Goal: Task Accomplishment & Management: Manage account settings

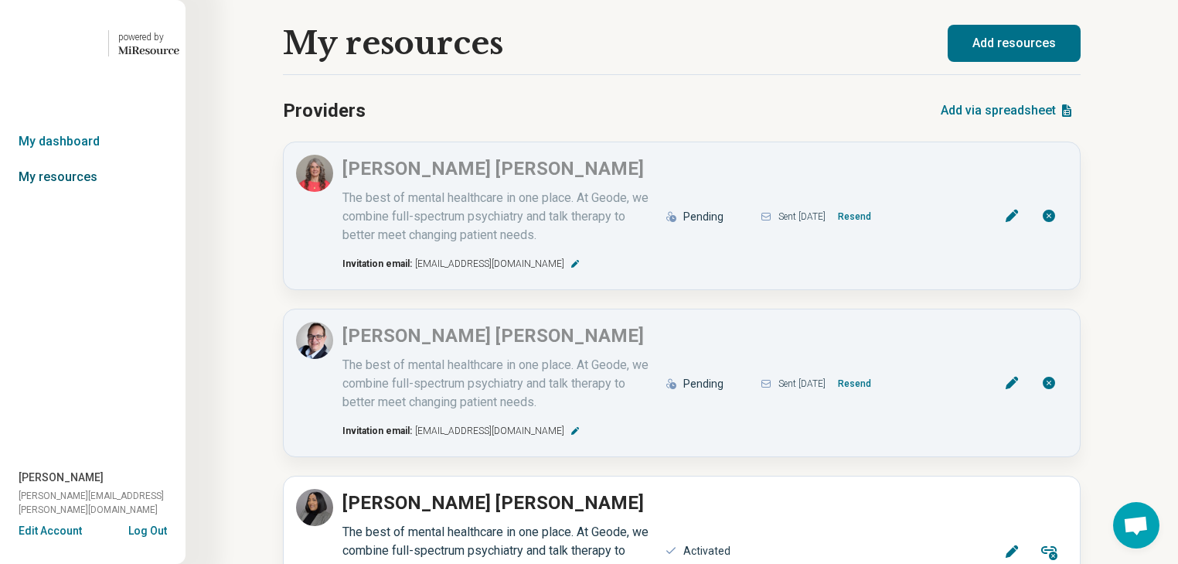
click at [87, 195] on link "My resources" at bounding box center [93, 177] width 186 height 36
click at [90, 159] on link "My dashboard" at bounding box center [93, 142] width 186 height 36
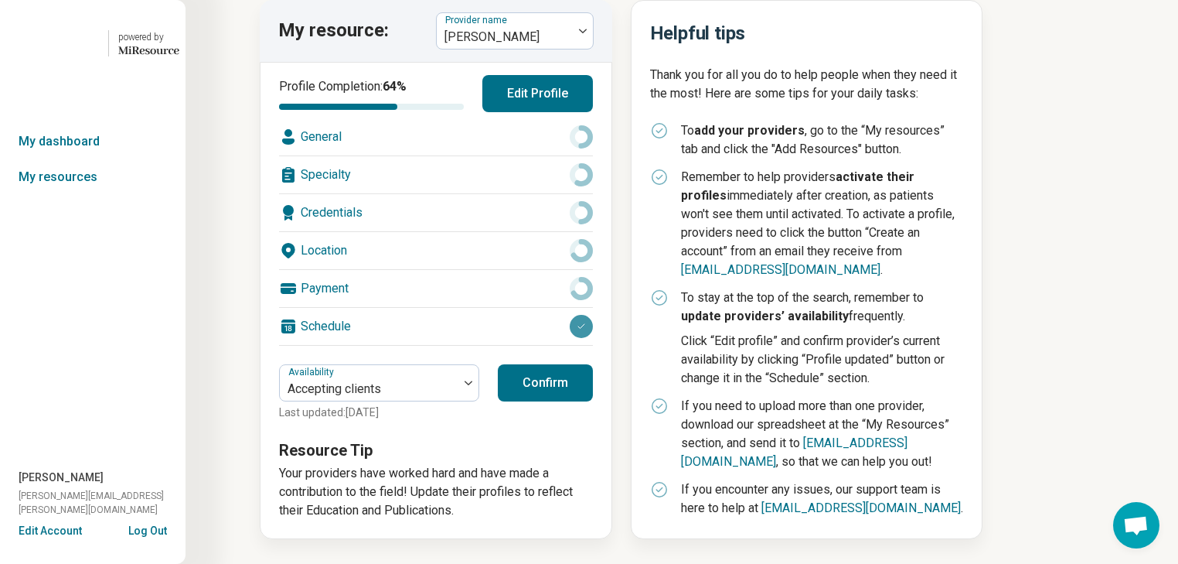
scroll to position [309, 0]
click at [146, 523] on button "Log Out" at bounding box center [147, 529] width 39 height 12
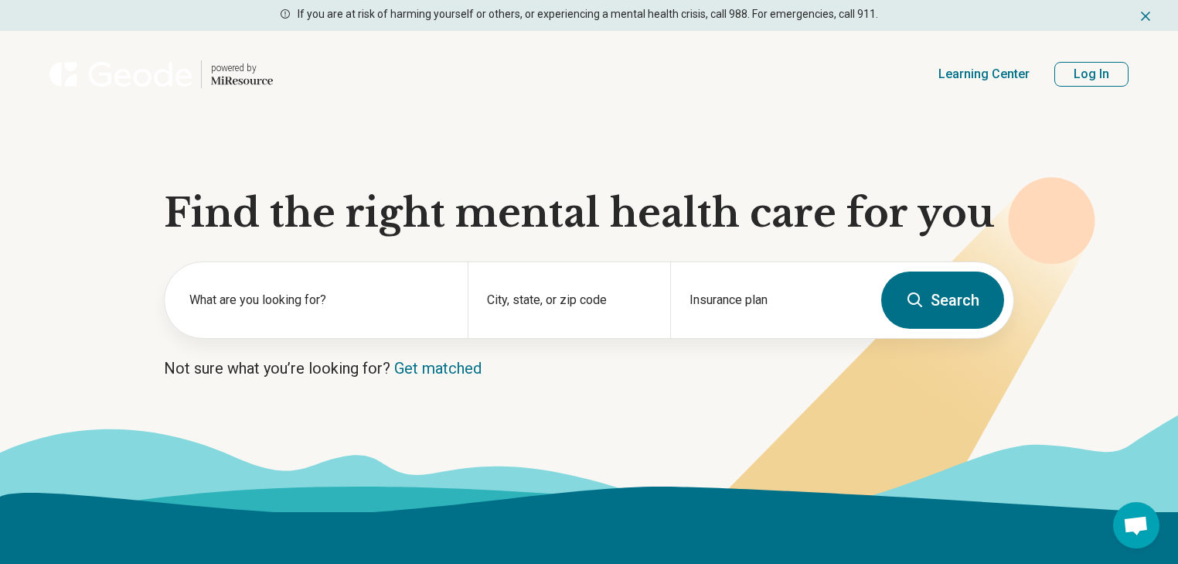
click at [1079, 87] on button "Log In" at bounding box center [1092, 74] width 74 height 25
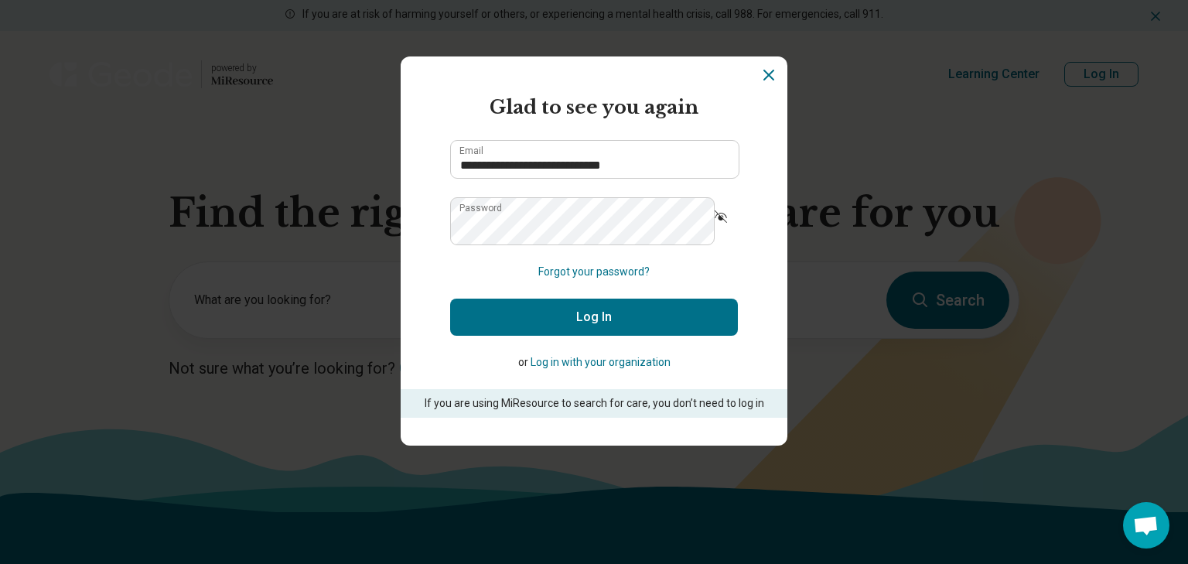
click at [602, 336] on button "Log In" at bounding box center [594, 316] width 288 height 37
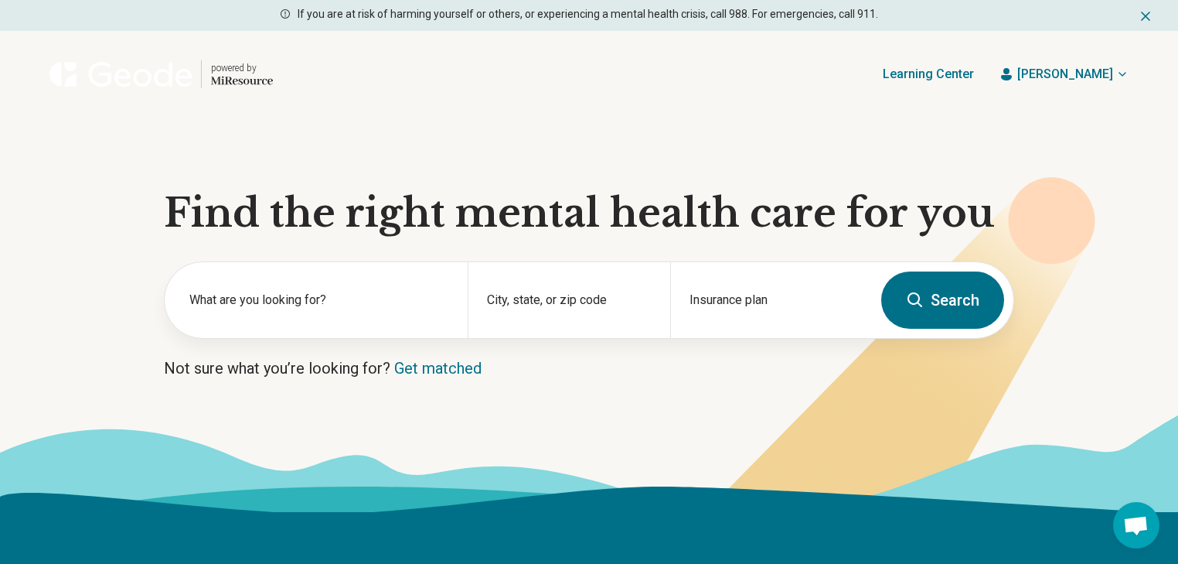
click at [1120, 76] on icon "button" at bounding box center [1123, 74] width 6 height 3
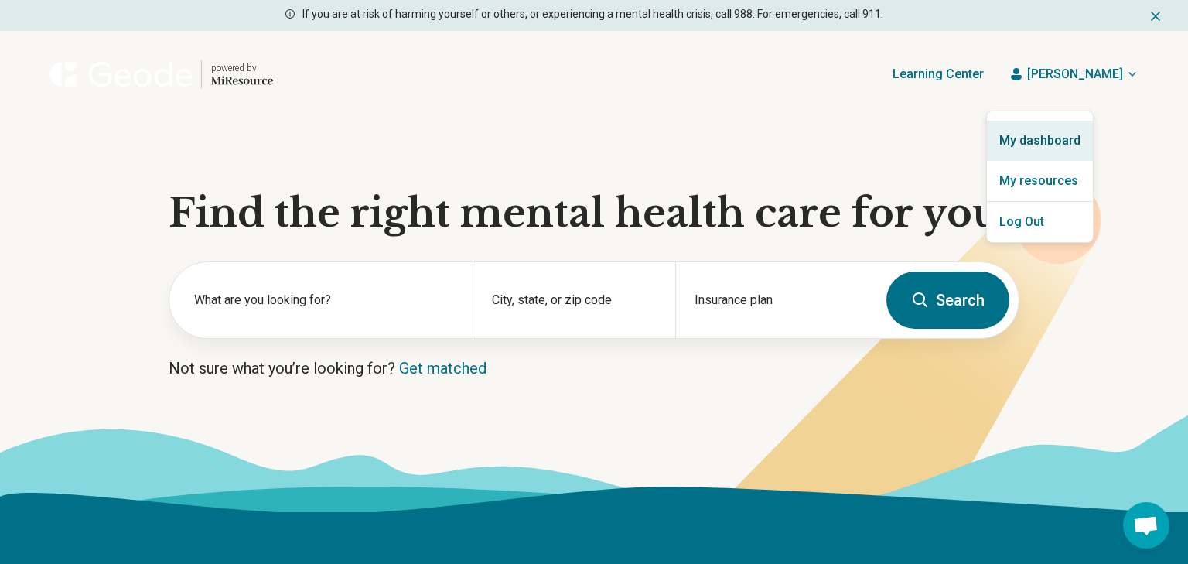
click at [1023, 148] on link "My dashboard" at bounding box center [1040, 141] width 106 height 40
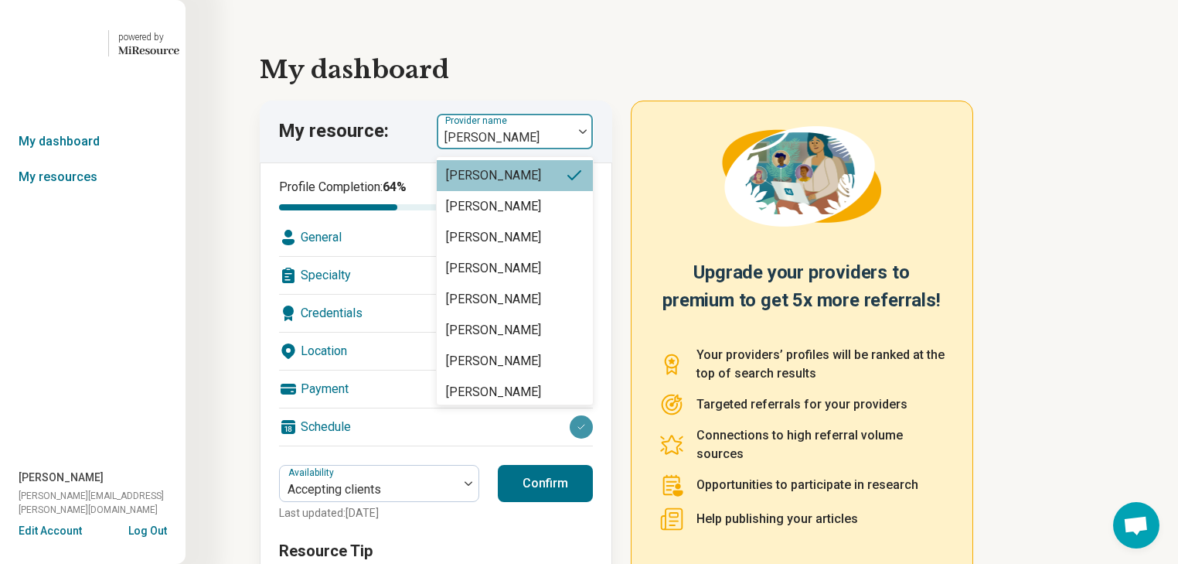
click at [587, 134] on img at bounding box center [583, 131] width 8 height 5
click at [541, 185] on div "[PERSON_NAME]" at bounding box center [493, 175] width 95 height 19
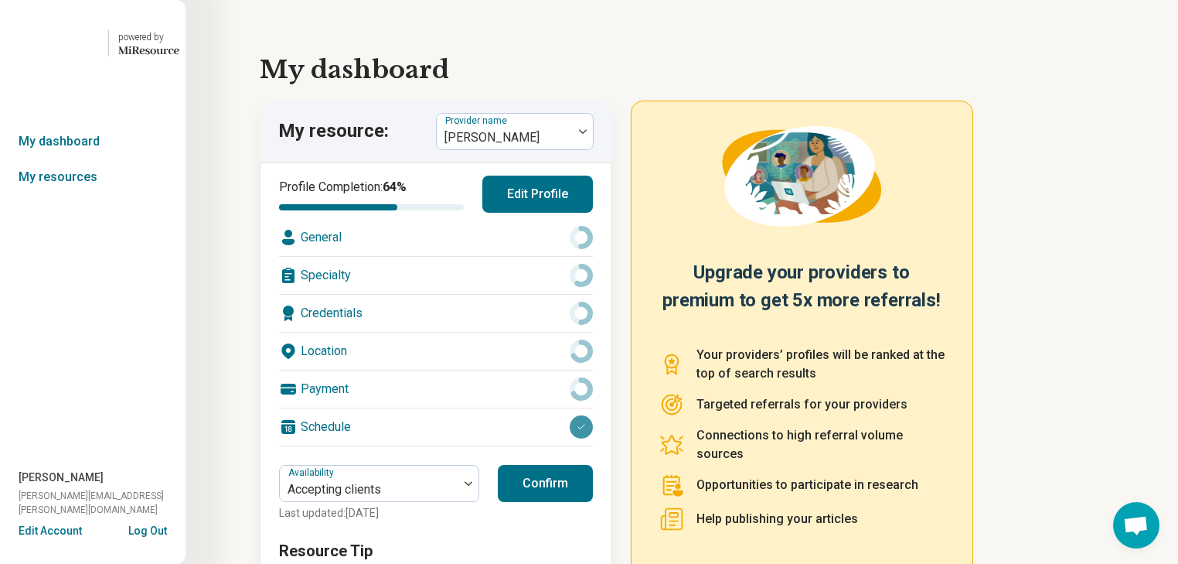
click at [438, 294] on div "Specialty" at bounding box center [436, 275] width 314 height 37
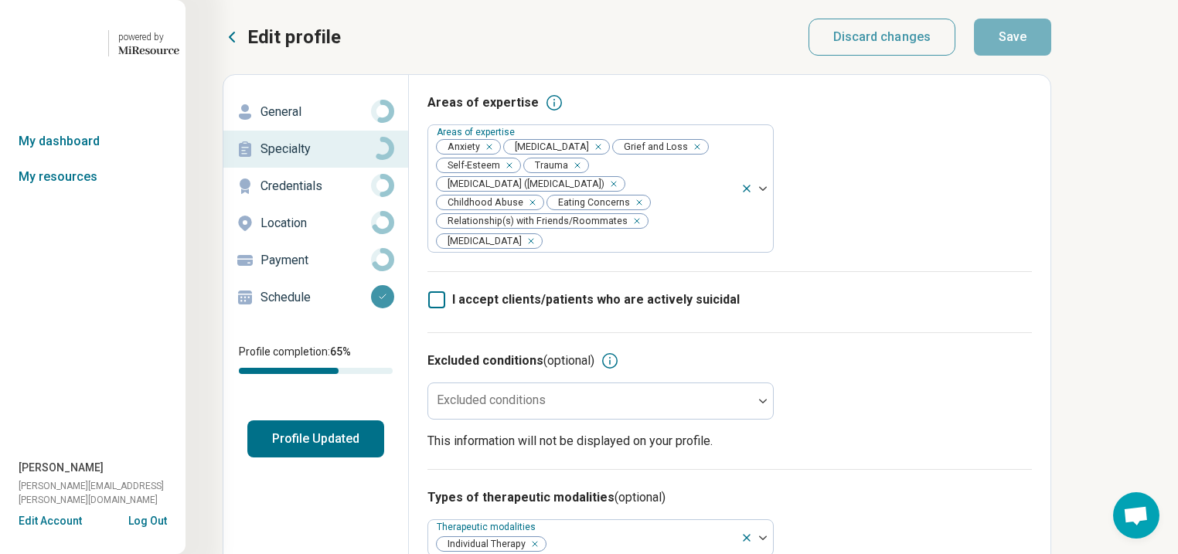
click at [241, 43] on icon at bounding box center [232, 37] width 19 height 19
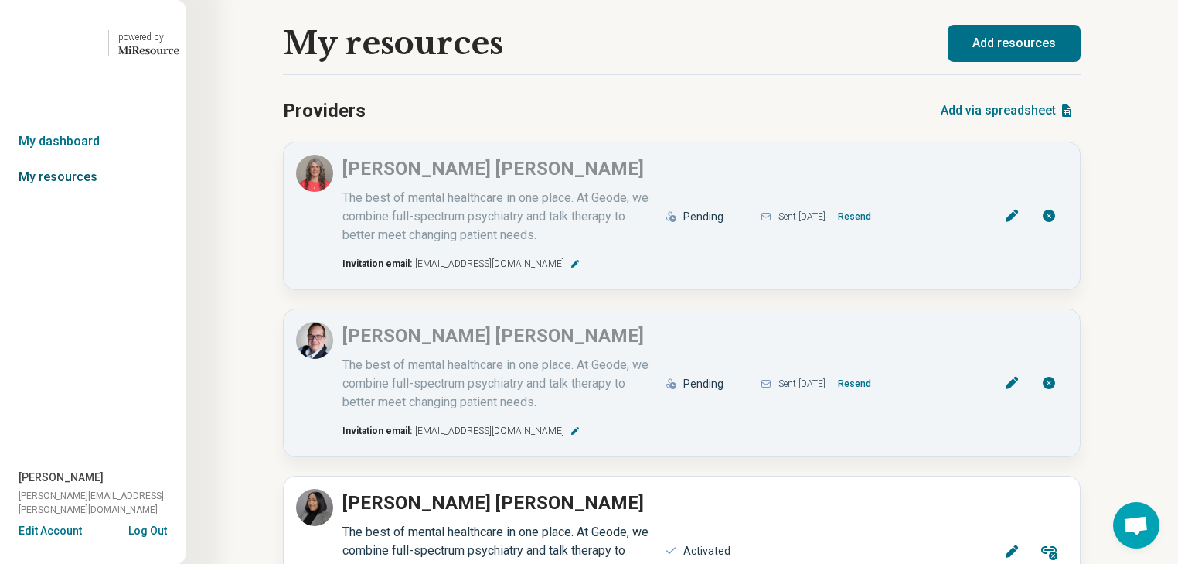
click at [97, 195] on link "My resources" at bounding box center [93, 177] width 186 height 36
click at [91, 159] on link "My dashboard" at bounding box center [93, 142] width 186 height 36
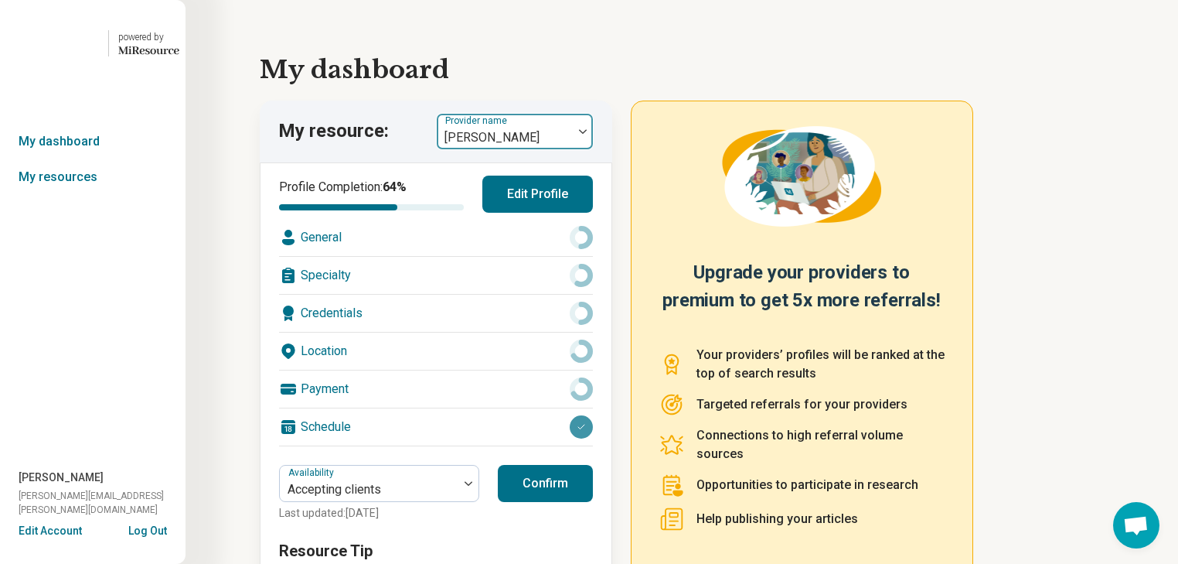
click at [591, 149] on div at bounding box center [583, 132] width 20 height 36
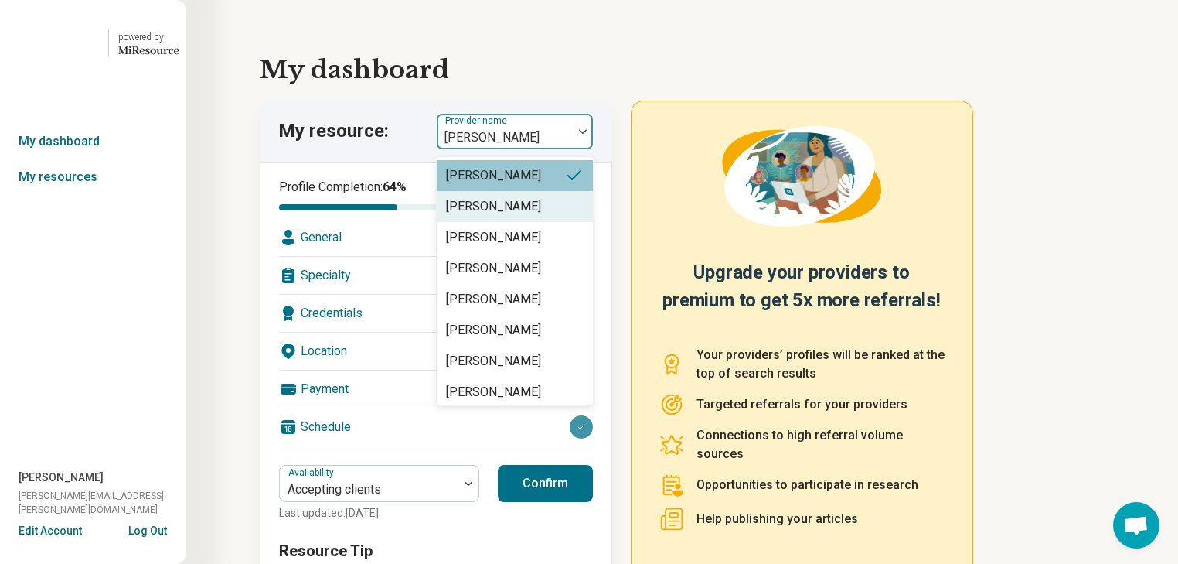
click at [517, 216] on div "[PERSON_NAME]" at bounding box center [493, 206] width 95 height 19
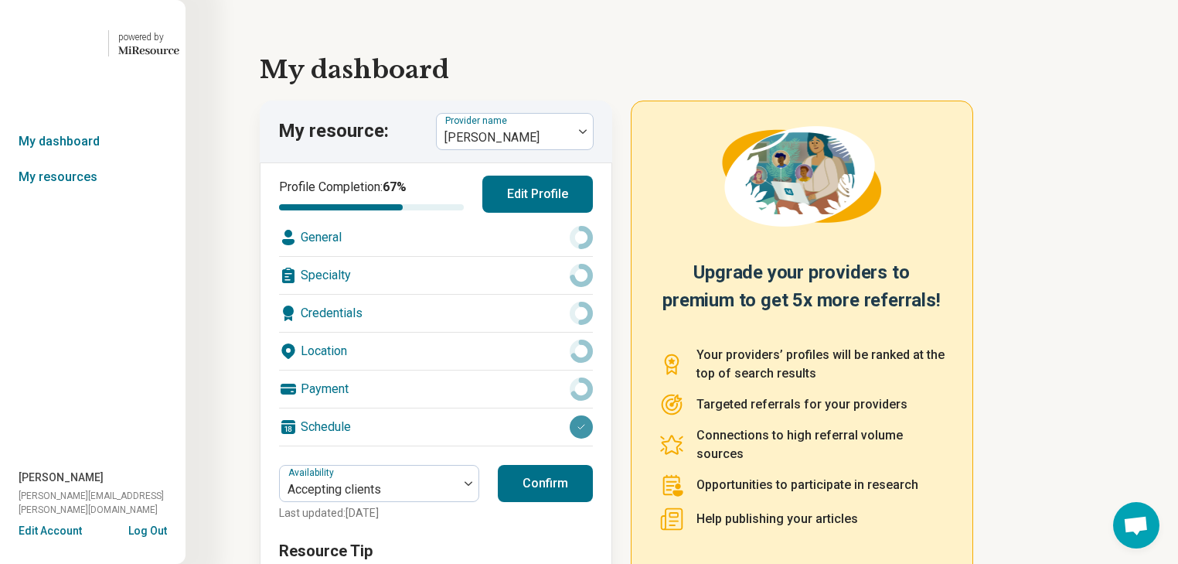
click at [416, 294] on div "Specialty" at bounding box center [436, 275] width 314 height 37
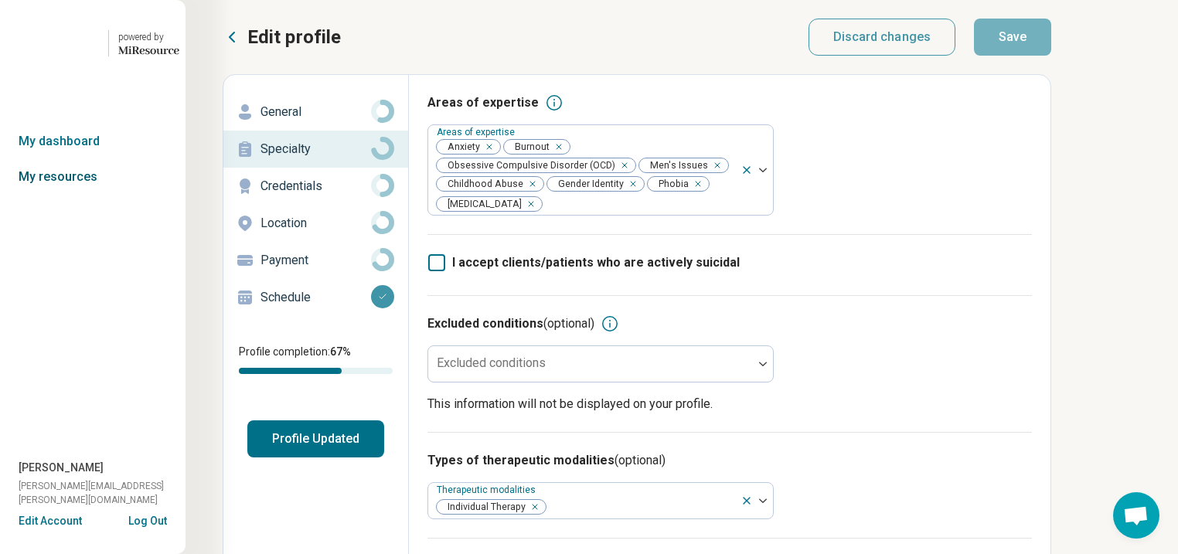
click at [82, 195] on link "My resources" at bounding box center [93, 177] width 186 height 36
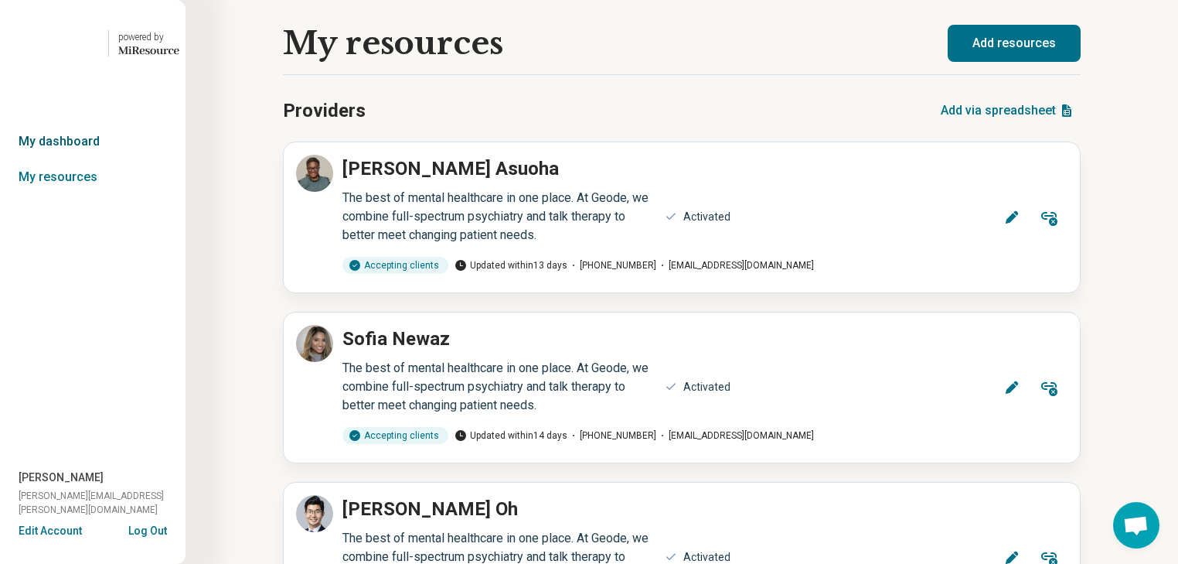
click at [69, 159] on link "My dashboard" at bounding box center [93, 142] width 186 height 36
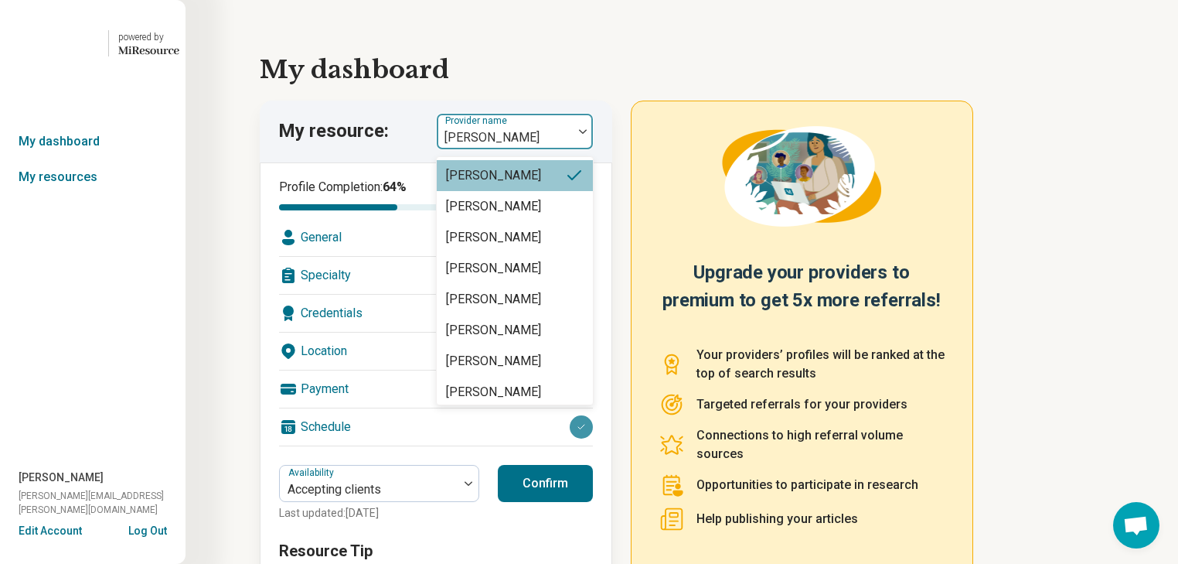
click at [592, 149] on div at bounding box center [583, 132] width 20 height 36
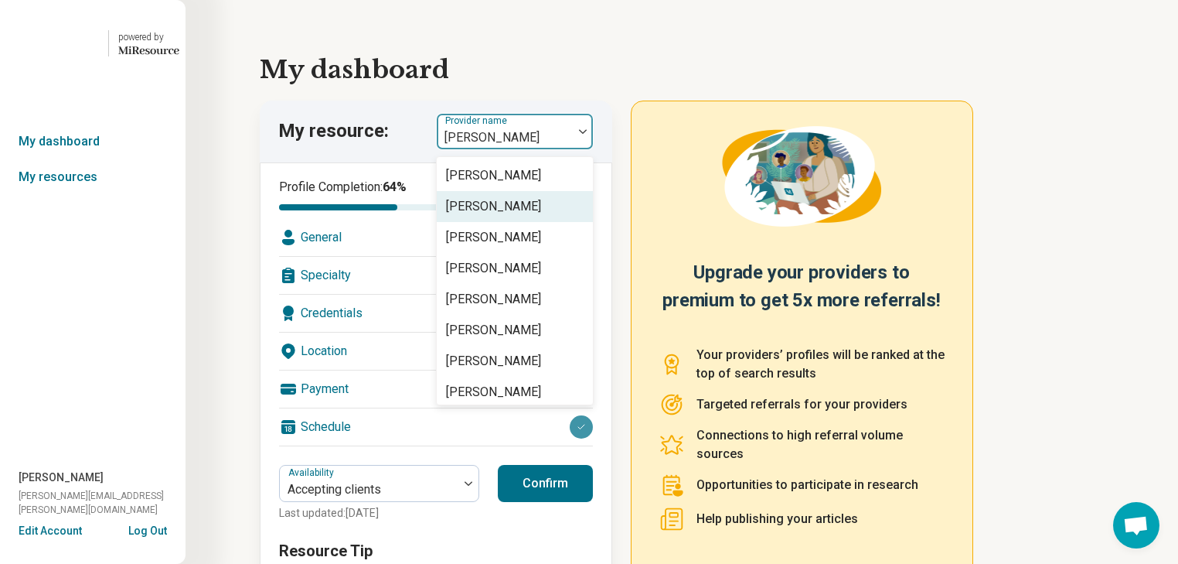
scroll to position [62, 0]
click at [541, 185] on div "[PERSON_NAME]" at bounding box center [493, 175] width 95 height 19
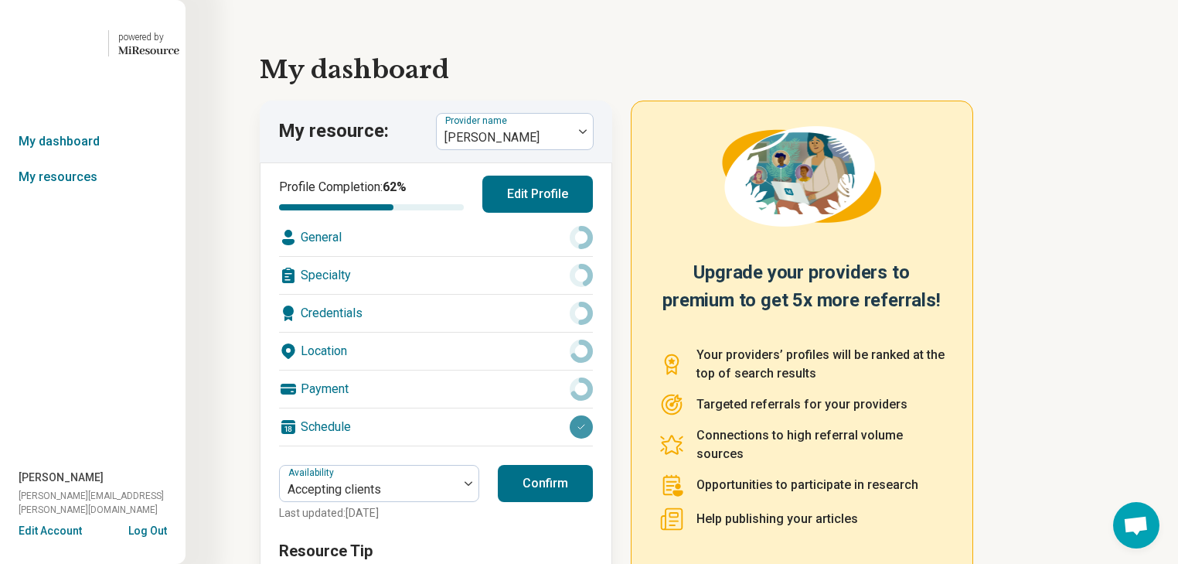
click at [476, 294] on div "Specialty" at bounding box center [436, 275] width 314 height 37
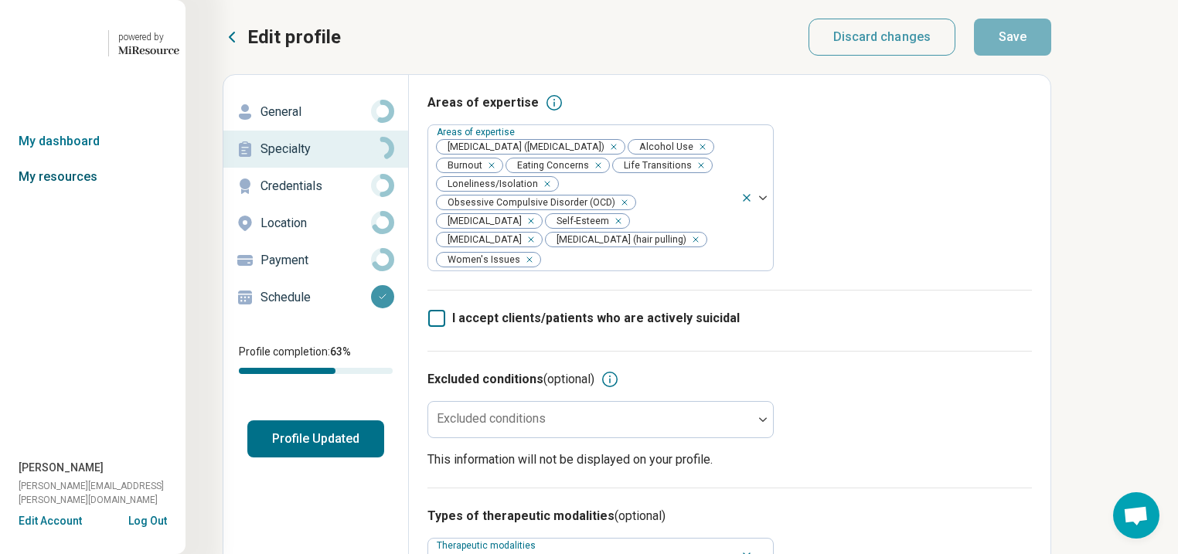
click at [58, 195] on link "My resources" at bounding box center [93, 177] width 186 height 36
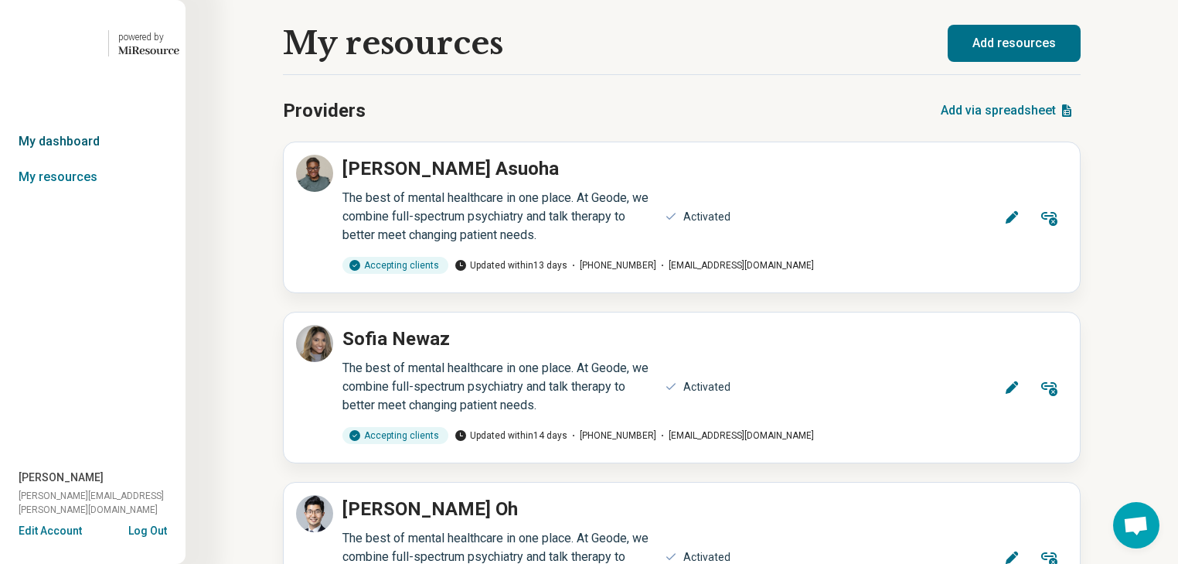
click at [65, 159] on link "My dashboard" at bounding box center [93, 142] width 186 height 36
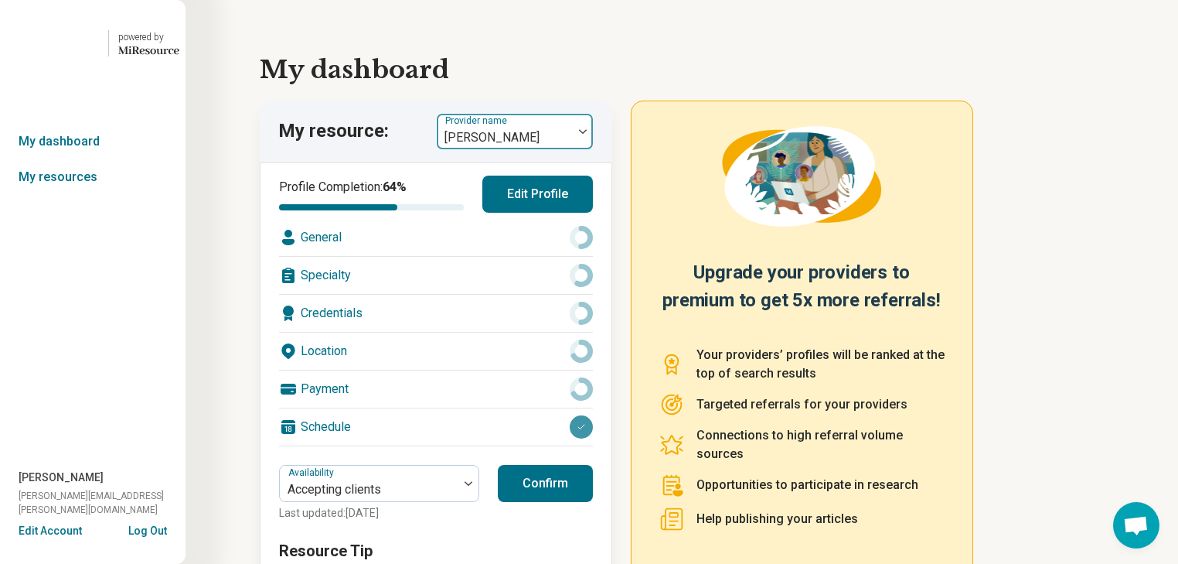
click at [587, 134] on img at bounding box center [583, 131] width 8 height 5
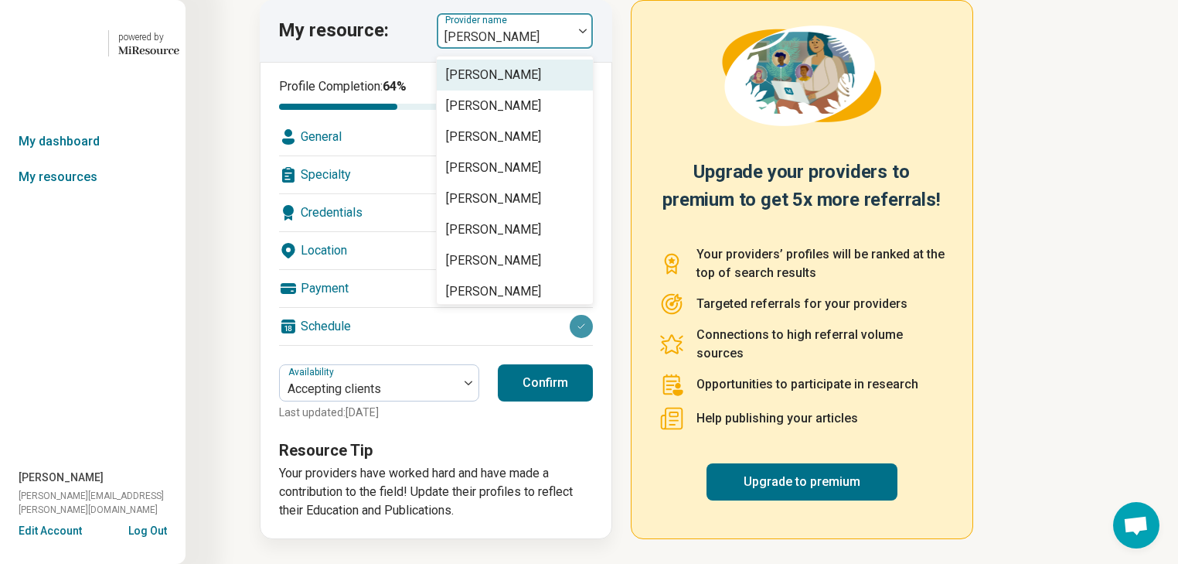
scroll to position [124, 0]
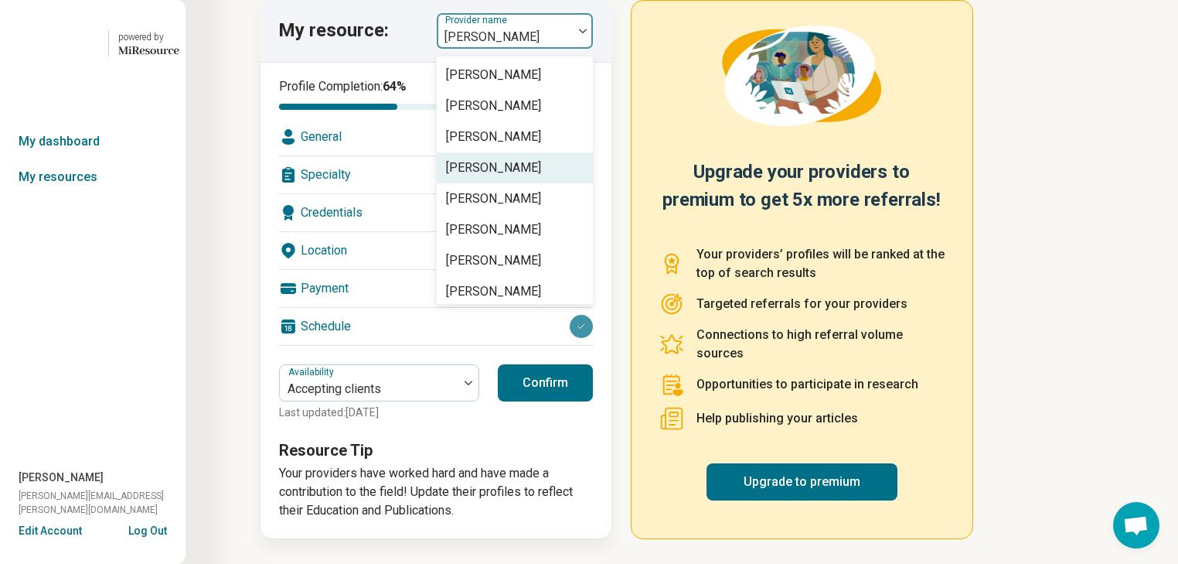
click at [541, 177] on div "[PERSON_NAME]" at bounding box center [493, 168] width 95 height 19
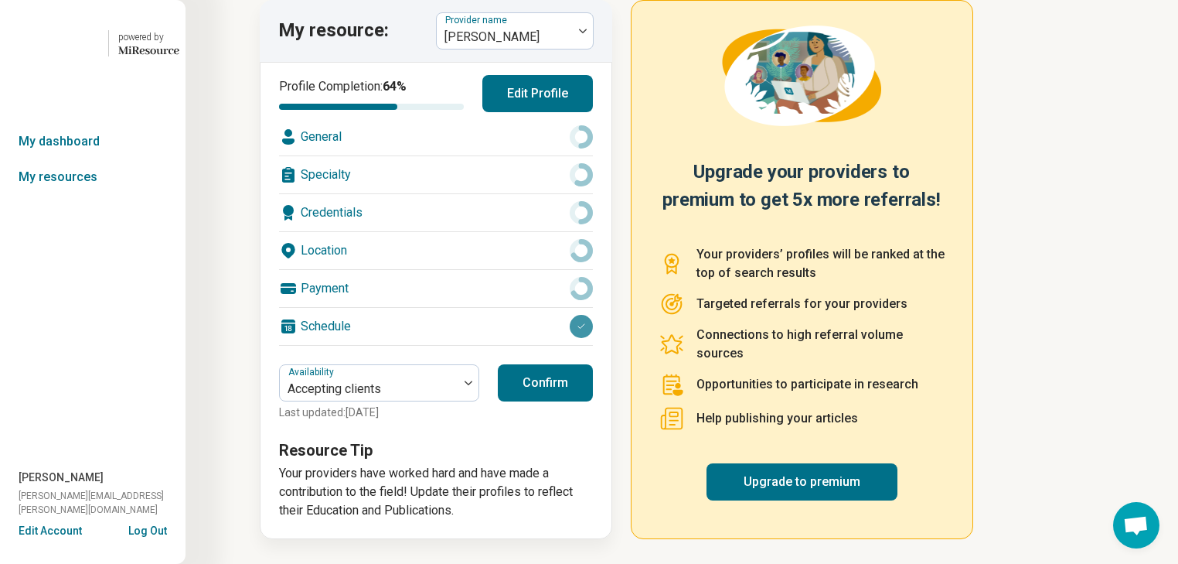
click at [503, 193] on div "Specialty" at bounding box center [436, 174] width 314 height 37
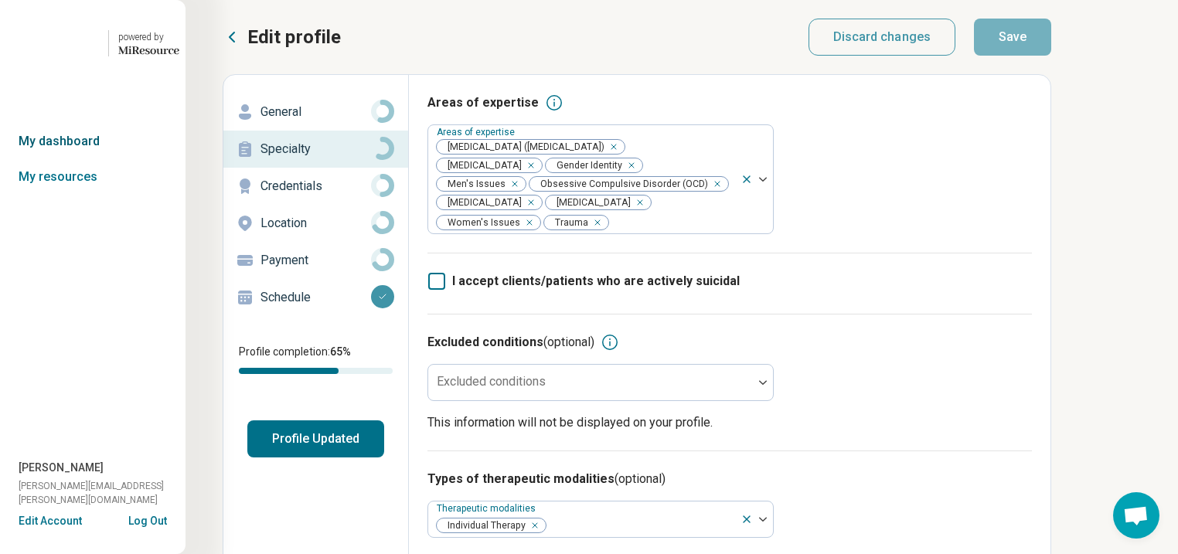
click at [101, 159] on link "My dashboard" at bounding box center [93, 142] width 186 height 36
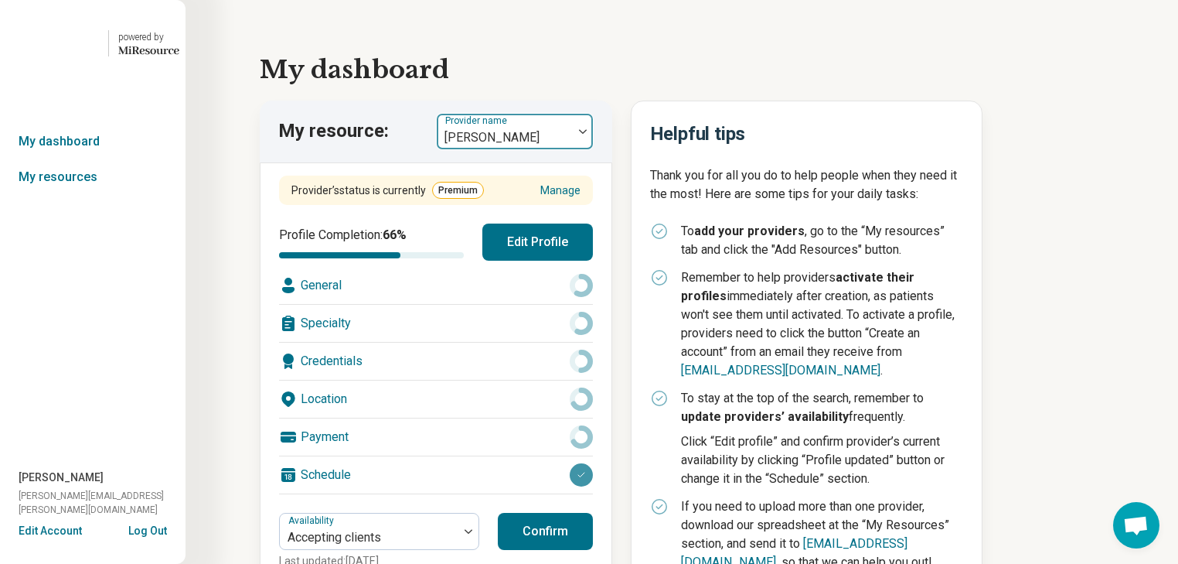
click at [593, 149] on div at bounding box center [583, 132] width 20 height 36
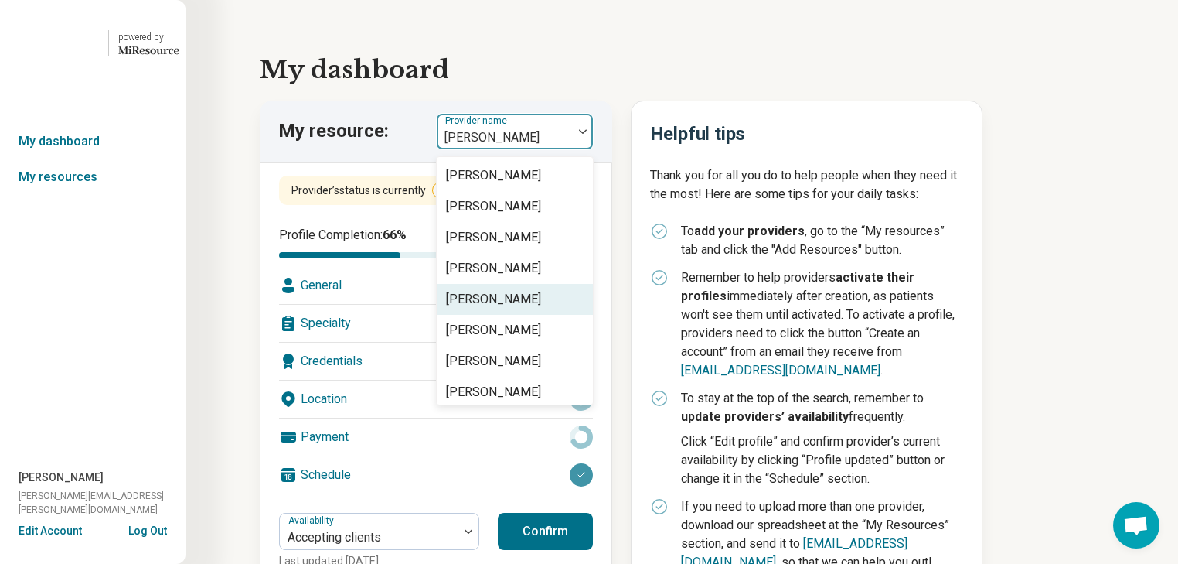
click at [521, 309] on div "[PERSON_NAME]" at bounding box center [493, 299] width 95 height 19
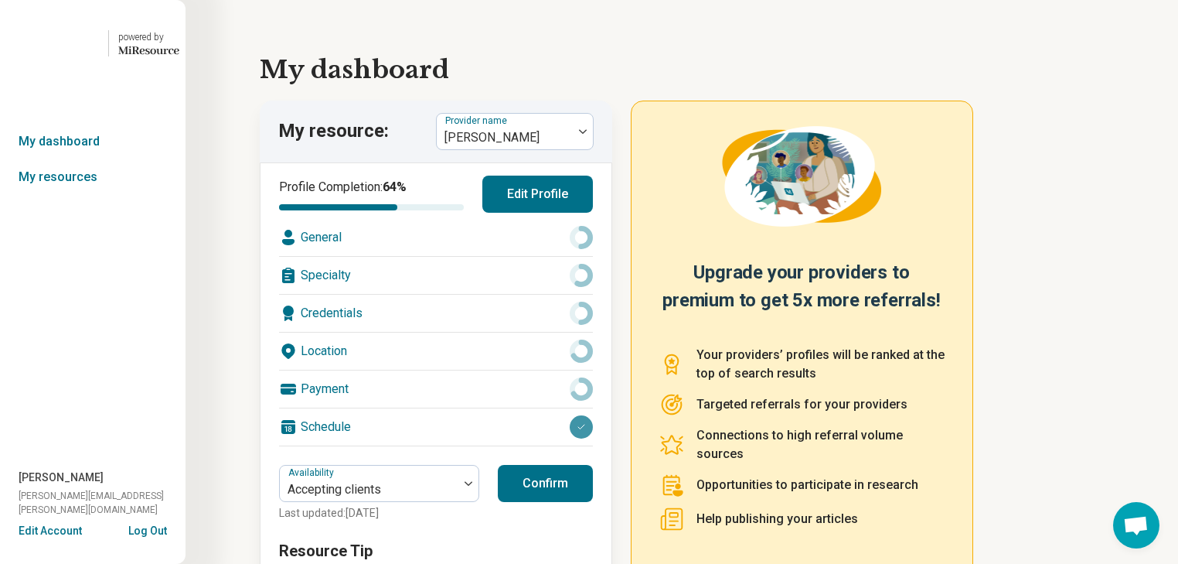
click at [452, 294] on div "Specialty" at bounding box center [436, 275] width 314 height 37
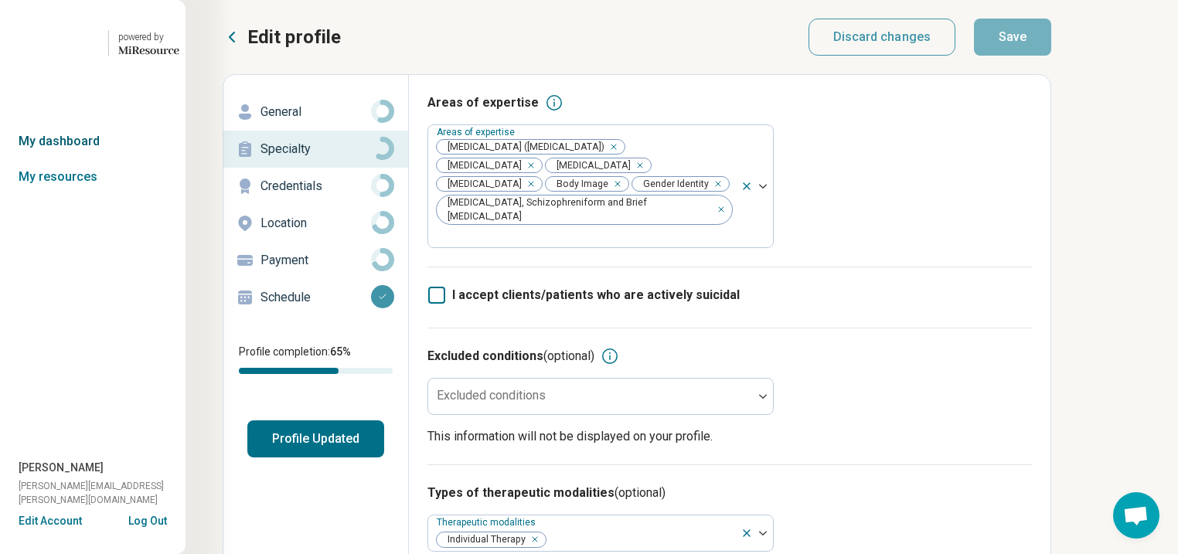
click at [63, 159] on link "My dashboard" at bounding box center [93, 142] width 186 height 36
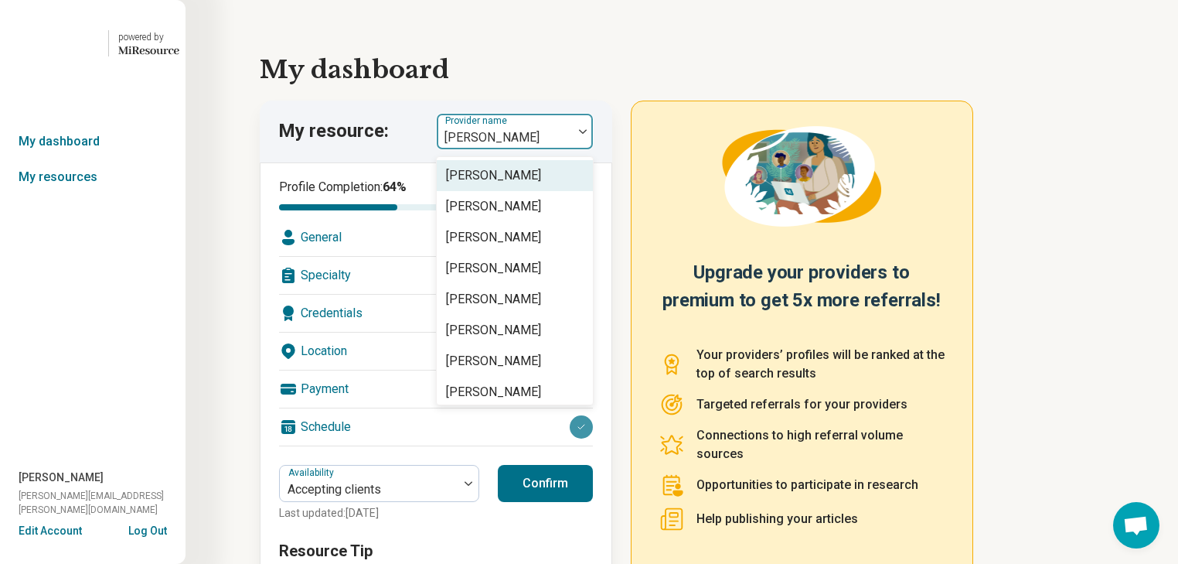
click at [593, 149] on div at bounding box center [583, 132] width 20 height 36
click at [592, 149] on div at bounding box center [583, 132] width 20 height 36
click at [587, 134] on img at bounding box center [583, 131] width 8 height 5
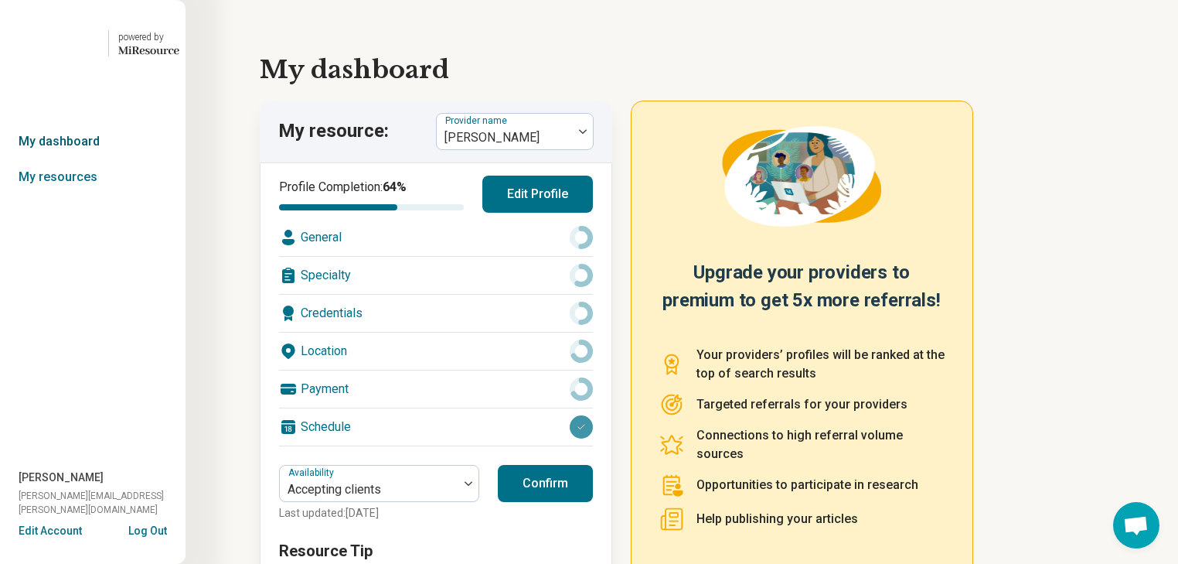
click at [39, 159] on link "My dashboard" at bounding box center [93, 142] width 186 height 36
click at [66, 195] on link "My resources" at bounding box center [93, 177] width 186 height 36
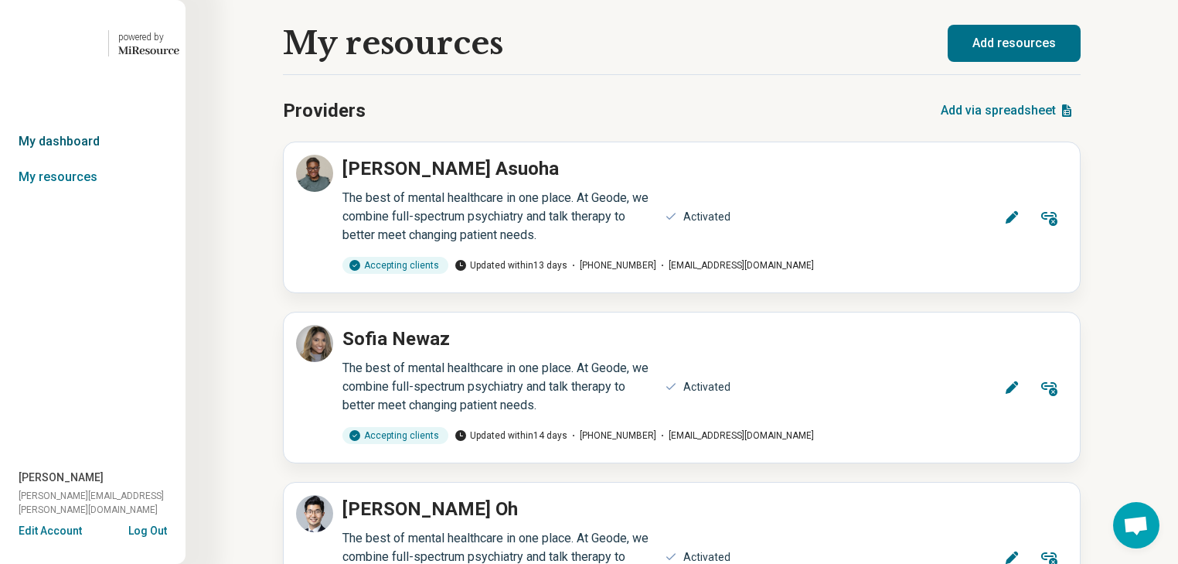
click at [73, 159] on link "My dashboard" at bounding box center [93, 142] width 186 height 36
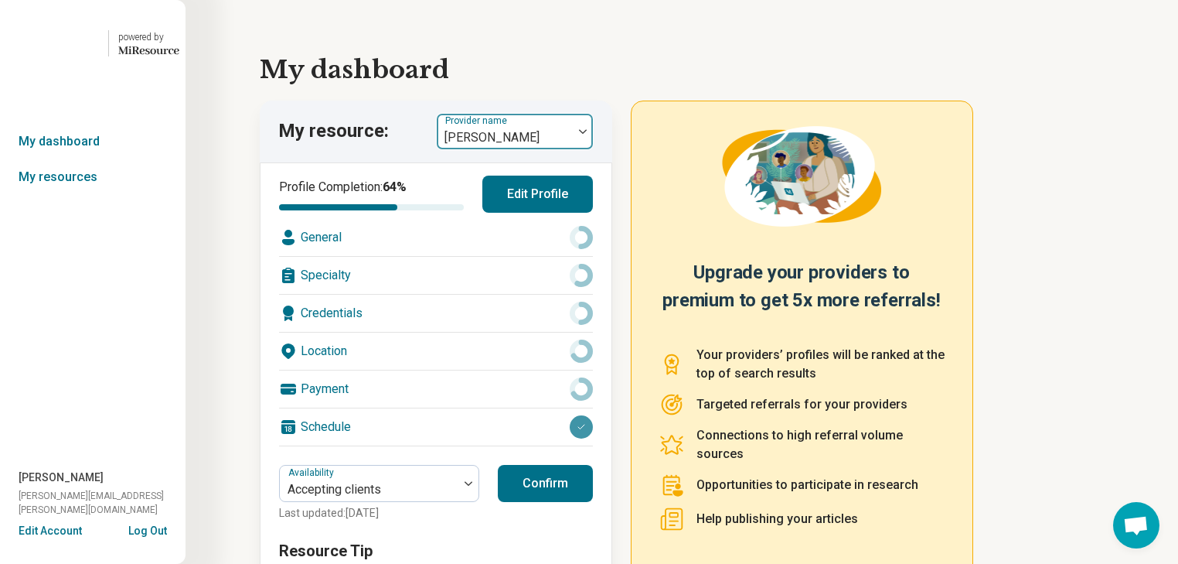
click at [587, 134] on img at bounding box center [583, 131] width 8 height 5
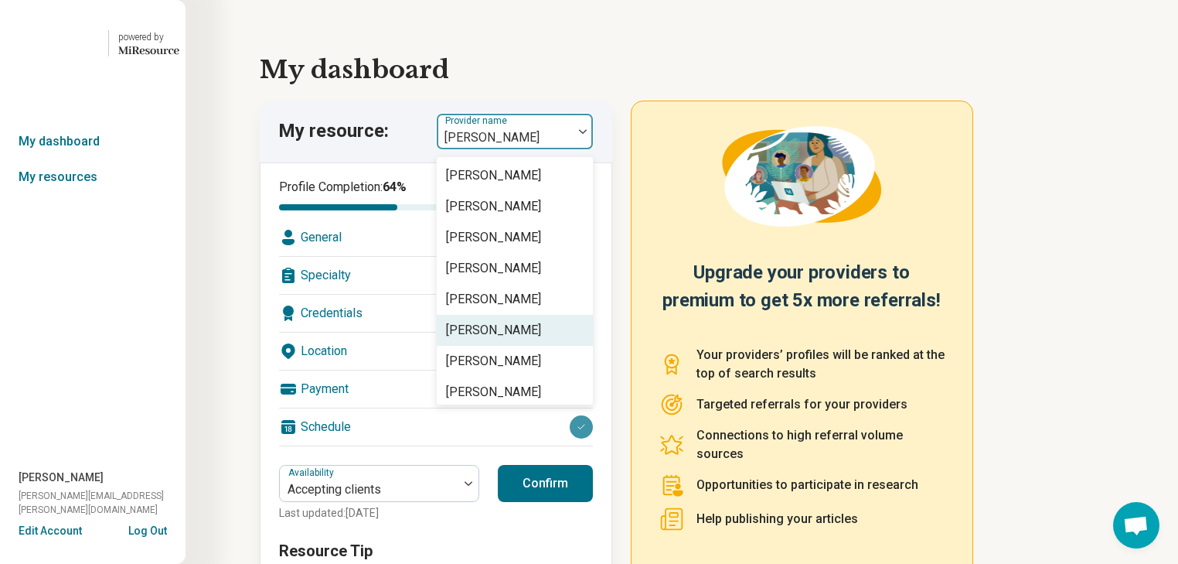
click at [529, 339] on div "[PERSON_NAME]" at bounding box center [493, 330] width 95 height 19
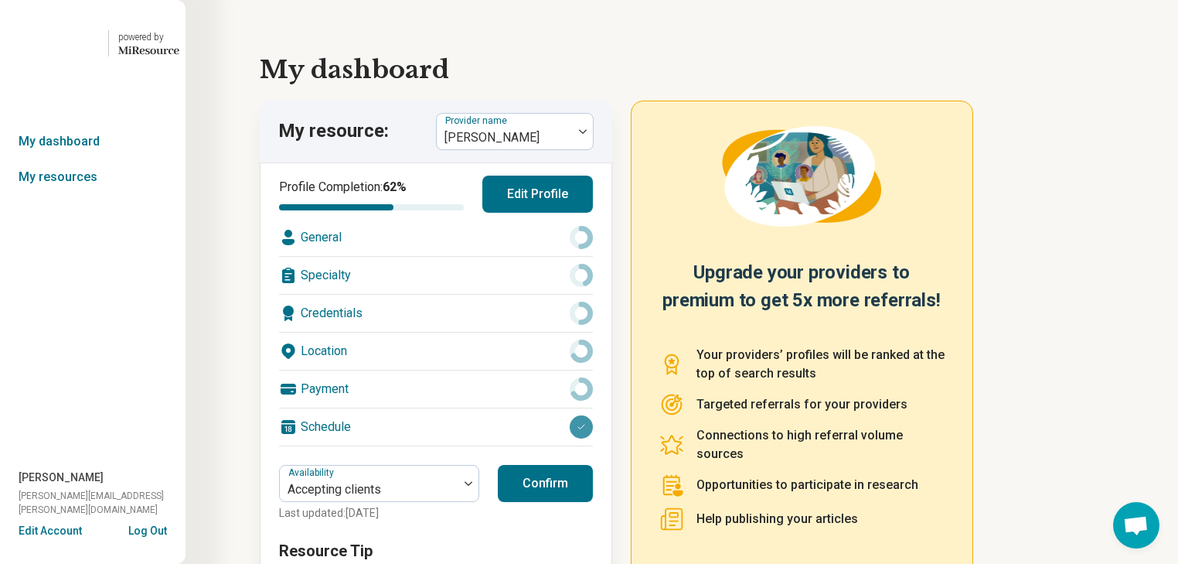
click at [463, 294] on div "Specialty" at bounding box center [436, 275] width 314 height 37
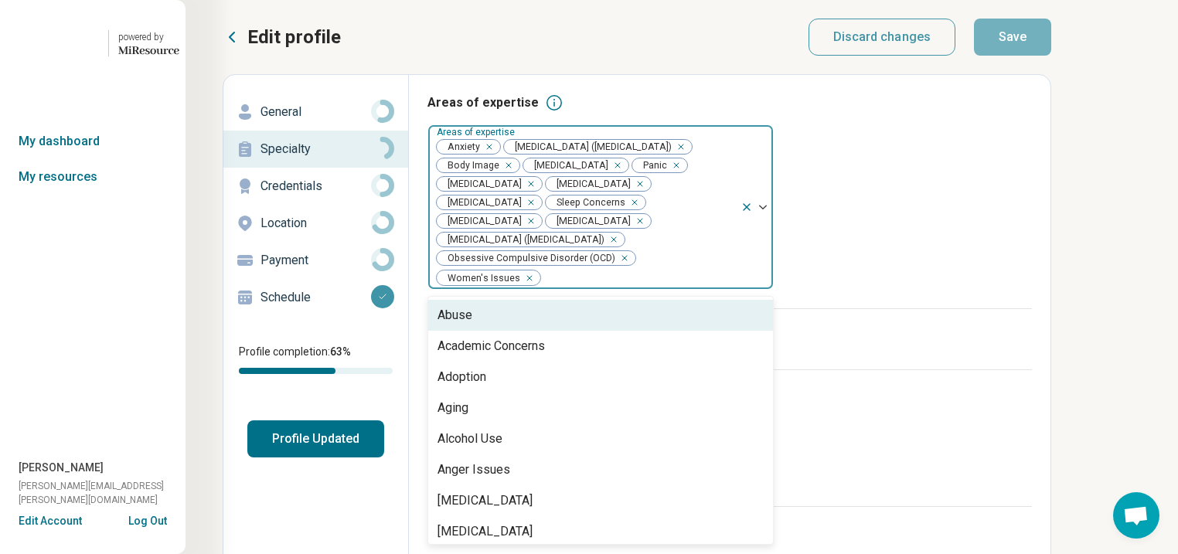
click at [767, 210] on img at bounding box center [763, 207] width 8 height 5
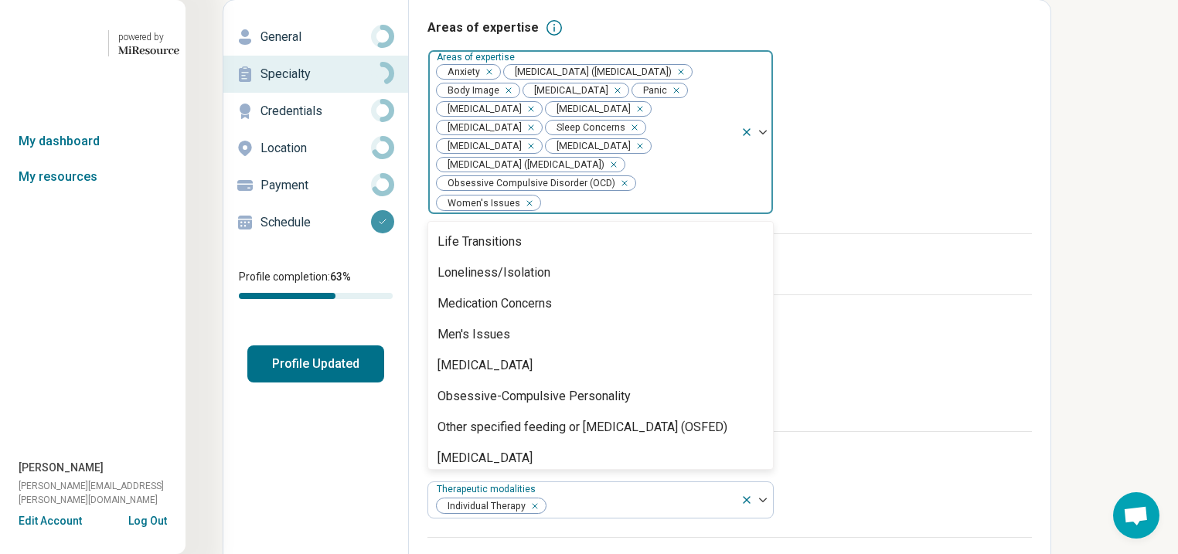
scroll to position [1423, 0]
click at [57, 159] on link "My dashboard" at bounding box center [93, 142] width 186 height 36
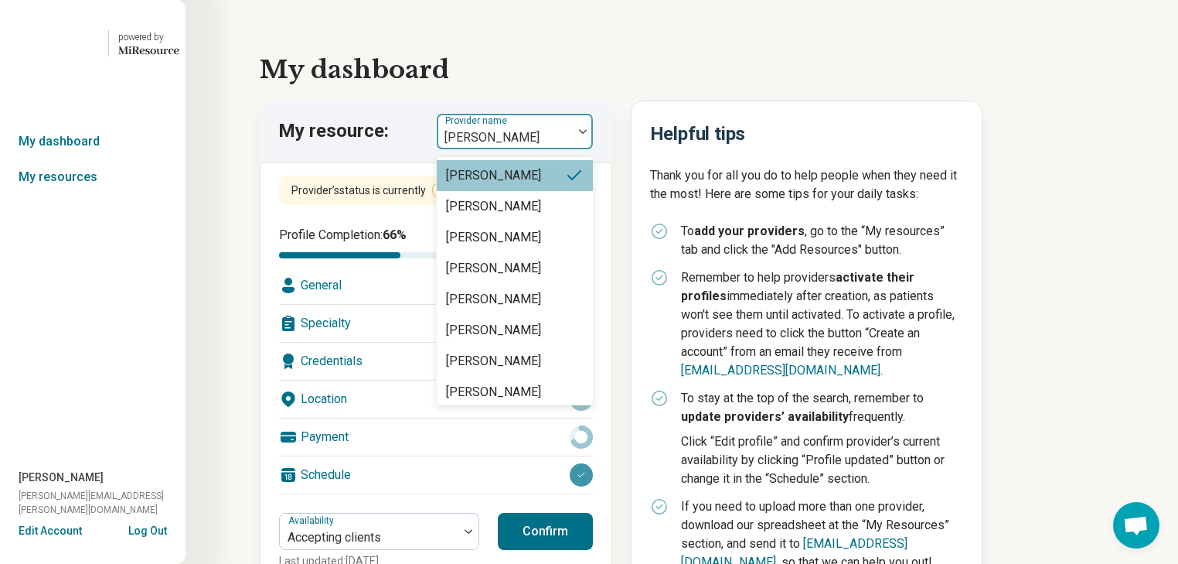
click at [593, 149] on div at bounding box center [583, 132] width 20 height 36
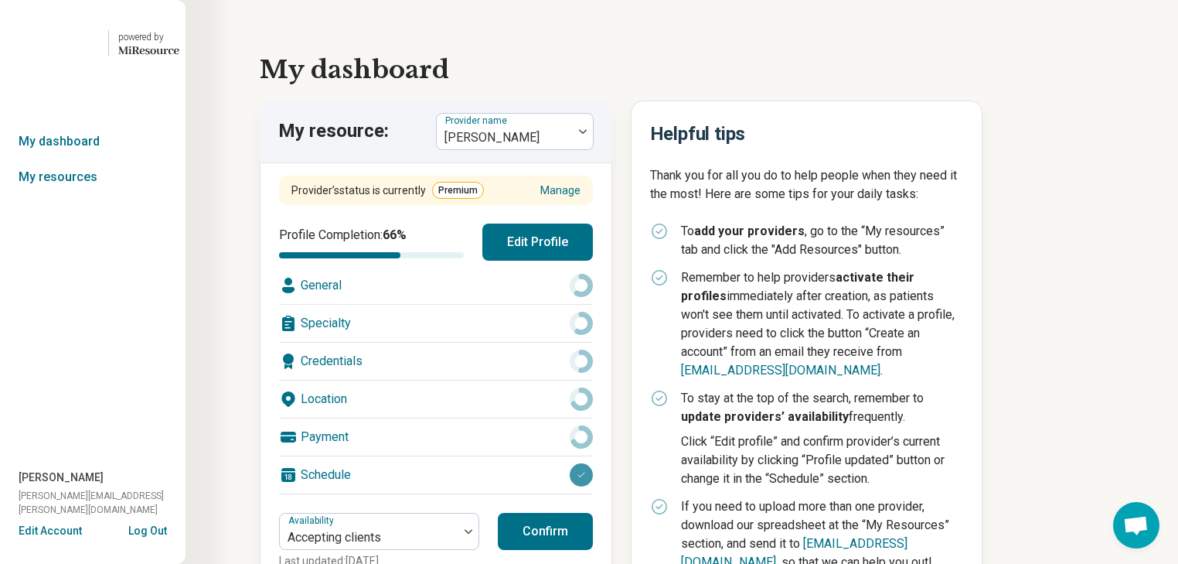
click at [612, 151] on div "My resource: Provider name [PERSON_NAME]" at bounding box center [436, 132] width 353 height 62
click at [102, 159] on link "My dashboard" at bounding box center [93, 142] width 186 height 36
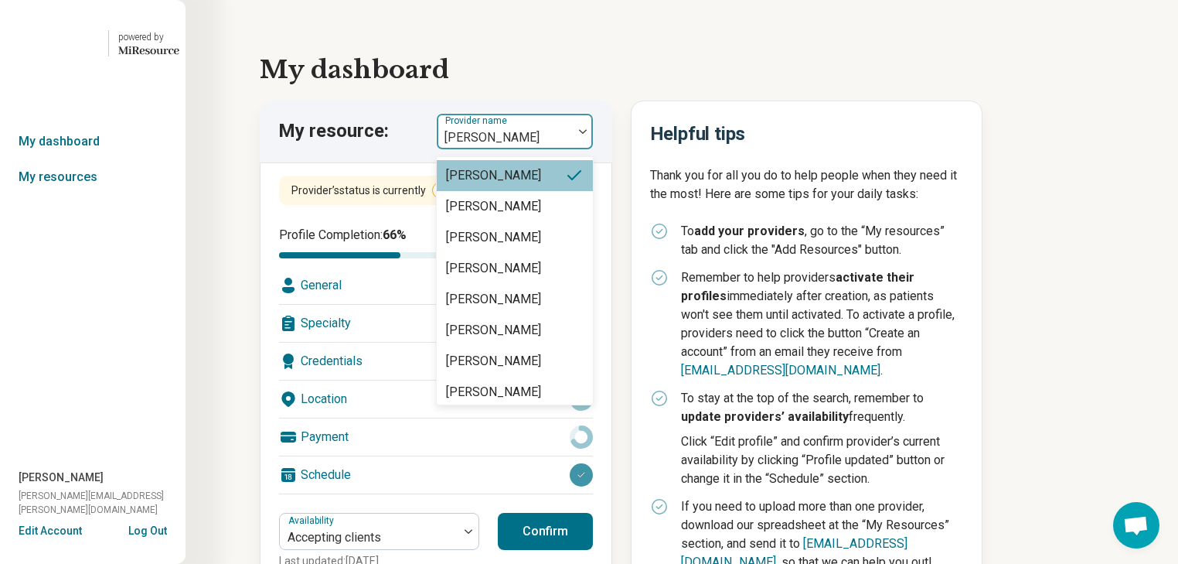
click at [587, 134] on img at bounding box center [583, 131] width 8 height 5
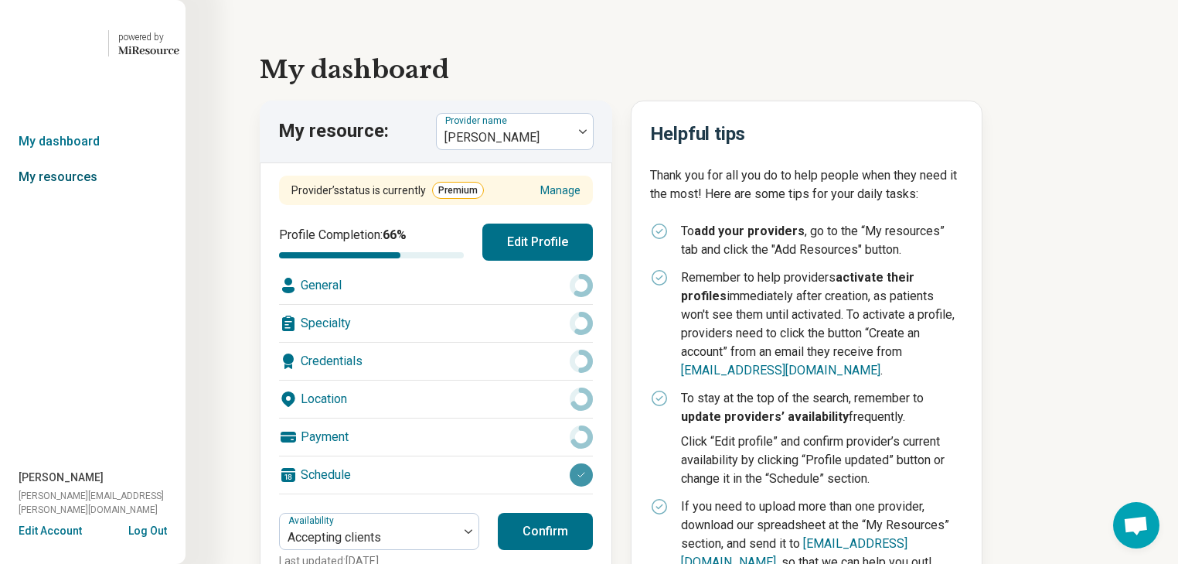
click at [65, 195] on link "My resources" at bounding box center [93, 177] width 186 height 36
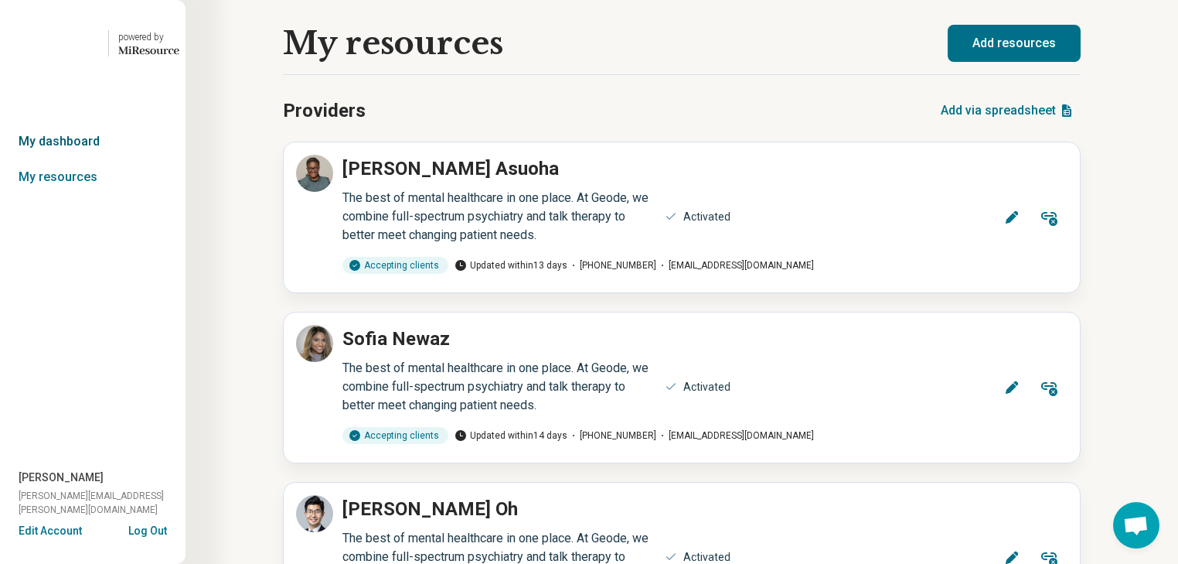
click at [62, 159] on link "My dashboard" at bounding box center [93, 142] width 186 height 36
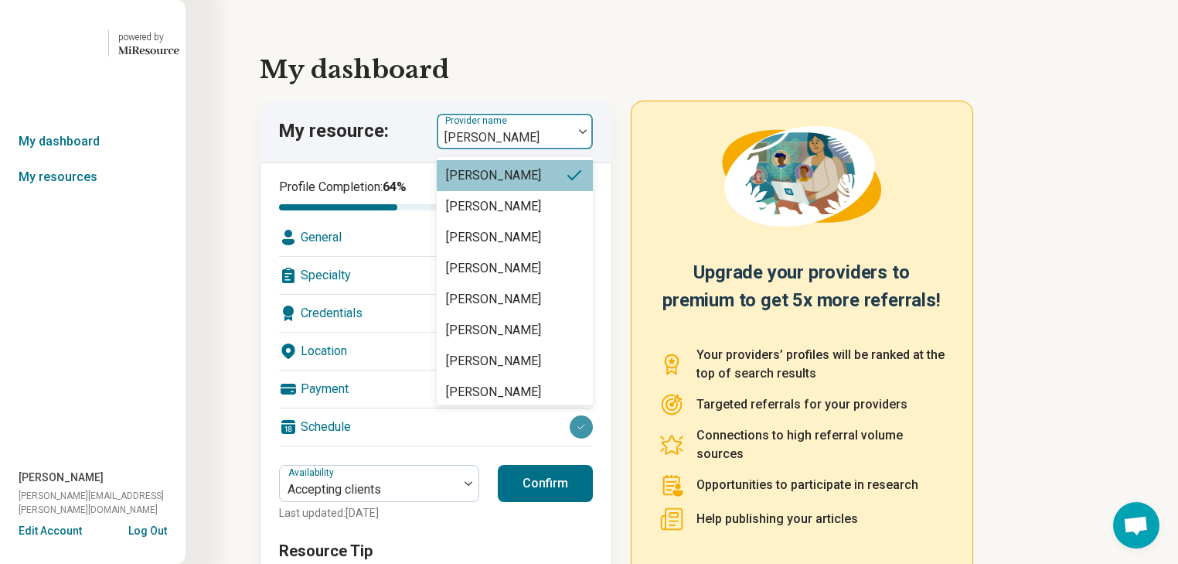
click at [589, 149] on div at bounding box center [583, 132] width 20 height 36
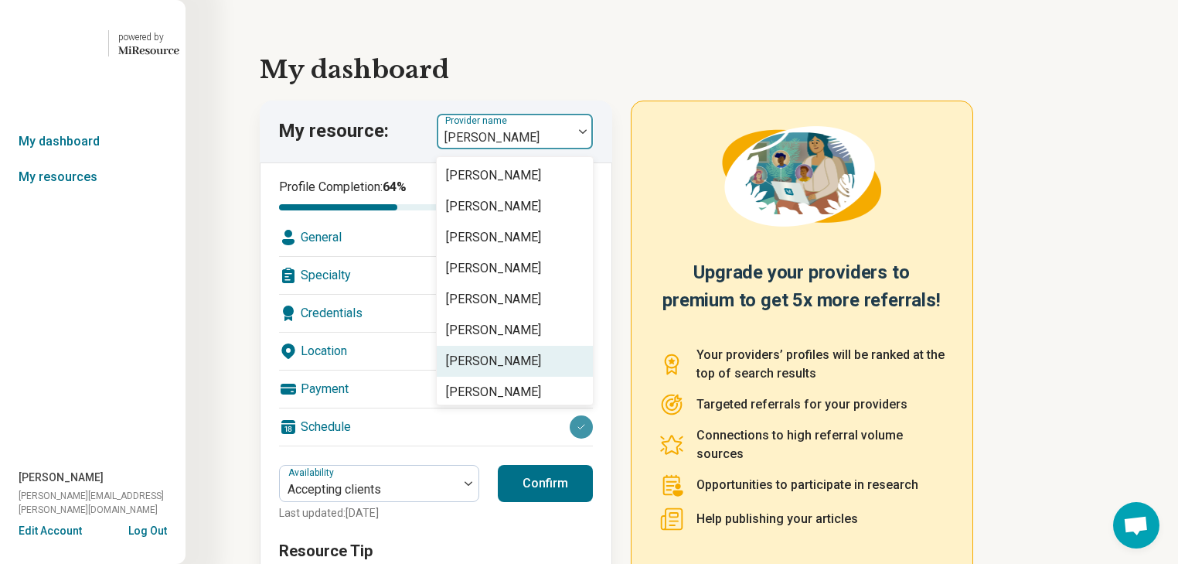
click at [519, 370] on div "[PERSON_NAME]" at bounding box center [493, 361] width 95 height 19
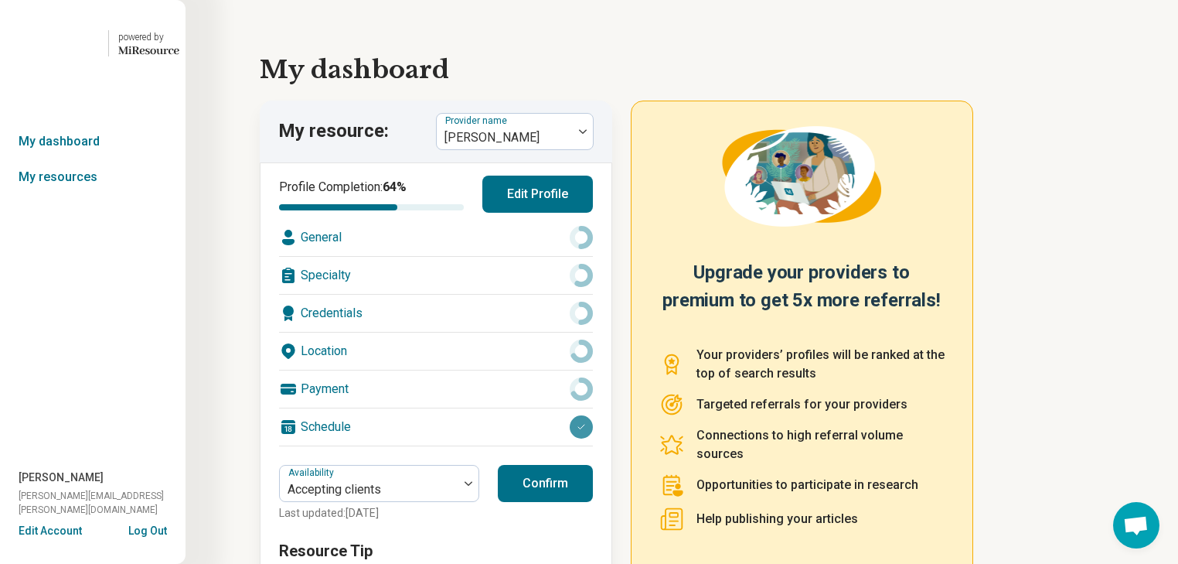
click at [456, 294] on div "Specialty" at bounding box center [436, 275] width 314 height 37
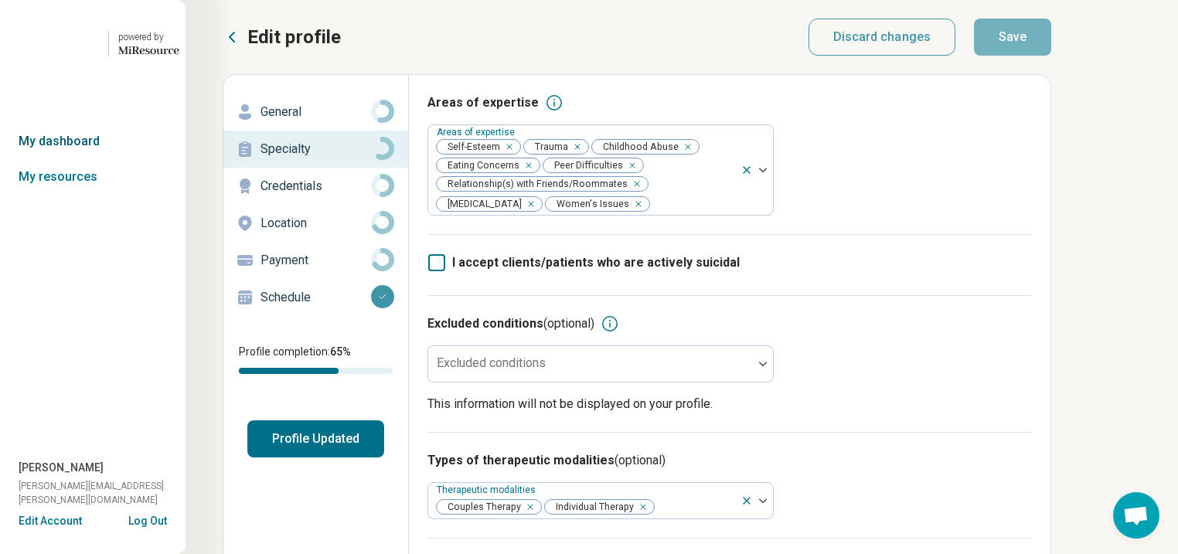
click at [57, 159] on link "My dashboard" at bounding box center [93, 142] width 186 height 36
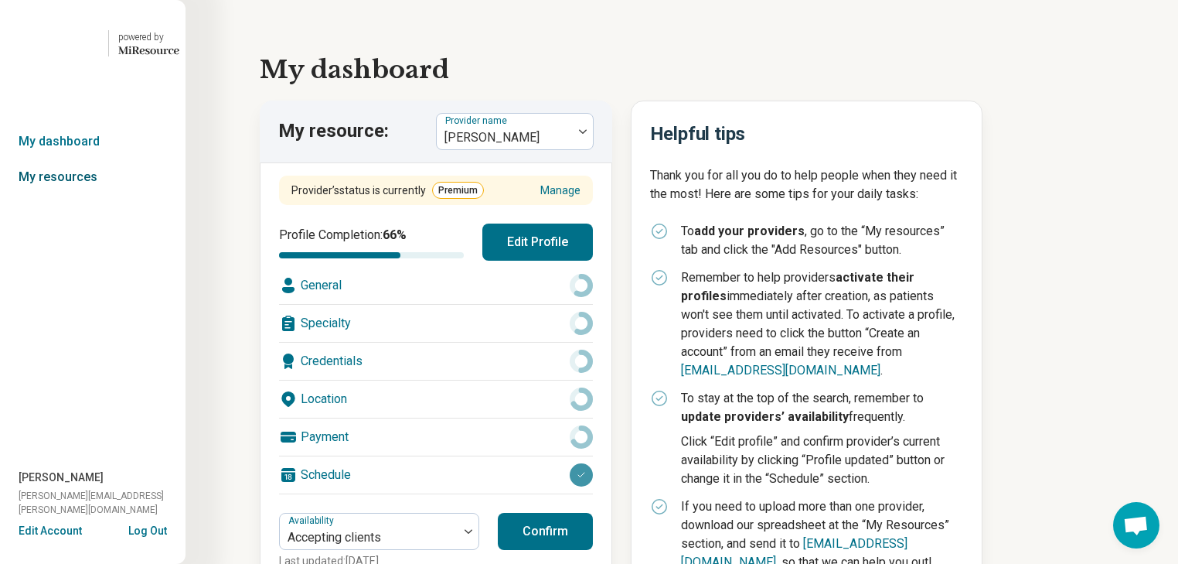
click at [67, 195] on link "My resources" at bounding box center [93, 177] width 186 height 36
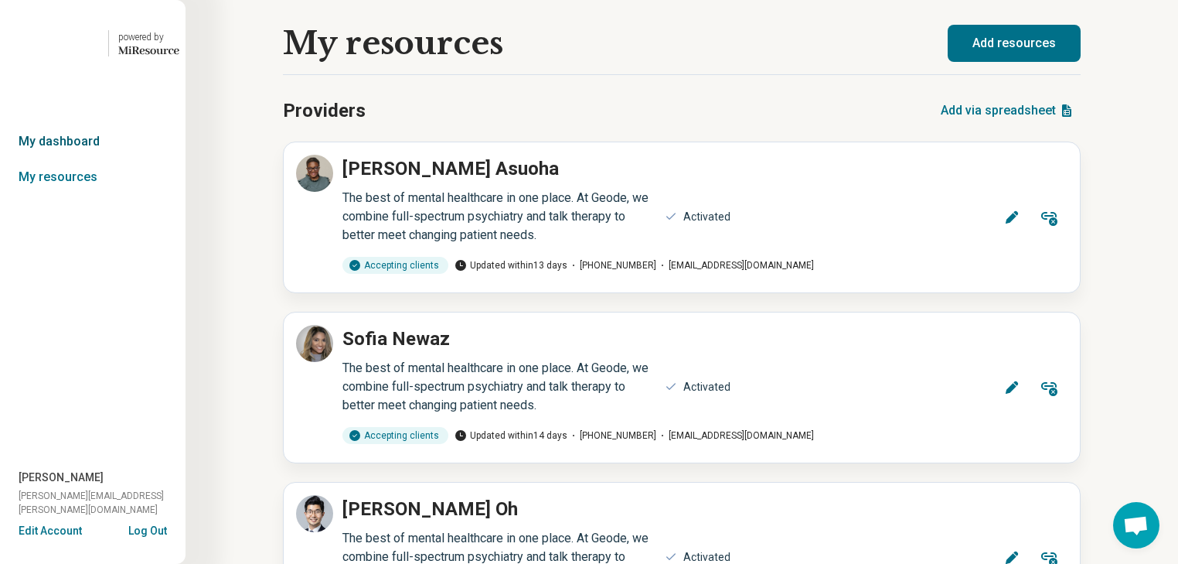
click at [73, 159] on link "My dashboard" at bounding box center [93, 142] width 186 height 36
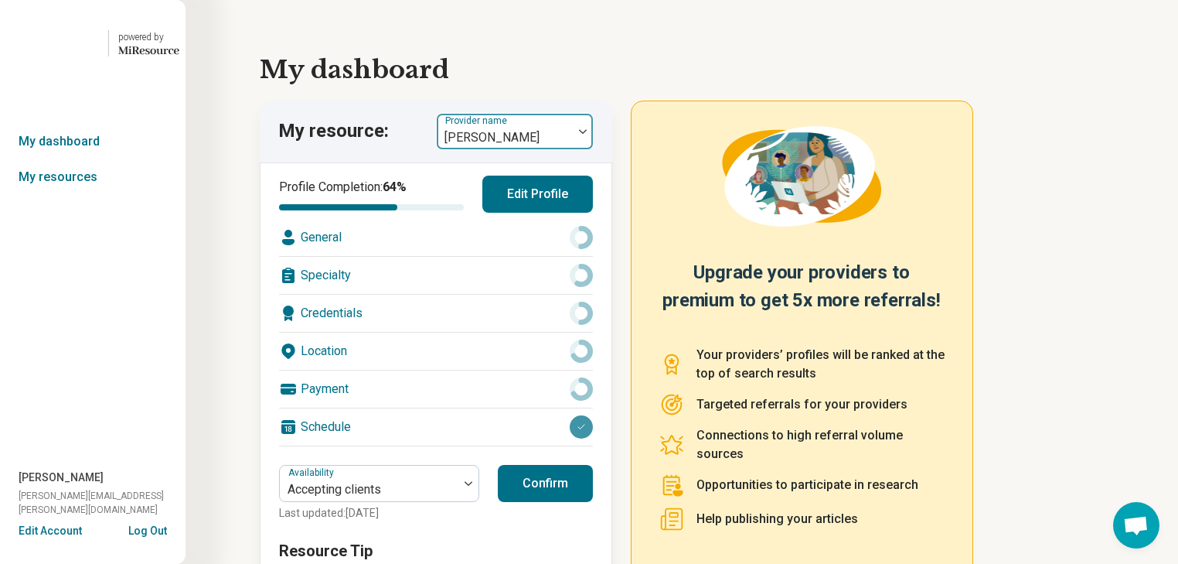
click at [587, 134] on img at bounding box center [583, 131] width 8 height 5
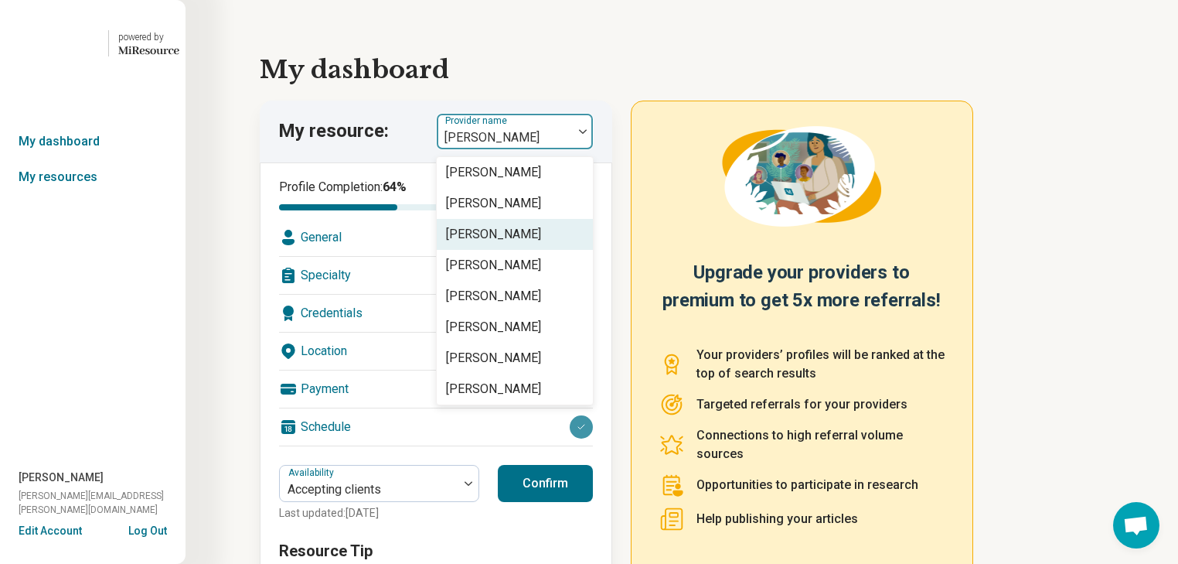
scroll to position [124, 0]
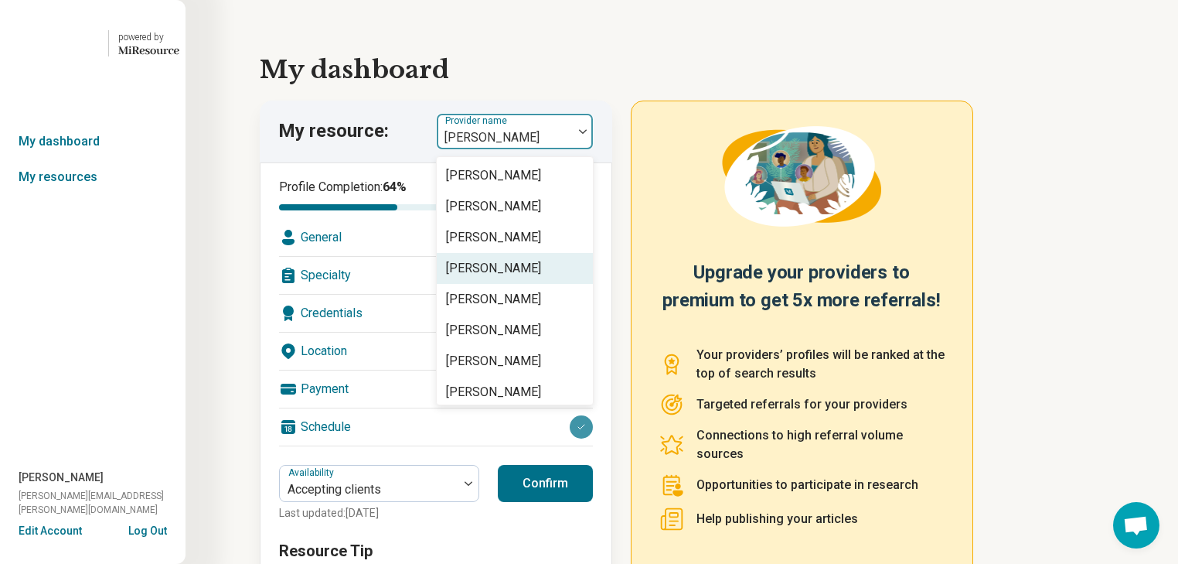
click at [524, 278] on div "[PERSON_NAME]" at bounding box center [493, 268] width 95 height 19
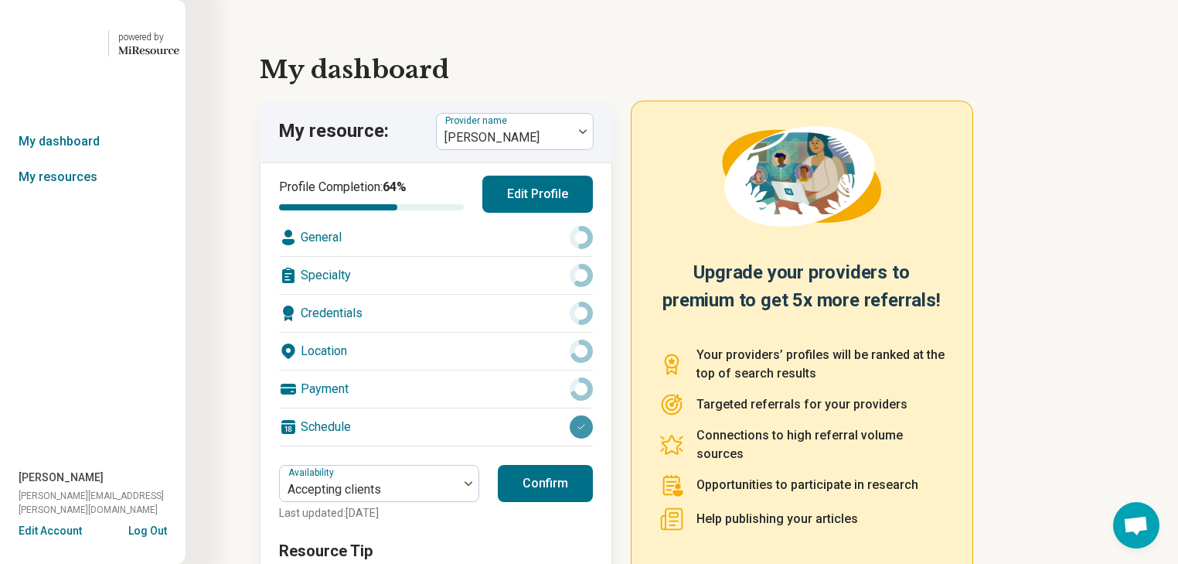
click at [492, 294] on div "Specialty" at bounding box center [436, 275] width 314 height 37
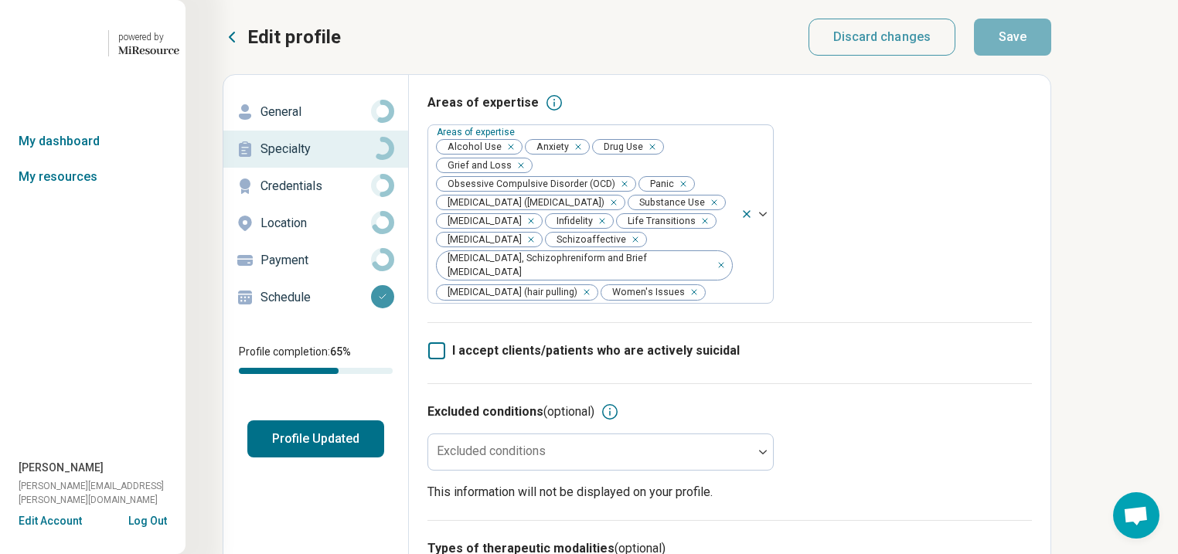
click at [314, 121] on p "General" at bounding box center [316, 112] width 111 height 19
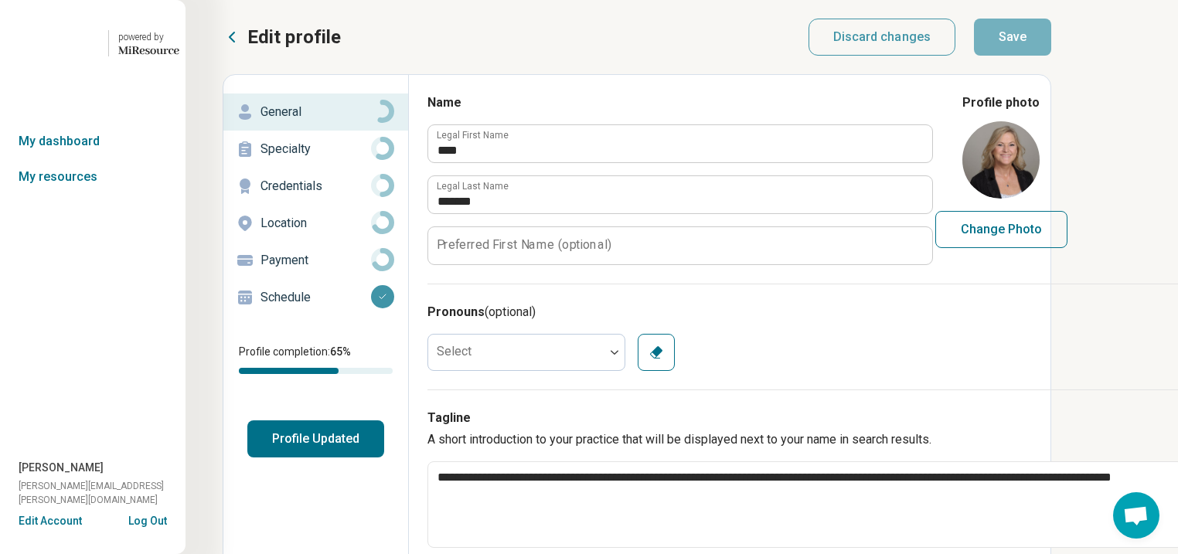
click at [320, 159] on p "Specialty" at bounding box center [316, 149] width 111 height 19
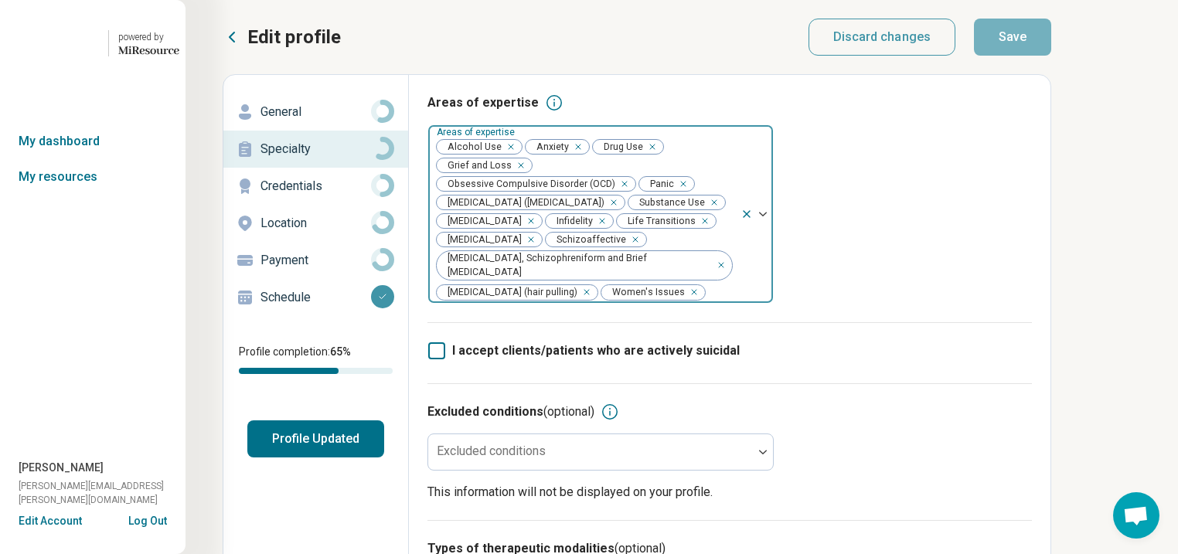
click at [517, 156] on div "Remove [object Object]" at bounding box center [508, 147] width 19 height 19
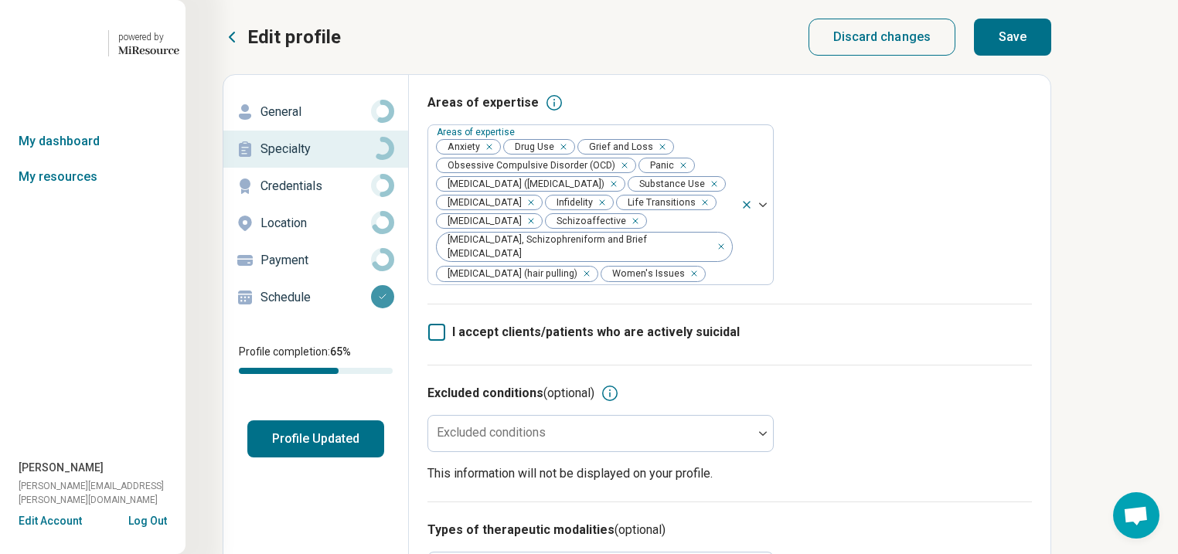
click at [234, 42] on icon at bounding box center [232, 36] width 5 height 9
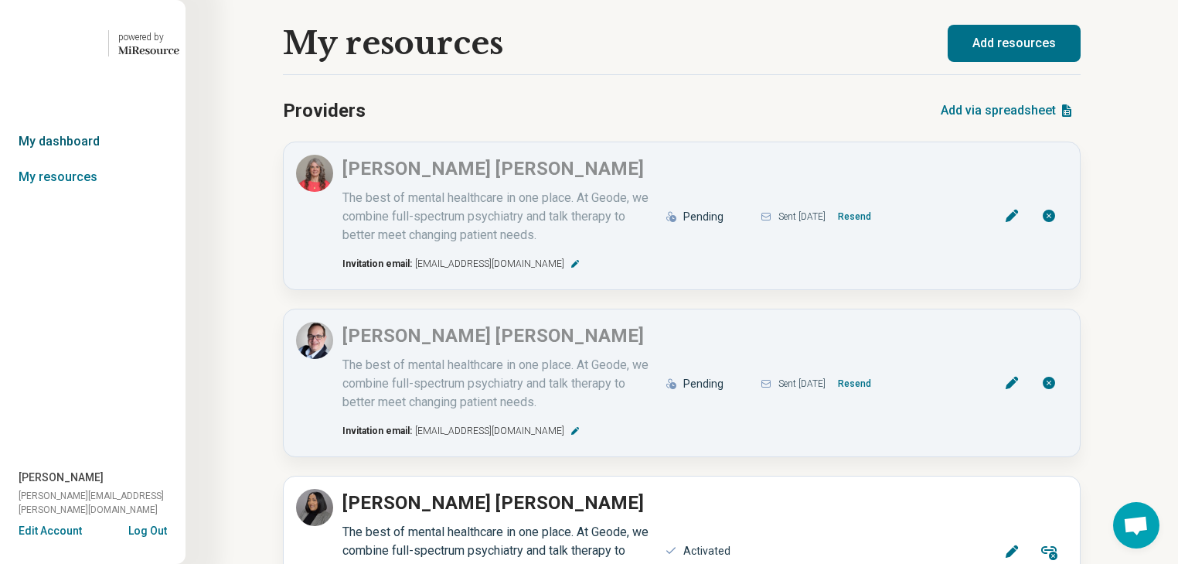
click at [81, 159] on link "My dashboard" at bounding box center [93, 142] width 186 height 36
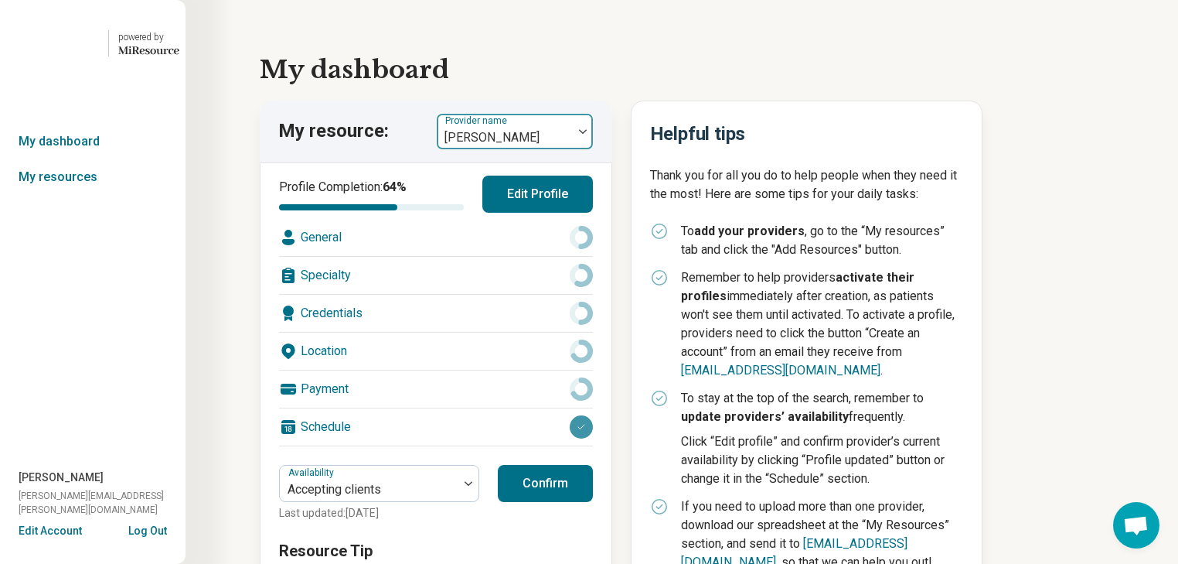
click at [587, 134] on img at bounding box center [583, 131] width 8 height 5
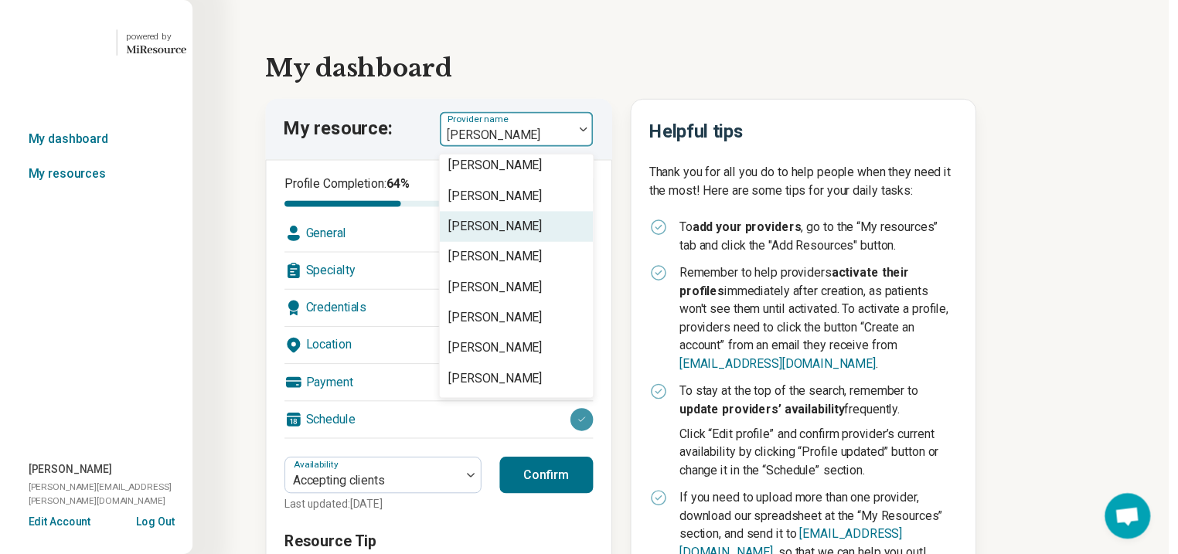
scroll to position [186, 0]
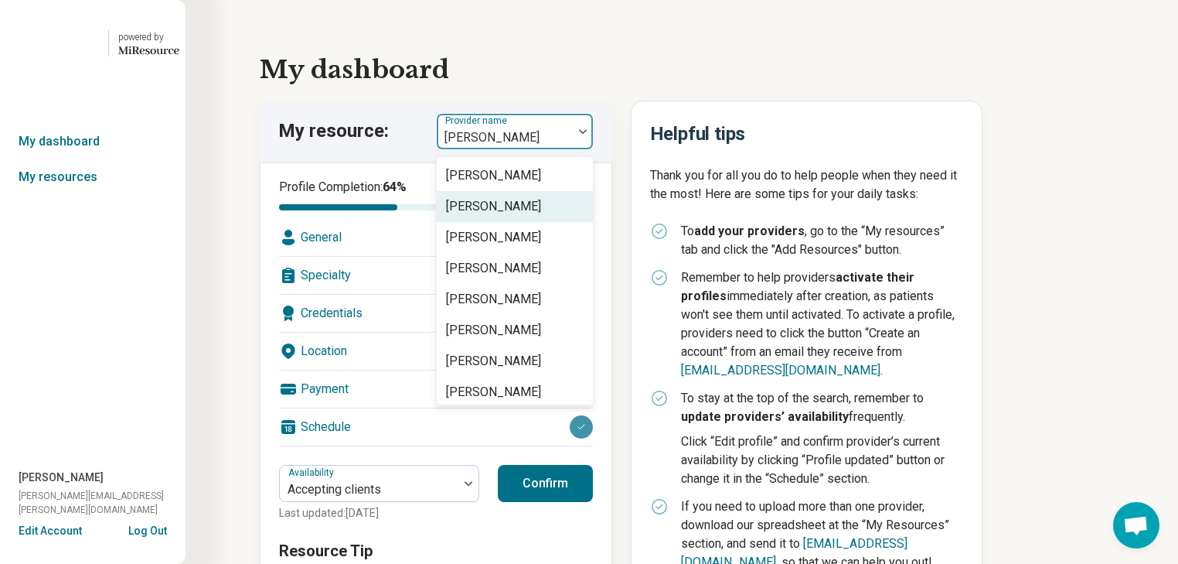
click at [541, 216] on div "[PERSON_NAME]" at bounding box center [493, 206] width 95 height 19
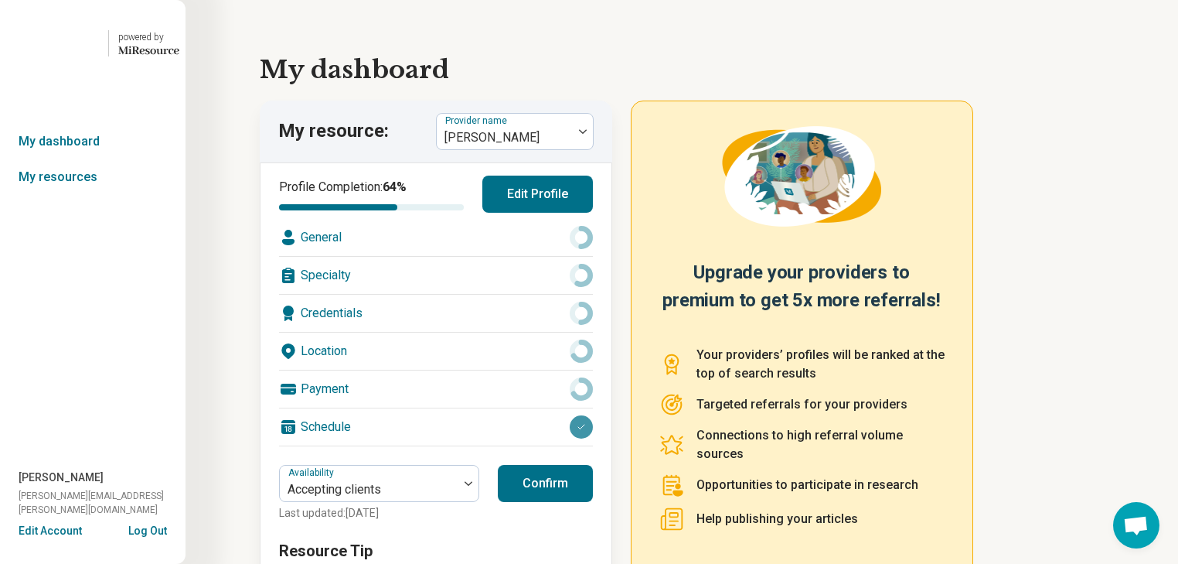
click at [458, 294] on div "Specialty" at bounding box center [436, 275] width 314 height 37
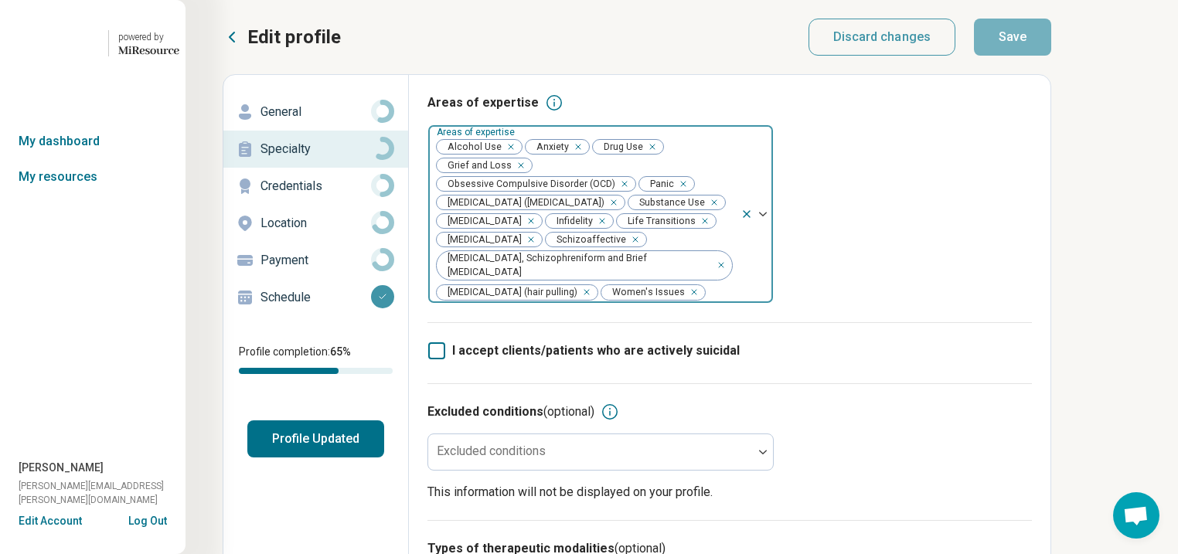
click at [513, 152] on icon "Remove [object Object]" at bounding box center [507, 147] width 11 height 11
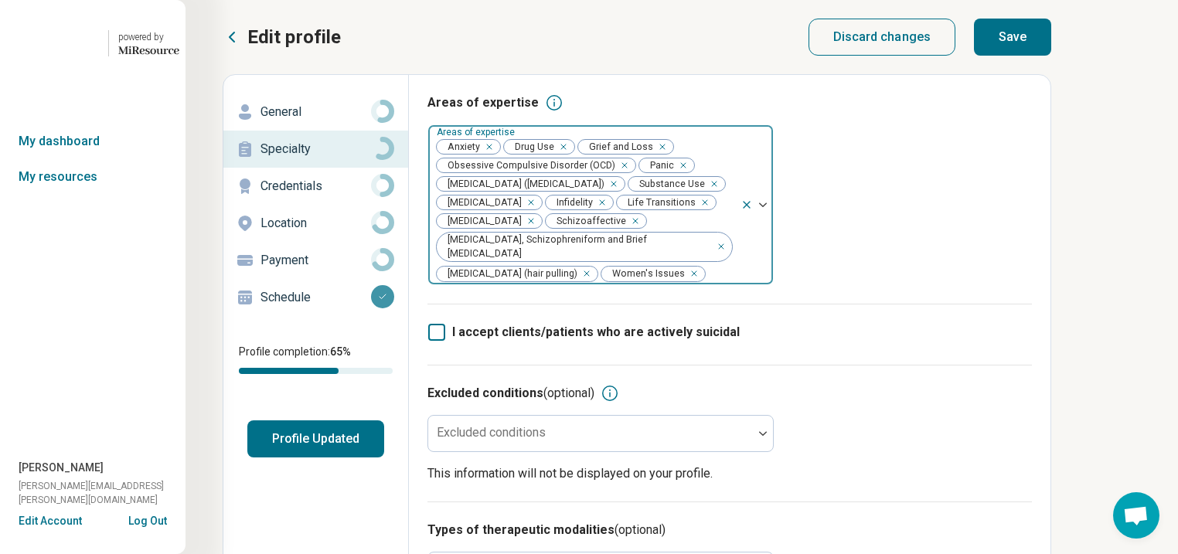
click at [570, 156] on div "Remove [object Object]" at bounding box center [560, 147] width 19 height 19
click at [702, 193] on div "Remove [object Object]" at bounding box center [711, 184] width 19 height 19
click at [1052, 53] on button "Save" at bounding box center [1012, 37] width 77 height 37
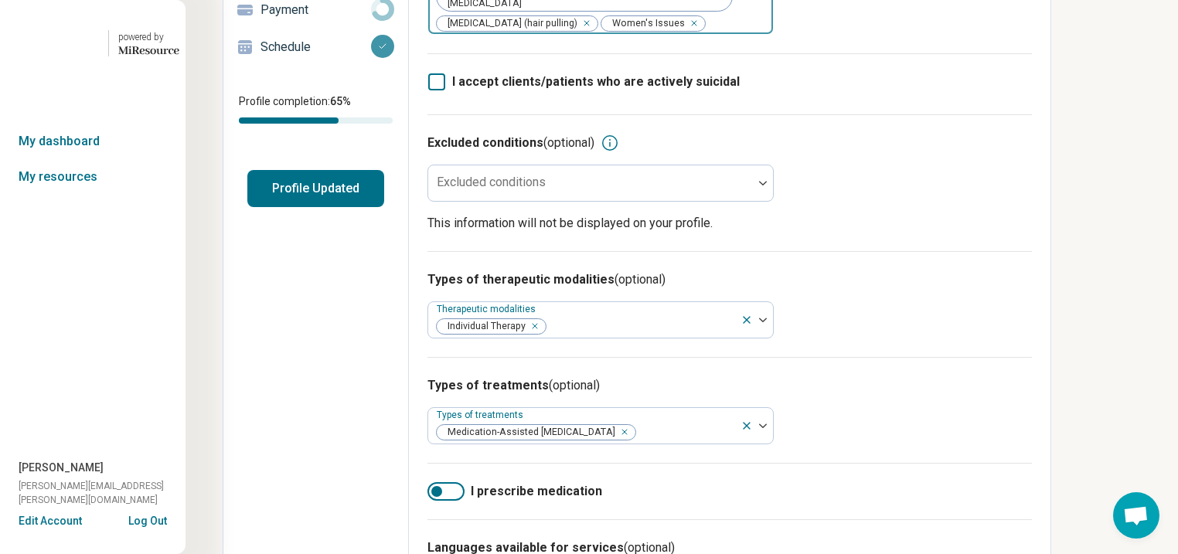
scroll to position [433, 0]
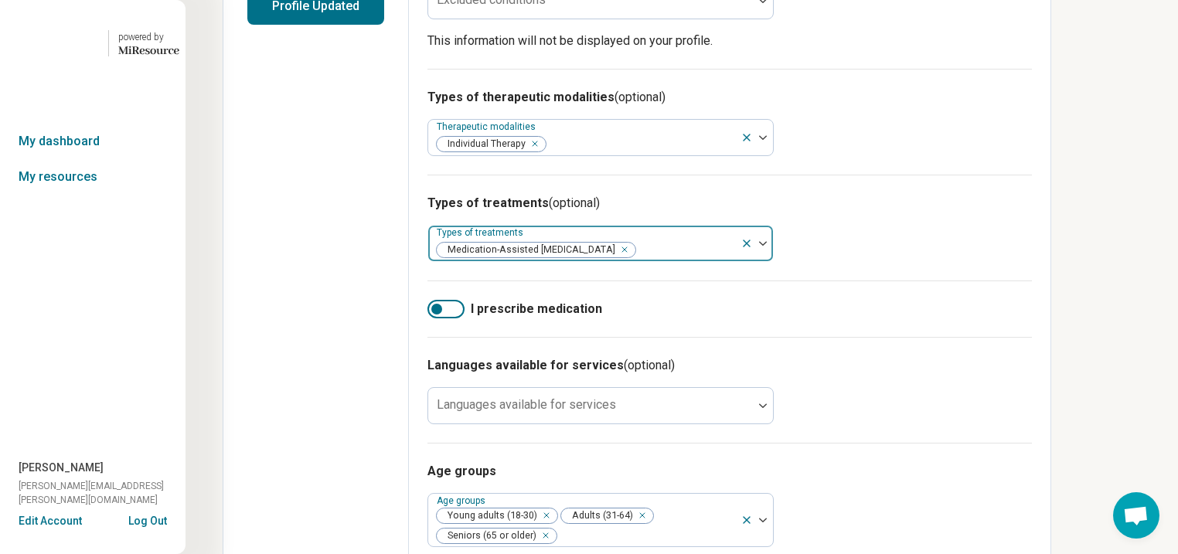
click at [753, 250] on icon at bounding box center [747, 243] width 12 height 12
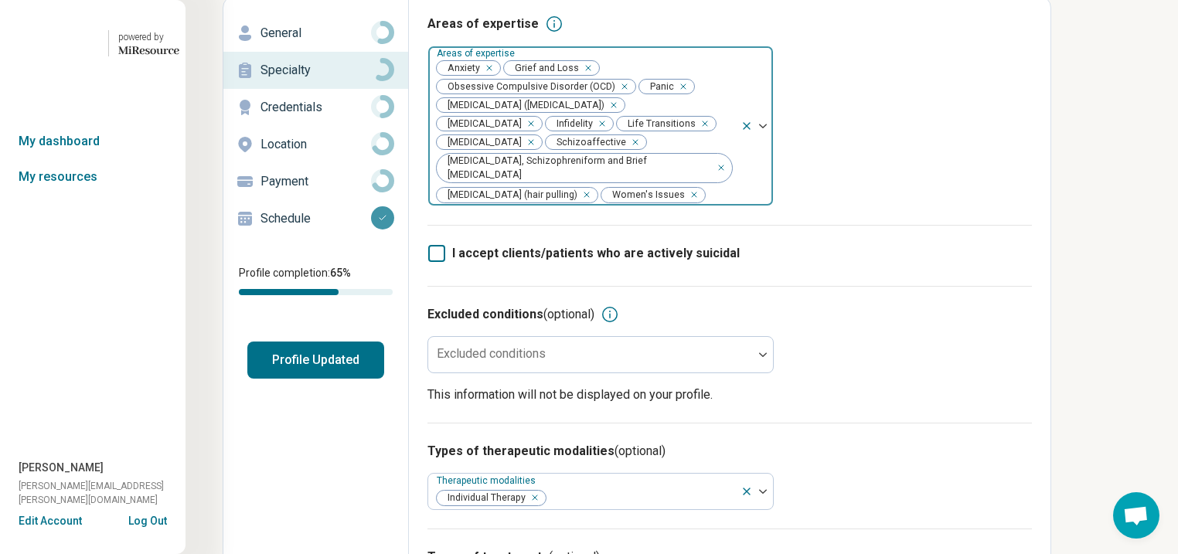
scroll to position [0, 0]
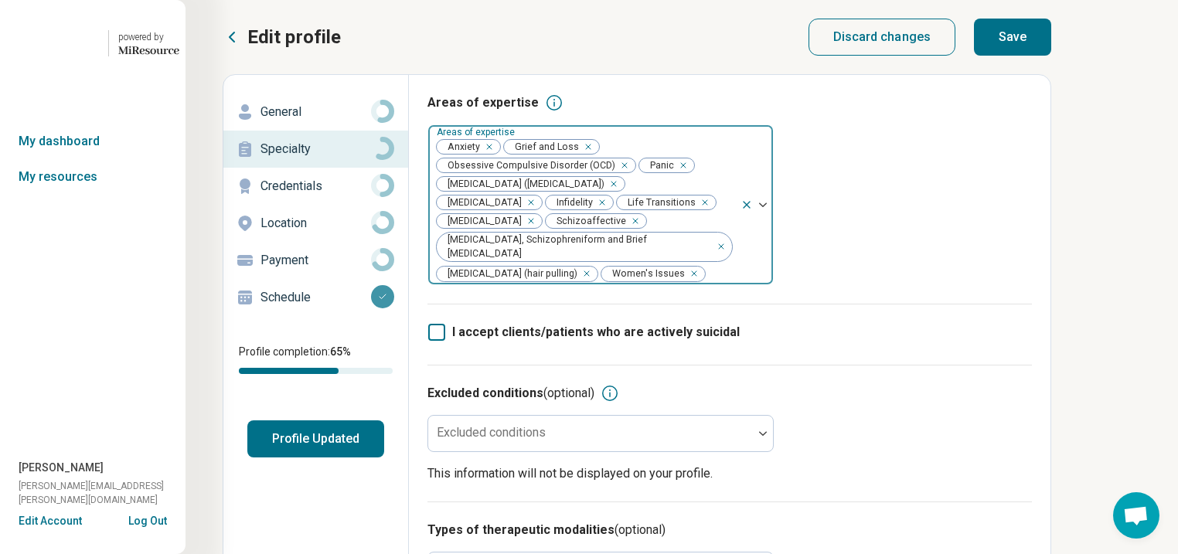
click at [1052, 46] on button "Save" at bounding box center [1012, 37] width 77 height 37
click at [305, 121] on p "General" at bounding box center [316, 112] width 111 height 19
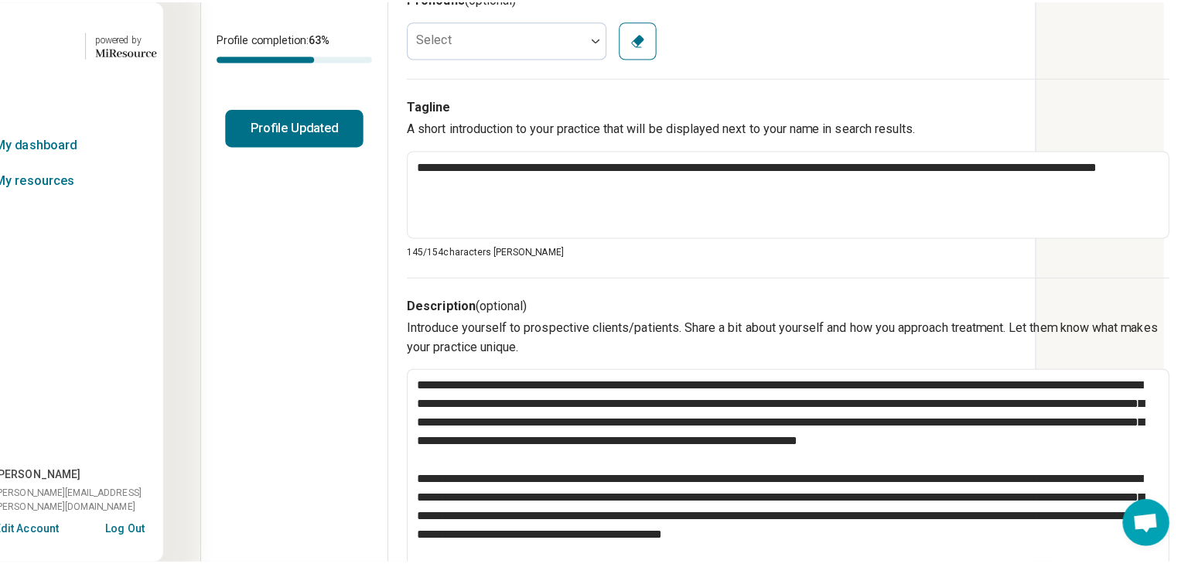
scroll to position [0, 198]
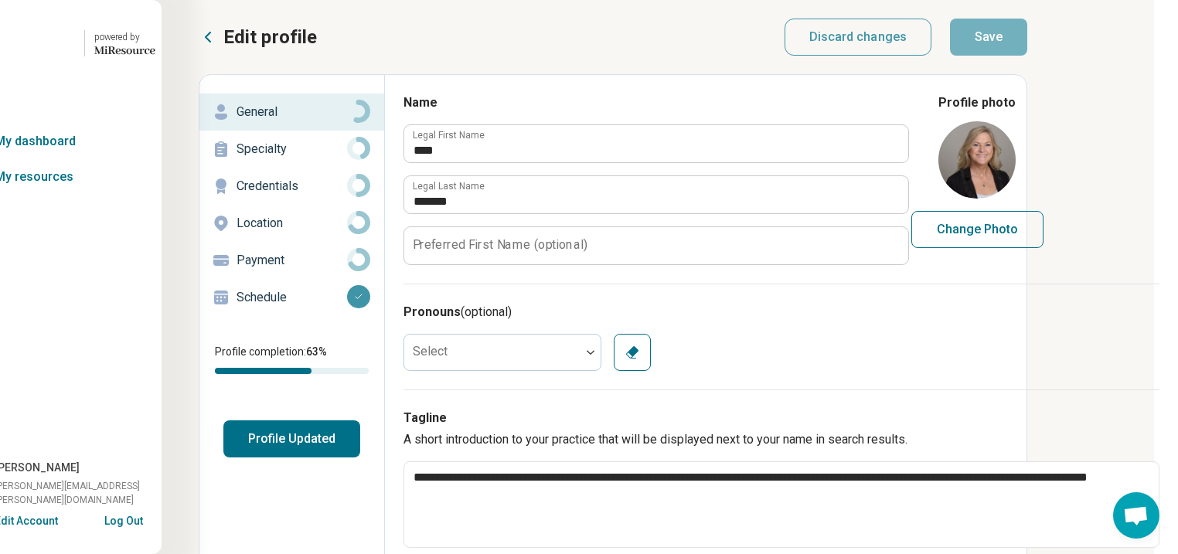
click at [223, 458] on button "Profile Updated" at bounding box center [291, 439] width 137 height 37
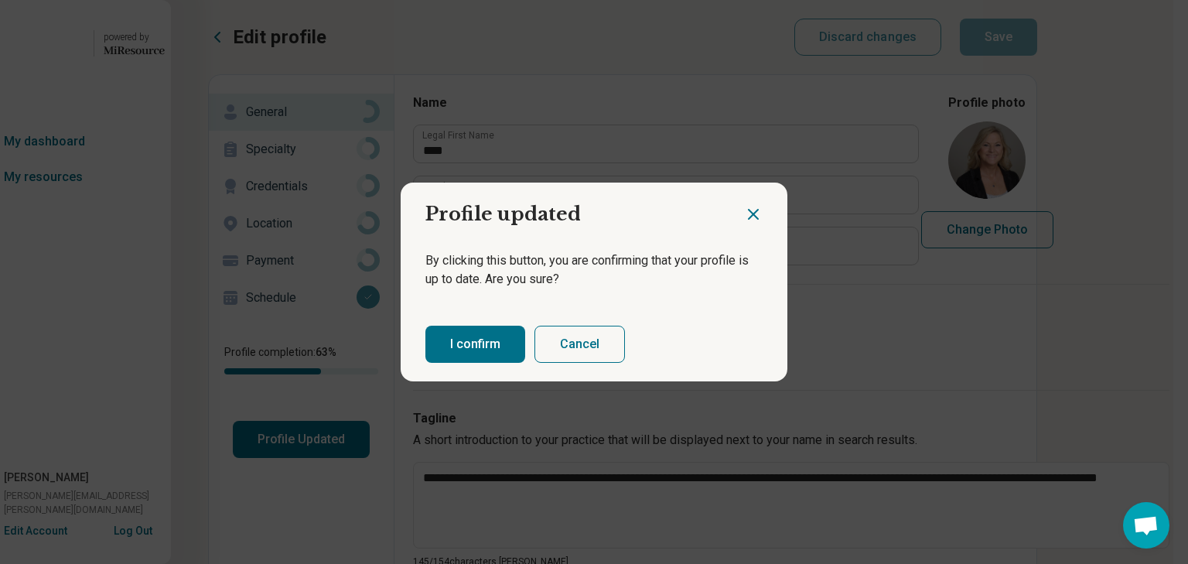
click at [473, 347] on button "I confirm" at bounding box center [475, 344] width 100 height 37
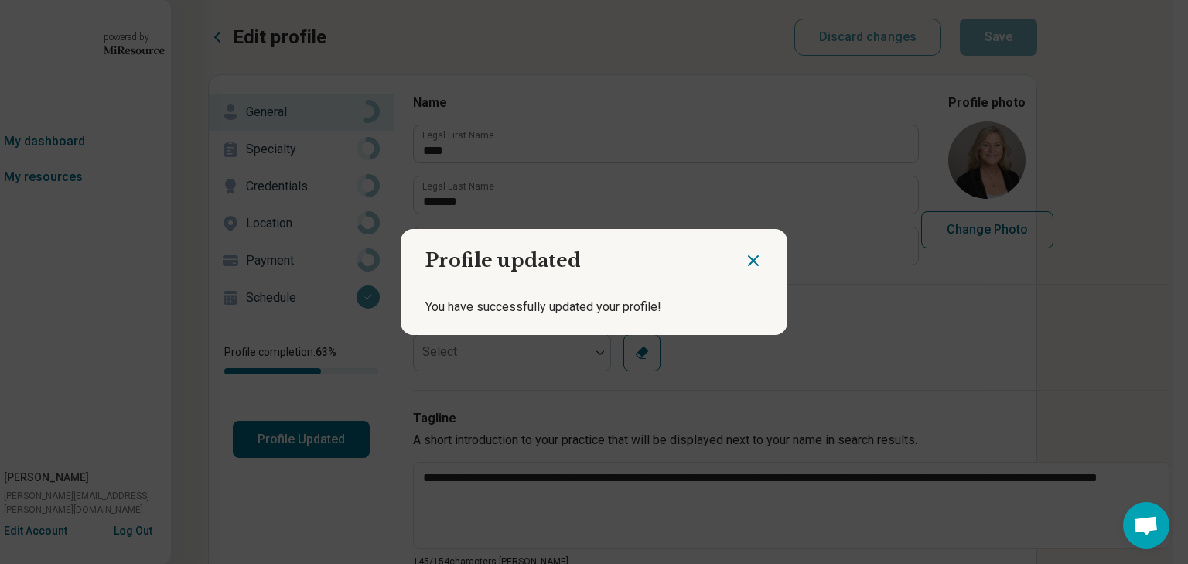
click at [749, 256] on icon "Close dialog" at bounding box center [753, 260] width 9 height 9
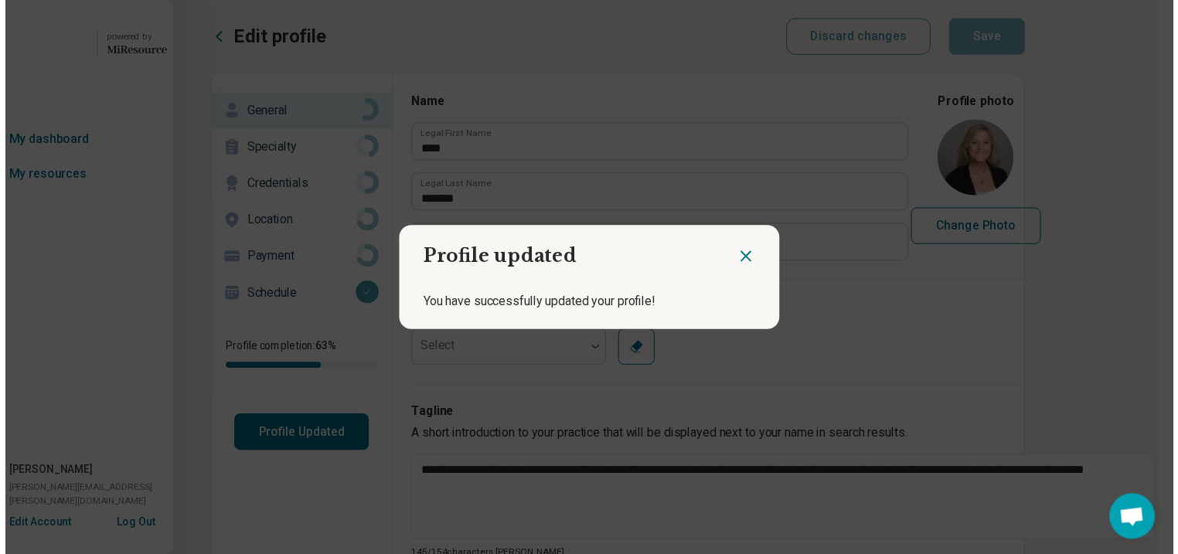
scroll to position [0, 189]
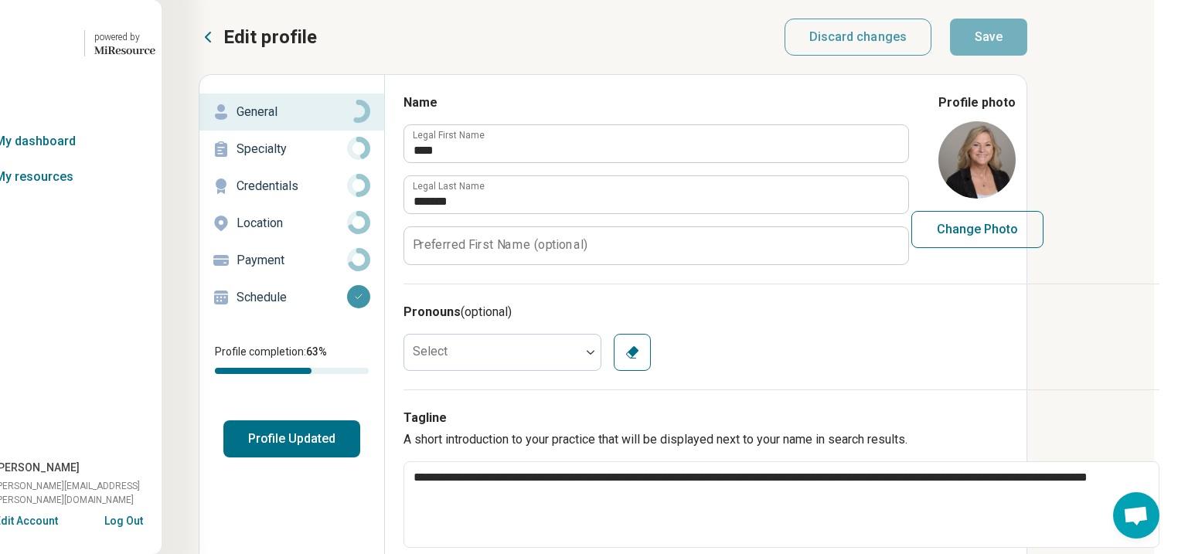
click at [199, 40] on icon at bounding box center [208, 37] width 19 height 19
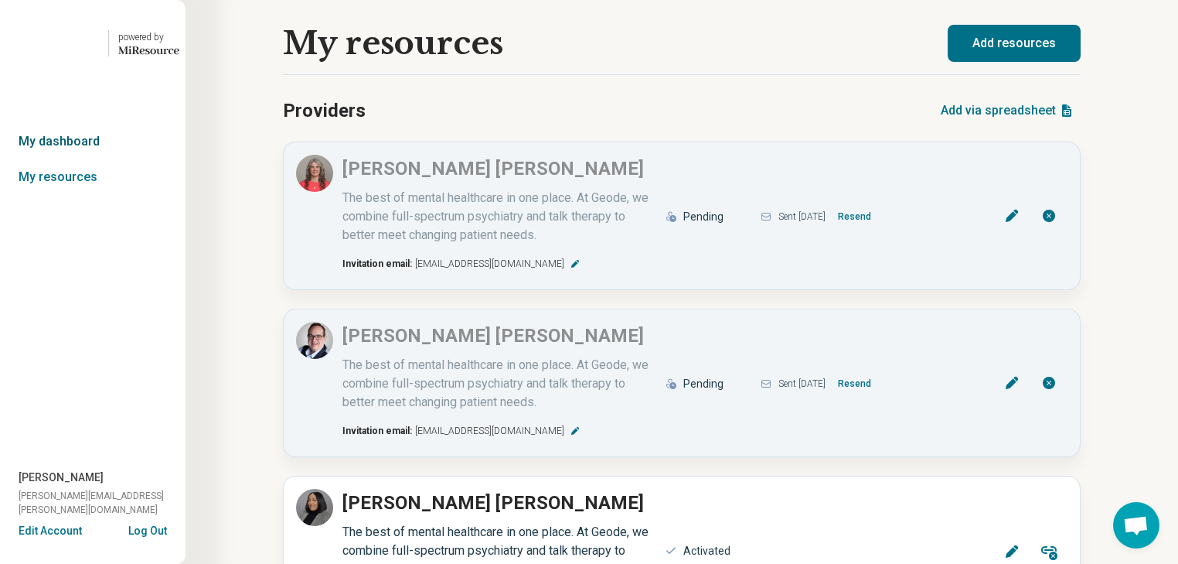
click at [50, 159] on link "My dashboard" at bounding box center [93, 142] width 186 height 36
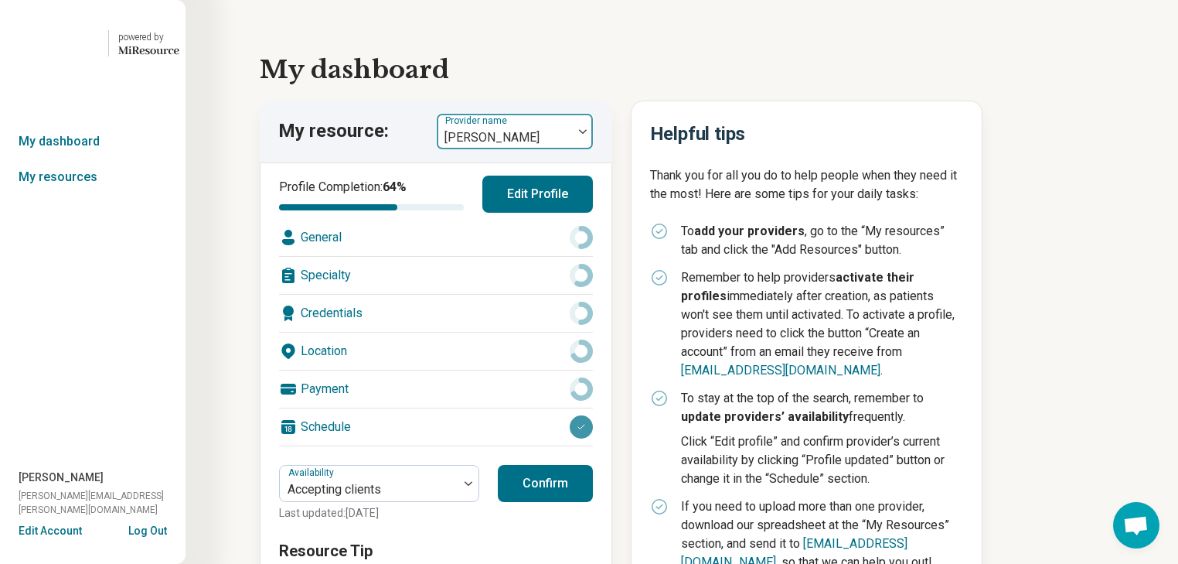
click at [587, 134] on img at bounding box center [583, 131] width 8 height 5
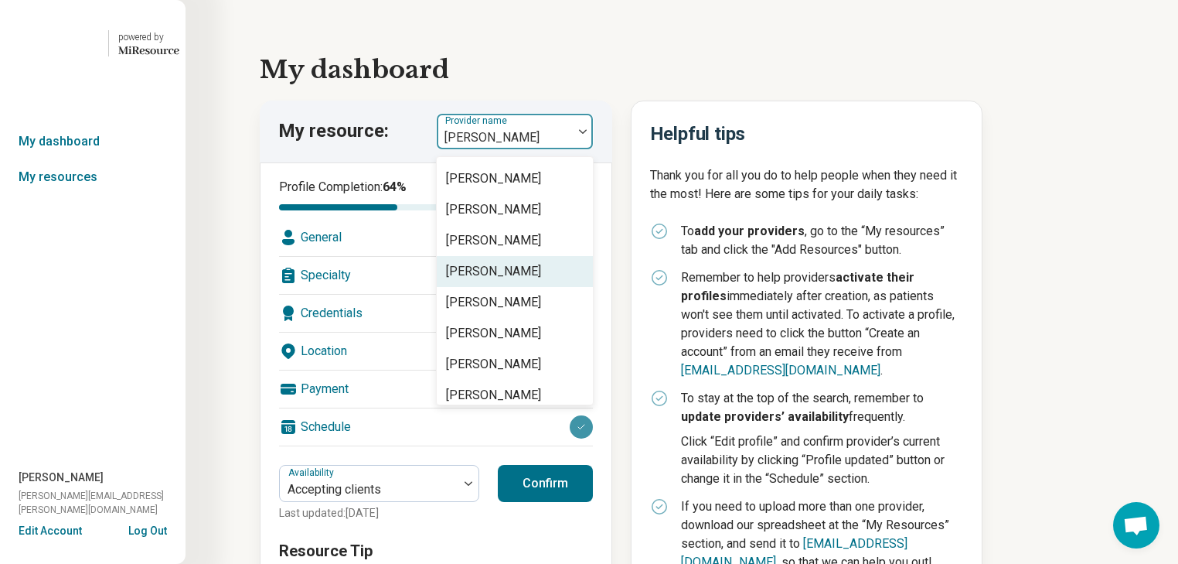
scroll to position [186, 0]
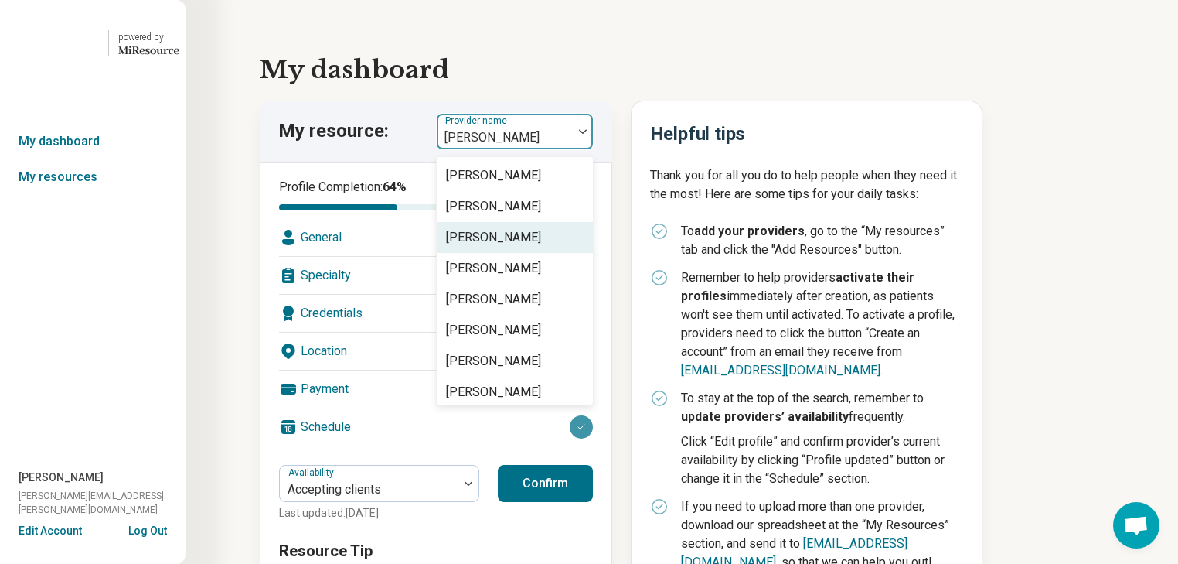
click at [541, 247] on div "[PERSON_NAME]" at bounding box center [493, 237] width 95 height 19
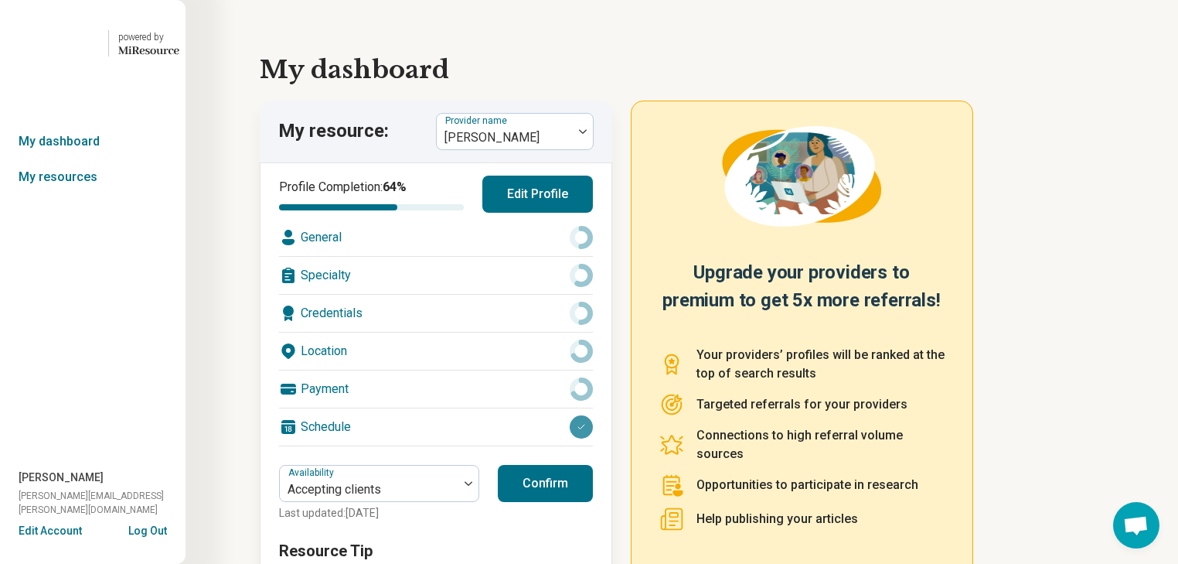
click at [506, 294] on div "Specialty" at bounding box center [436, 275] width 314 height 37
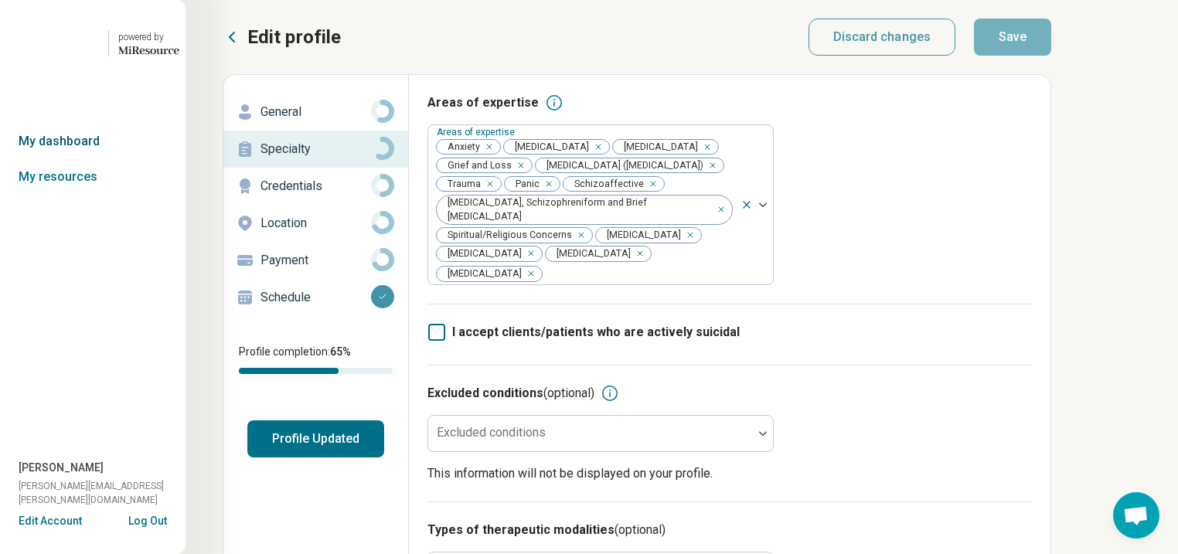
click at [75, 159] on link "My dashboard" at bounding box center [93, 142] width 186 height 36
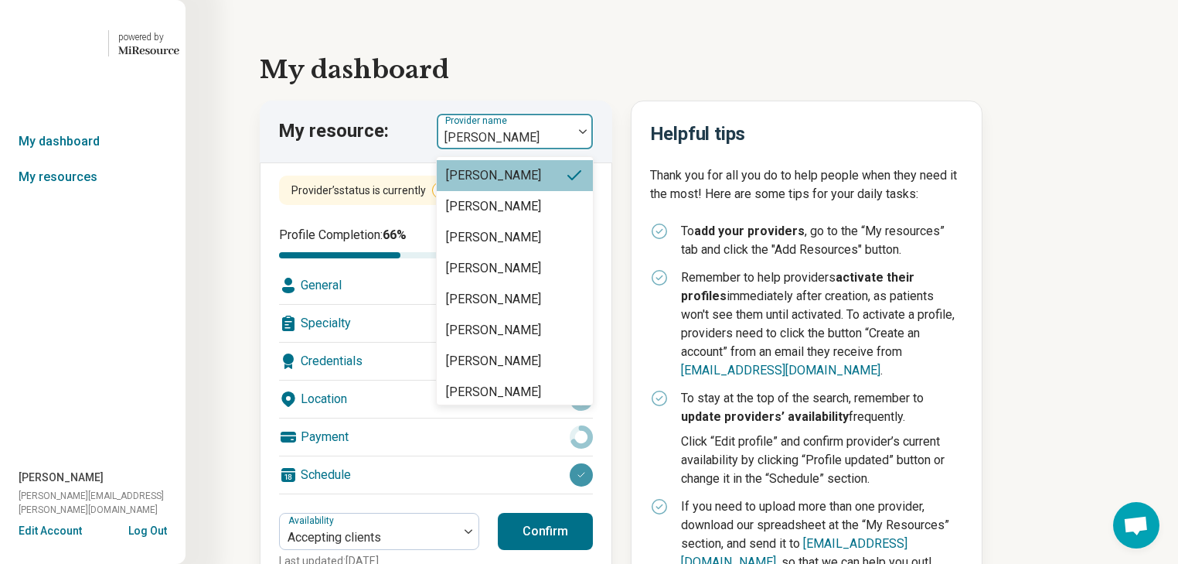
click at [587, 134] on img at bounding box center [583, 131] width 8 height 5
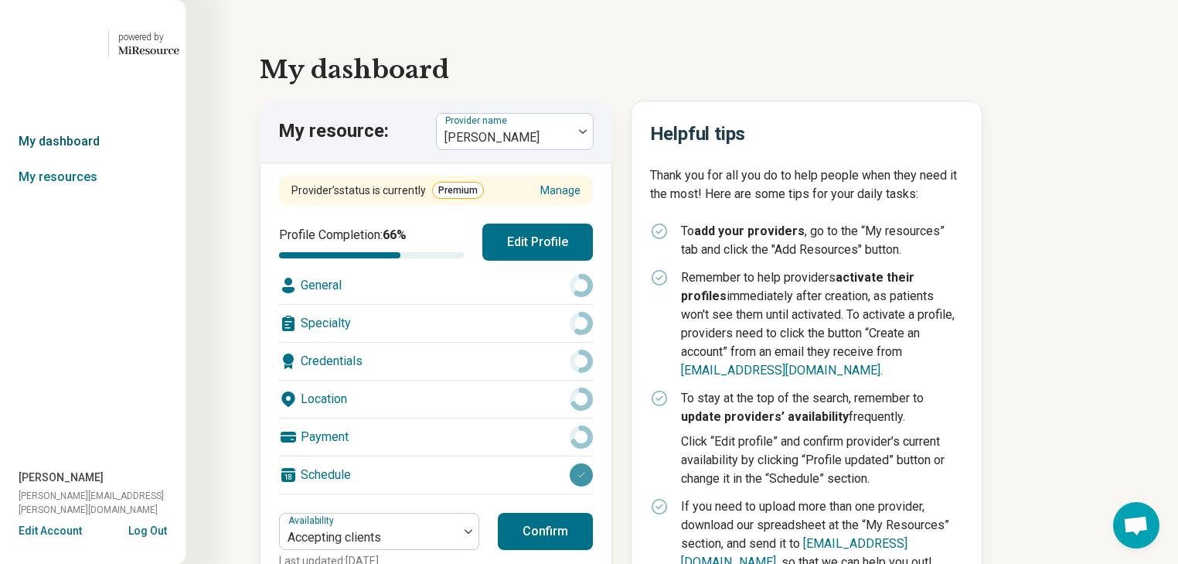
click at [83, 159] on link "My dashboard" at bounding box center [93, 142] width 186 height 36
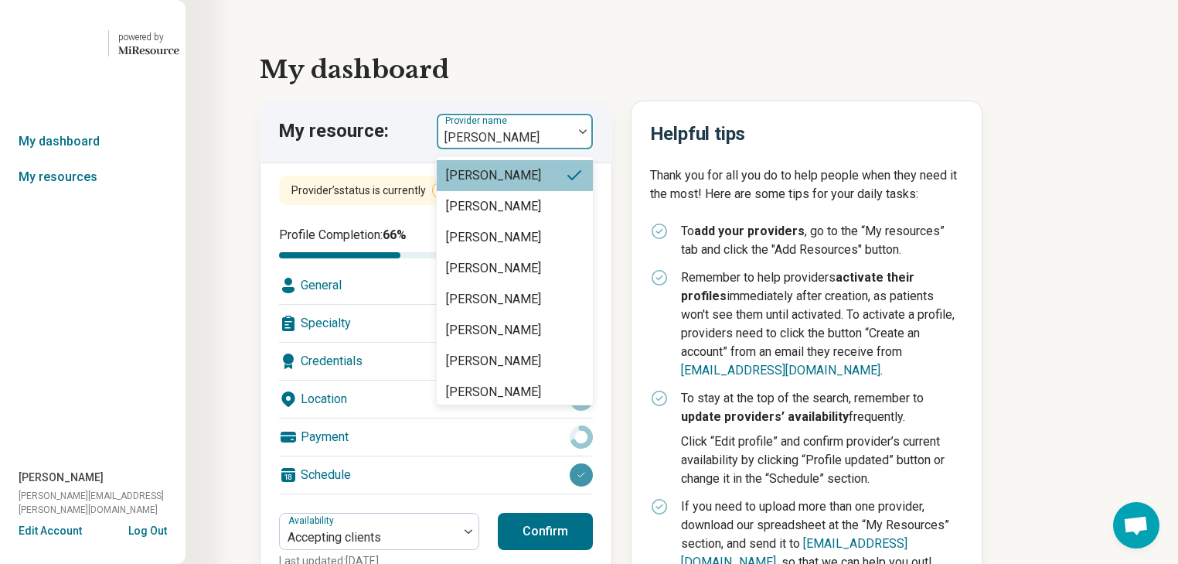
click at [587, 134] on img at bounding box center [583, 131] width 8 height 5
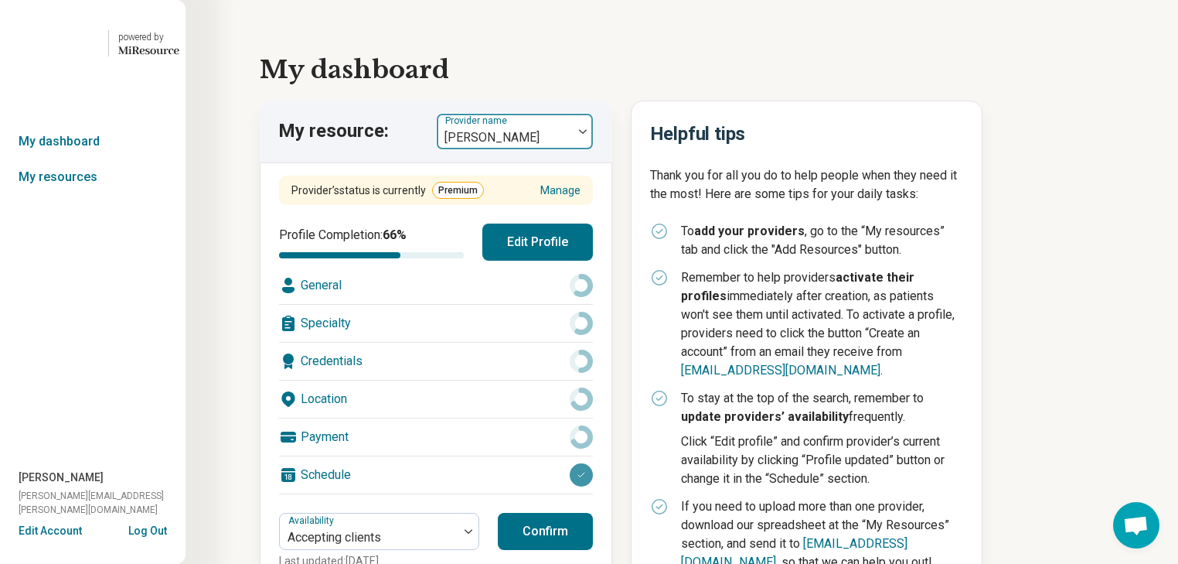
click at [587, 134] on div at bounding box center [583, 131] width 20 height 5
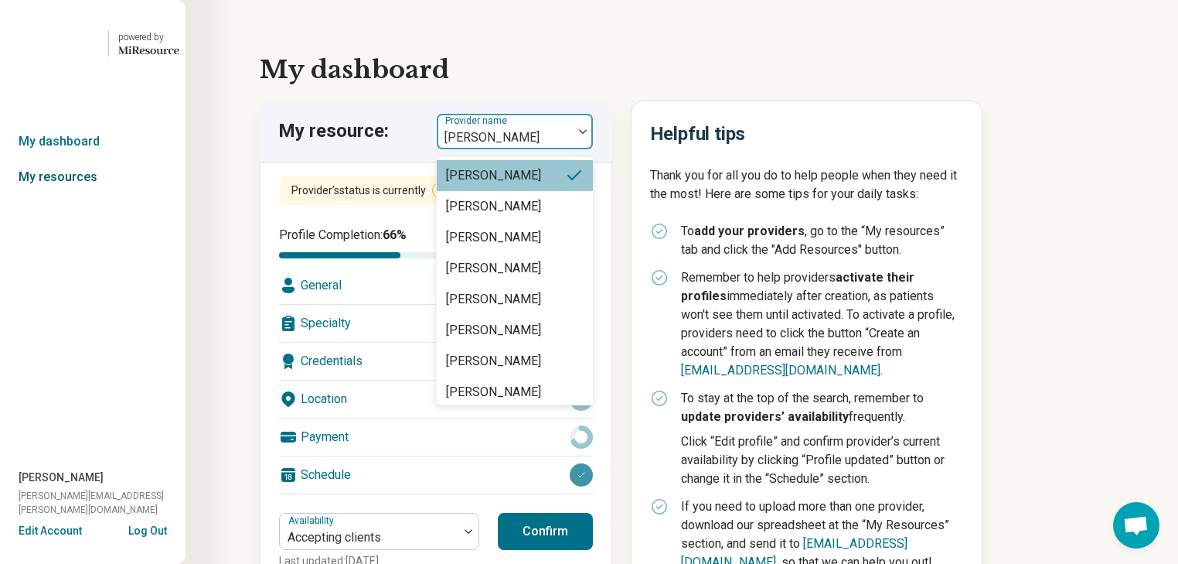
click at [91, 195] on link "My resources" at bounding box center [93, 177] width 186 height 36
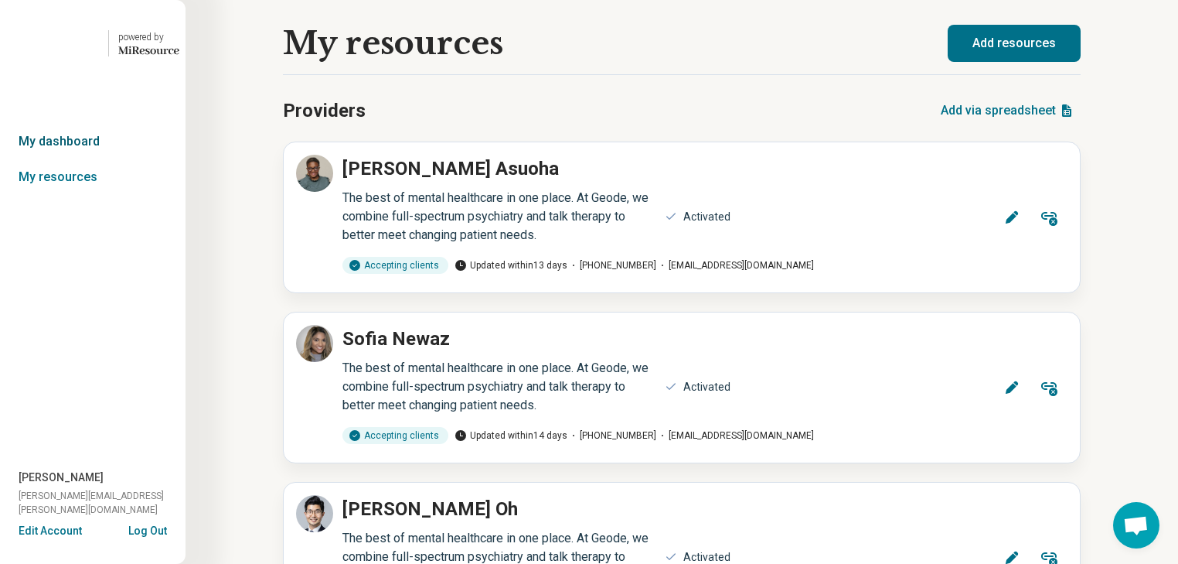
click at [84, 159] on link "My dashboard" at bounding box center [93, 142] width 186 height 36
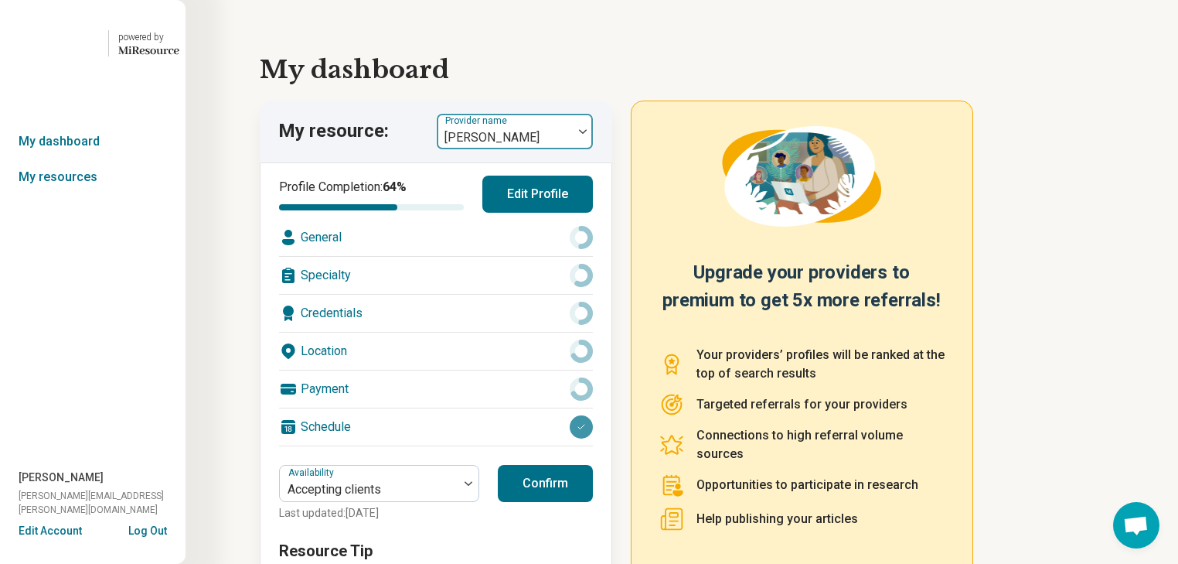
click at [587, 134] on img at bounding box center [583, 131] width 8 height 5
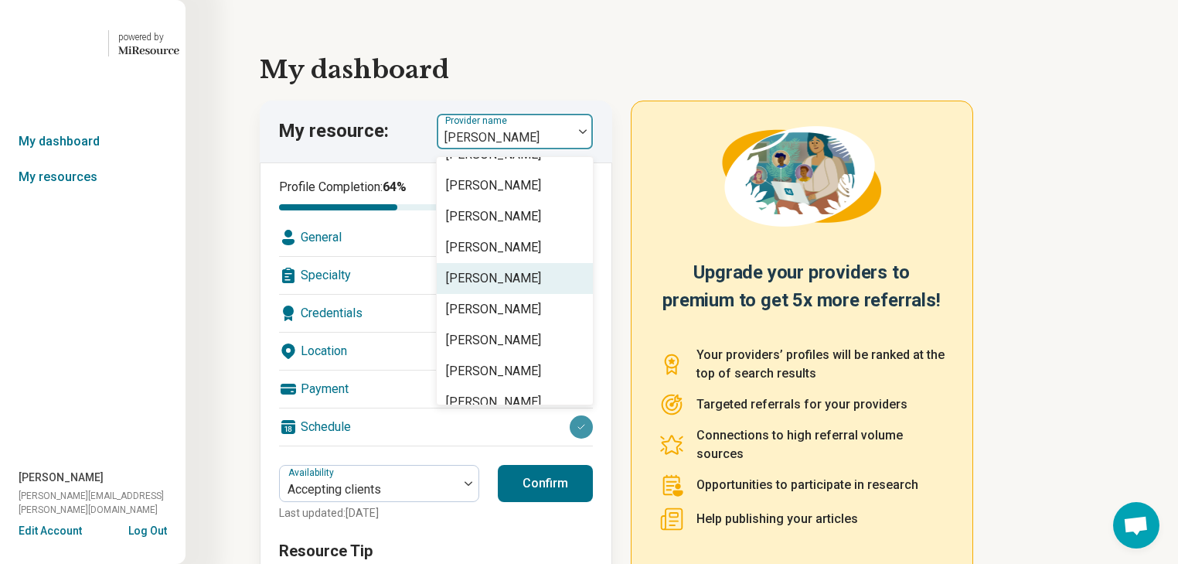
scroll to position [247, 0]
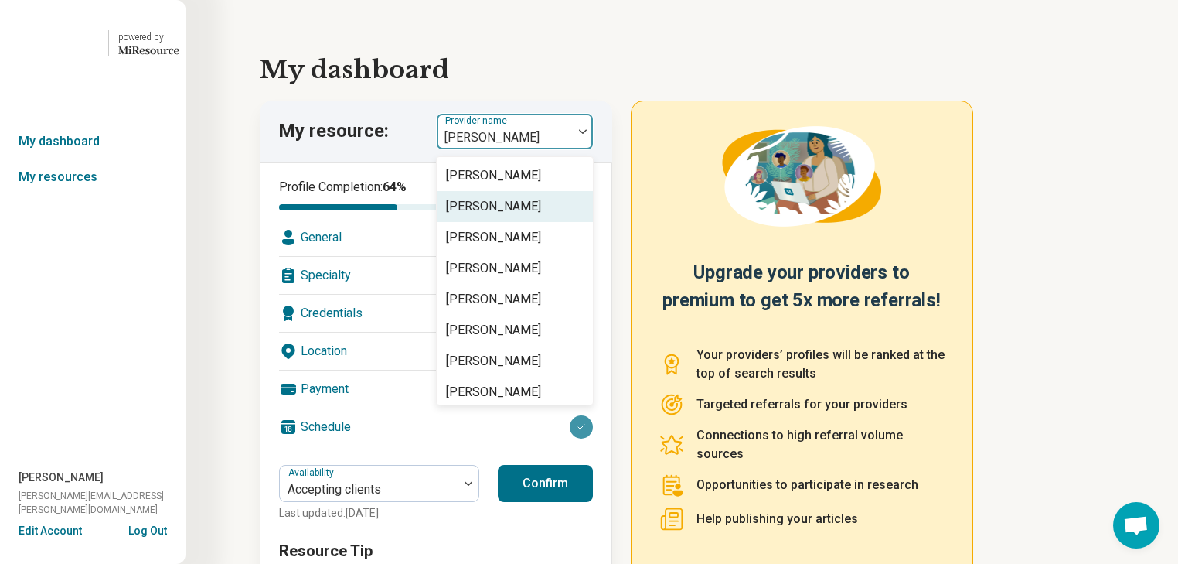
click at [541, 216] on div "[PERSON_NAME]" at bounding box center [493, 206] width 95 height 19
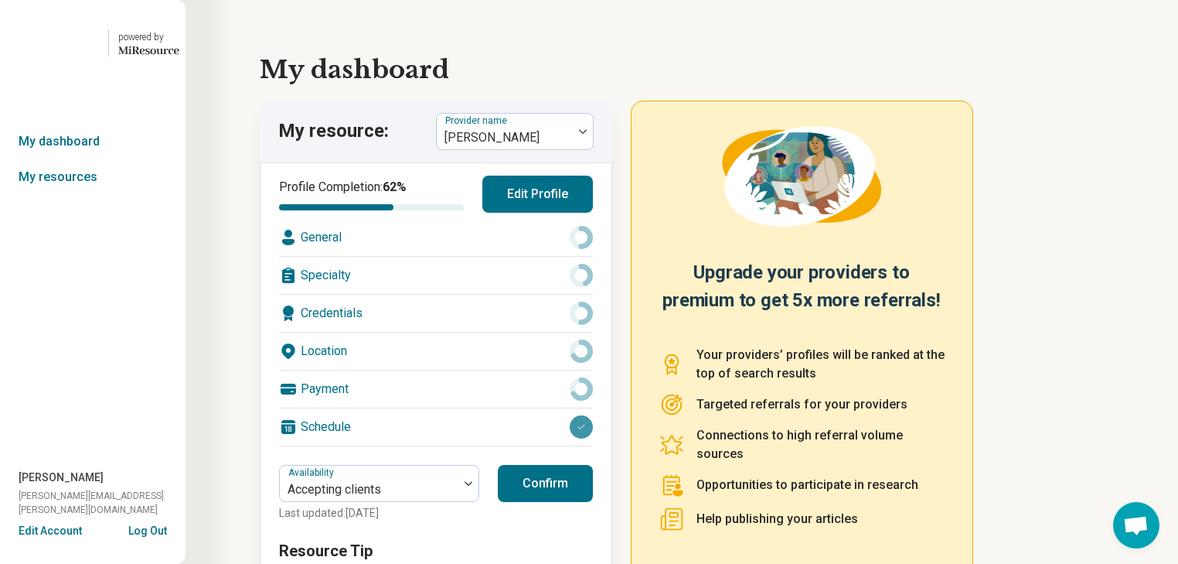
click at [473, 294] on div "Specialty" at bounding box center [436, 275] width 314 height 37
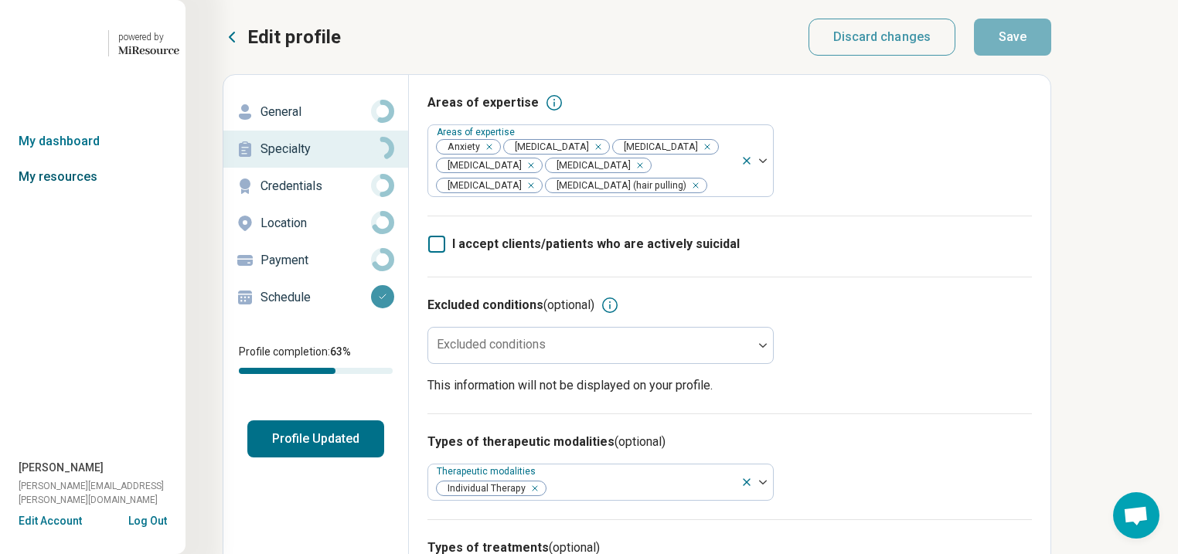
click at [71, 195] on link "My resources" at bounding box center [93, 177] width 186 height 36
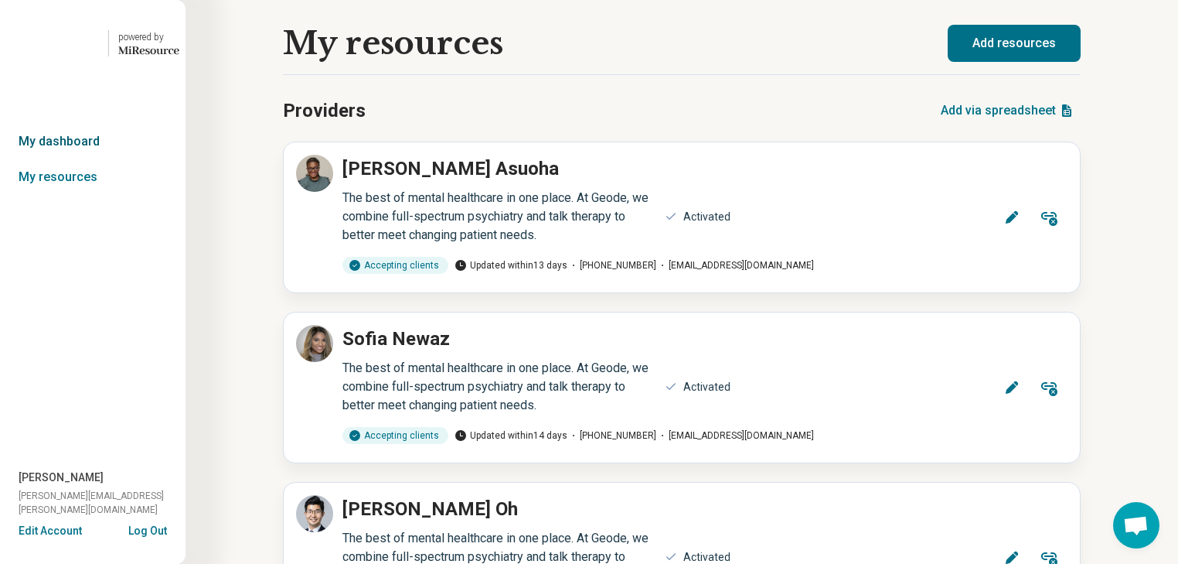
click at [77, 159] on link "My dashboard" at bounding box center [93, 142] width 186 height 36
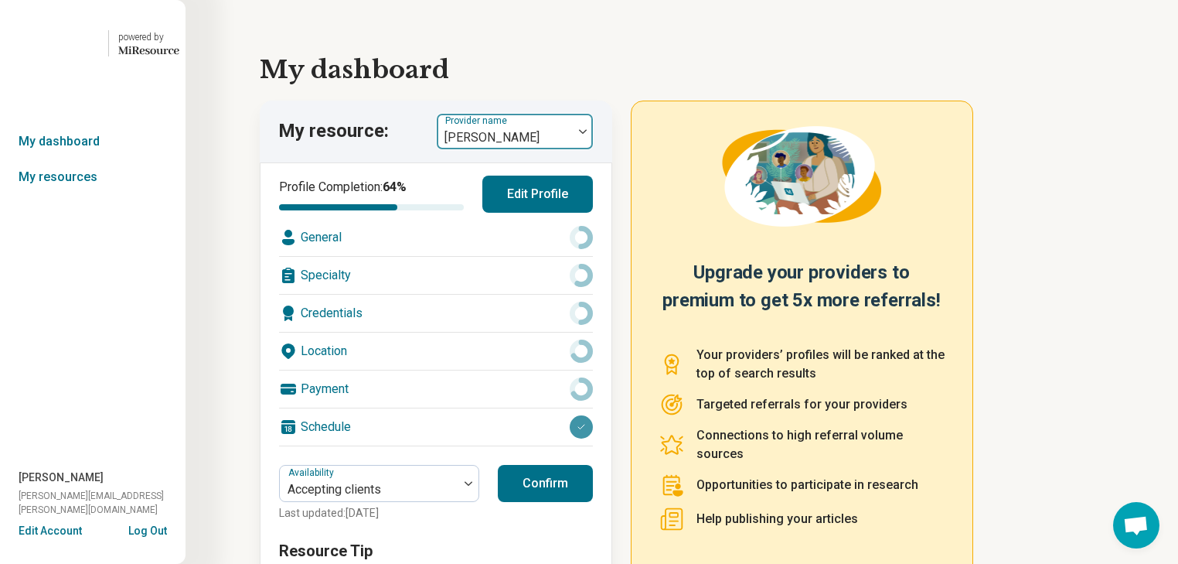
click at [587, 134] on img at bounding box center [583, 131] width 8 height 5
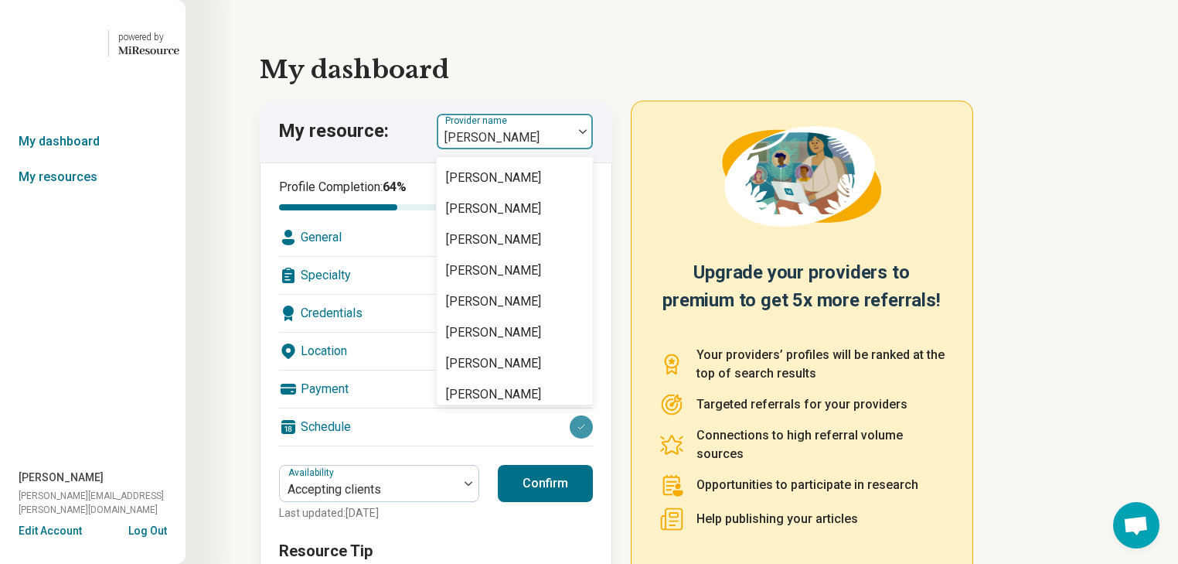
scroll to position [247, 0]
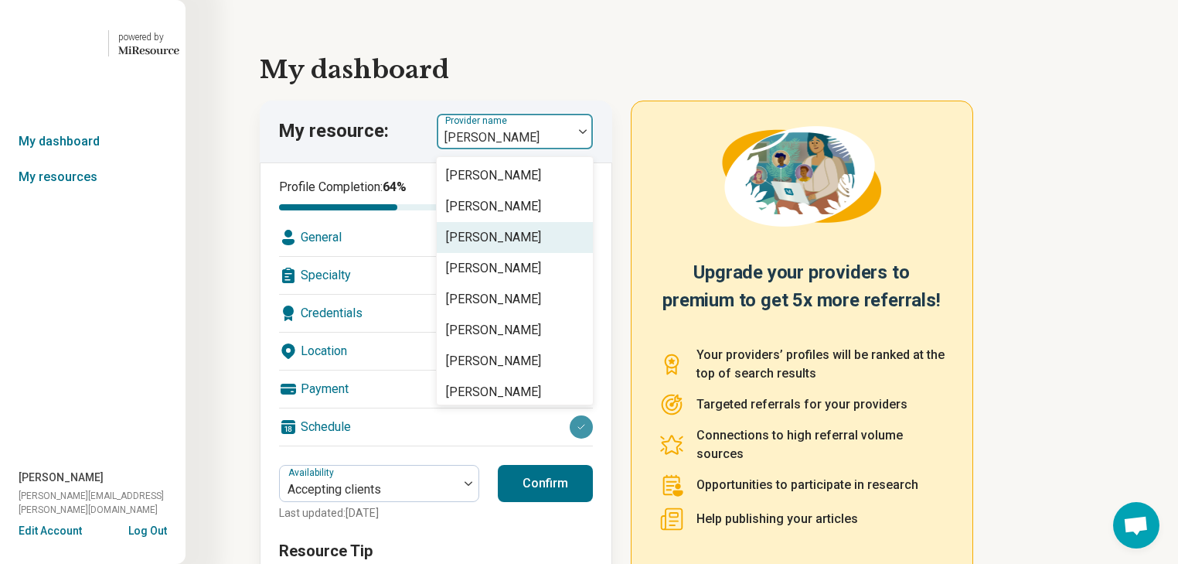
click at [541, 247] on div "[PERSON_NAME]" at bounding box center [493, 237] width 95 height 19
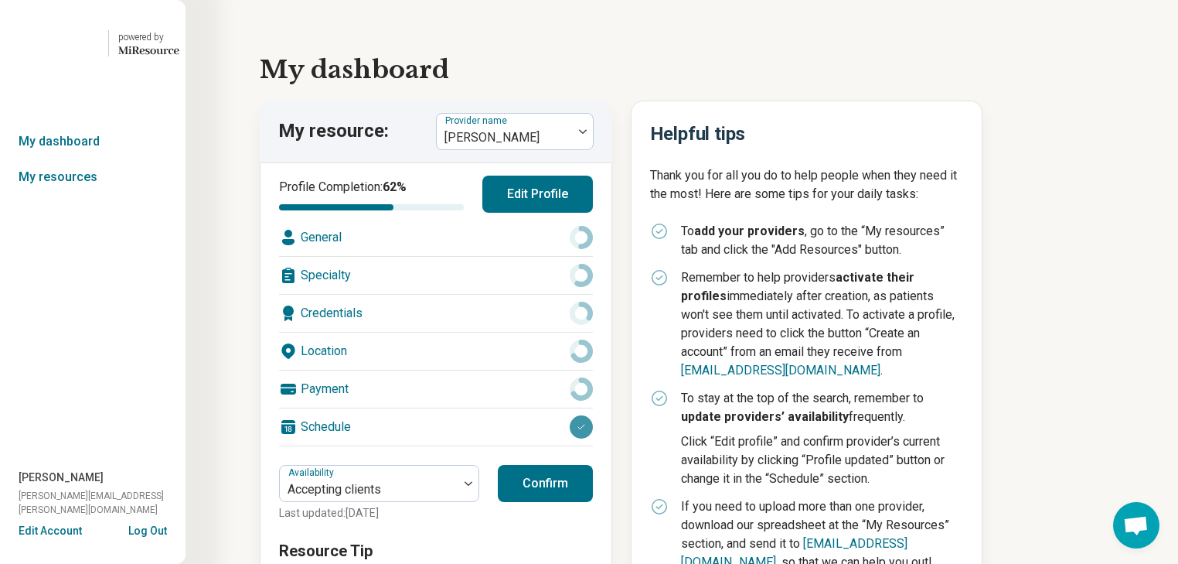
click at [474, 294] on div "Specialty" at bounding box center [436, 275] width 314 height 37
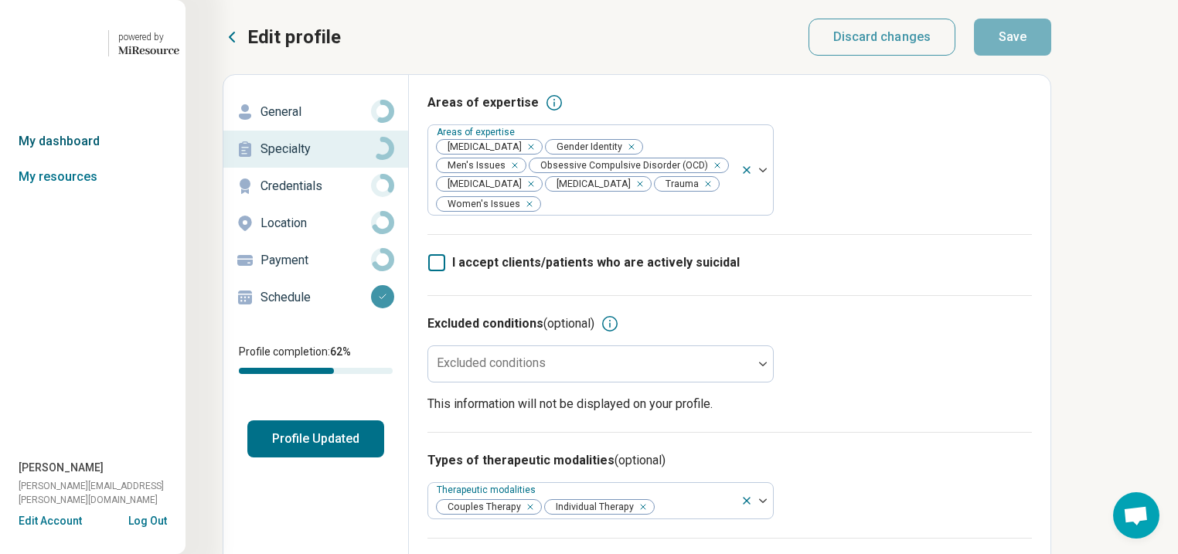
click at [75, 159] on link "My dashboard" at bounding box center [93, 142] width 186 height 36
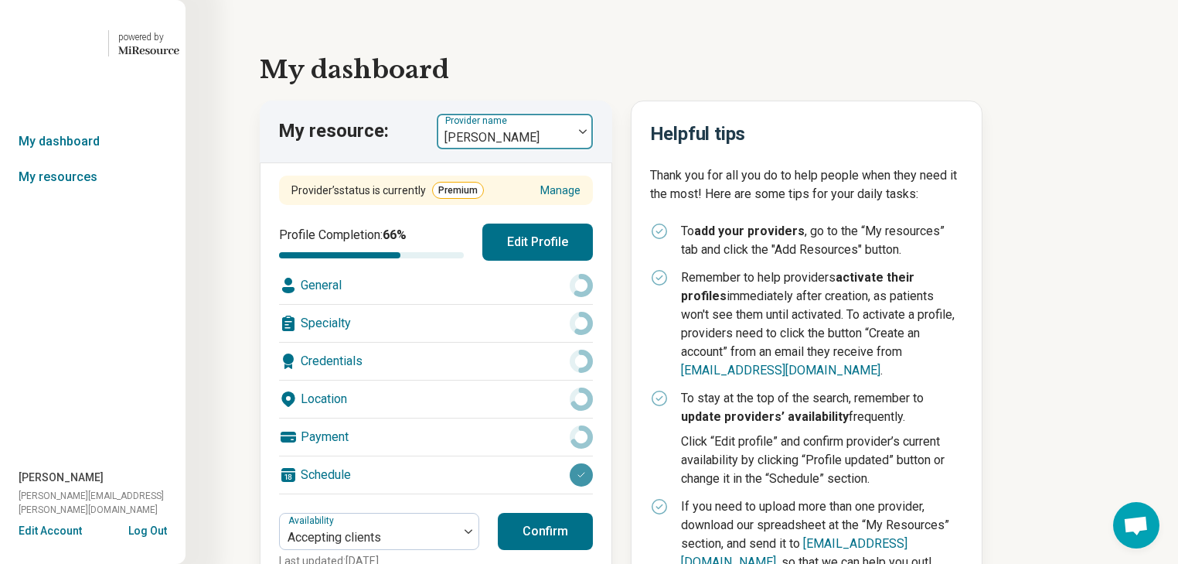
click at [587, 134] on img at bounding box center [583, 131] width 8 height 5
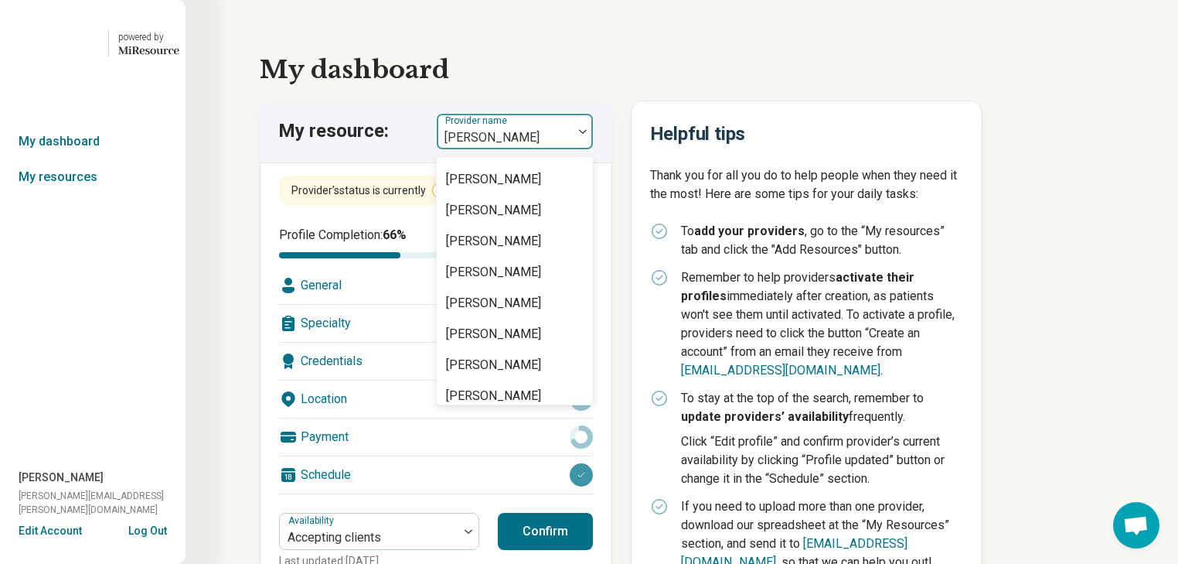
scroll to position [247, 0]
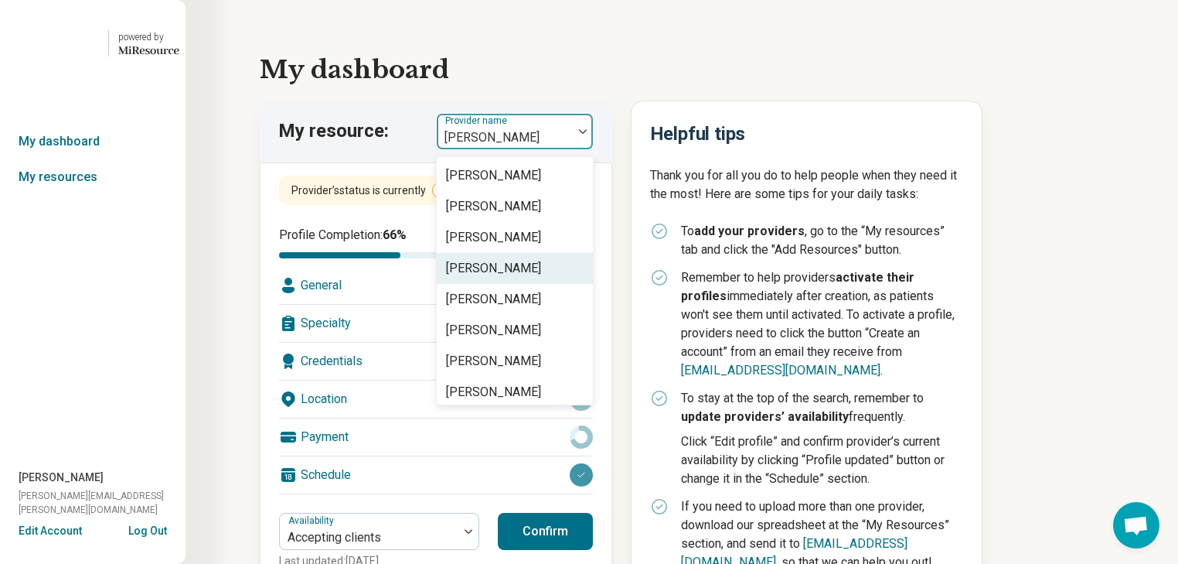
click at [541, 278] on div "[PERSON_NAME]" at bounding box center [493, 268] width 95 height 19
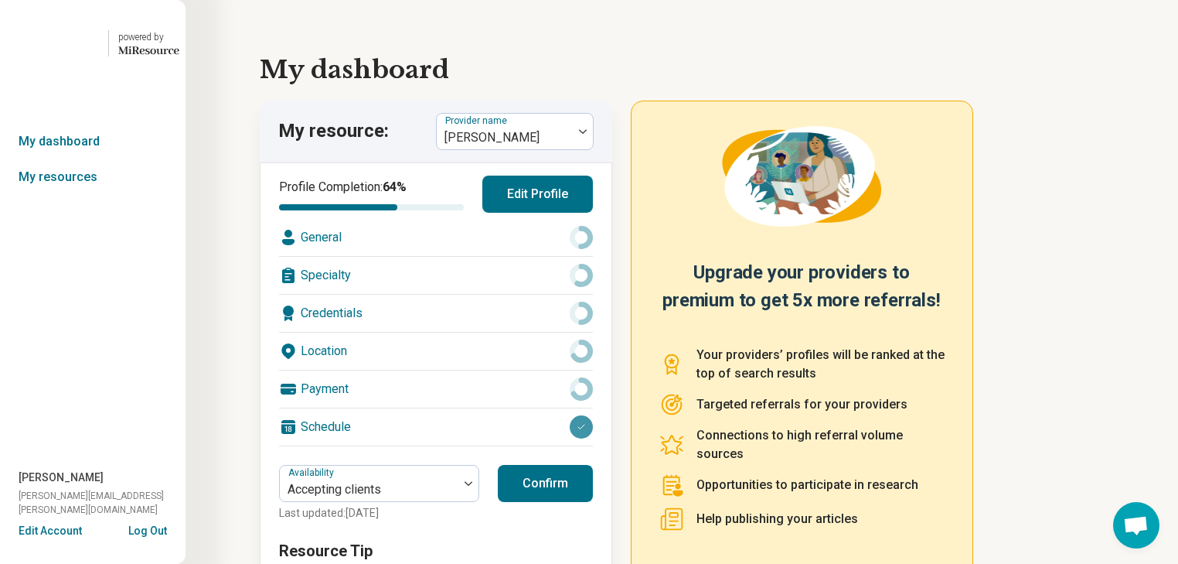
click at [438, 294] on div "Specialty" at bounding box center [436, 275] width 314 height 37
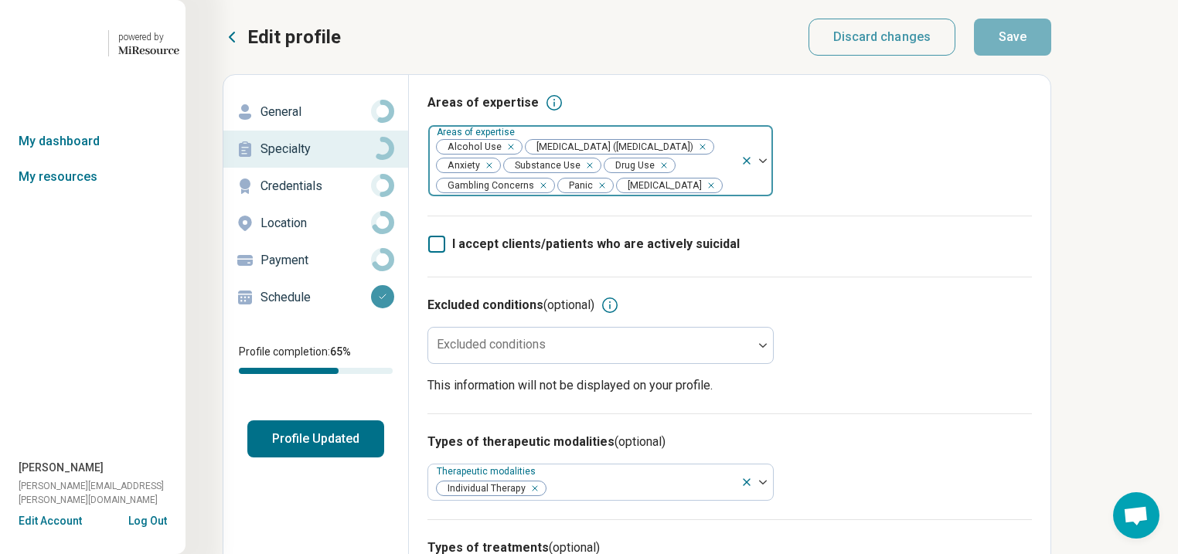
click at [517, 156] on div "Remove [object Object]" at bounding box center [508, 147] width 19 height 19
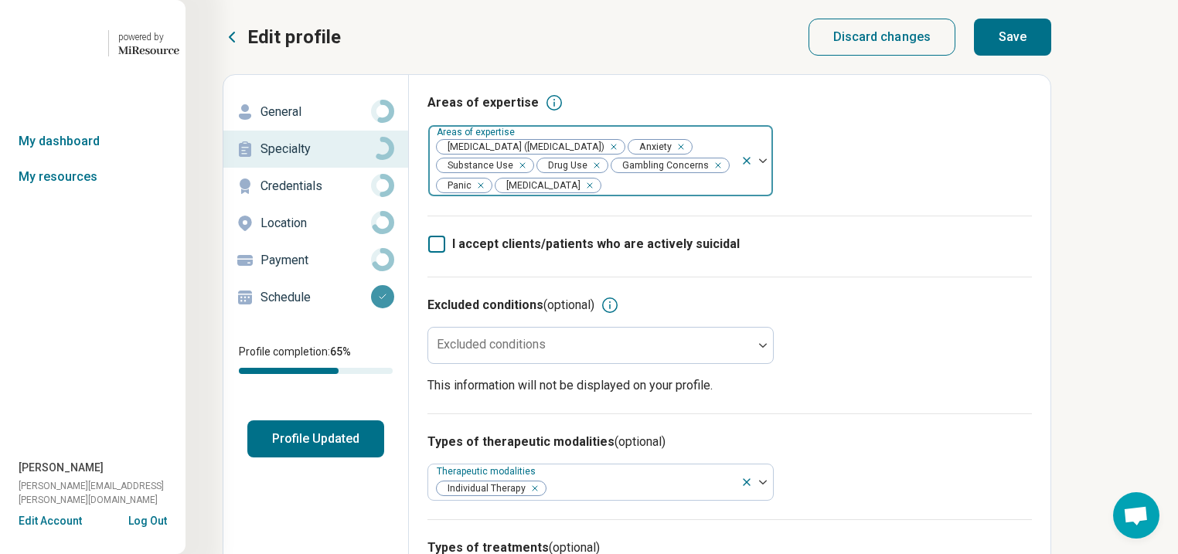
click at [524, 171] on icon "Remove [object Object]" at bounding box center [518, 165] width 11 height 11
click at [503, 175] on div "Remove [object Object]" at bounding box center [493, 165] width 19 height 19
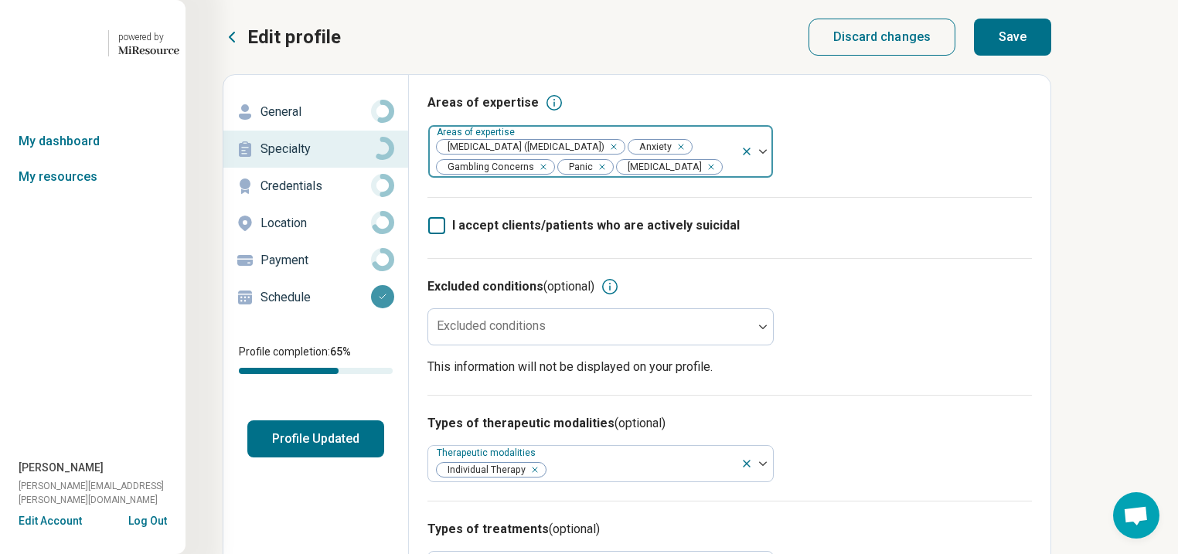
click at [1052, 46] on button "Save" at bounding box center [1012, 37] width 77 height 37
click at [349, 458] on button "Profile Updated" at bounding box center [315, 439] width 137 height 37
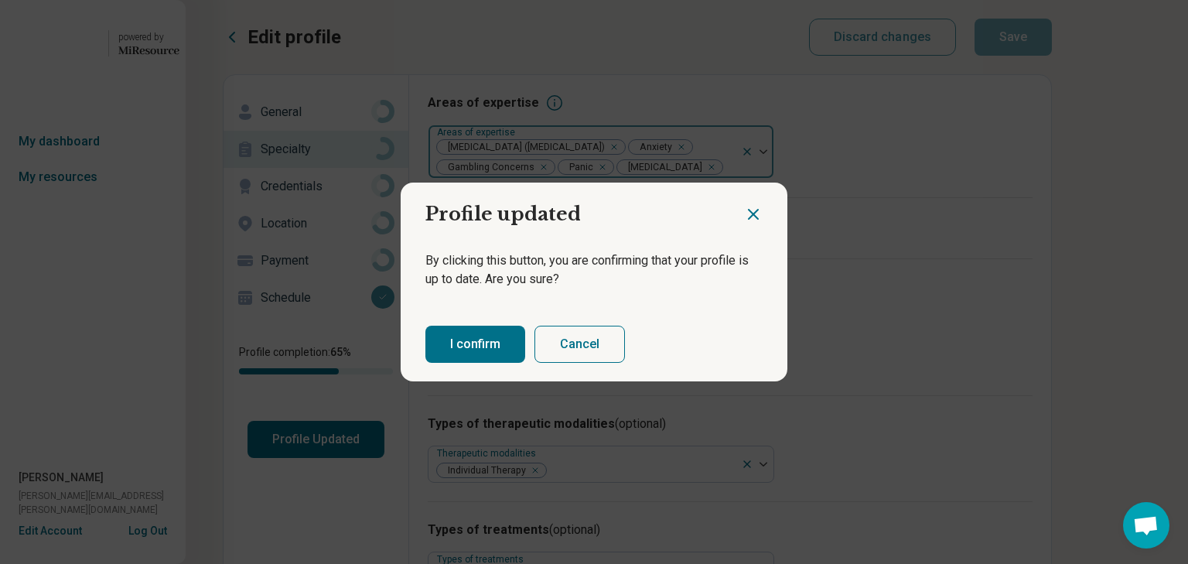
click at [517, 353] on button "I confirm" at bounding box center [475, 344] width 100 height 37
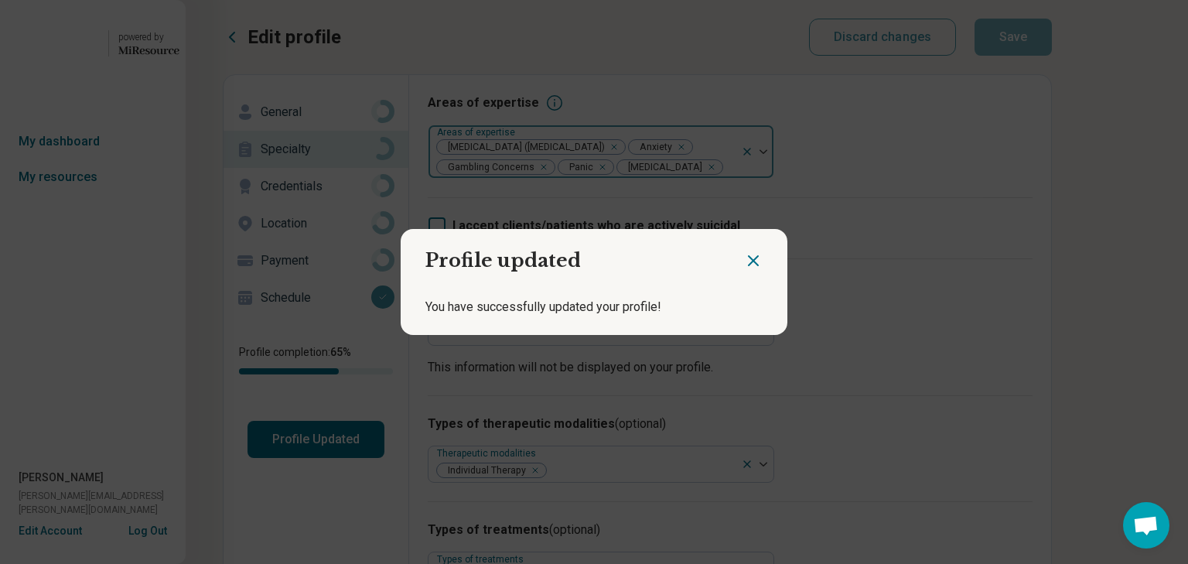
click at [749, 256] on icon "Close dialog" at bounding box center [753, 260] width 9 height 9
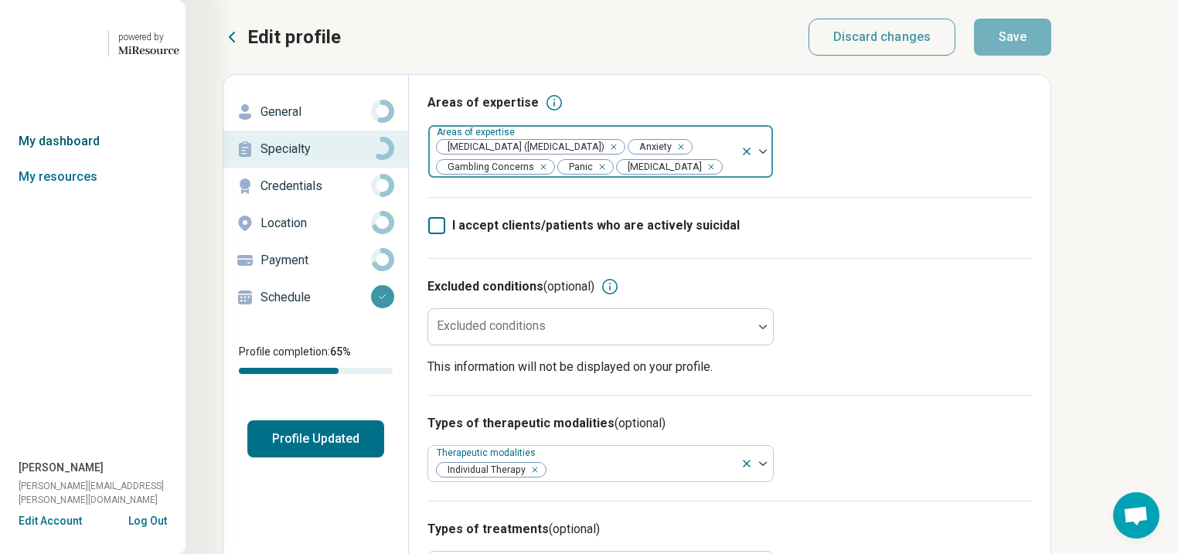
click at [60, 159] on link "My dashboard" at bounding box center [93, 142] width 186 height 36
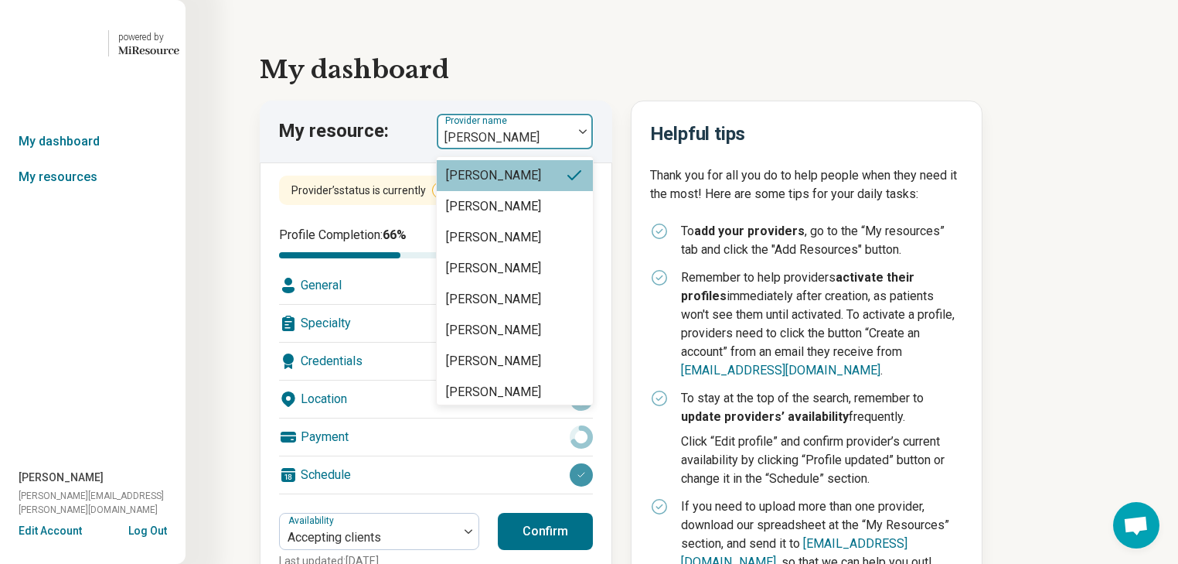
click at [593, 149] on div at bounding box center [583, 132] width 20 height 36
click at [62, 195] on link "My resources" at bounding box center [93, 177] width 186 height 36
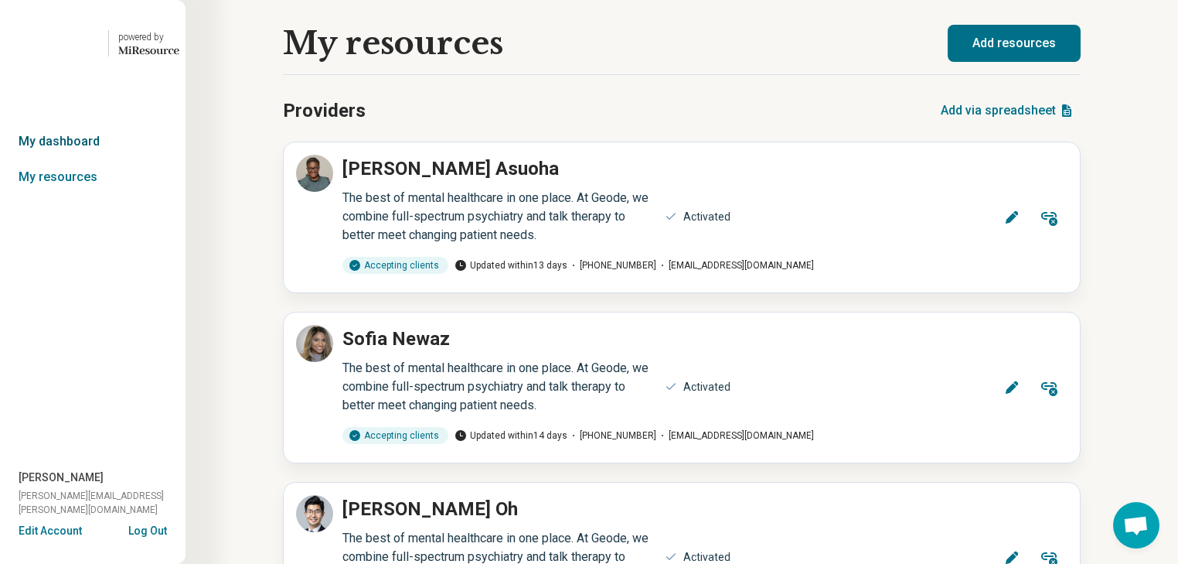
click at [77, 159] on link "My dashboard" at bounding box center [93, 142] width 186 height 36
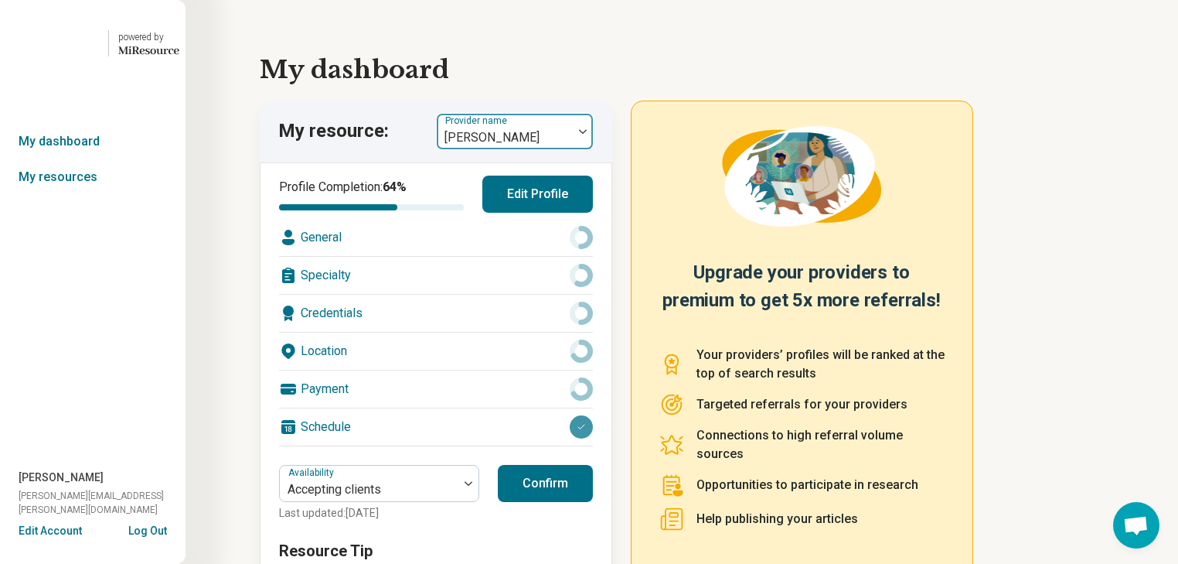
click at [593, 149] on div at bounding box center [583, 132] width 20 height 36
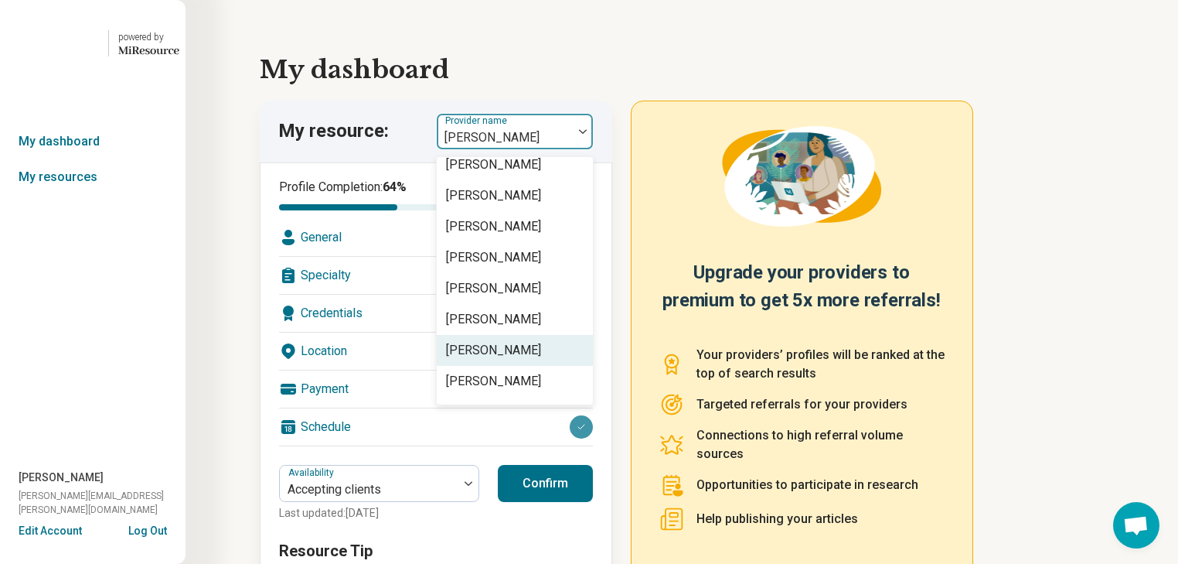
scroll to position [309, 0]
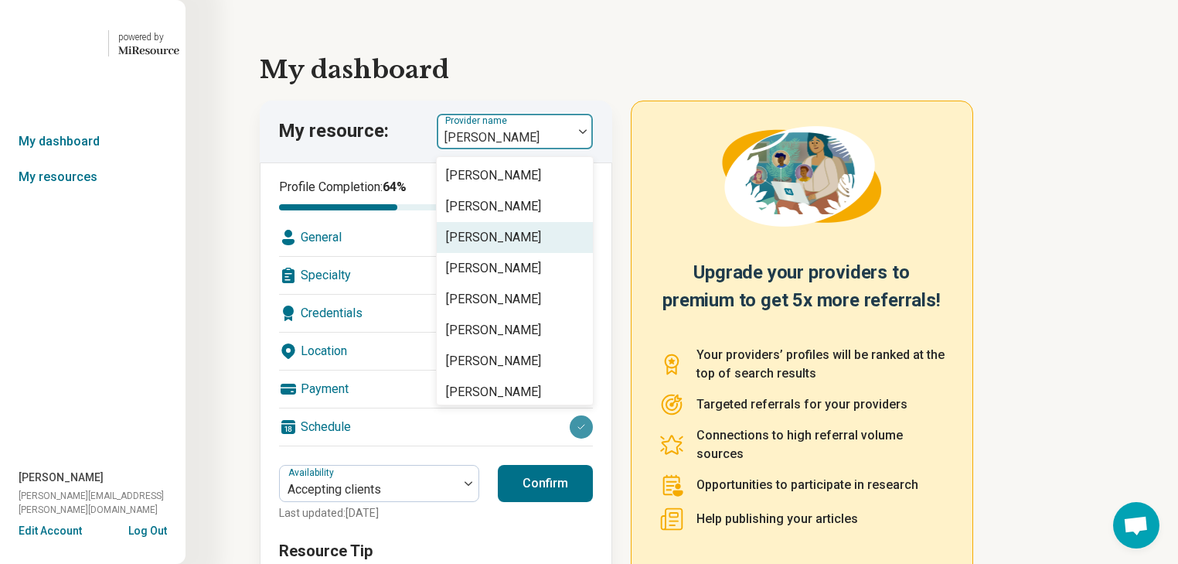
click at [541, 247] on div "[PERSON_NAME]" at bounding box center [493, 237] width 95 height 19
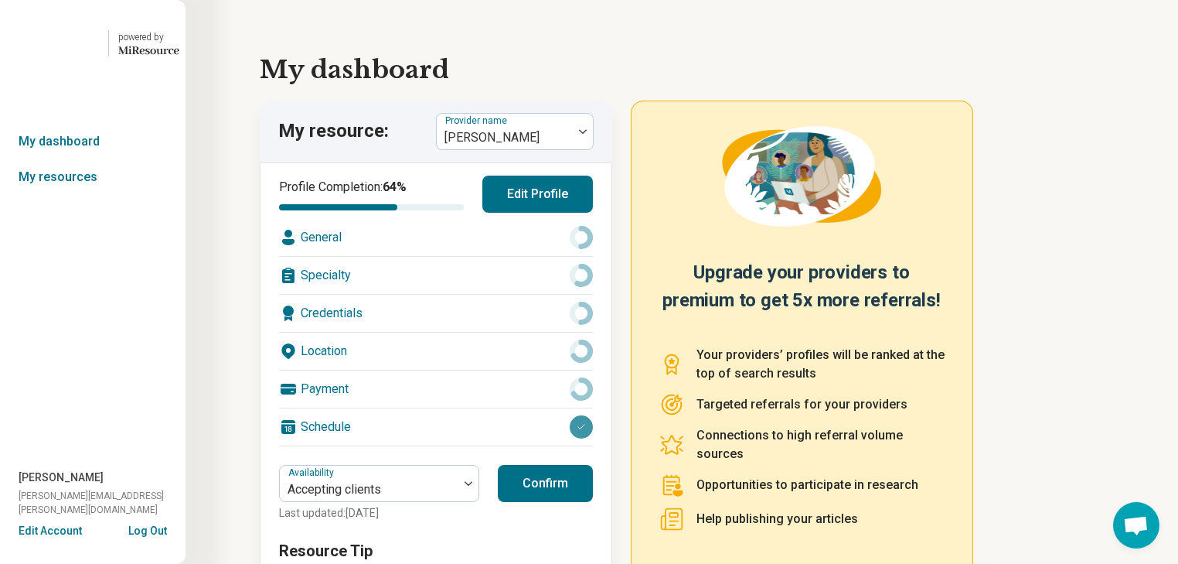
click at [495, 294] on div "Specialty" at bounding box center [436, 275] width 314 height 37
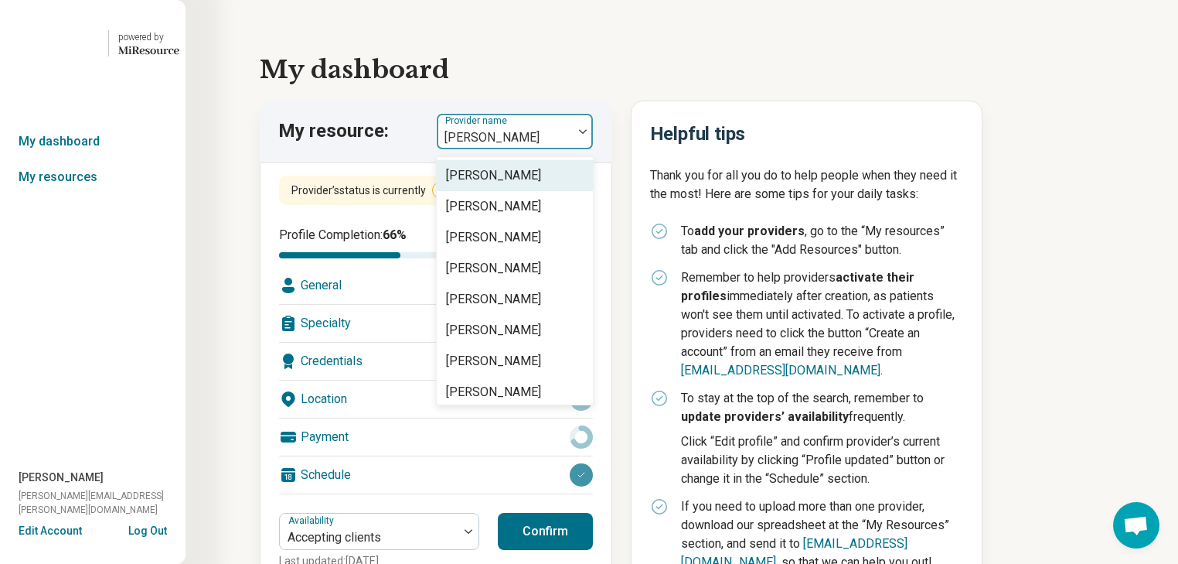
click at [591, 149] on div at bounding box center [583, 132] width 20 height 36
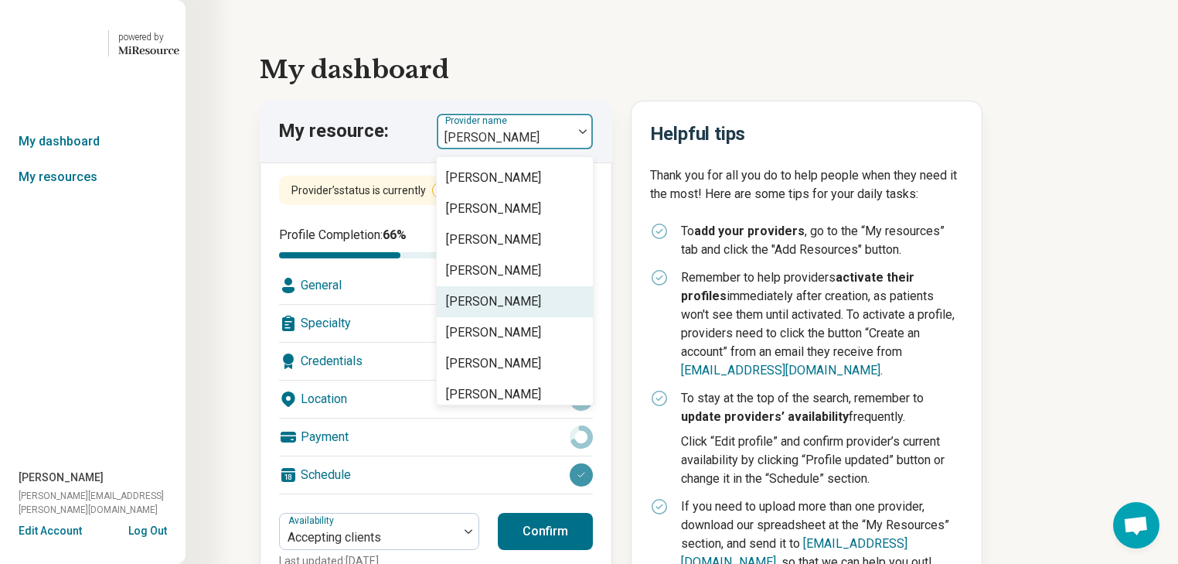
scroll to position [309, 0]
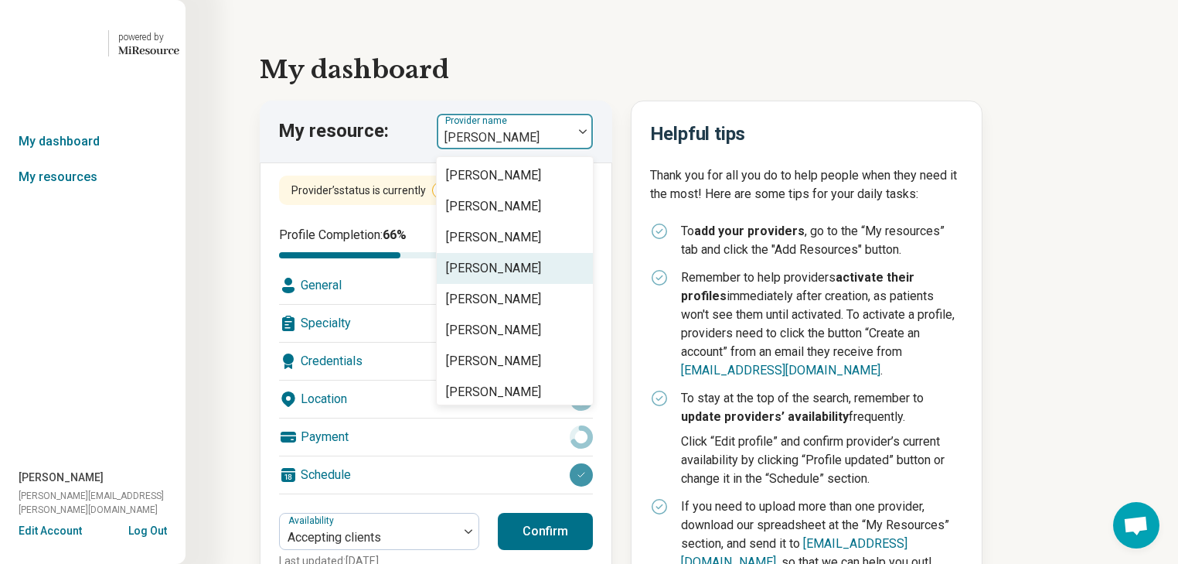
click at [530, 278] on div "[PERSON_NAME]" at bounding box center [493, 268] width 95 height 19
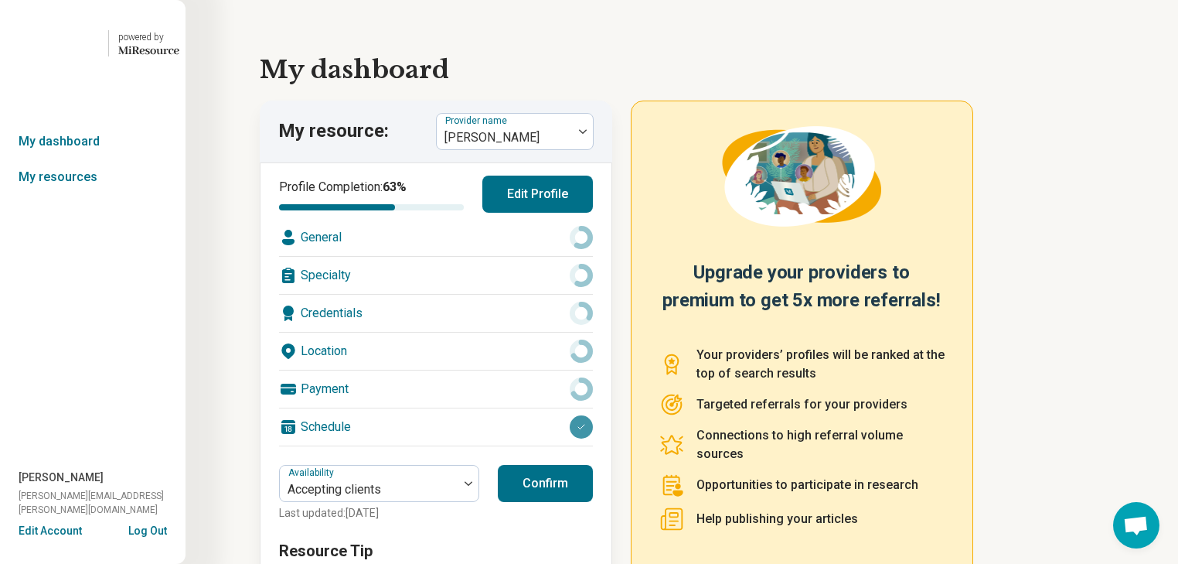
click at [502, 294] on div "Specialty" at bounding box center [436, 275] width 314 height 37
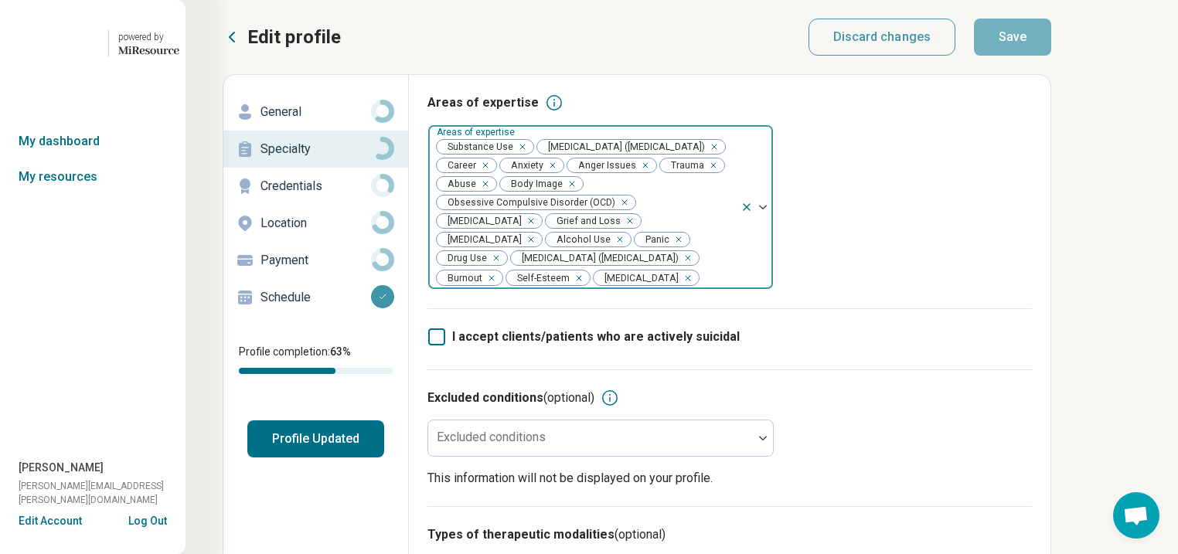
click at [529, 156] on div "Remove [object Object]" at bounding box center [519, 147] width 19 height 19
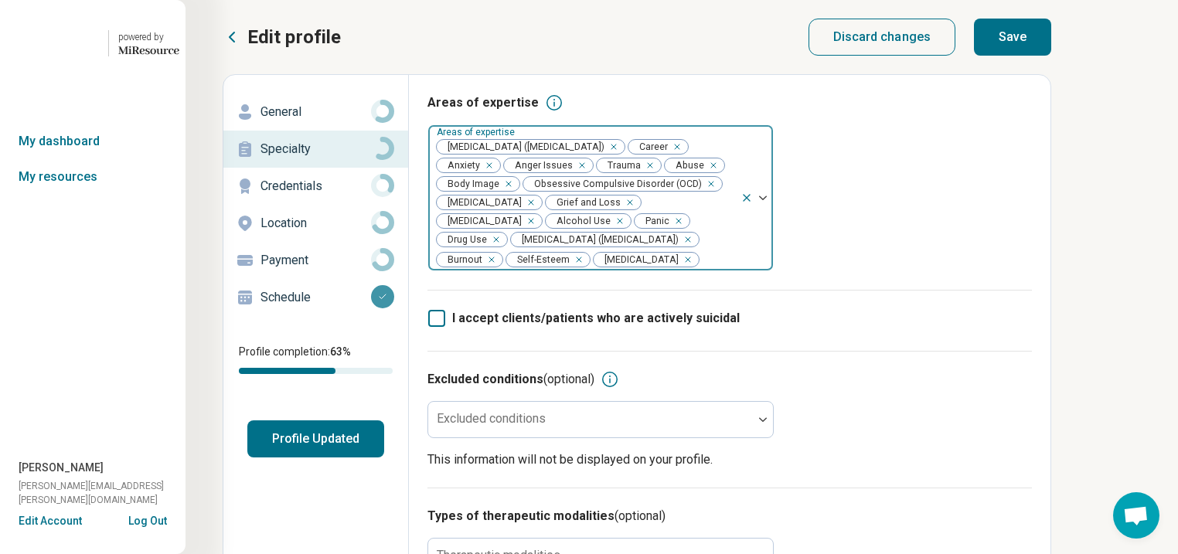
click at [608, 230] on div "Remove [object Object]" at bounding box center [617, 221] width 19 height 19
click at [653, 230] on div "Remove [object Object]" at bounding box center [662, 221] width 19 height 19
click at [1052, 47] on button "Save" at bounding box center [1012, 37] width 77 height 37
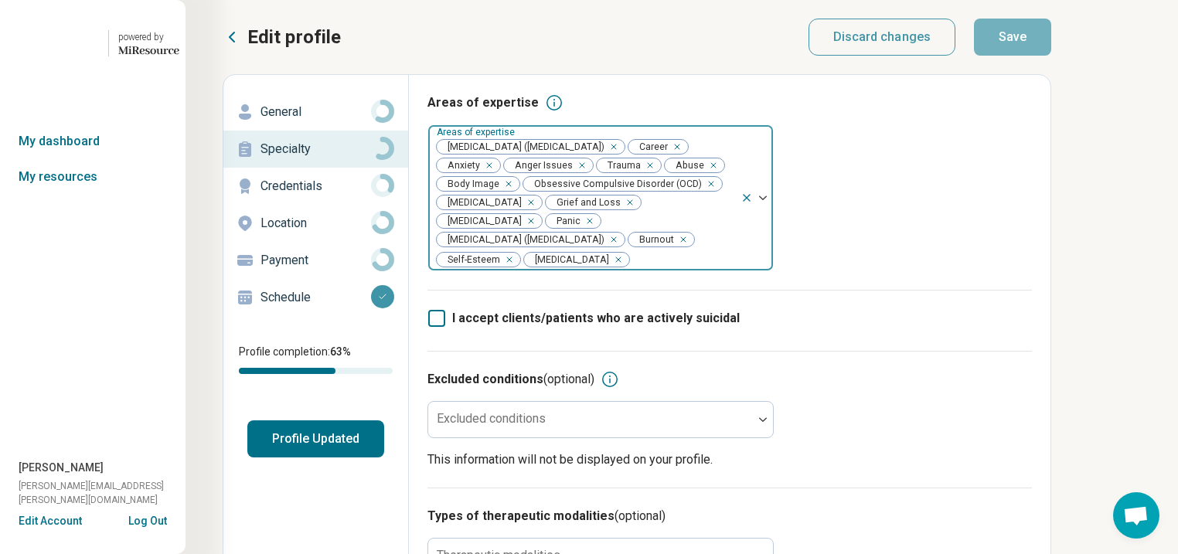
click at [350, 458] on button "Profile Updated" at bounding box center [315, 439] width 137 height 37
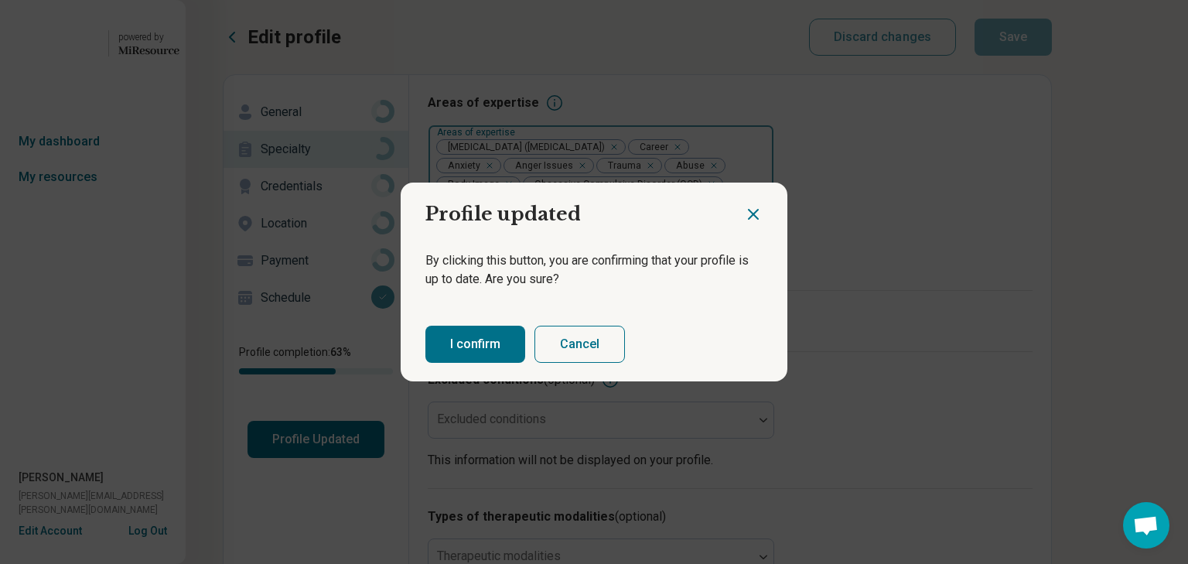
click at [506, 352] on button "I confirm" at bounding box center [475, 344] width 100 height 37
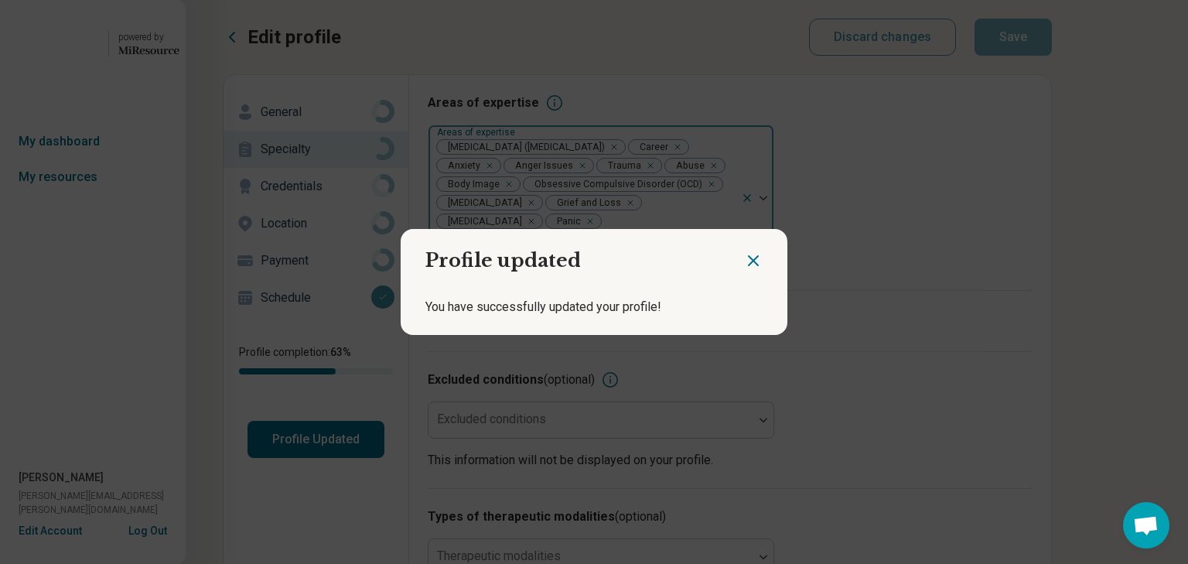
click at [744, 254] on icon "Close dialog" at bounding box center [753, 260] width 19 height 19
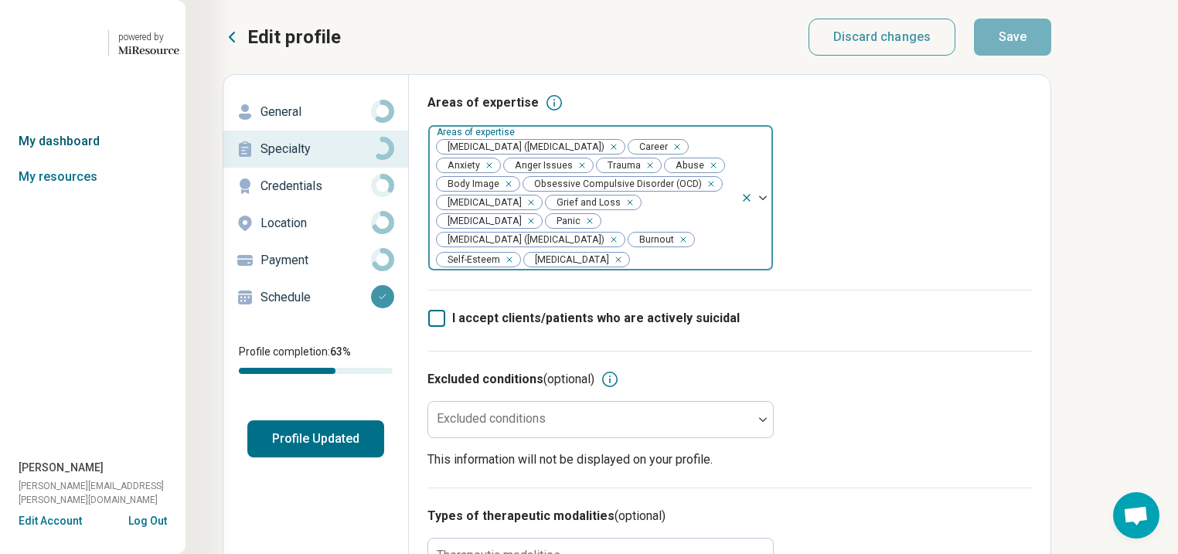
click at [75, 159] on link "My dashboard" at bounding box center [93, 142] width 186 height 36
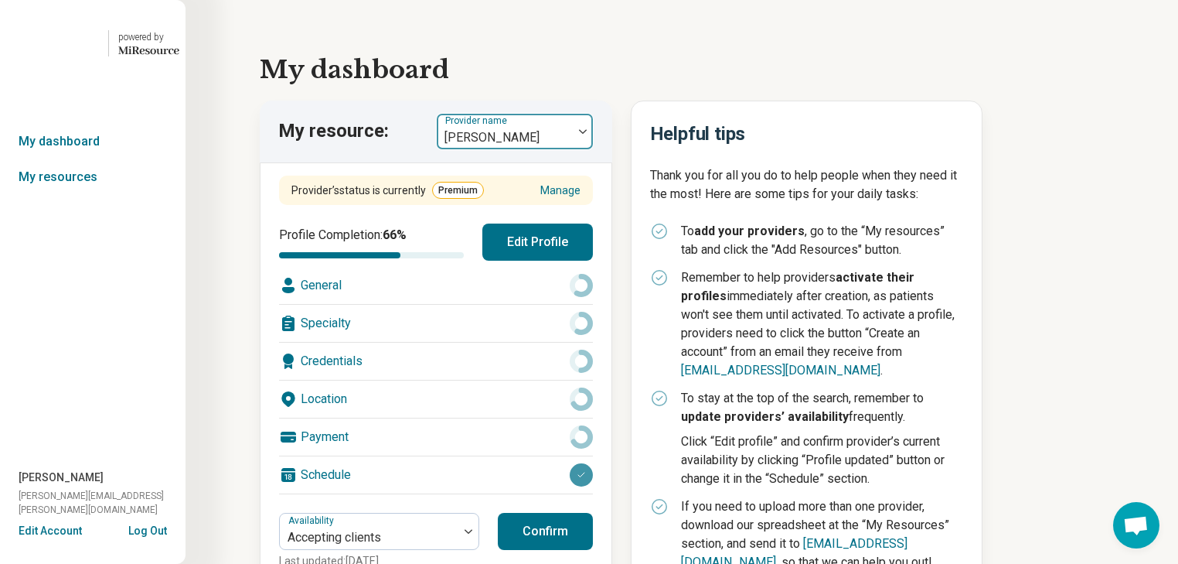
click at [588, 134] on div at bounding box center [583, 131] width 20 height 5
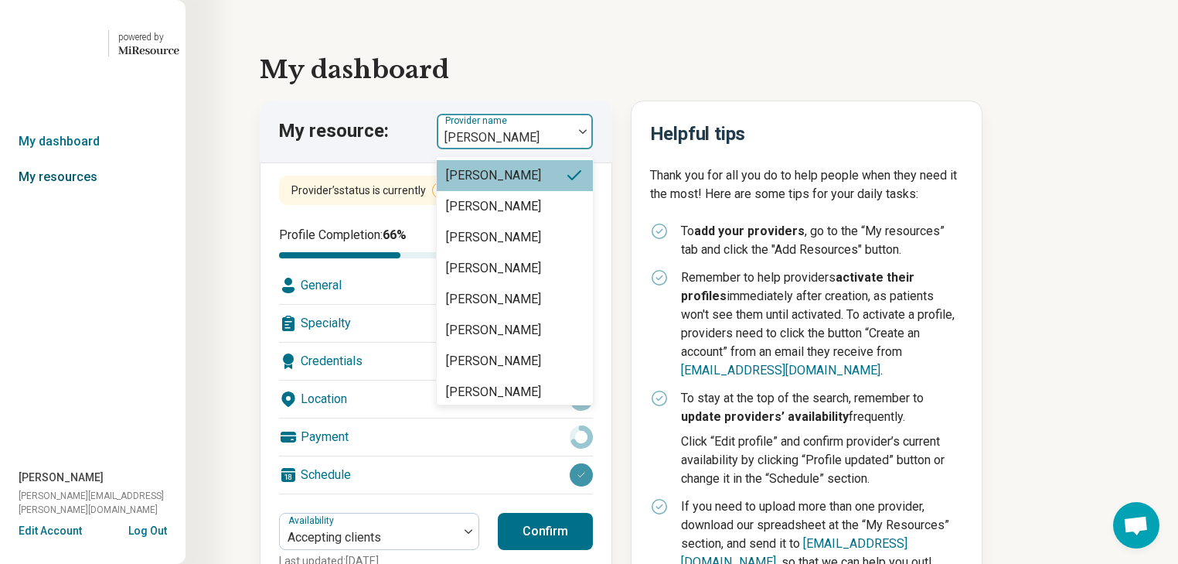
click at [91, 195] on link "My resources" at bounding box center [93, 177] width 186 height 36
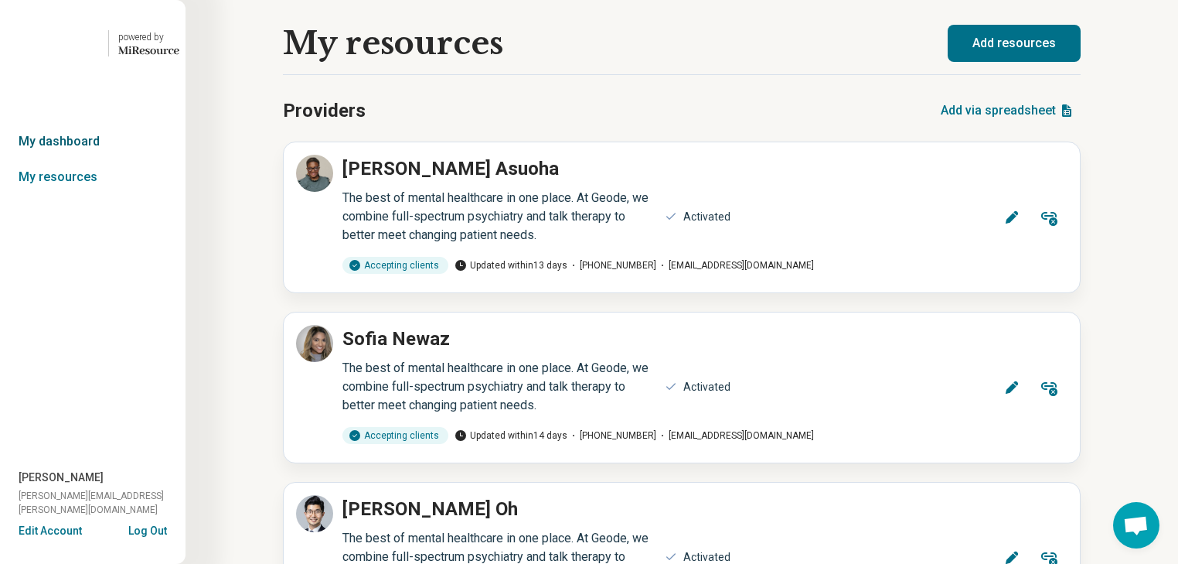
click at [95, 159] on link "My dashboard" at bounding box center [93, 142] width 186 height 36
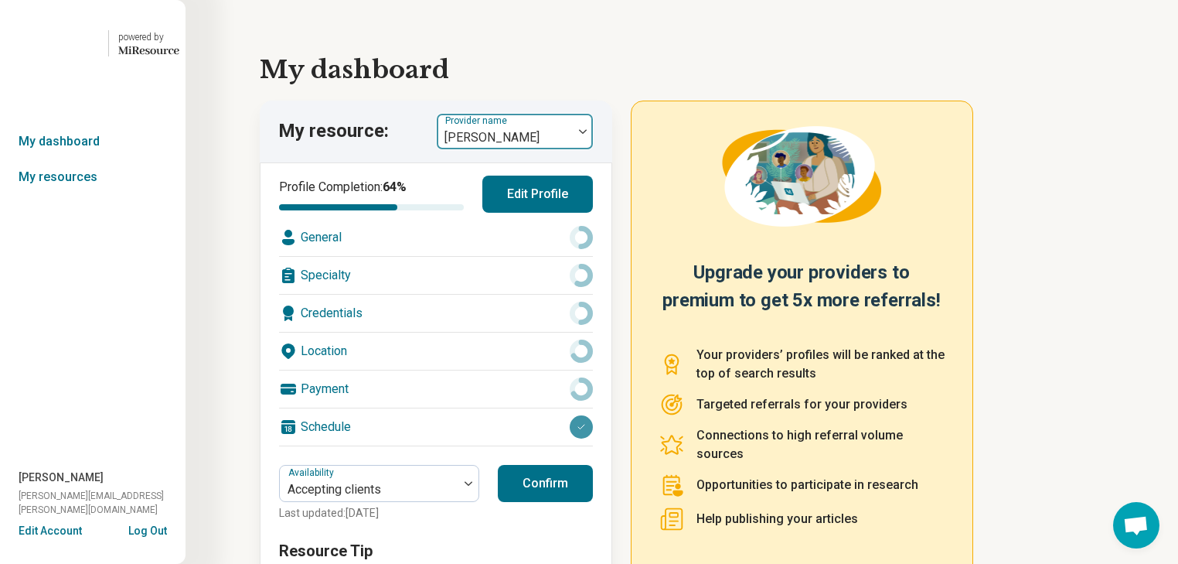
click at [587, 134] on img at bounding box center [583, 131] width 8 height 5
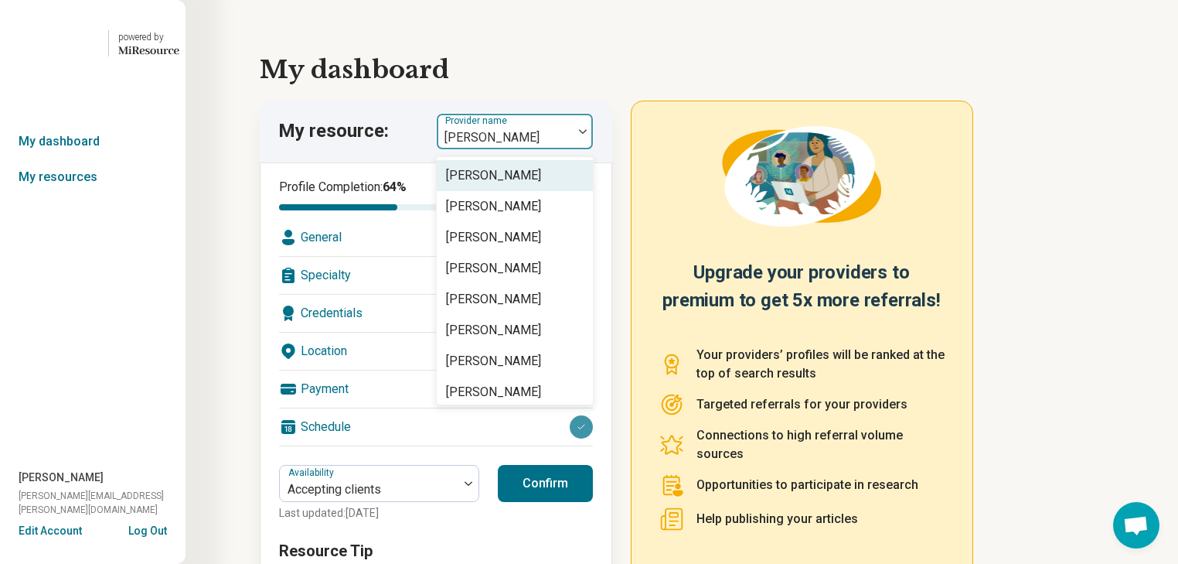
click at [587, 134] on img at bounding box center [583, 131] width 8 height 5
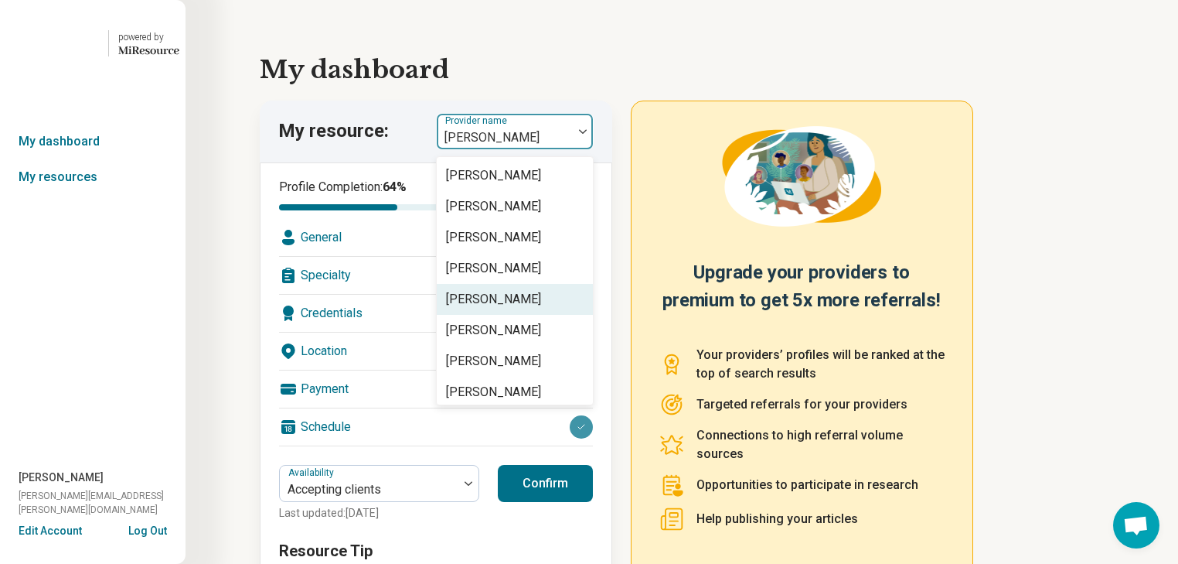
scroll to position [433, 0]
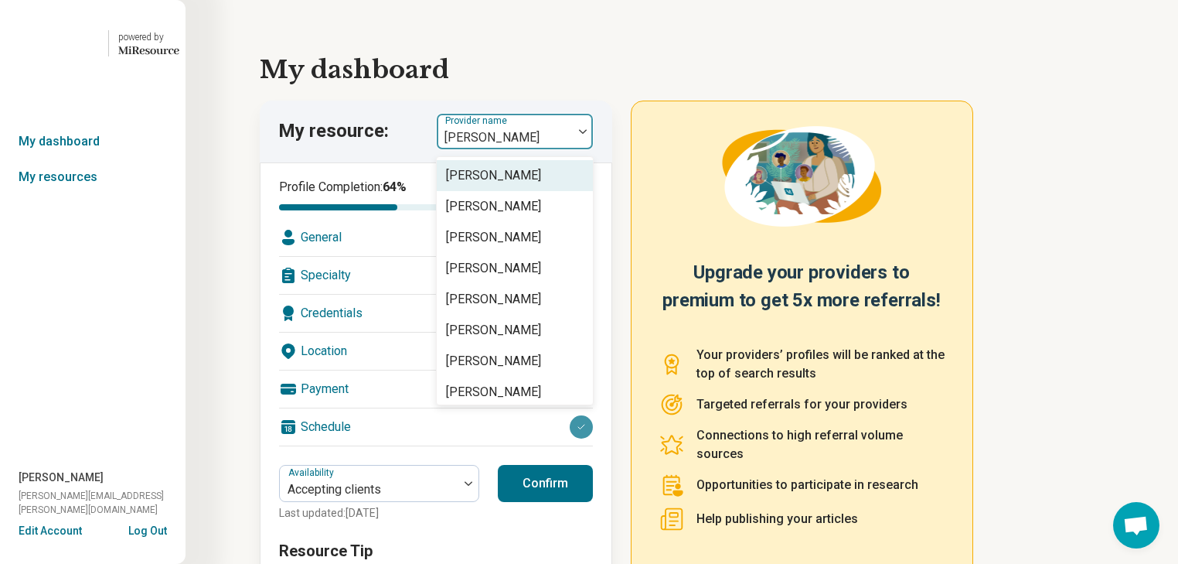
click at [530, 185] on div "[PERSON_NAME]" at bounding box center [493, 175] width 95 height 19
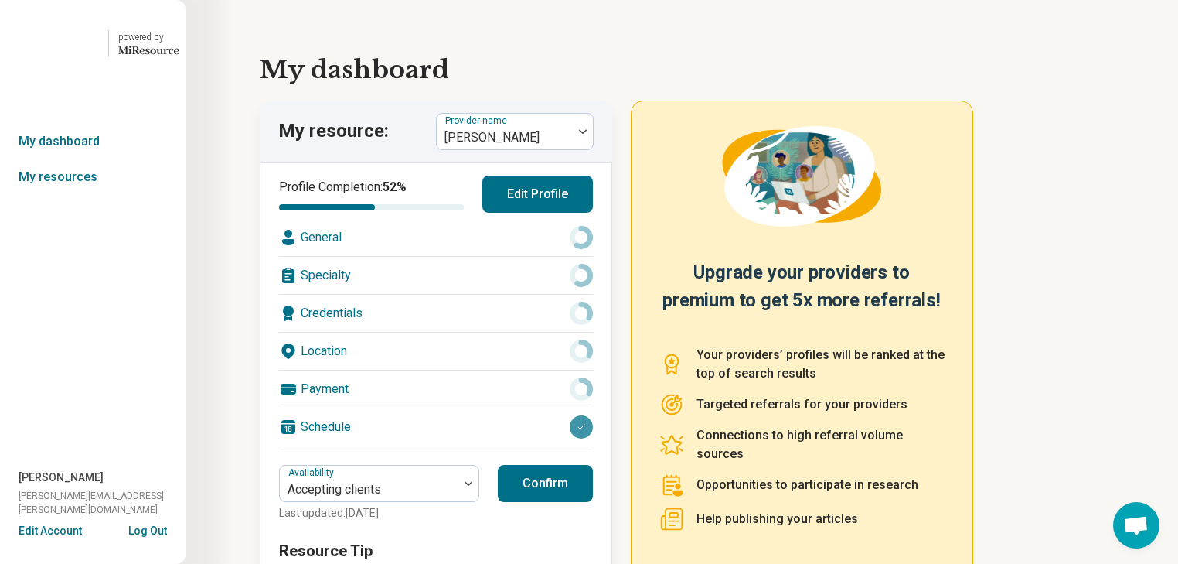
click at [538, 294] on div "Specialty" at bounding box center [436, 275] width 314 height 37
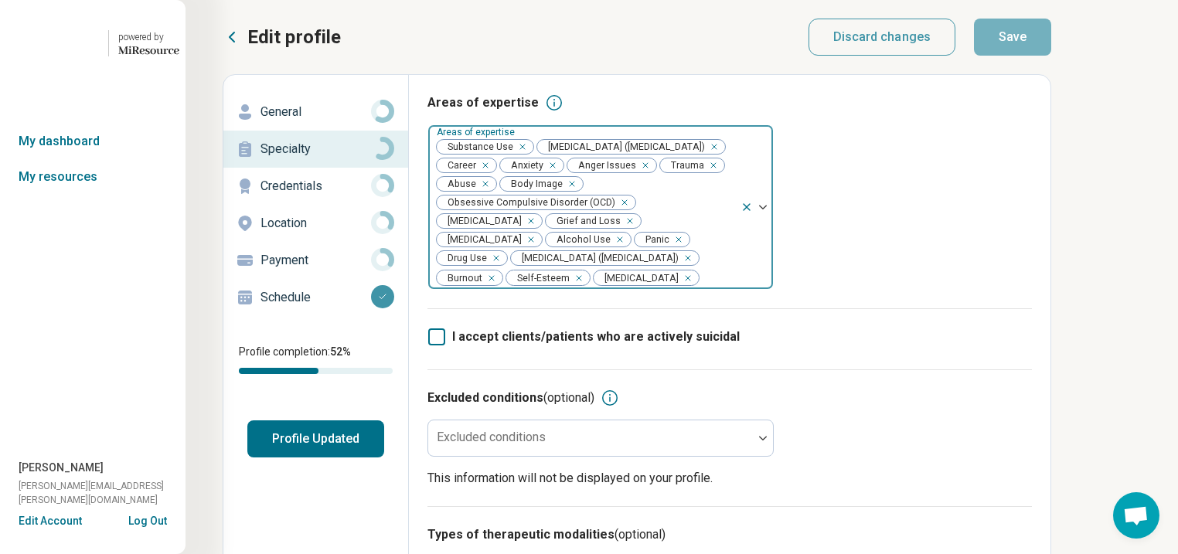
click at [529, 156] on div "Remove [object Object]" at bounding box center [519, 147] width 19 height 19
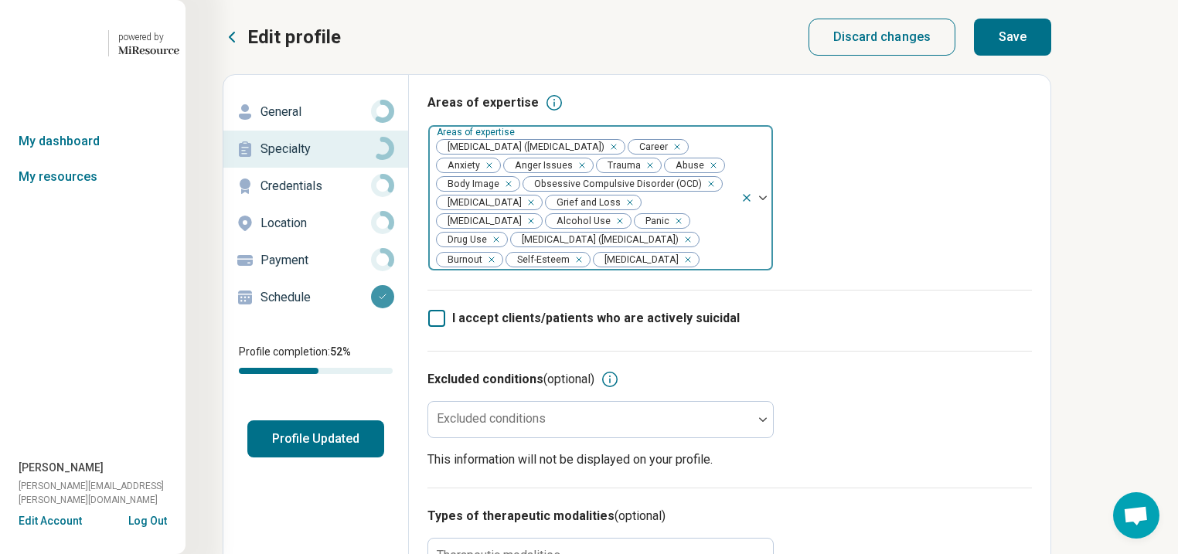
click at [608, 230] on div "Remove [object Object]" at bounding box center [617, 221] width 19 height 19
click at [653, 230] on div "Remove [object Object]" at bounding box center [662, 221] width 19 height 19
click at [1052, 43] on button "Save" at bounding box center [1012, 37] width 77 height 37
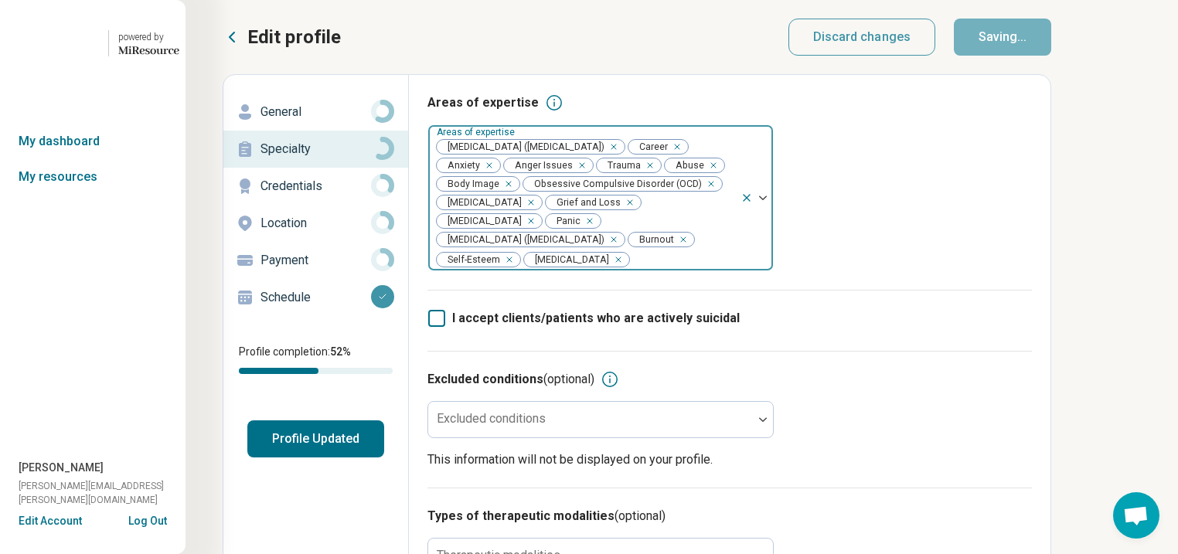
click at [353, 458] on button "Profile Updated" at bounding box center [315, 439] width 137 height 37
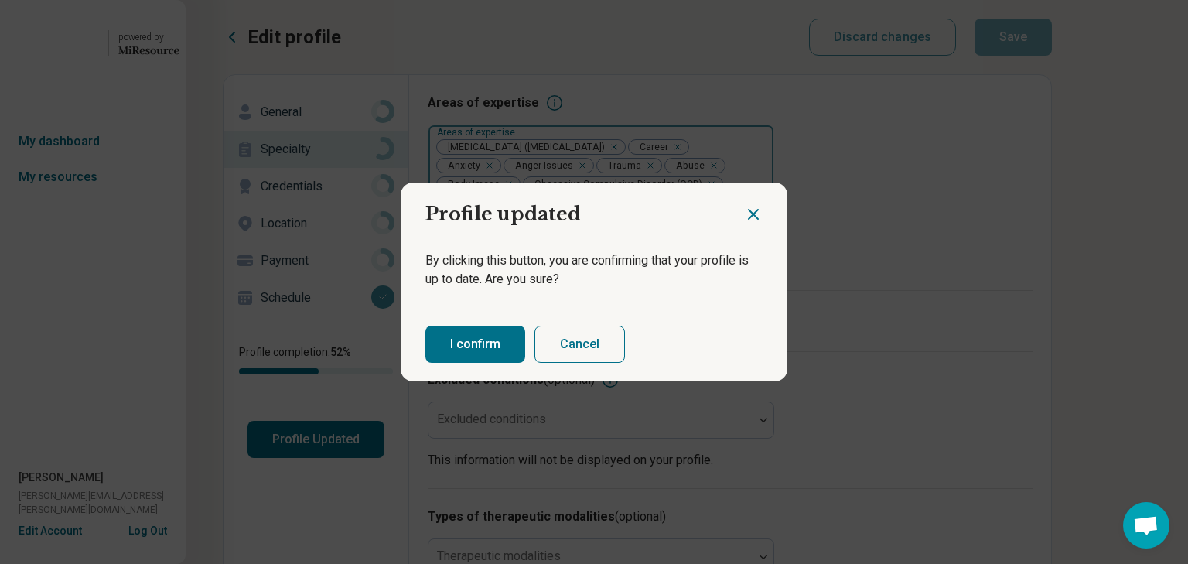
click at [462, 349] on button "I confirm" at bounding box center [475, 344] width 100 height 37
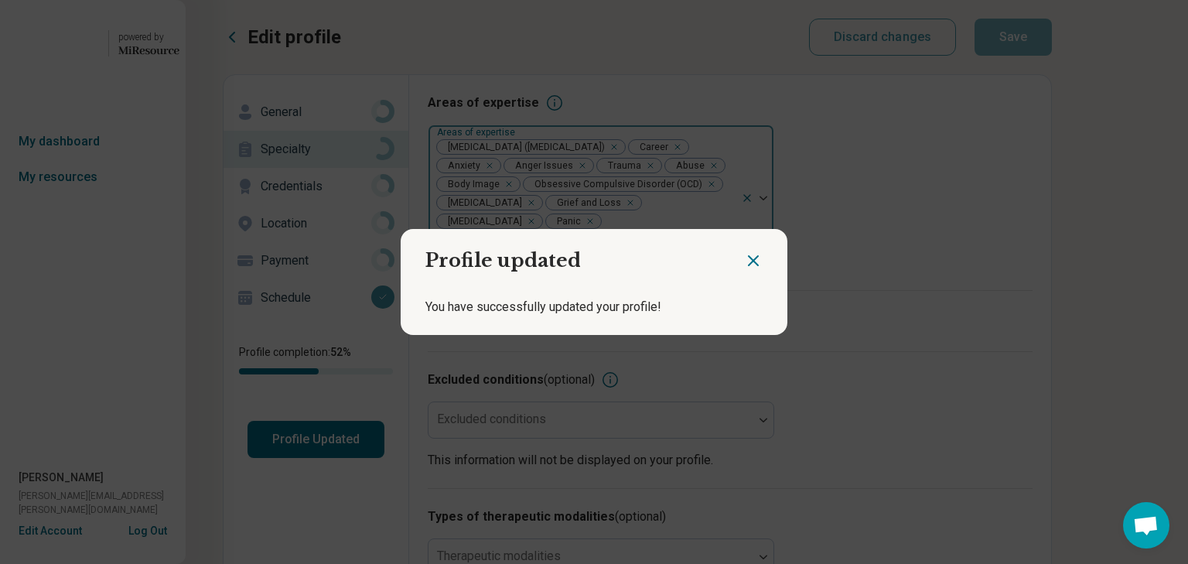
click at [744, 254] on icon "Close dialog" at bounding box center [753, 260] width 19 height 19
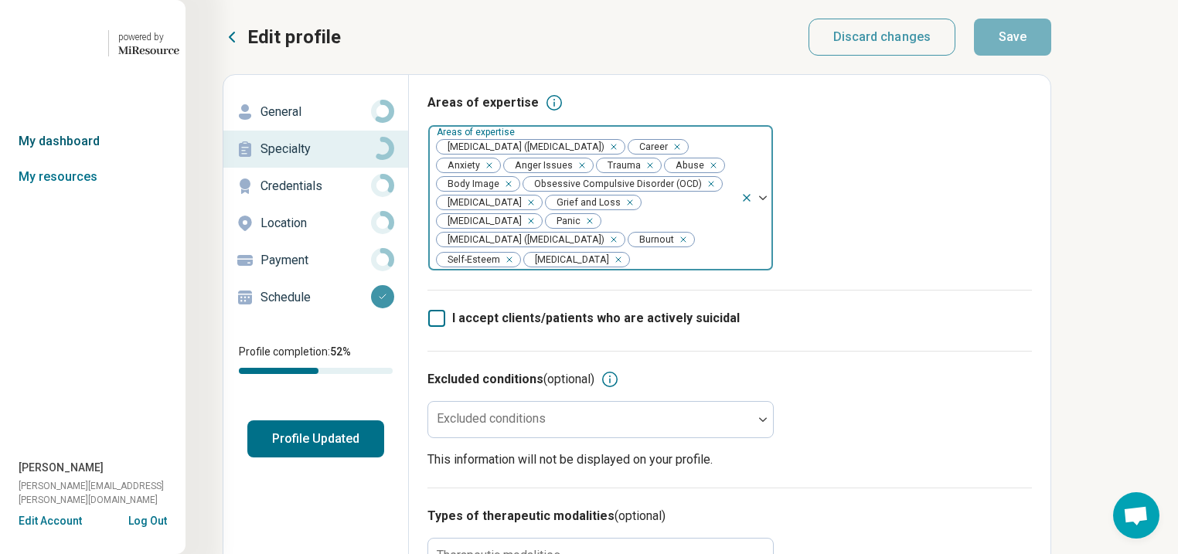
click at [83, 159] on link "My dashboard" at bounding box center [93, 142] width 186 height 36
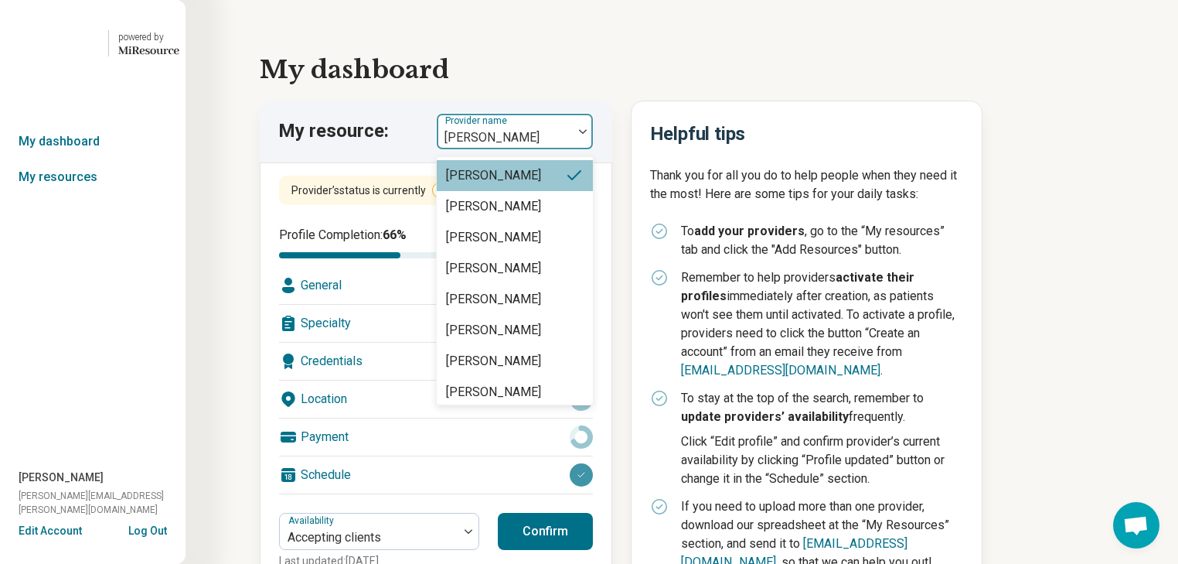
click at [587, 134] on img at bounding box center [583, 131] width 8 height 5
click at [63, 195] on link "My resources" at bounding box center [93, 177] width 186 height 36
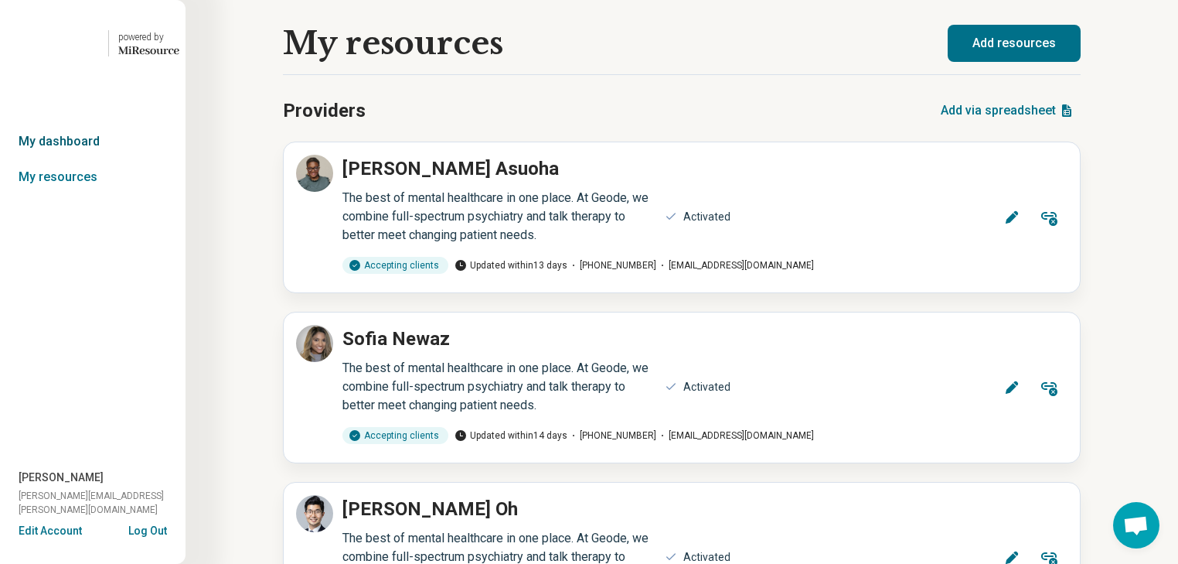
click at [84, 159] on link "My dashboard" at bounding box center [93, 142] width 186 height 36
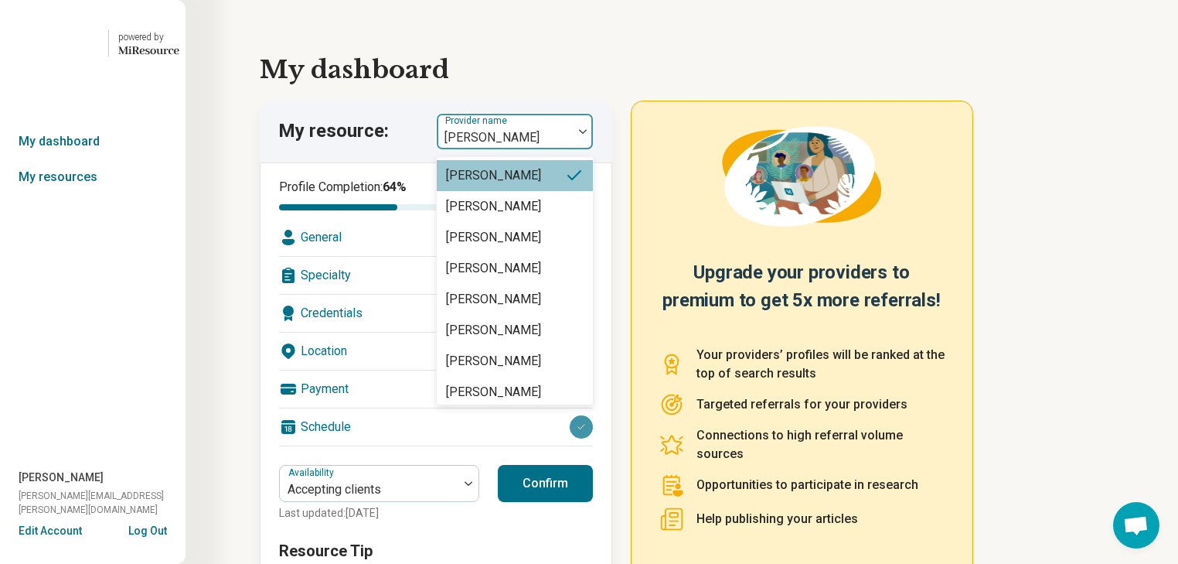
click at [587, 134] on img at bounding box center [583, 131] width 8 height 5
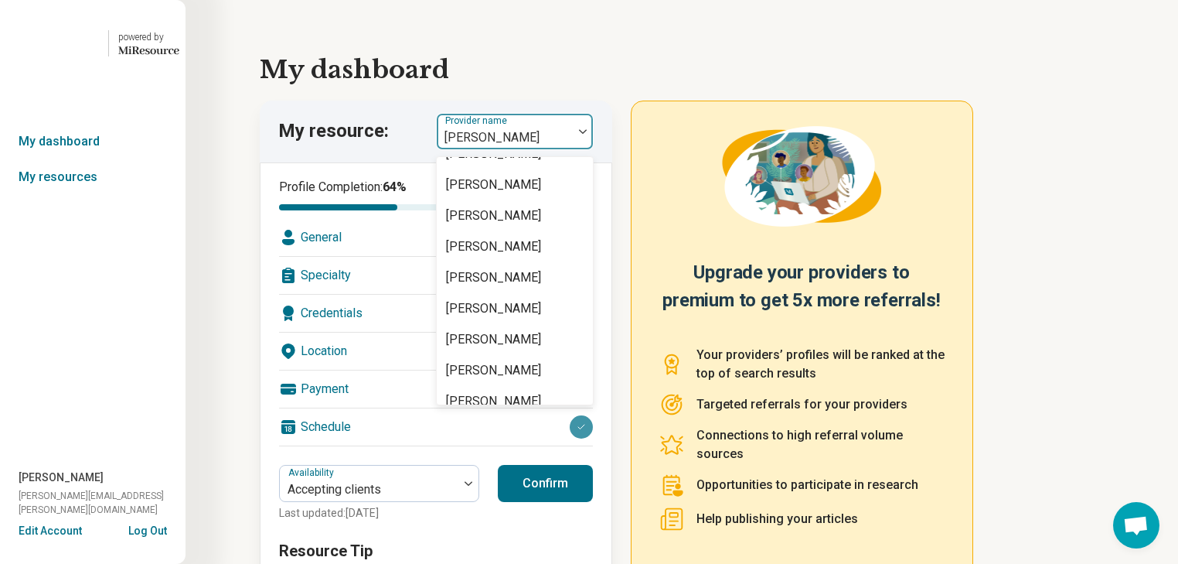
scroll to position [433, 0]
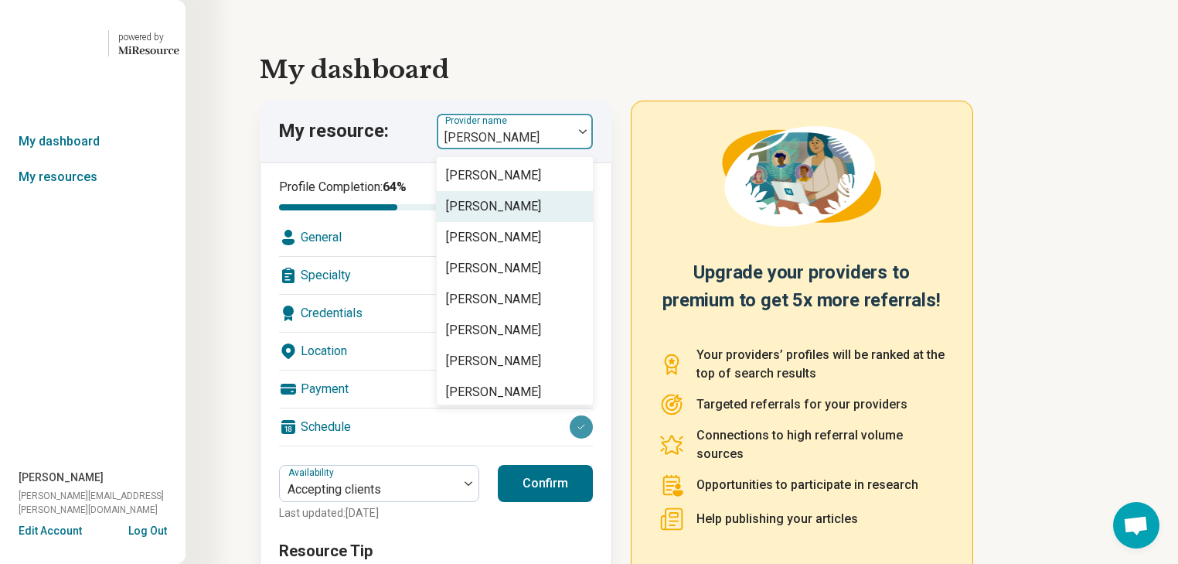
click at [547, 222] on div "[PERSON_NAME]" at bounding box center [515, 206] width 156 height 31
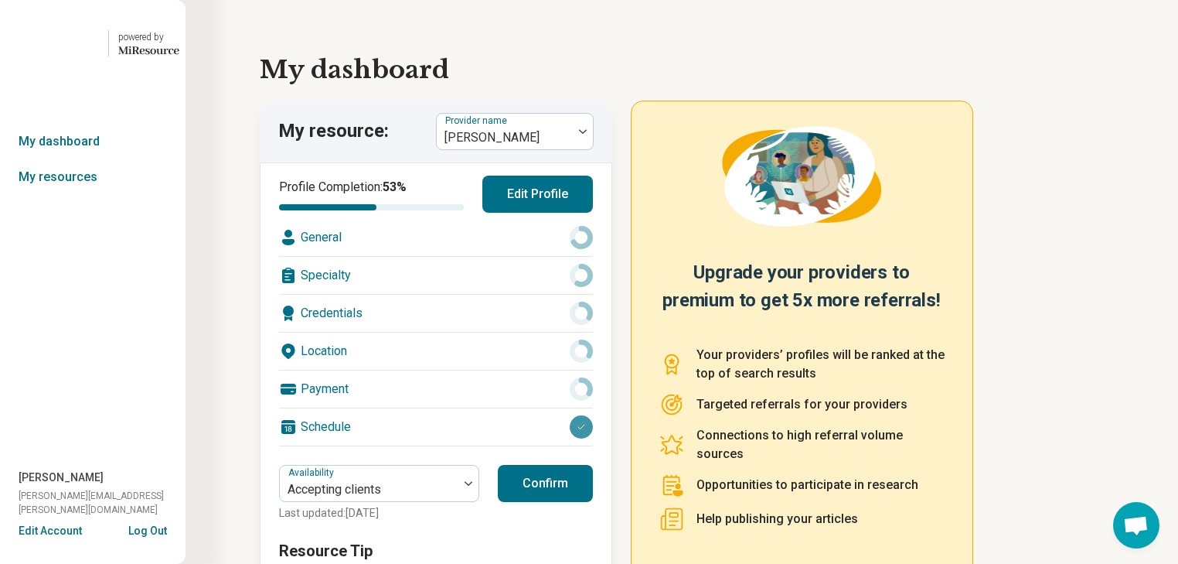
click at [551, 213] on button "Edit Profile" at bounding box center [538, 194] width 111 height 37
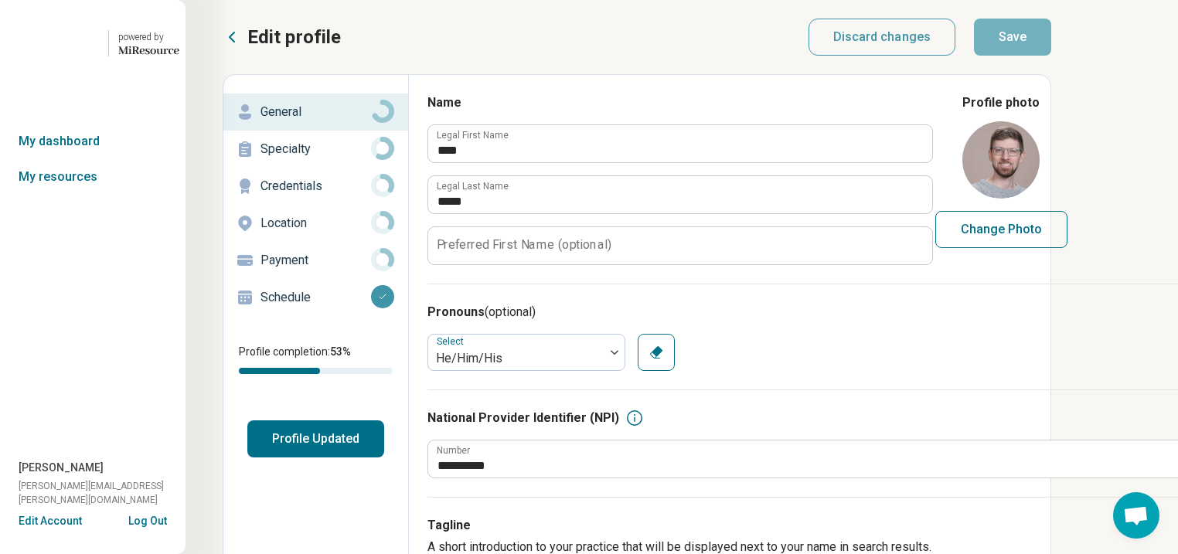
click at [312, 159] on p "Specialty" at bounding box center [316, 149] width 111 height 19
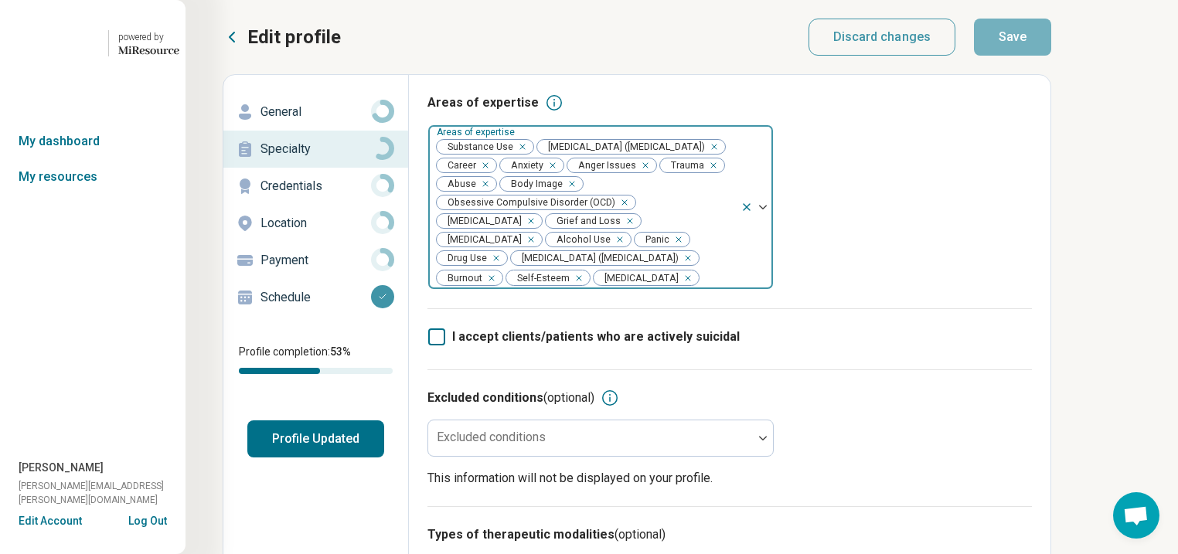
click at [529, 156] on div "Remove [object Object]" at bounding box center [519, 147] width 19 height 19
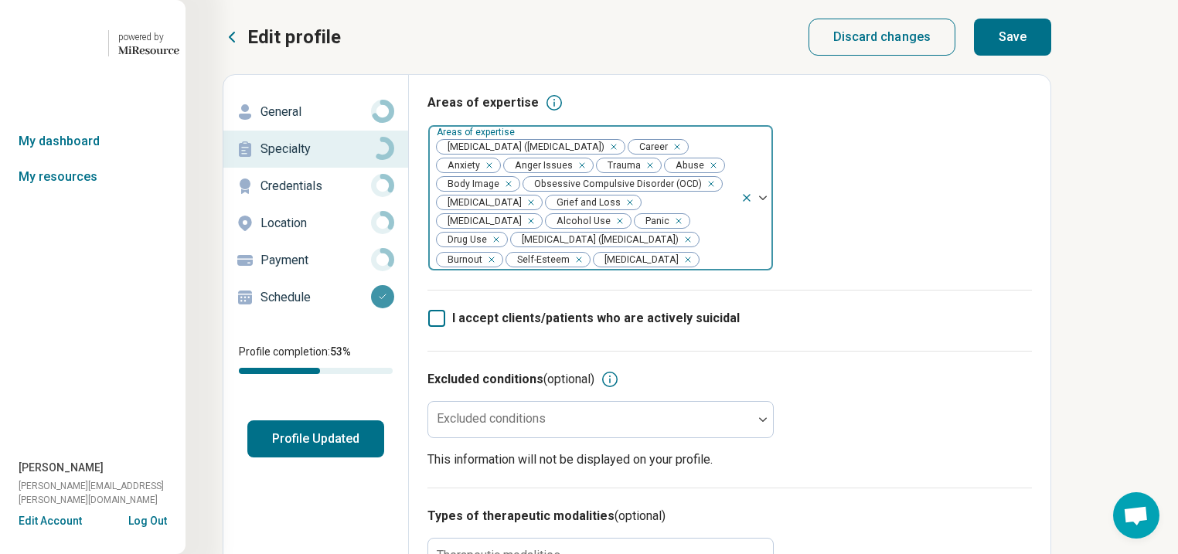
click at [608, 230] on div "Remove [object Object]" at bounding box center [617, 221] width 19 height 19
click at [653, 230] on div "Remove [object Object]" at bounding box center [662, 221] width 19 height 19
click at [1052, 46] on button "Save" at bounding box center [1012, 37] width 77 height 37
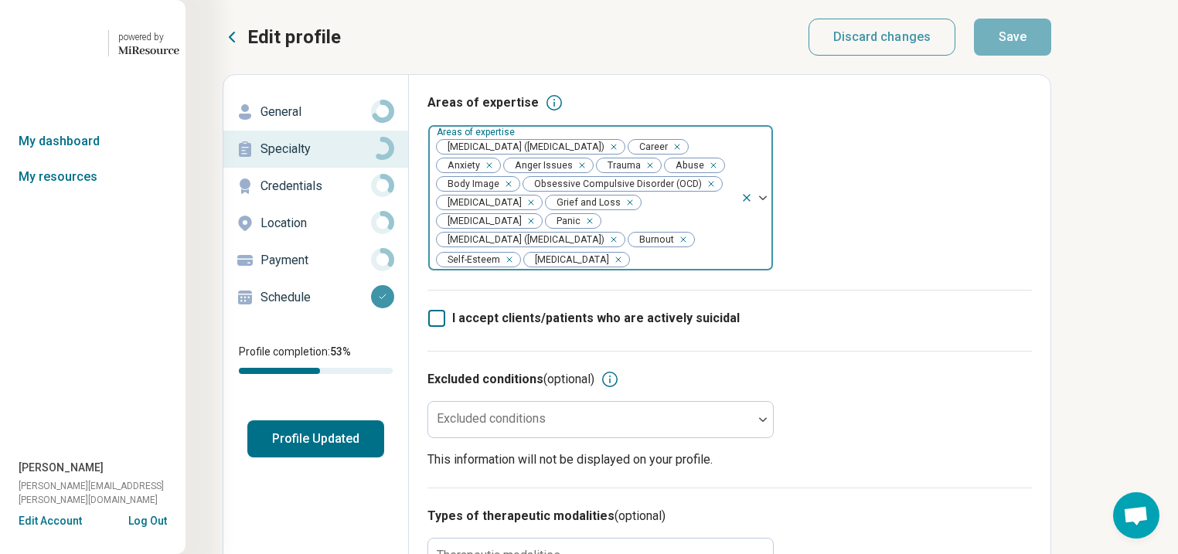
click at [363, 458] on button "Profile Updated" at bounding box center [315, 439] width 137 height 37
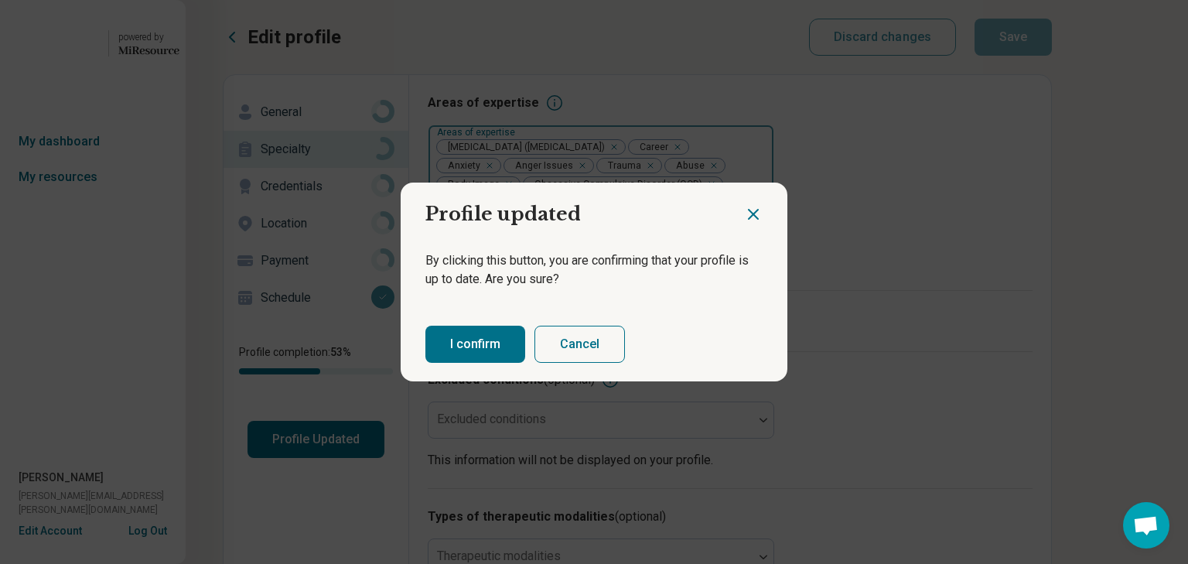
click at [506, 346] on button "I confirm" at bounding box center [475, 344] width 100 height 37
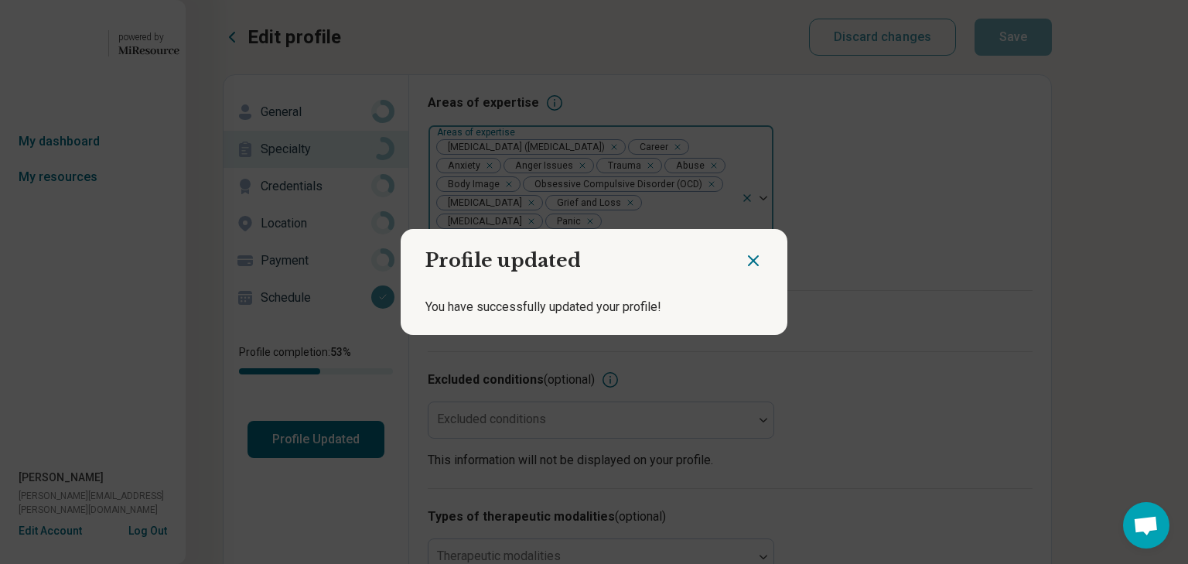
click at [745, 254] on icon "Close dialog" at bounding box center [753, 260] width 19 height 19
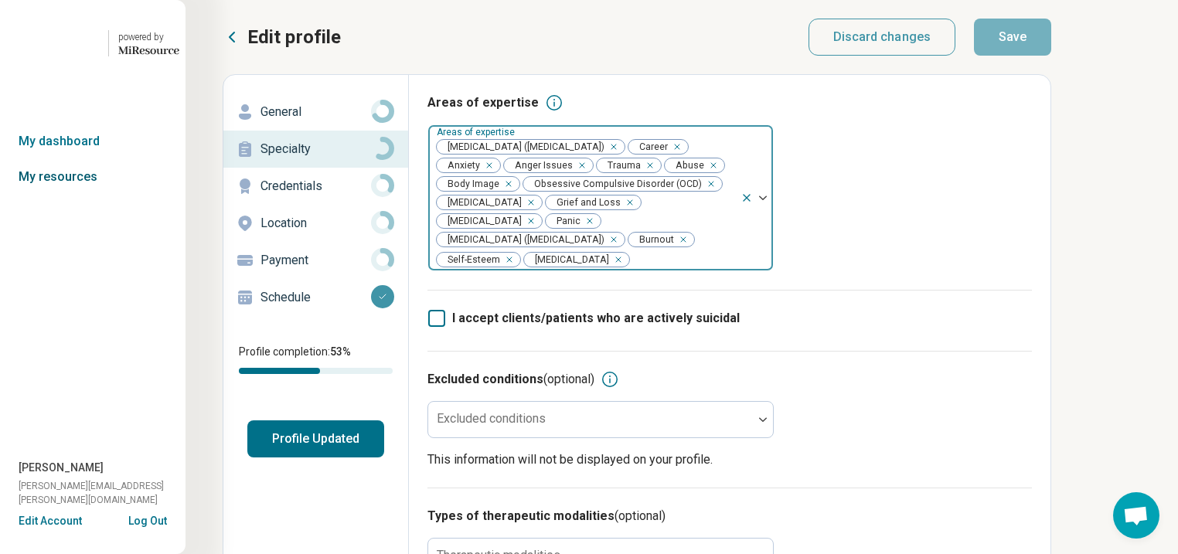
click at [77, 195] on link "My resources" at bounding box center [93, 177] width 186 height 36
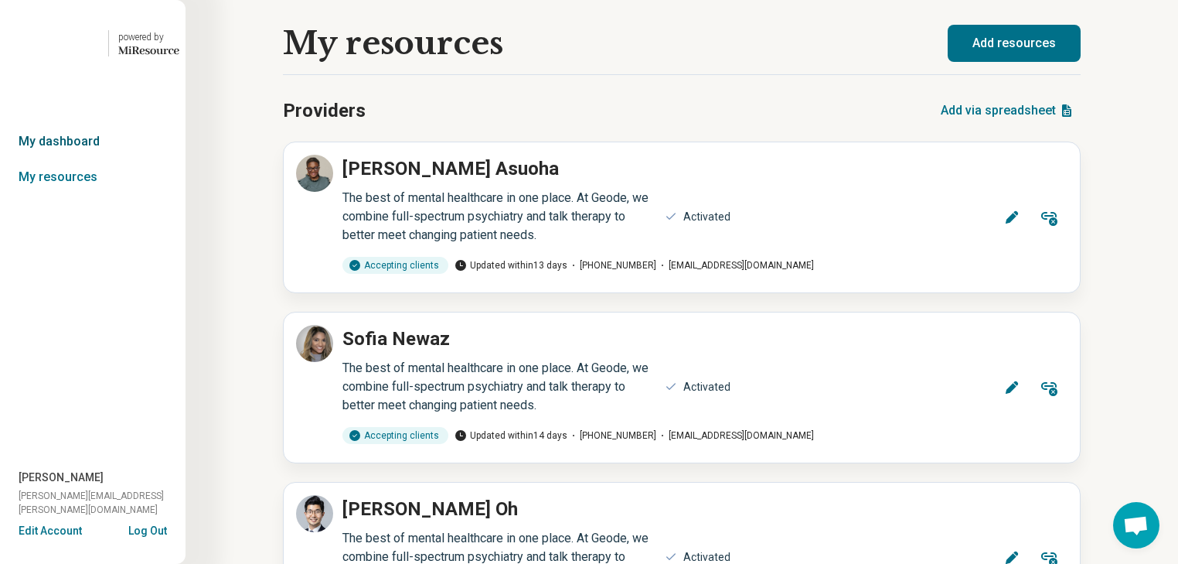
click at [84, 159] on link "My dashboard" at bounding box center [93, 142] width 186 height 36
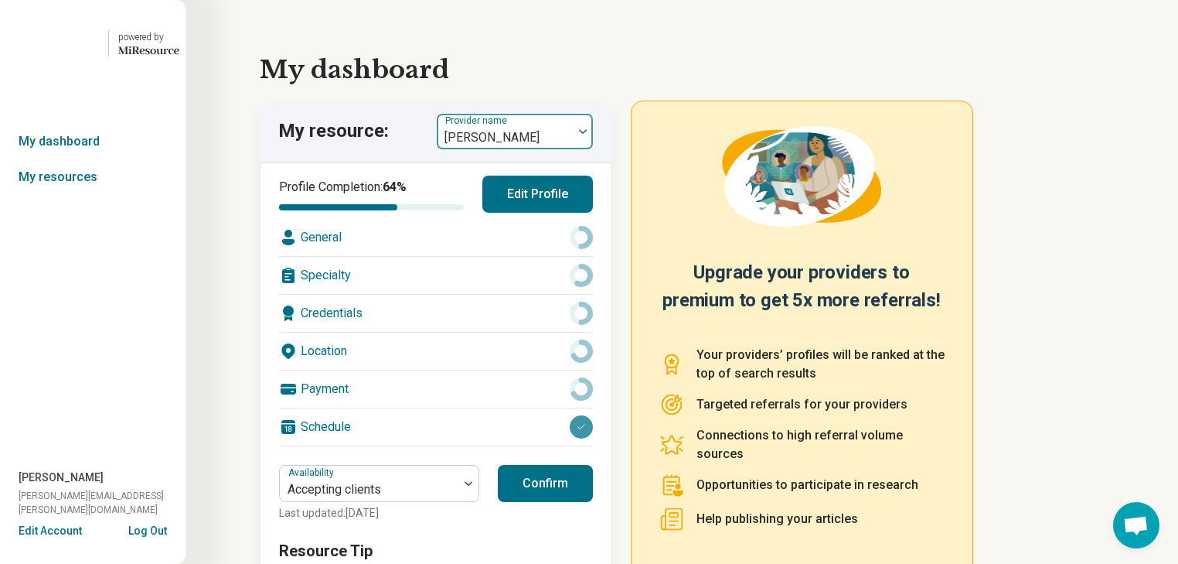
click at [587, 134] on img at bounding box center [583, 131] width 8 height 5
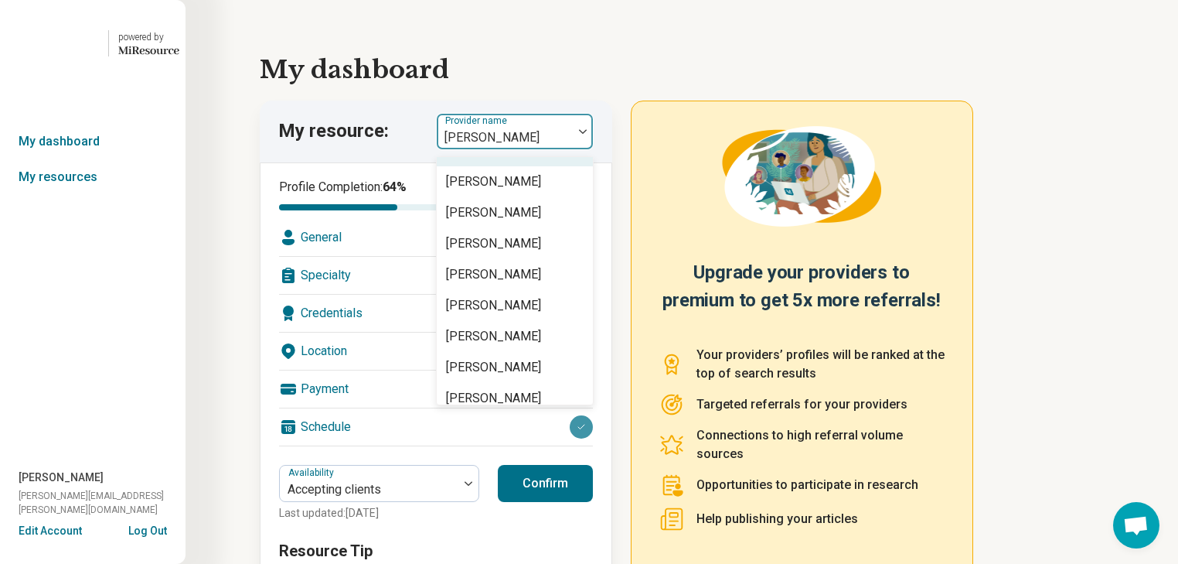
scroll to position [433, 0]
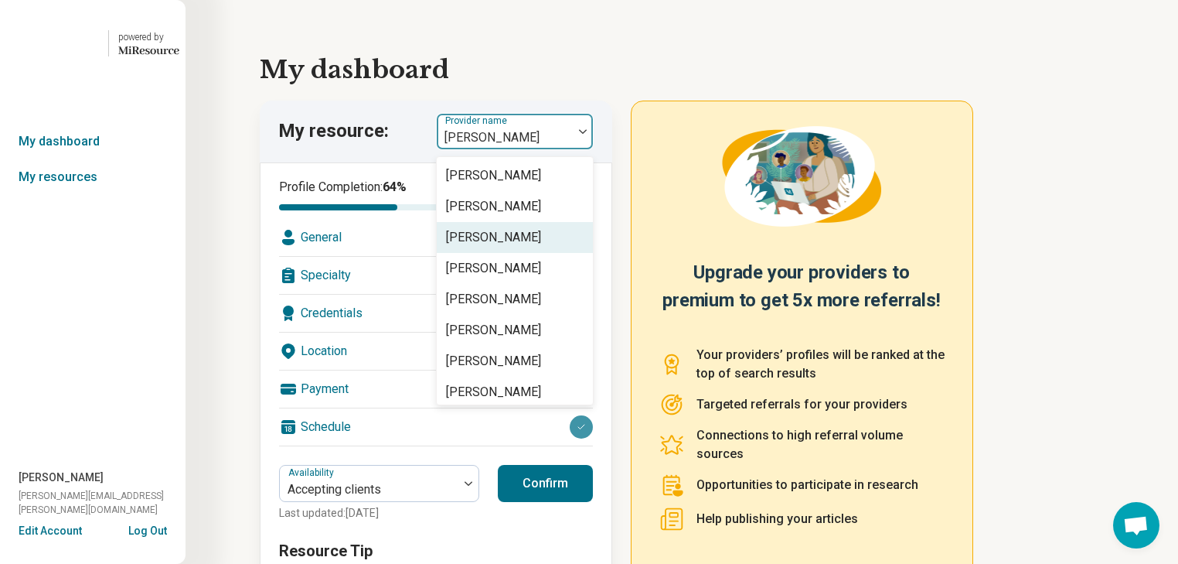
click at [554, 253] on div "[PERSON_NAME]" at bounding box center [515, 237] width 156 height 31
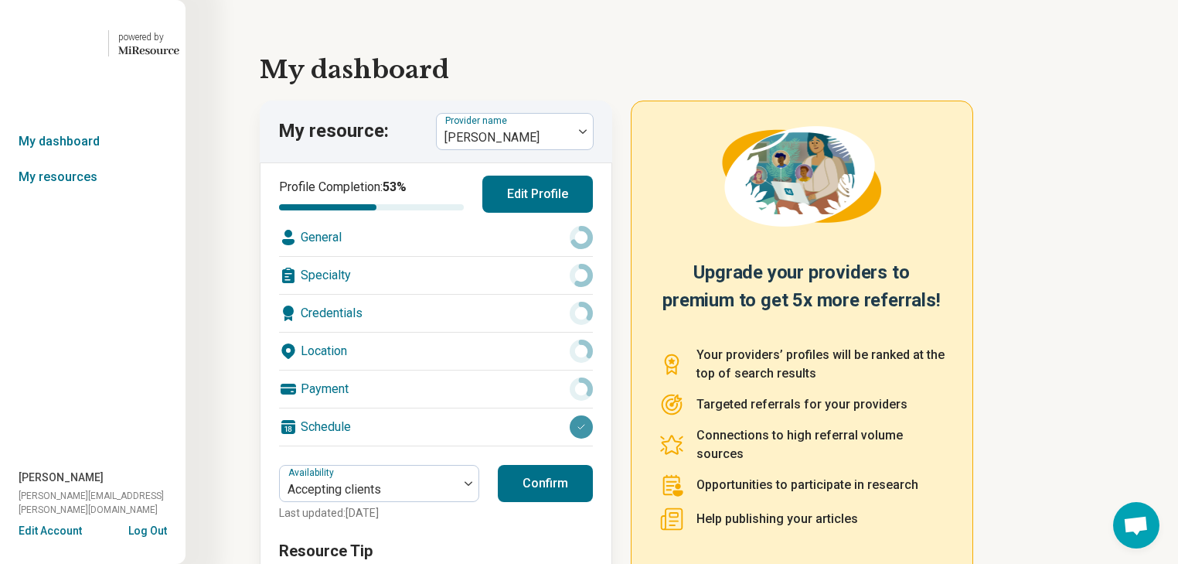
click at [473, 294] on div "Specialty" at bounding box center [436, 275] width 314 height 37
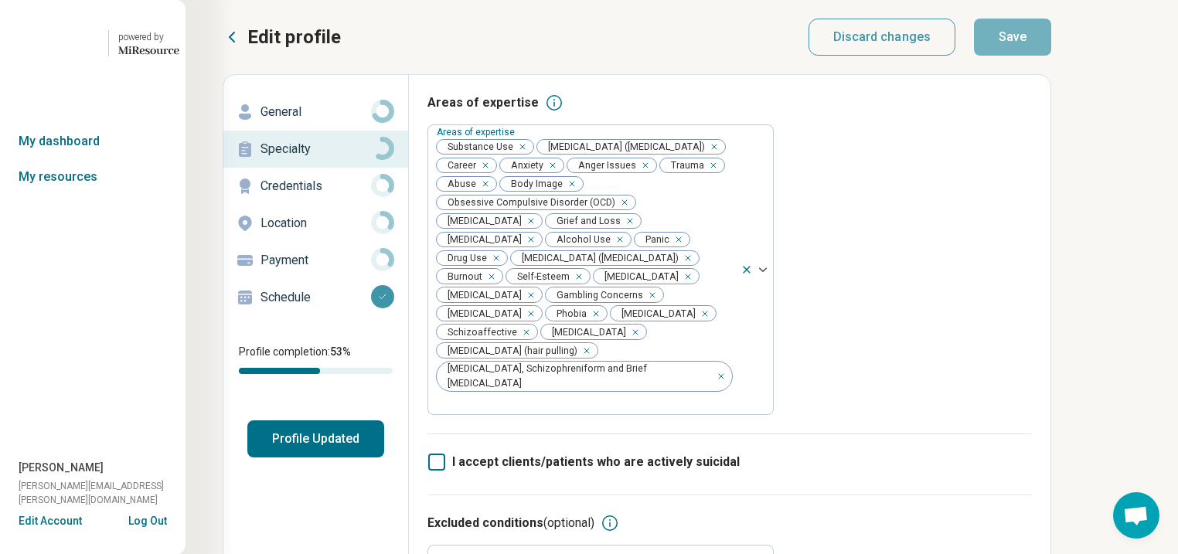
click at [307, 121] on p "General" at bounding box center [316, 112] width 111 height 19
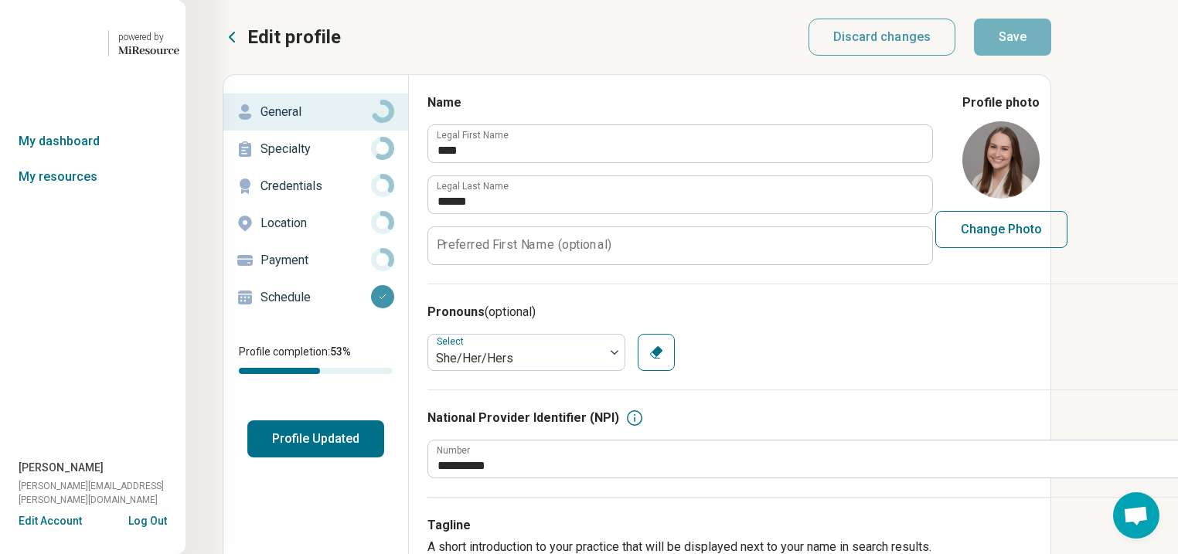
click at [302, 159] on p "Specialty" at bounding box center [316, 149] width 111 height 19
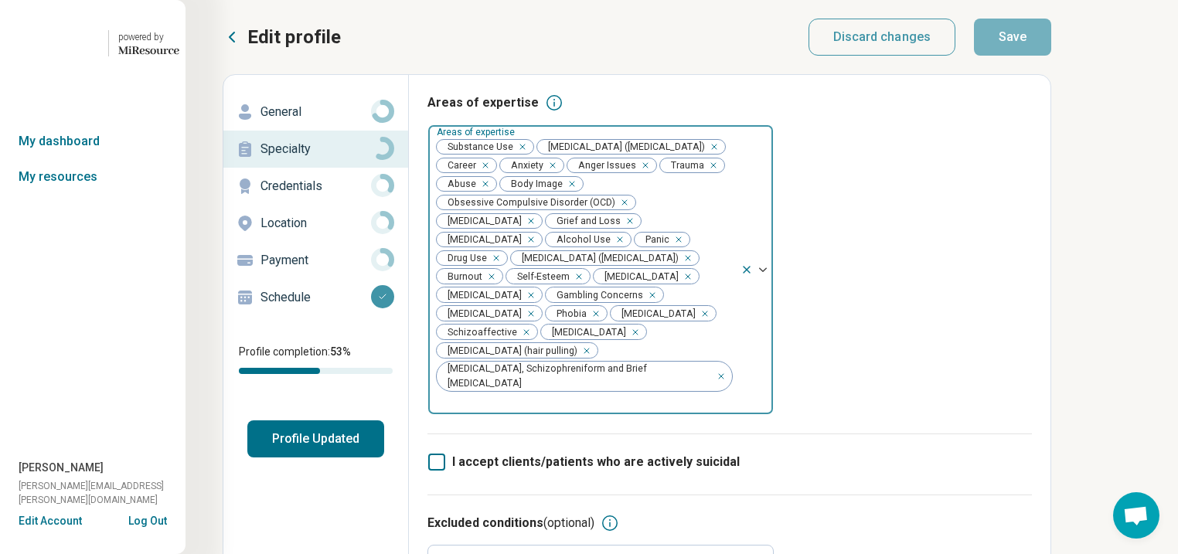
click at [524, 152] on icon "Remove [object Object]" at bounding box center [518, 147] width 11 height 11
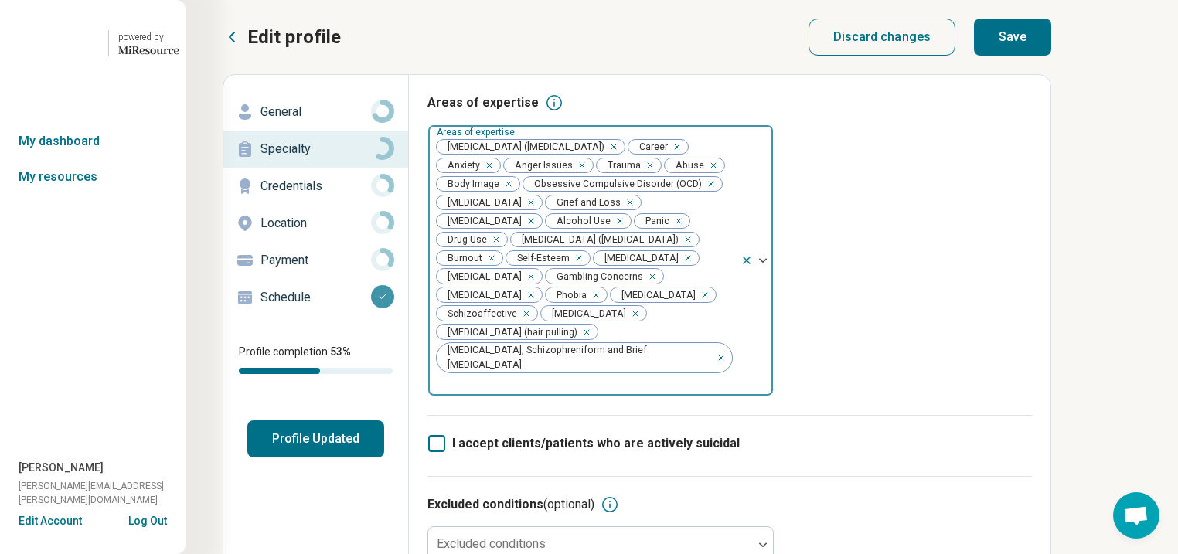
click at [608, 230] on div "Remove [object Object]" at bounding box center [617, 221] width 19 height 19
click at [653, 230] on div "Remove [object Object]" at bounding box center [662, 221] width 19 height 19
click at [1052, 49] on button "Save" at bounding box center [1012, 37] width 77 height 37
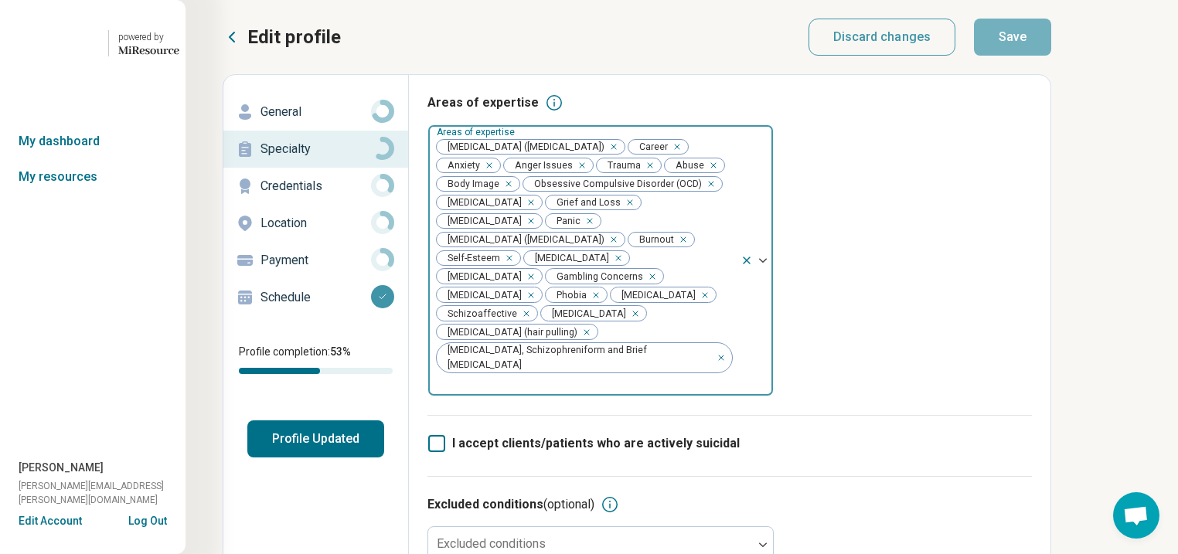
click at [342, 458] on button "Profile Updated" at bounding box center [315, 439] width 137 height 37
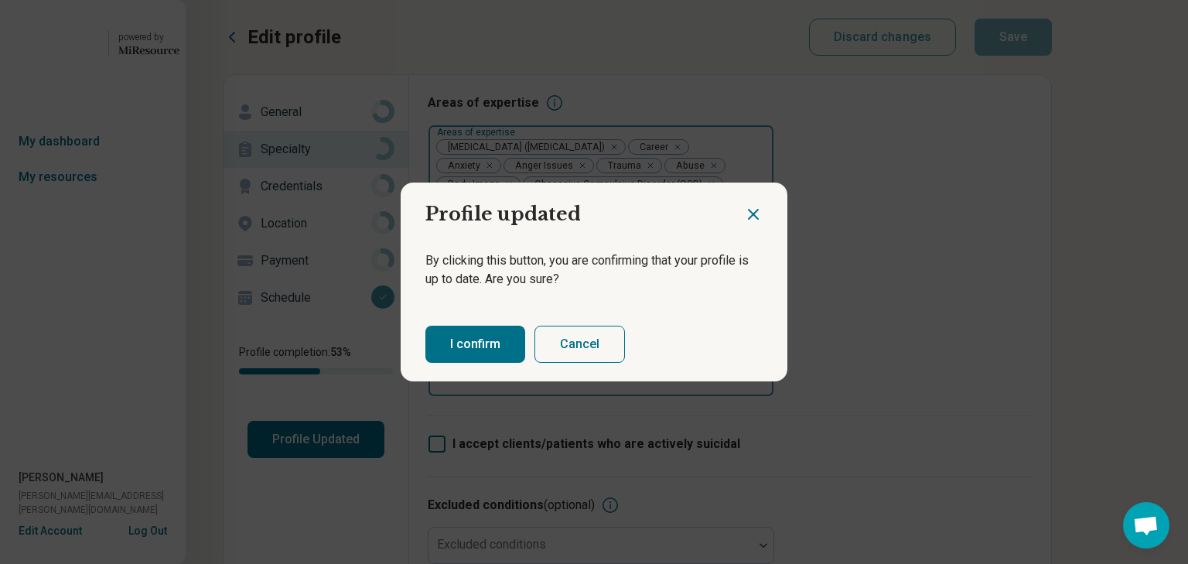
click at [496, 349] on button "I confirm" at bounding box center [475, 344] width 100 height 37
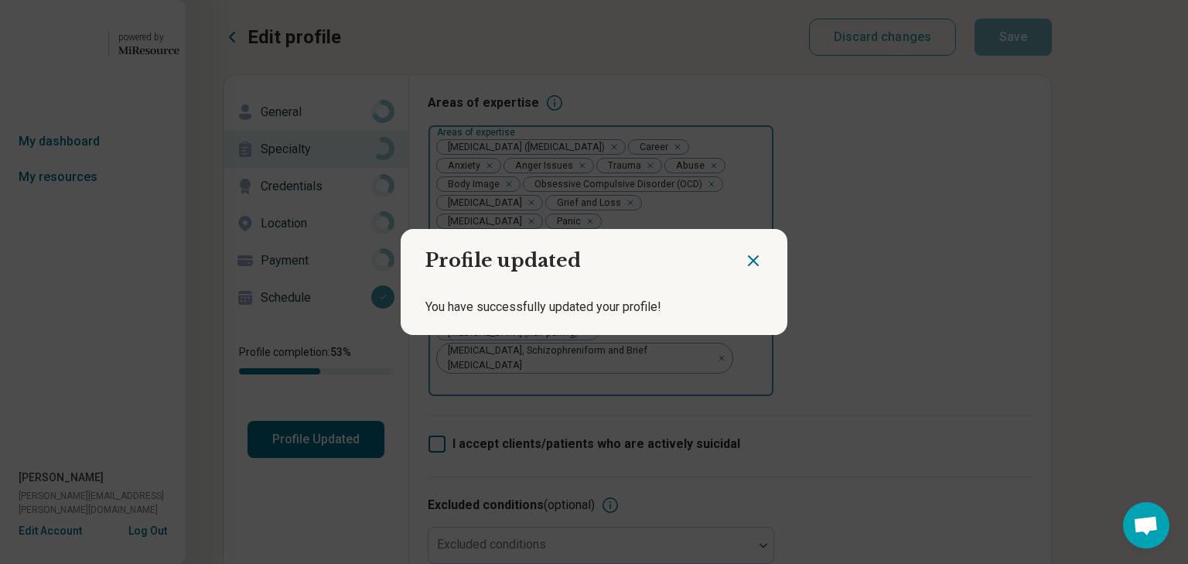
click at [749, 256] on icon "Close dialog" at bounding box center [753, 260] width 9 height 9
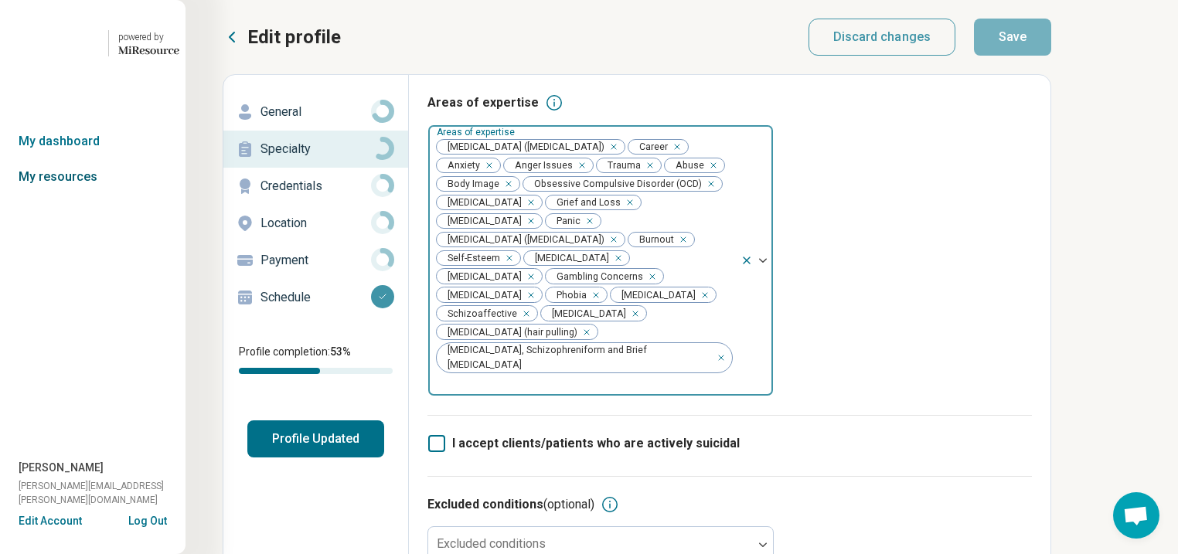
click at [66, 195] on link "My resources" at bounding box center [93, 177] width 186 height 36
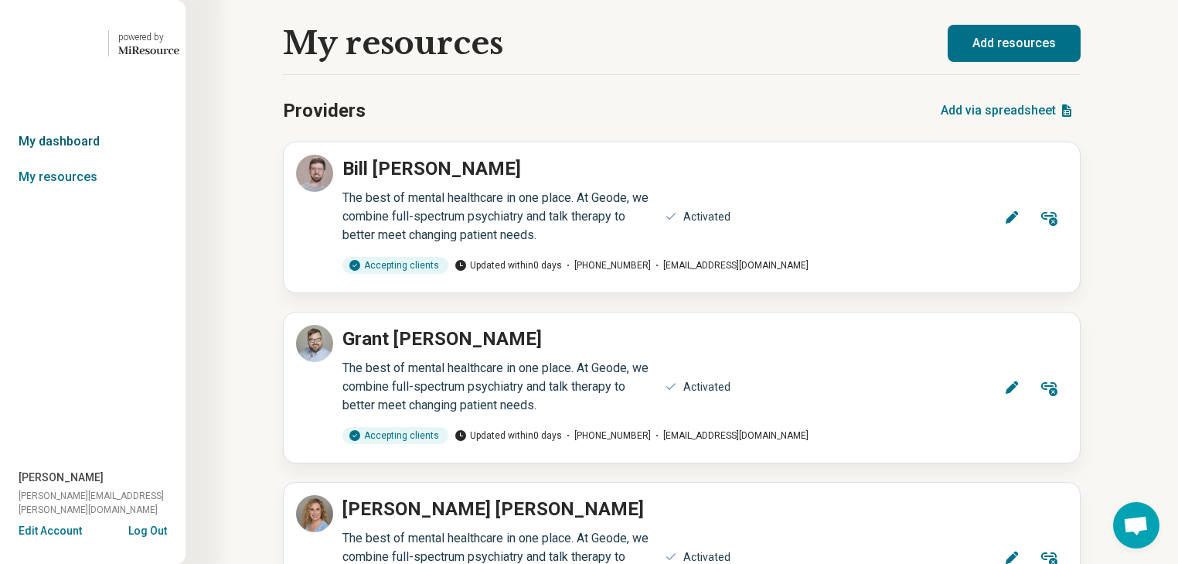
click at [84, 159] on link "My dashboard" at bounding box center [93, 142] width 186 height 36
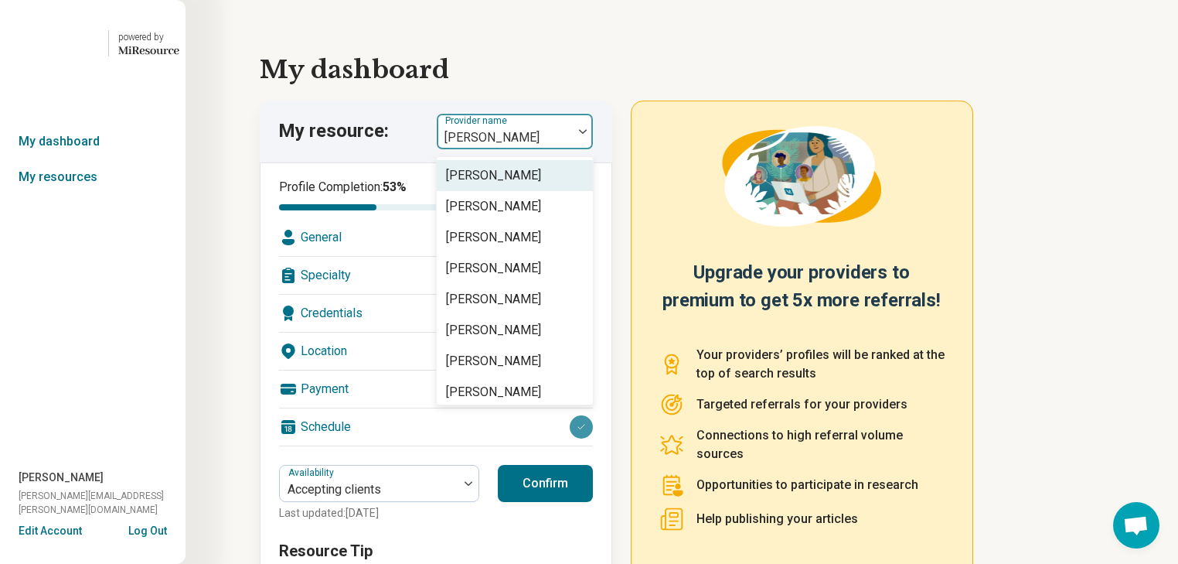
click at [587, 134] on img at bounding box center [583, 131] width 8 height 5
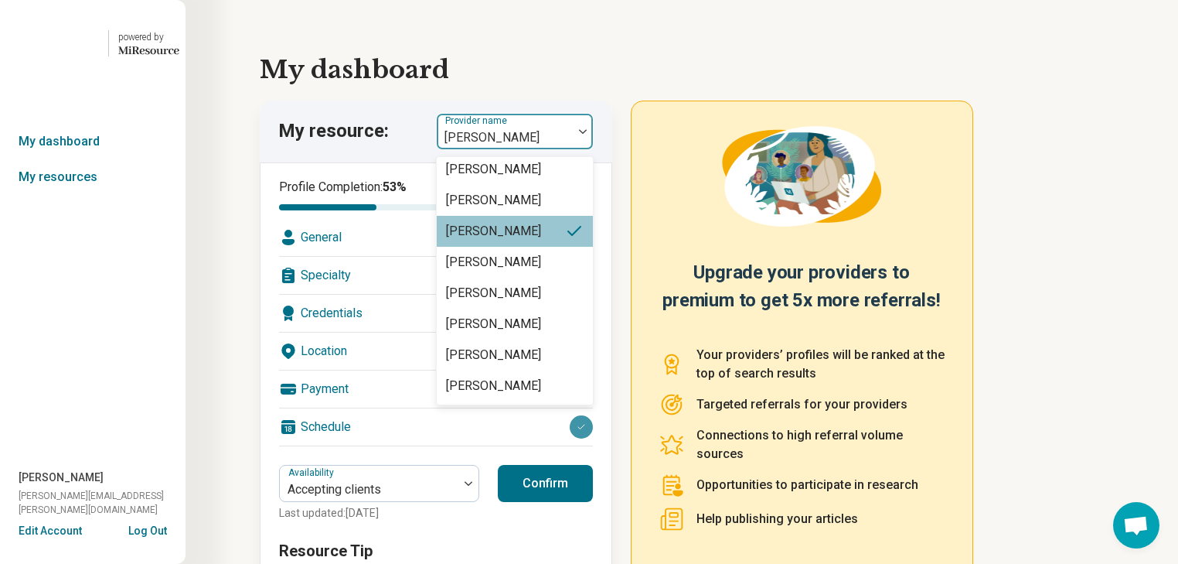
scroll to position [433, 0]
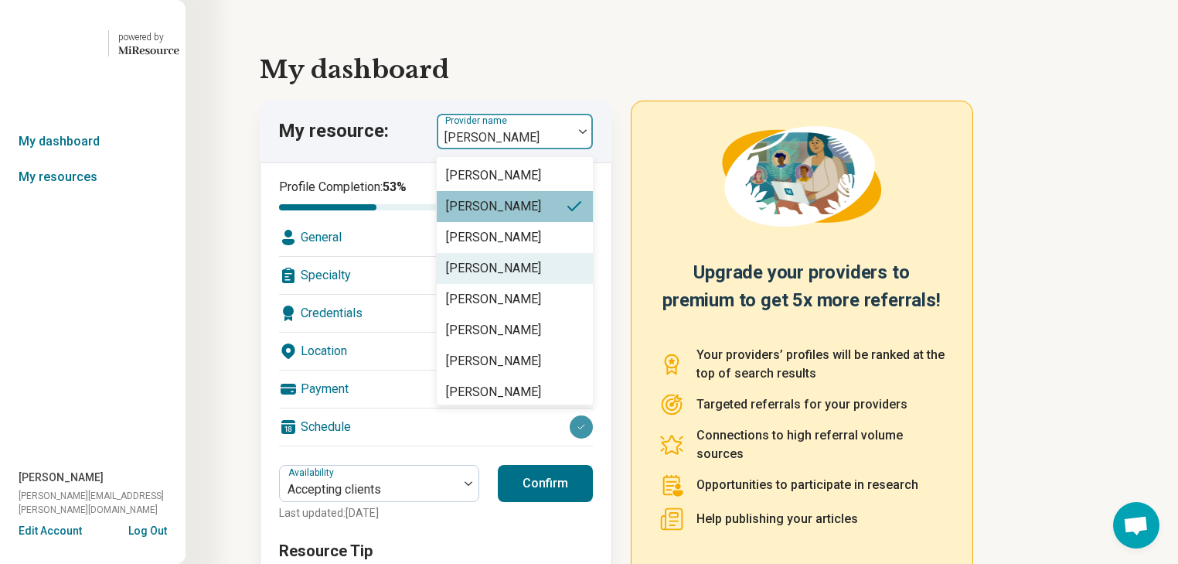
click at [535, 278] on div "[PERSON_NAME]" at bounding box center [493, 268] width 95 height 19
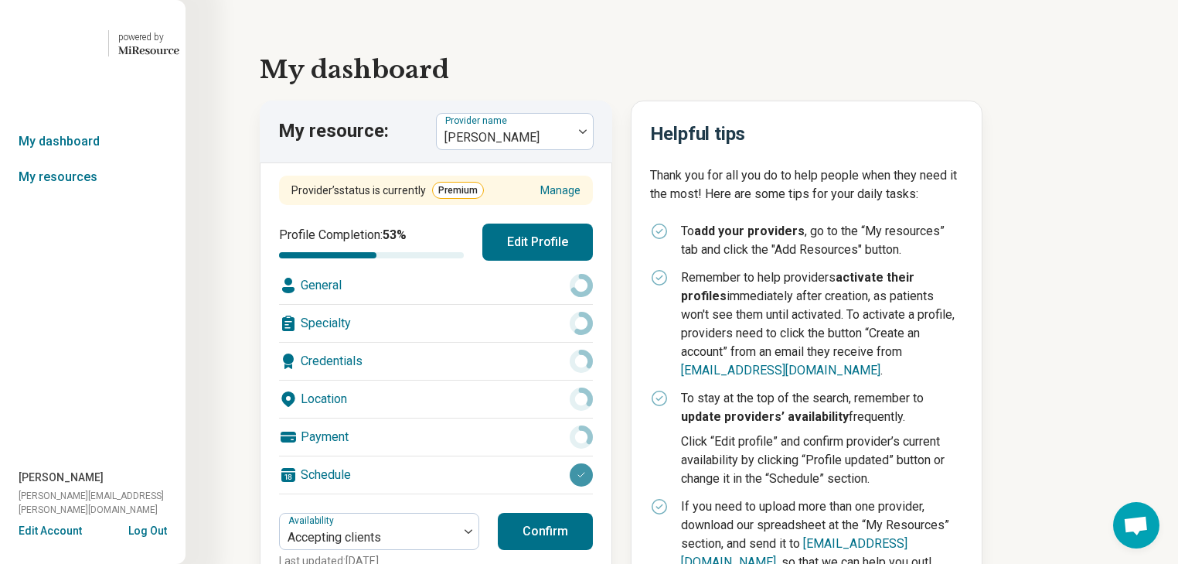
click at [425, 342] on div "Specialty" at bounding box center [436, 323] width 314 height 37
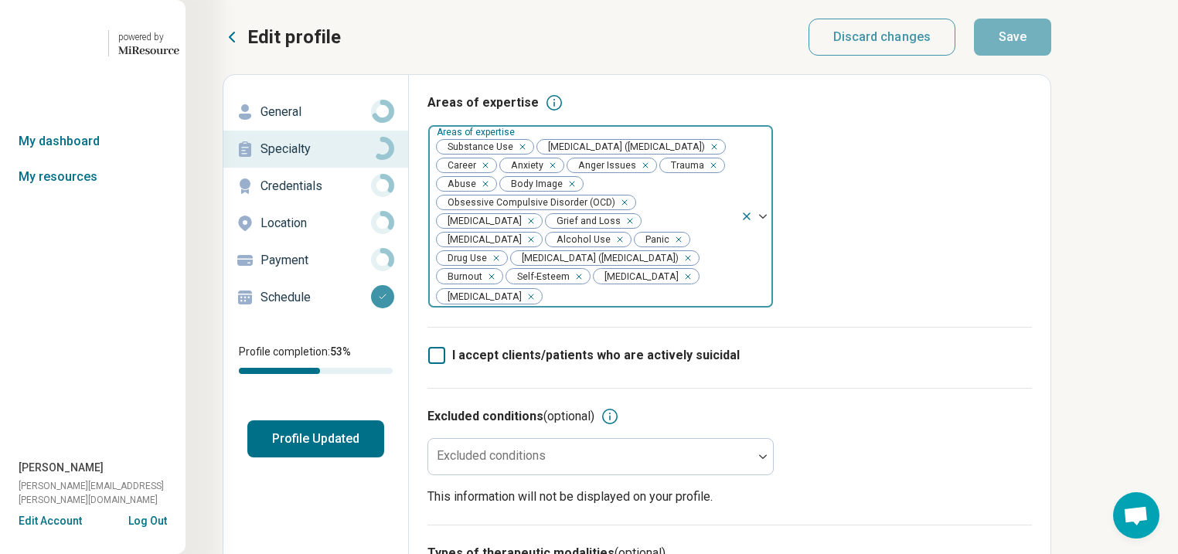
click at [529, 156] on div "Remove [object Object]" at bounding box center [519, 147] width 19 height 19
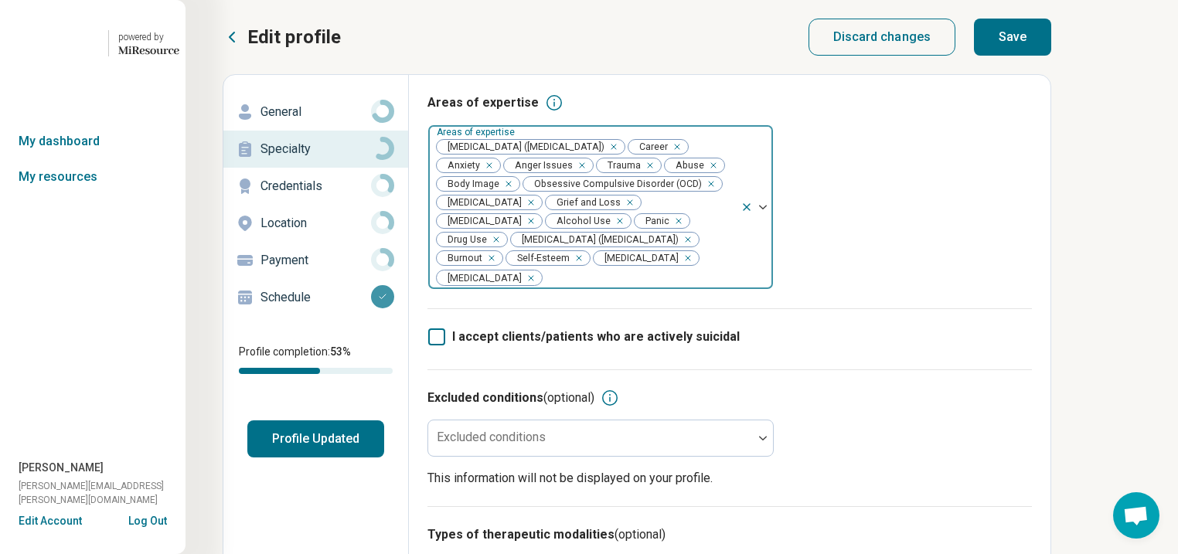
click at [608, 230] on div "Remove [object Object]" at bounding box center [617, 221] width 19 height 19
click at [653, 230] on div "Remove [object Object]" at bounding box center [662, 221] width 19 height 19
click at [1052, 49] on button "Save" at bounding box center [1012, 37] width 77 height 37
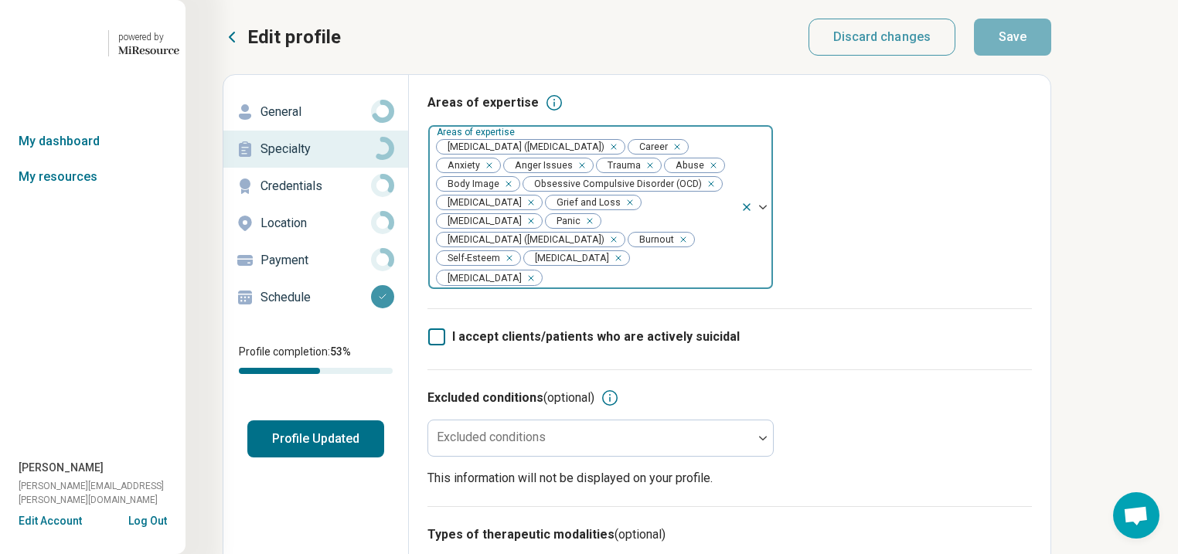
click at [384, 458] on button "Profile Updated" at bounding box center [315, 439] width 137 height 37
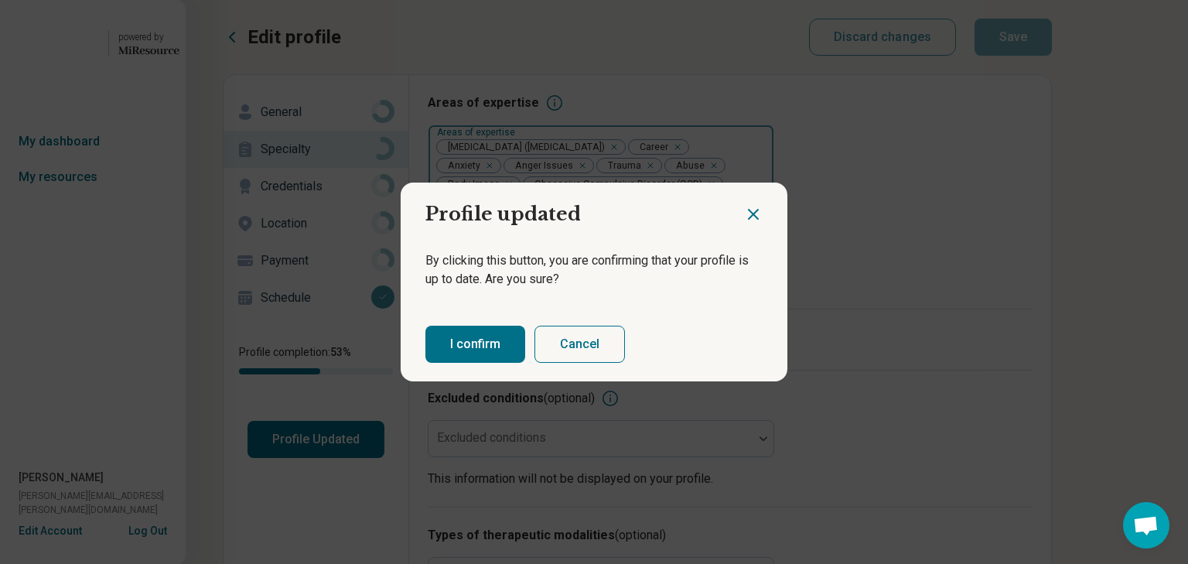
click at [499, 356] on button "I confirm" at bounding box center [475, 344] width 100 height 37
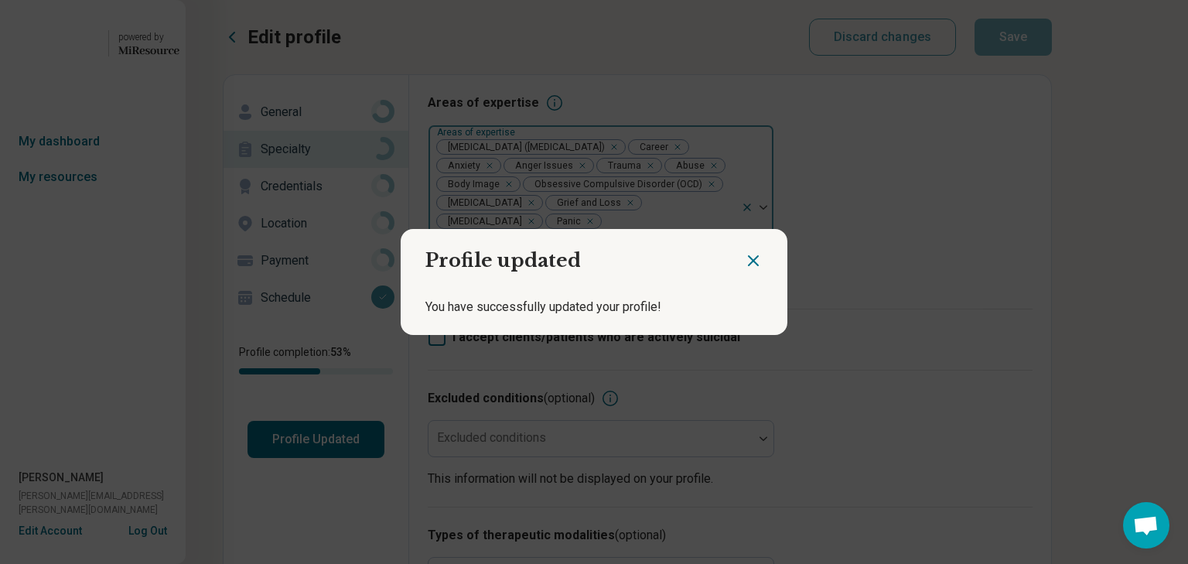
click at [749, 256] on icon "Close dialog" at bounding box center [753, 260] width 9 height 9
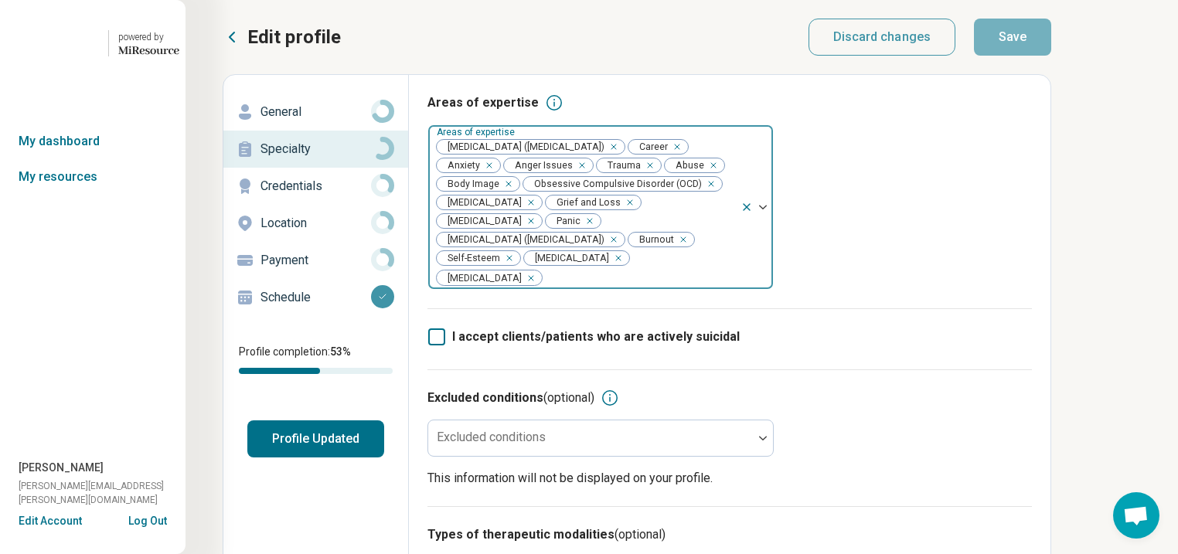
click at [304, 121] on p "General" at bounding box center [316, 112] width 111 height 19
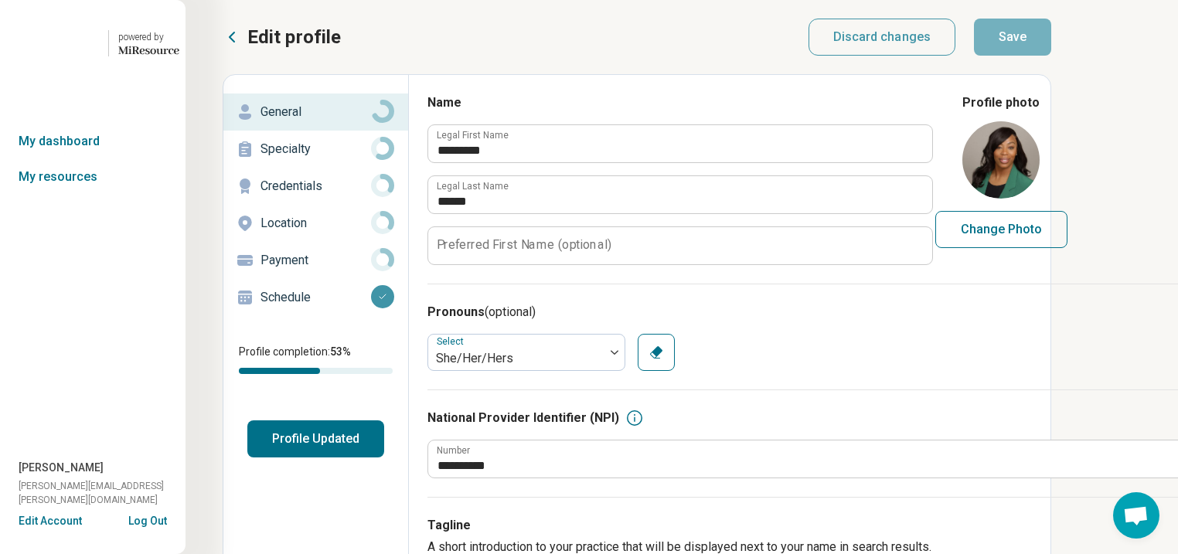
click at [360, 458] on button "Profile Updated" at bounding box center [315, 439] width 137 height 37
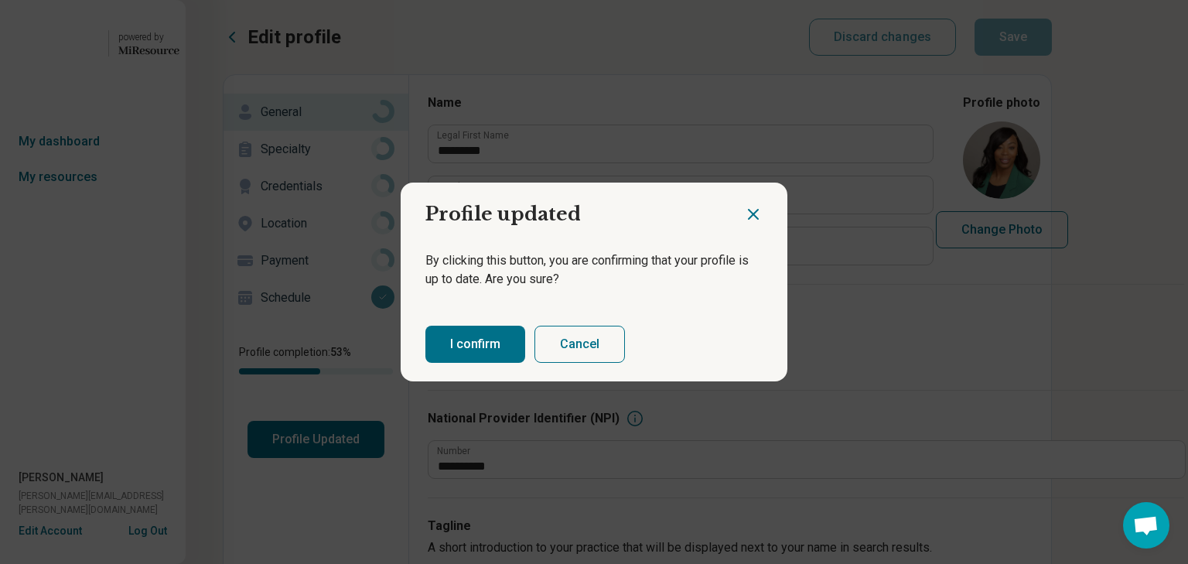
click at [511, 353] on button "I confirm" at bounding box center [475, 344] width 100 height 37
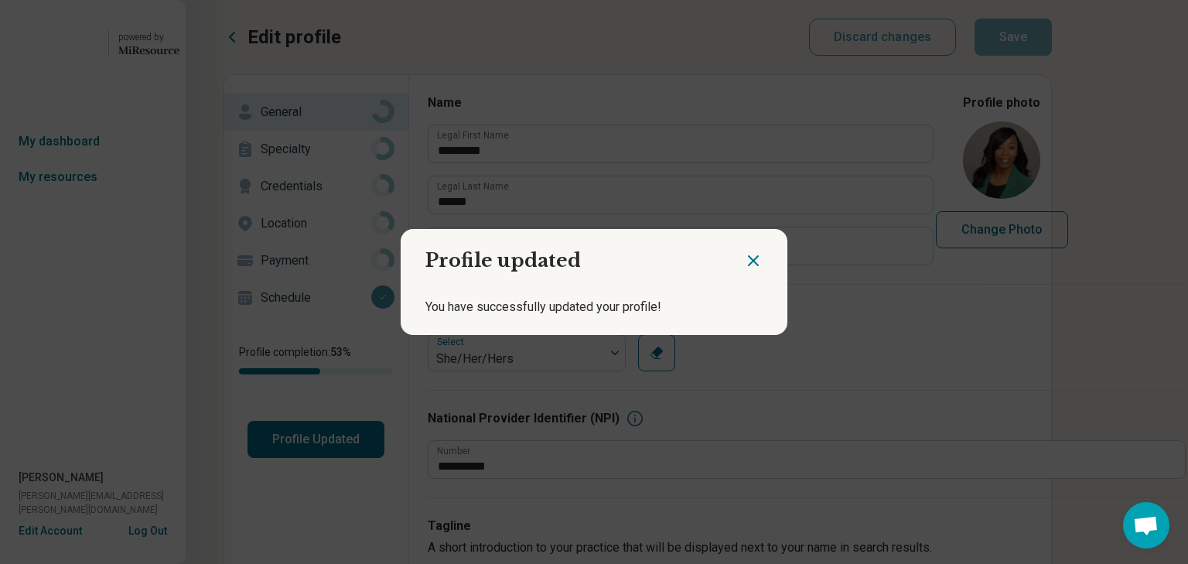
click at [744, 253] on icon "Close dialog" at bounding box center [753, 260] width 19 height 19
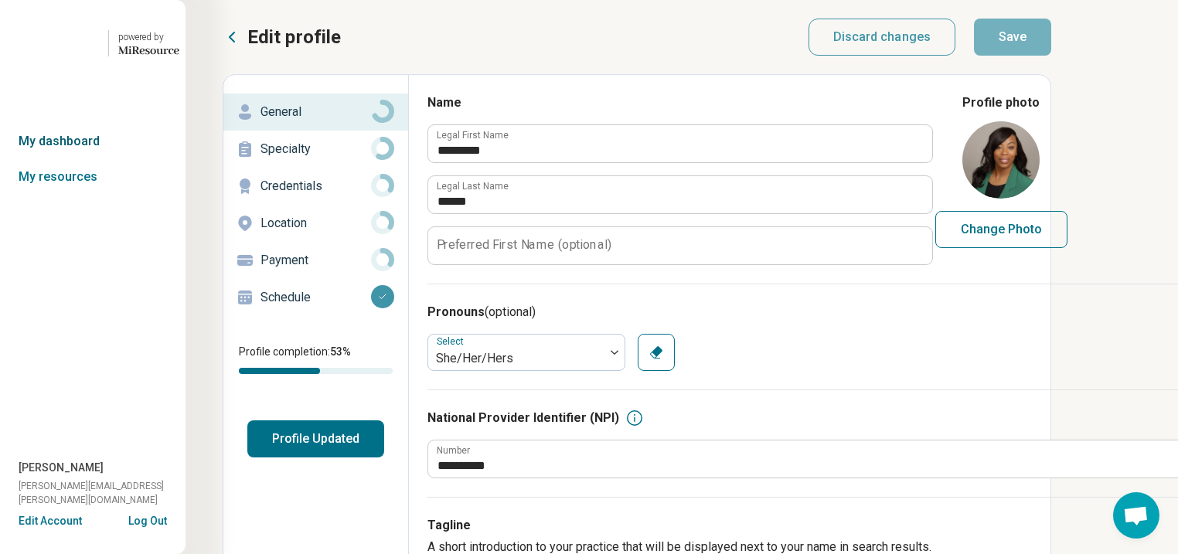
click at [96, 159] on link "My dashboard" at bounding box center [93, 142] width 186 height 36
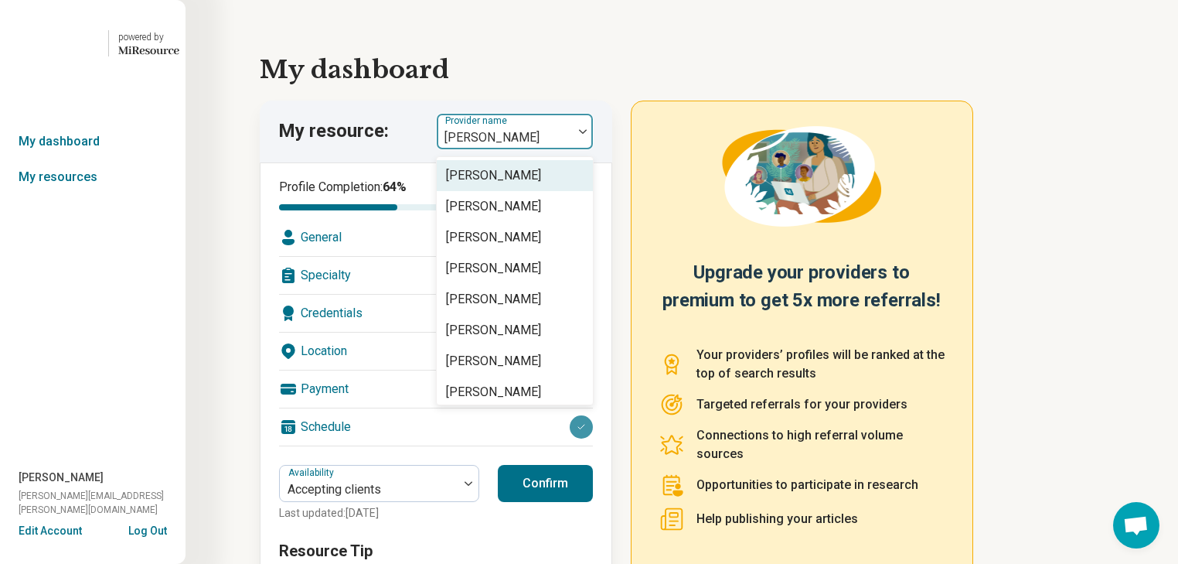
click at [587, 134] on img at bounding box center [583, 131] width 8 height 5
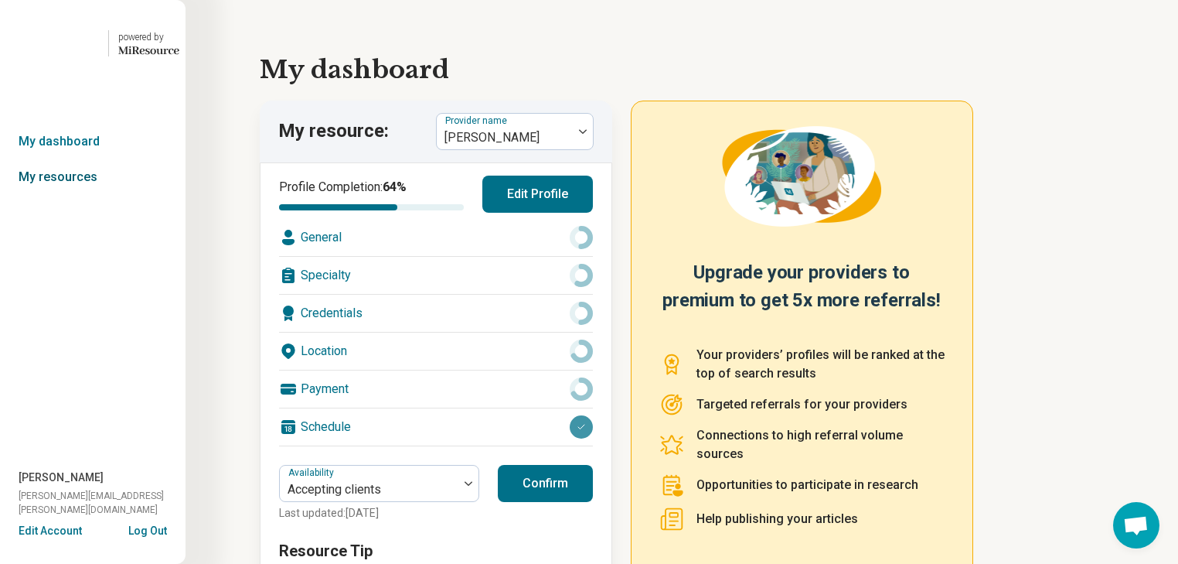
click at [49, 195] on link "My resources" at bounding box center [93, 177] width 186 height 36
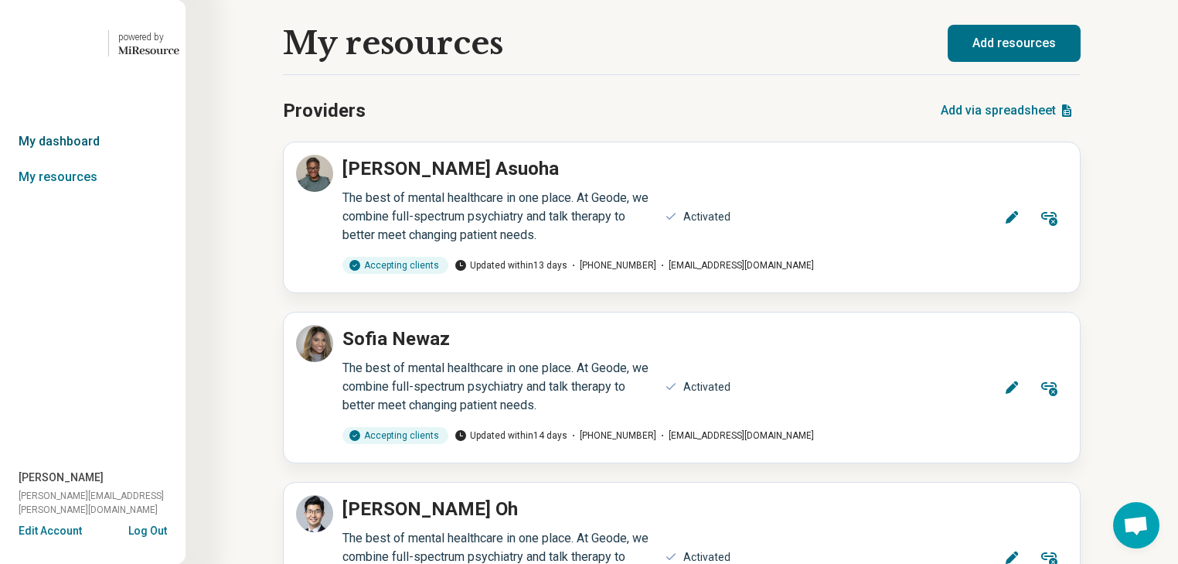
click at [87, 159] on link "My dashboard" at bounding box center [93, 142] width 186 height 36
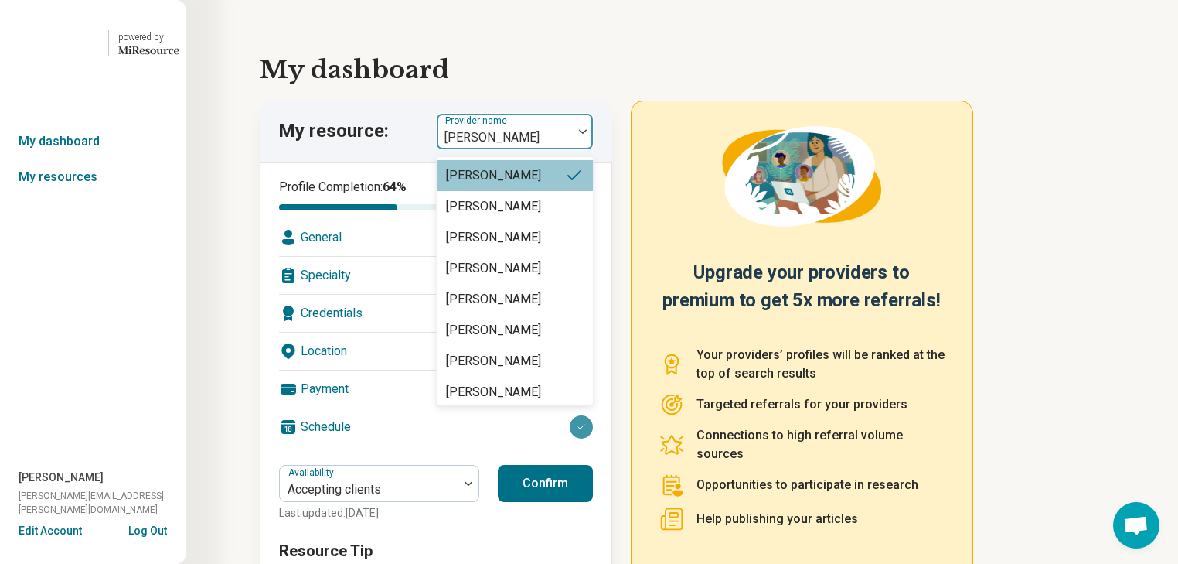
click at [587, 134] on img at bounding box center [583, 131] width 8 height 5
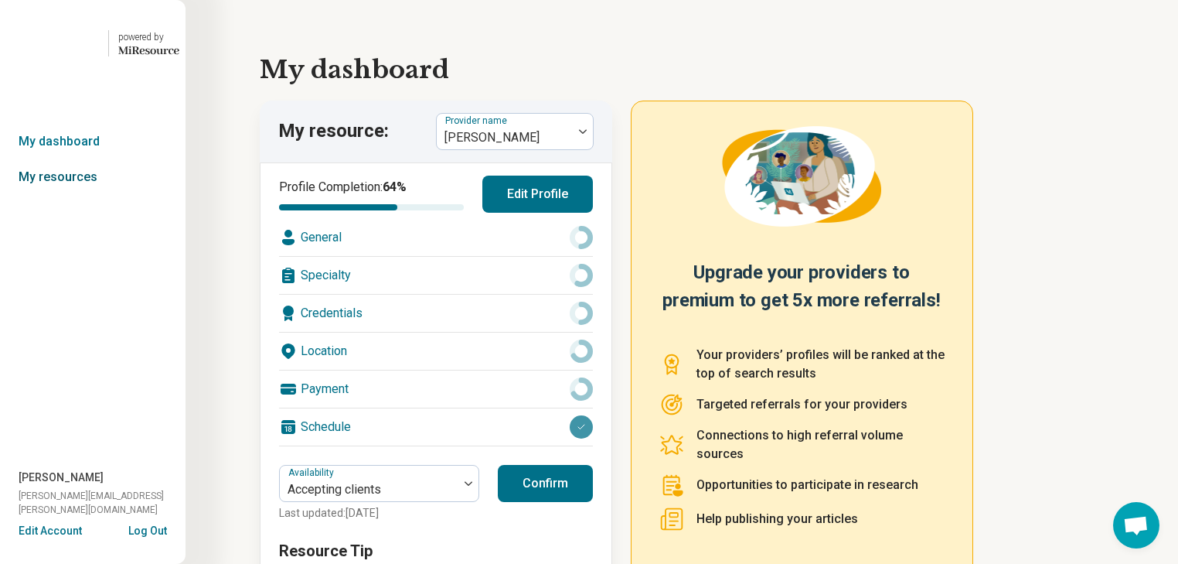
click at [88, 195] on link "My resources" at bounding box center [93, 177] width 186 height 36
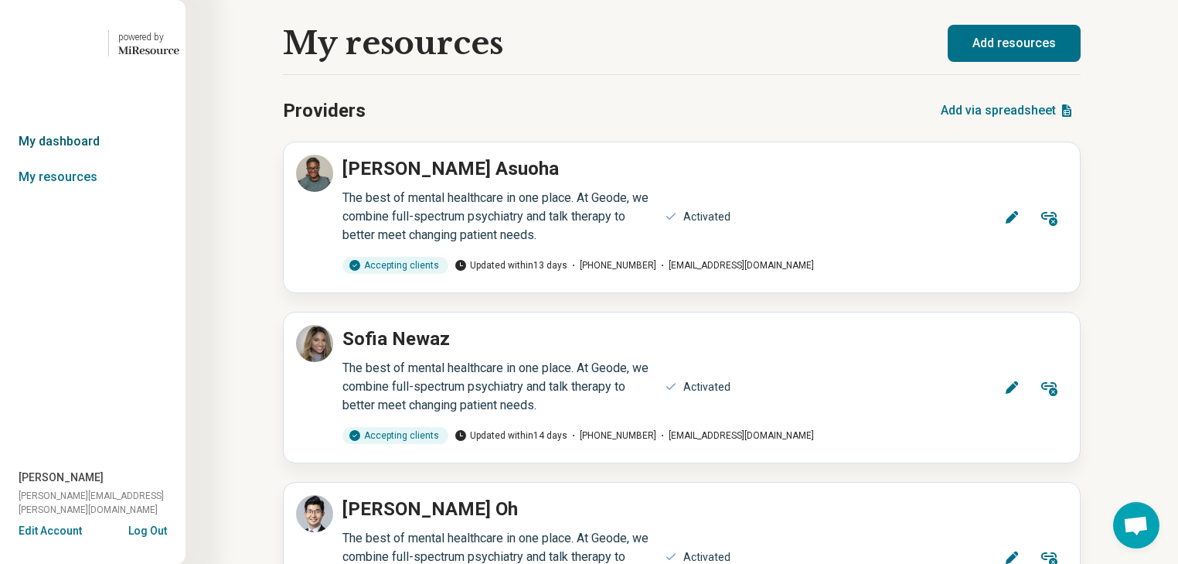
click at [88, 159] on link "My dashboard" at bounding box center [93, 142] width 186 height 36
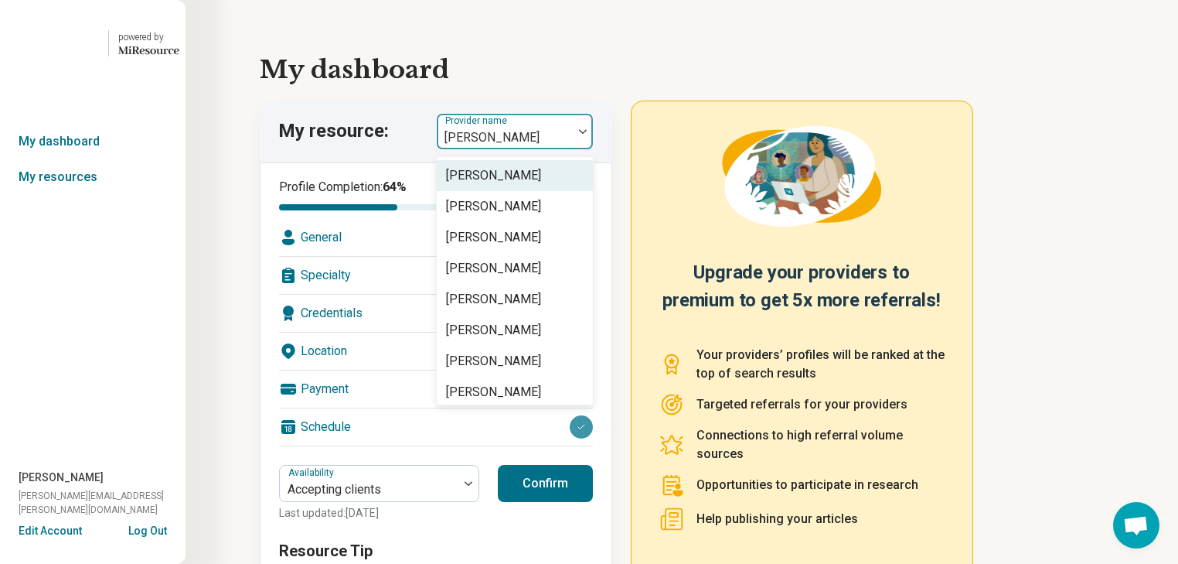
click at [587, 134] on img at bounding box center [583, 131] width 8 height 5
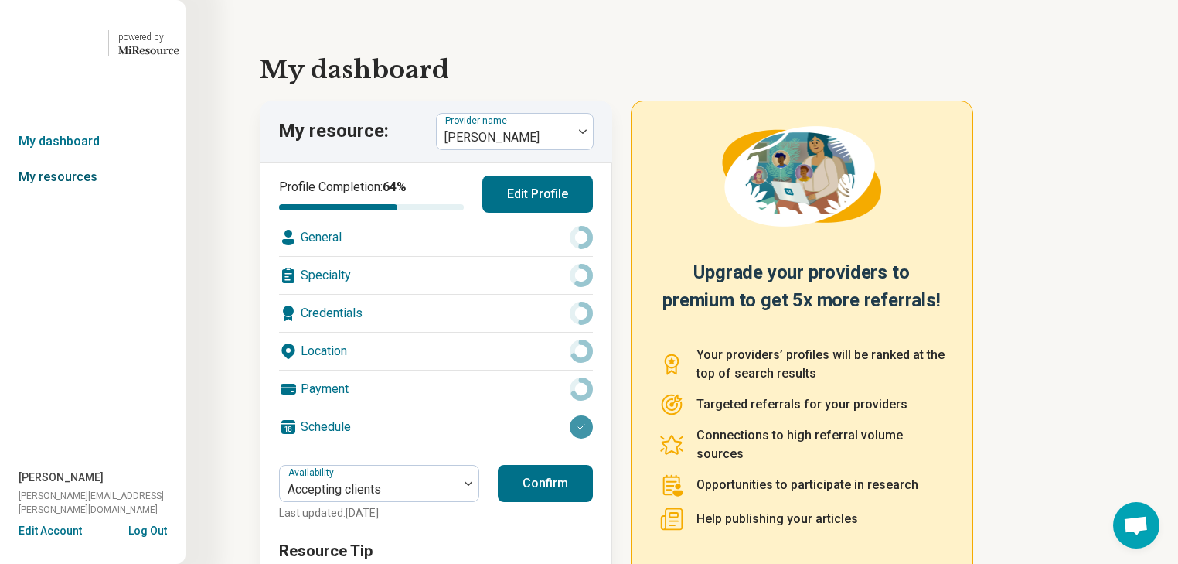
click at [97, 195] on link "My resources" at bounding box center [93, 177] width 186 height 36
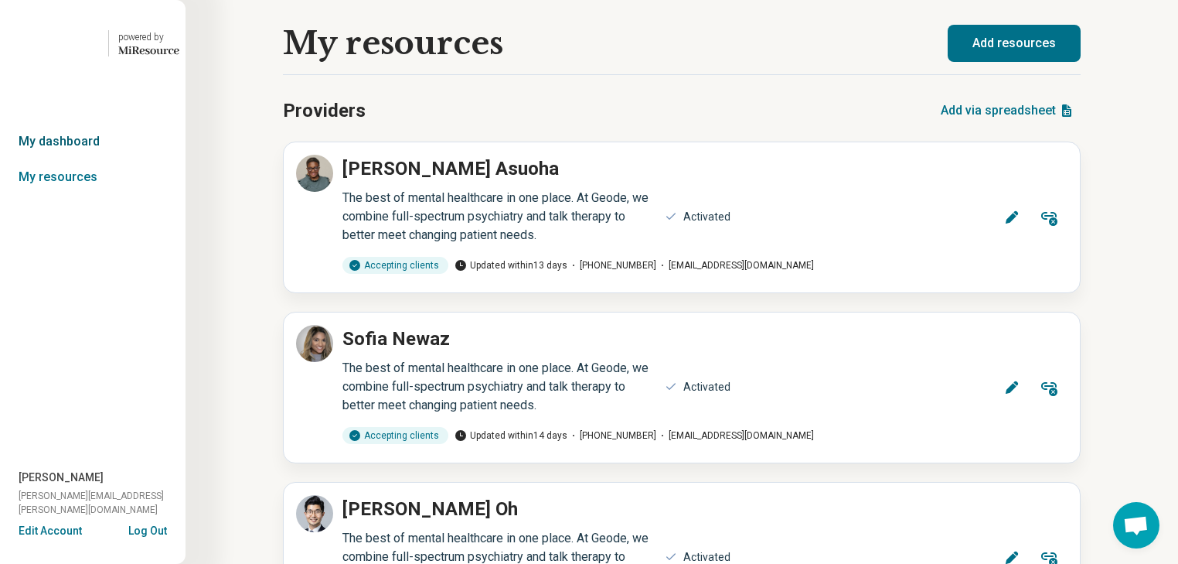
click at [76, 159] on link "My dashboard" at bounding box center [93, 142] width 186 height 36
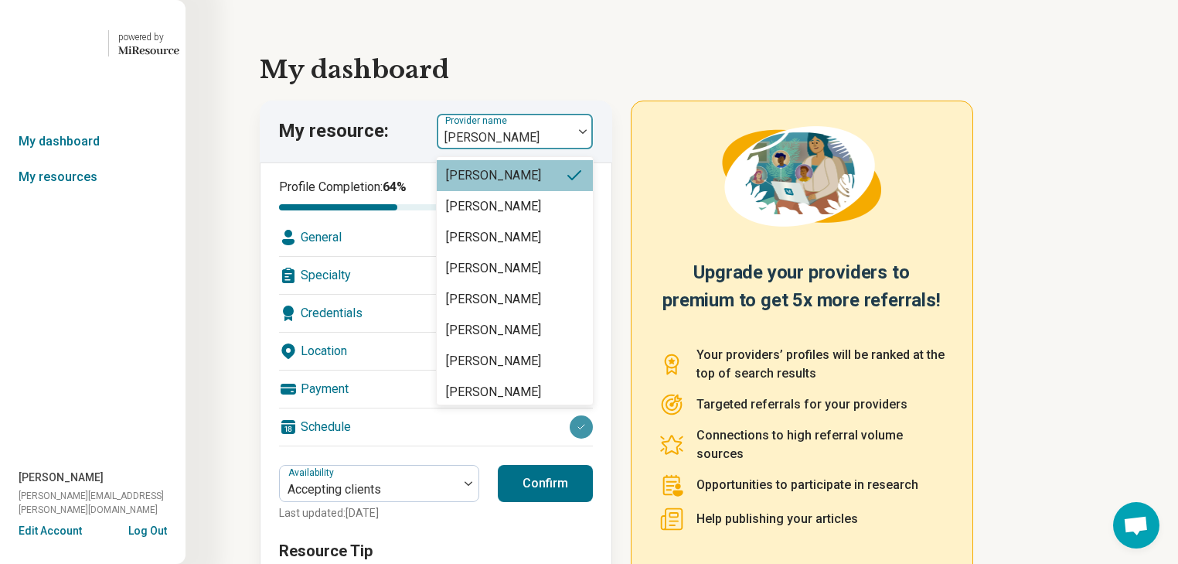
click at [587, 134] on img at bounding box center [583, 131] width 8 height 5
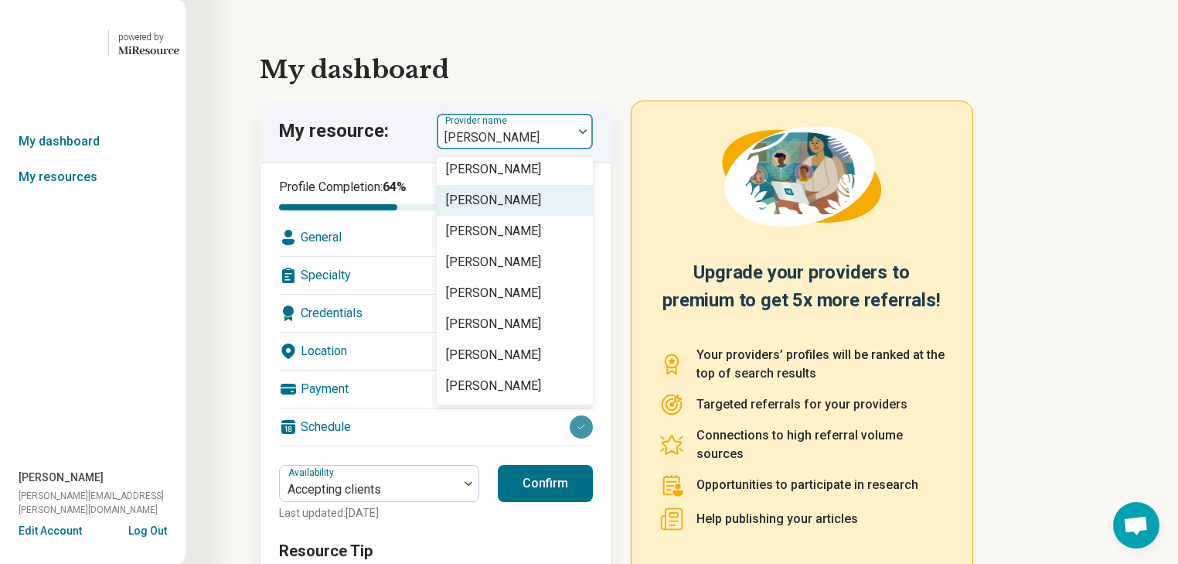
scroll to position [619, 0]
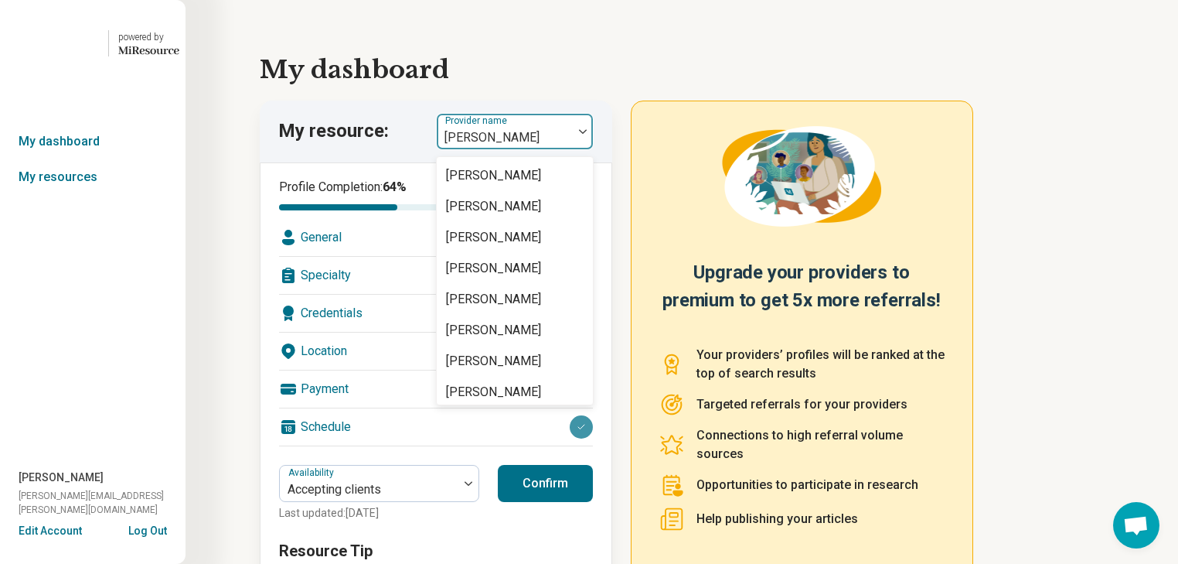
click at [527, 123] on div "[PERSON_NAME]" at bounding box center [493, 113] width 95 height 19
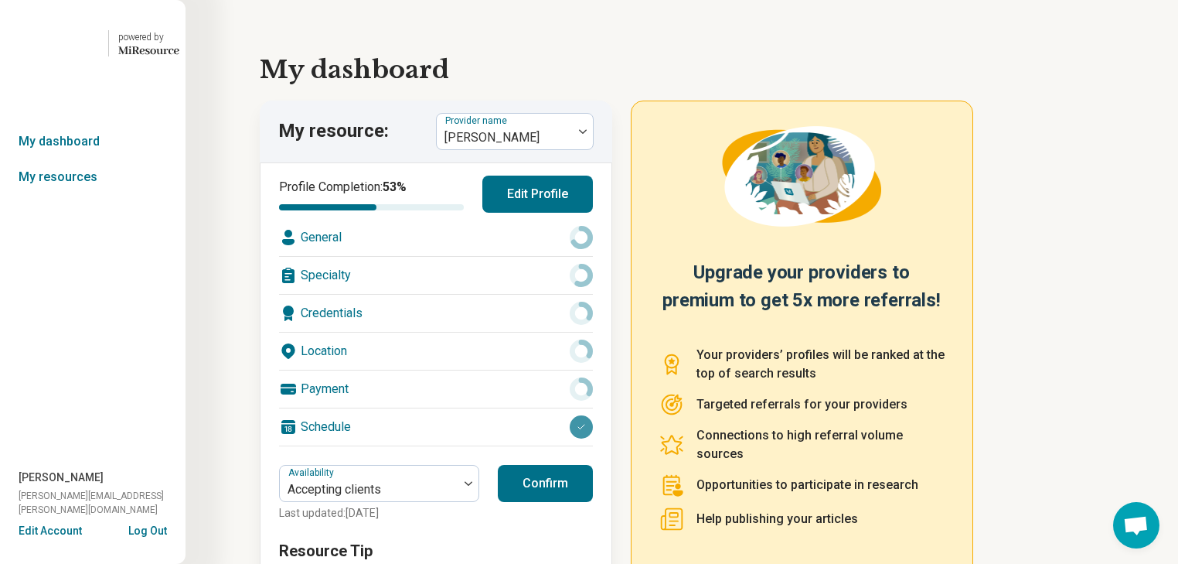
click at [418, 294] on div "Specialty" at bounding box center [436, 275] width 314 height 37
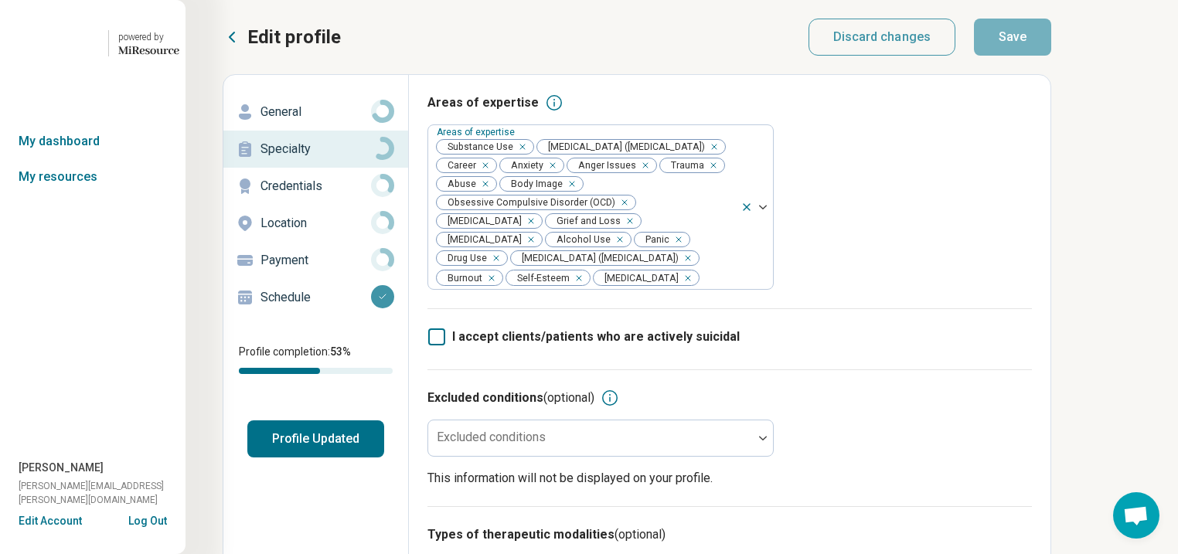
click at [323, 121] on p "General" at bounding box center [316, 112] width 111 height 19
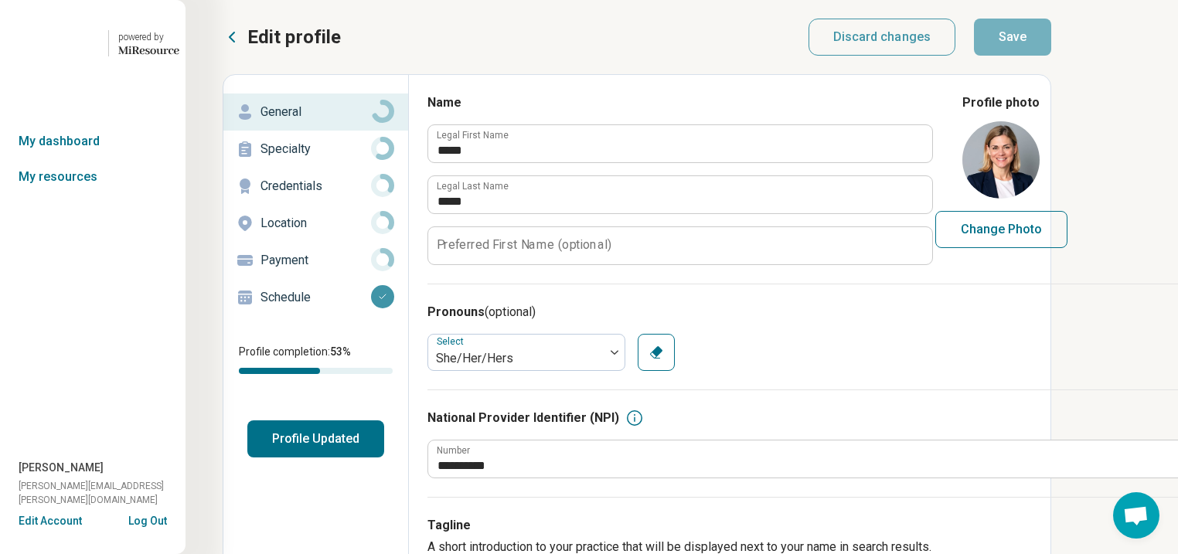
click at [319, 159] on p "Specialty" at bounding box center [316, 149] width 111 height 19
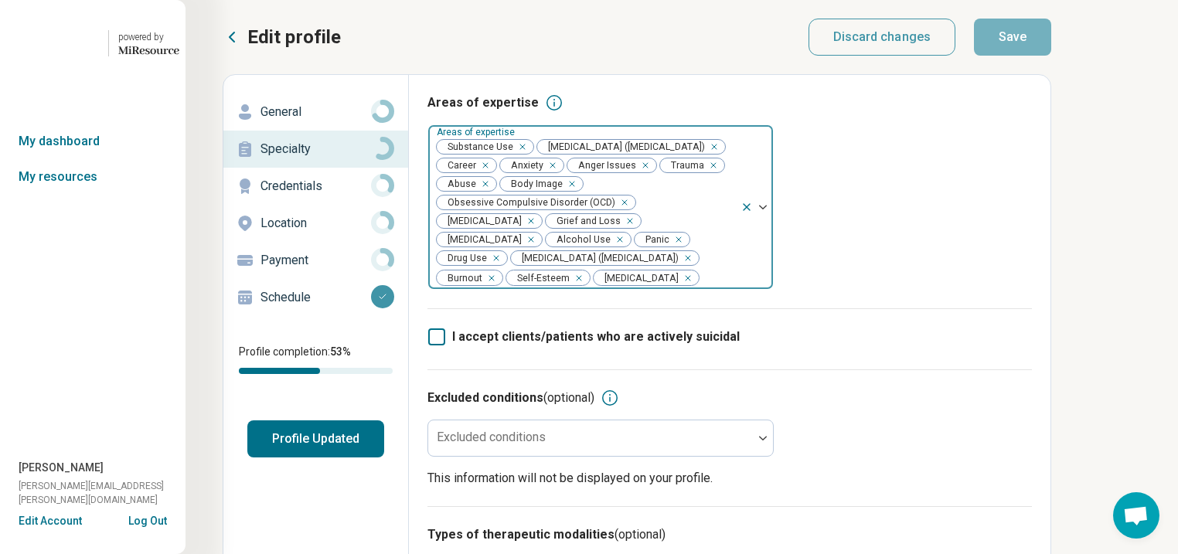
click at [529, 156] on div "Remove [object Object]" at bounding box center [519, 147] width 19 height 19
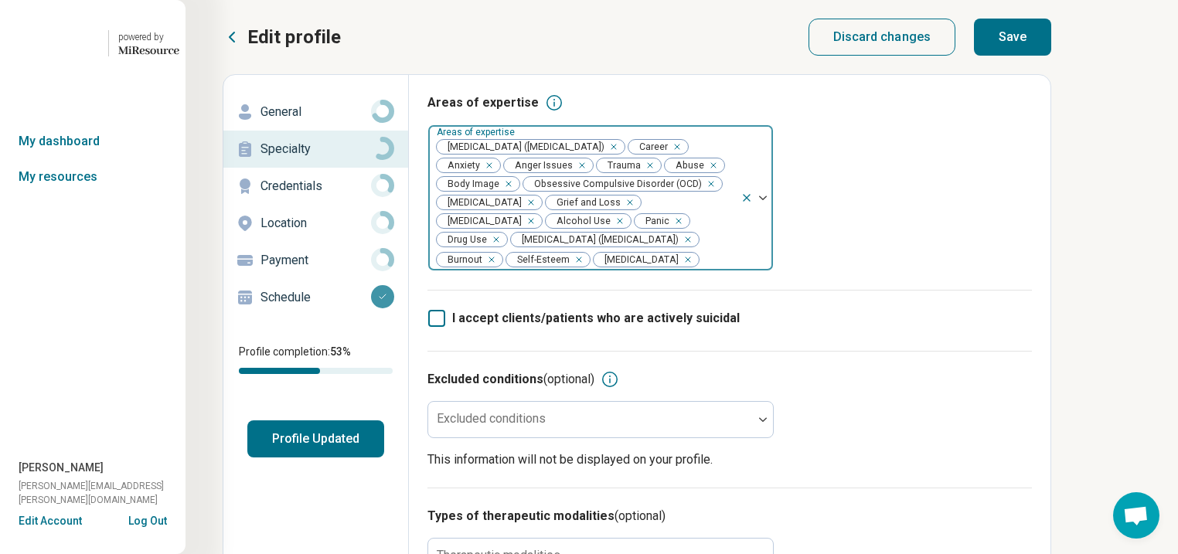
click at [608, 230] on div "Remove [object Object]" at bounding box center [617, 221] width 19 height 19
click at [653, 230] on div "Remove [object Object]" at bounding box center [662, 221] width 19 height 19
click at [1052, 53] on button "Save" at bounding box center [1012, 37] width 77 height 37
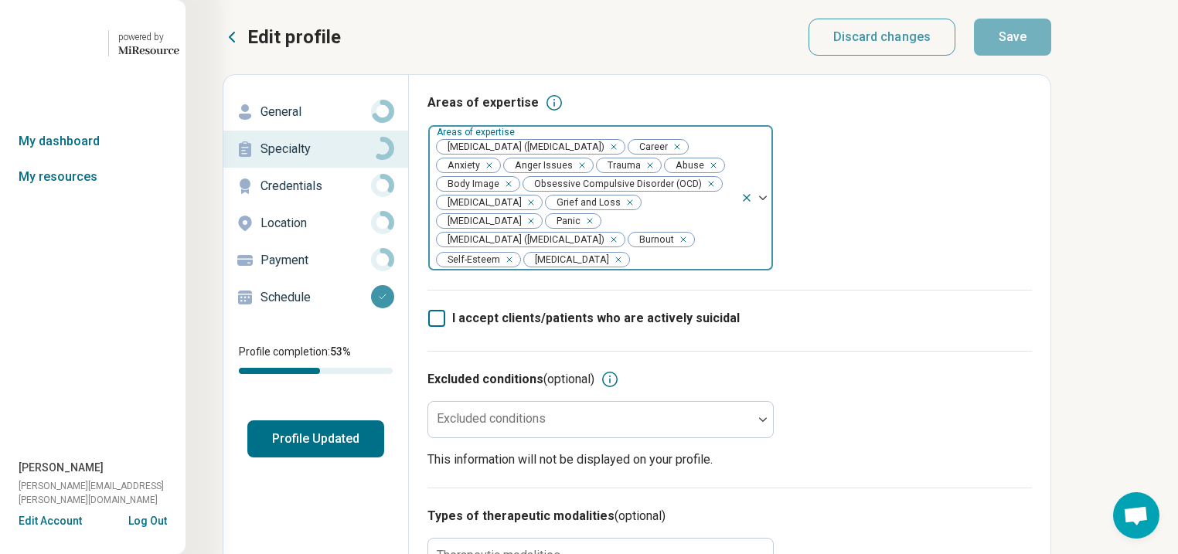
click at [384, 458] on button "Profile Updated" at bounding box center [315, 439] width 137 height 37
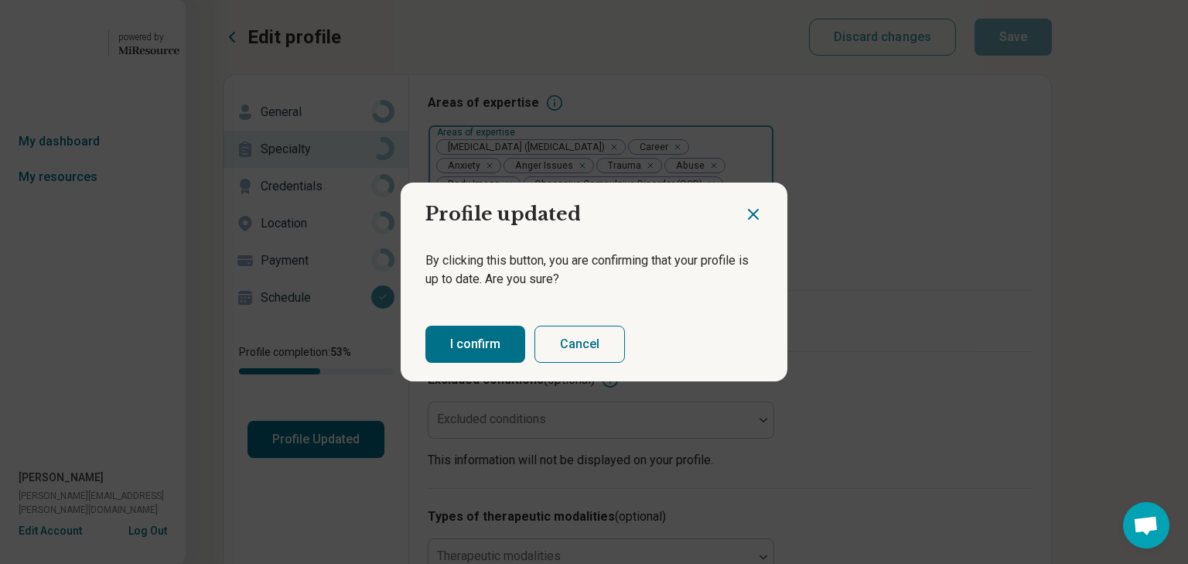
click at [500, 350] on button "I confirm" at bounding box center [475, 344] width 100 height 37
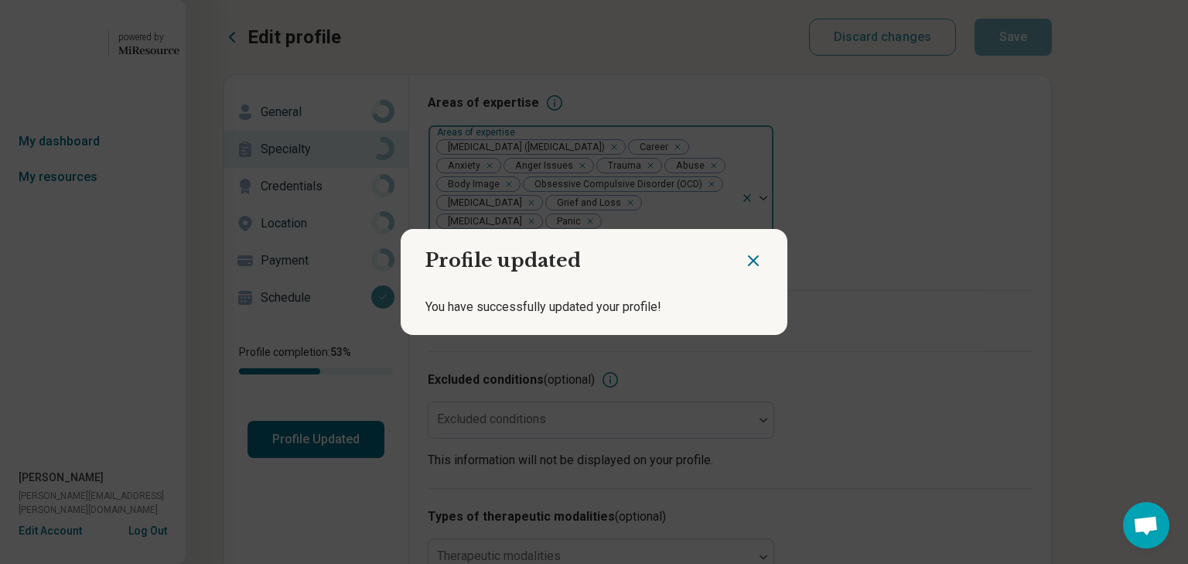
click at [749, 256] on icon "Close dialog" at bounding box center [753, 260] width 9 height 9
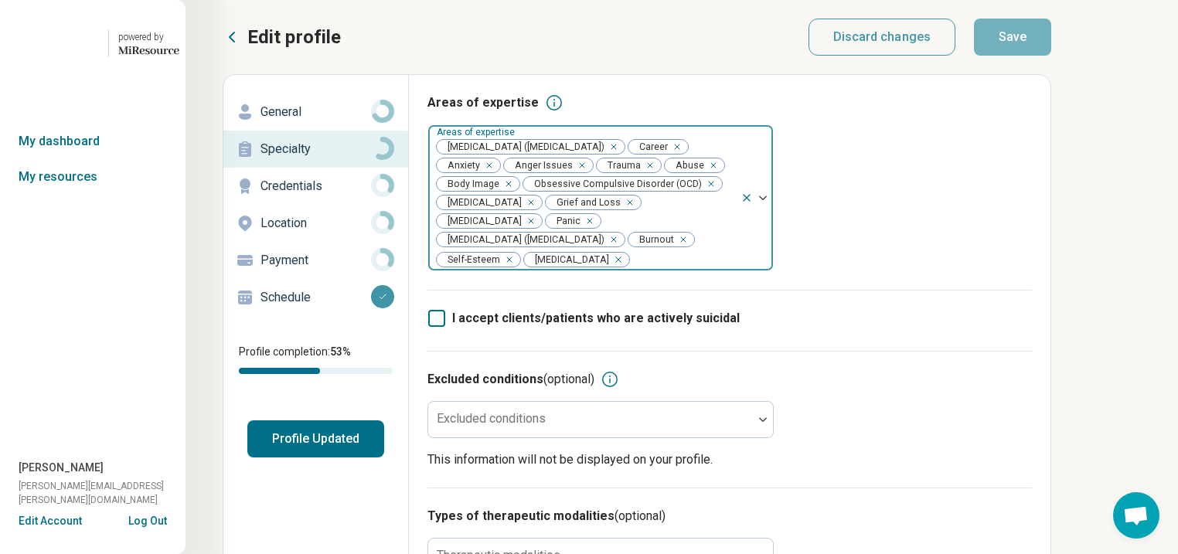
click at [329, 121] on p "General" at bounding box center [316, 112] width 111 height 19
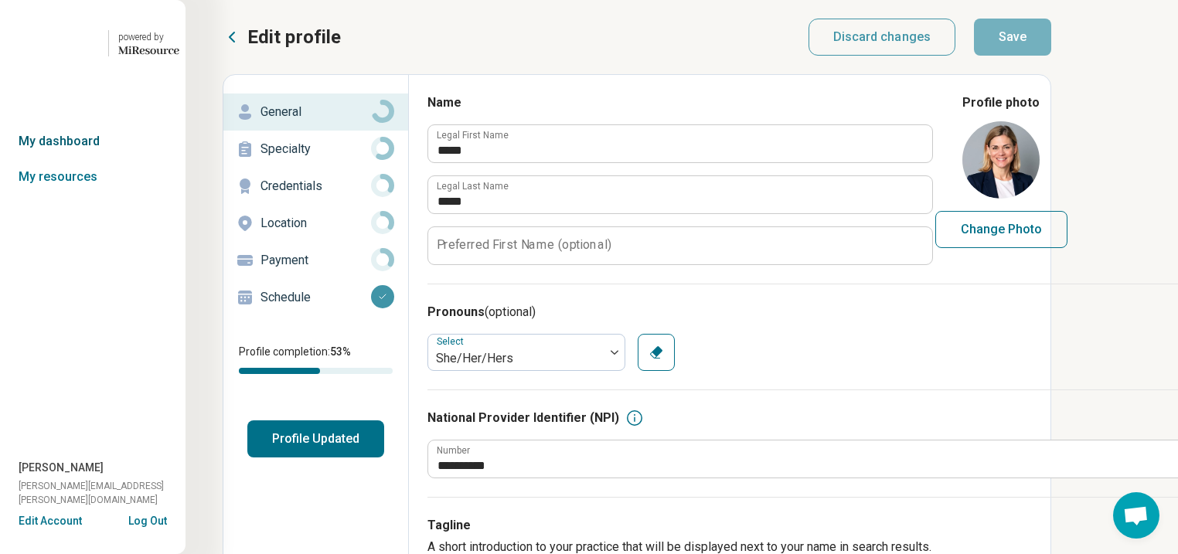
click at [63, 159] on link "My dashboard" at bounding box center [93, 142] width 186 height 36
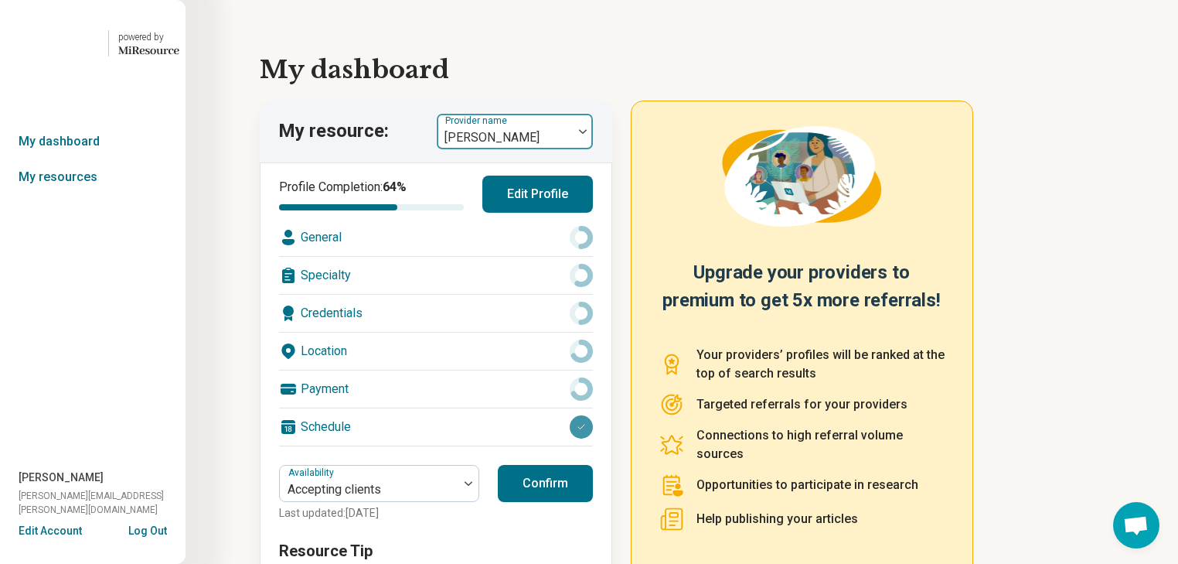
click at [587, 134] on img at bounding box center [583, 131] width 8 height 5
click at [62, 195] on link "My resources" at bounding box center [93, 177] width 186 height 36
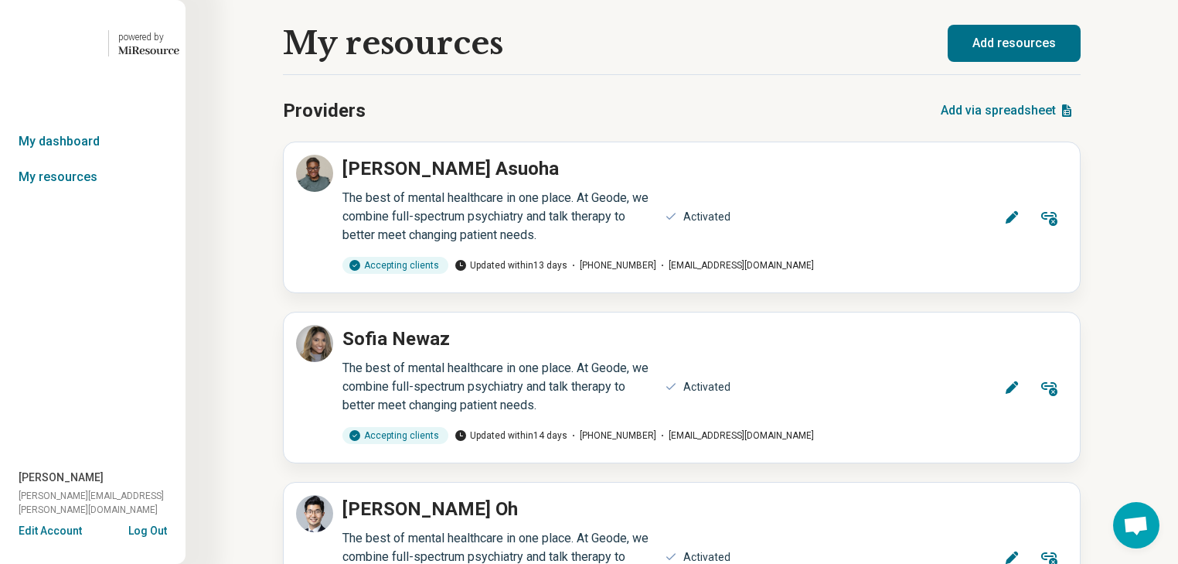
click at [89, 159] on link "My dashboard" at bounding box center [93, 142] width 186 height 36
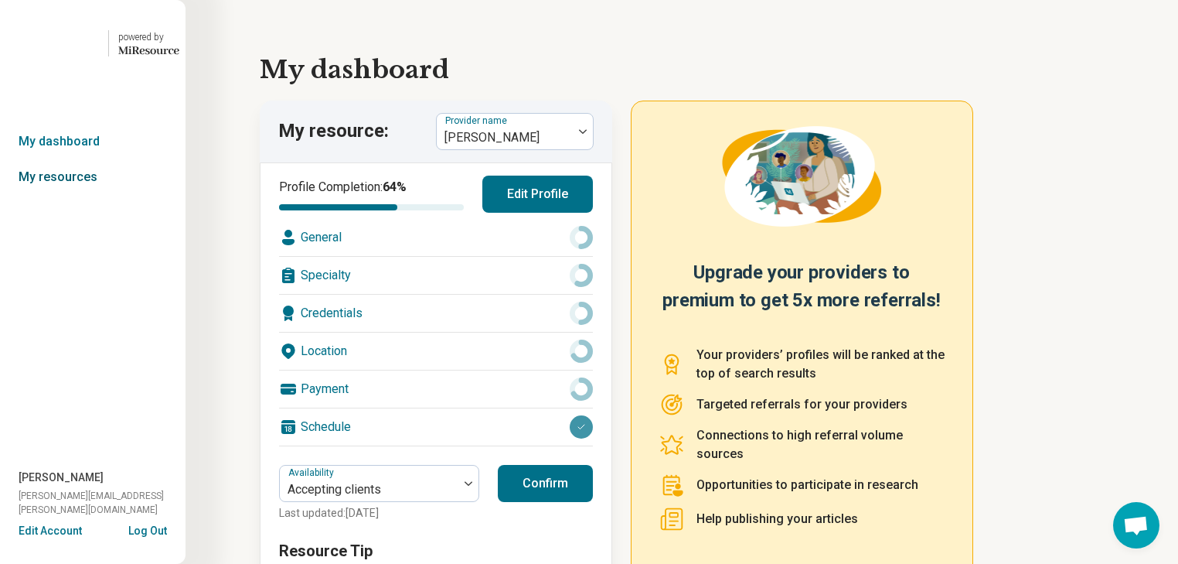
click at [97, 195] on link "My resources" at bounding box center [93, 177] width 186 height 36
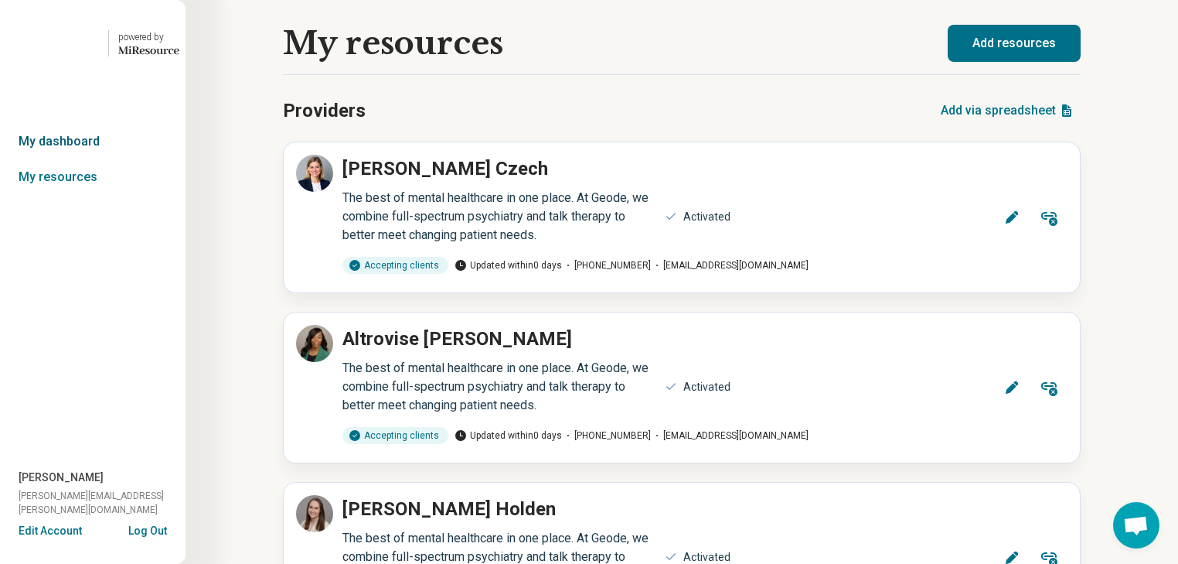
click at [104, 159] on link "My dashboard" at bounding box center [93, 142] width 186 height 36
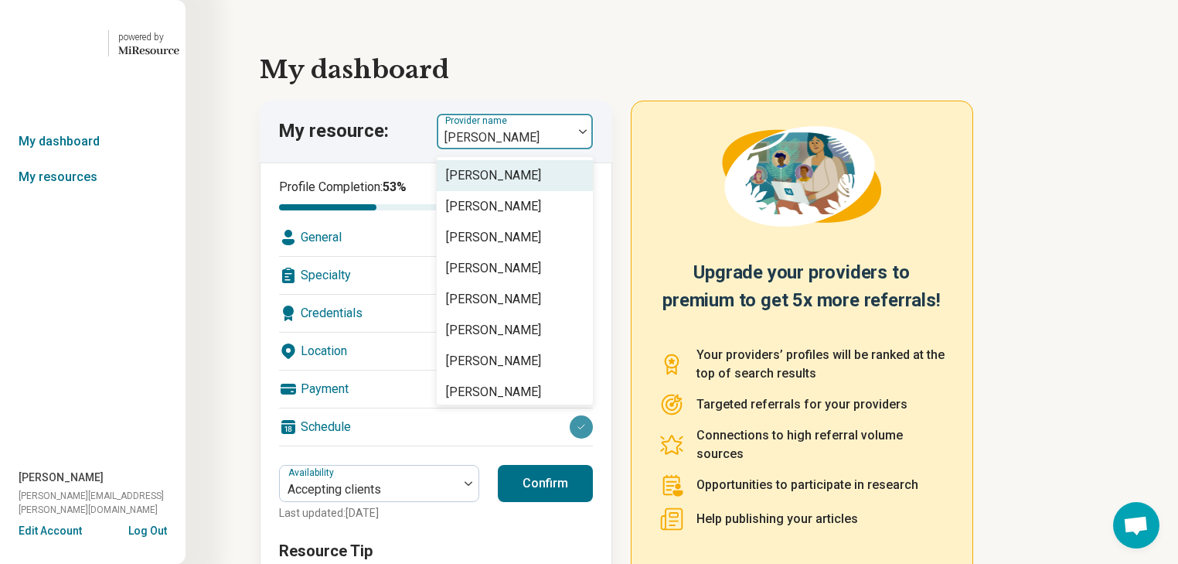
click at [587, 134] on img at bounding box center [583, 131] width 8 height 5
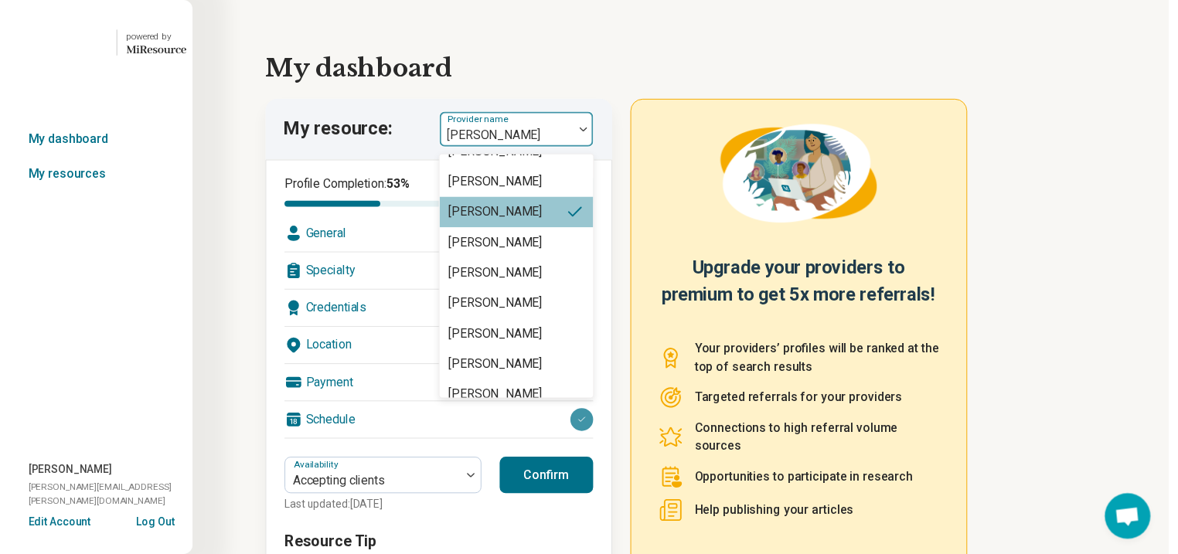
scroll to position [557, 0]
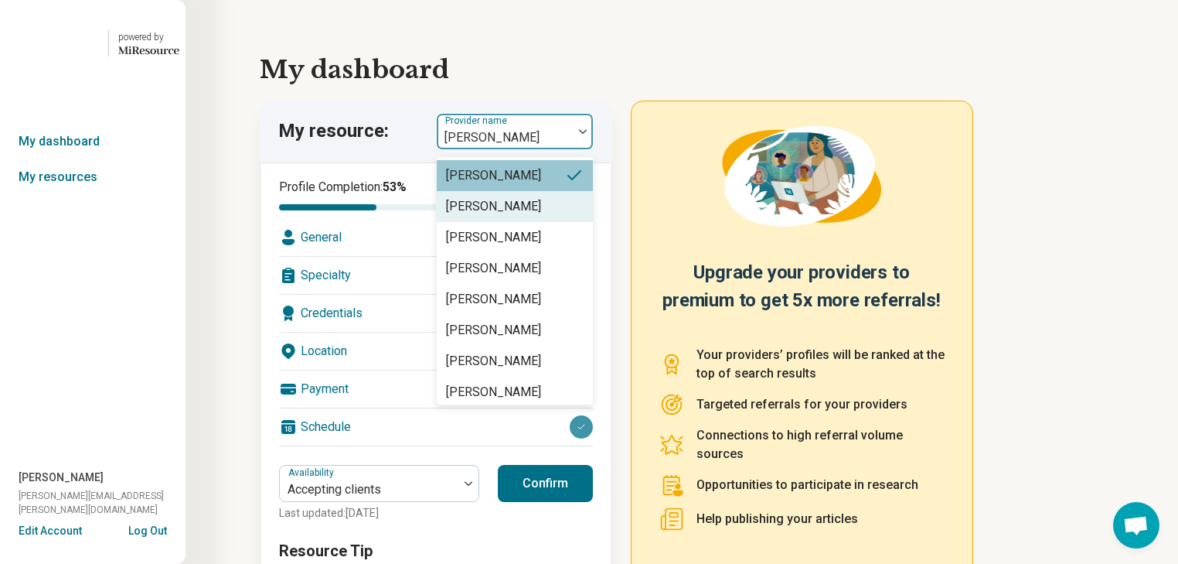
click at [523, 216] on div "[PERSON_NAME]" at bounding box center [493, 206] width 95 height 19
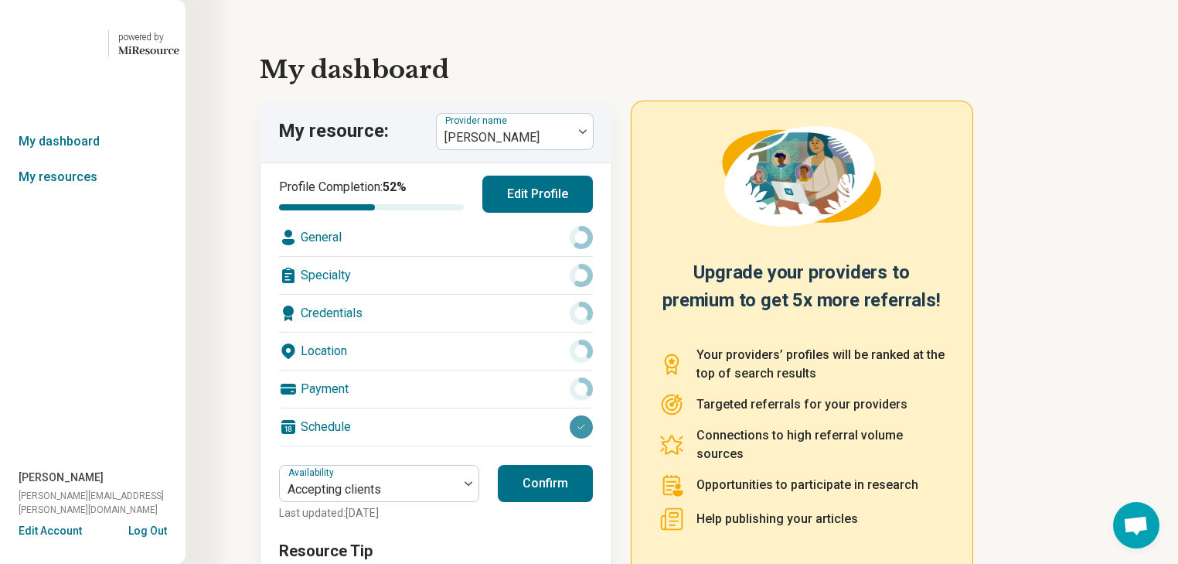
click at [472, 294] on div "Specialty" at bounding box center [436, 275] width 314 height 37
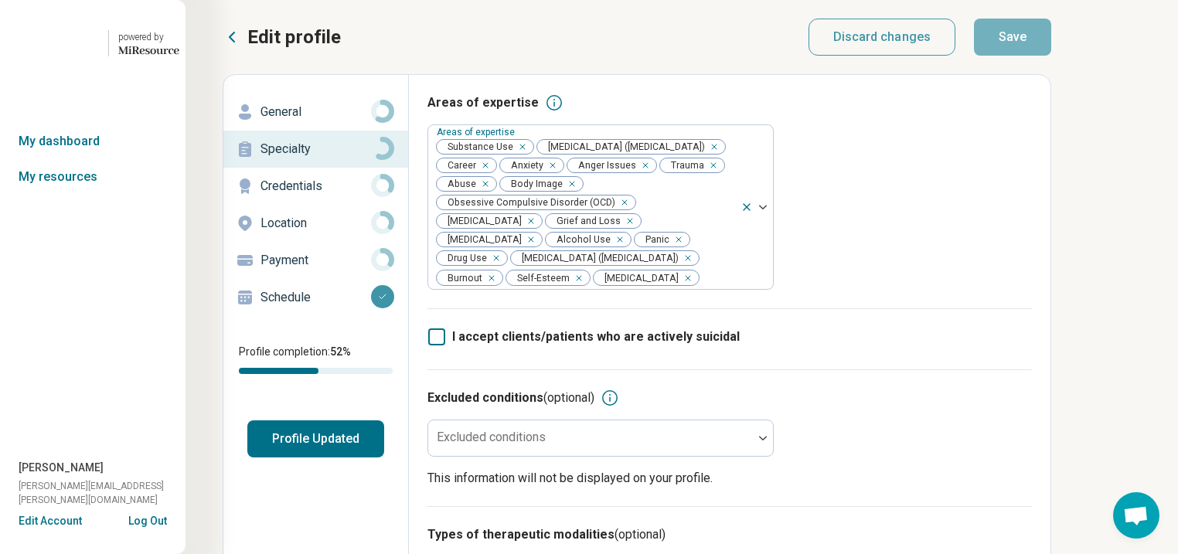
click at [304, 121] on p "General" at bounding box center [316, 112] width 111 height 19
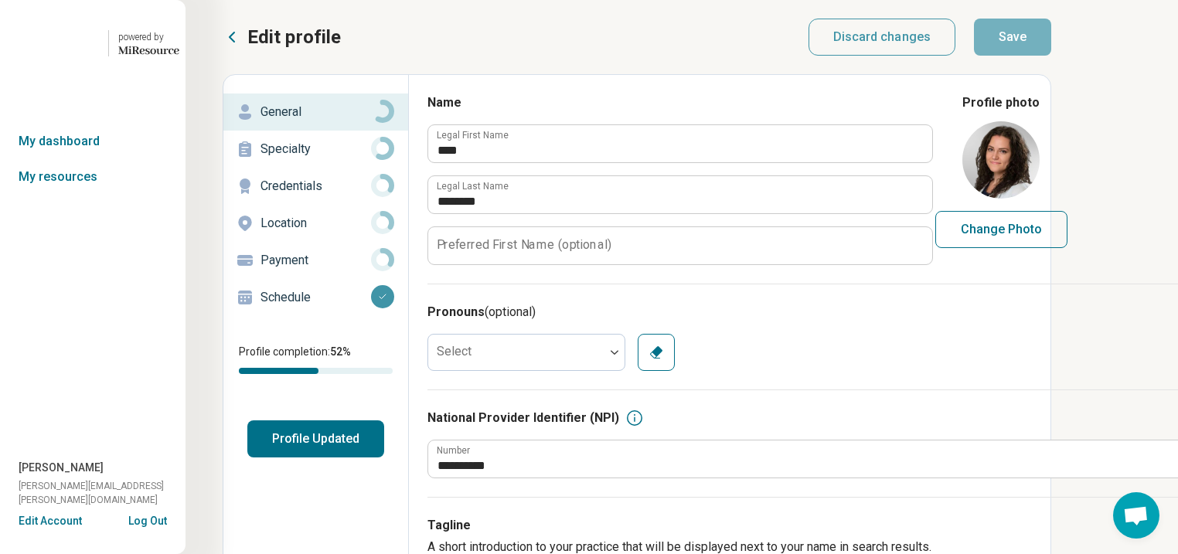
click at [319, 121] on p "General" at bounding box center [316, 112] width 111 height 19
click at [323, 159] on p "Specialty" at bounding box center [316, 149] width 111 height 19
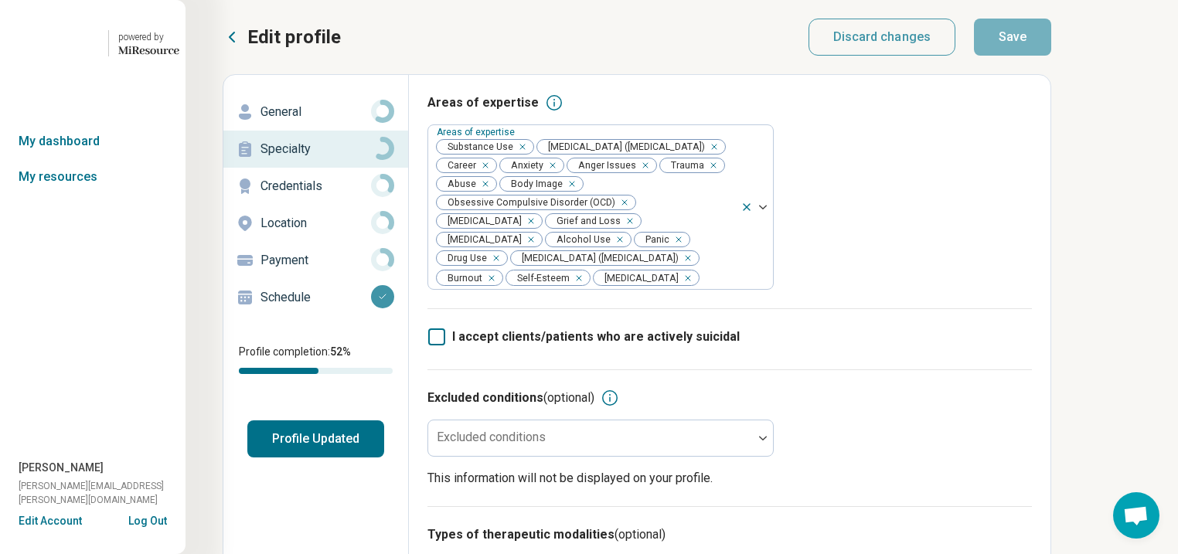
click at [315, 196] on p "Credentials" at bounding box center [316, 186] width 111 height 19
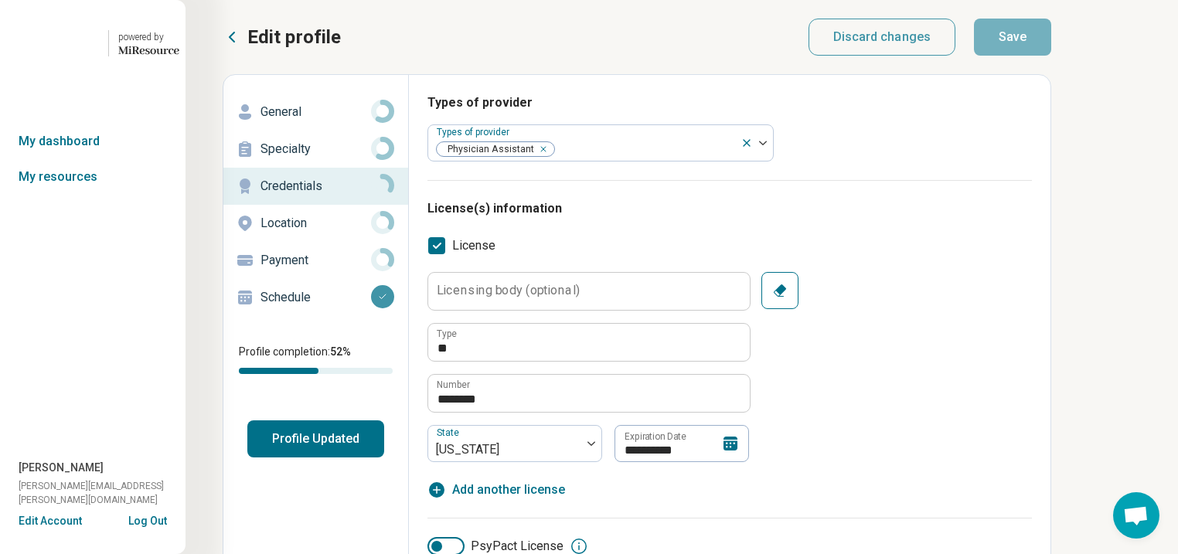
click at [339, 159] on p "Specialty" at bounding box center [316, 149] width 111 height 19
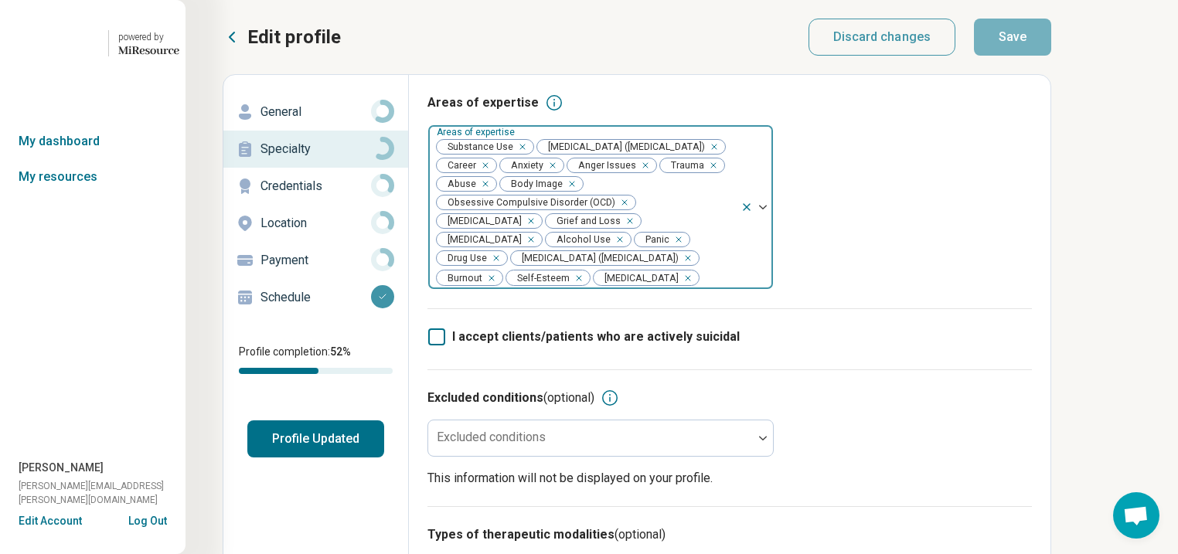
click at [529, 156] on div "Remove [object Object]" at bounding box center [519, 147] width 19 height 19
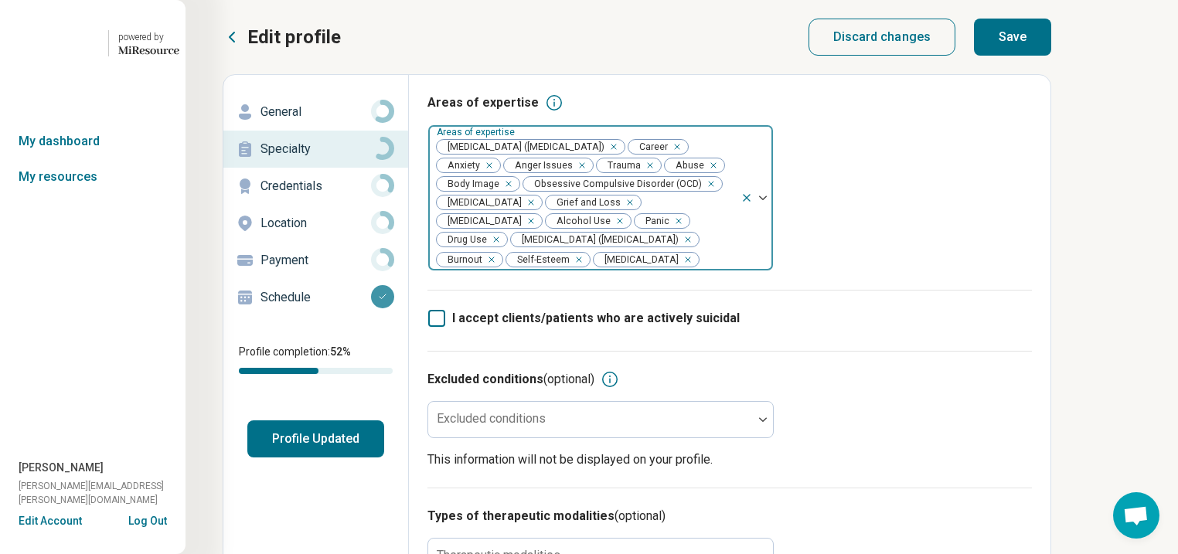
click at [608, 230] on div "Remove [object Object]" at bounding box center [617, 221] width 19 height 19
click at [653, 230] on div "Remove [object Object]" at bounding box center [662, 221] width 19 height 19
click at [1052, 52] on button "Save" at bounding box center [1012, 37] width 77 height 37
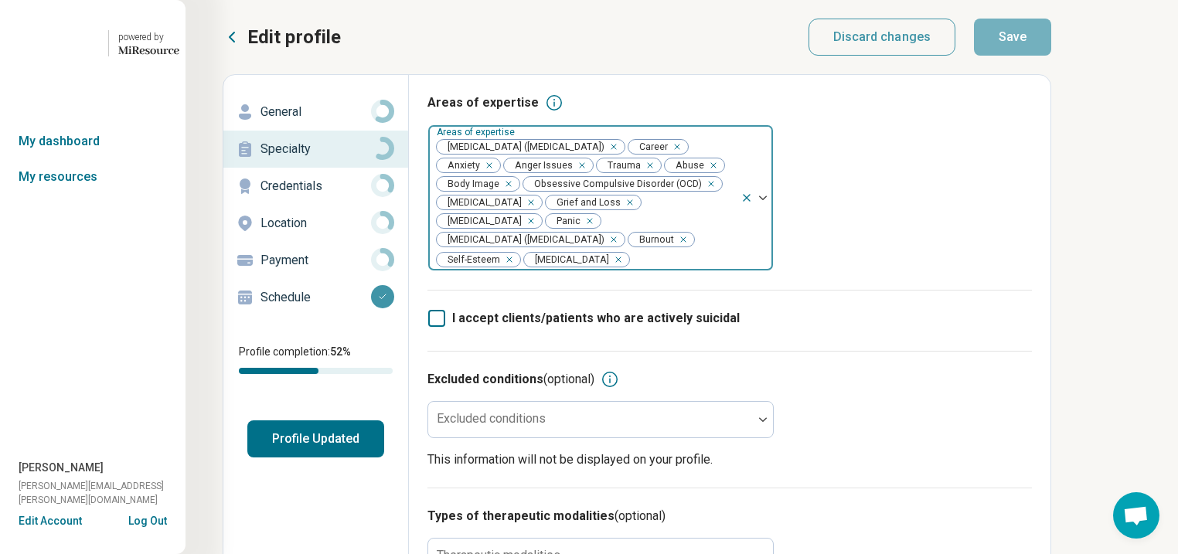
click at [384, 458] on button "Profile Updated" at bounding box center [315, 439] width 137 height 37
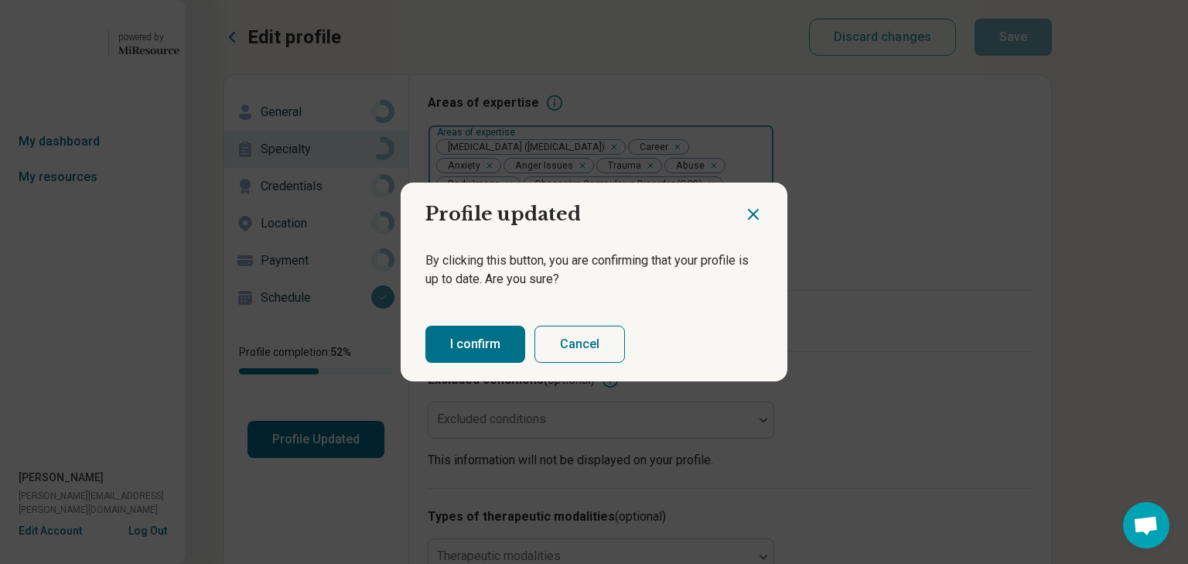
click at [504, 345] on button "I confirm" at bounding box center [475, 344] width 100 height 37
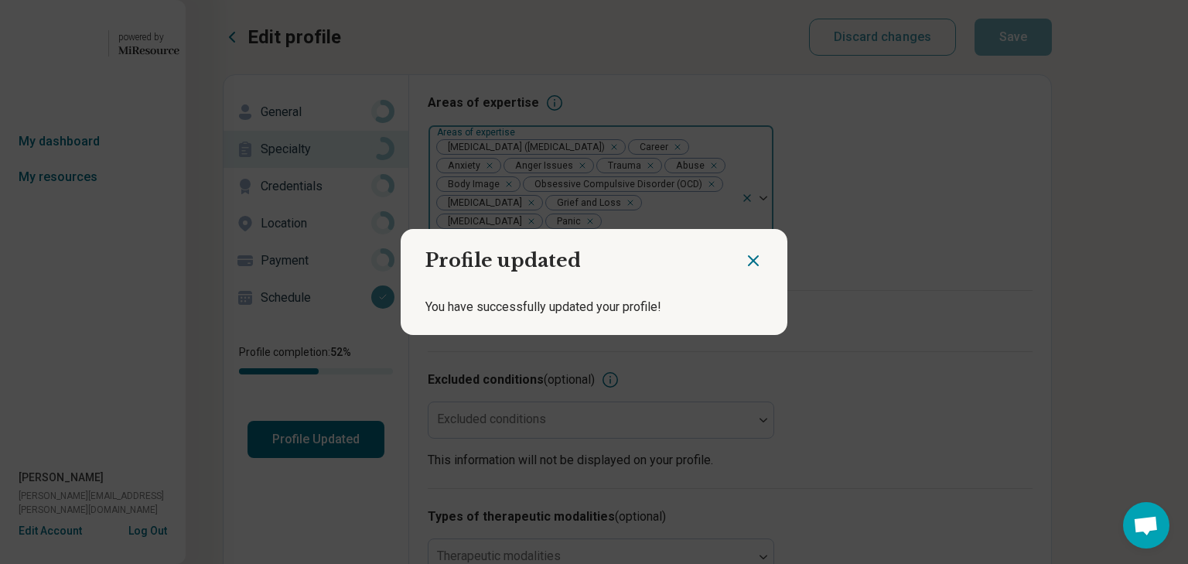
click at [744, 251] on icon "Close dialog" at bounding box center [753, 260] width 19 height 19
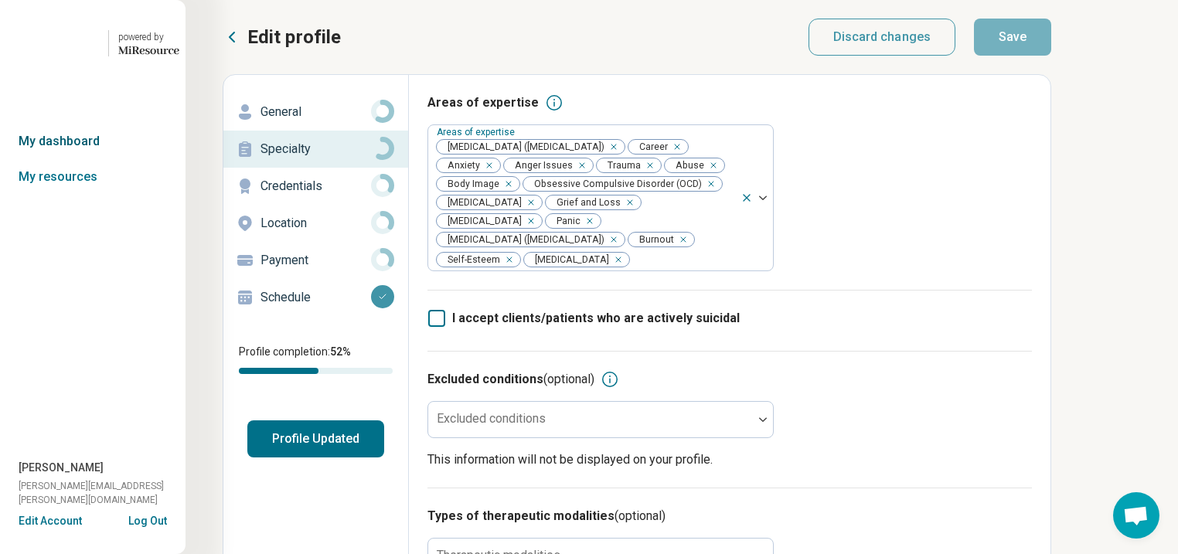
click at [55, 159] on link "My dashboard" at bounding box center [93, 142] width 186 height 36
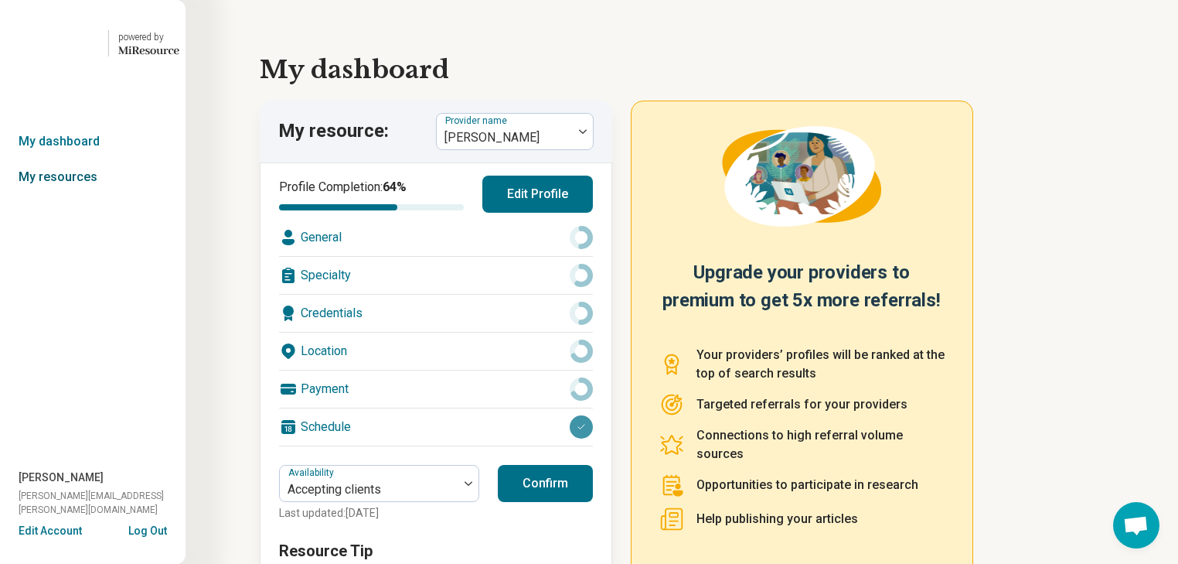
click at [73, 195] on link "My resources" at bounding box center [93, 177] width 186 height 36
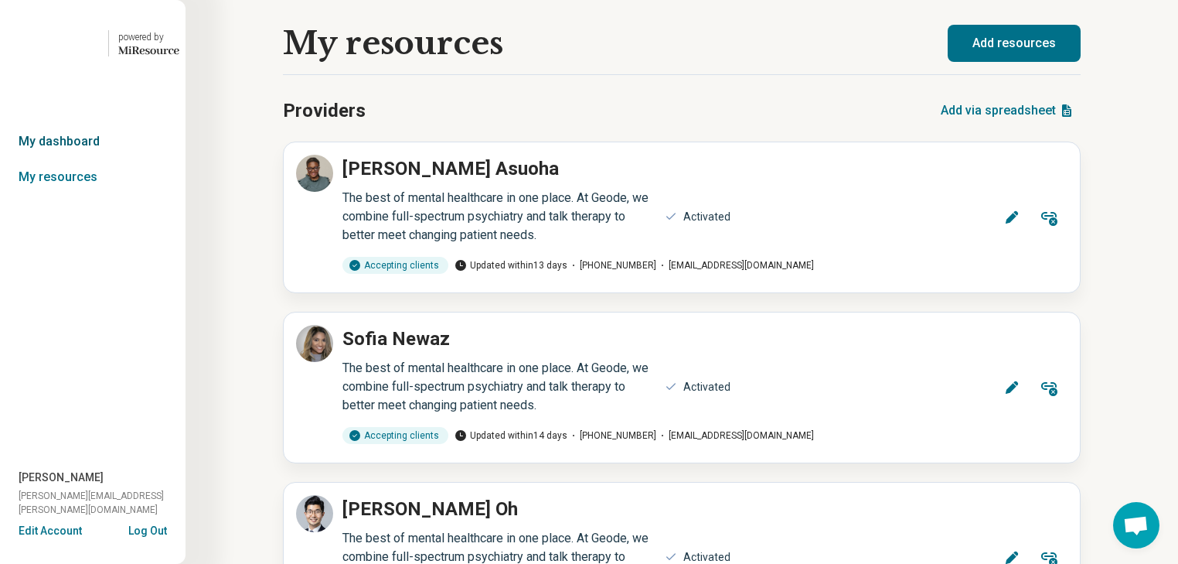
click at [97, 159] on link "My dashboard" at bounding box center [93, 142] width 186 height 36
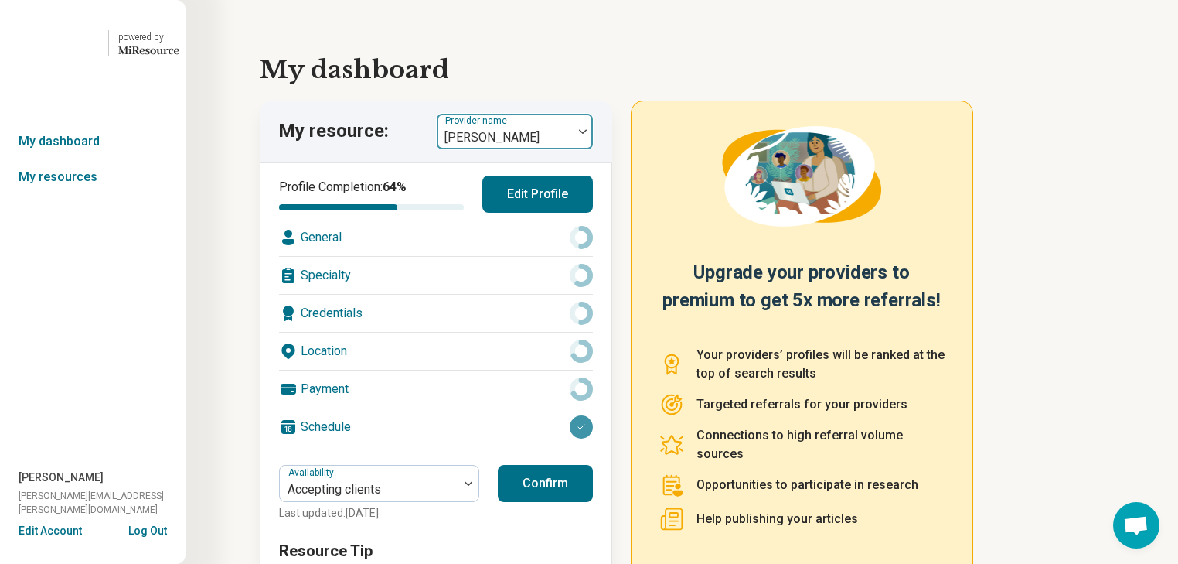
click at [593, 149] on div at bounding box center [583, 132] width 20 height 36
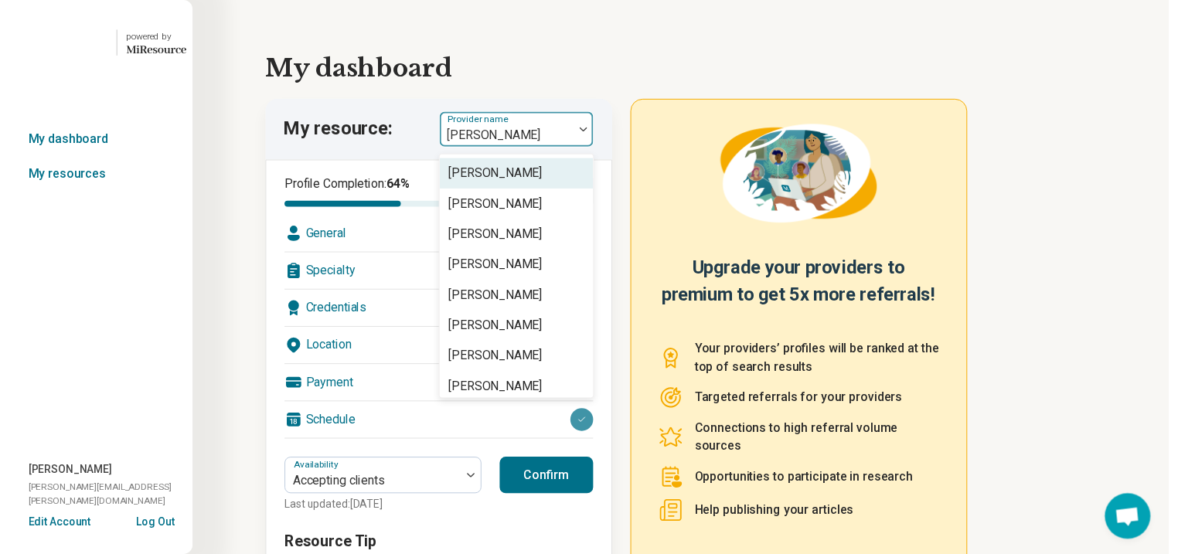
scroll to position [619, 0]
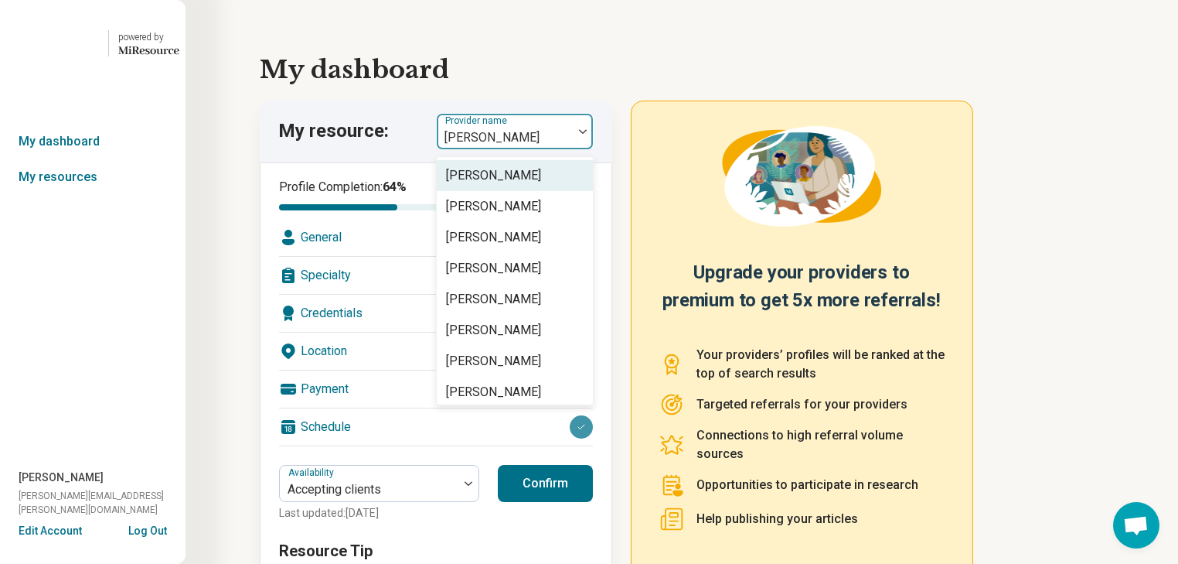
click at [541, 185] on div "[PERSON_NAME]" at bounding box center [493, 175] width 95 height 19
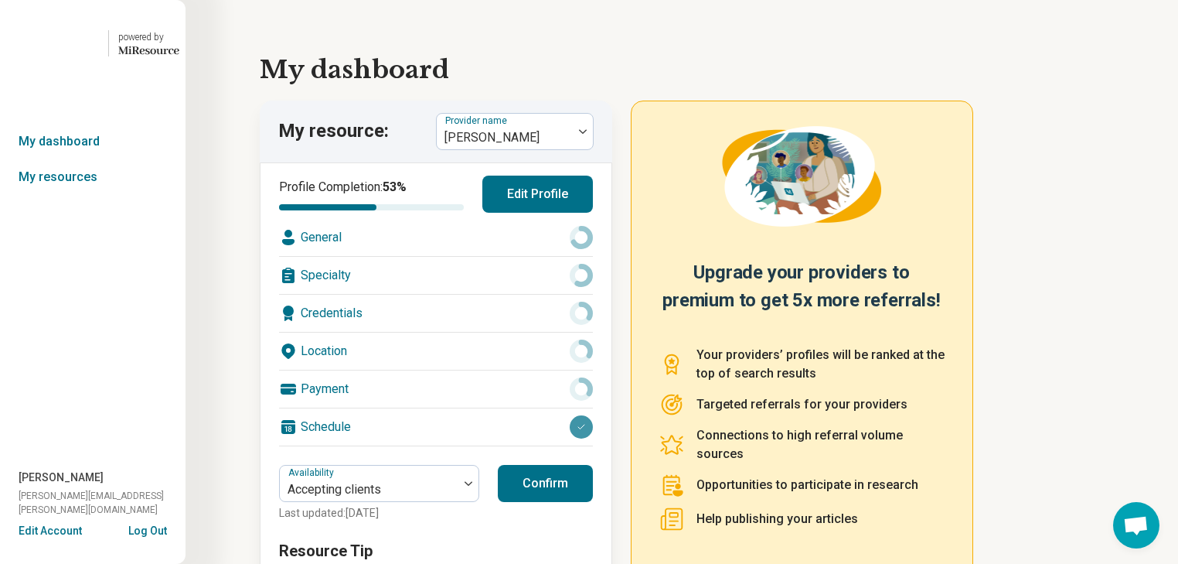
click at [498, 294] on div "Specialty" at bounding box center [436, 275] width 314 height 37
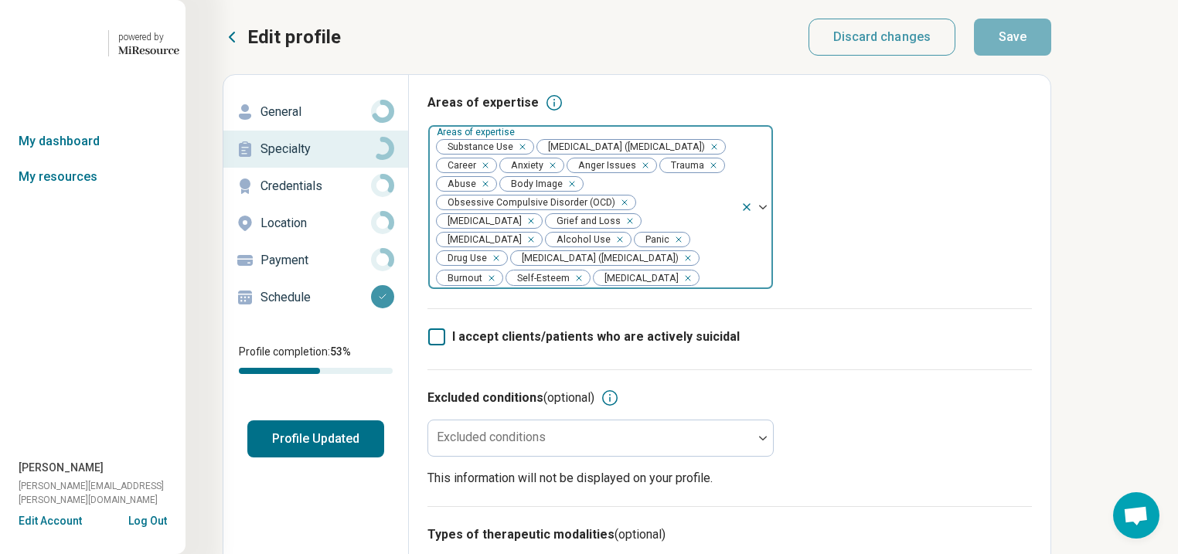
click at [529, 156] on div "Remove [object Object]" at bounding box center [519, 147] width 19 height 19
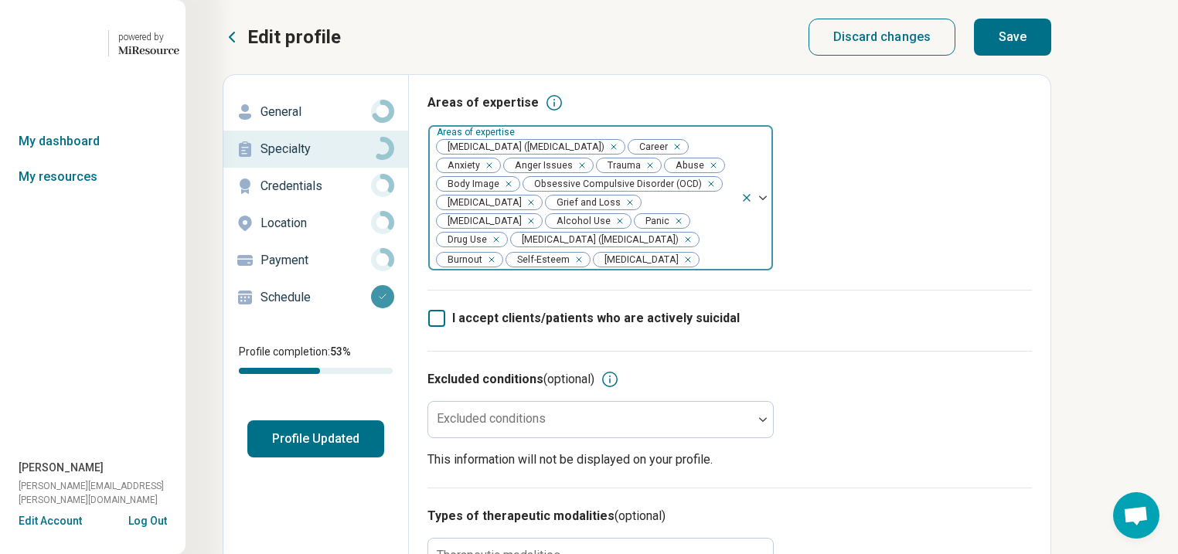
click at [608, 230] on div "Remove [object Object]" at bounding box center [617, 221] width 19 height 19
click at [656, 227] on icon "Remove [object Object]" at bounding box center [661, 221] width 11 height 11
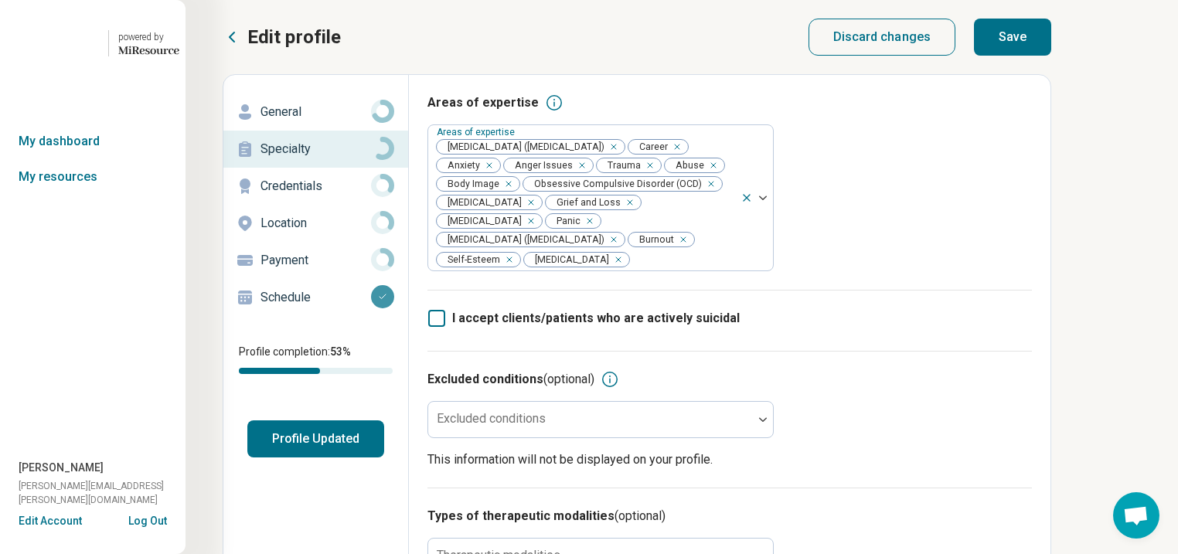
click at [1052, 42] on button "Save" at bounding box center [1012, 37] width 77 height 37
click at [384, 458] on button "Profile Updated" at bounding box center [315, 439] width 137 height 37
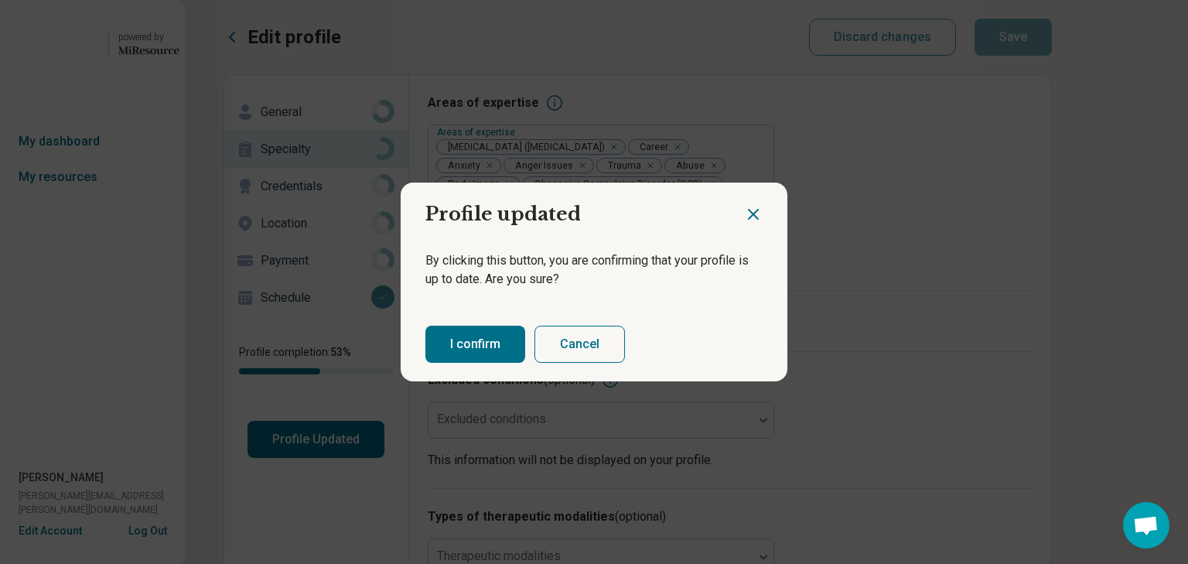
click at [464, 363] on button "I confirm" at bounding box center [475, 344] width 100 height 37
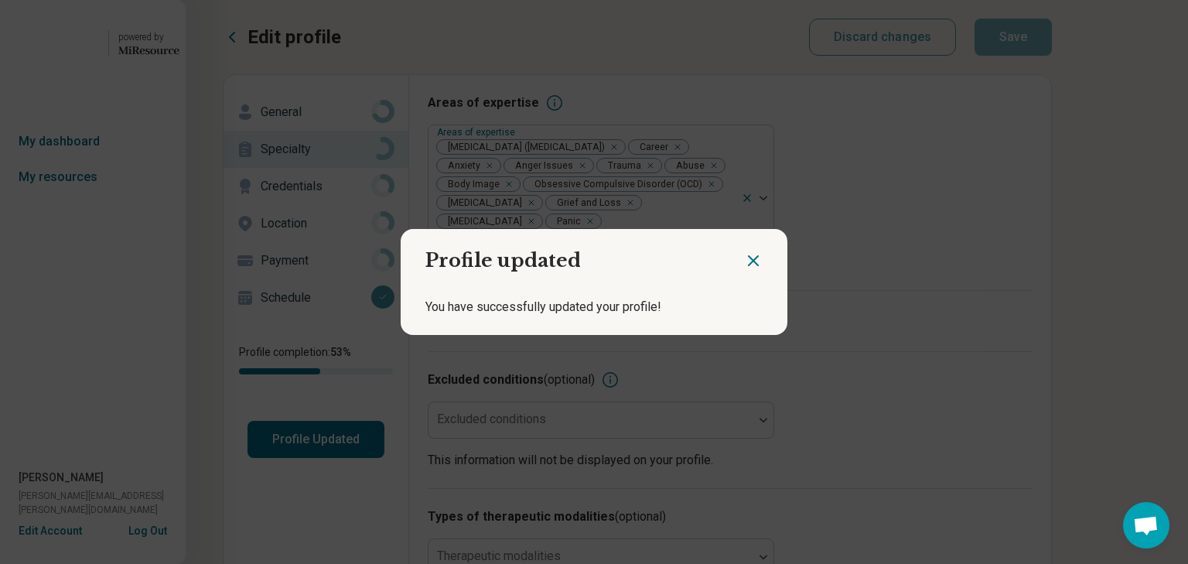
click at [746, 254] on icon "Close dialog" at bounding box center [753, 260] width 19 height 19
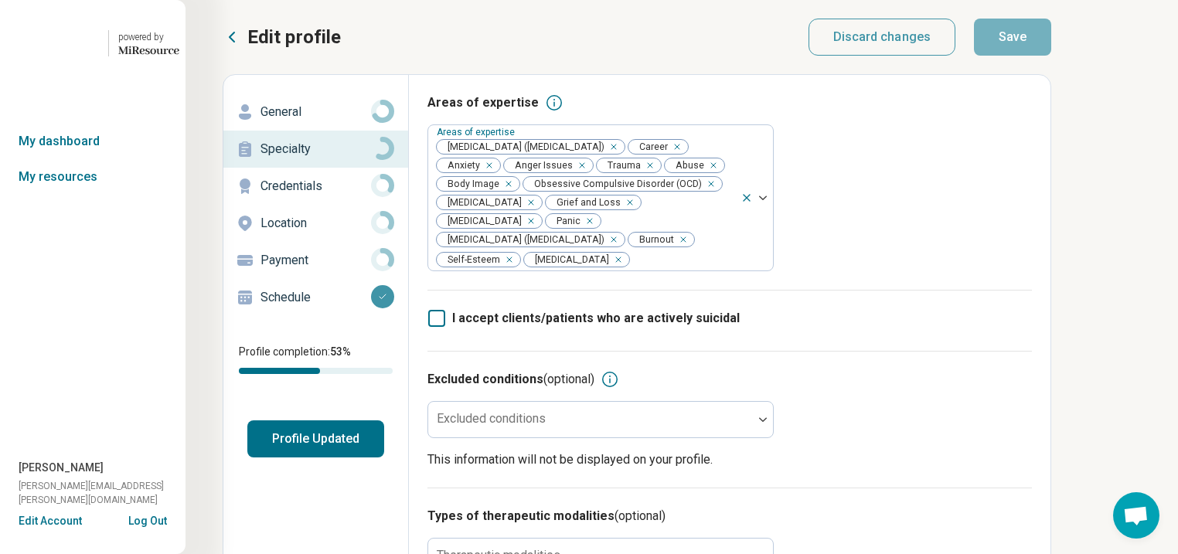
click at [303, 121] on p "General" at bounding box center [316, 112] width 111 height 19
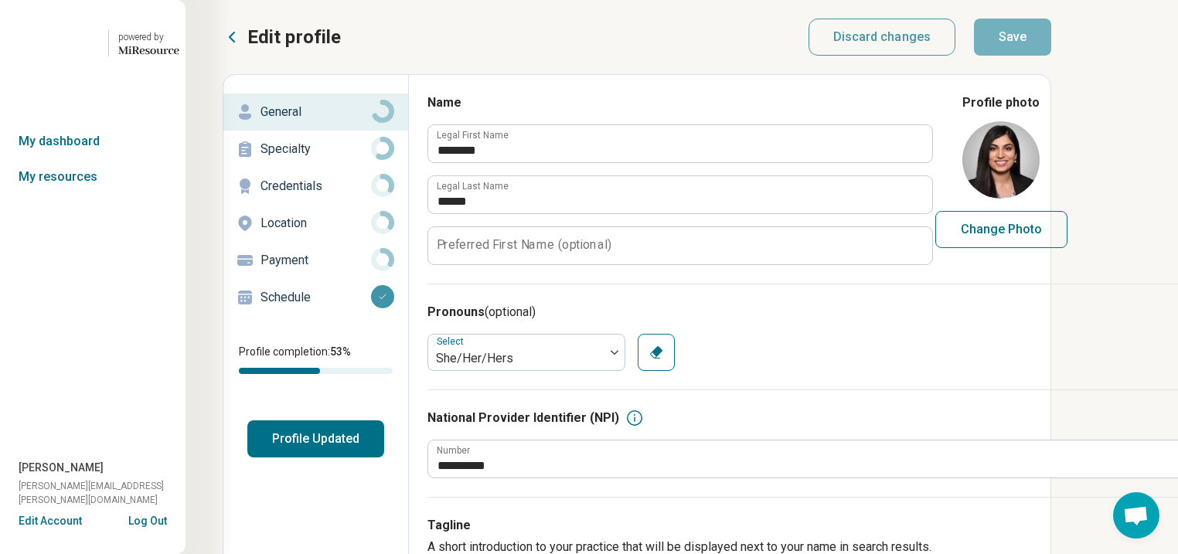
click at [316, 121] on p "General" at bounding box center [316, 112] width 111 height 19
click at [378, 458] on button "Profile Updated" at bounding box center [315, 439] width 137 height 37
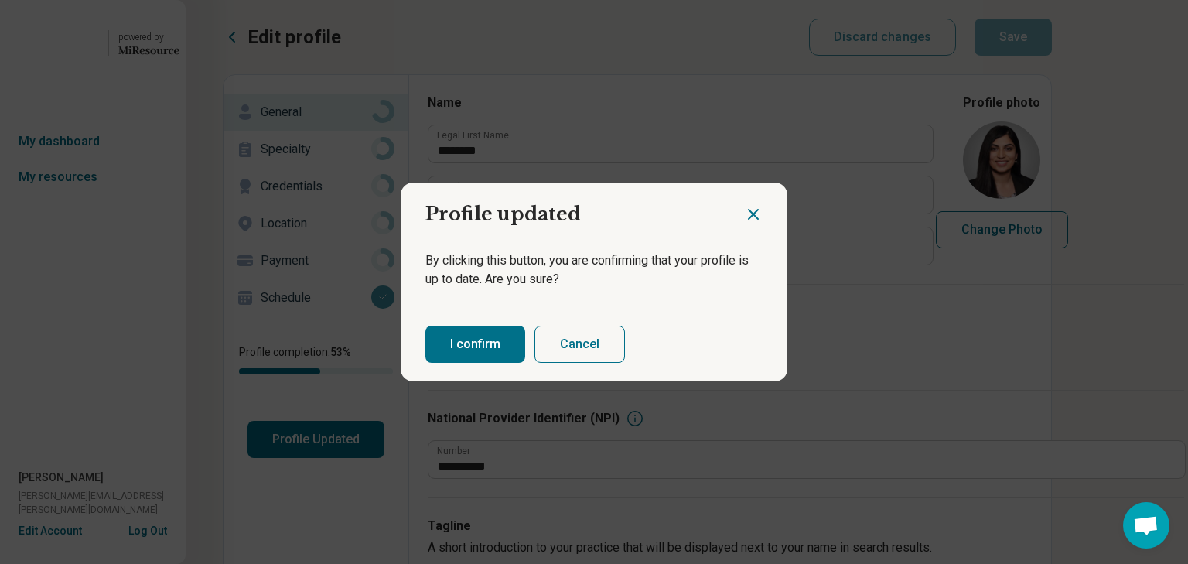
click at [497, 349] on button "I confirm" at bounding box center [475, 344] width 100 height 37
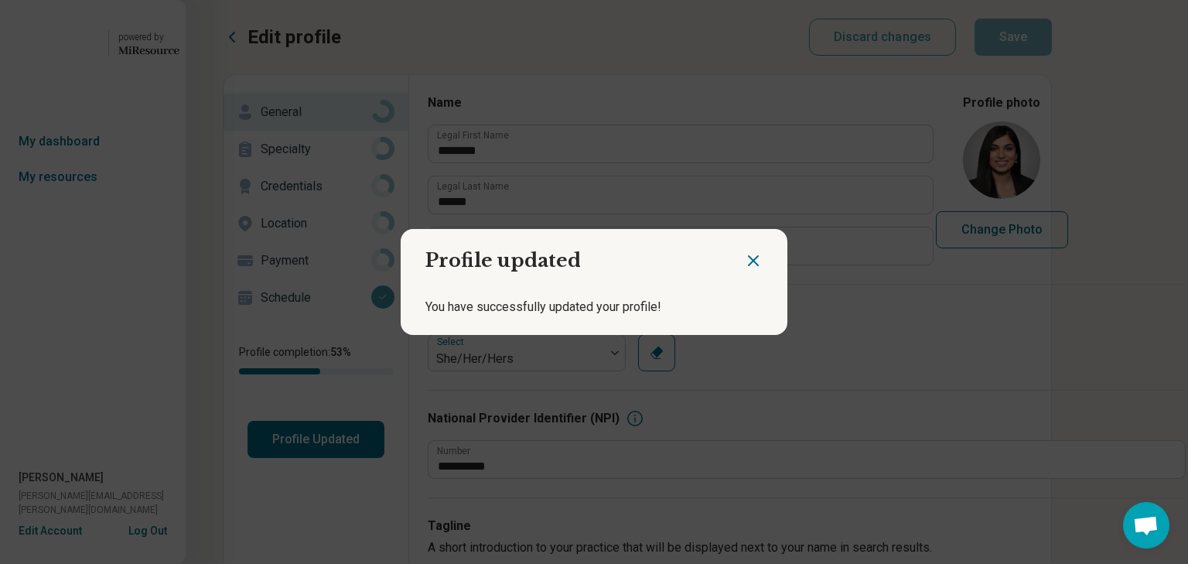
click at [745, 254] on icon "Close dialog" at bounding box center [753, 260] width 19 height 19
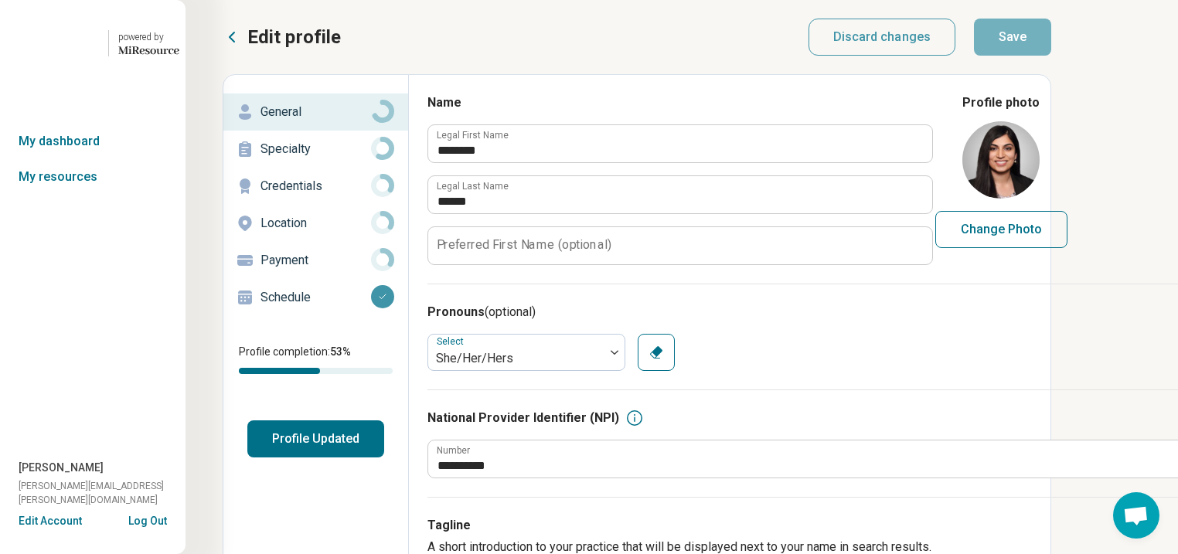
click at [350, 159] on p "Specialty" at bounding box center [316, 149] width 111 height 19
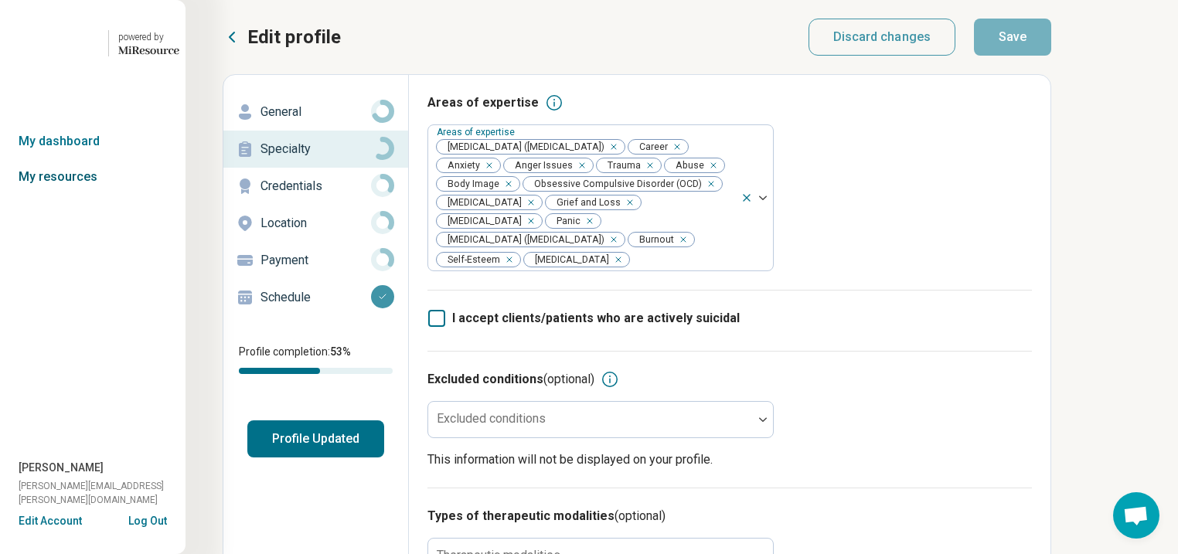
click at [63, 195] on link "My resources" at bounding box center [93, 177] width 186 height 36
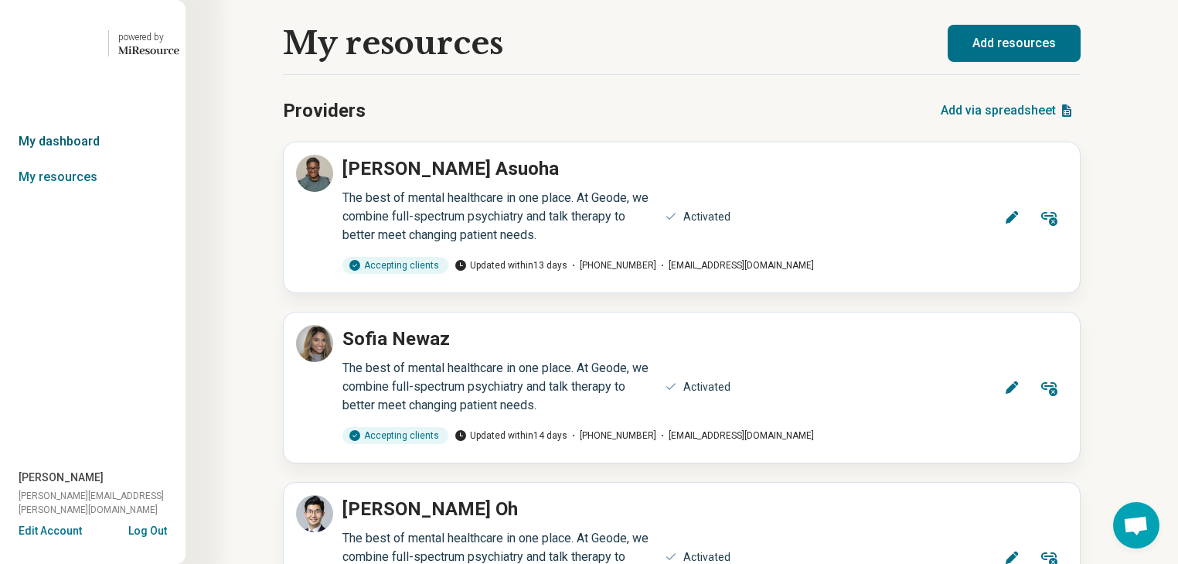
click at [70, 159] on link "My dashboard" at bounding box center [93, 142] width 186 height 36
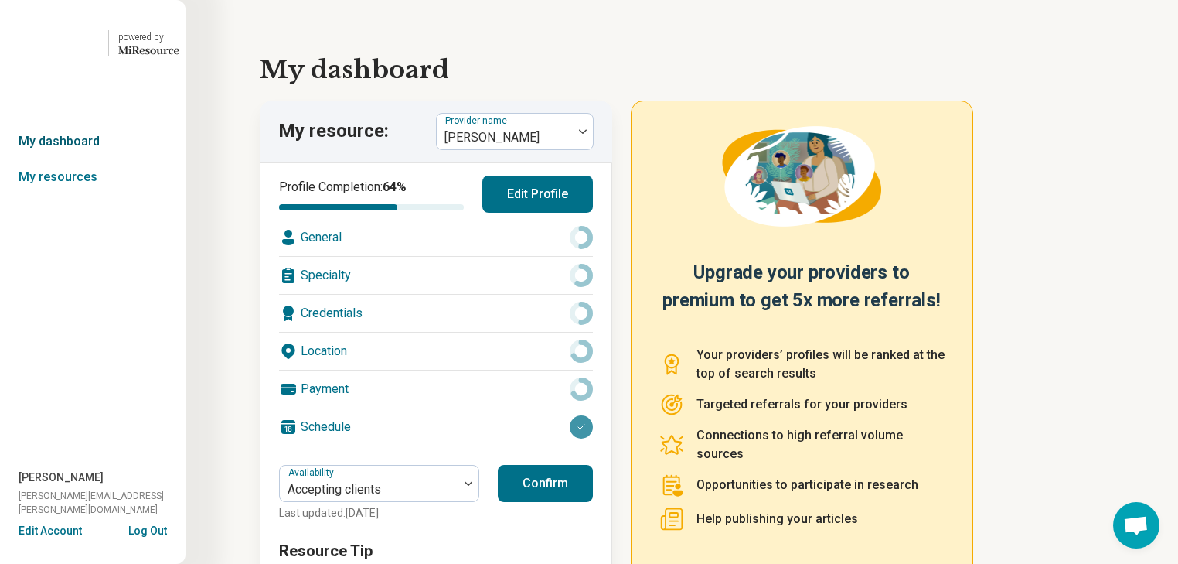
click at [60, 159] on link "My dashboard" at bounding box center [93, 142] width 186 height 36
click at [587, 134] on img at bounding box center [583, 131] width 8 height 5
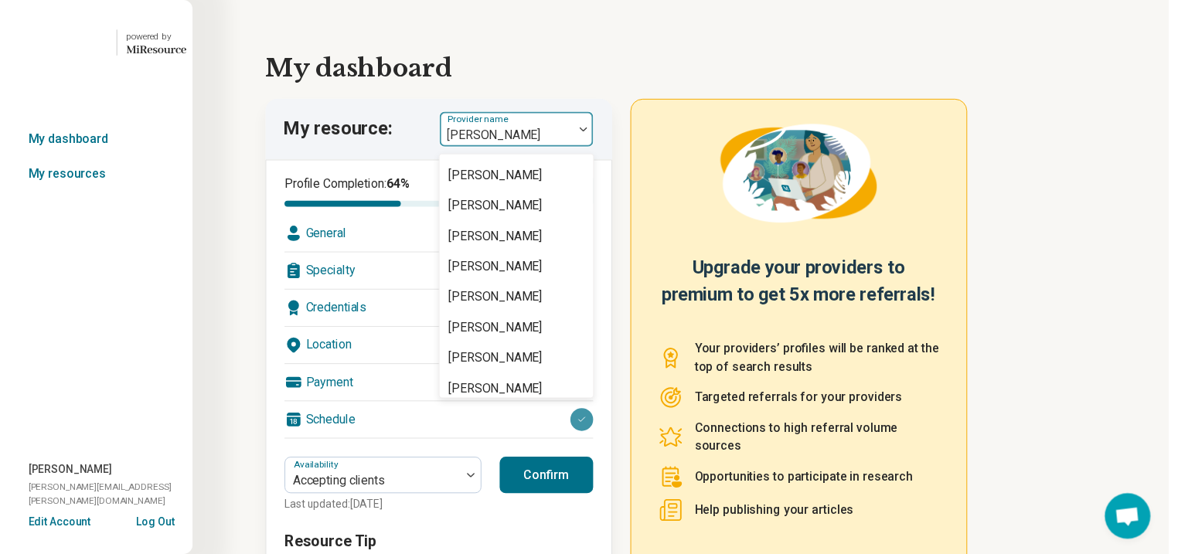
scroll to position [619, 0]
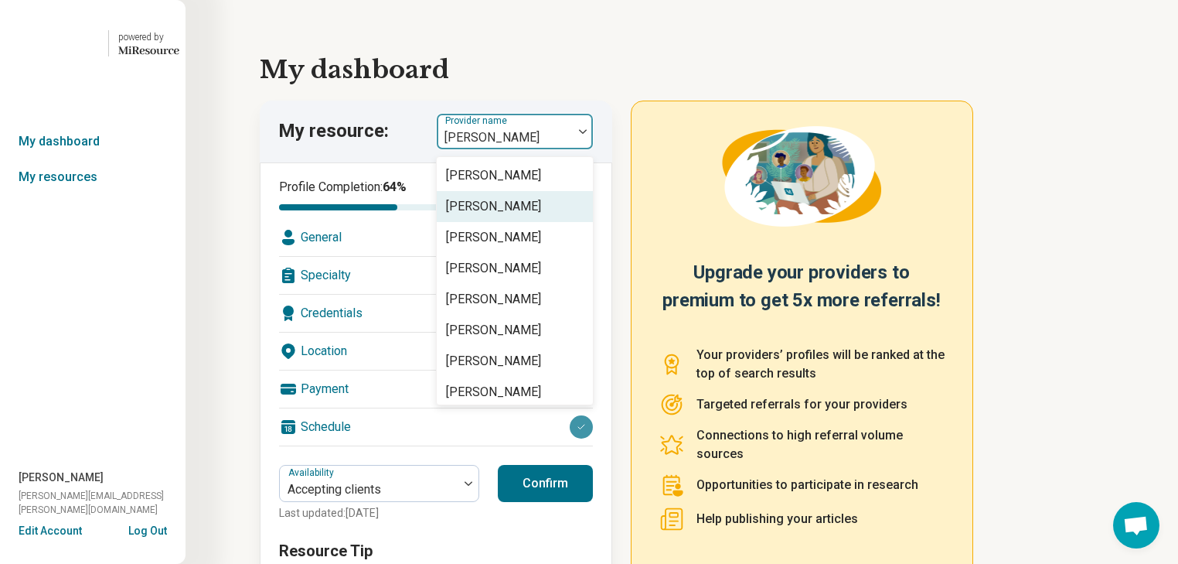
click at [541, 216] on div "[PERSON_NAME]" at bounding box center [493, 206] width 95 height 19
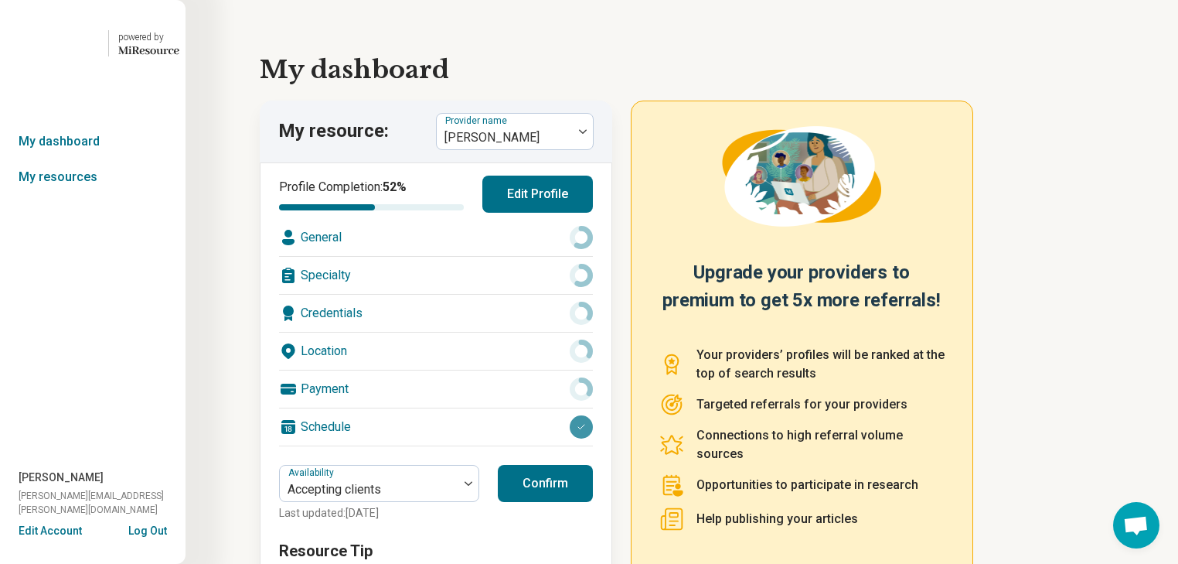
click at [534, 294] on div "Specialty" at bounding box center [436, 275] width 314 height 37
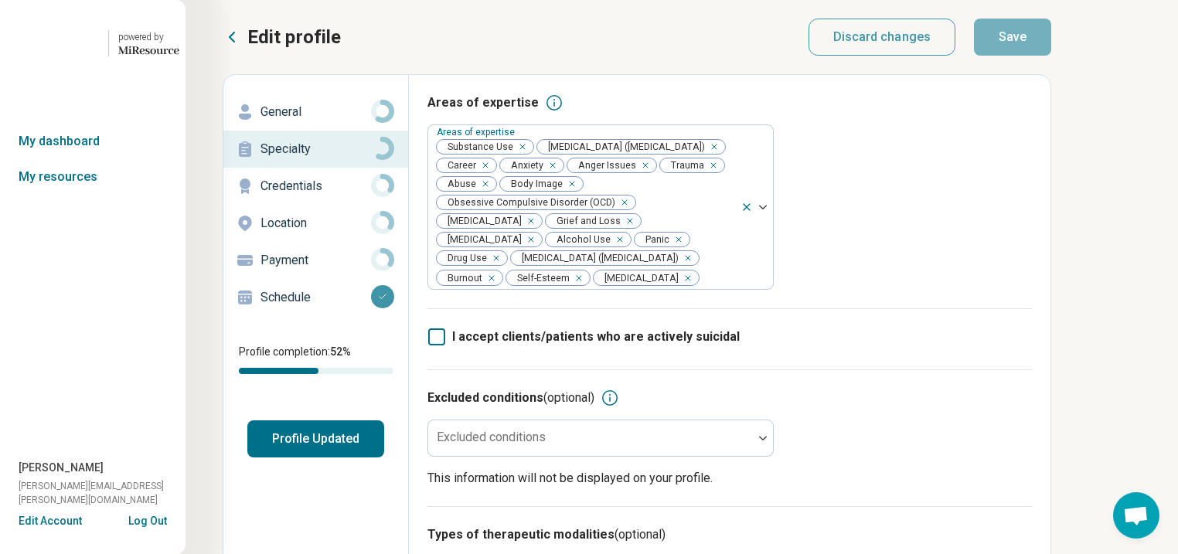
click at [277, 124] on div "General" at bounding box center [316, 112] width 160 height 25
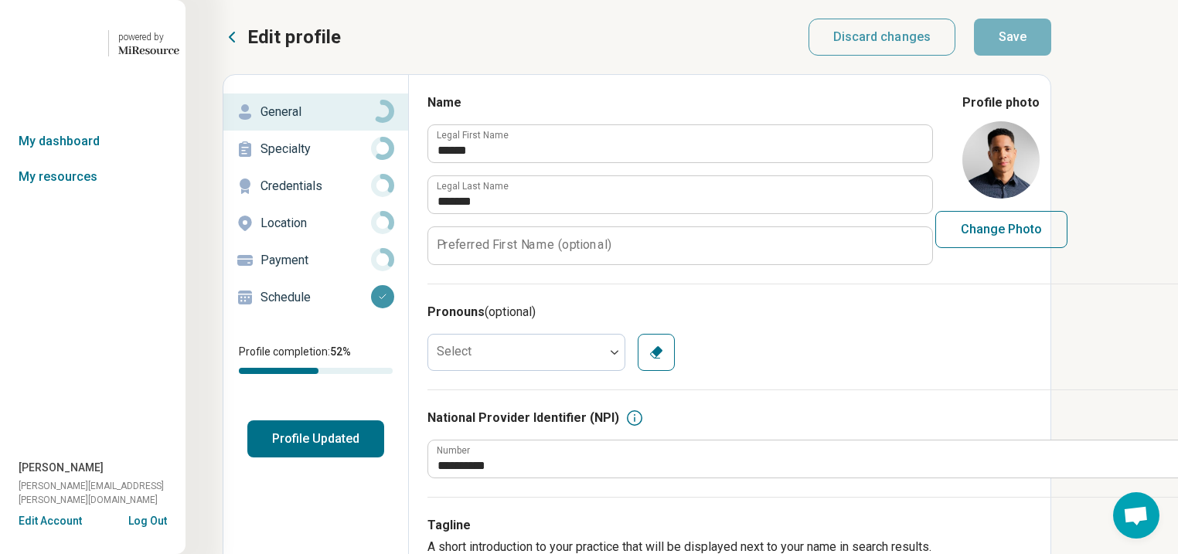
click at [309, 159] on p "Specialty" at bounding box center [316, 149] width 111 height 19
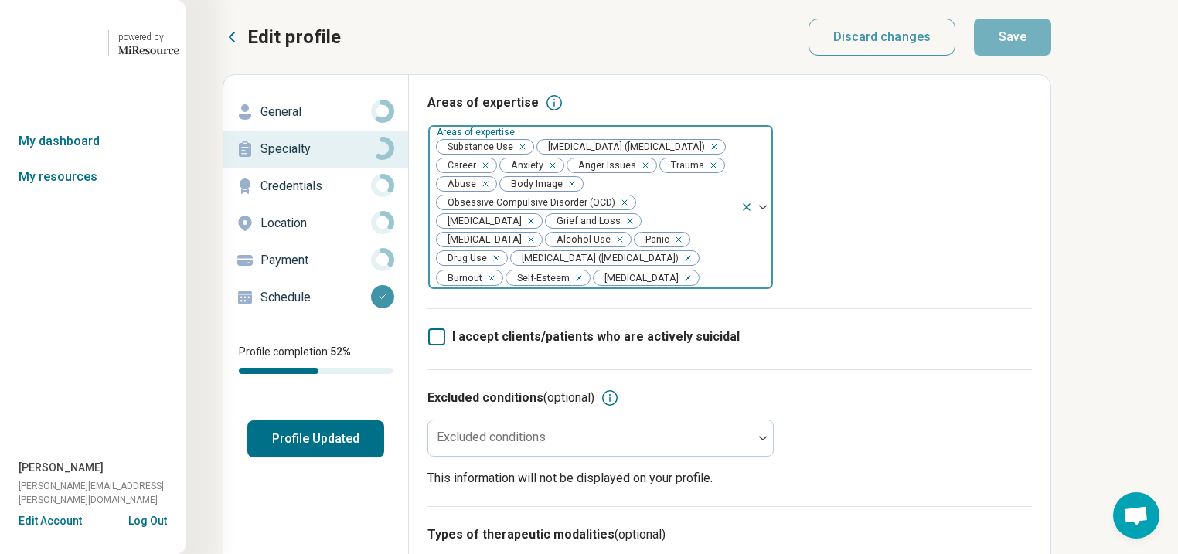
click at [529, 156] on div "Remove [object Object]" at bounding box center [519, 147] width 19 height 19
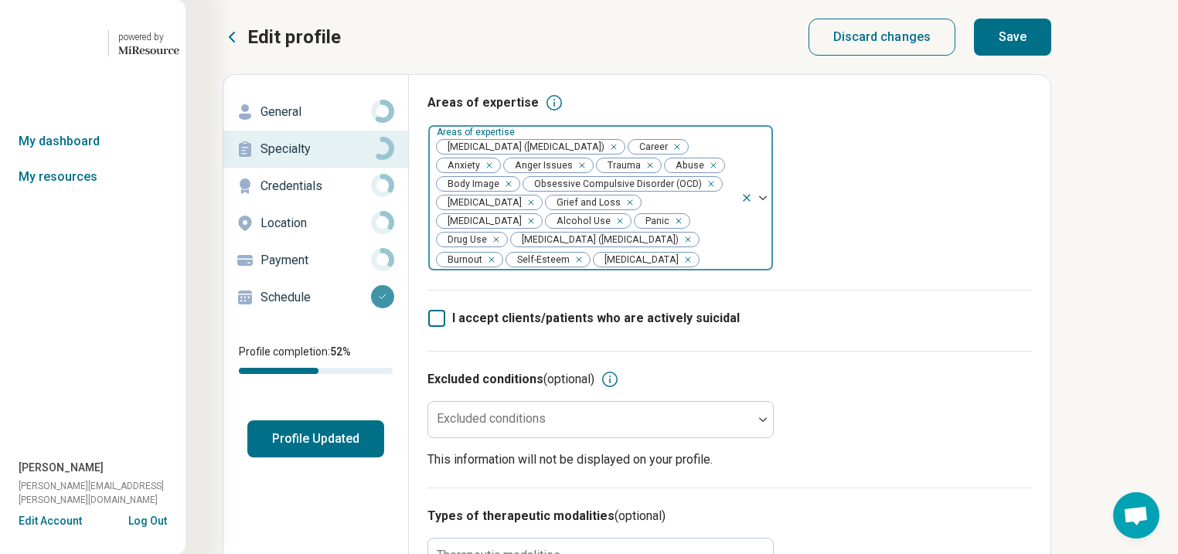
click at [608, 230] on div "Remove [object Object]" at bounding box center [617, 221] width 19 height 19
click at [653, 230] on div "Remove [object Object]" at bounding box center [662, 221] width 19 height 19
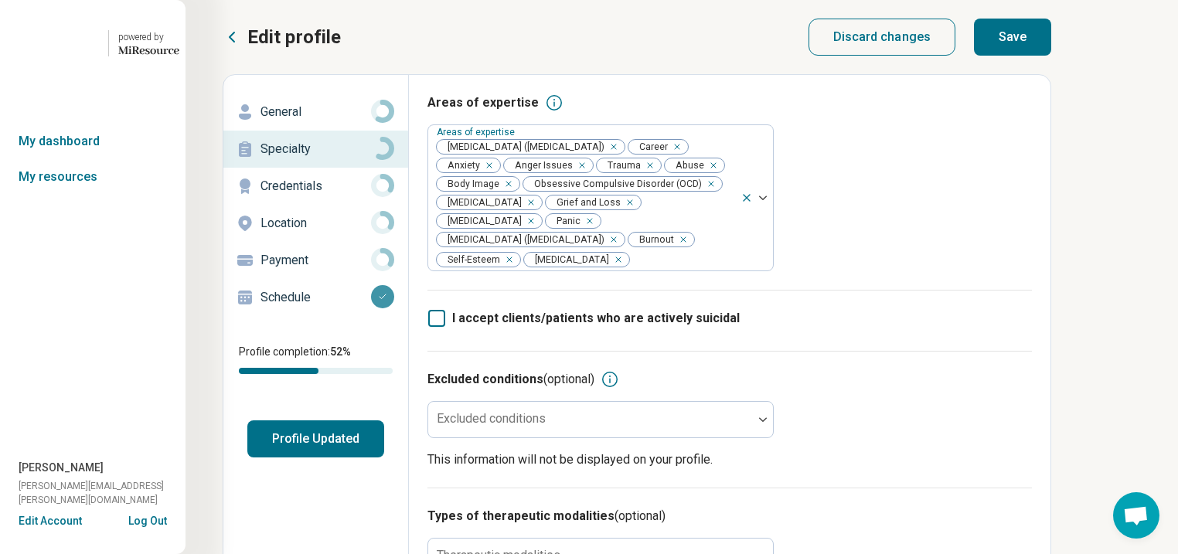
click at [1052, 56] on button "Save" at bounding box center [1012, 37] width 77 height 37
click at [363, 458] on button "Profile Updated" at bounding box center [315, 439] width 137 height 37
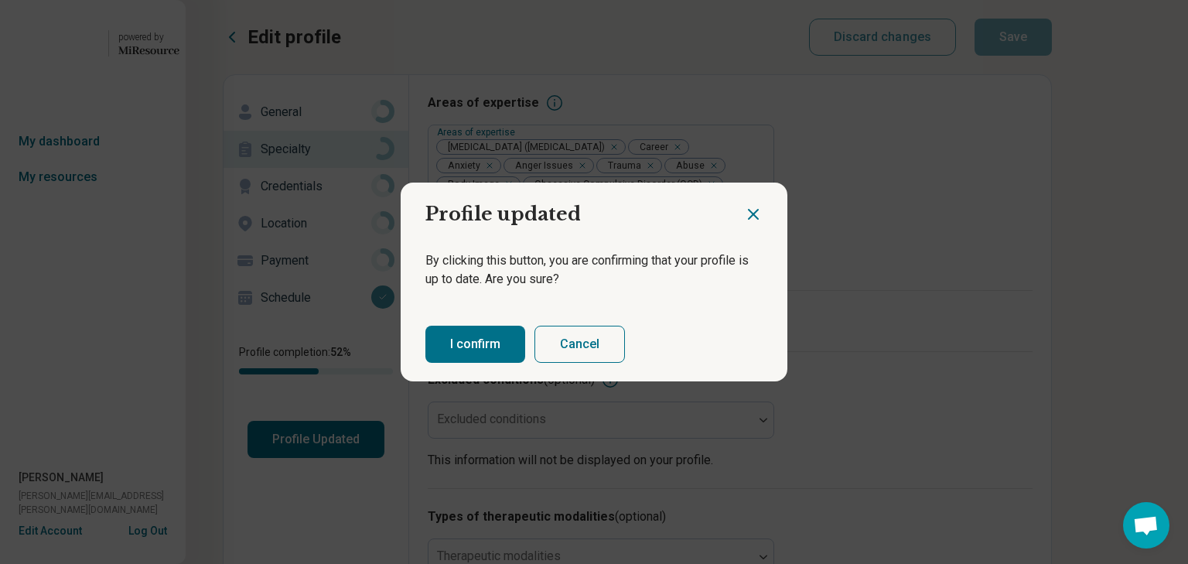
click at [510, 363] on button "I confirm" at bounding box center [475, 344] width 100 height 37
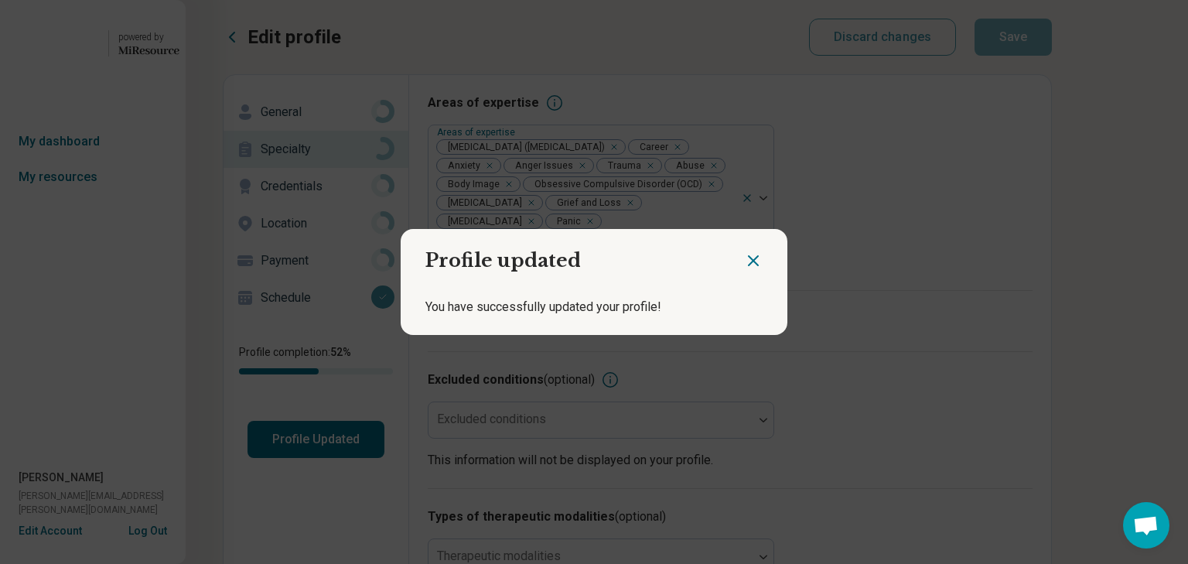
click at [744, 254] on icon "Close dialog" at bounding box center [753, 260] width 19 height 19
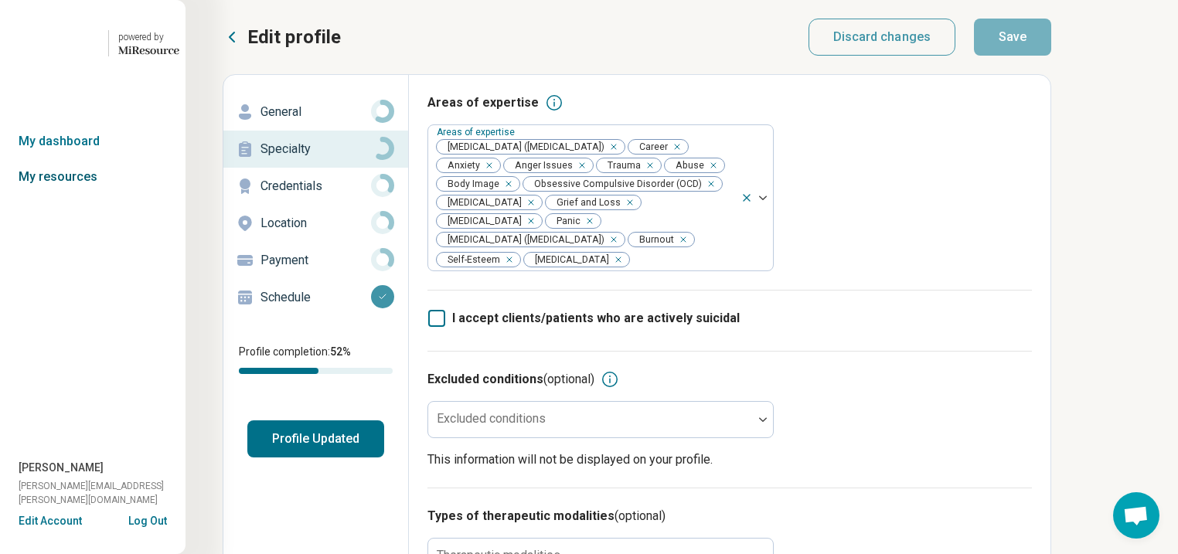
click at [79, 195] on link "My resources" at bounding box center [93, 177] width 186 height 36
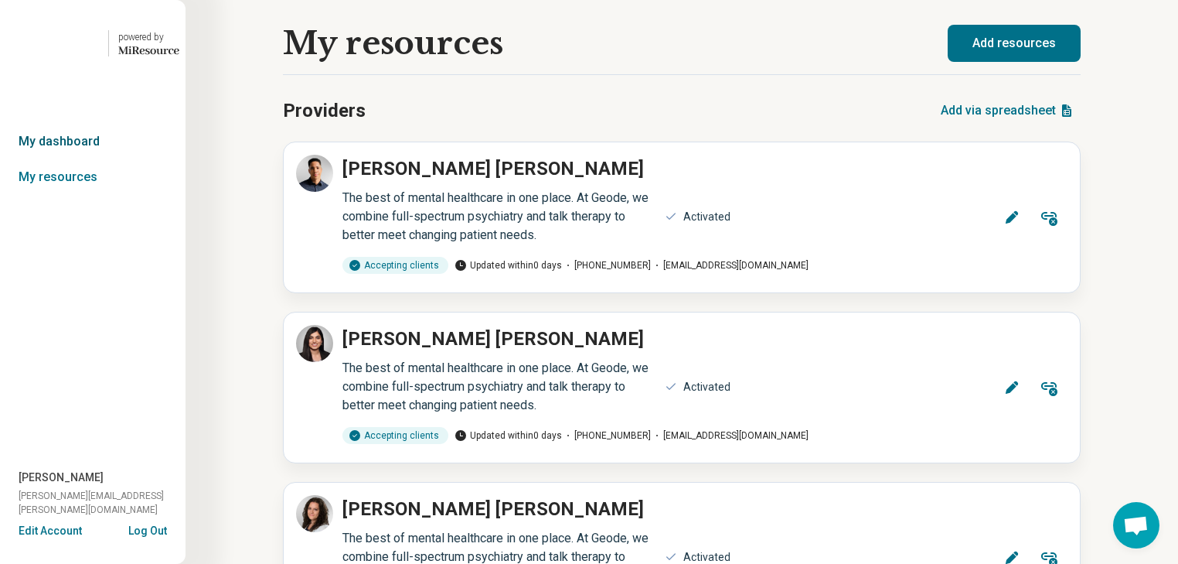
click at [77, 159] on link "My dashboard" at bounding box center [93, 142] width 186 height 36
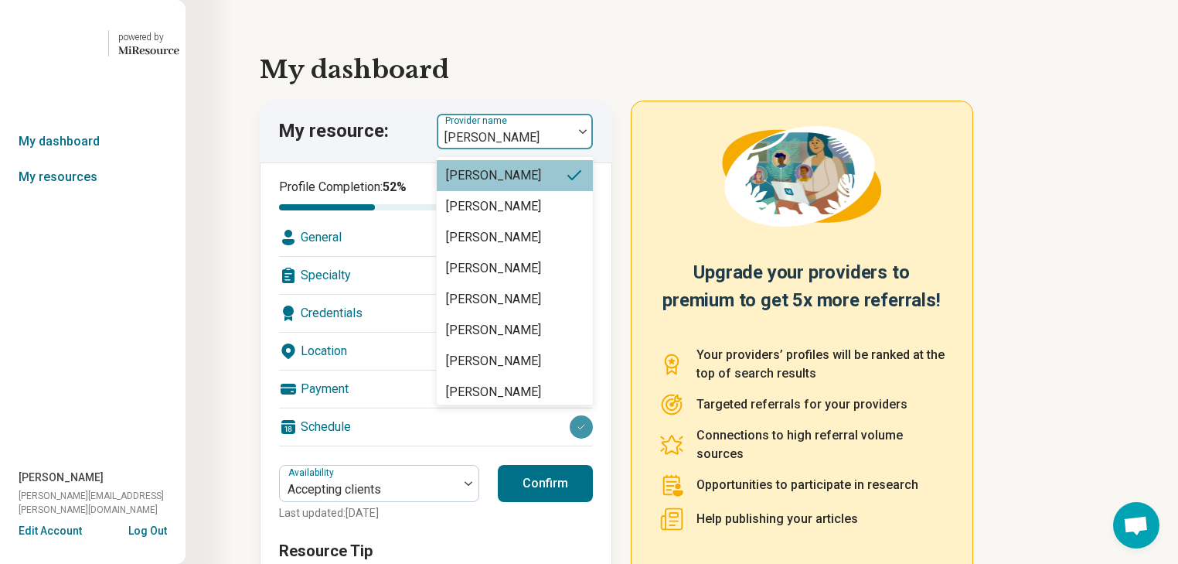
click at [587, 134] on img at bounding box center [583, 131] width 8 height 5
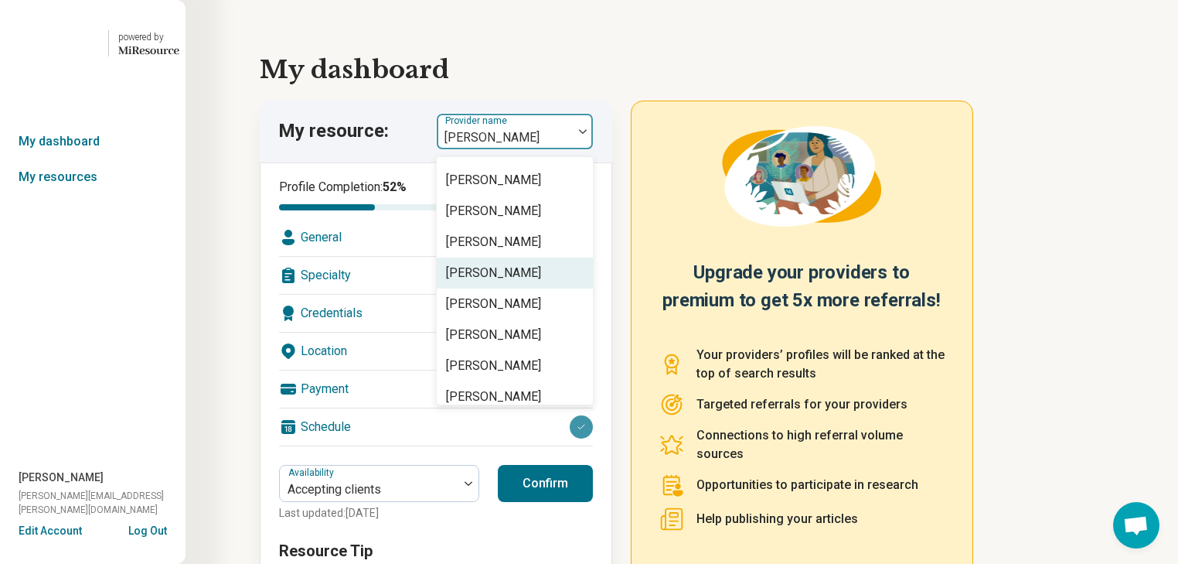
scroll to position [269, 0]
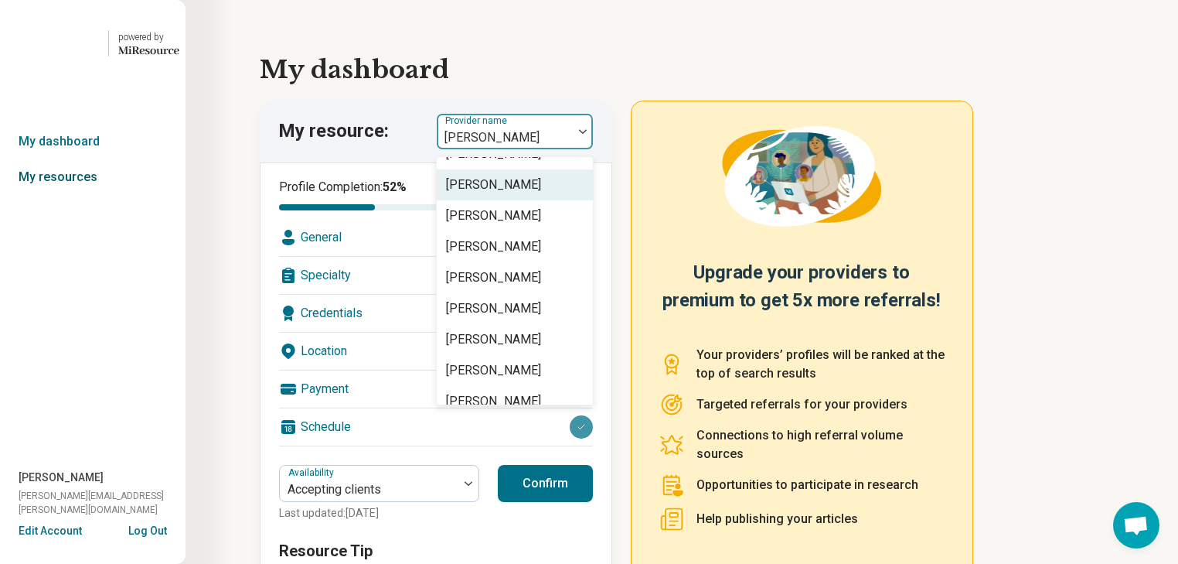
click at [60, 195] on link "My resources" at bounding box center [93, 177] width 186 height 36
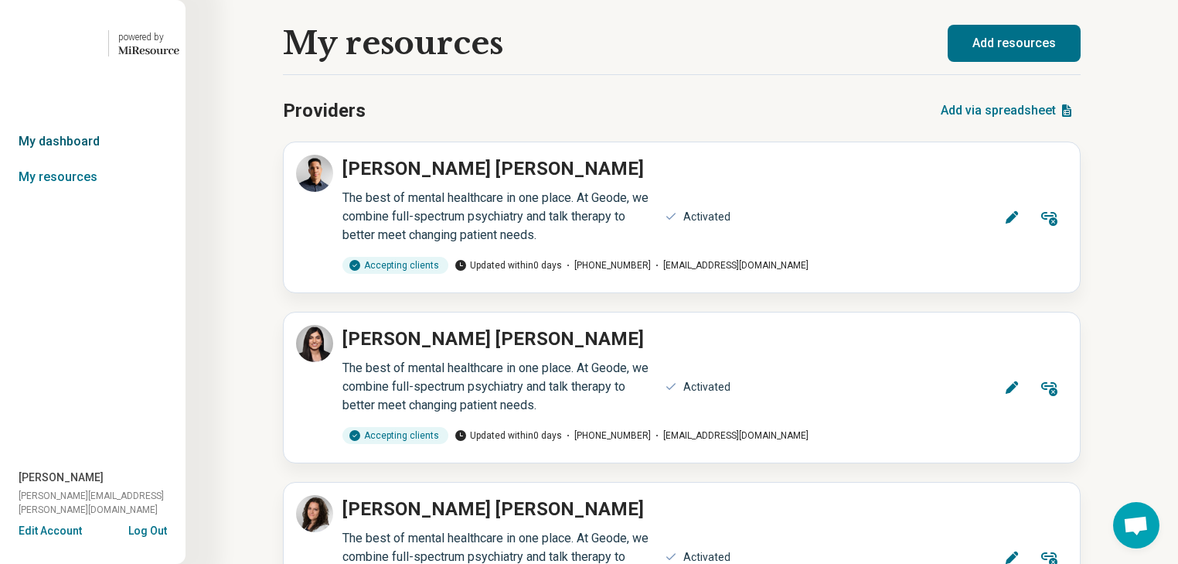
click at [61, 159] on link "My dashboard" at bounding box center [93, 142] width 186 height 36
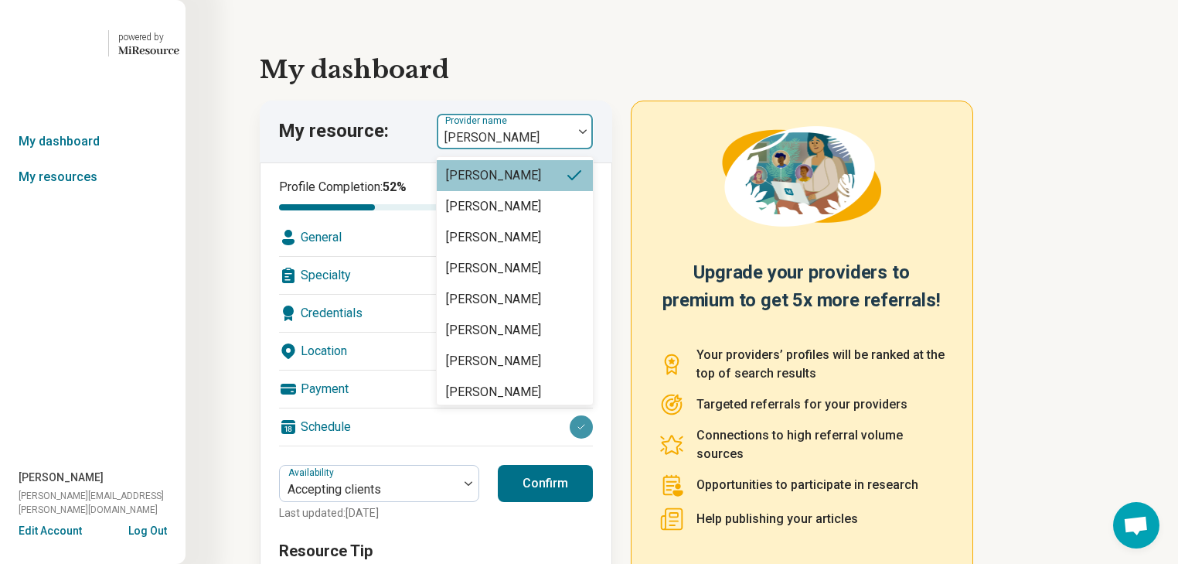
click at [587, 134] on img at bounding box center [583, 131] width 8 height 5
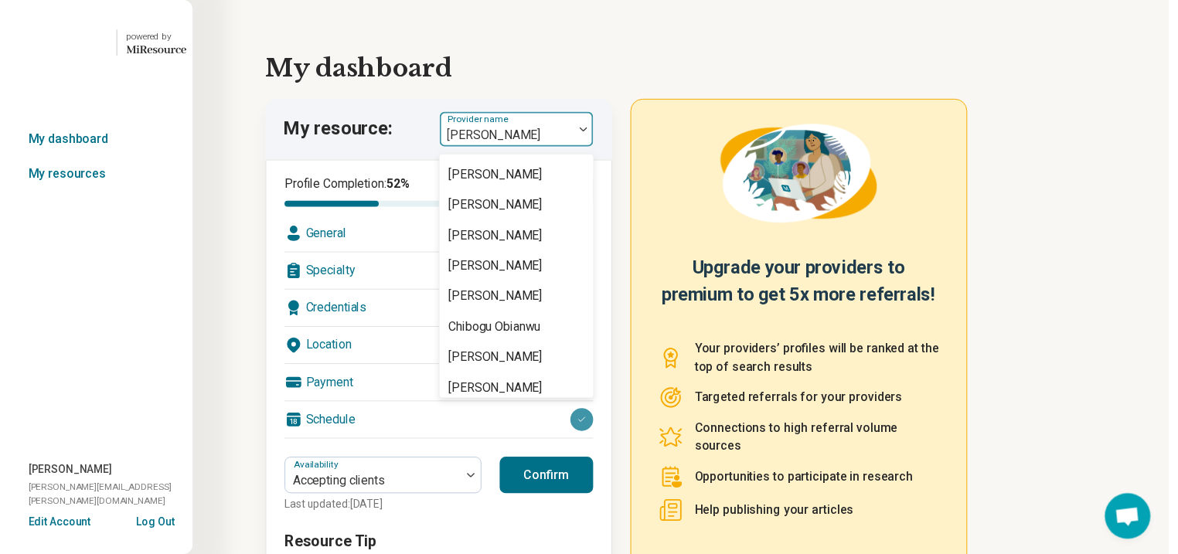
scroll to position [742, 0]
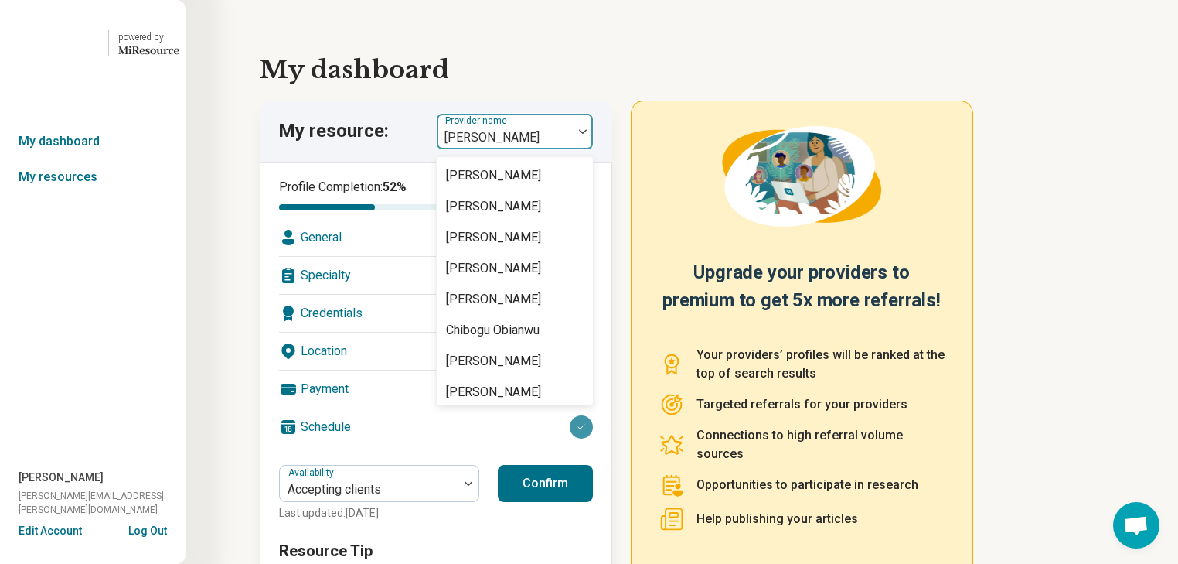
click at [555, 129] on div "[PERSON_NAME]" at bounding box center [515, 113] width 156 height 31
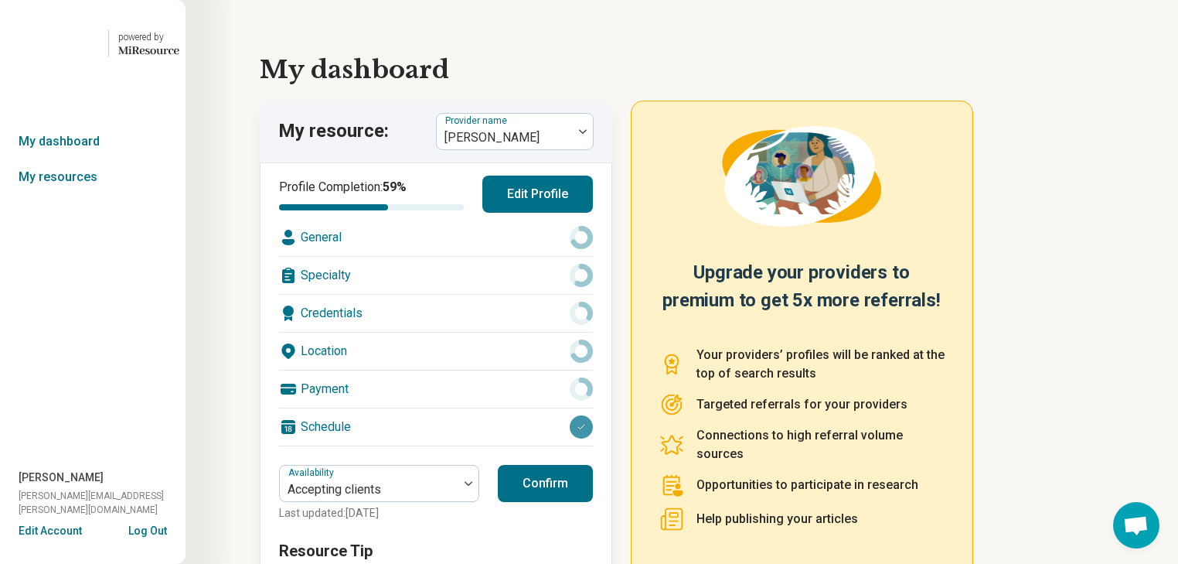
click at [498, 294] on div "Specialty" at bounding box center [436, 275] width 314 height 37
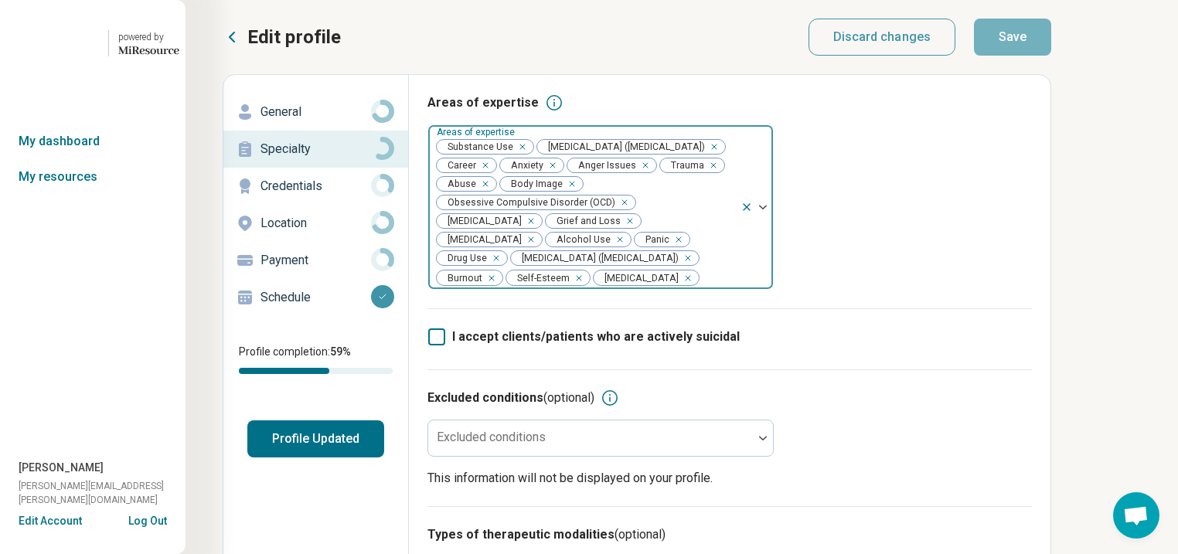
click at [524, 152] on icon "Remove [object Object]" at bounding box center [518, 147] width 11 height 11
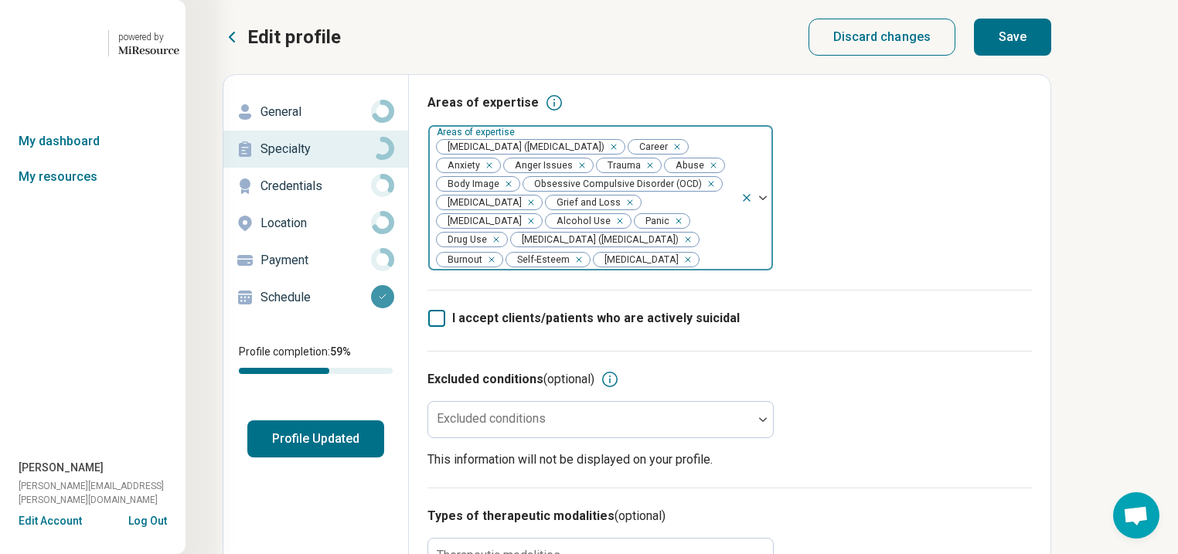
click at [611, 227] on icon "Remove [object Object]" at bounding box center [616, 221] width 11 height 11
click at [656, 227] on icon "Remove [object Object]" at bounding box center [661, 221] width 11 height 11
click at [1052, 41] on button "Save" at bounding box center [1012, 37] width 77 height 37
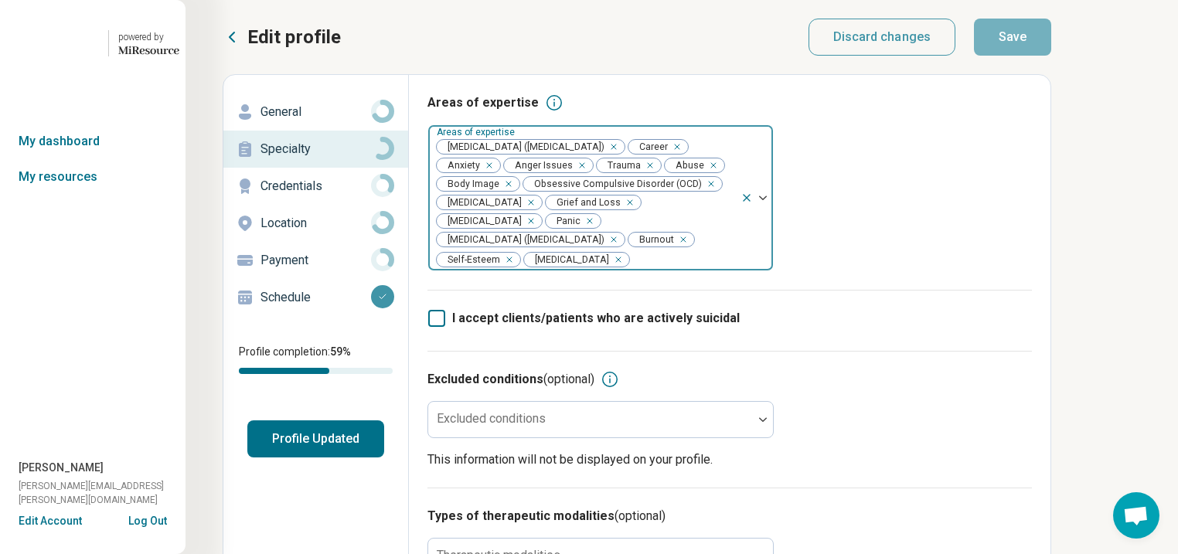
click at [339, 458] on button "Profile Updated" at bounding box center [315, 439] width 137 height 37
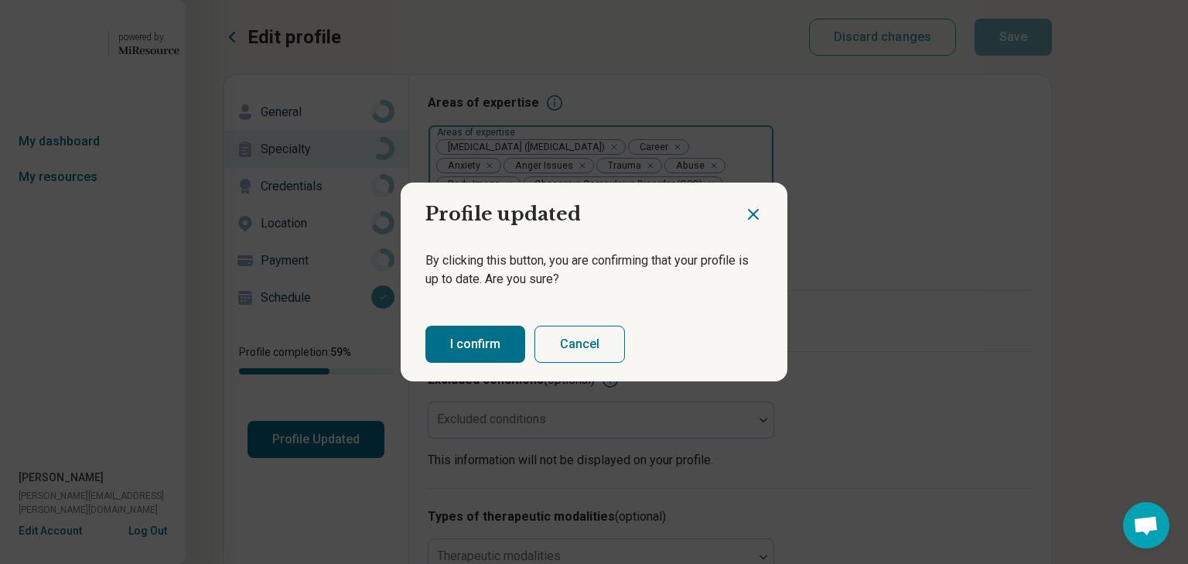
click at [511, 359] on button "I confirm" at bounding box center [475, 344] width 100 height 37
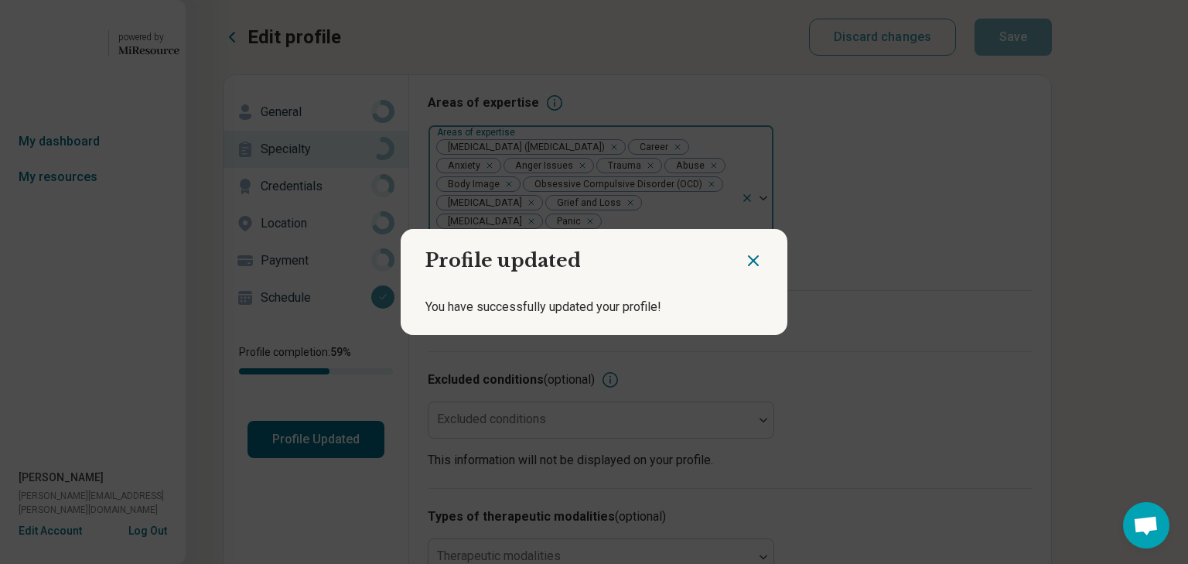
click at [747, 254] on icon "Close dialog" at bounding box center [753, 260] width 19 height 19
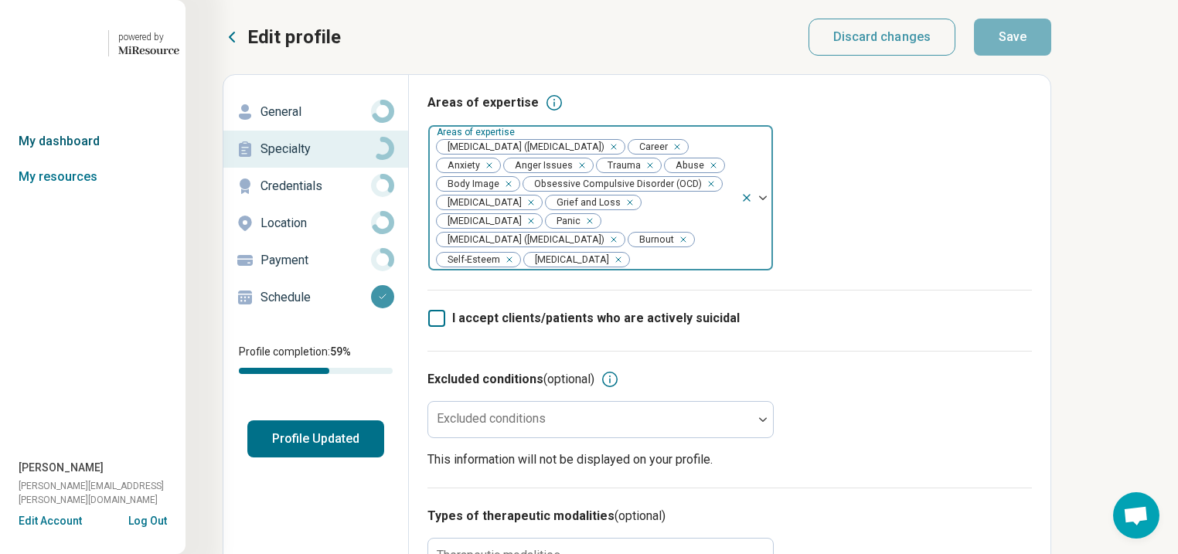
click at [59, 159] on link "My dashboard" at bounding box center [93, 142] width 186 height 36
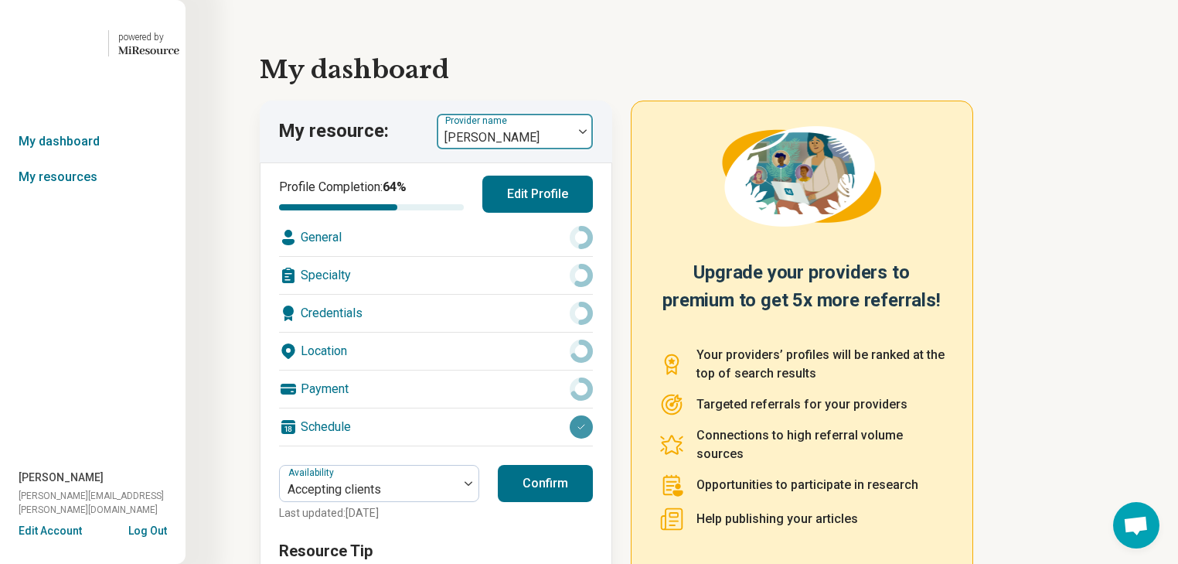
click at [587, 134] on img at bounding box center [583, 131] width 8 height 5
click at [65, 159] on link "My dashboard" at bounding box center [93, 142] width 186 height 36
click at [74, 195] on link "My resources" at bounding box center [93, 177] width 186 height 36
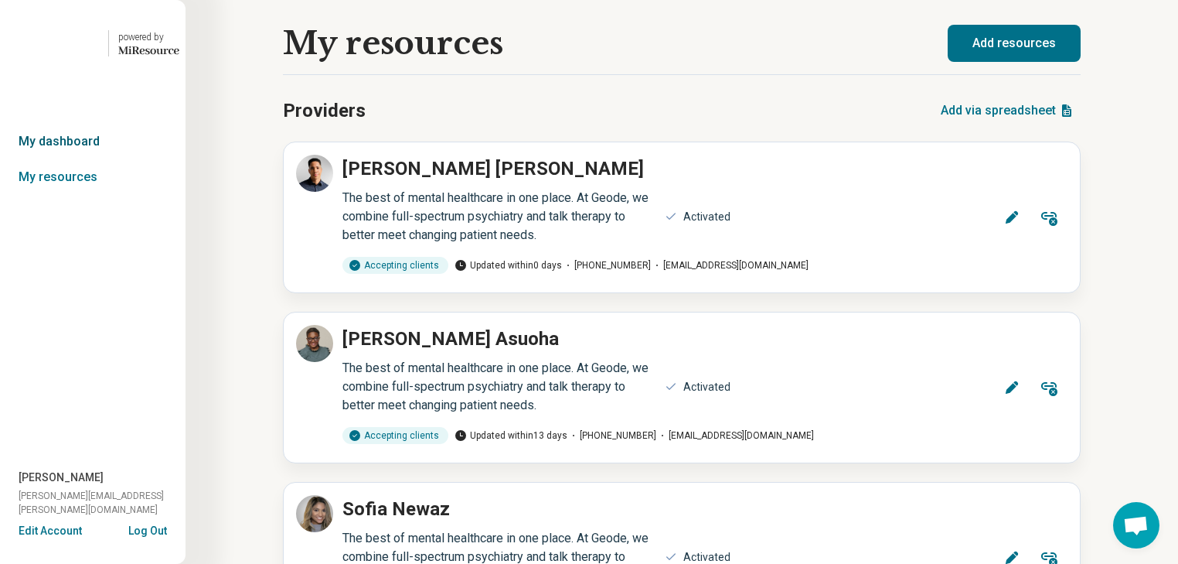
click at [86, 159] on link "My dashboard" at bounding box center [93, 142] width 186 height 36
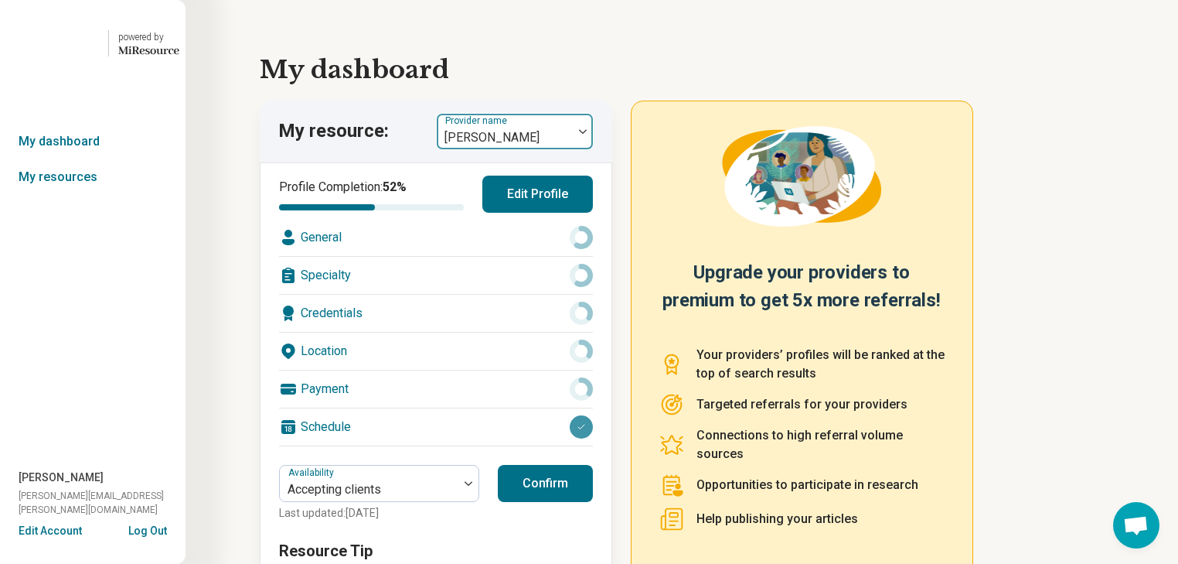
click at [585, 149] on div at bounding box center [583, 132] width 20 height 36
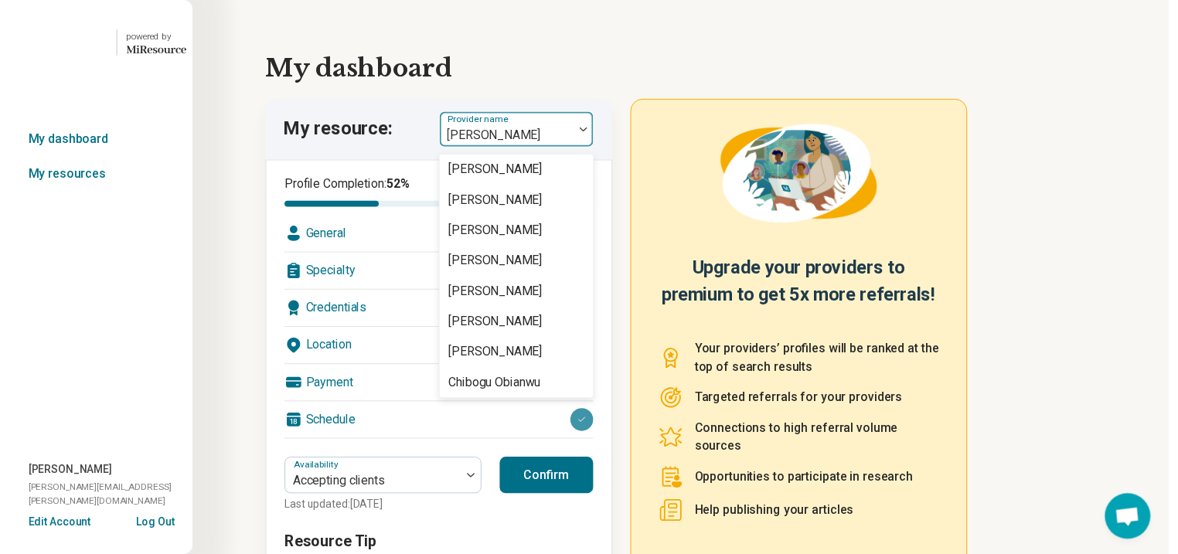
scroll to position [742, 0]
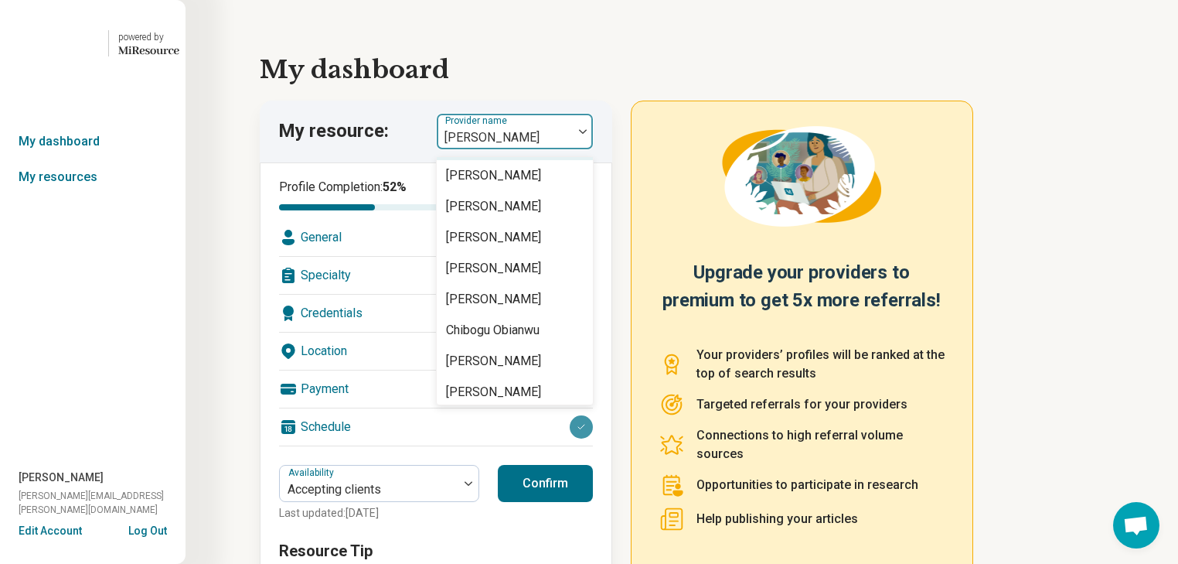
click at [541, 154] on div "[PERSON_NAME]" at bounding box center [493, 144] width 95 height 19
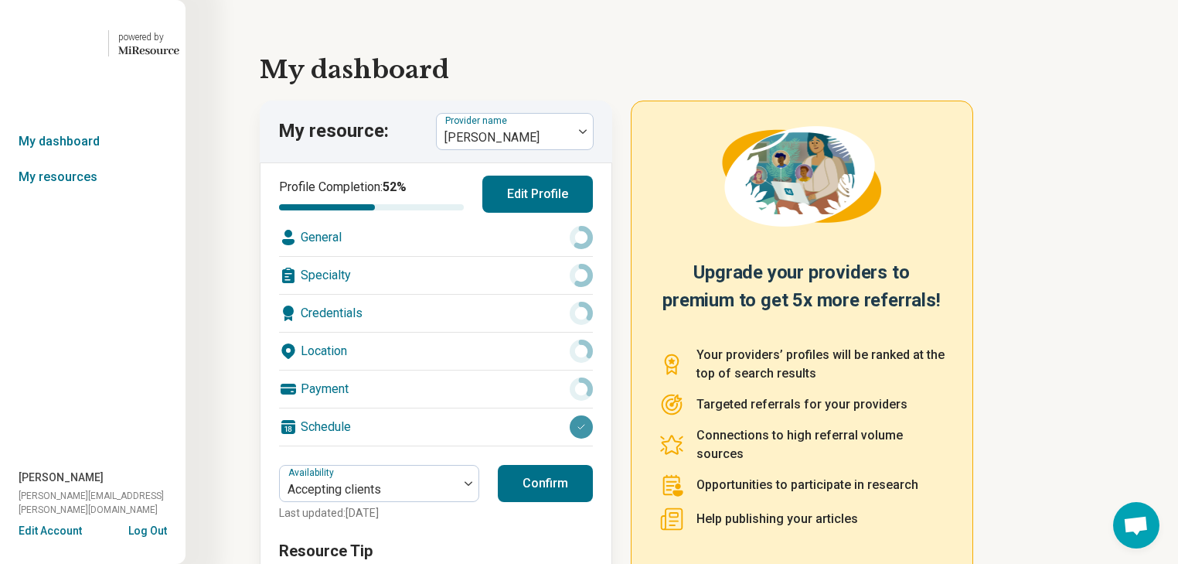
click at [407, 294] on div "Specialty" at bounding box center [436, 275] width 314 height 37
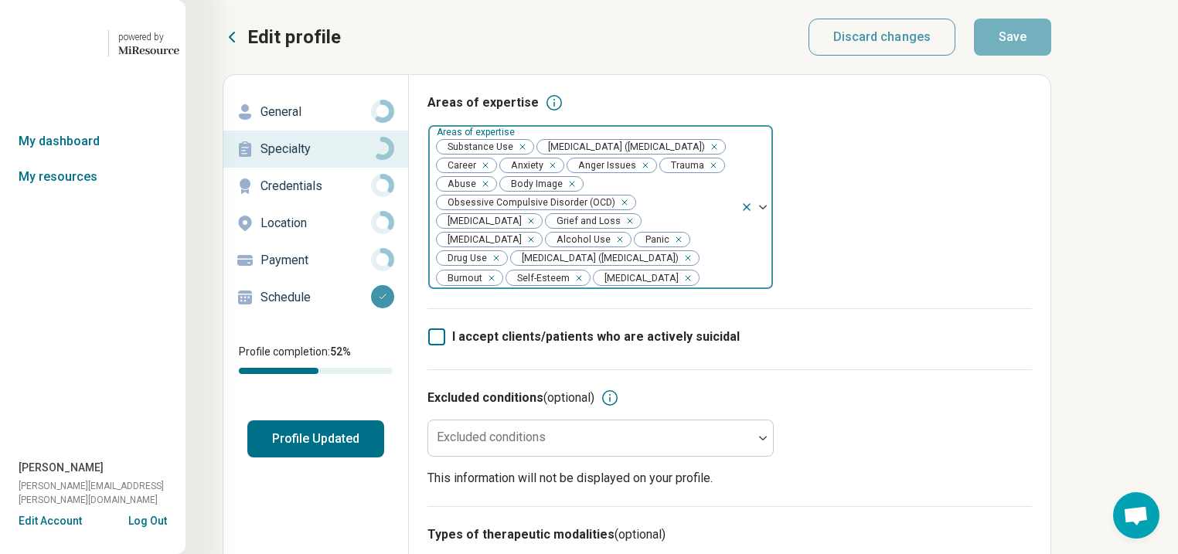
click at [524, 152] on icon "Remove [object Object]" at bounding box center [518, 147] width 11 height 11
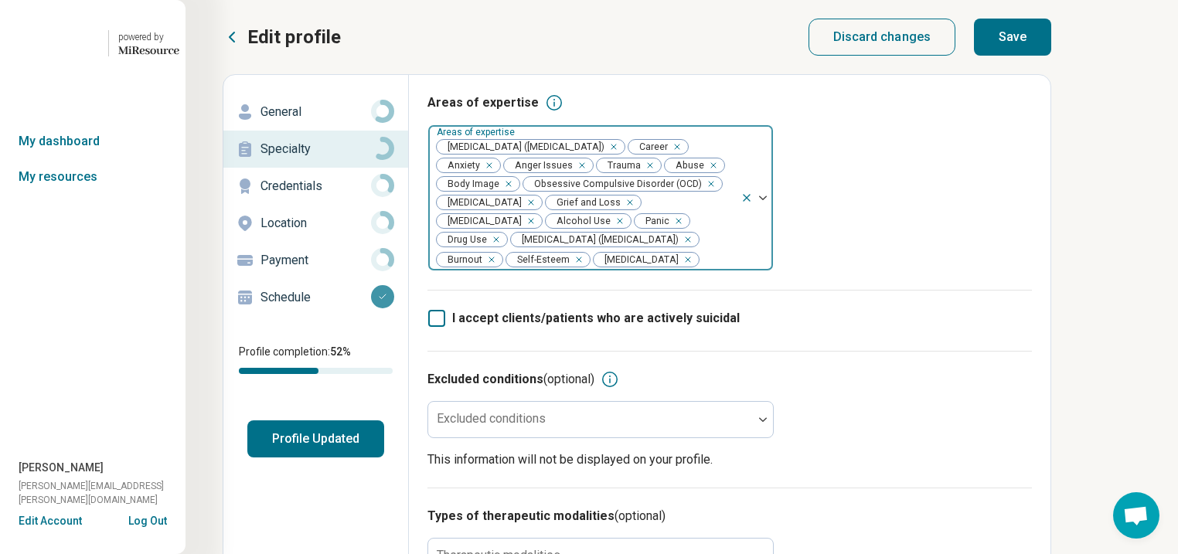
click at [608, 230] on div "Remove [object Object]" at bounding box center [617, 221] width 19 height 19
click at [653, 230] on div "Remove [object Object]" at bounding box center [662, 221] width 19 height 19
click at [1052, 50] on button "Save" at bounding box center [1012, 37] width 77 height 37
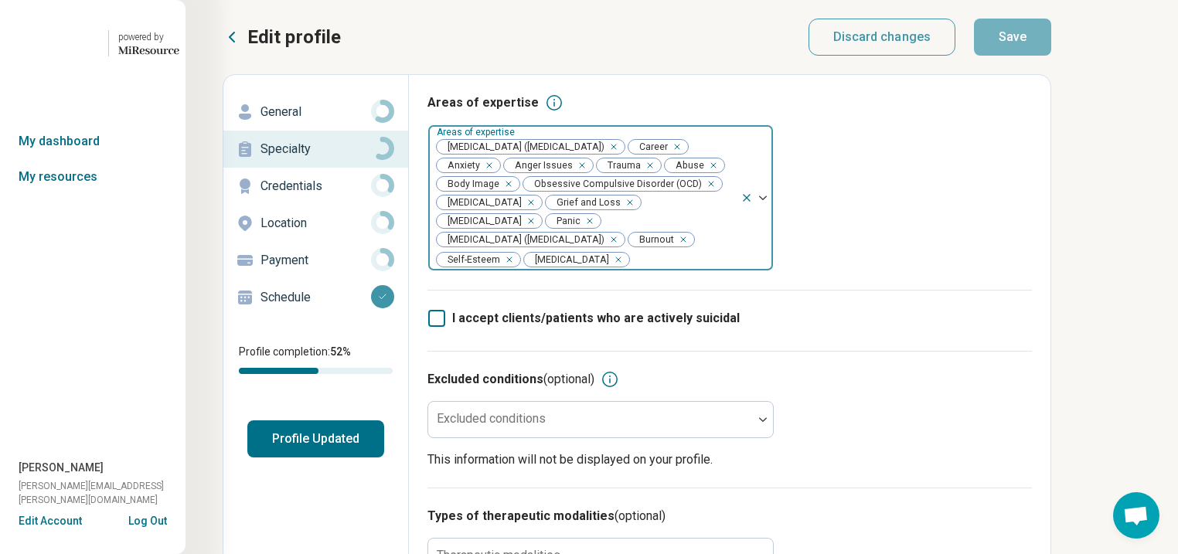
click at [311, 458] on button "Profile Updated" at bounding box center [315, 439] width 137 height 37
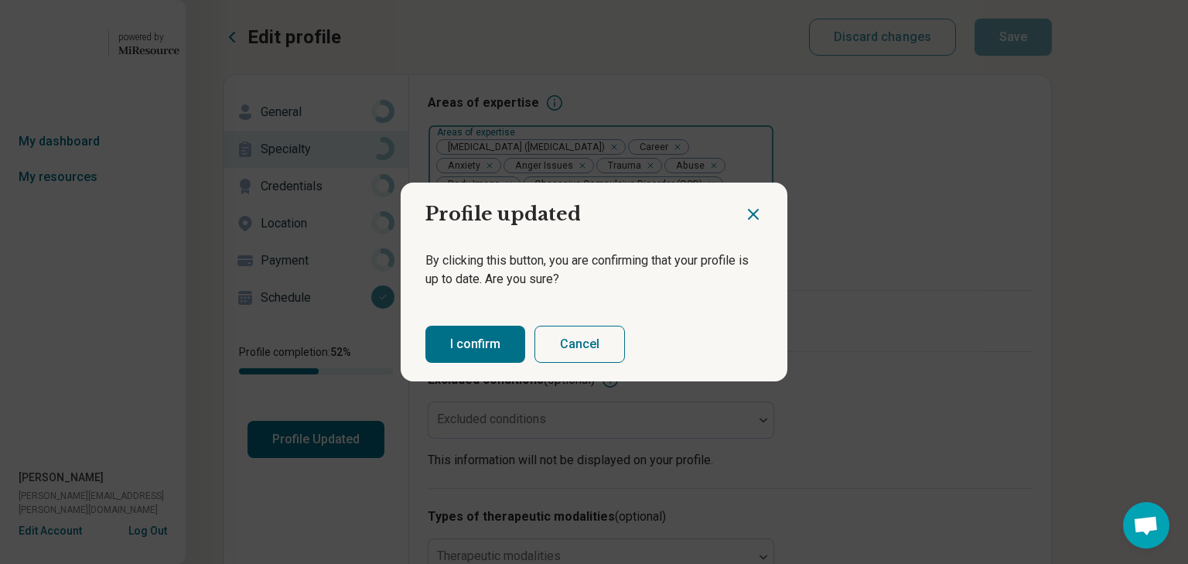
click at [479, 356] on button "I confirm" at bounding box center [475, 344] width 100 height 37
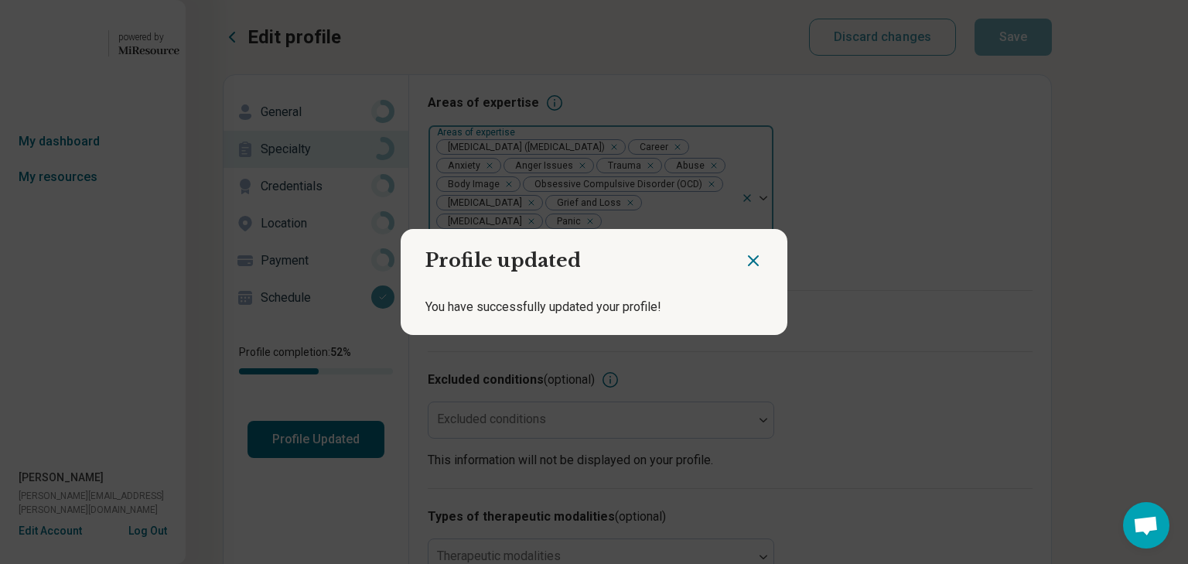
click at [744, 254] on icon "Close dialog" at bounding box center [753, 260] width 19 height 19
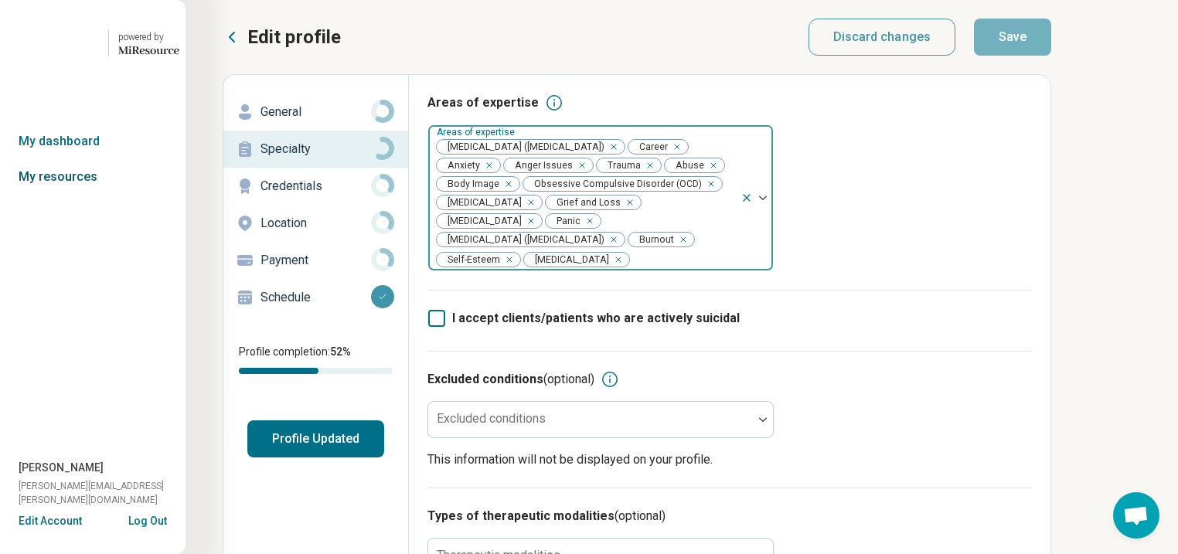
click at [85, 195] on link "My resources" at bounding box center [93, 177] width 186 height 36
click at [80, 159] on link "My dashboard" at bounding box center [93, 142] width 186 height 36
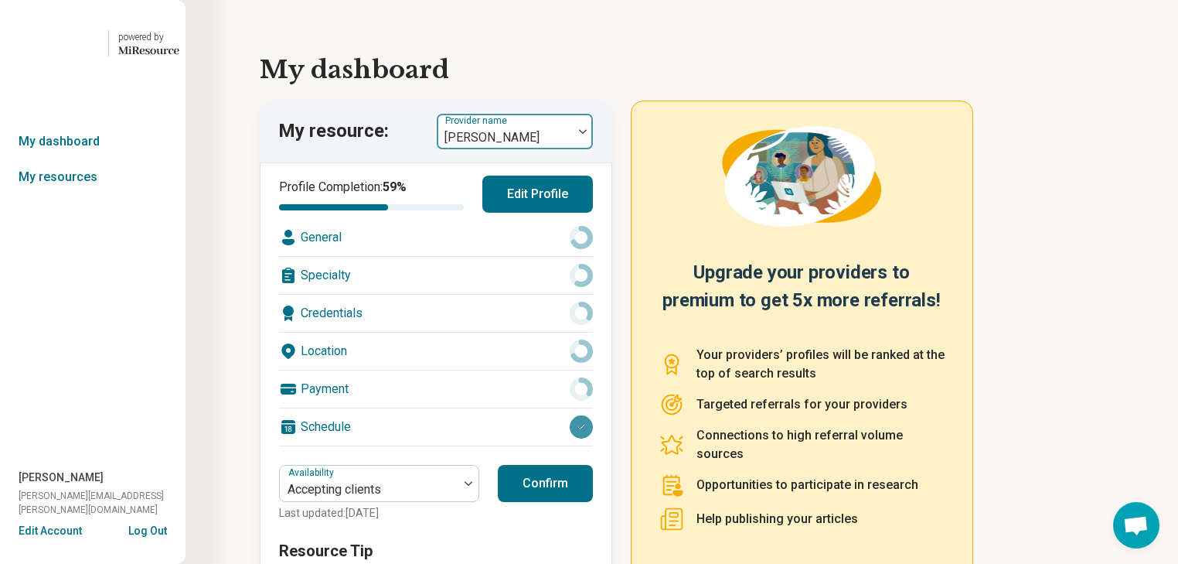
click at [587, 134] on img at bounding box center [583, 131] width 8 height 5
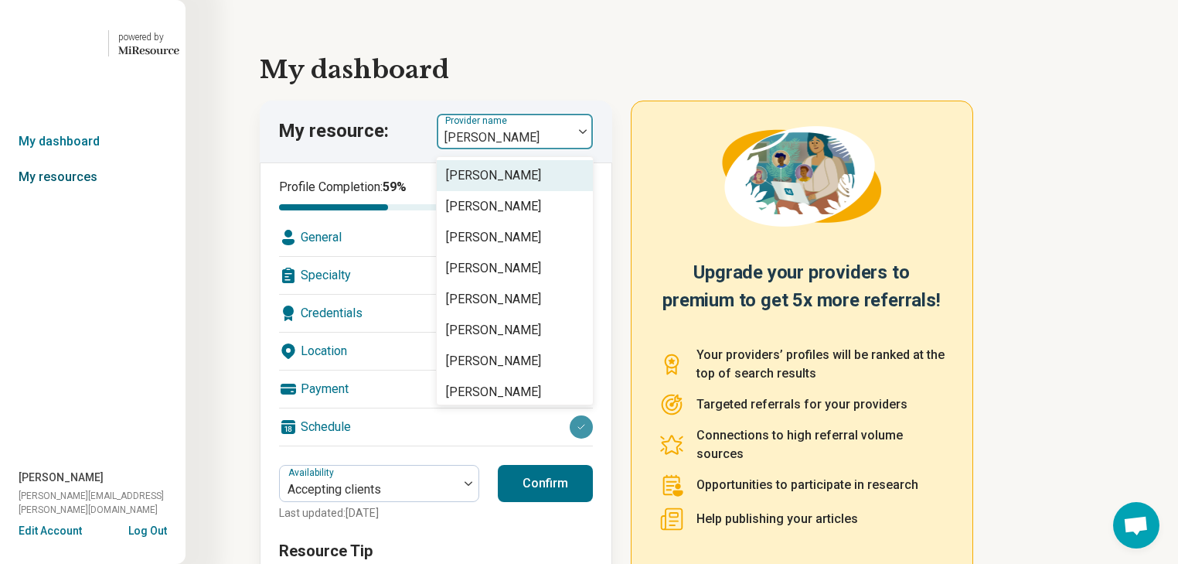
click at [92, 195] on link "My resources" at bounding box center [93, 177] width 186 height 36
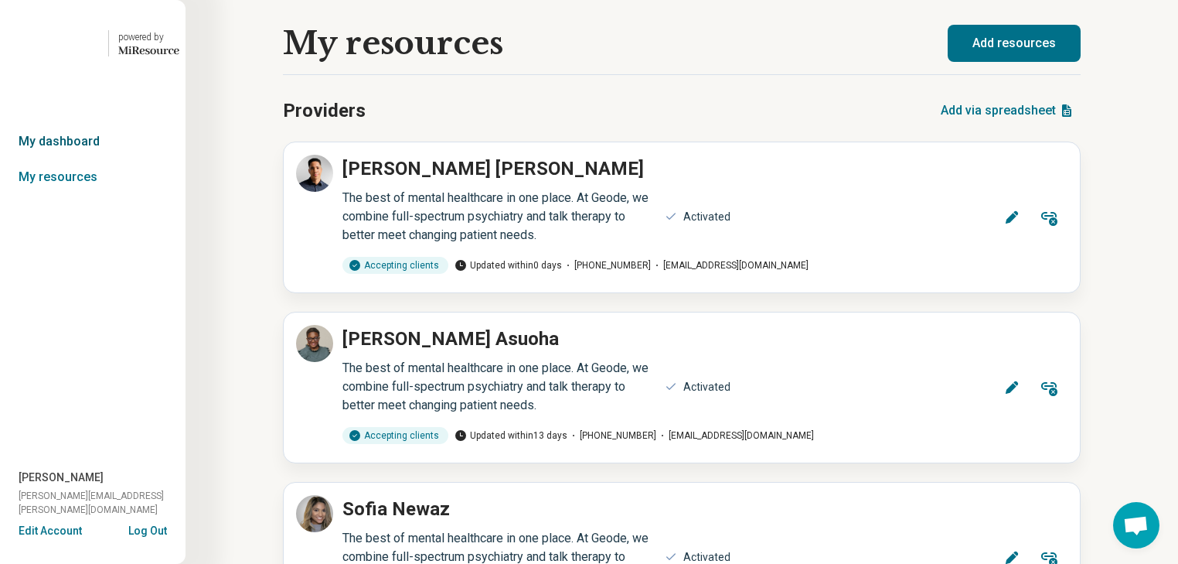
click at [84, 159] on link "My dashboard" at bounding box center [93, 142] width 186 height 36
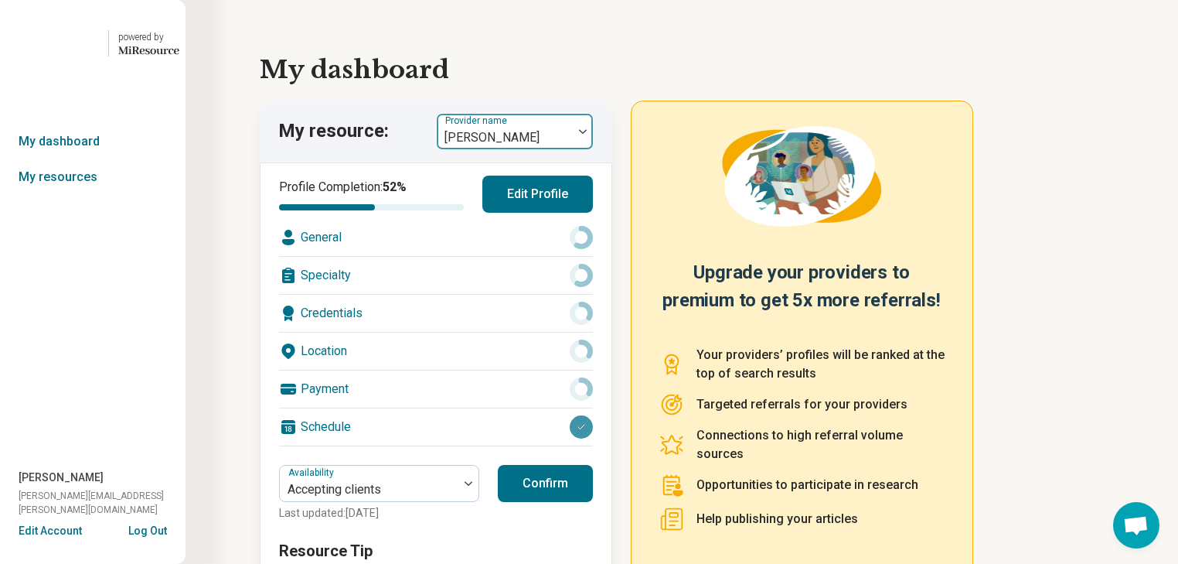
click at [589, 149] on div at bounding box center [583, 132] width 20 height 36
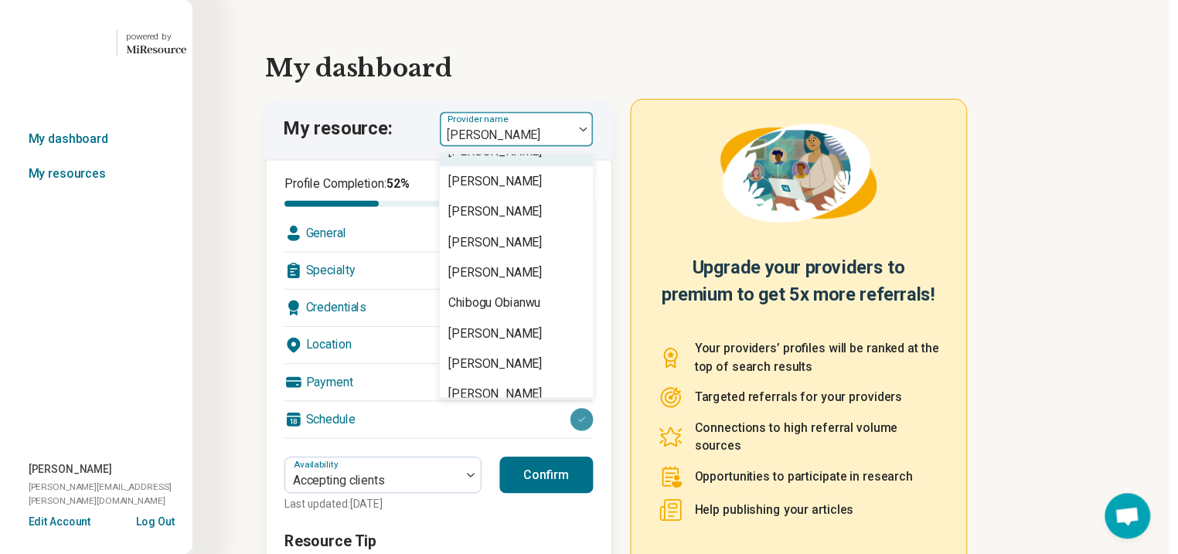
scroll to position [804, 0]
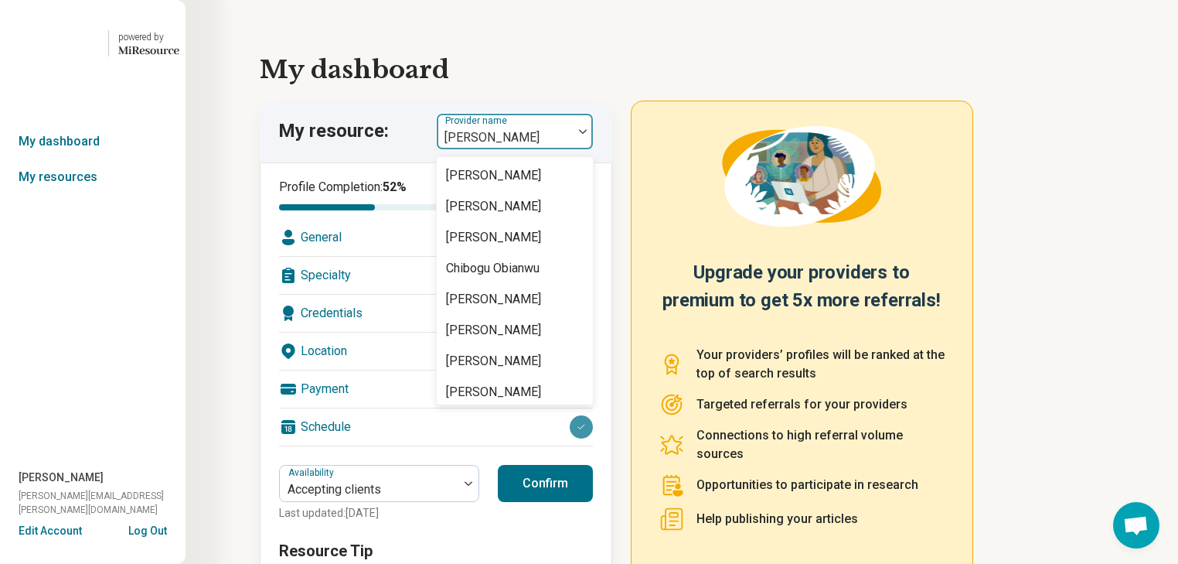
click at [532, 123] on div "[PERSON_NAME]" at bounding box center [493, 113] width 95 height 19
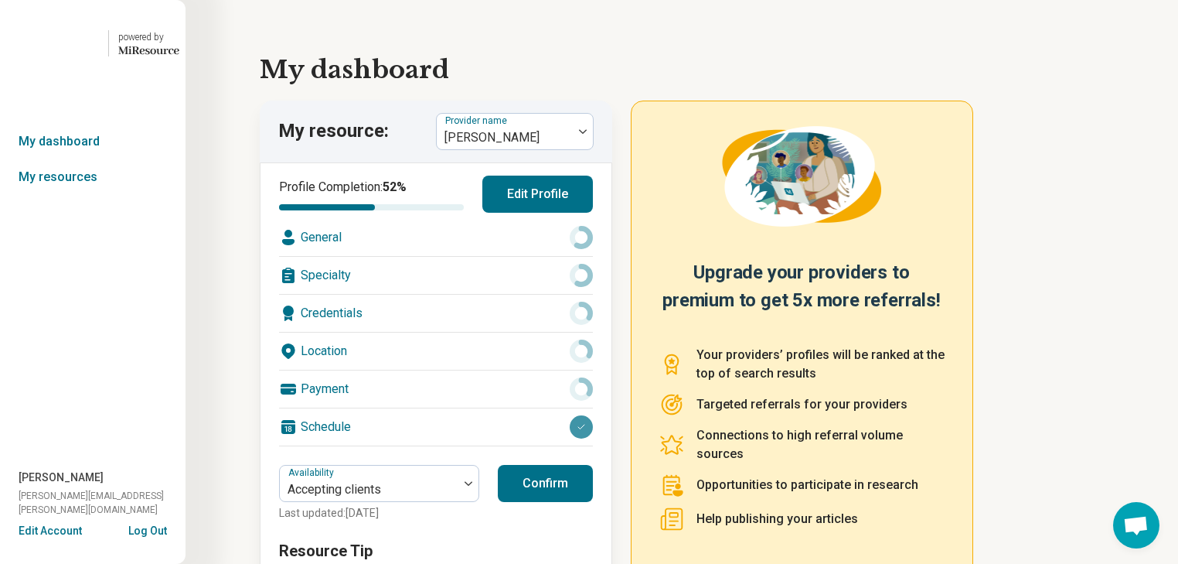
click at [470, 294] on div "Specialty" at bounding box center [436, 275] width 314 height 37
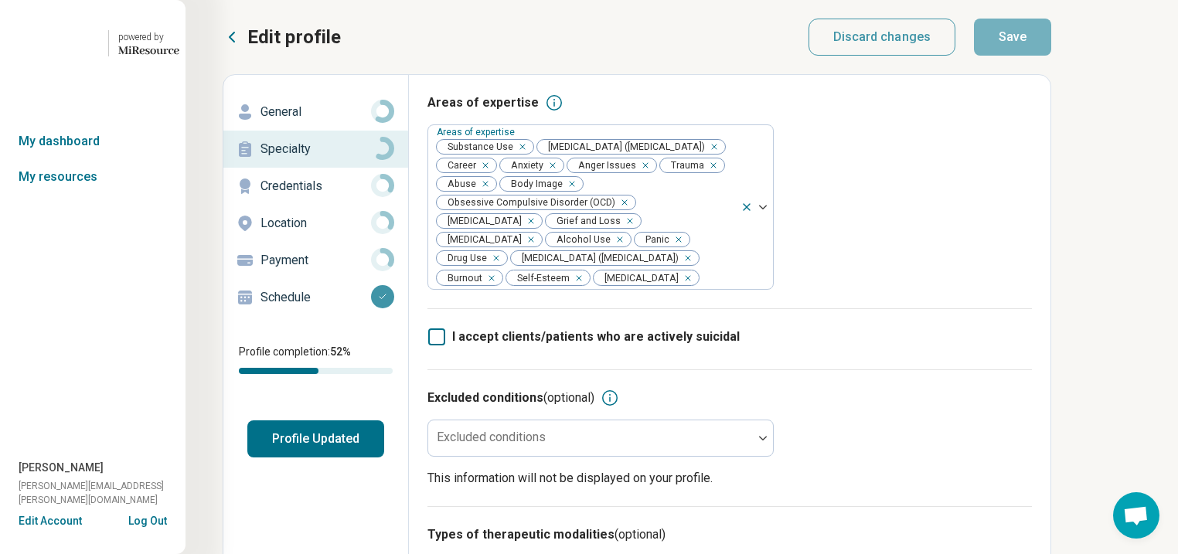
click at [298, 121] on p "General" at bounding box center [316, 112] width 111 height 19
type textarea "*"
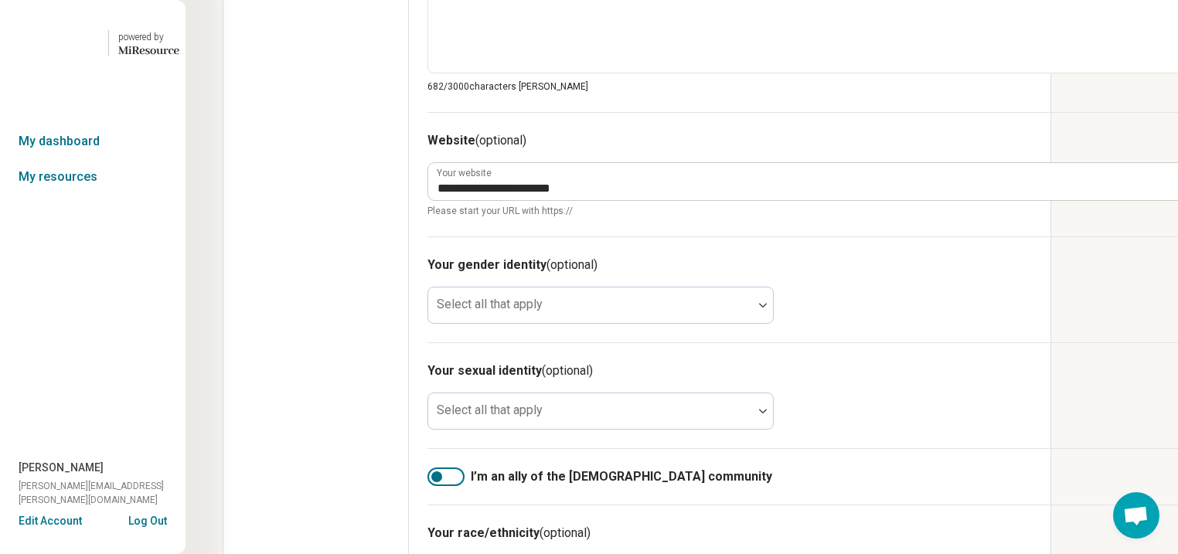
scroll to position [1052, 0]
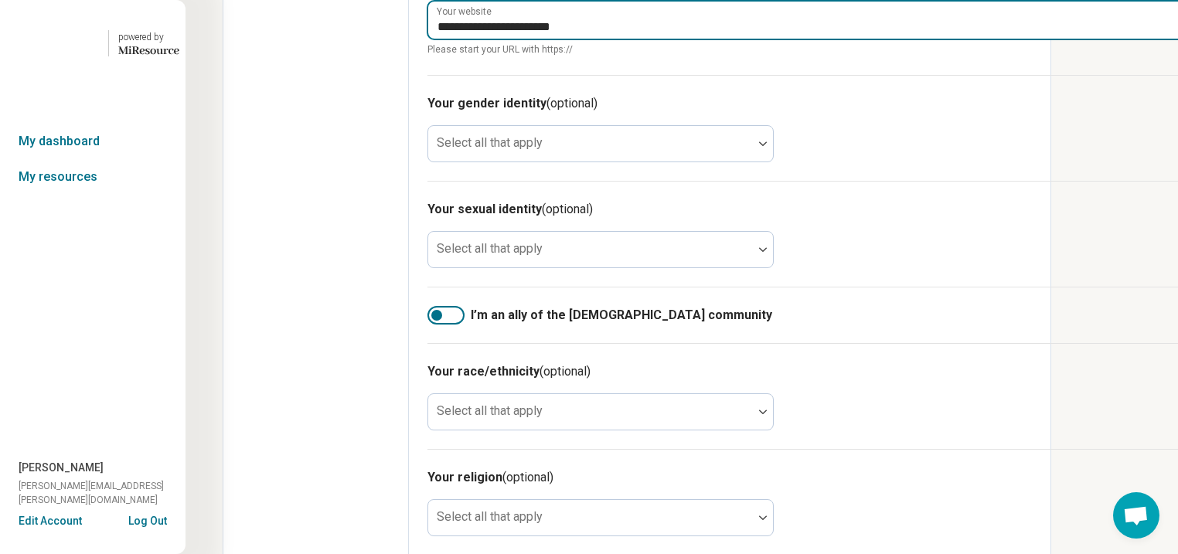
drag, startPoint x: 747, startPoint y: 232, endPoint x: 487, endPoint y: 229, distance: 259.8
click at [487, 56] on div "**********" at bounding box center [806, 29] width 756 height 56
type input "**********"
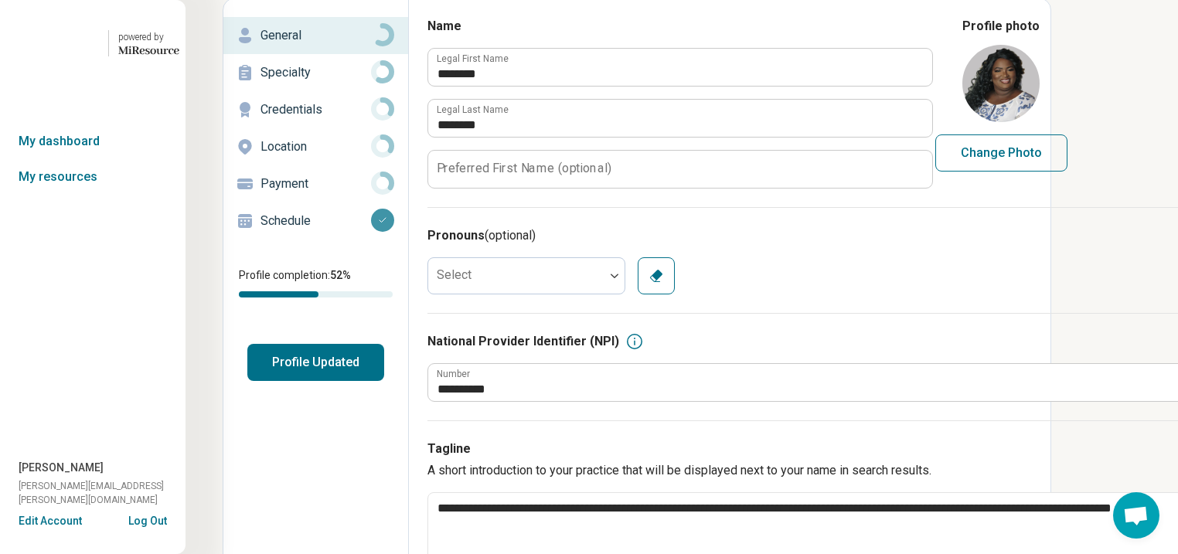
scroll to position [0, 0]
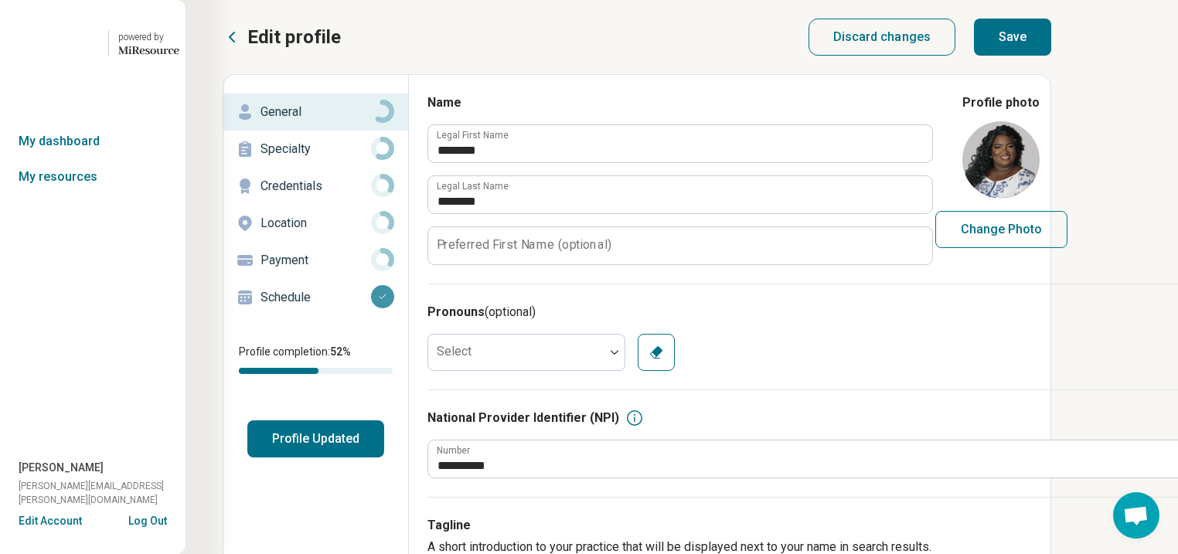
click at [1052, 56] on button "Save" at bounding box center [1012, 37] width 77 height 37
click at [312, 159] on p "Specialty" at bounding box center [316, 149] width 111 height 19
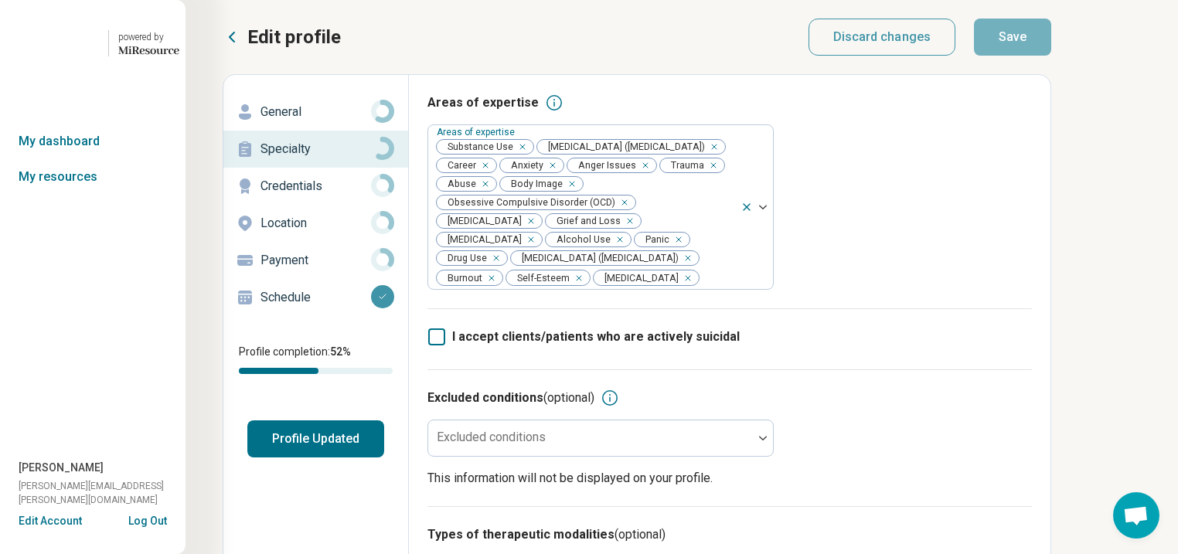
click at [317, 233] on p "Location" at bounding box center [316, 223] width 111 height 19
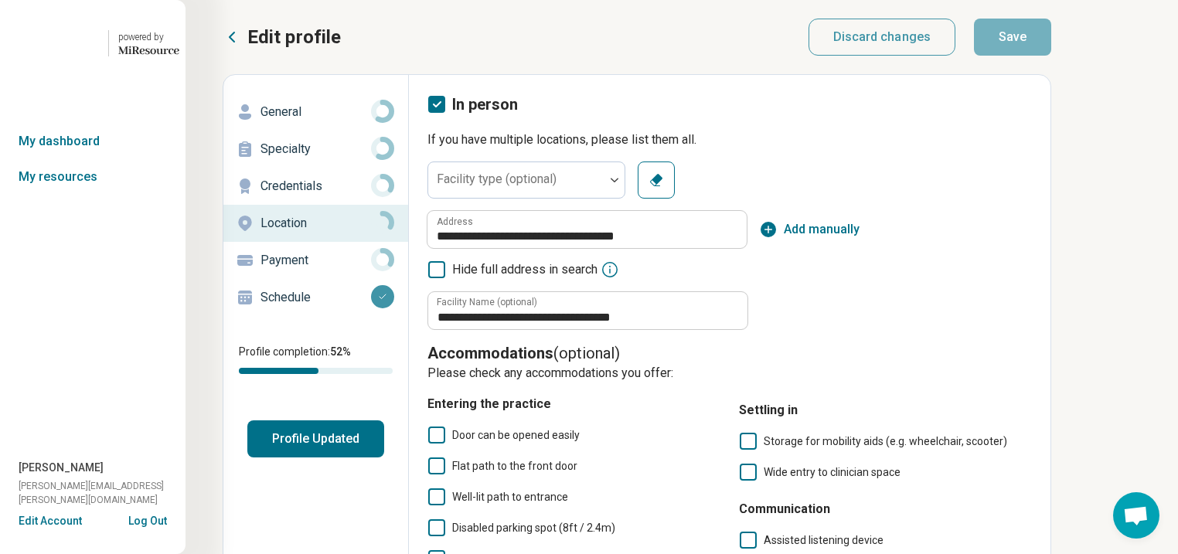
click at [309, 159] on p "Specialty" at bounding box center [316, 149] width 111 height 19
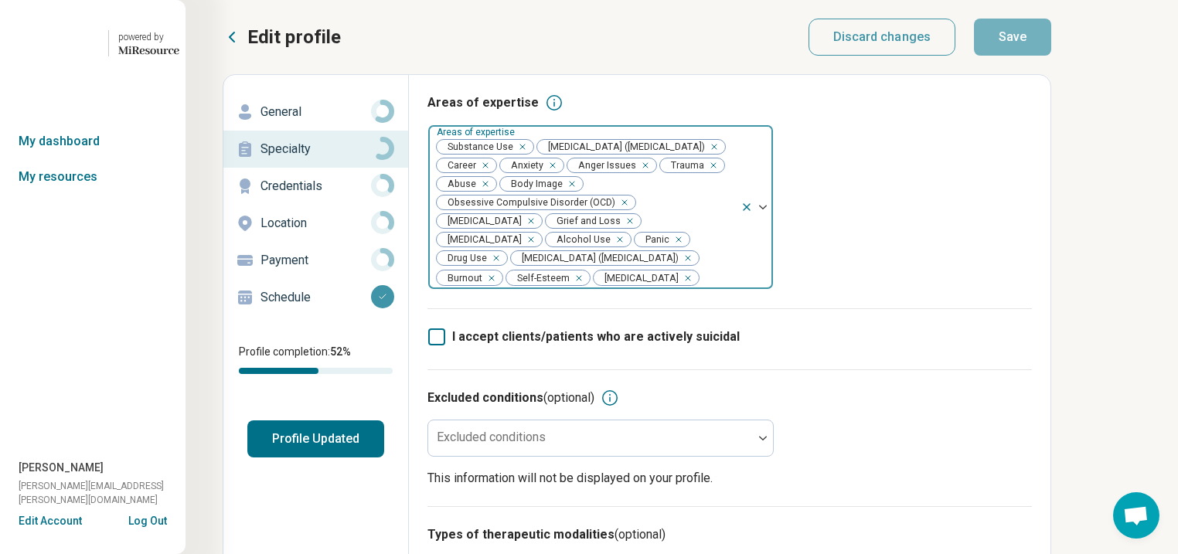
click at [529, 156] on div "Remove [object Object]" at bounding box center [519, 147] width 19 height 19
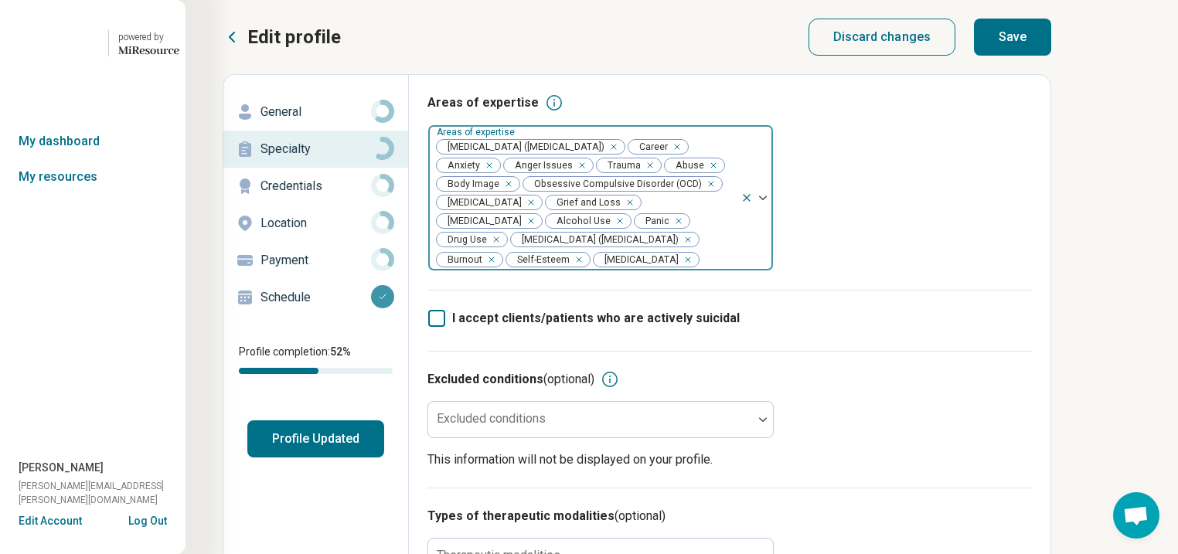
click at [608, 230] on div "Remove [object Object]" at bounding box center [617, 221] width 19 height 19
click at [653, 230] on div "Remove [object Object]" at bounding box center [662, 221] width 19 height 19
click at [1052, 56] on button "Save" at bounding box center [1012, 37] width 77 height 37
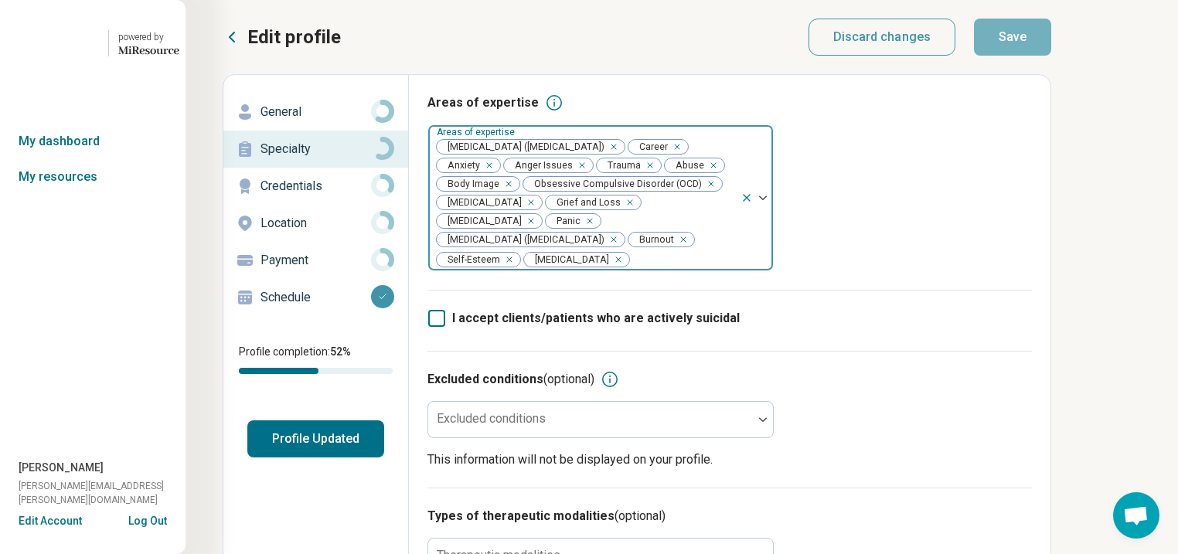
click at [384, 458] on button "Profile Updated" at bounding box center [315, 439] width 137 height 37
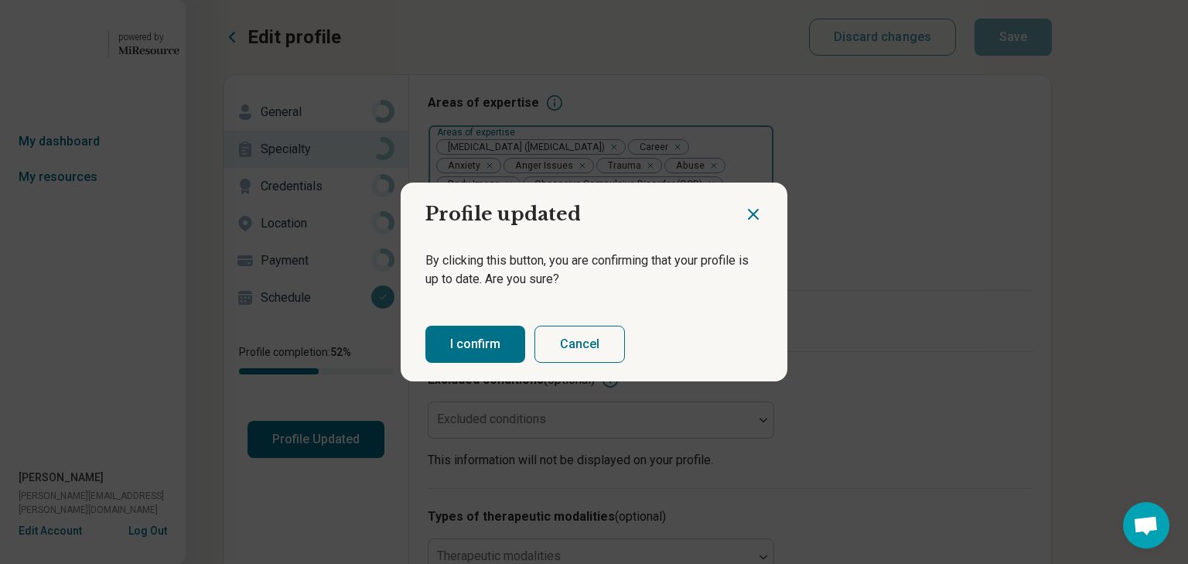
click at [483, 363] on button "I confirm" at bounding box center [475, 344] width 100 height 37
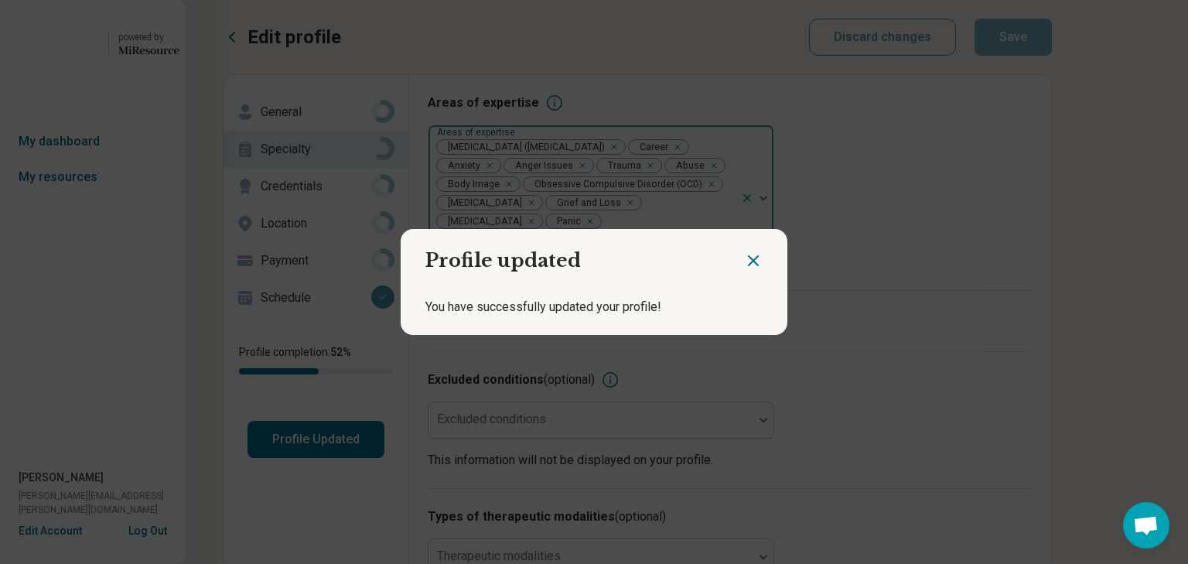
click at [749, 256] on icon "Close dialog" at bounding box center [753, 260] width 9 height 9
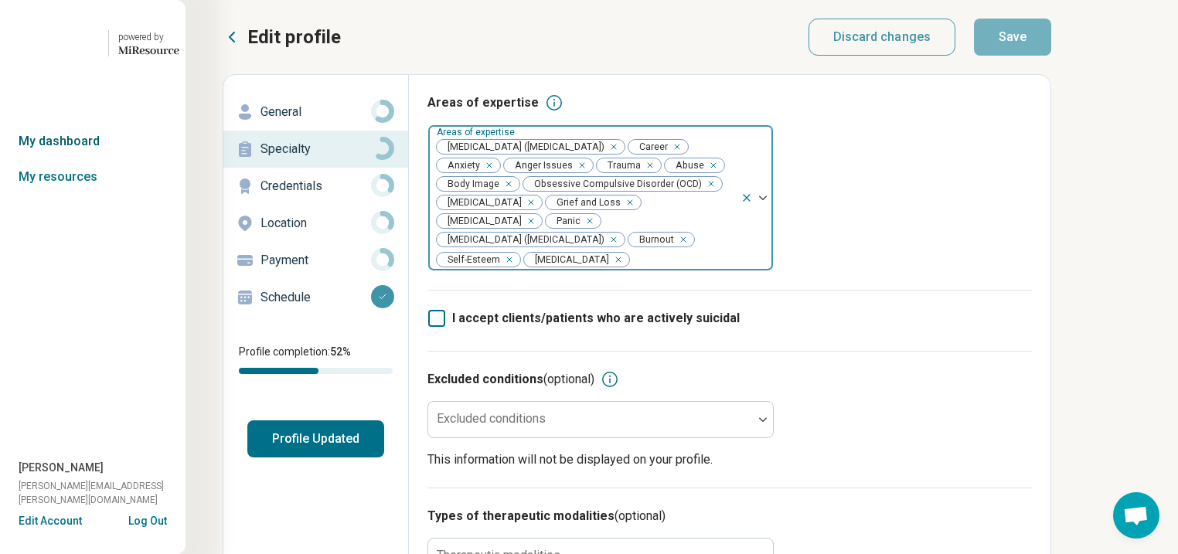
click at [70, 159] on link "My dashboard" at bounding box center [93, 142] width 186 height 36
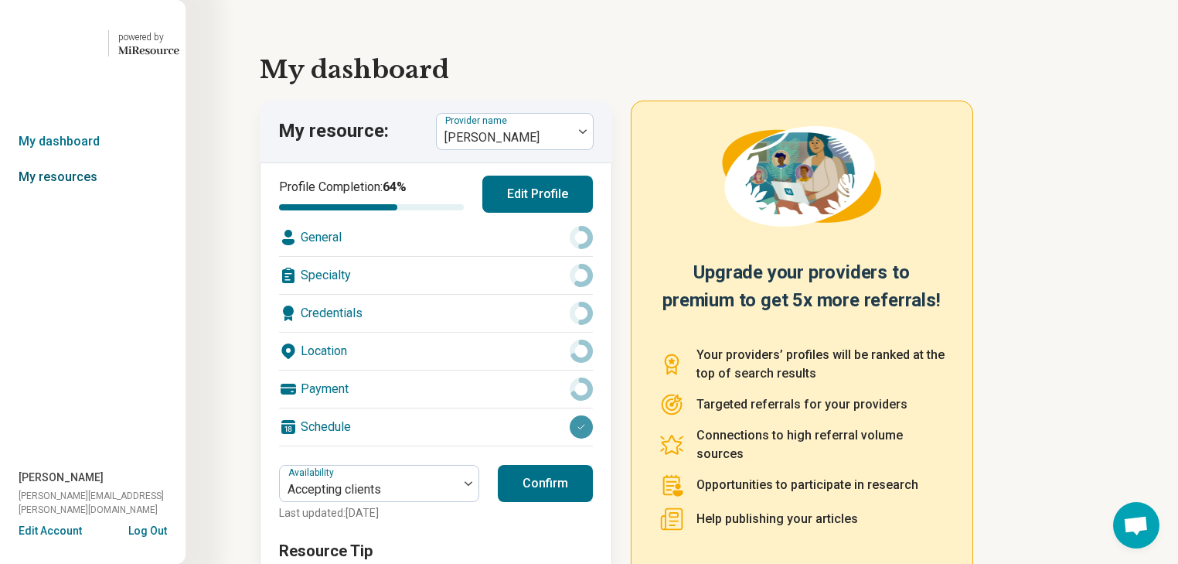
drag, startPoint x: 80, startPoint y: 217, endPoint x: 76, endPoint y: 203, distance: 14.7
click at [80, 195] on link "My resources" at bounding box center [93, 177] width 186 height 36
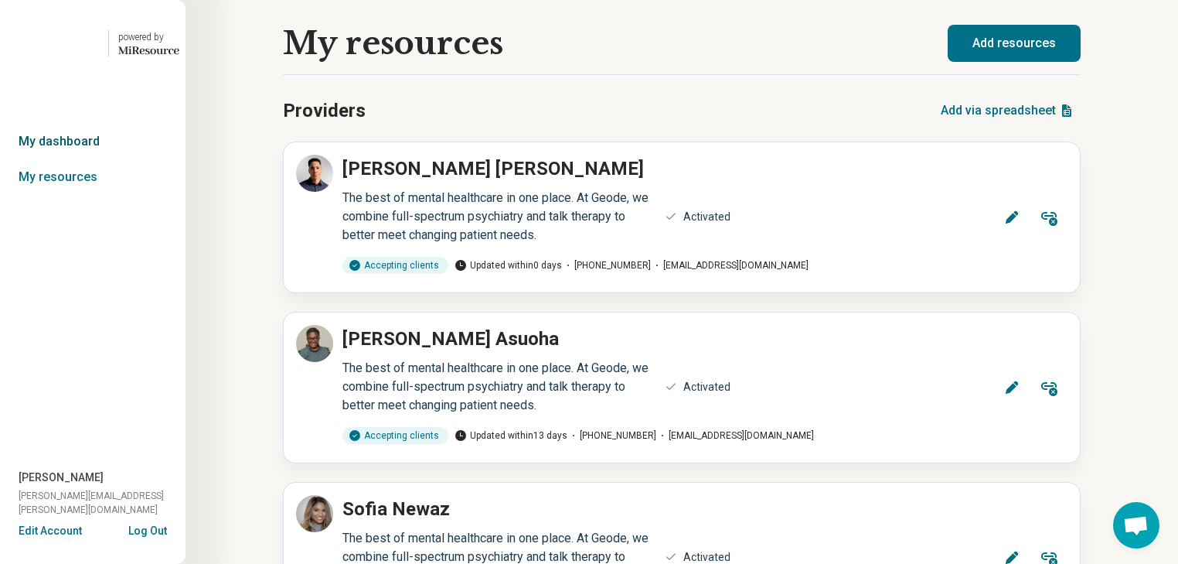
click at [80, 159] on link "My dashboard" at bounding box center [93, 142] width 186 height 36
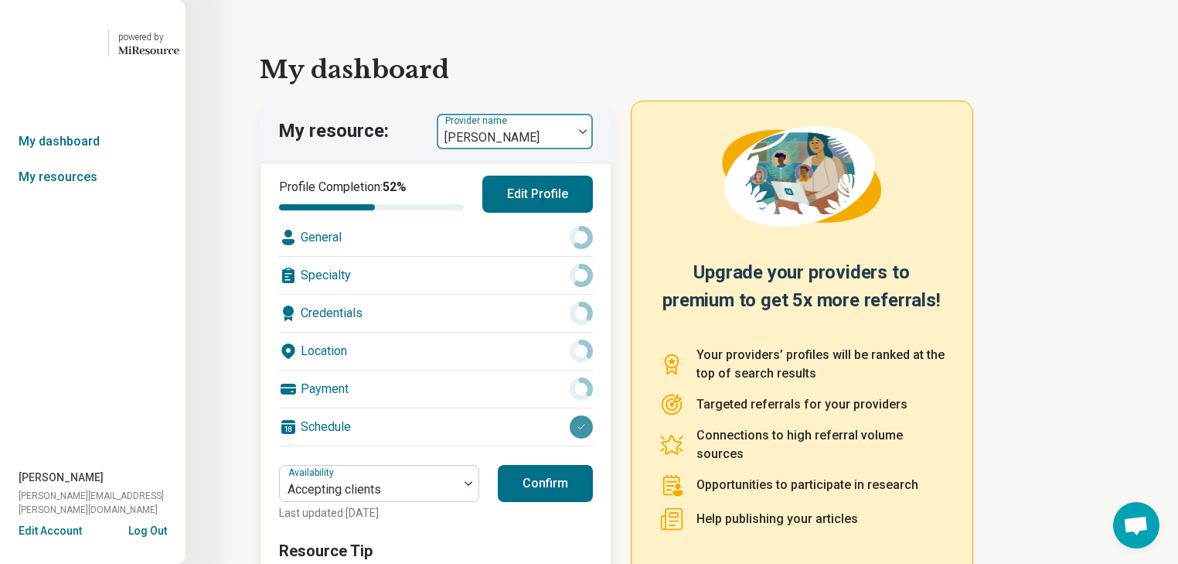
click at [587, 134] on img at bounding box center [583, 131] width 8 height 5
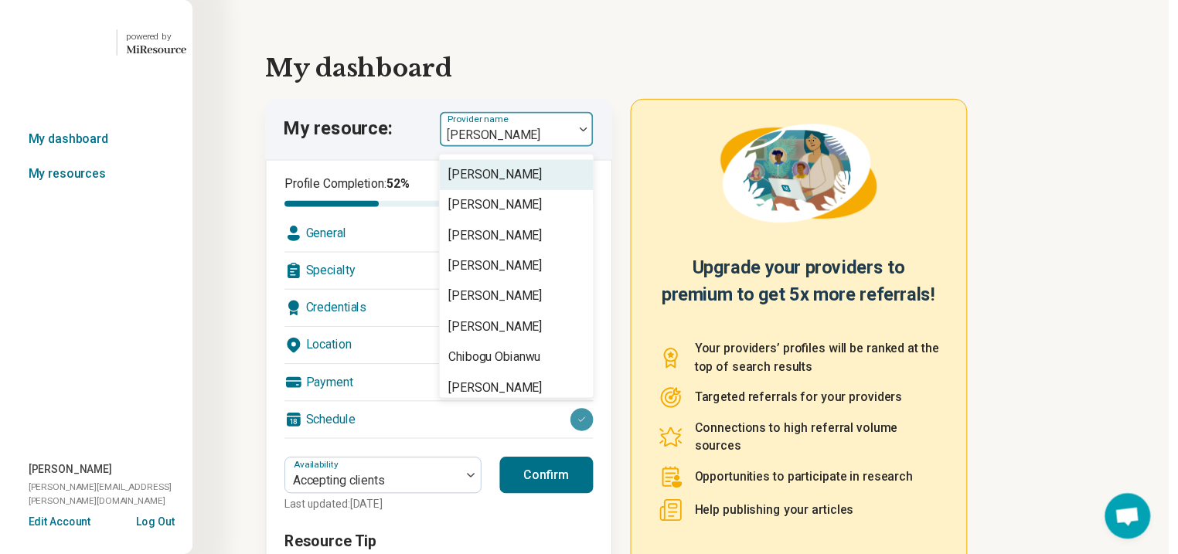
scroll to position [804, 0]
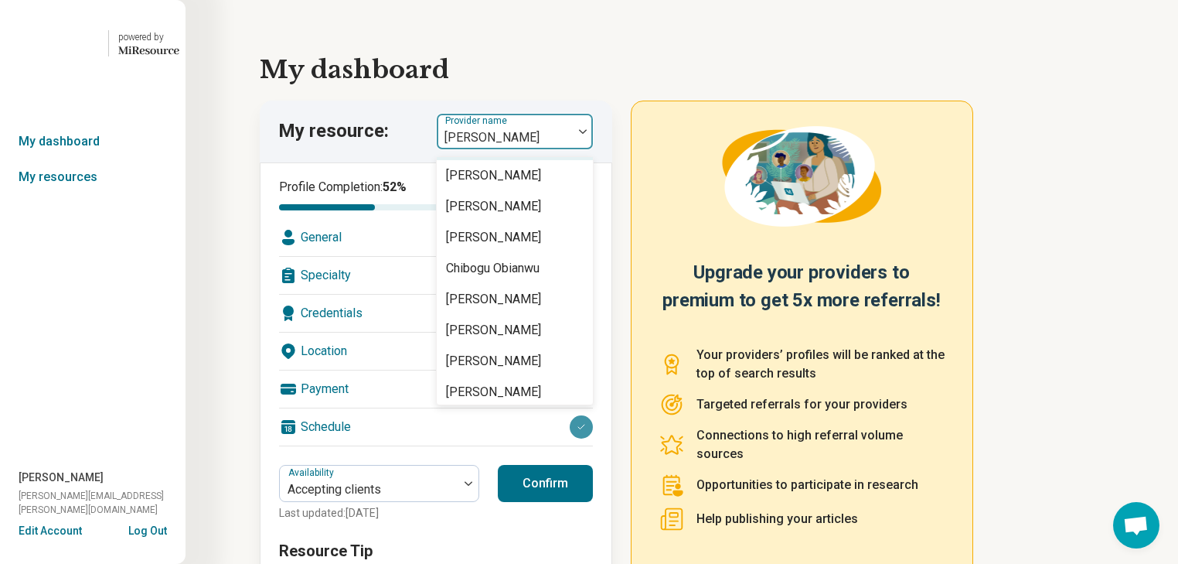
click at [541, 154] on div "[PERSON_NAME]" at bounding box center [493, 144] width 95 height 19
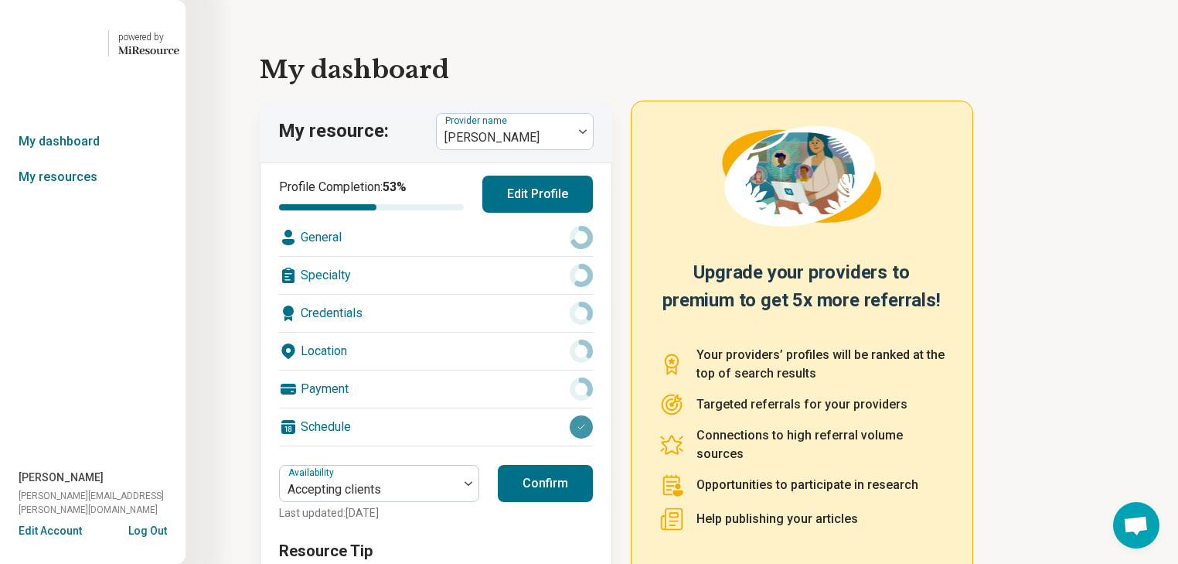
click at [492, 294] on div "Specialty" at bounding box center [436, 275] width 314 height 37
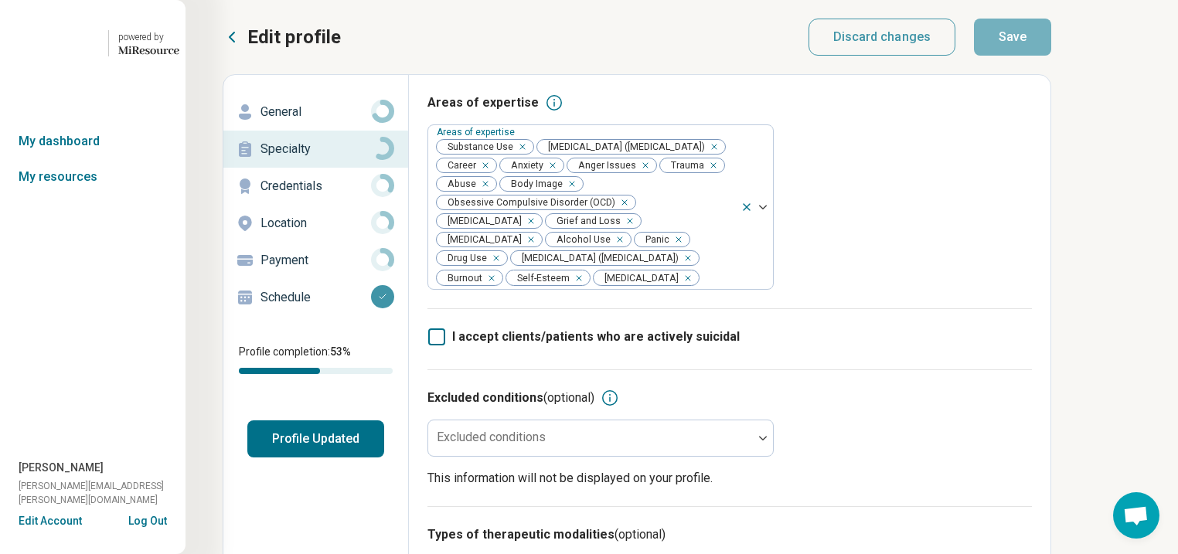
click at [315, 121] on p "General" at bounding box center [316, 112] width 111 height 19
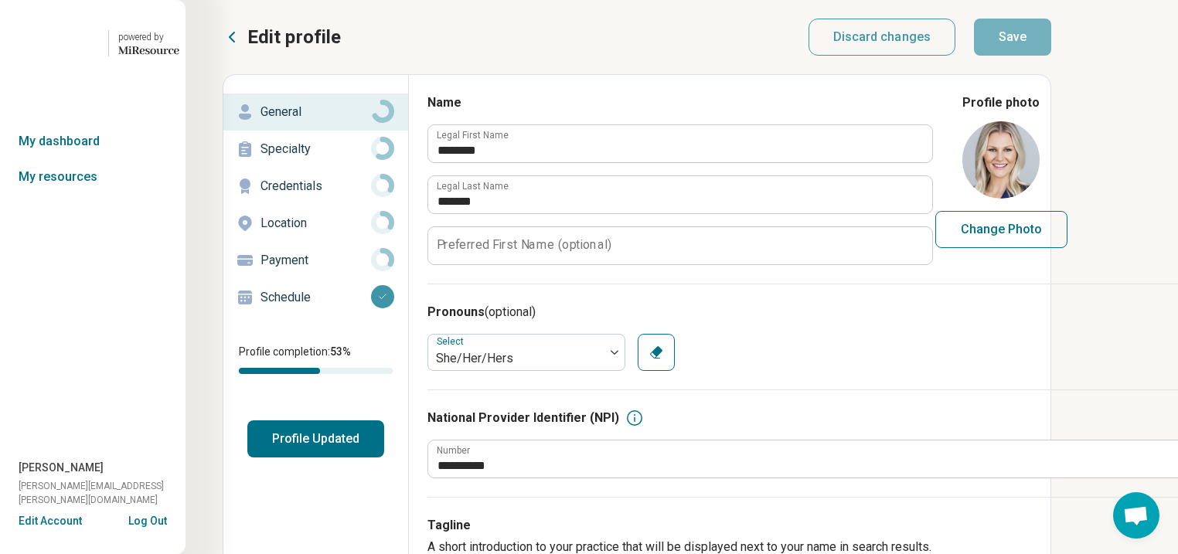
type textarea "*"
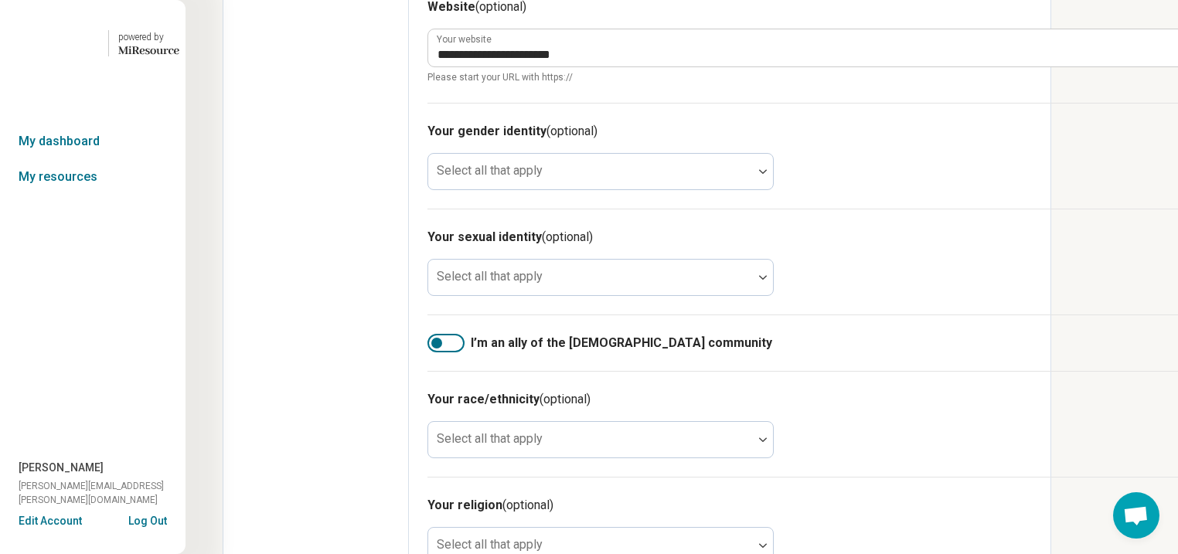
scroll to position [990, 0]
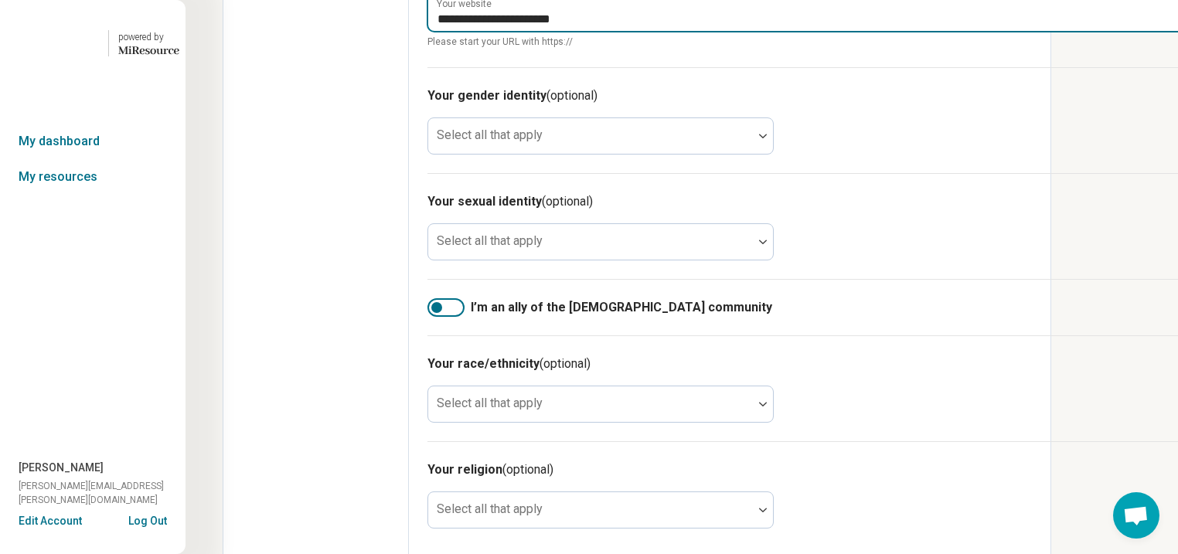
drag, startPoint x: 691, startPoint y: 217, endPoint x: 450, endPoint y: 217, distance: 240.5
type input "**********"
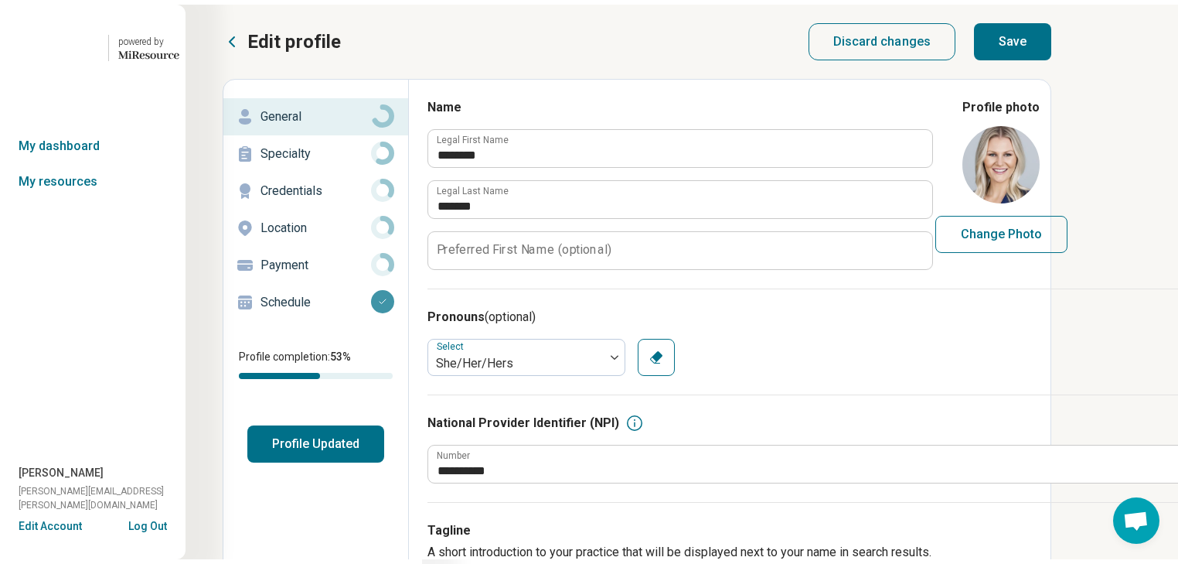
scroll to position [0, 0]
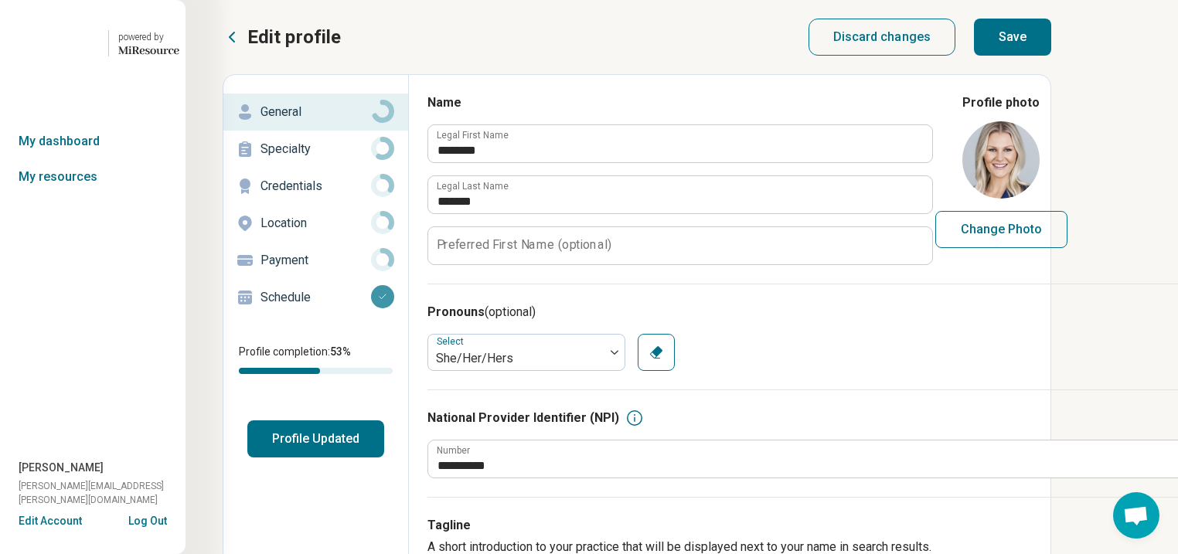
click at [1052, 49] on button "Save" at bounding box center [1012, 37] width 77 height 37
click at [322, 159] on p "Specialty" at bounding box center [316, 149] width 111 height 19
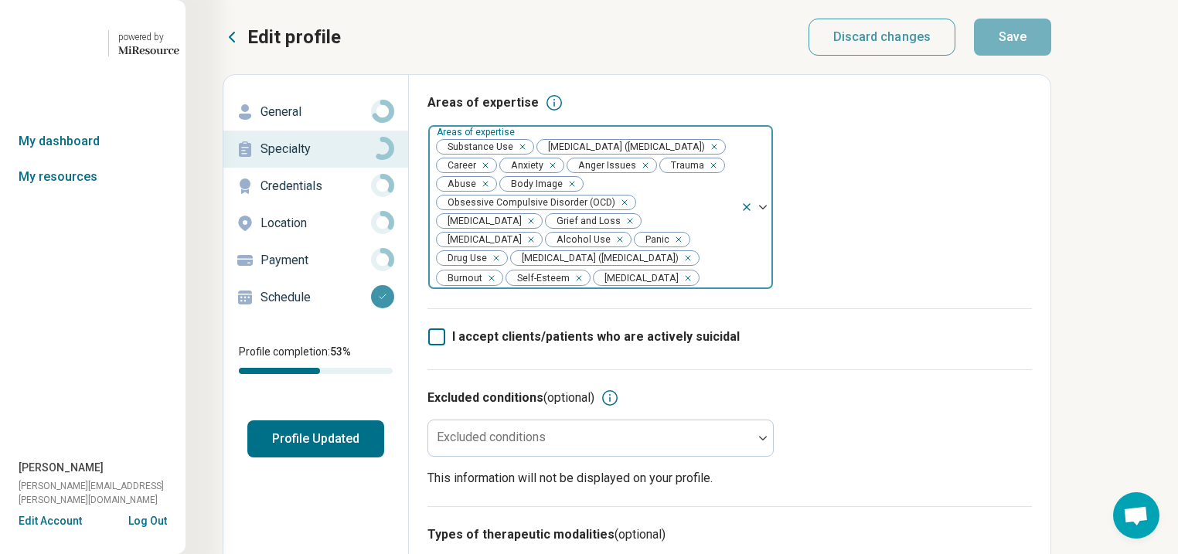
click at [529, 156] on div "Remove [object Object]" at bounding box center [519, 147] width 19 height 19
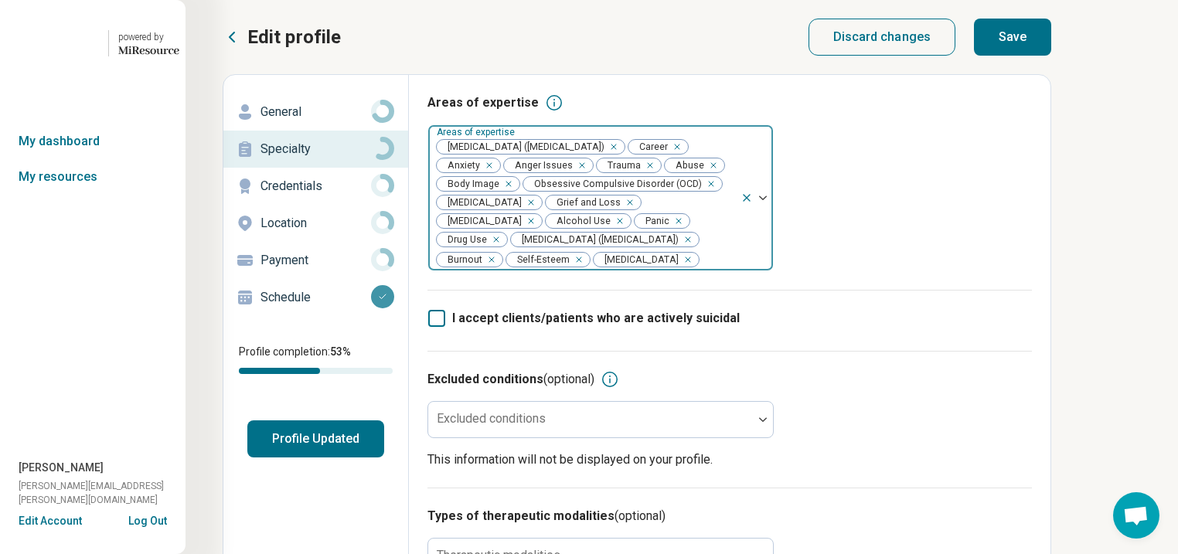
click at [608, 230] on div "Remove [object Object]" at bounding box center [617, 221] width 19 height 19
click at [653, 230] on div "Remove [object Object]" at bounding box center [662, 221] width 19 height 19
click at [1052, 45] on button "Save" at bounding box center [1012, 37] width 77 height 37
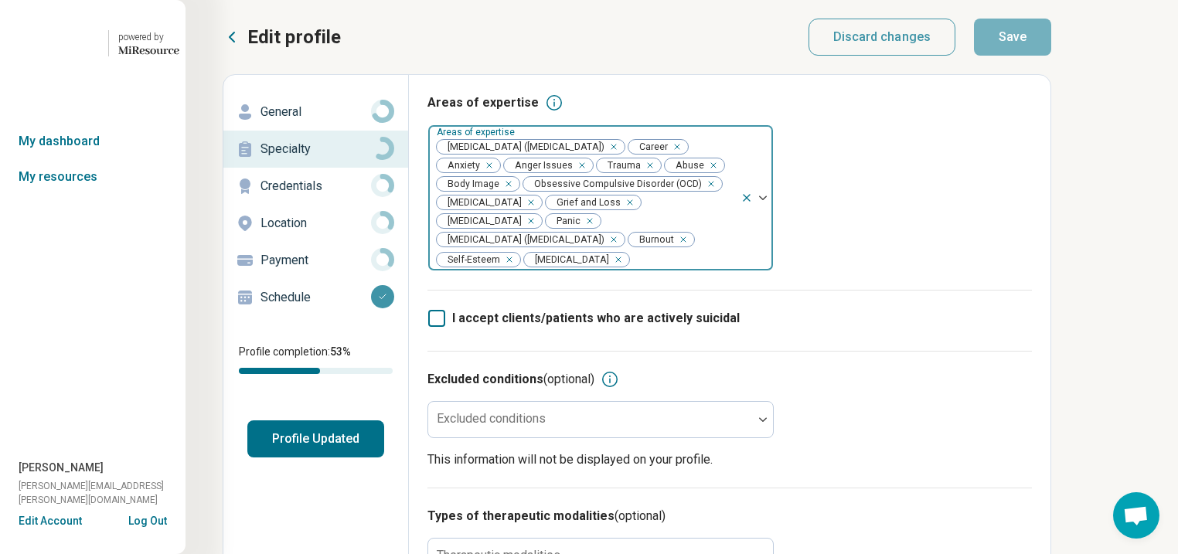
click at [359, 458] on button "Profile Updated" at bounding box center [315, 439] width 137 height 37
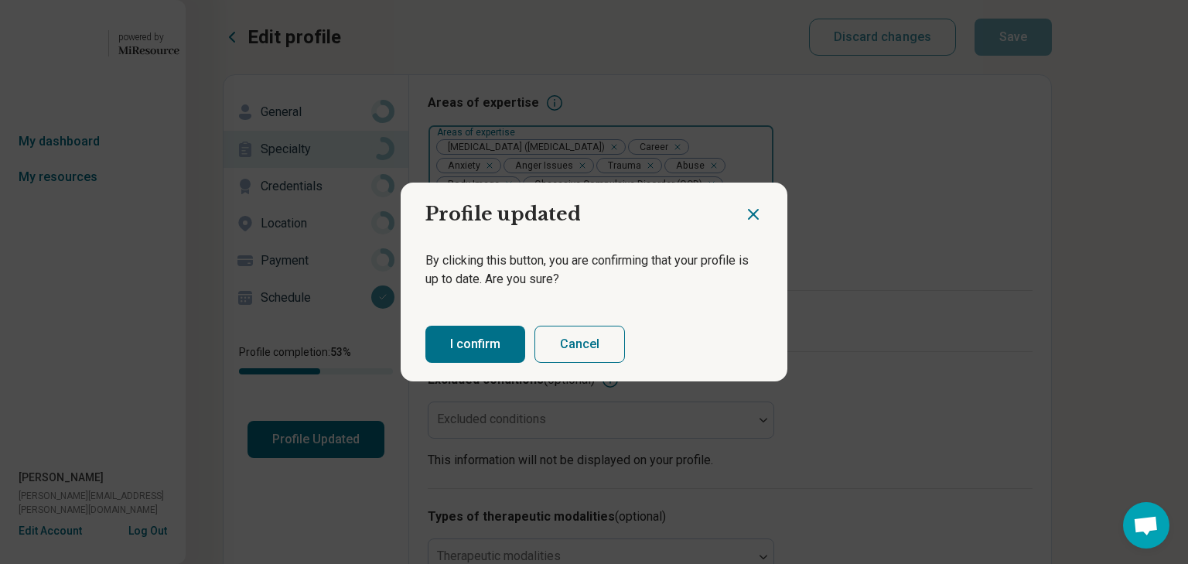
click at [474, 363] on button "I confirm" at bounding box center [475, 344] width 100 height 37
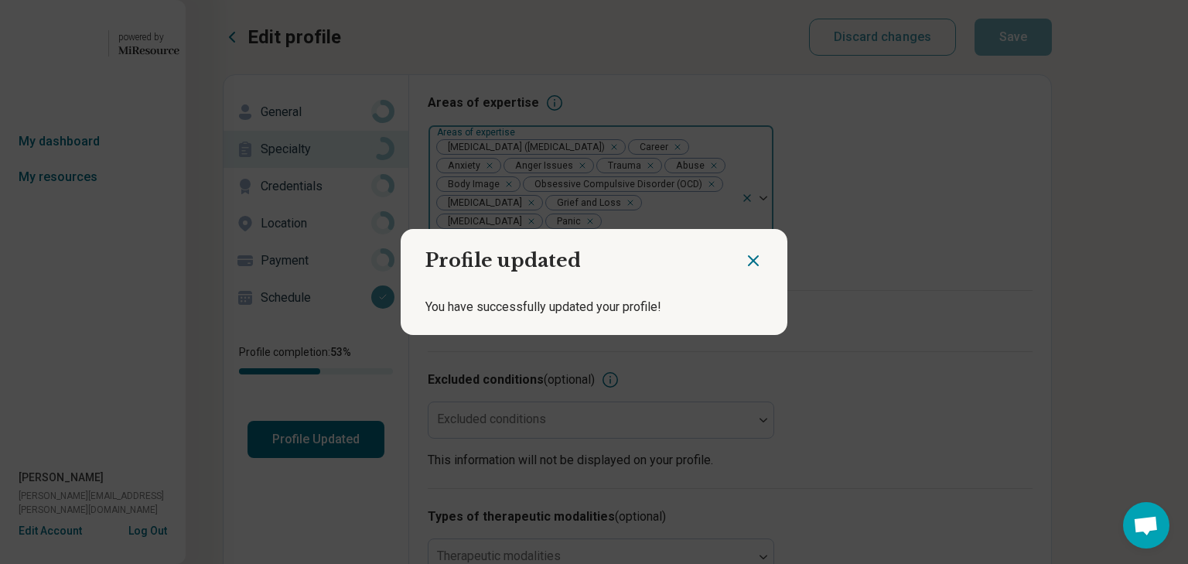
click at [744, 251] on icon "Close dialog" at bounding box center [753, 260] width 19 height 19
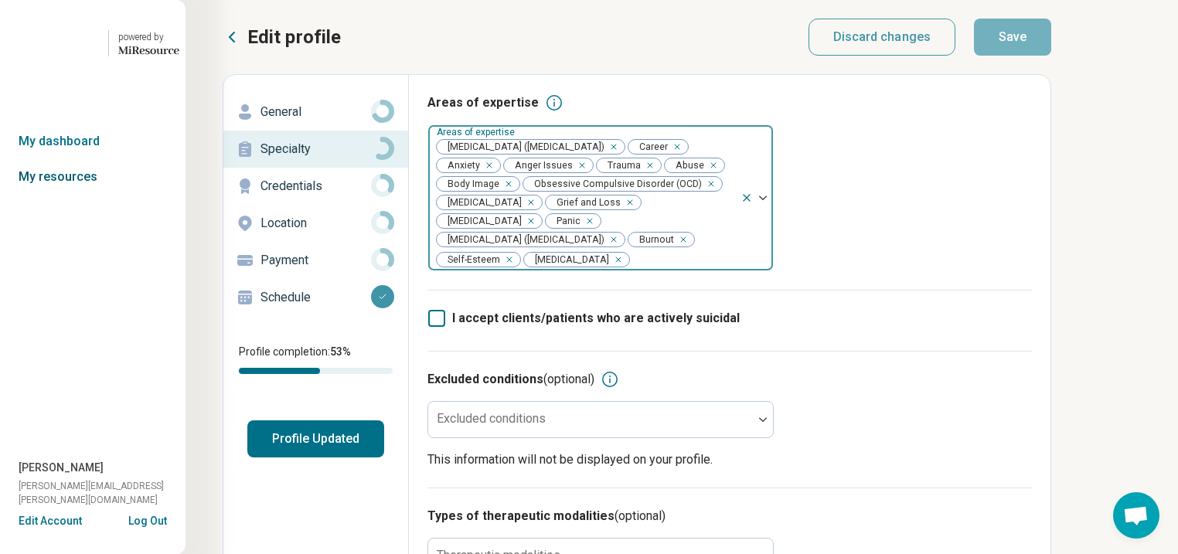
click at [56, 195] on link "My resources" at bounding box center [93, 177] width 186 height 36
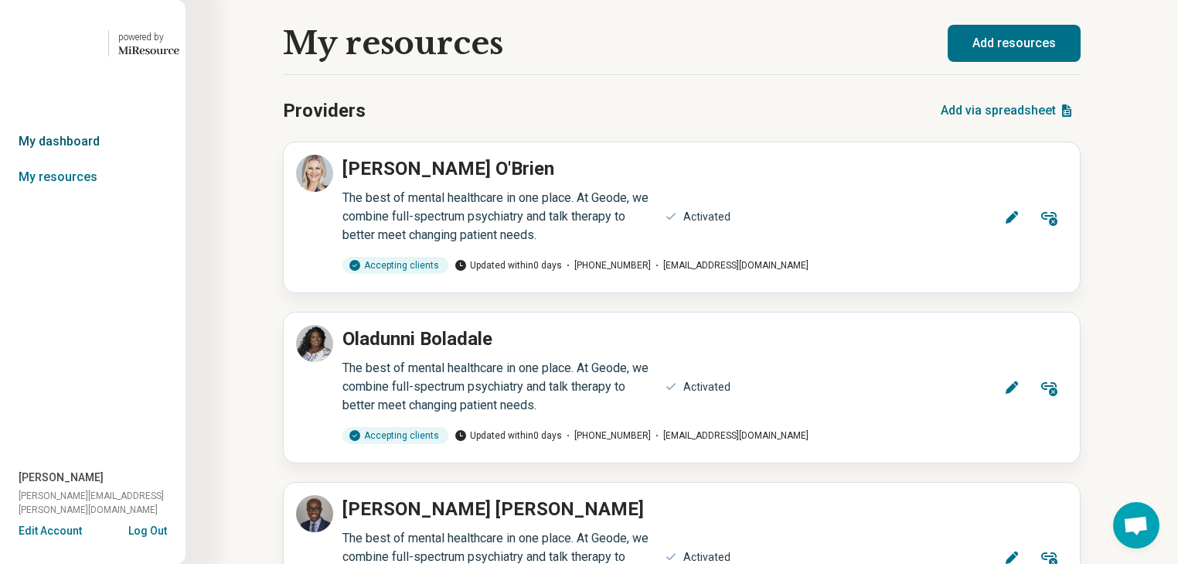
click at [65, 159] on link "My dashboard" at bounding box center [93, 142] width 186 height 36
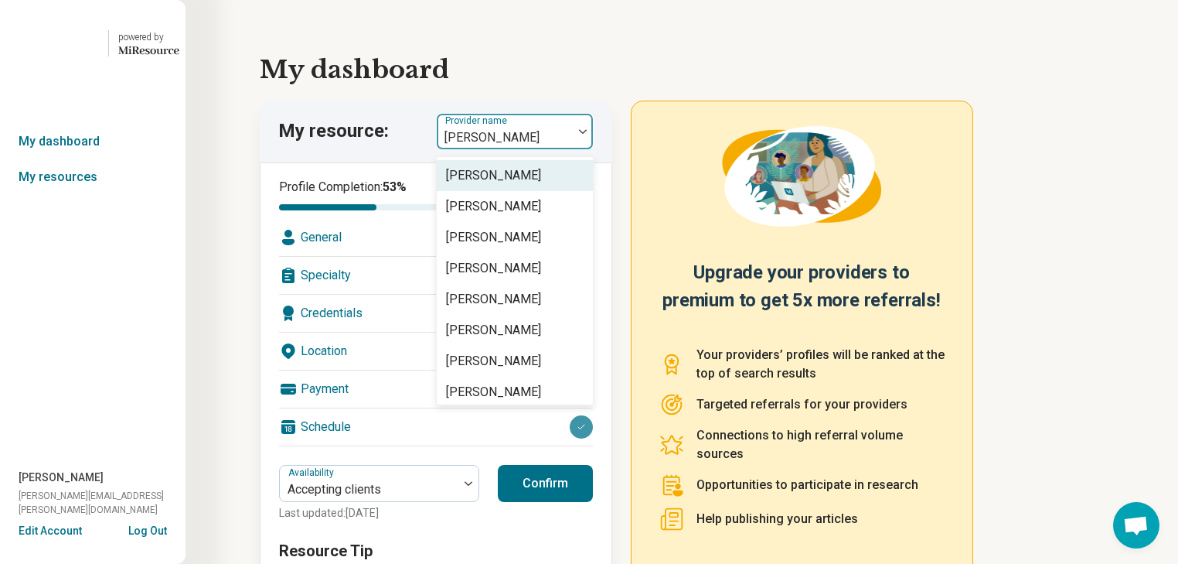
click at [587, 134] on img at bounding box center [583, 131] width 8 height 5
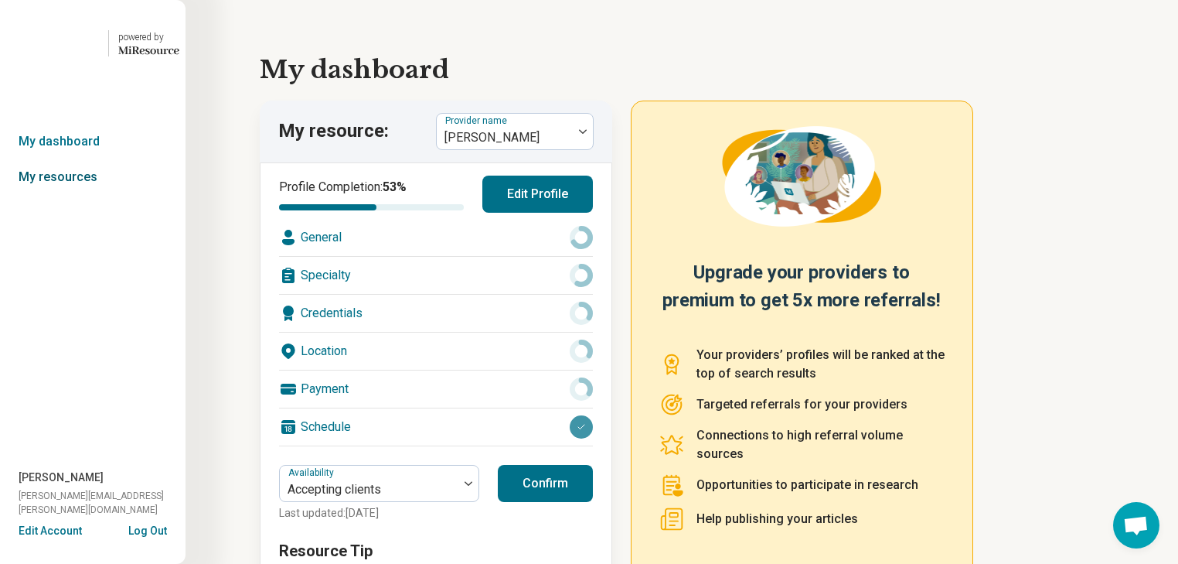
click at [67, 195] on link "My resources" at bounding box center [93, 177] width 186 height 36
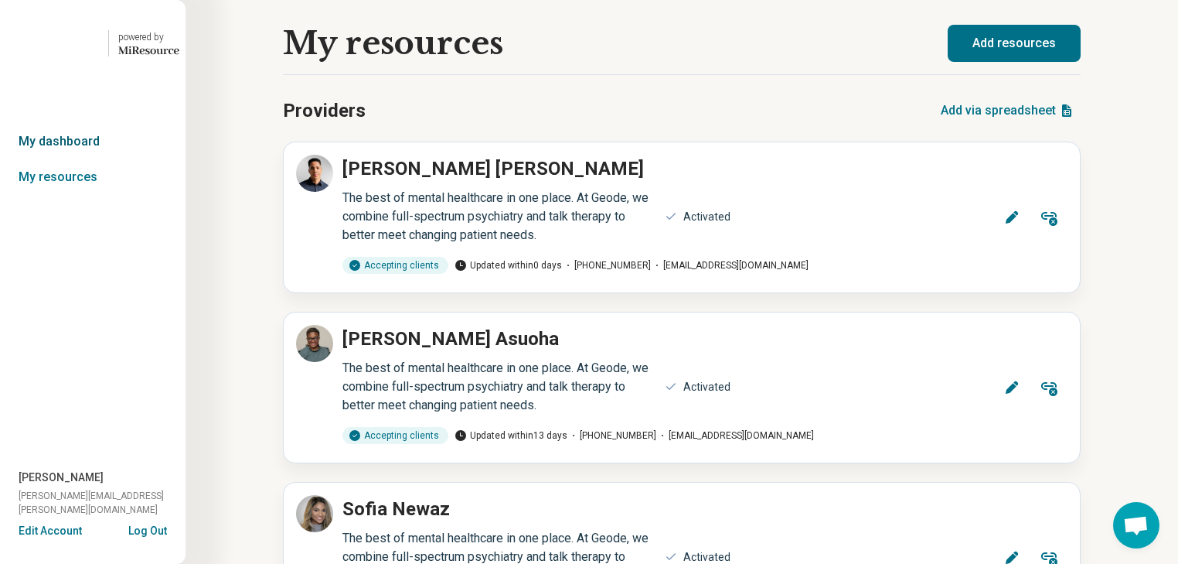
click at [79, 159] on link "My dashboard" at bounding box center [93, 142] width 186 height 36
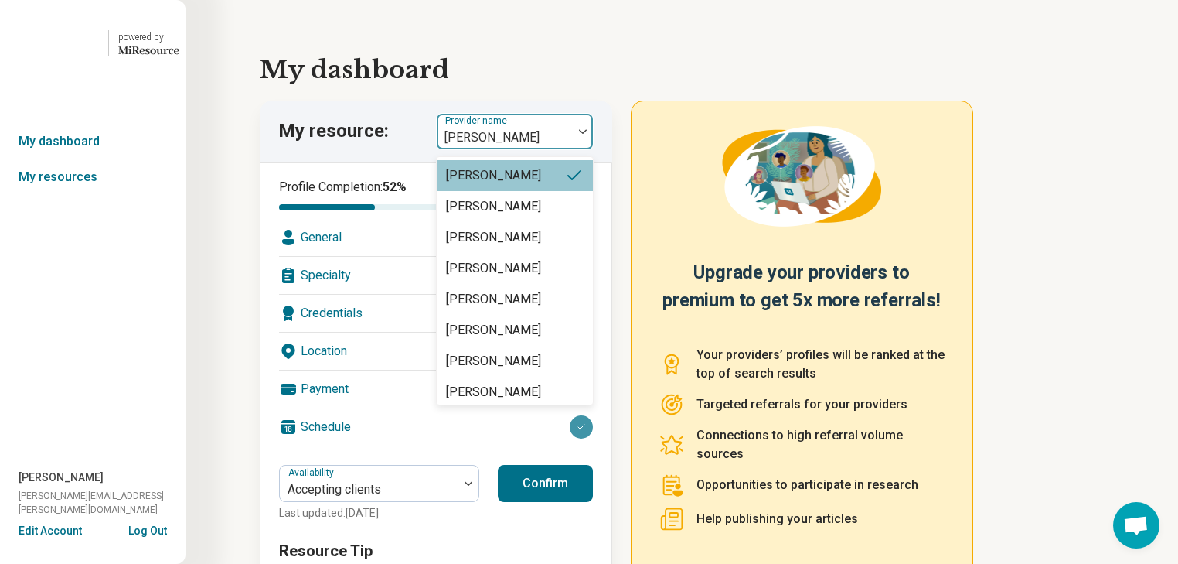
click at [587, 134] on img at bounding box center [583, 131] width 8 height 5
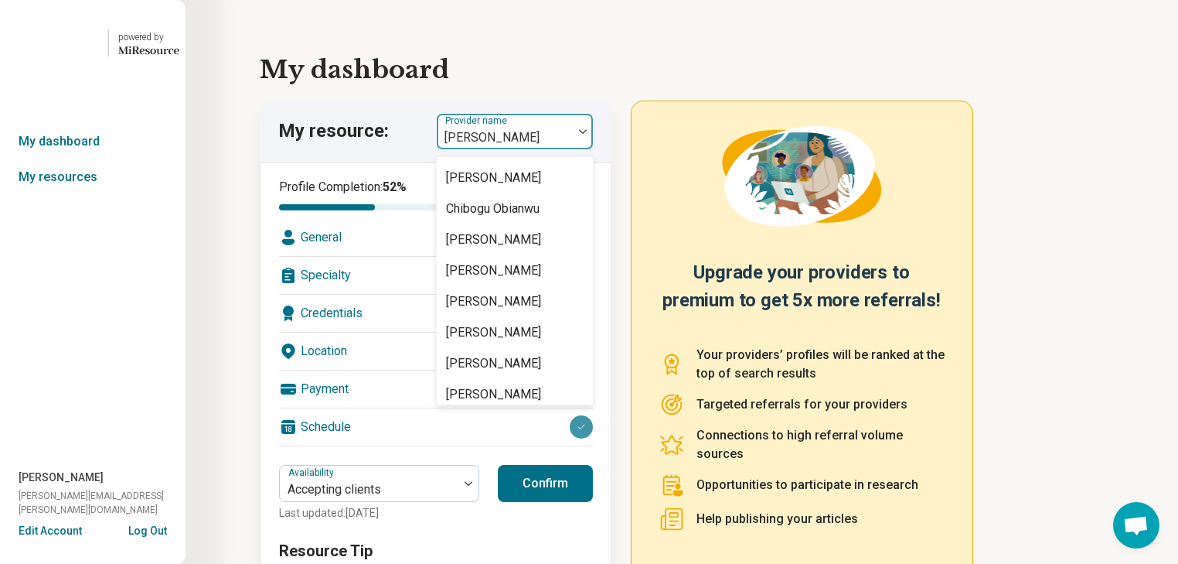
scroll to position [866, 0]
click at [510, 123] on div "[PERSON_NAME]" at bounding box center [493, 113] width 95 height 19
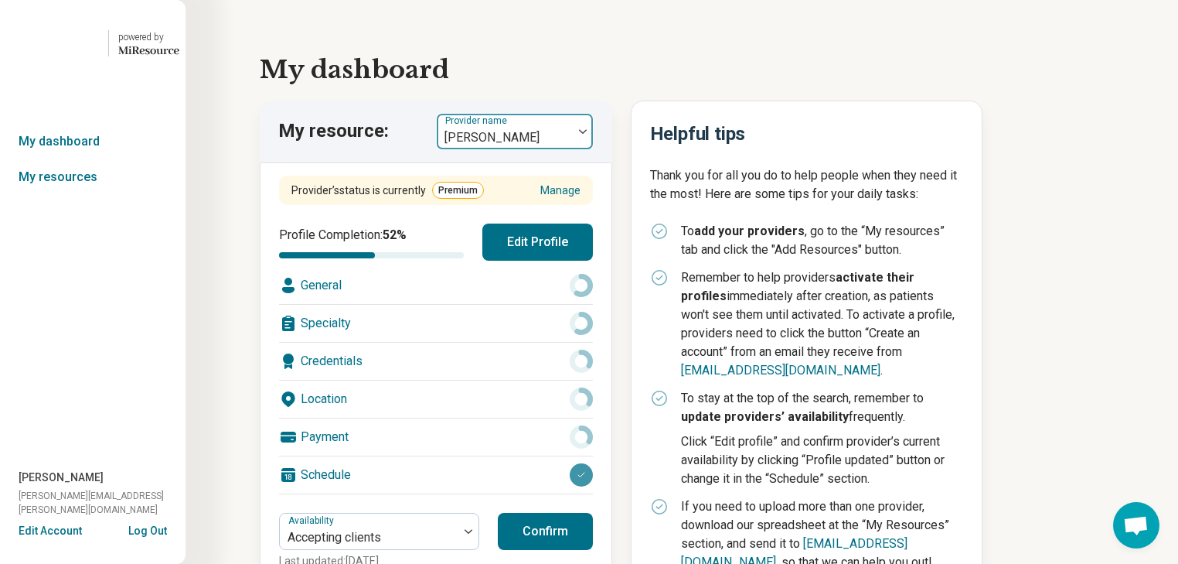
click at [591, 149] on div at bounding box center [583, 132] width 20 height 36
click at [56, 195] on link "My resources" at bounding box center [93, 177] width 186 height 36
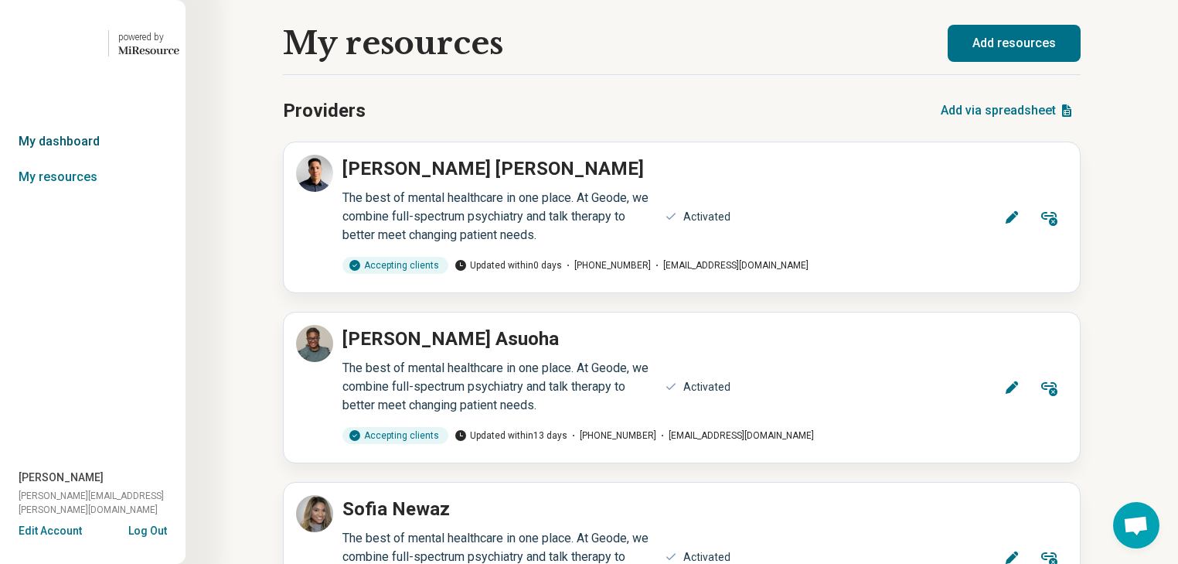
click at [76, 159] on link "My dashboard" at bounding box center [93, 142] width 186 height 36
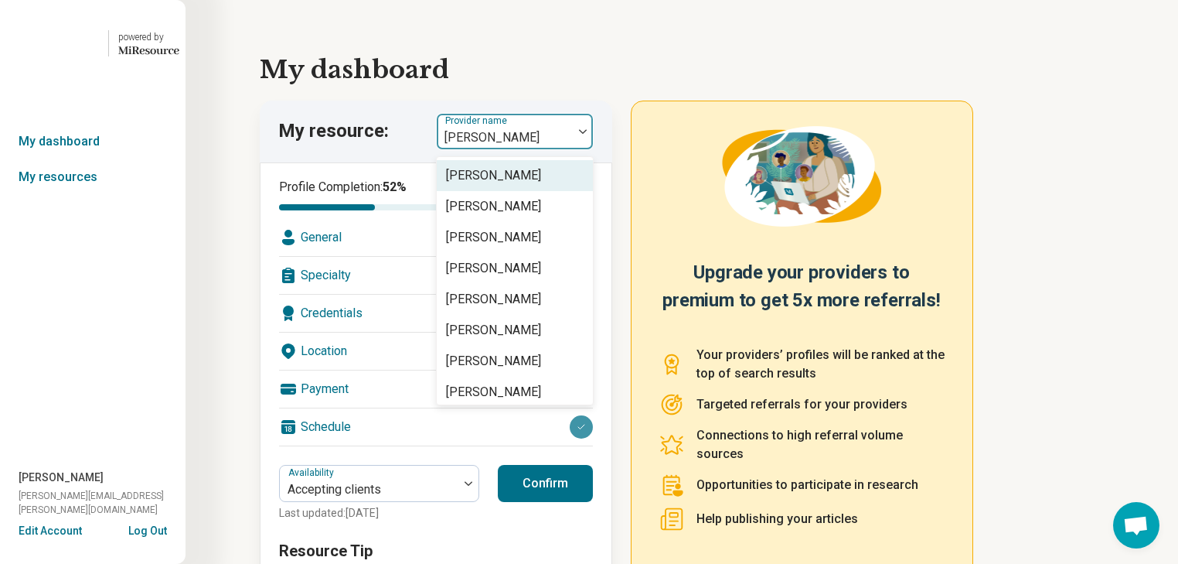
click at [591, 149] on div at bounding box center [583, 132] width 20 height 36
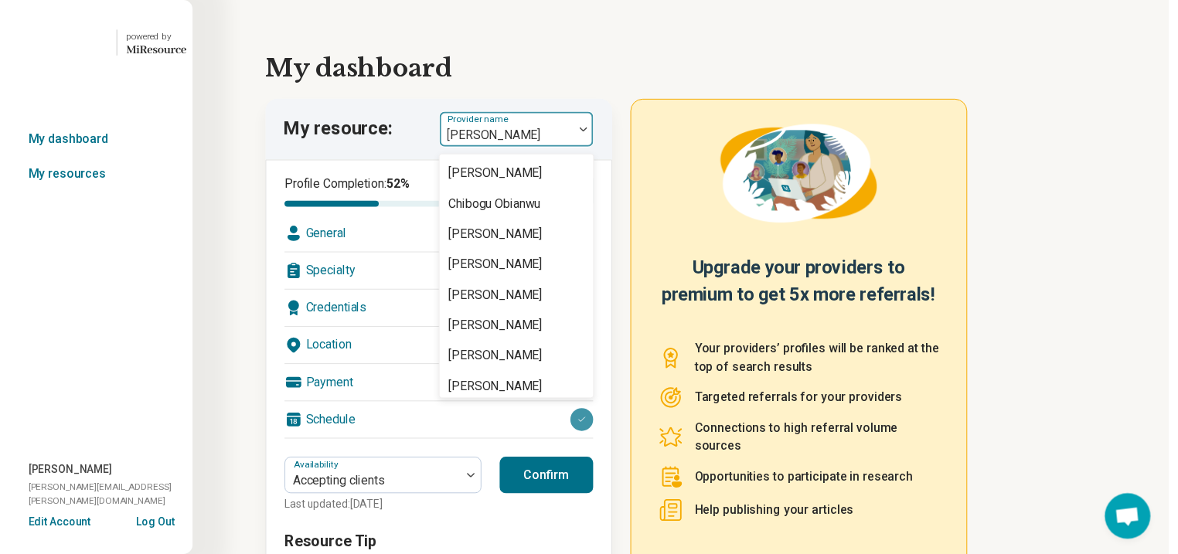
scroll to position [866, 0]
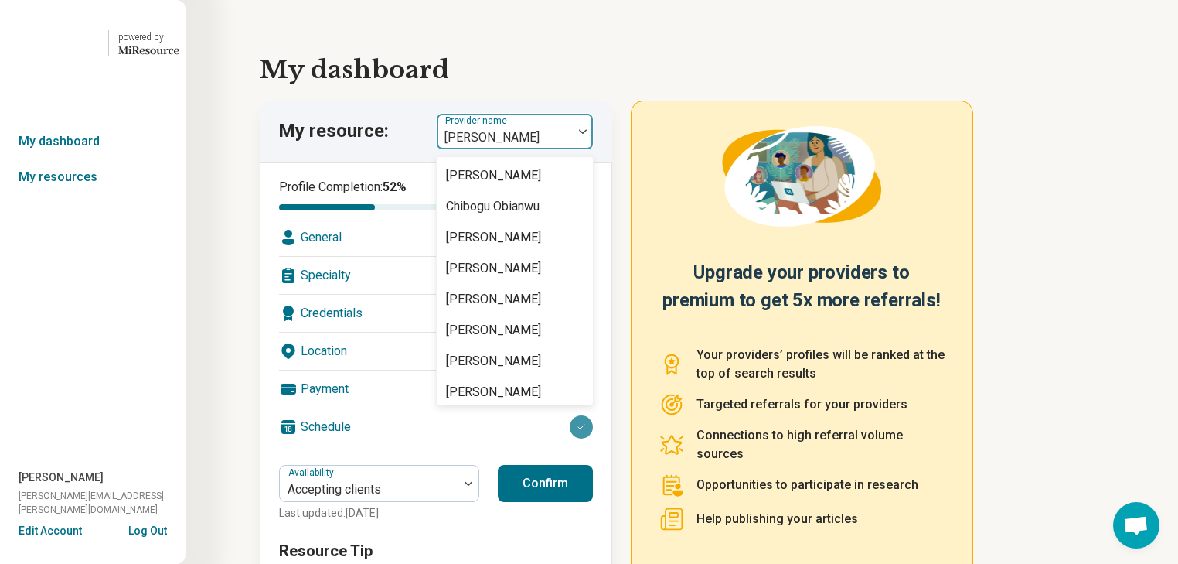
click at [537, 129] on div "[PERSON_NAME]" at bounding box center [515, 113] width 156 height 31
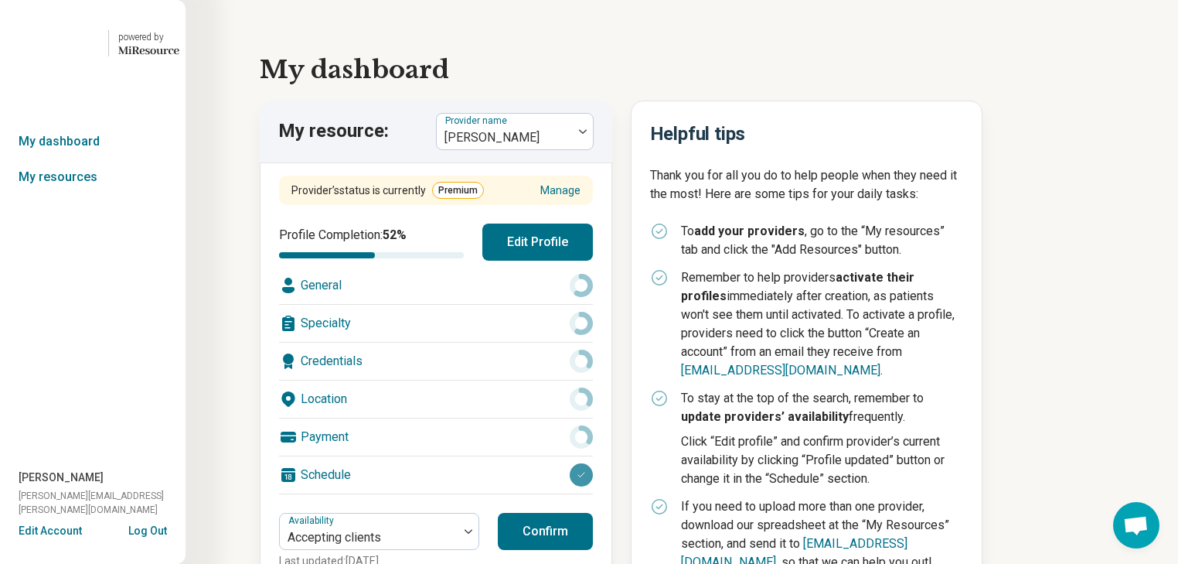
click at [452, 304] on div "General" at bounding box center [436, 285] width 314 height 37
type textarea "*"
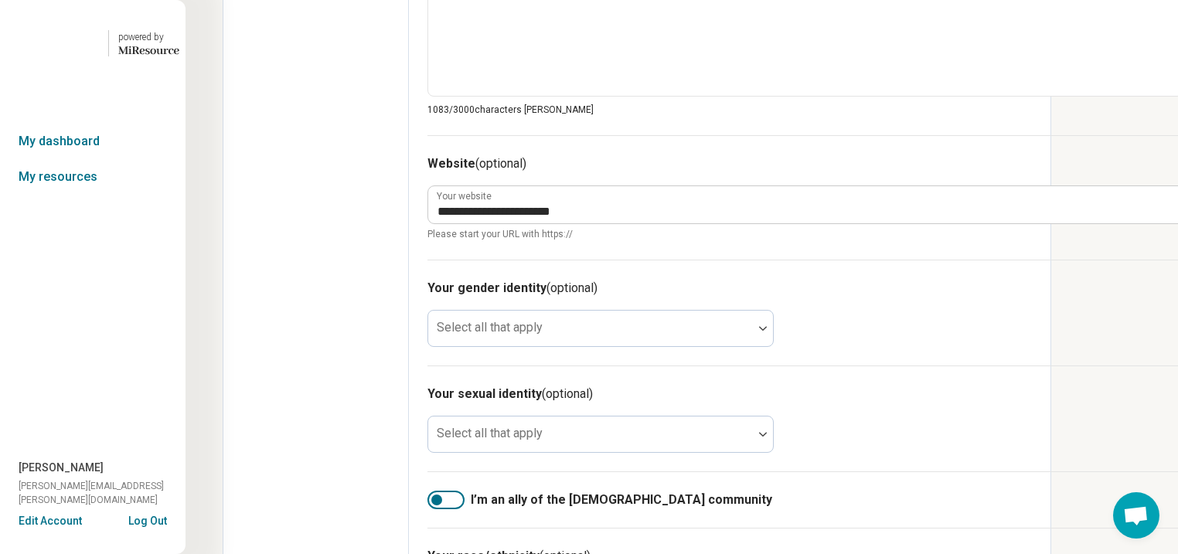
scroll to position [1052, 0]
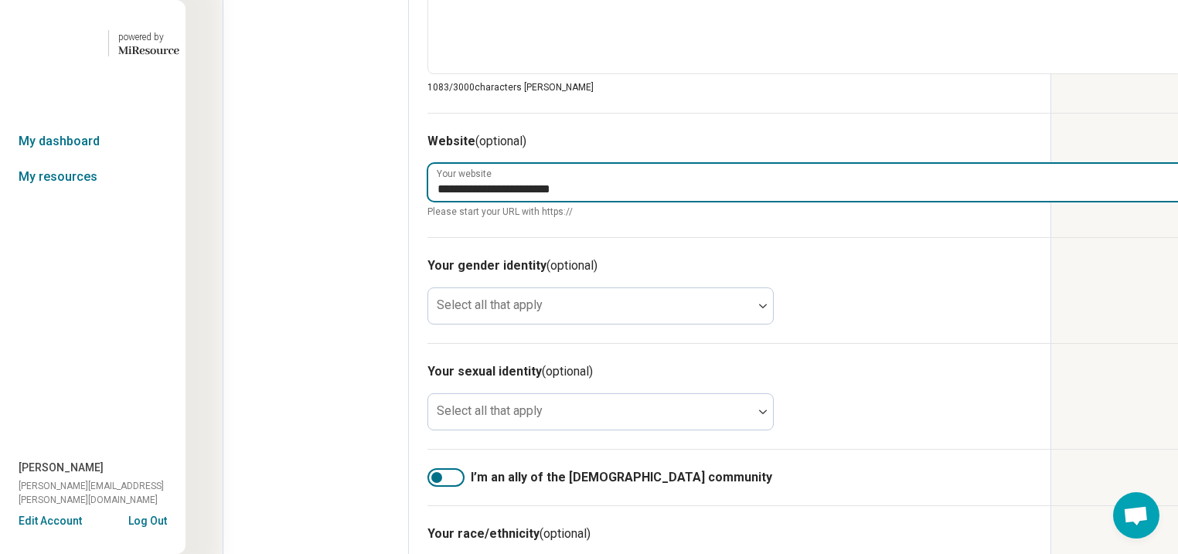
drag, startPoint x: 641, startPoint y: 387, endPoint x: 481, endPoint y: 396, distance: 160.3
type input "**********"
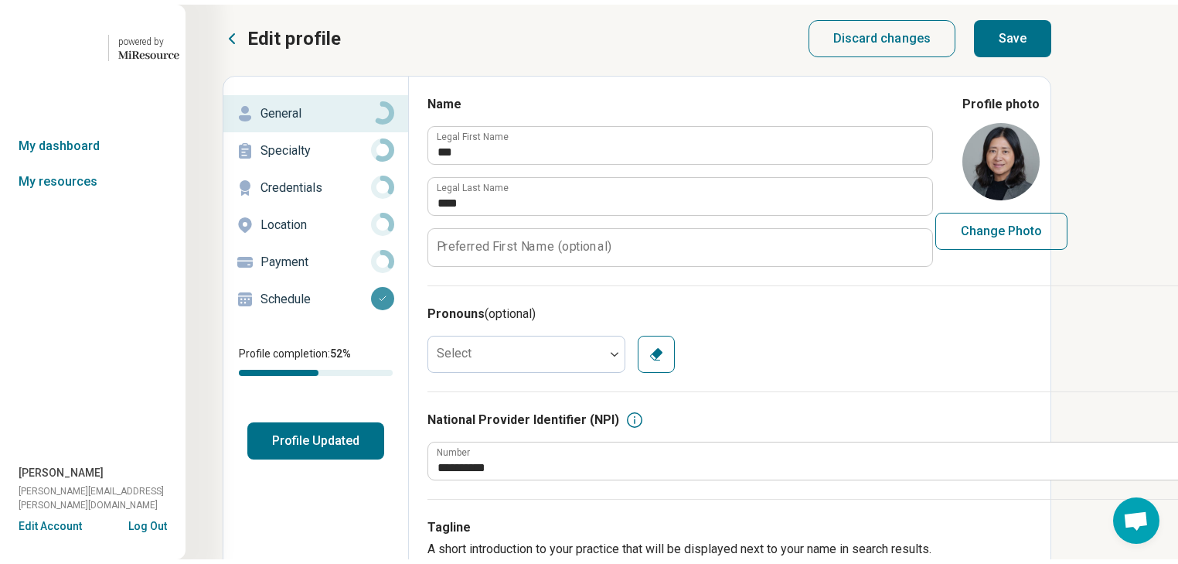
scroll to position [0, 0]
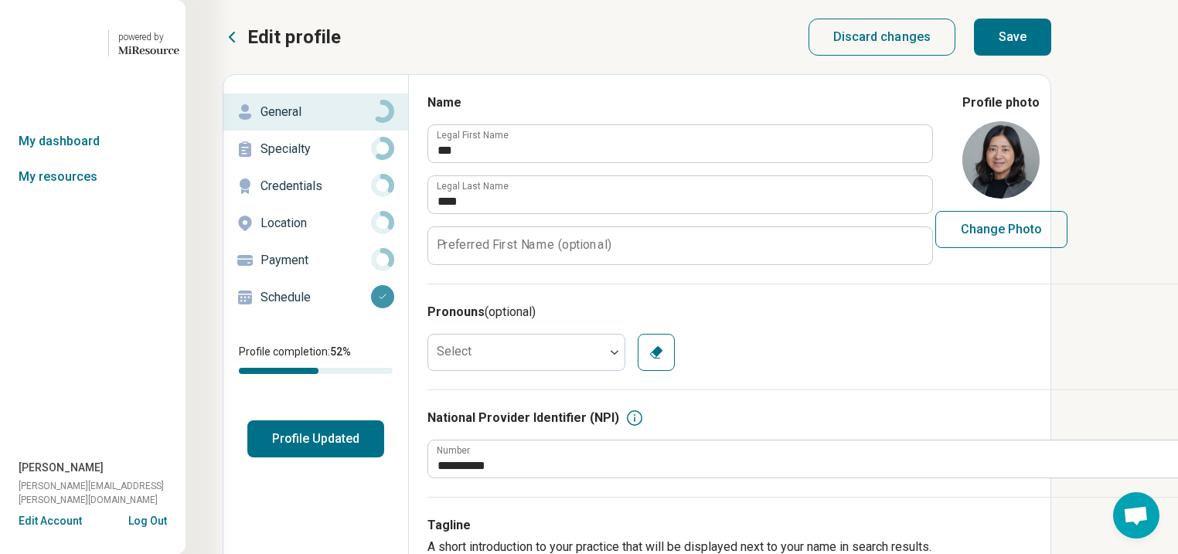
click at [1052, 56] on button "Save" at bounding box center [1012, 37] width 77 height 37
click at [312, 159] on p "Specialty" at bounding box center [316, 149] width 111 height 19
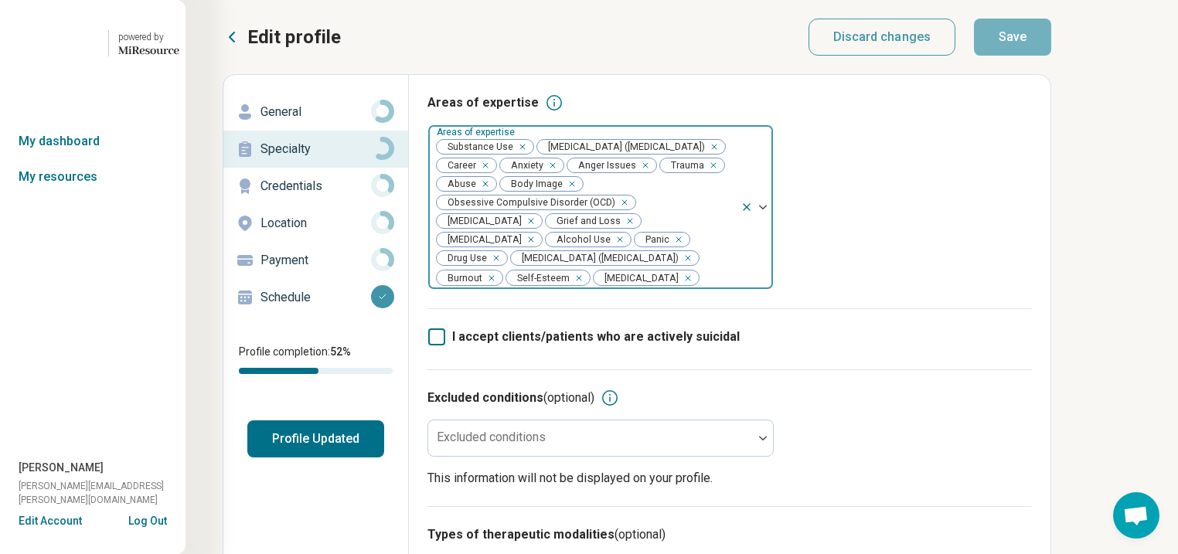
click at [529, 156] on div "Remove [object Object]" at bounding box center [519, 147] width 19 height 19
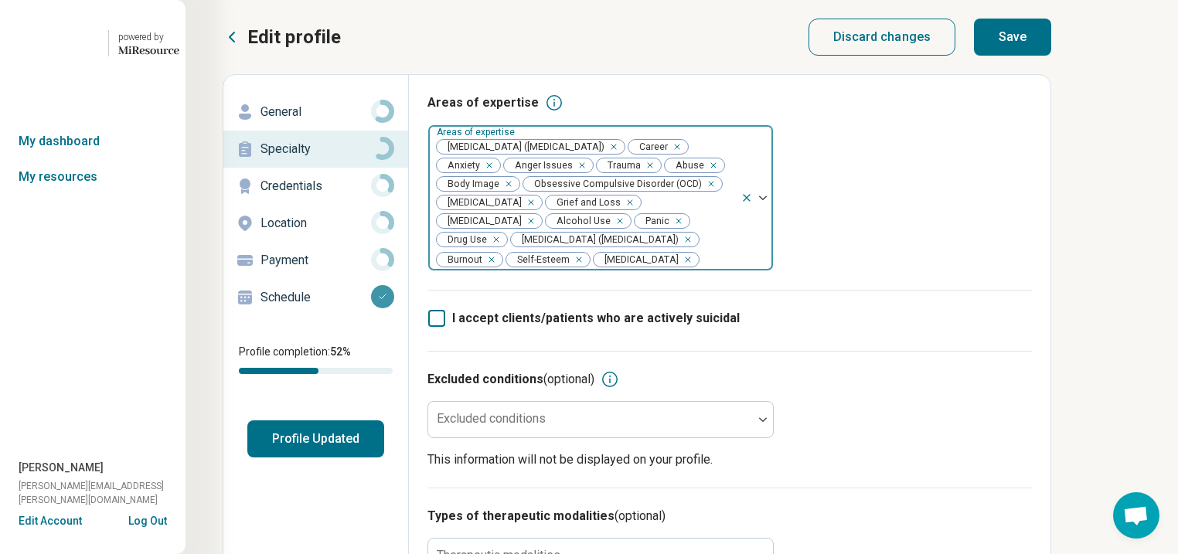
click at [611, 227] on icon "Remove [object Object]" at bounding box center [616, 221] width 11 height 11
click at [653, 230] on div "Remove [object Object]" at bounding box center [662, 221] width 19 height 19
click at [1052, 56] on button "Save" at bounding box center [1012, 37] width 77 height 37
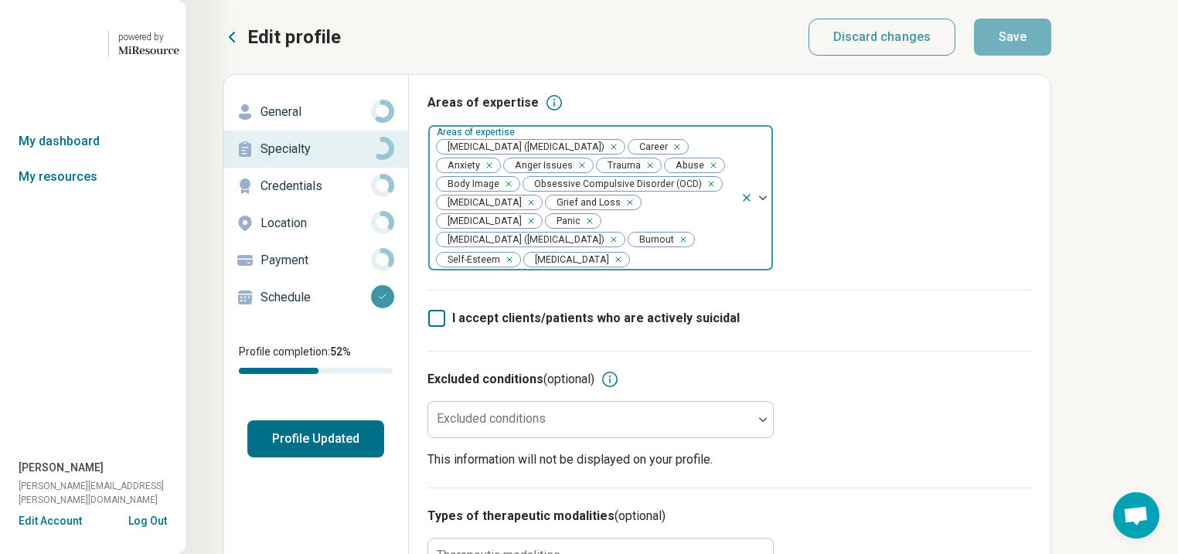
click at [345, 458] on button "Profile Updated" at bounding box center [315, 439] width 137 height 37
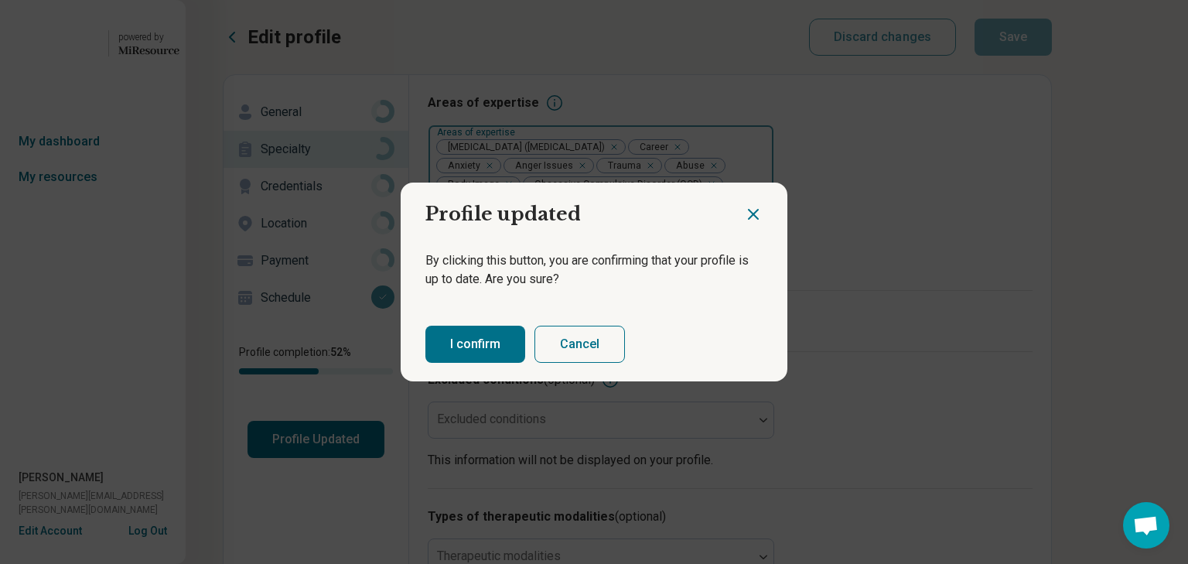
click at [479, 352] on button "I confirm" at bounding box center [475, 344] width 100 height 37
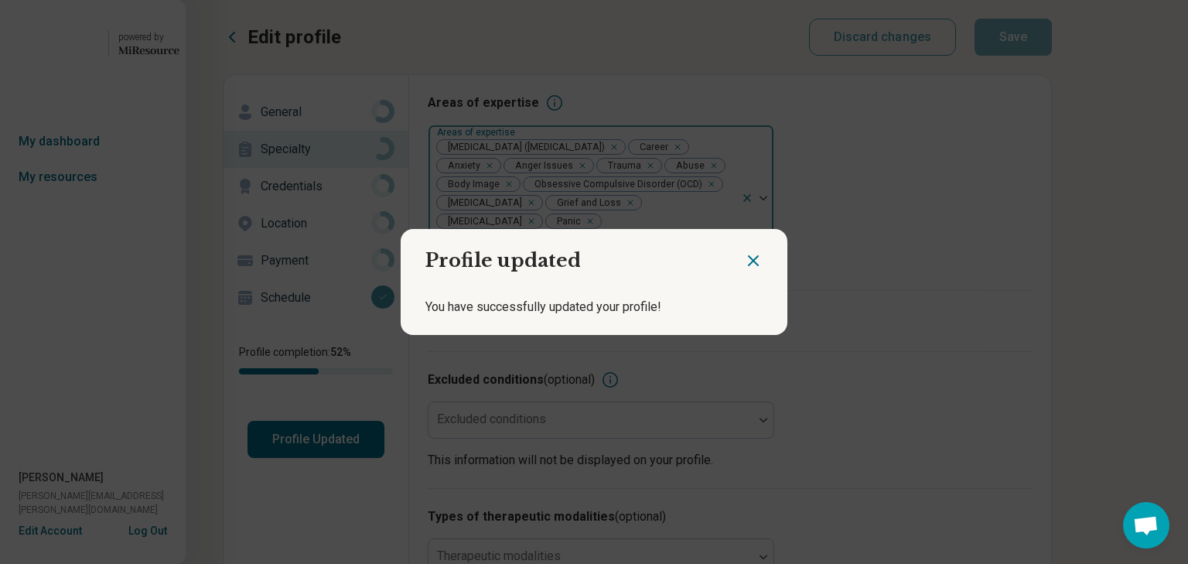
click at [744, 254] on icon "Close dialog" at bounding box center [753, 260] width 19 height 19
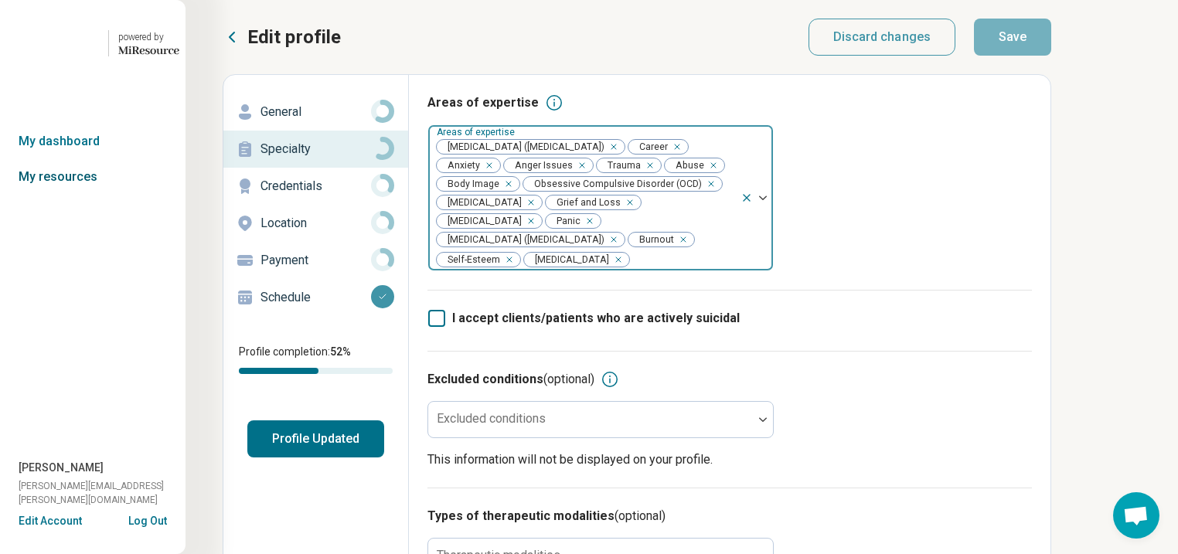
click at [80, 195] on link "My resources" at bounding box center [93, 177] width 186 height 36
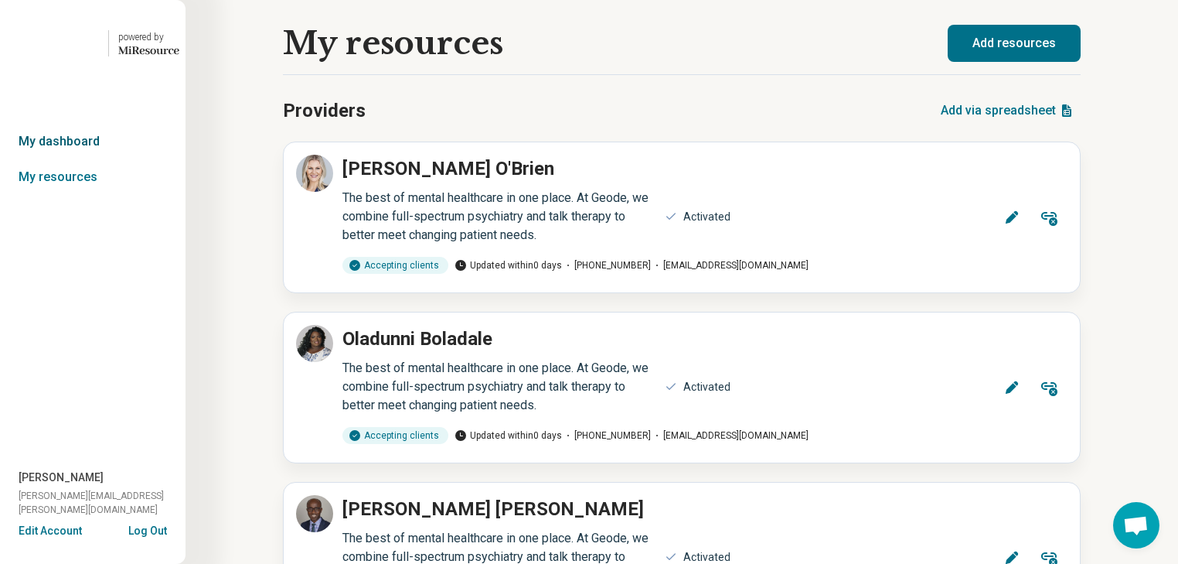
click at [80, 159] on link "My dashboard" at bounding box center [93, 142] width 186 height 36
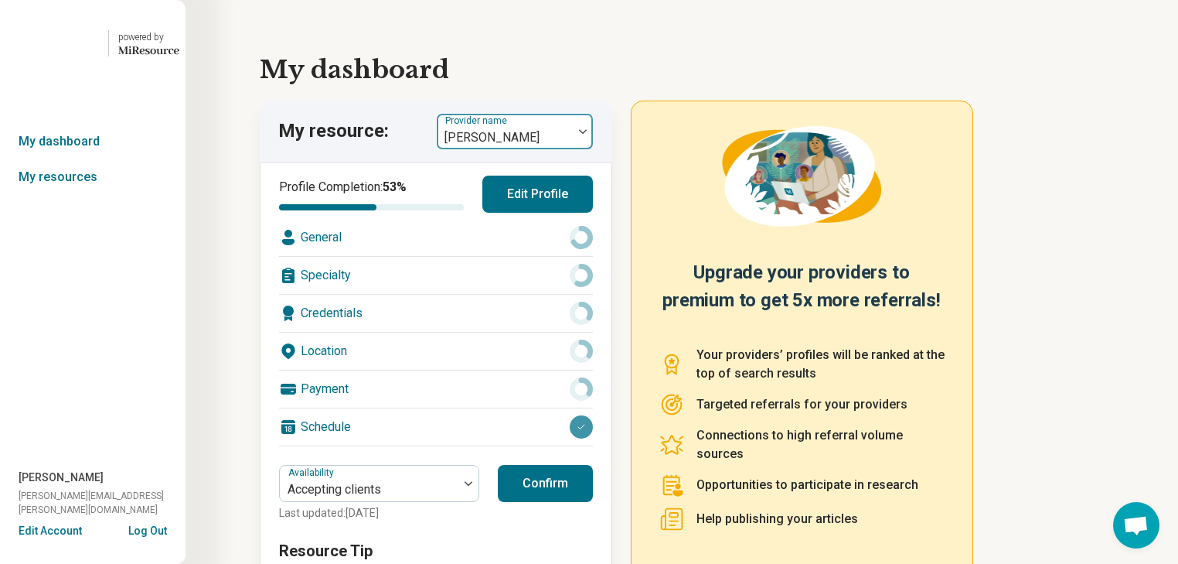
click at [588, 134] on div at bounding box center [583, 131] width 20 height 5
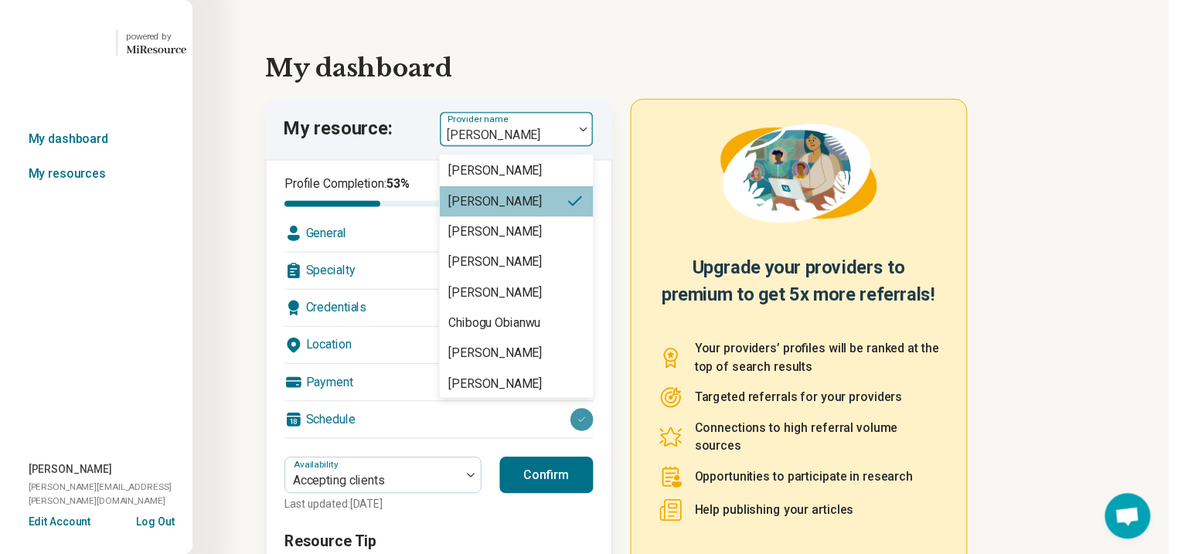
scroll to position [804, 0]
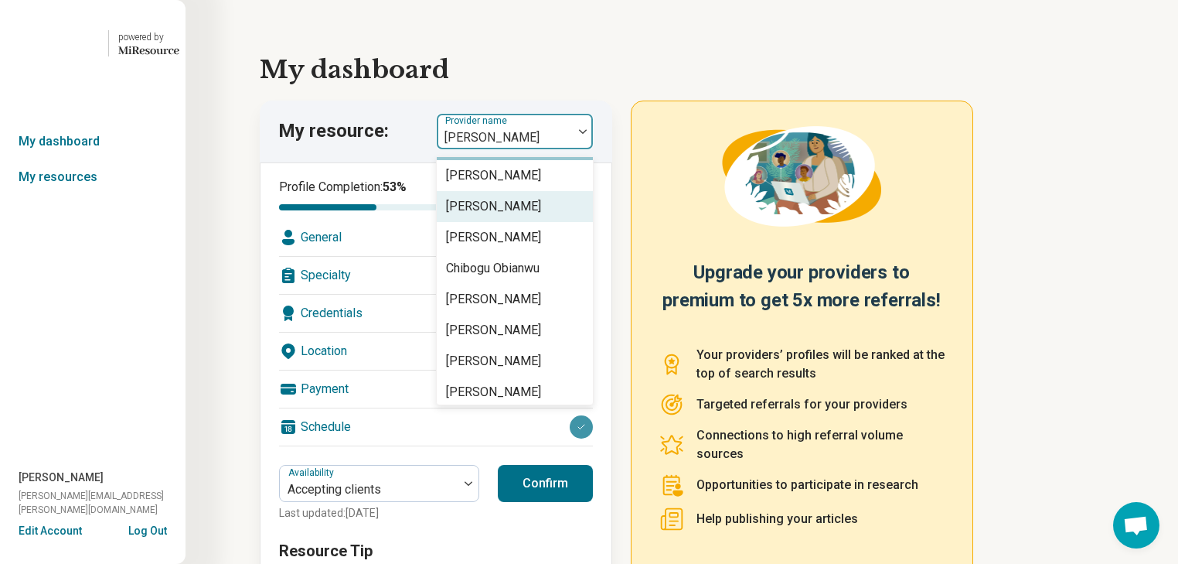
click at [521, 216] on div "[PERSON_NAME]" at bounding box center [493, 206] width 95 height 19
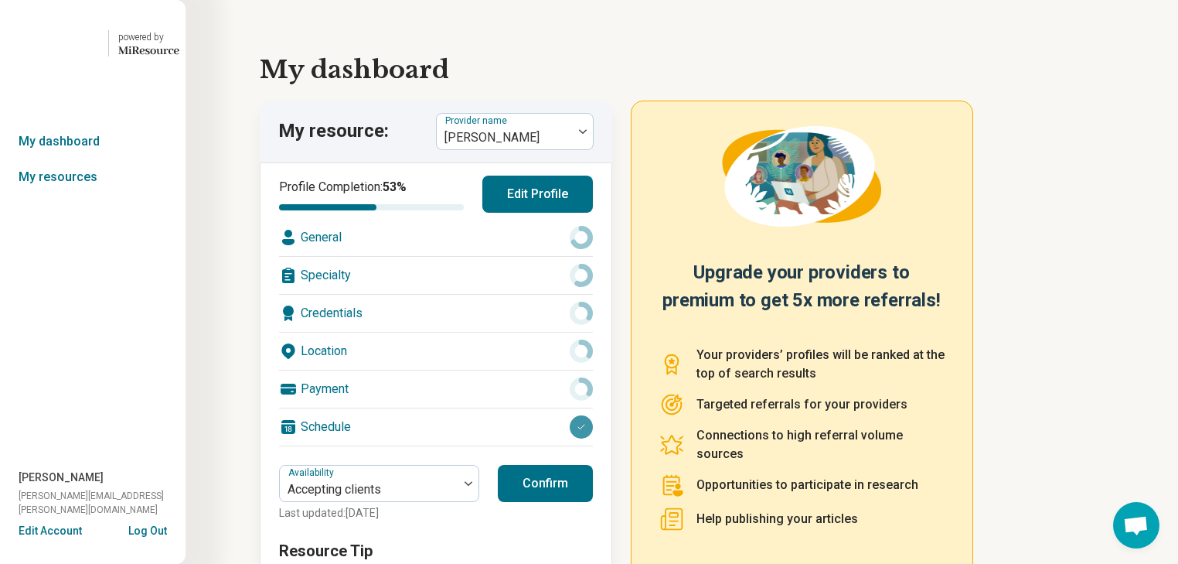
click at [485, 256] on div "General" at bounding box center [436, 237] width 314 height 37
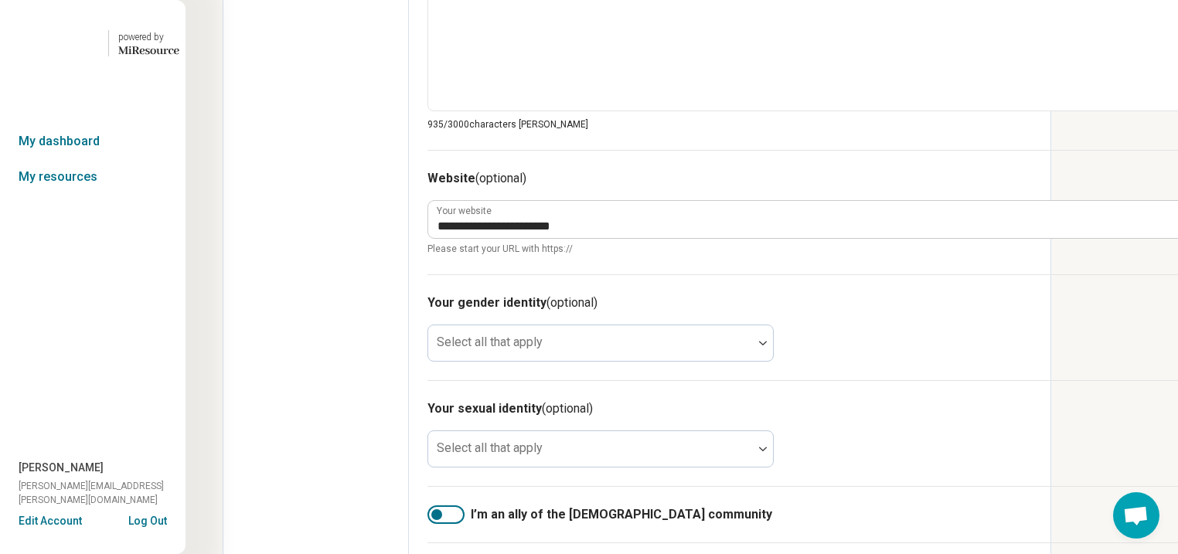
scroll to position [928, 0]
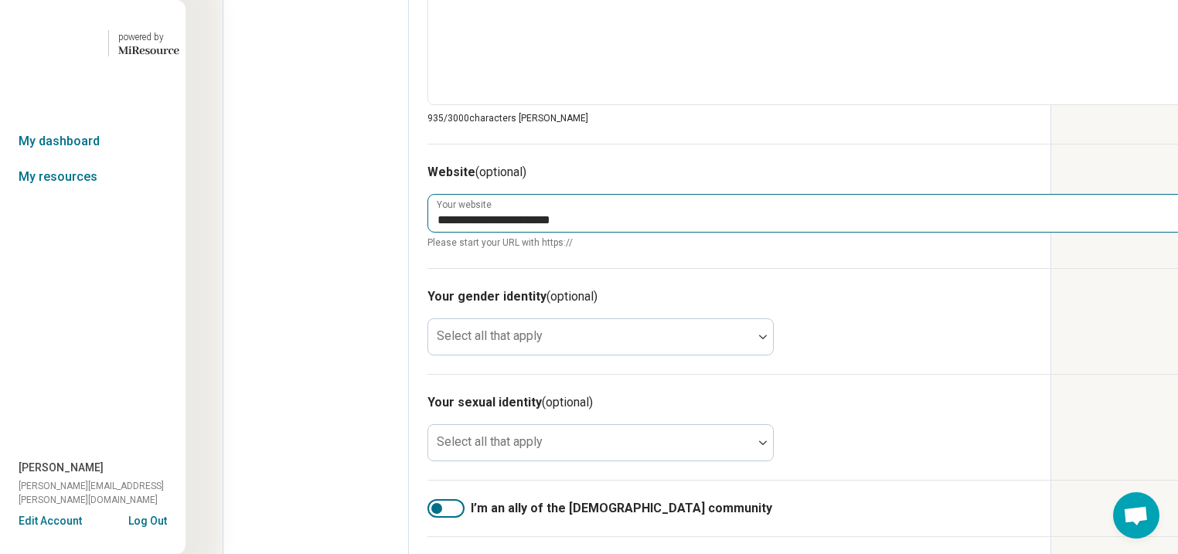
type textarea "*"
type textarea "**********"
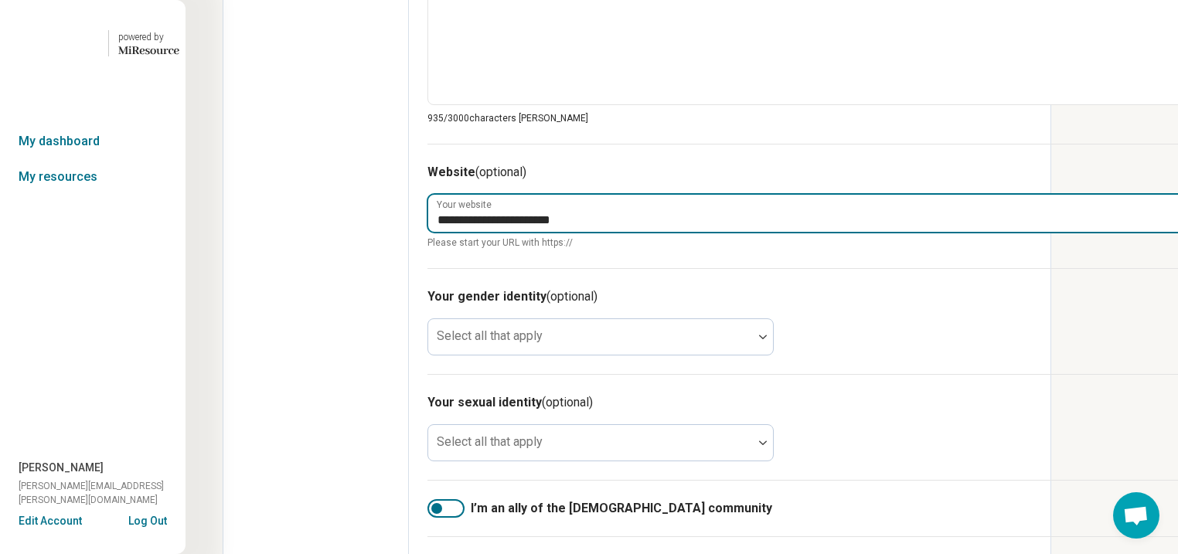
drag, startPoint x: 623, startPoint y: 421, endPoint x: 471, endPoint y: 421, distance: 152.3
type input "**********"
type textarea "*"
type textarea "**********"
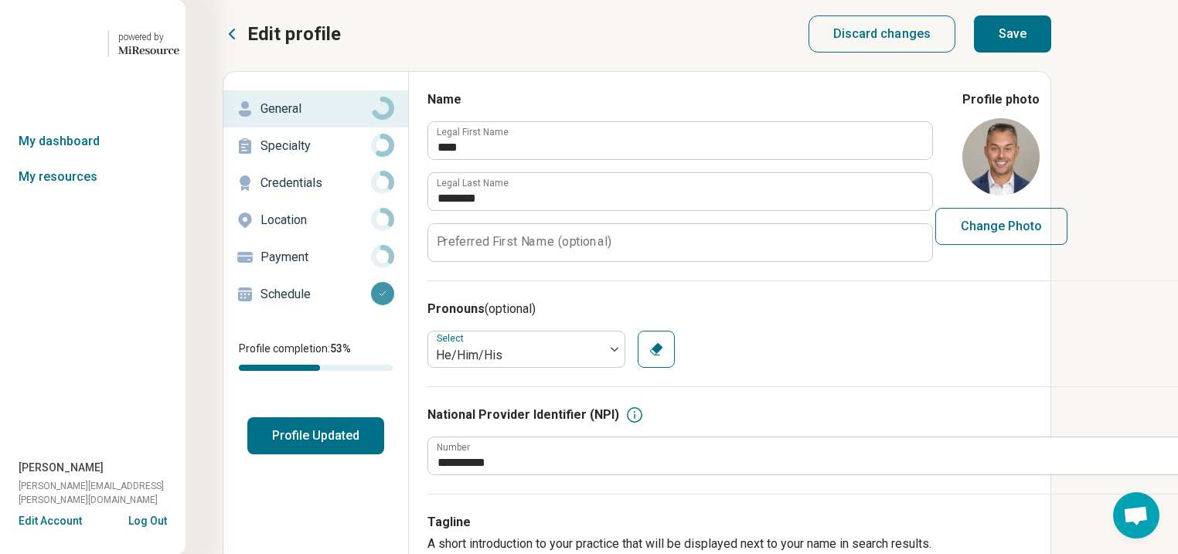
scroll to position [0, 0]
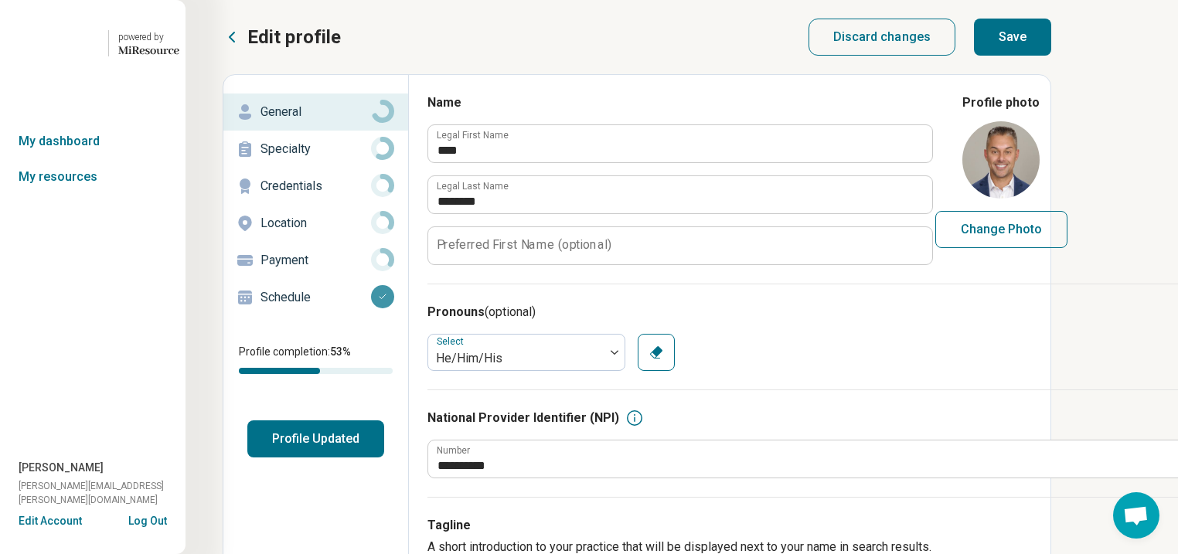
click at [1052, 40] on button "Save" at bounding box center [1012, 37] width 77 height 37
type textarea "*"
type textarea "**********"
type textarea "*"
type textarea "**********"
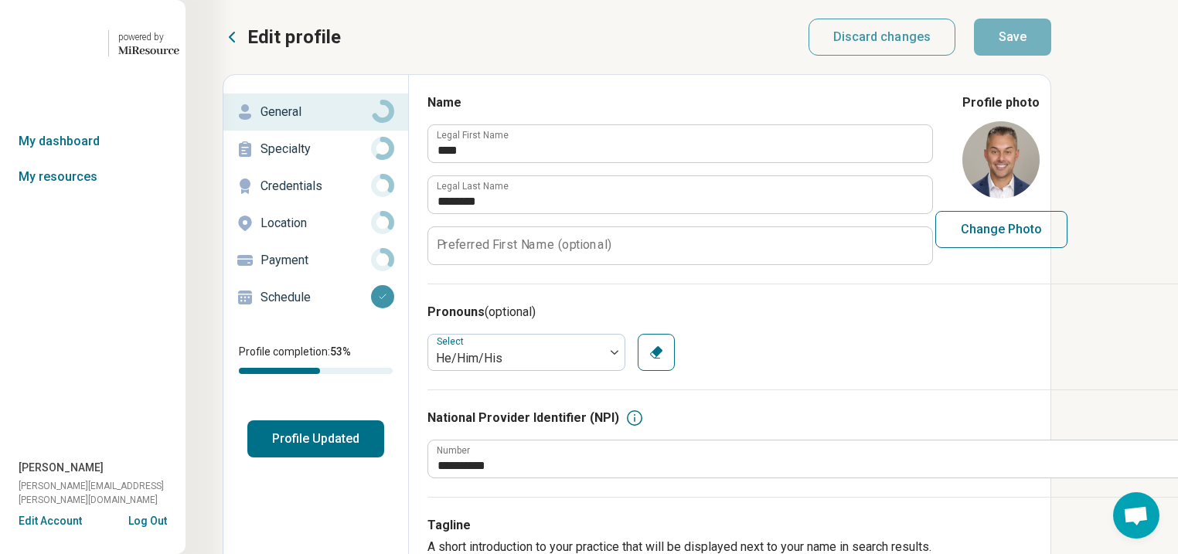
click at [296, 159] on p "Specialty" at bounding box center [316, 149] width 111 height 19
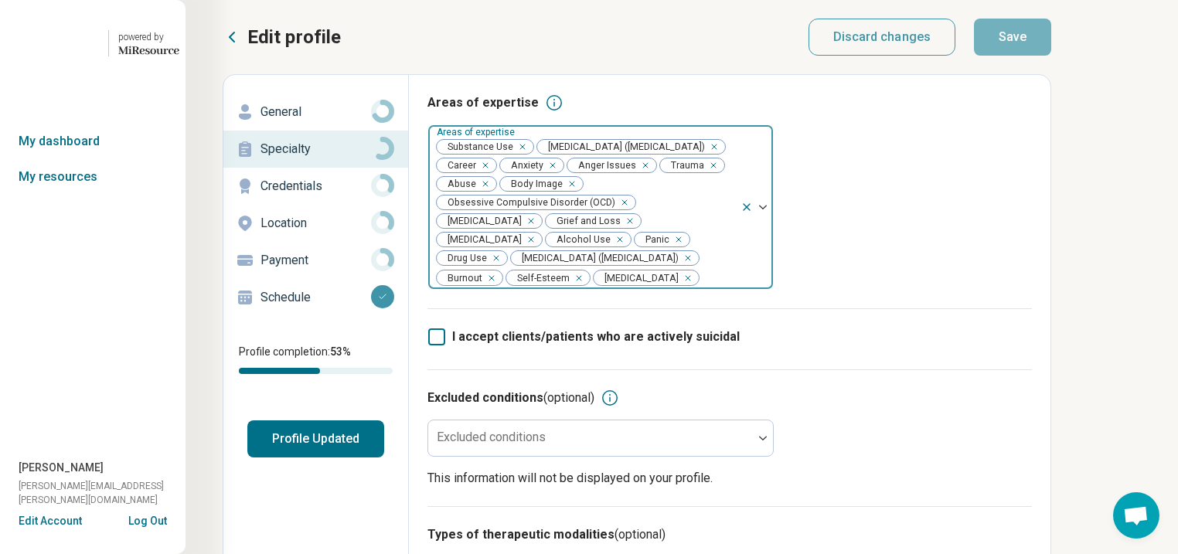
click at [529, 156] on div "Remove [object Object]" at bounding box center [519, 147] width 19 height 19
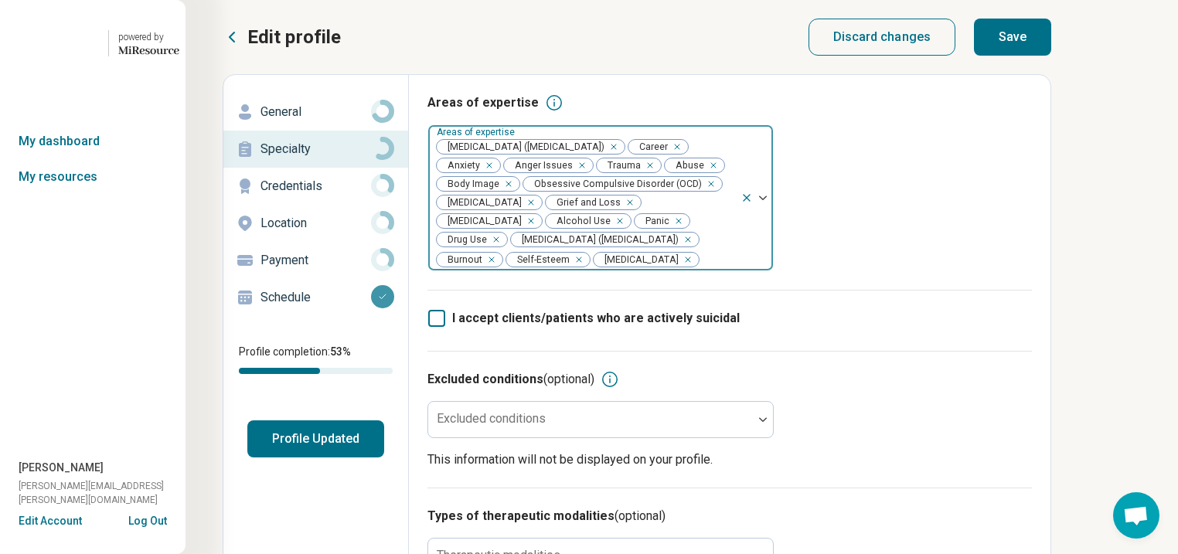
click at [608, 230] on div "Remove [object Object]" at bounding box center [617, 221] width 19 height 19
click at [653, 230] on div "Remove [object Object]" at bounding box center [662, 221] width 19 height 19
click at [1052, 34] on button "Save" at bounding box center [1012, 37] width 77 height 37
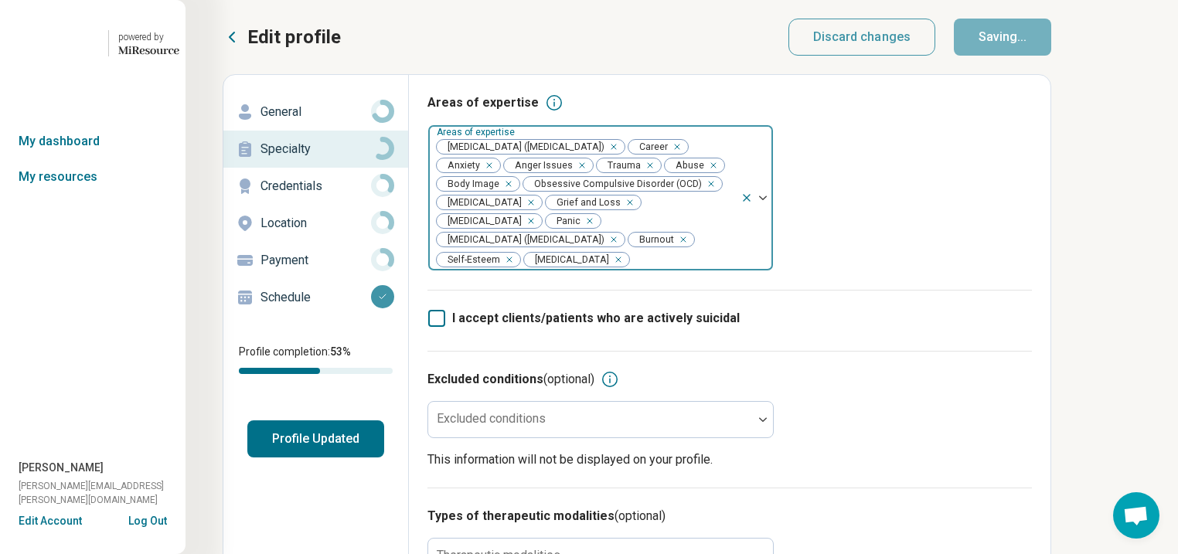
click at [384, 458] on button "Profile Updated" at bounding box center [315, 439] width 137 height 37
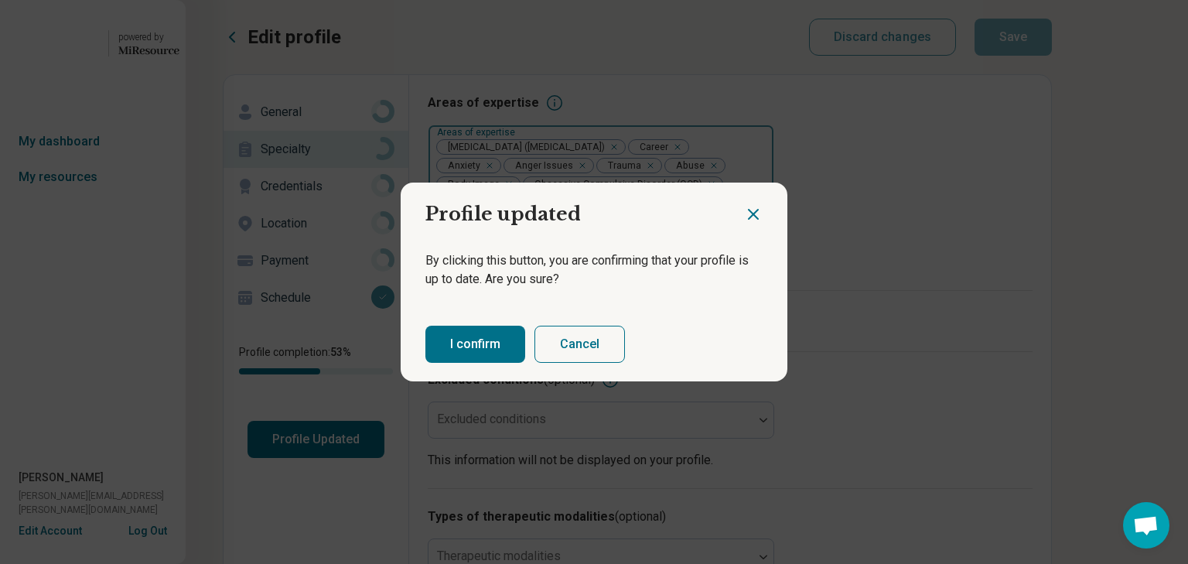
click at [492, 356] on button "I confirm" at bounding box center [475, 344] width 100 height 37
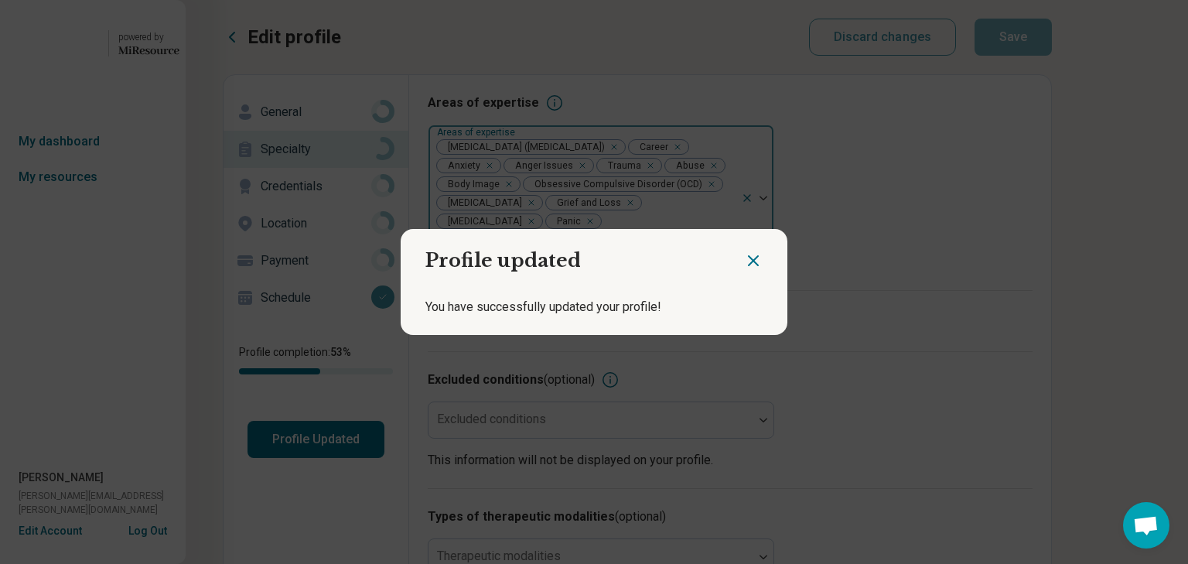
click at [744, 252] on icon "Close dialog" at bounding box center [753, 260] width 19 height 19
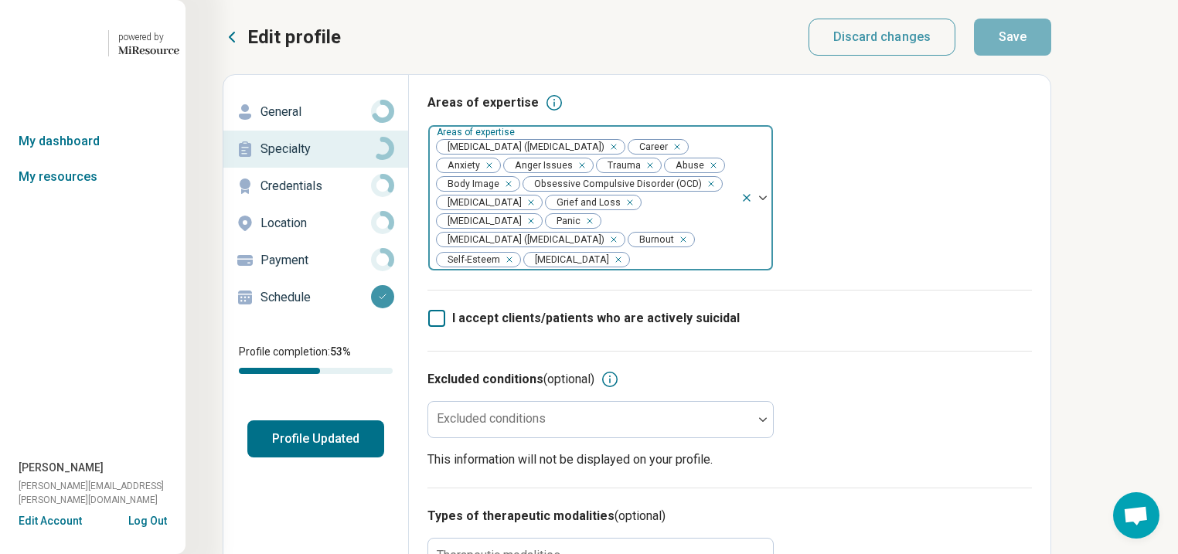
click at [309, 121] on p "General" at bounding box center [316, 112] width 111 height 19
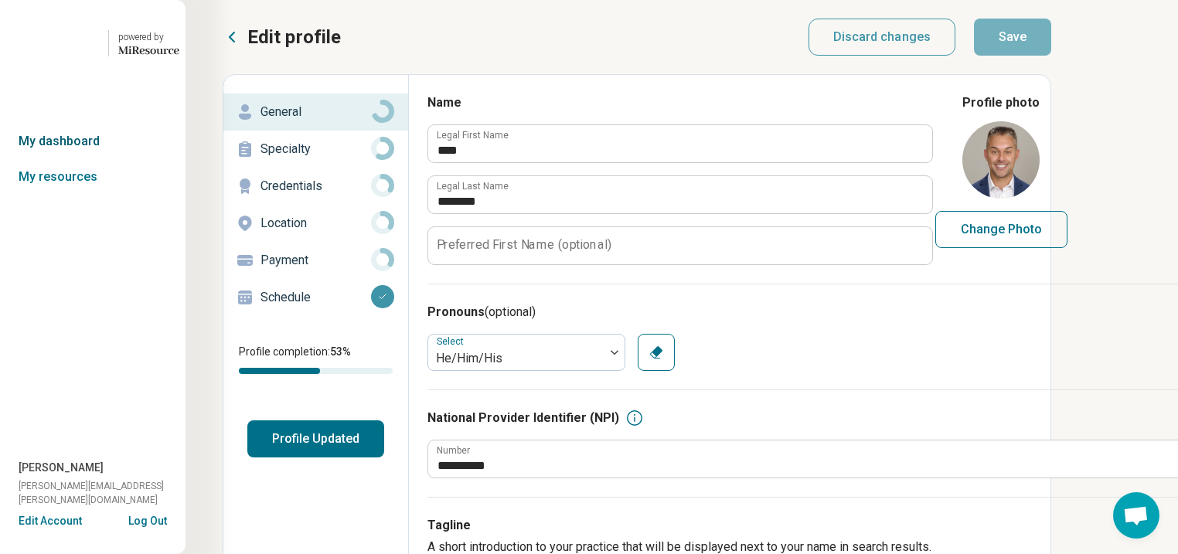
click at [90, 159] on link "My dashboard" at bounding box center [93, 142] width 186 height 36
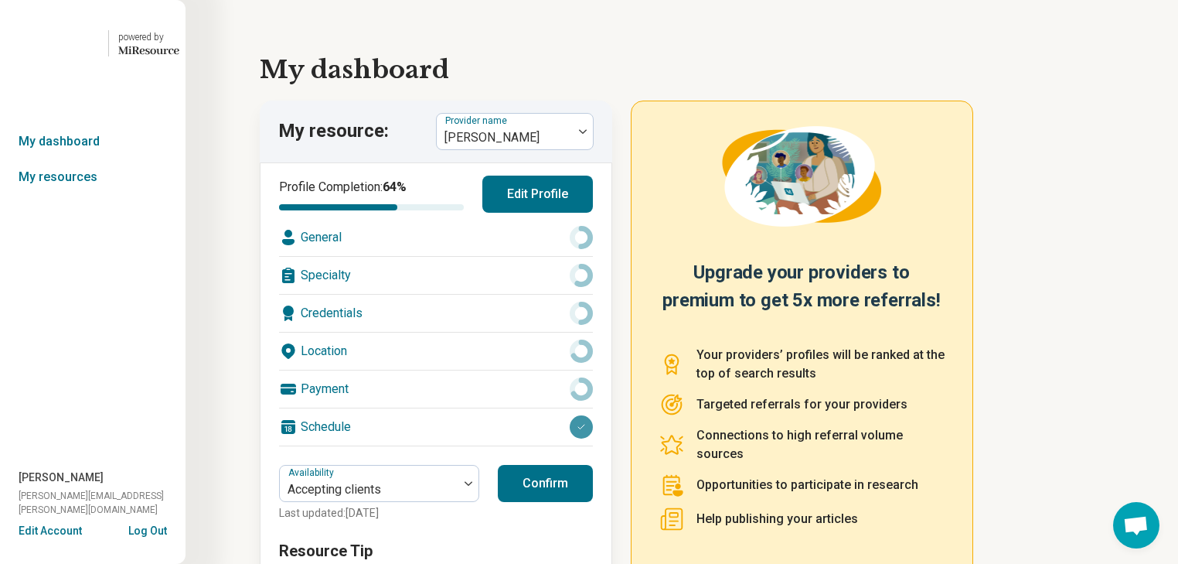
click at [489, 256] on div "General" at bounding box center [436, 237] width 314 height 37
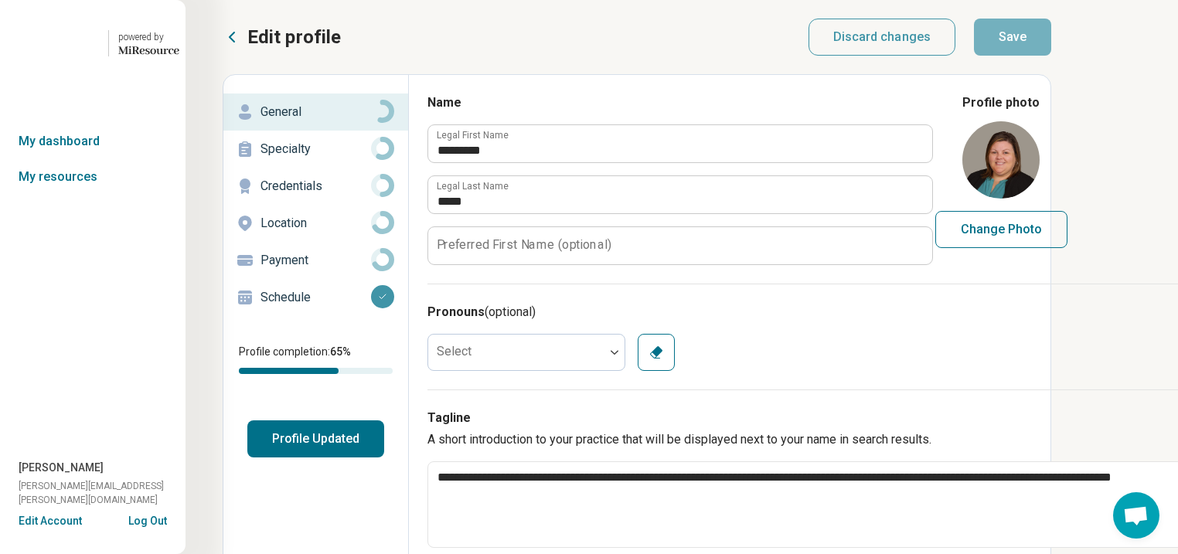
click at [234, 42] on icon at bounding box center [232, 36] width 5 height 9
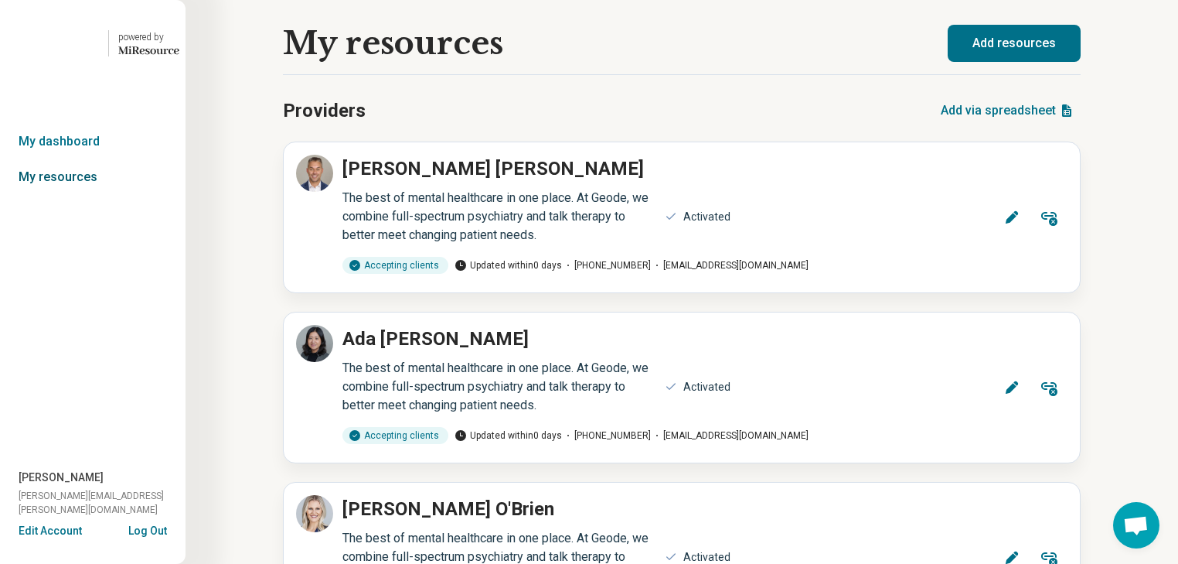
click at [85, 195] on link "My resources" at bounding box center [93, 177] width 186 height 36
click at [82, 195] on link "My resources" at bounding box center [93, 177] width 186 height 36
click at [84, 159] on link "My dashboard" at bounding box center [93, 142] width 186 height 36
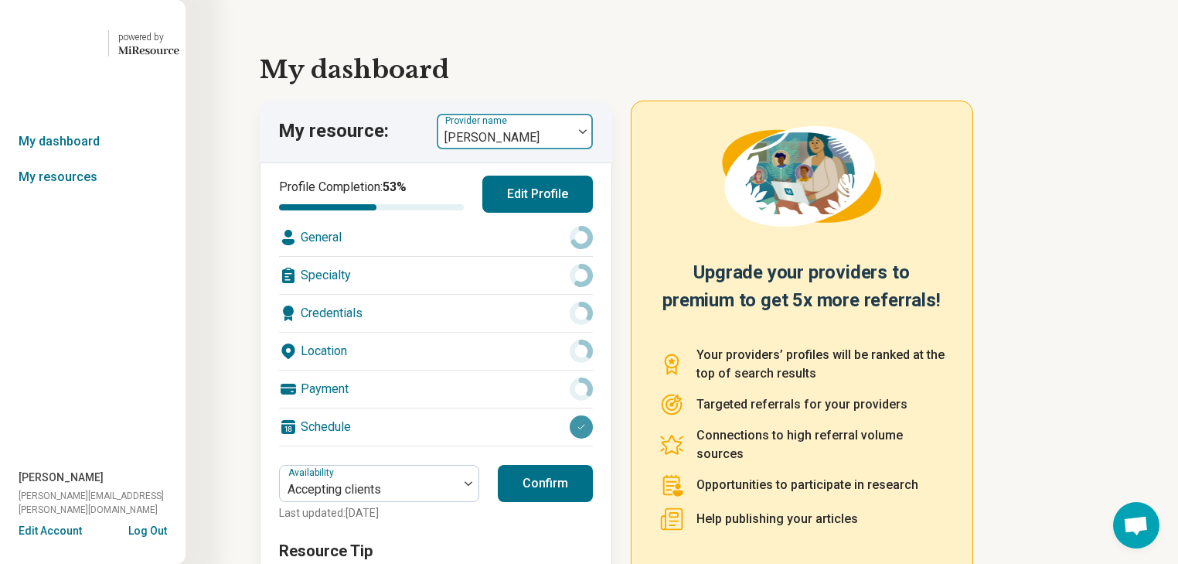
click at [589, 149] on div at bounding box center [583, 132] width 20 height 36
click at [73, 159] on link "My dashboard" at bounding box center [93, 142] width 186 height 36
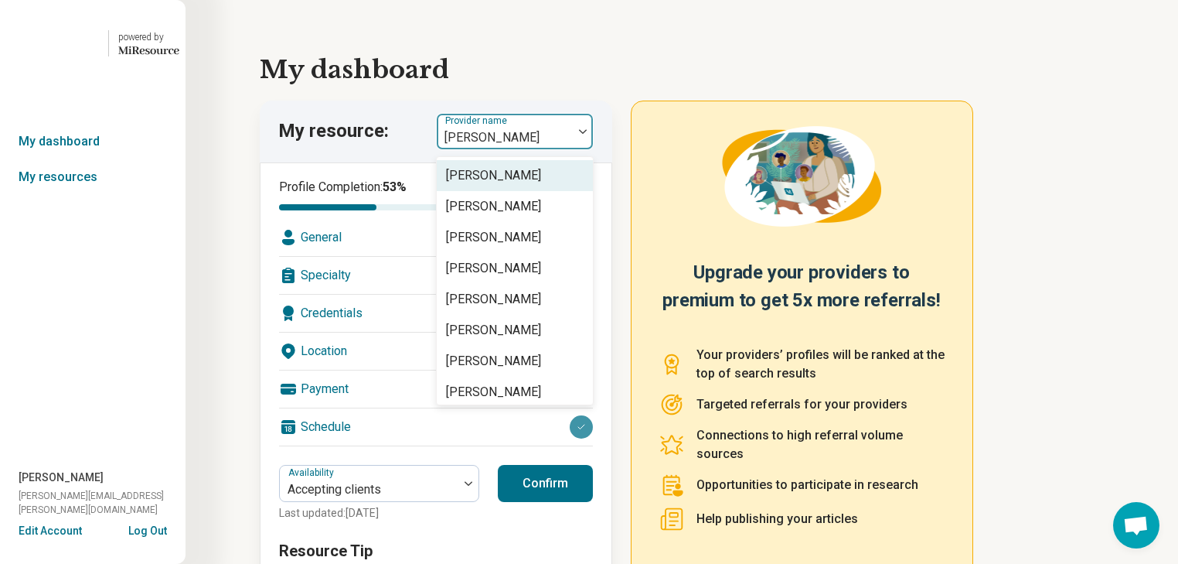
click at [587, 134] on img at bounding box center [583, 131] width 8 height 5
click at [87, 195] on link "My resources" at bounding box center [93, 177] width 186 height 36
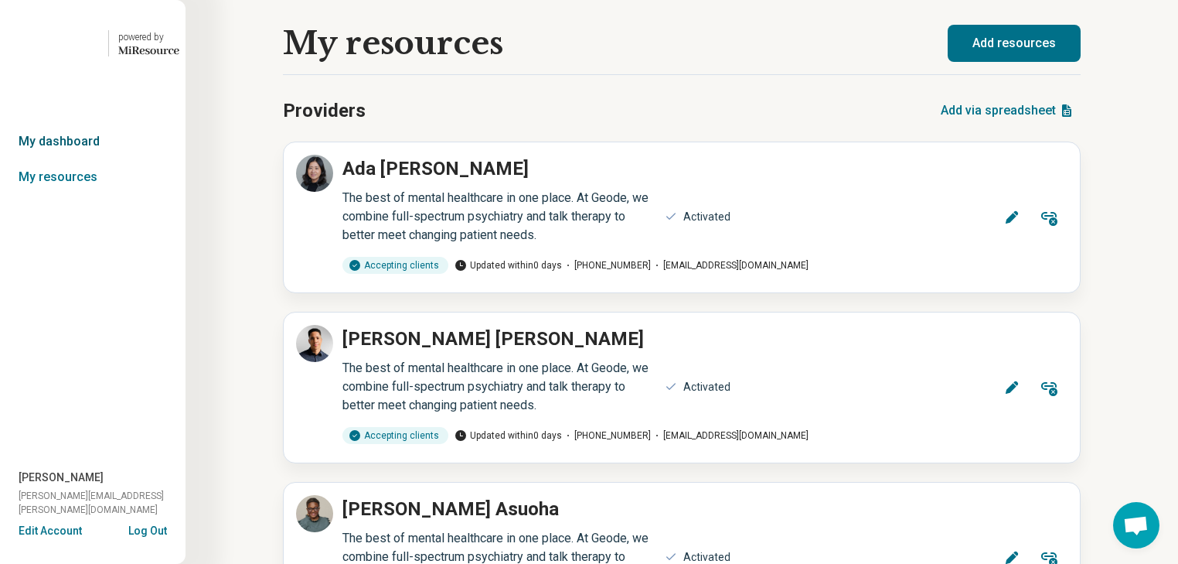
click at [77, 159] on link "My dashboard" at bounding box center [93, 142] width 186 height 36
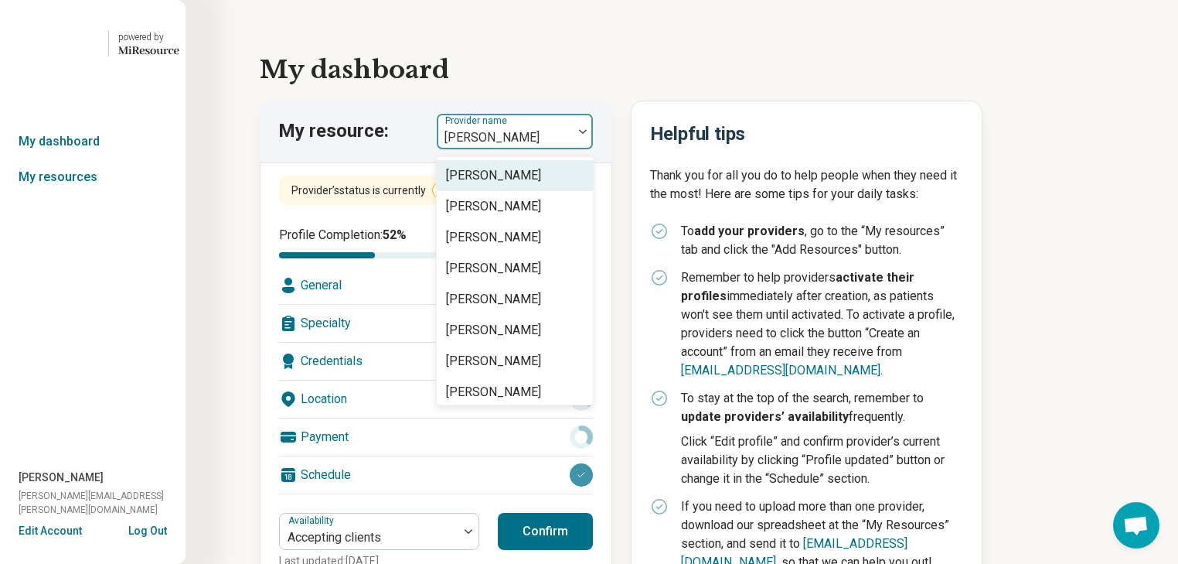
click at [591, 149] on div at bounding box center [583, 132] width 20 height 36
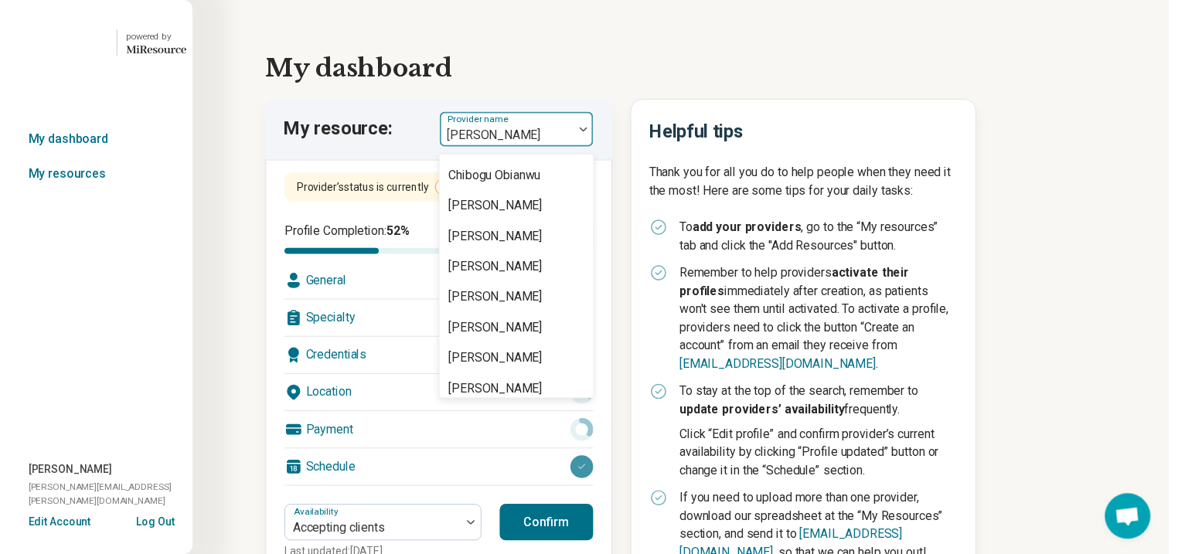
scroll to position [928, 0]
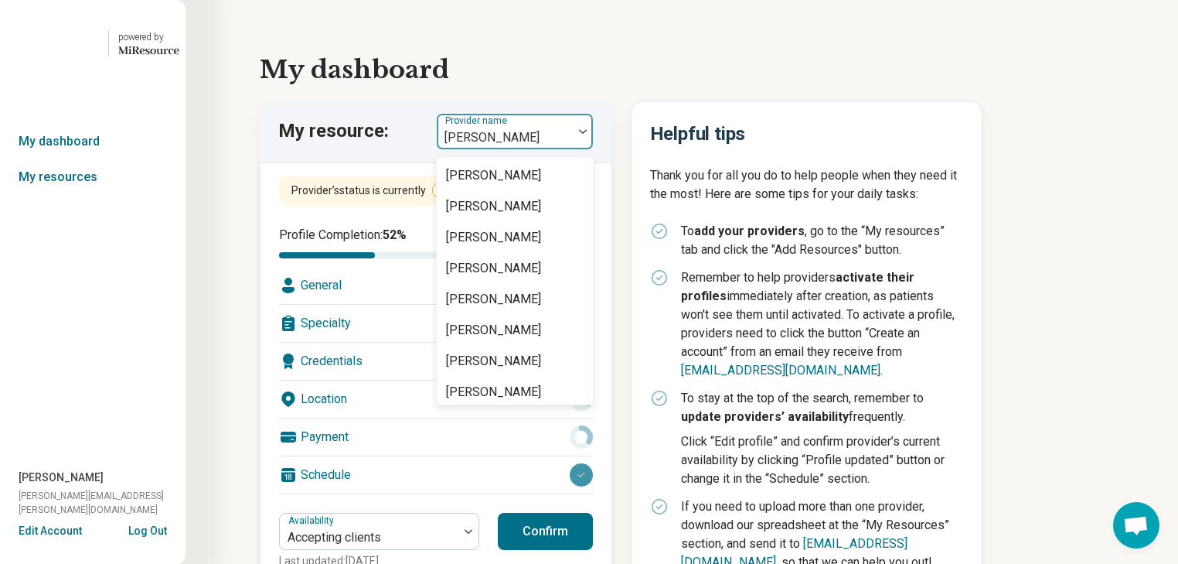
click at [540, 123] on div "[PERSON_NAME]" at bounding box center [493, 113] width 95 height 19
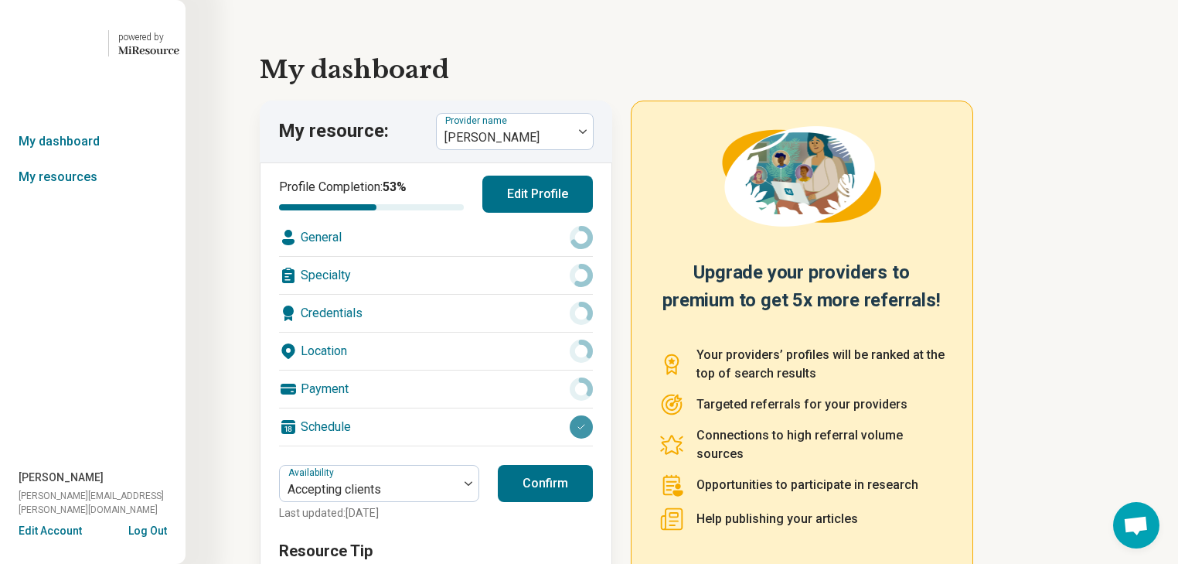
click at [405, 256] on div "General" at bounding box center [436, 237] width 314 height 37
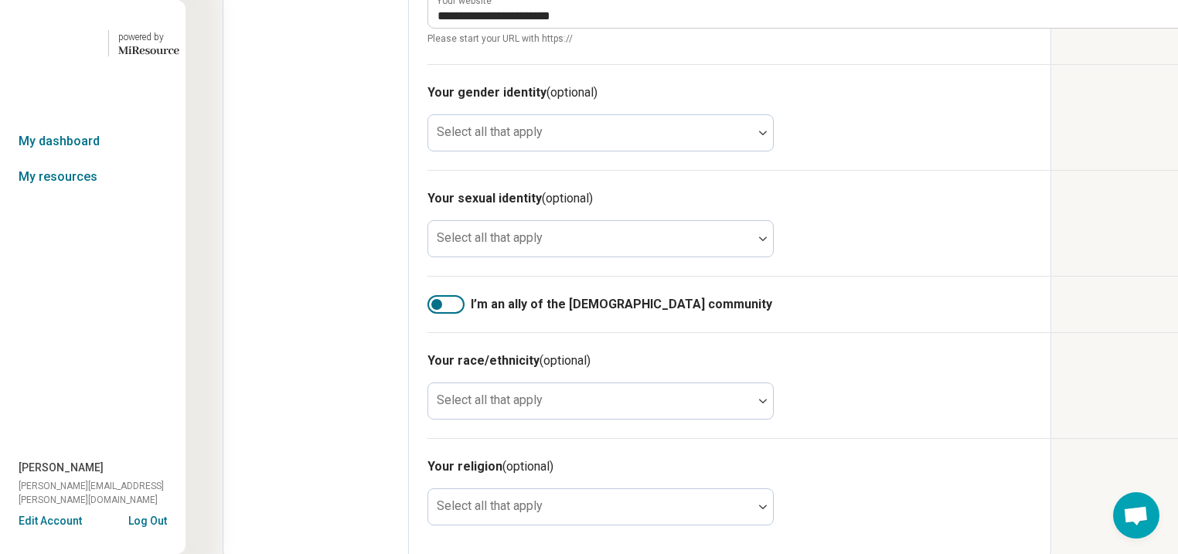
scroll to position [1114, 0]
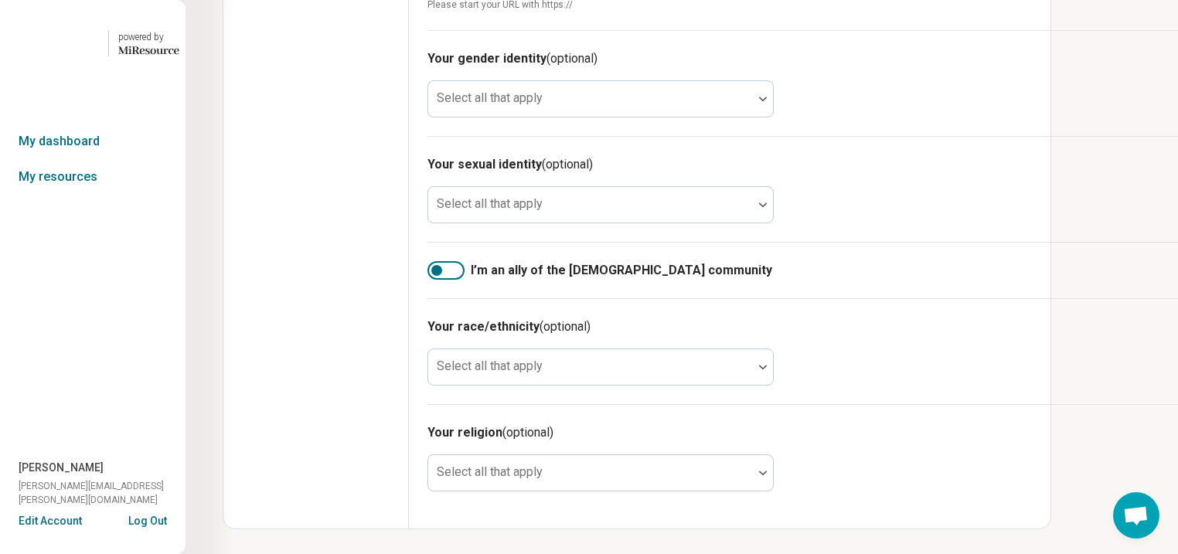
type textarea "*"
type input "**********"
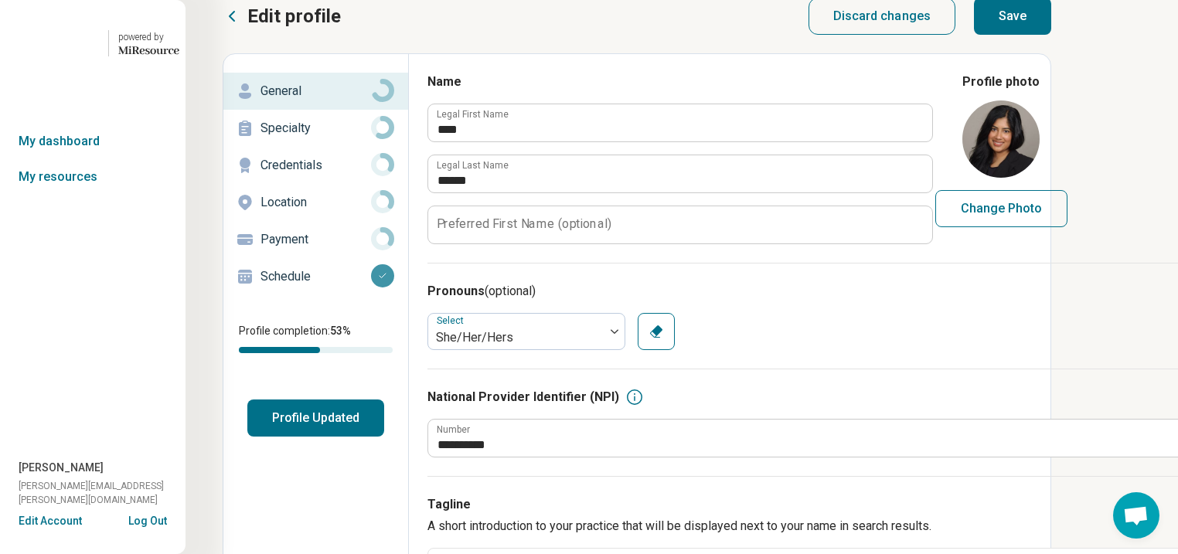
scroll to position [0, 0]
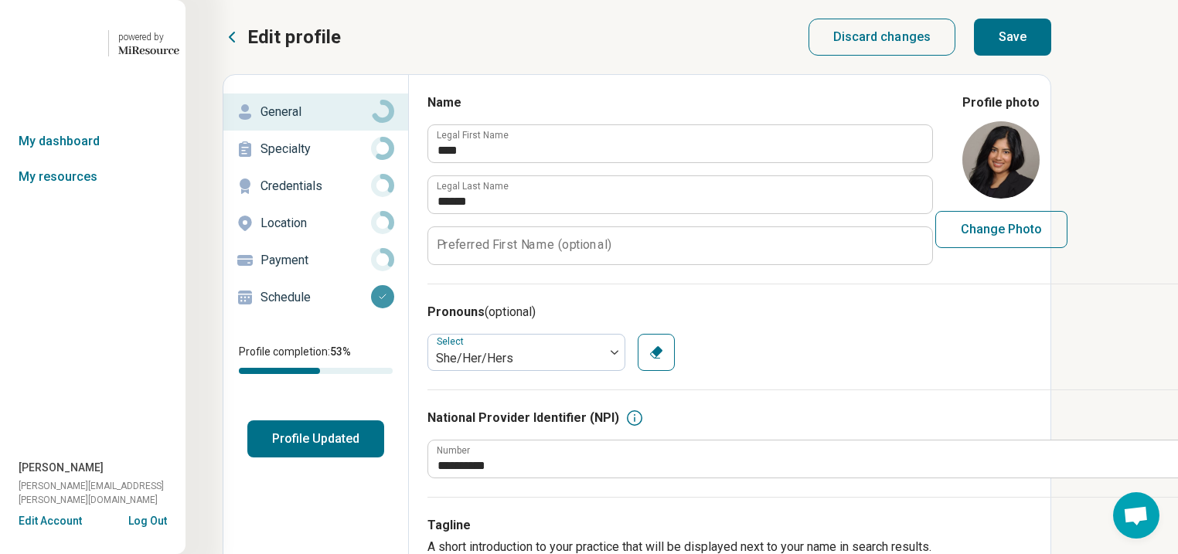
click at [1052, 43] on button "Save" at bounding box center [1012, 37] width 77 height 37
click at [334, 159] on p "Specialty" at bounding box center [316, 149] width 111 height 19
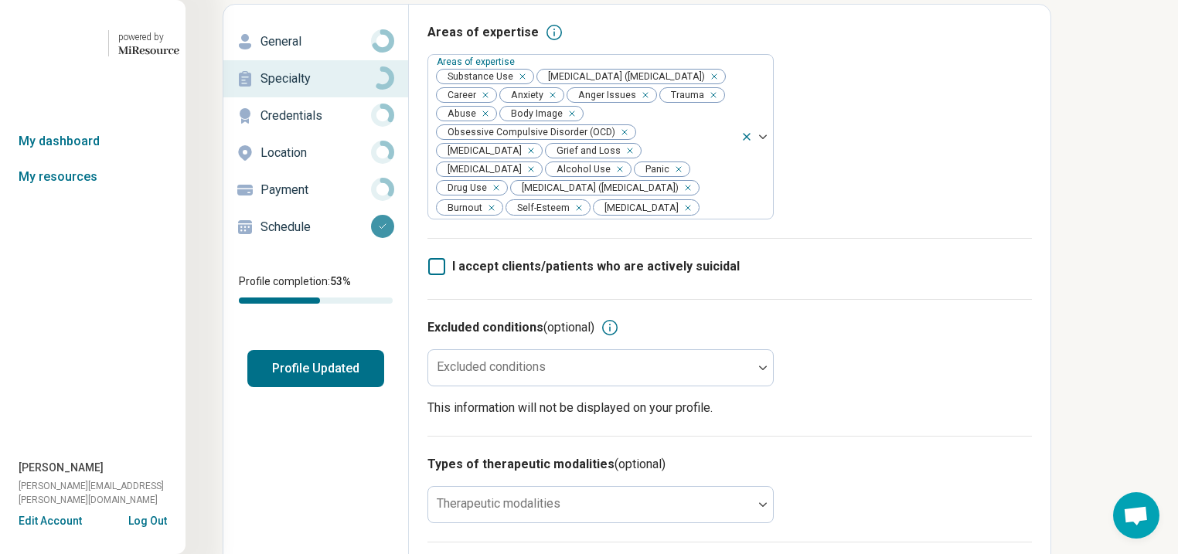
scroll to position [62, 0]
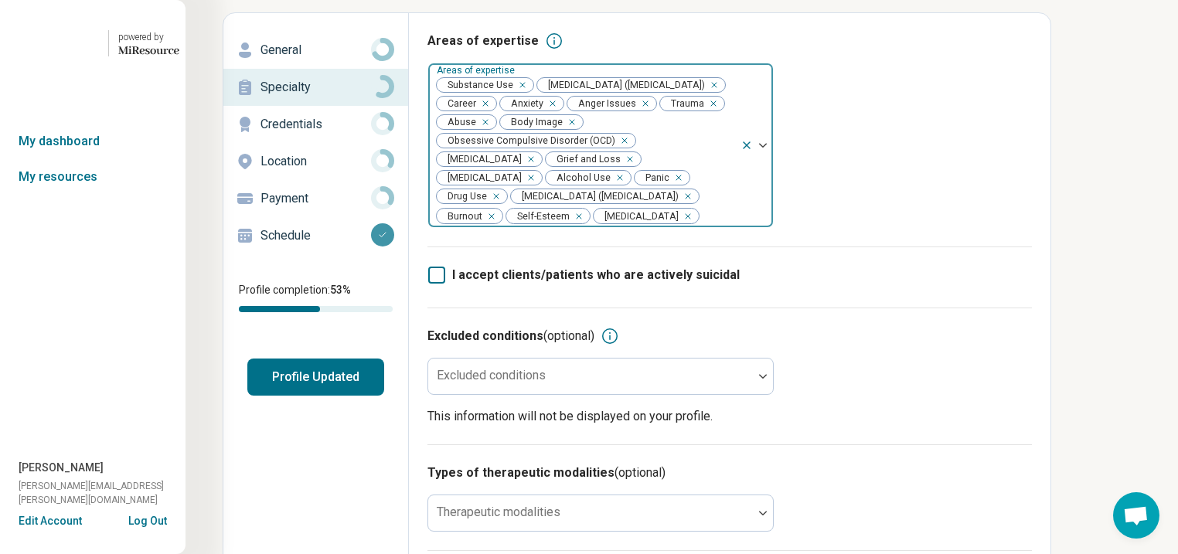
click at [529, 94] on div "Remove [object Object]" at bounding box center [519, 85] width 19 height 19
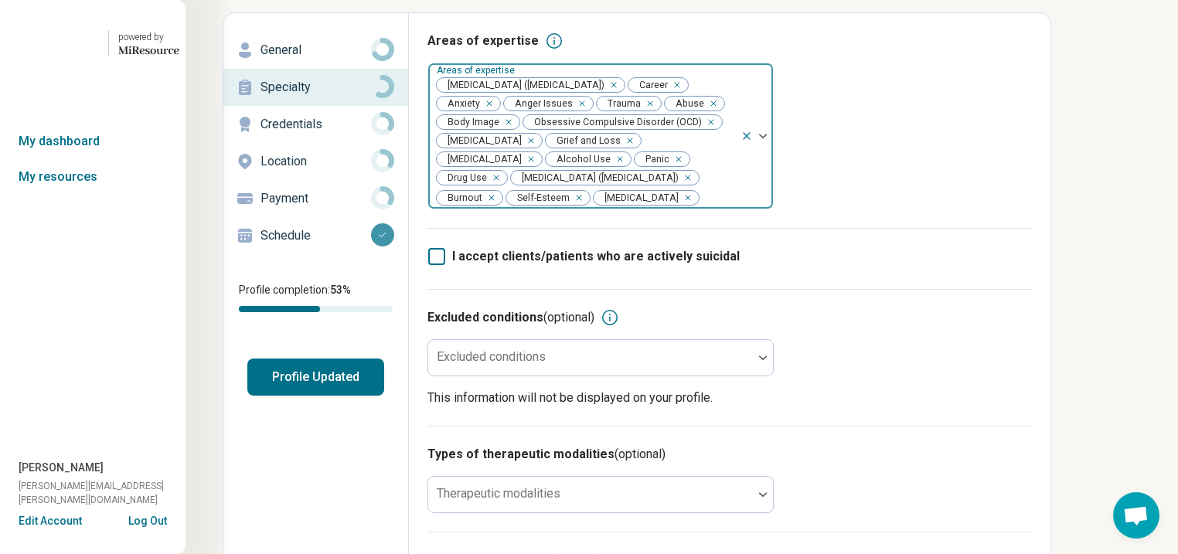
click at [608, 169] on div "Remove [object Object]" at bounding box center [617, 159] width 19 height 19
click at [653, 169] on div "Remove [object Object]" at bounding box center [662, 159] width 19 height 19
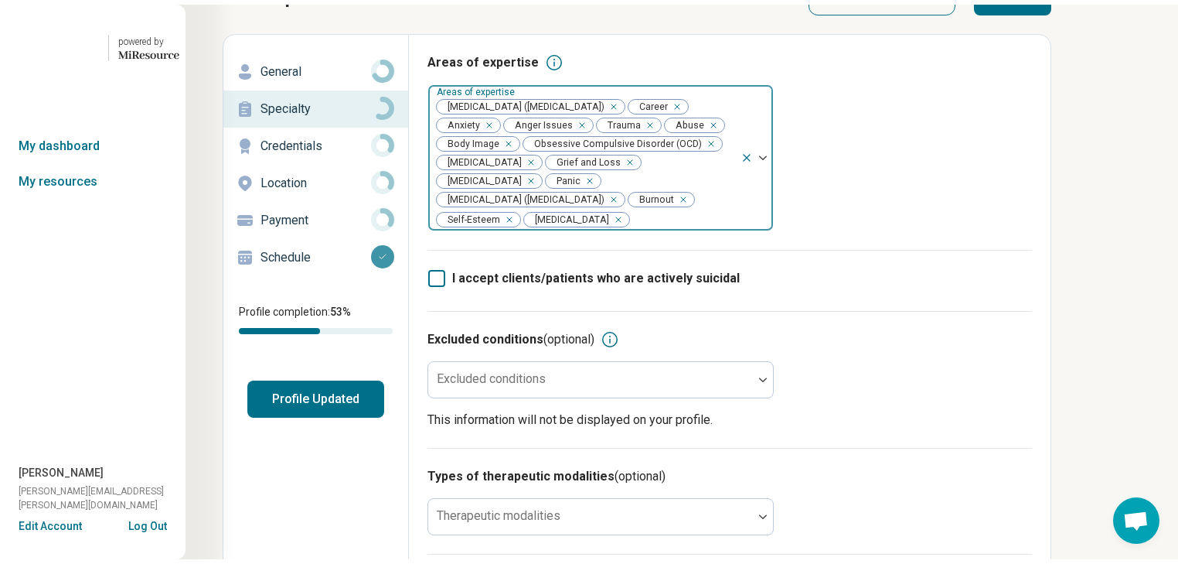
scroll to position [0, 0]
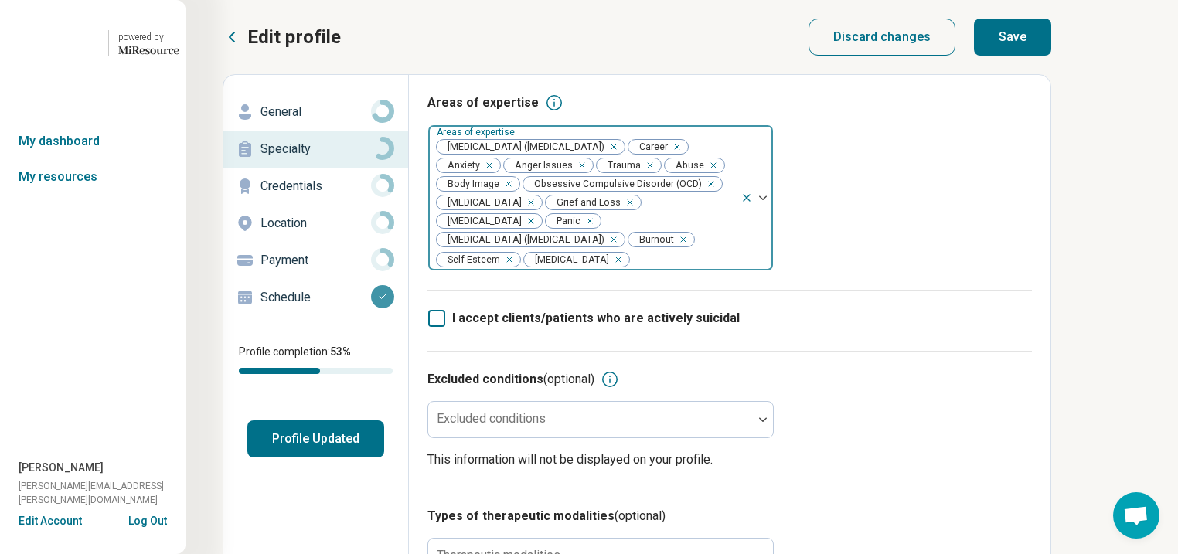
click at [1052, 49] on button "Save" at bounding box center [1012, 37] width 77 height 37
click at [65, 195] on link "My resources" at bounding box center [93, 177] width 186 height 36
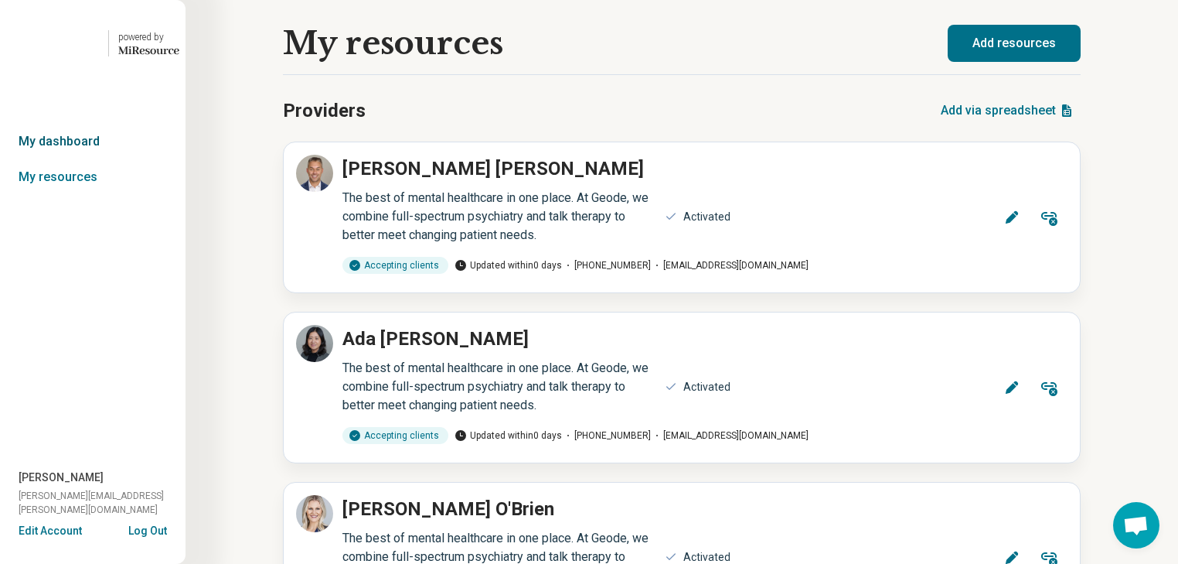
click at [68, 159] on link "My dashboard" at bounding box center [93, 142] width 186 height 36
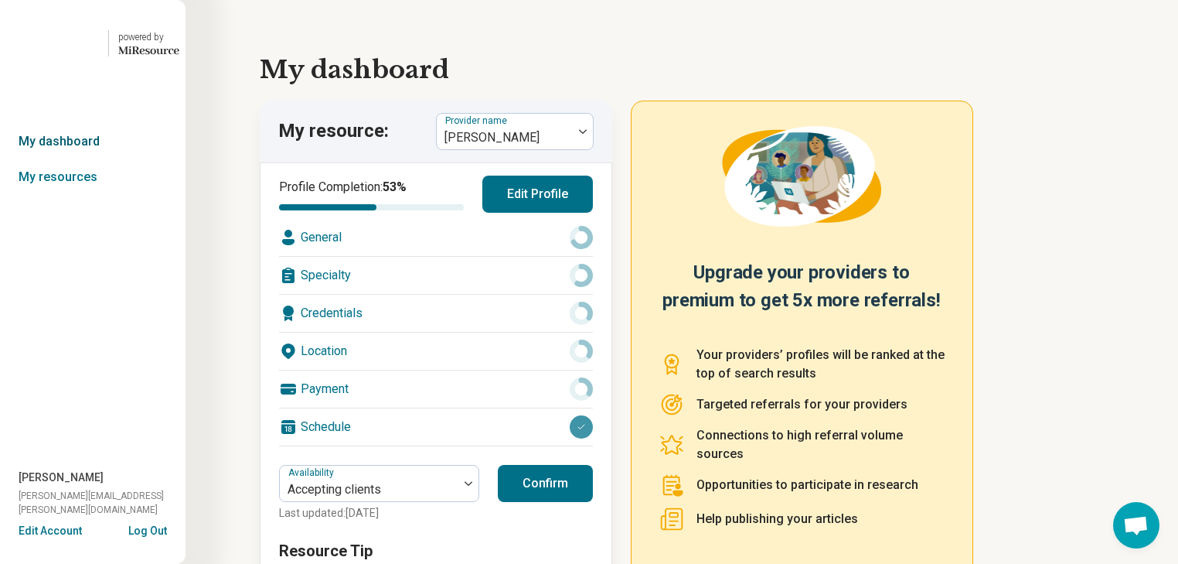
click at [77, 159] on link "My dashboard" at bounding box center [93, 142] width 186 height 36
click at [592, 149] on div at bounding box center [583, 132] width 20 height 36
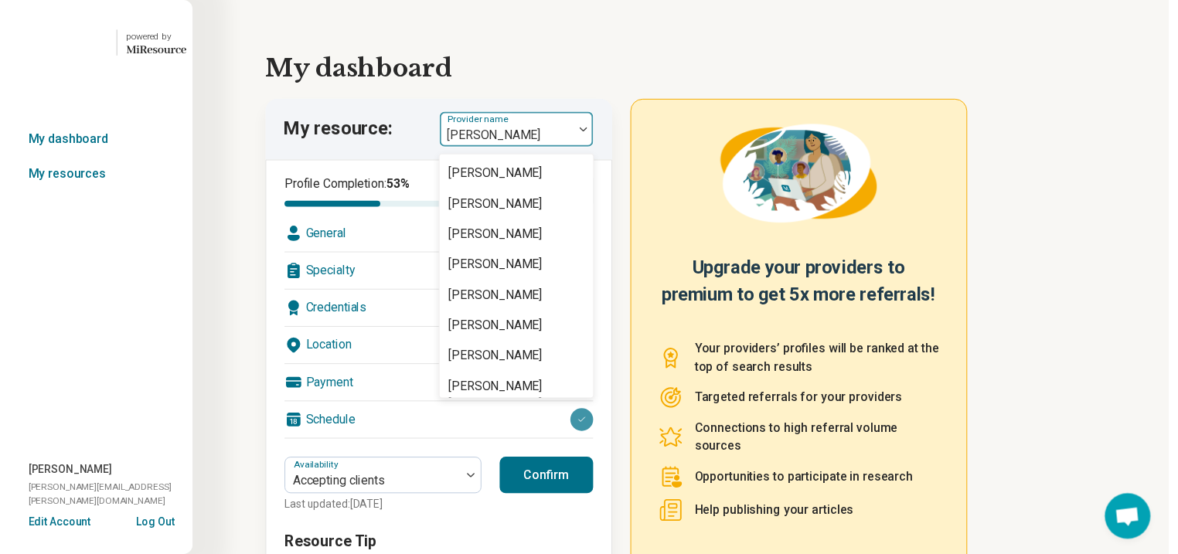
scroll to position [990, 0]
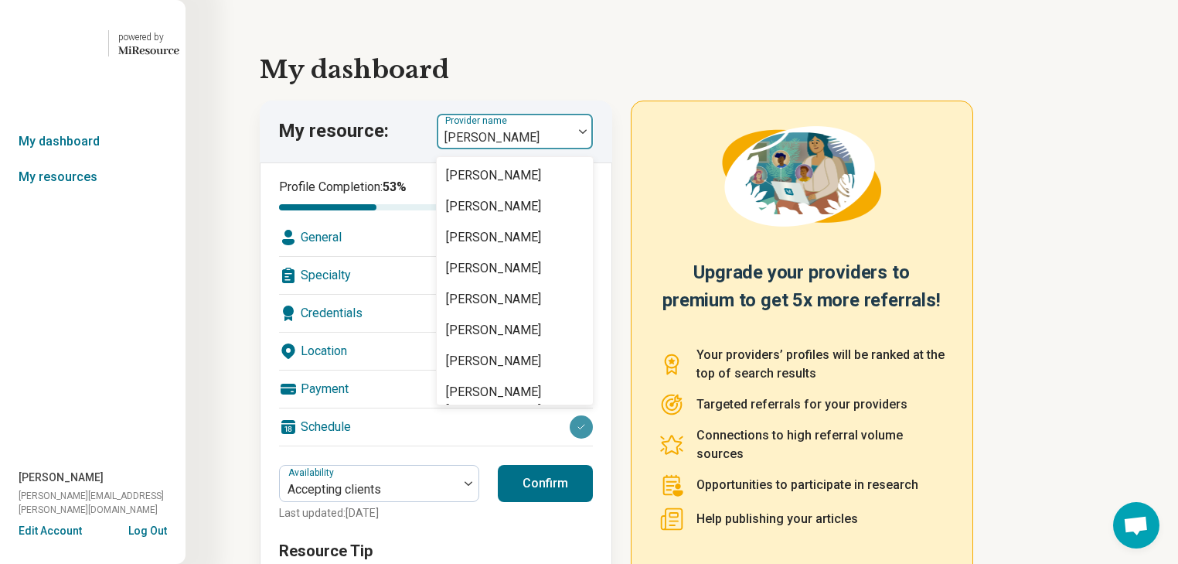
click at [540, 92] on div "Chibogu Obianwu" at bounding box center [493, 82] width 94 height 19
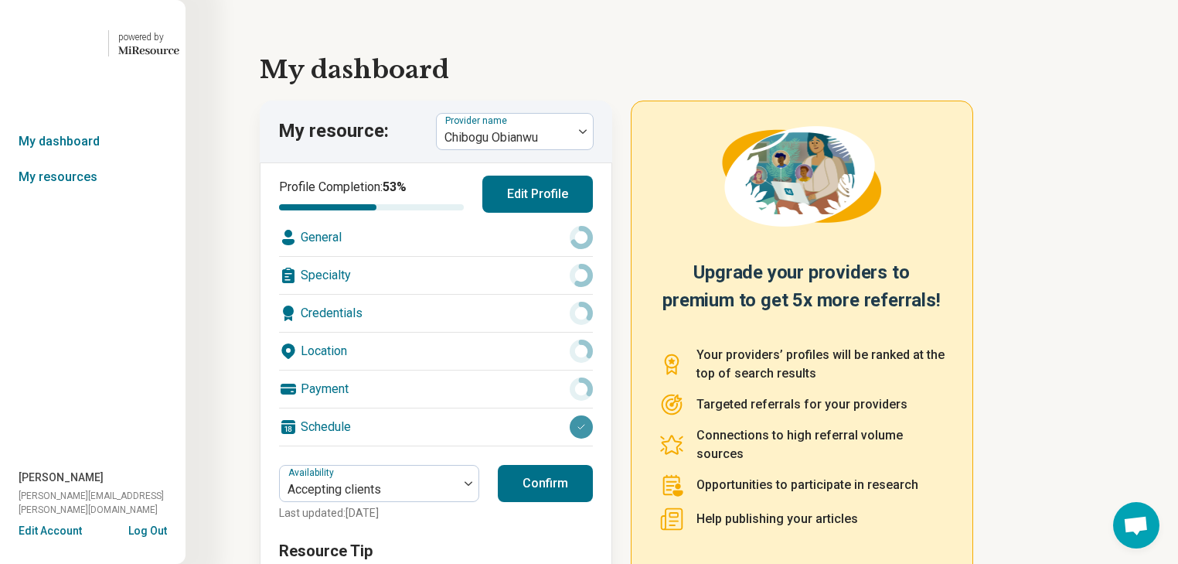
click at [381, 256] on div "General" at bounding box center [436, 237] width 314 height 37
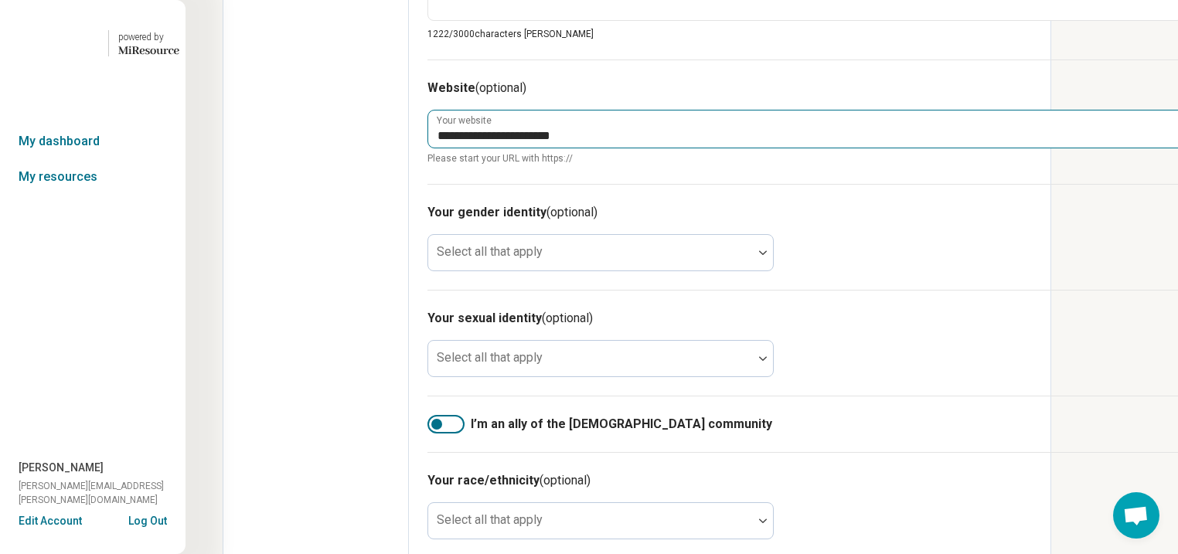
scroll to position [1175, 0]
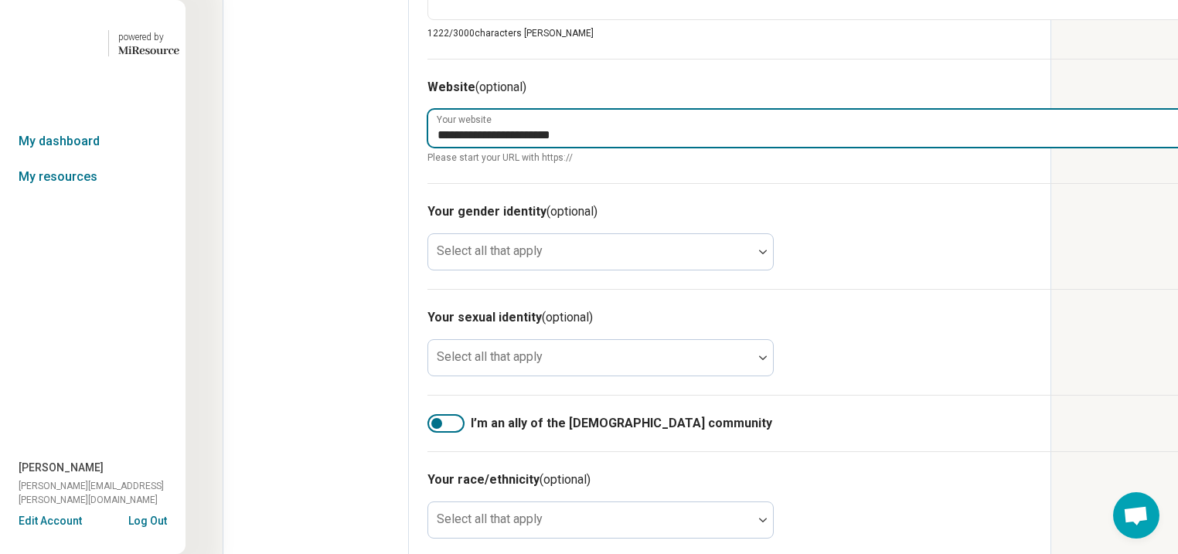
drag, startPoint x: 700, startPoint y: 339, endPoint x: 452, endPoint y: 333, distance: 248.3
type textarea "*"
type textarea "**********"
type input "**********"
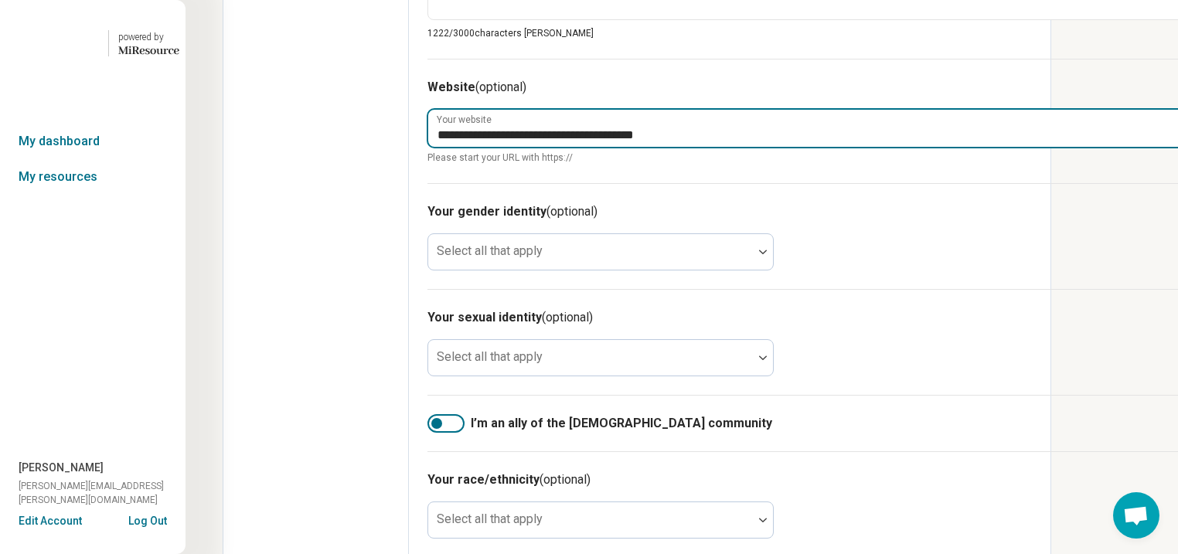
type textarea "*"
type textarea "**********"
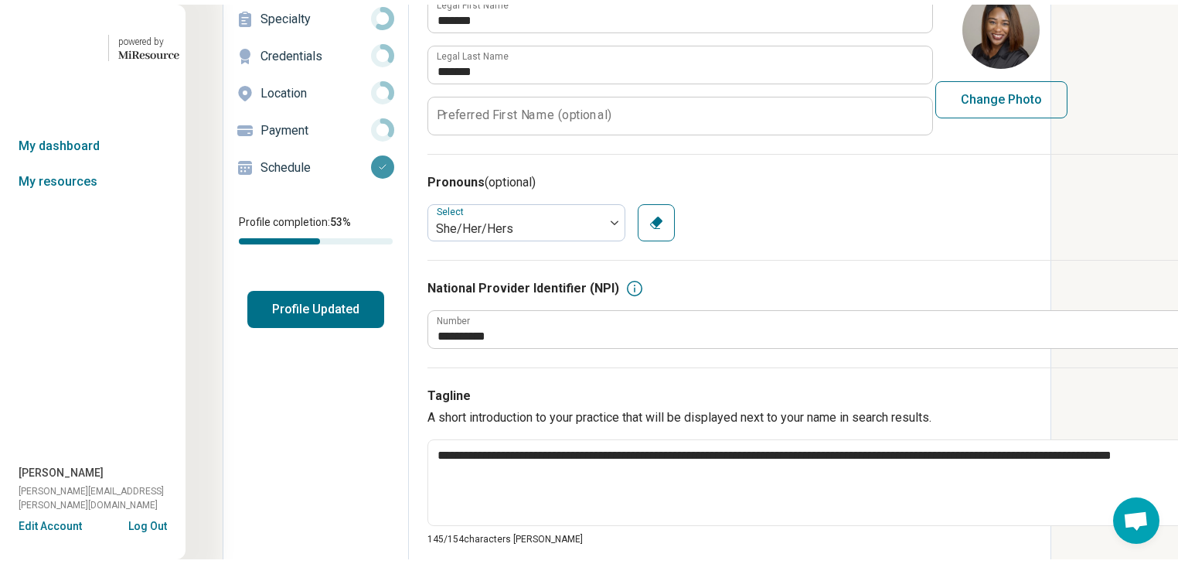
scroll to position [0, 0]
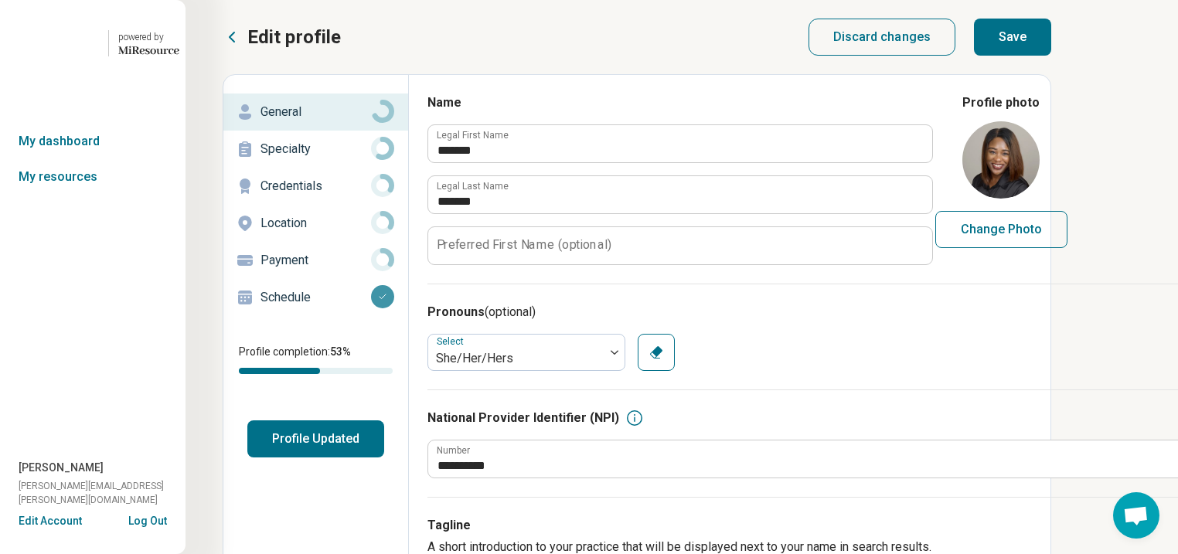
click at [1052, 51] on button "Save" at bounding box center [1012, 37] width 77 height 37
type textarea "*"
type textarea "**********"
type textarea "*"
type textarea "**********"
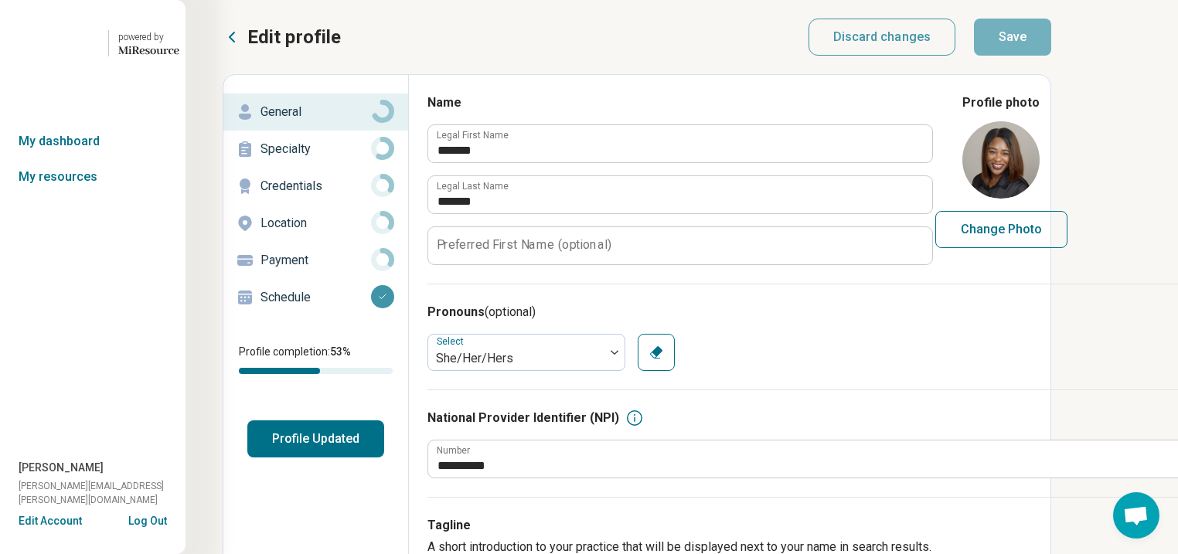
click at [295, 159] on p "Specialty" at bounding box center [316, 149] width 111 height 19
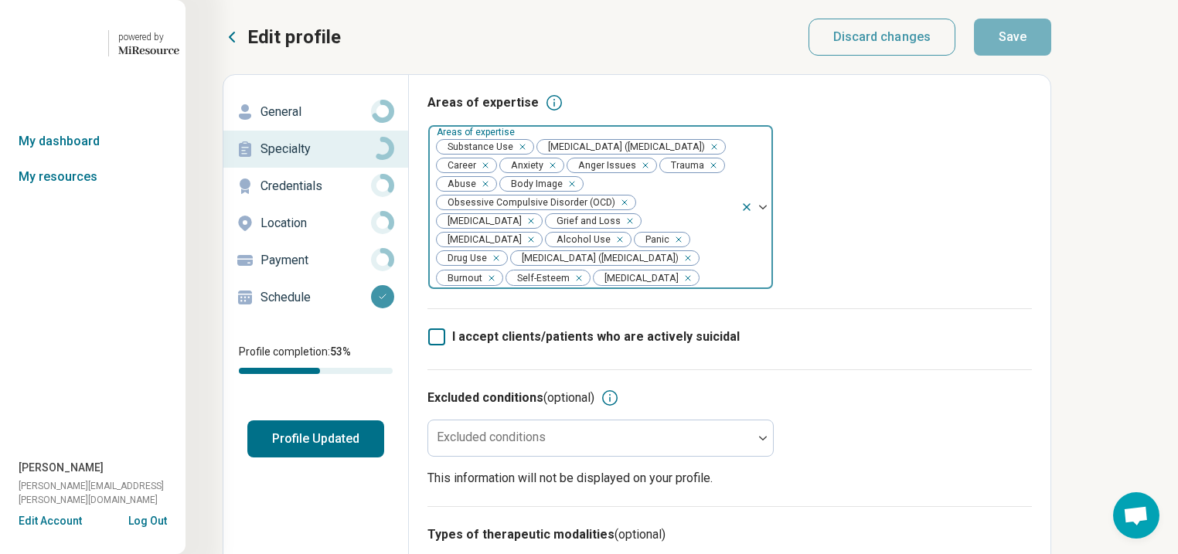
click at [529, 156] on div "Remove [object Object]" at bounding box center [519, 147] width 19 height 19
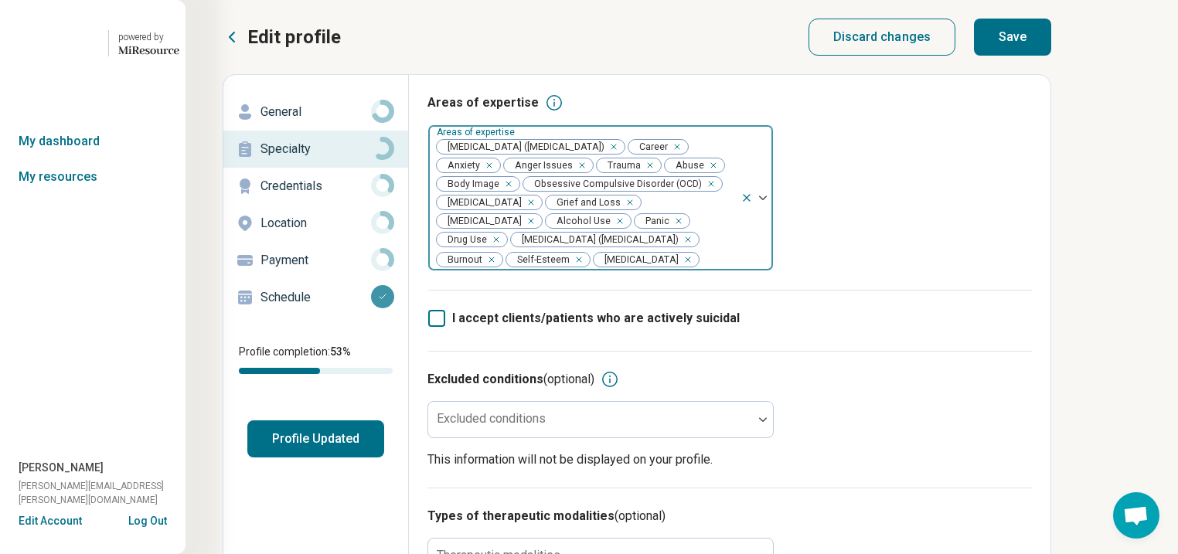
click at [608, 230] on div "Remove [object Object]" at bounding box center [617, 221] width 19 height 19
click at [653, 230] on div "Remove [object Object]" at bounding box center [662, 221] width 19 height 19
click at [1052, 36] on button "Save" at bounding box center [1012, 37] width 77 height 37
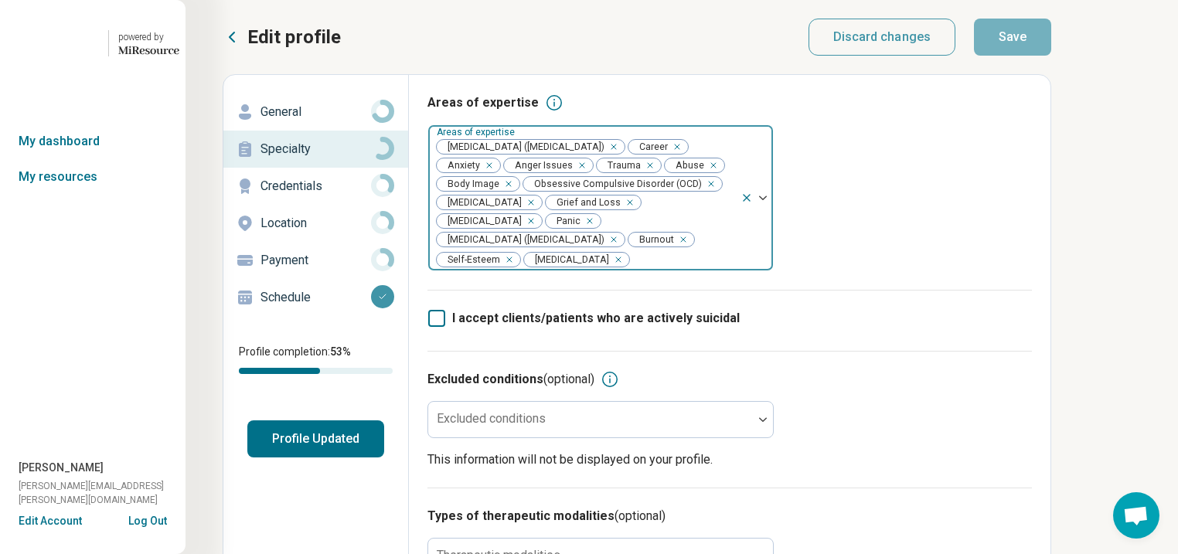
click at [337, 458] on button "Profile Updated" at bounding box center [315, 439] width 137 height 37
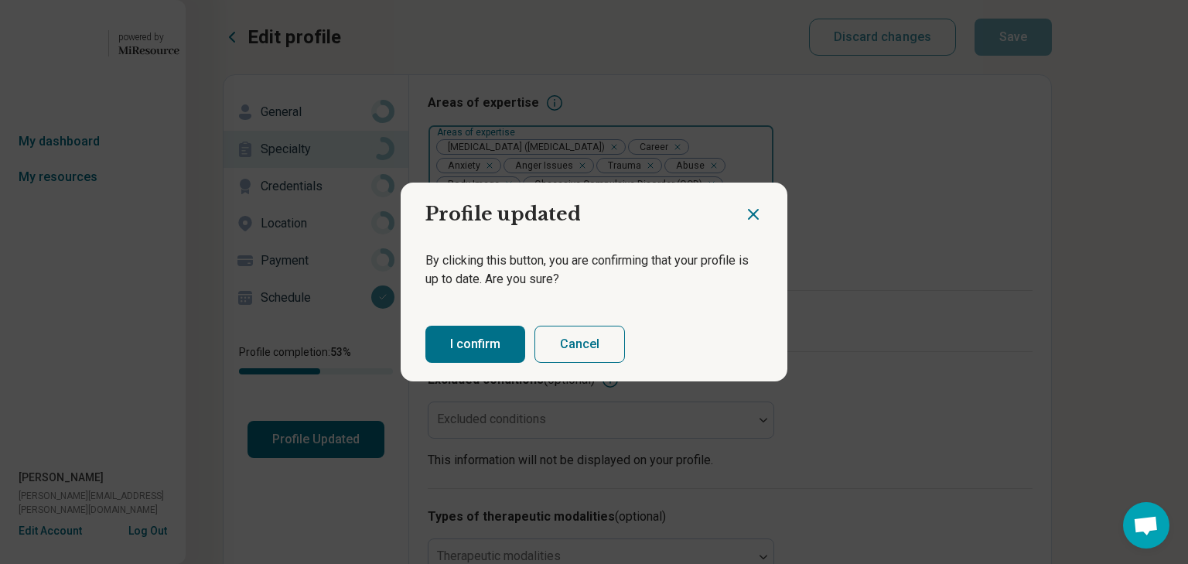
click at [480, 352] on button "I confirm" at bounding box center [475, 344] width 100 height 37
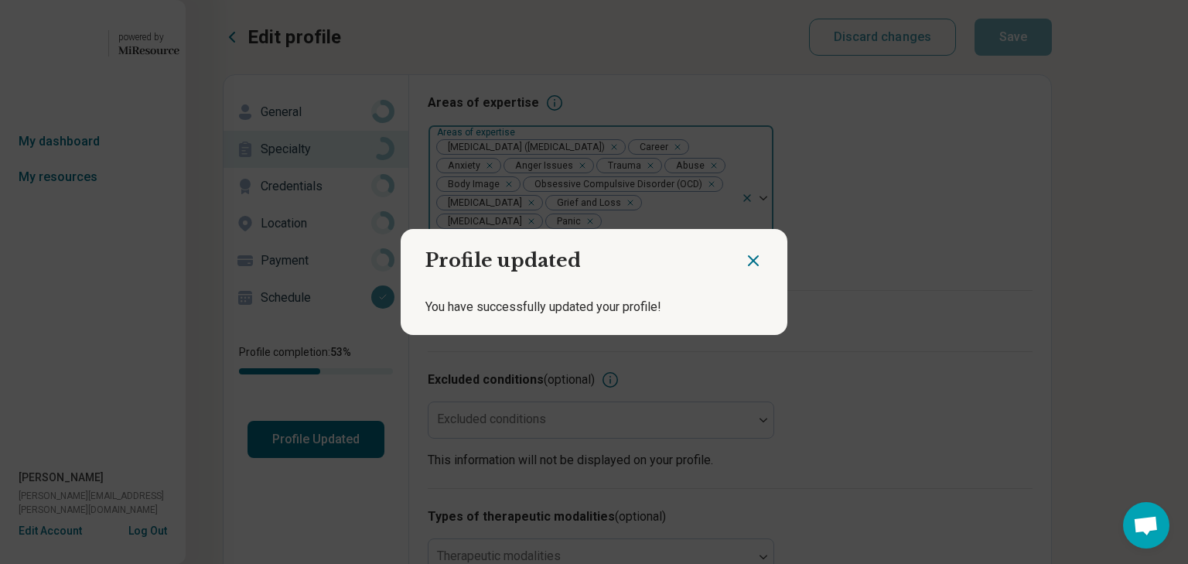
click at [749, 256] on icon "Close dialog" at bounding box center [753, 260] width 9 height 9
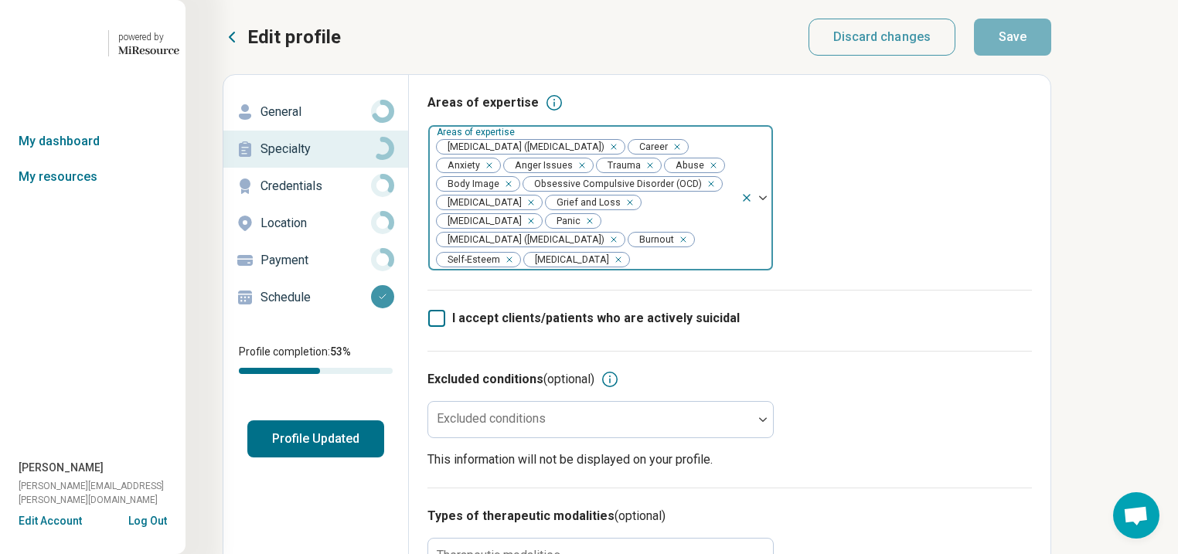
click at [308, 121] on p "General" at bounding box center [316, 112] width 111 height 19
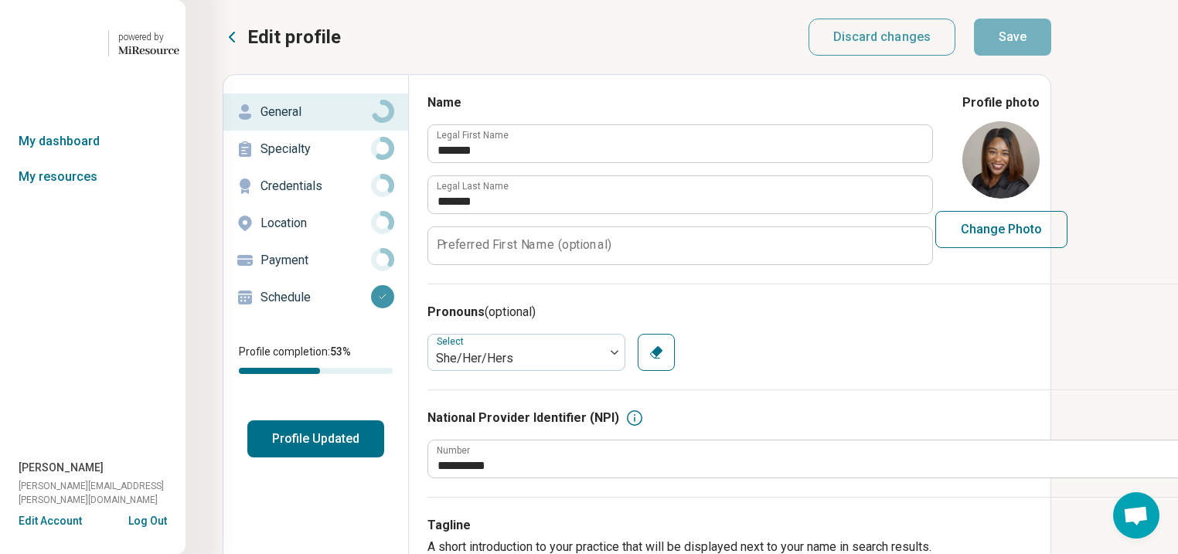
click at [324, 159] on p "Specialty" at bounding box center [316, 149] width 111 height 19
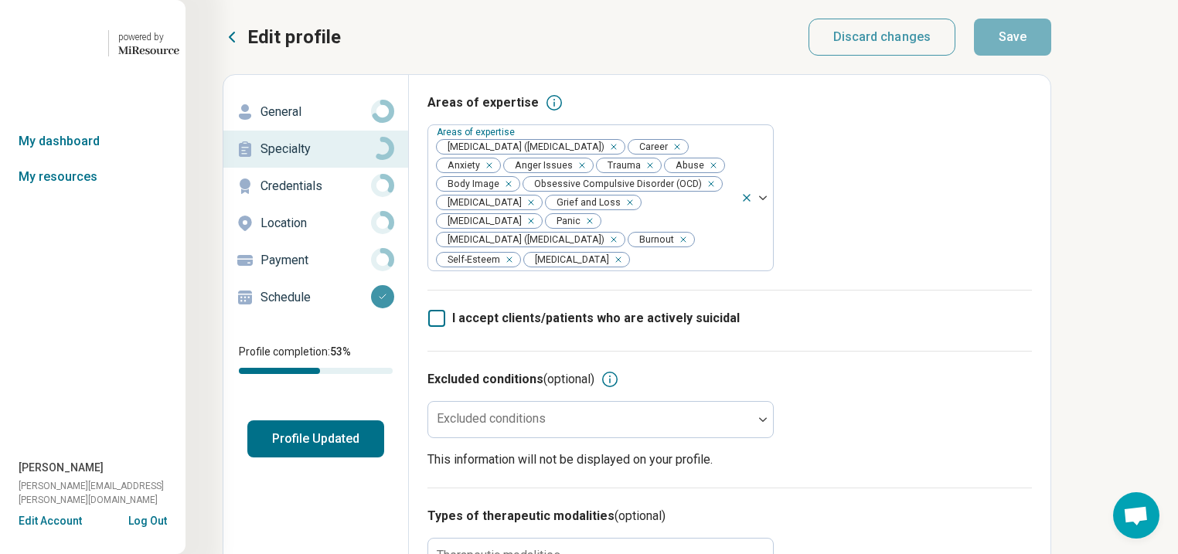
click at [326, 121] on p "General" at bounding box center [316, 112] width 111 height 19
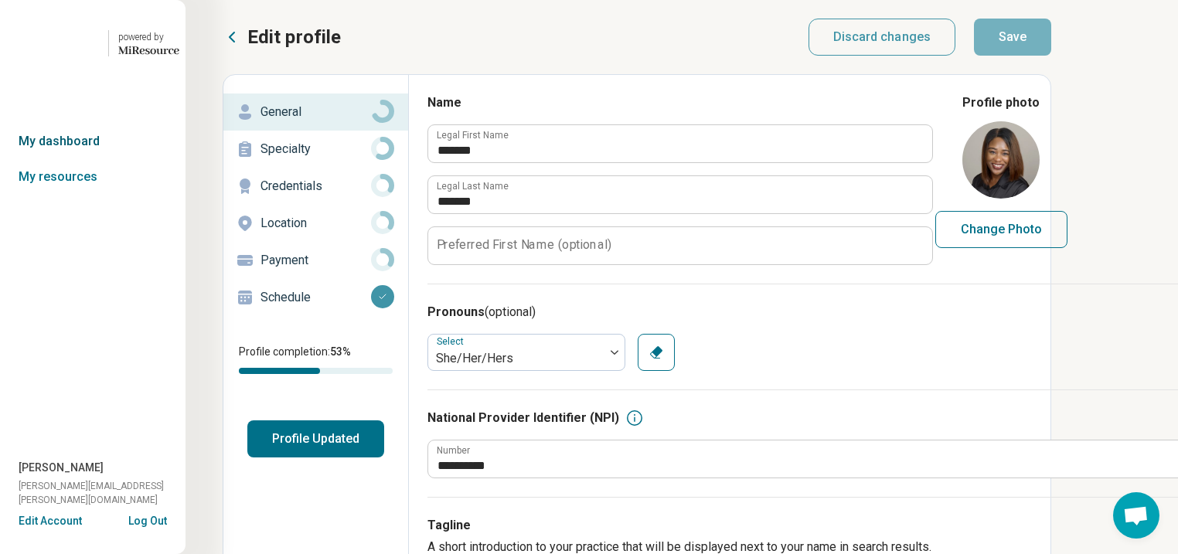
click at [73, 159] on link "My dashboard" at bounding box center [93, 142] width 186 height 36
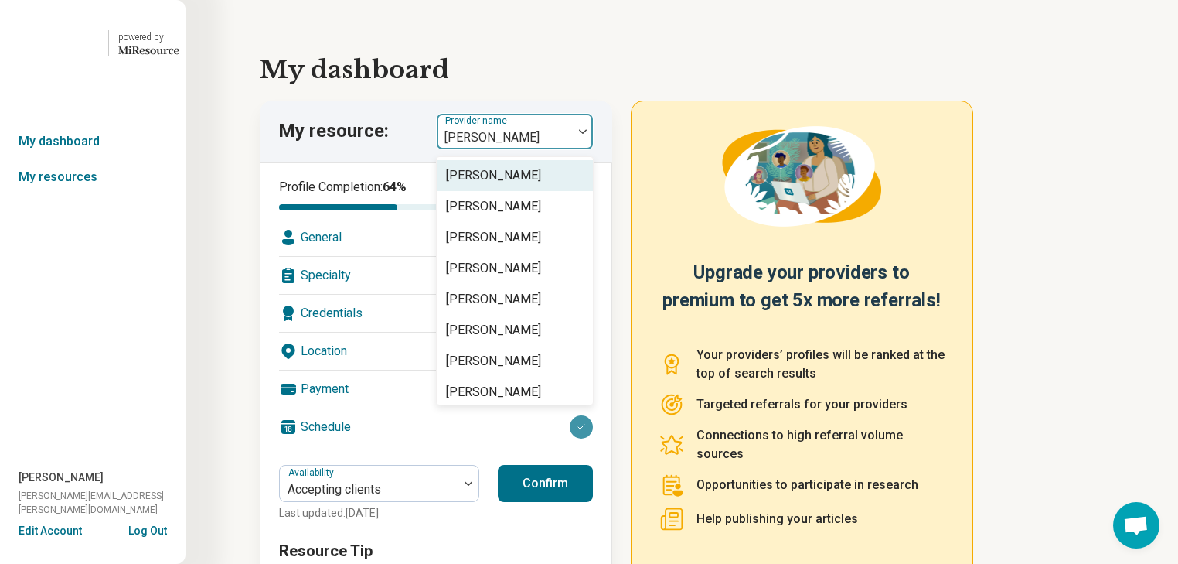
click at [587, 134] on img at bounding box center [583, 131] width 8 height 5
click at [73, 195] on link "My resources" at bounding box center [93, 177] width 186 height 36
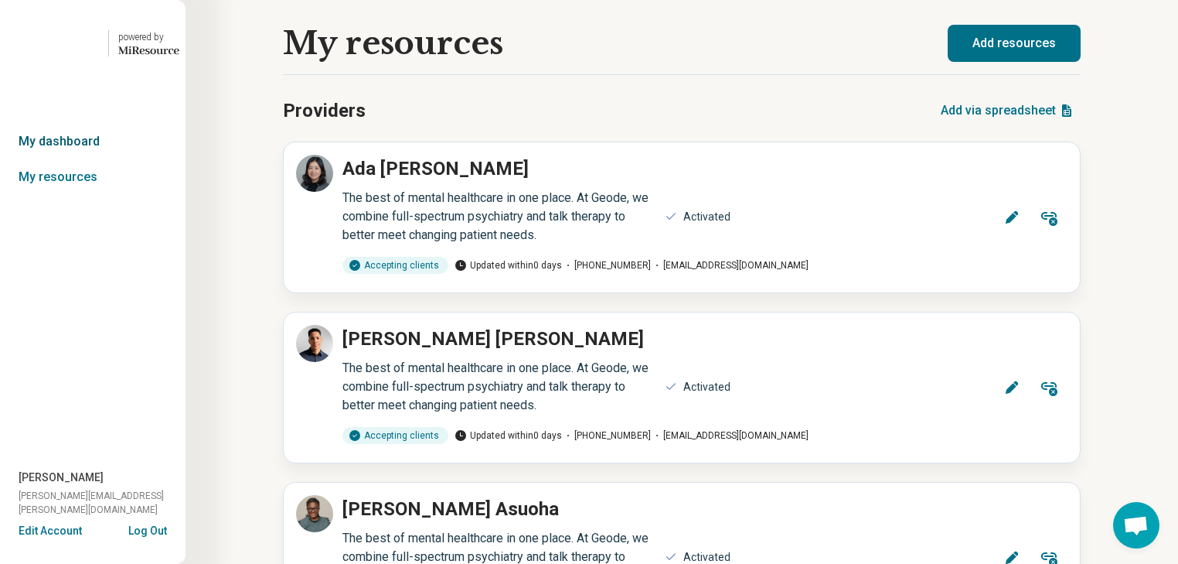
click at [82, 159] on link "My dashboard" at bounding box center [93, 142] width 186 height 36
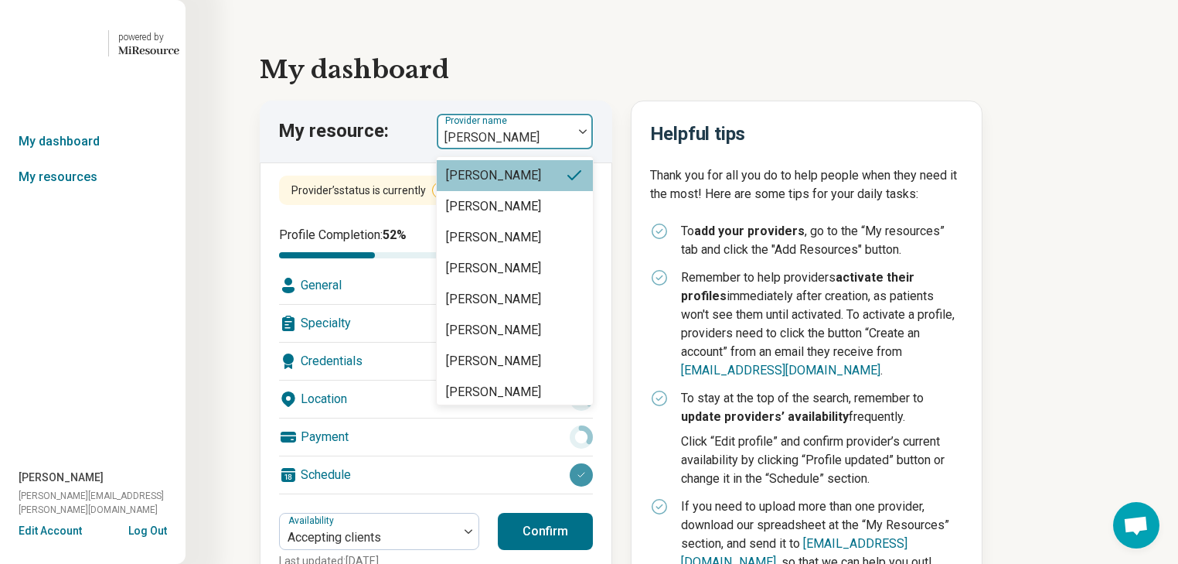
click at [593, 134] on div at bounding box center [583, 131] width 20 height 5
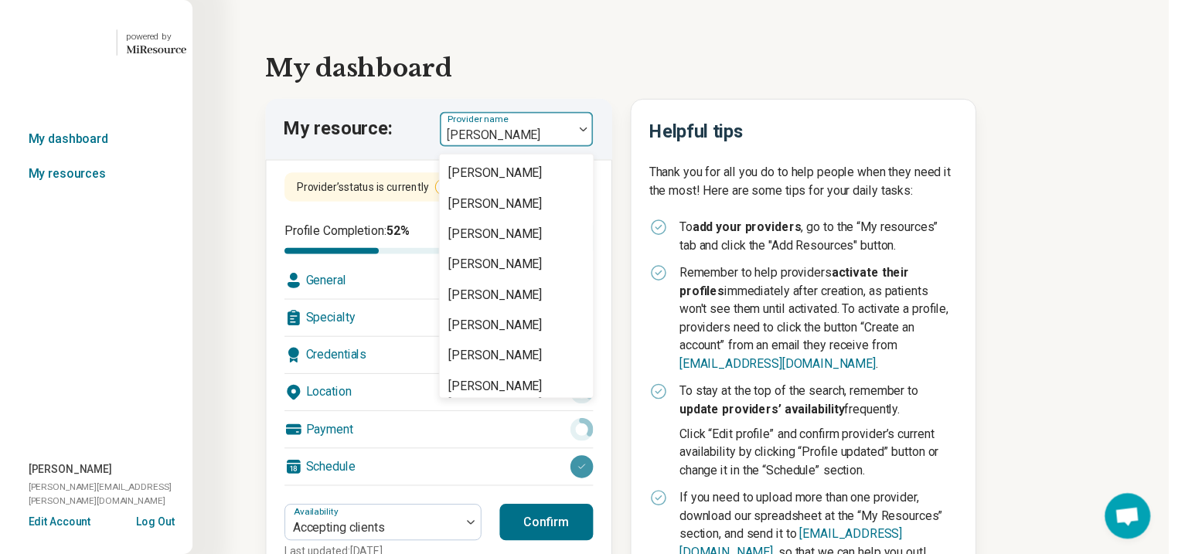
scroll to position [990, 0]
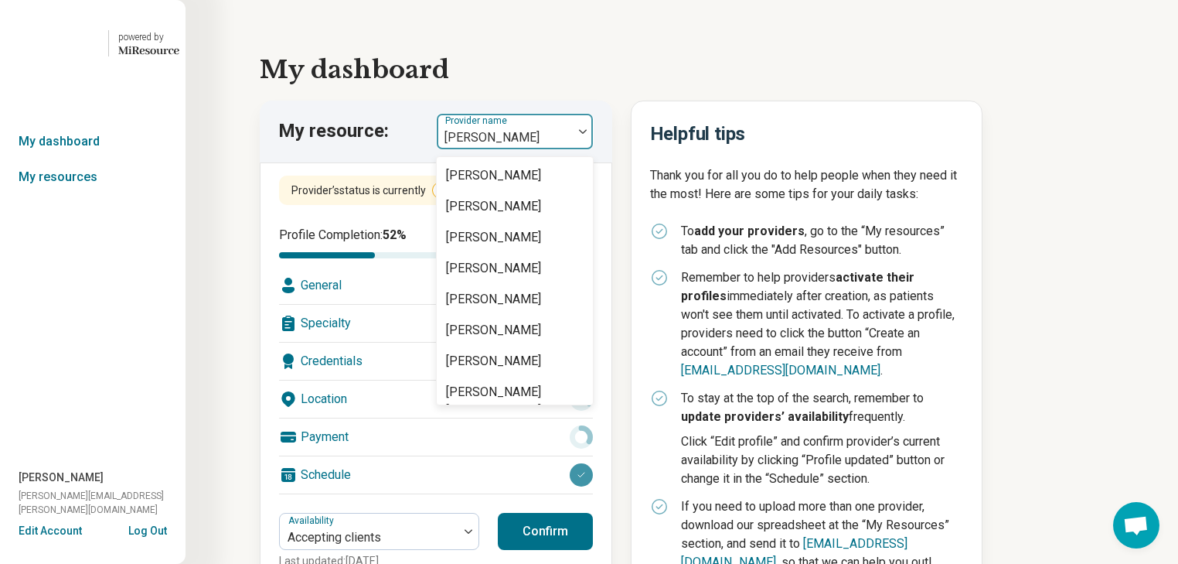
click at [531, 123] on div "[PERSON_NAME]" at bounding box center [493, 113] width 95 height 19
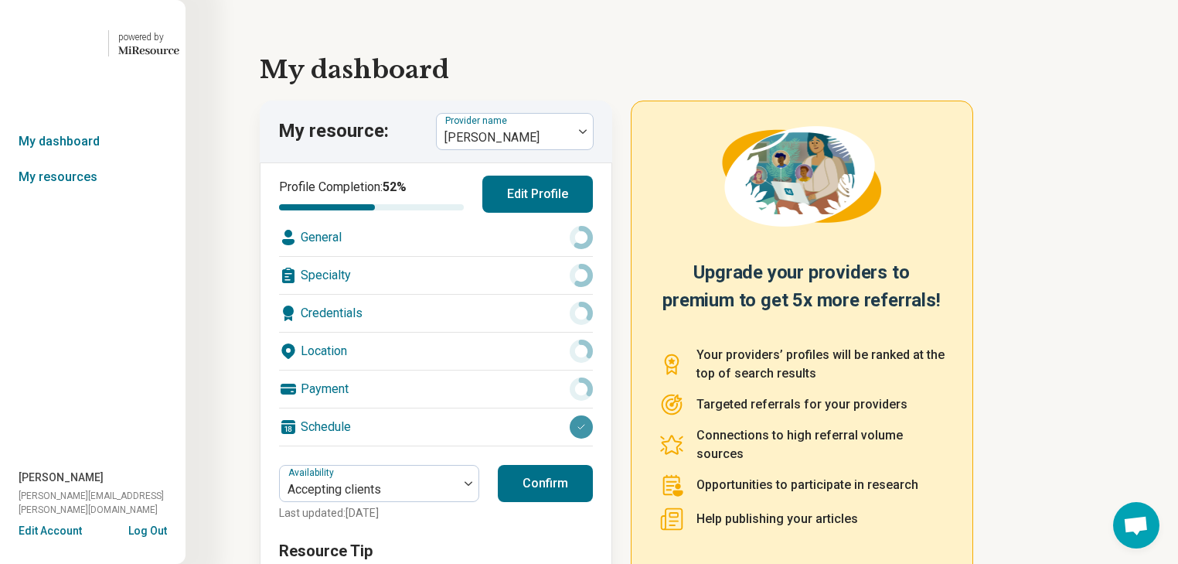
click at [392, 256] on div "General" at bounding box center [436, 237] width 314 height 37
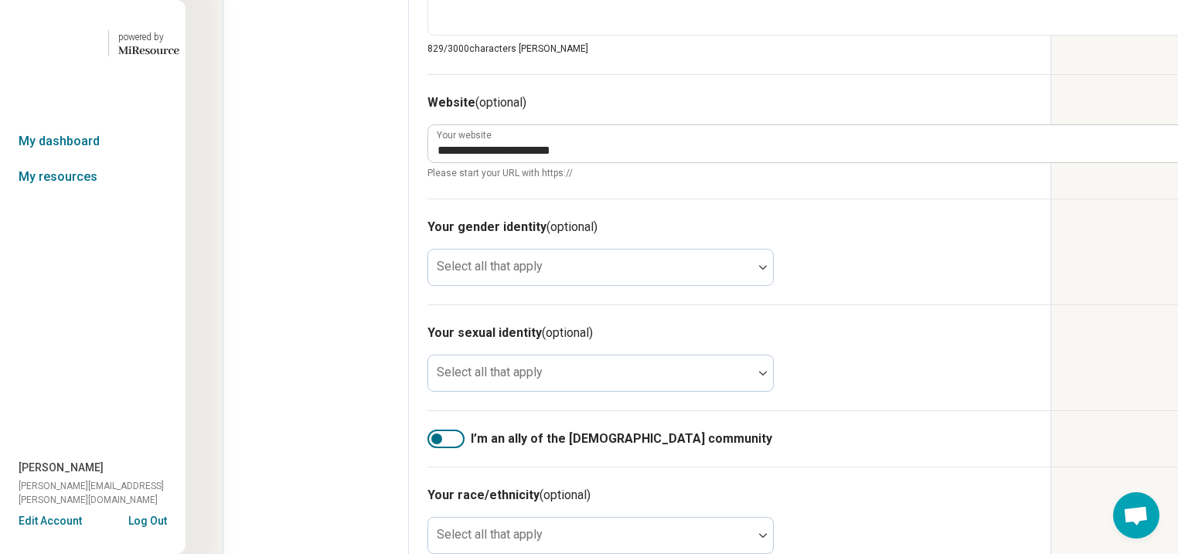
scroll to position [990, 0]
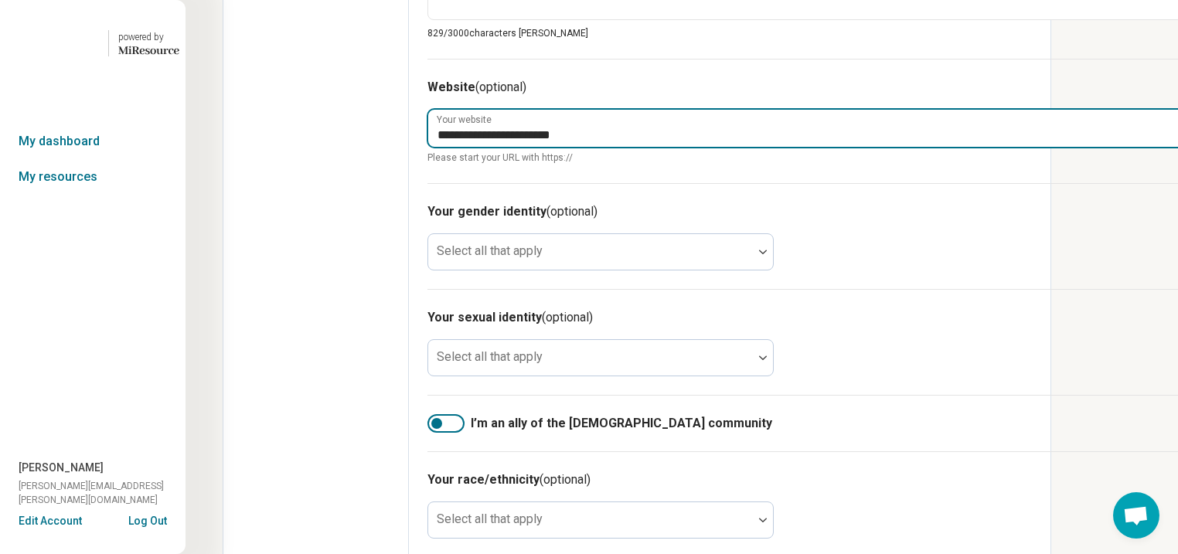
type textarea "*"
drag, startPoint x: 672, startPoint y: 336, endPoint x: 461, endPoint y: 345, distance: 211.3
type input "**********"
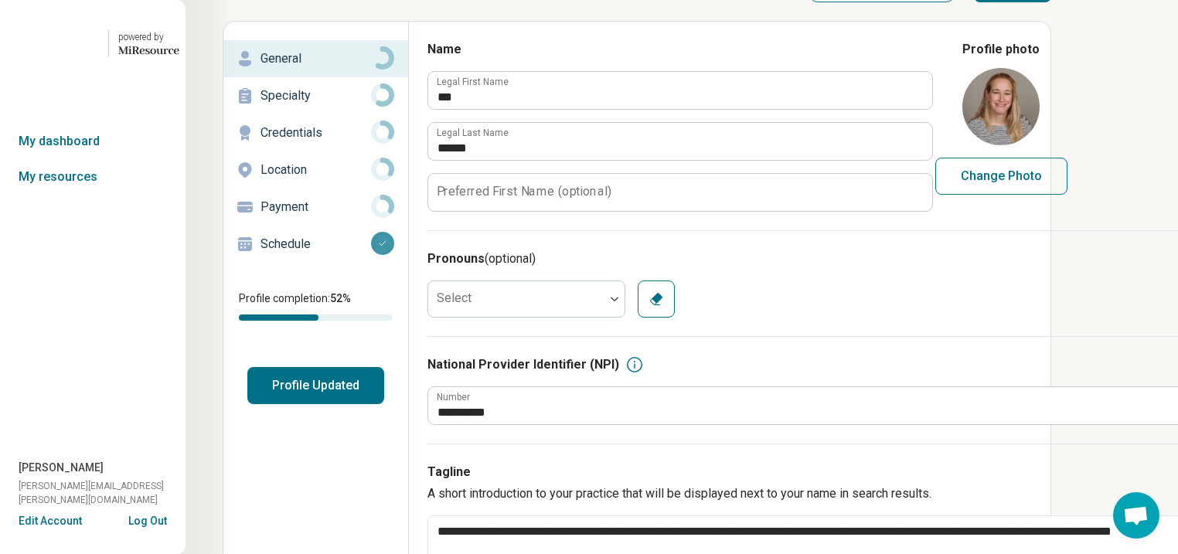
scroll to position [0, 0]
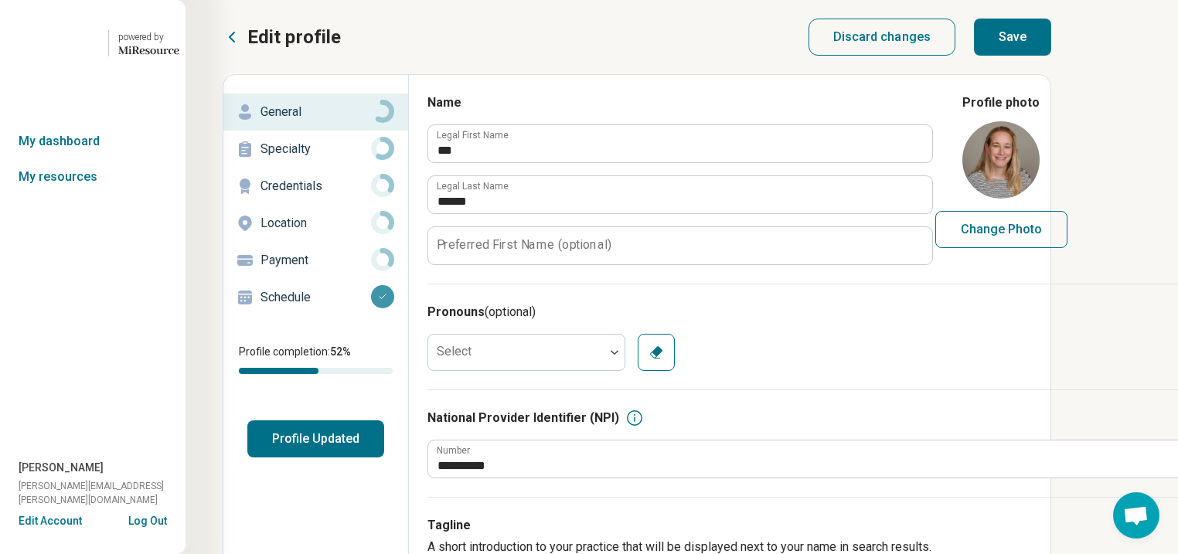
click at [1052, 53] on button "Save" at bounding box center [1012, 37] width 77 height 37
click at [310, 159] on p "Specialty" at bounding box center [316, 149] width 111 height 19
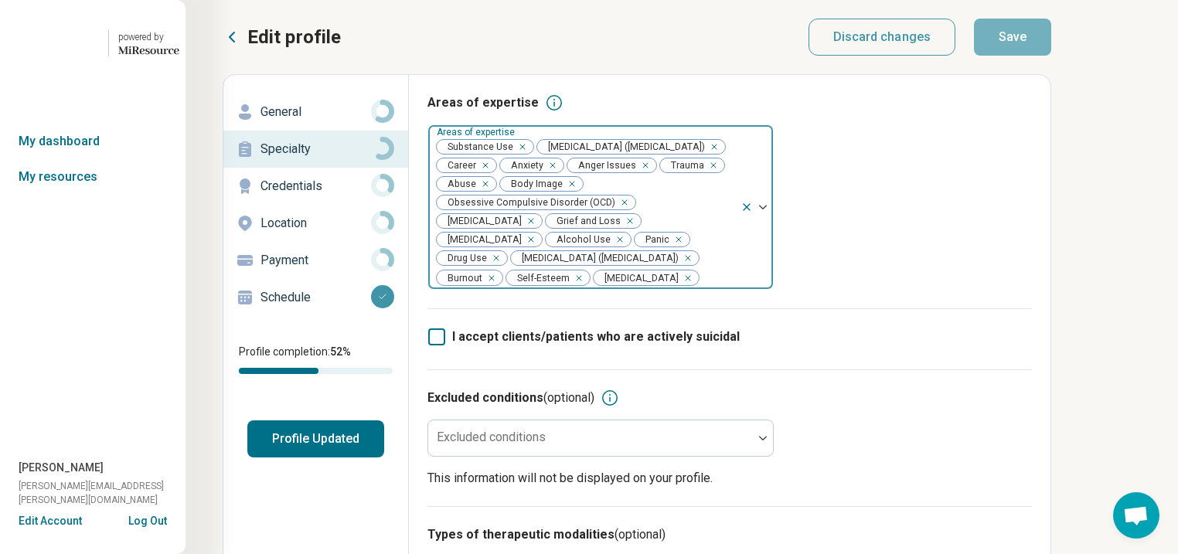
click at [524, 152] on icon "Remove [object Object]" at bounding box center [518, 147] width 11 height 11
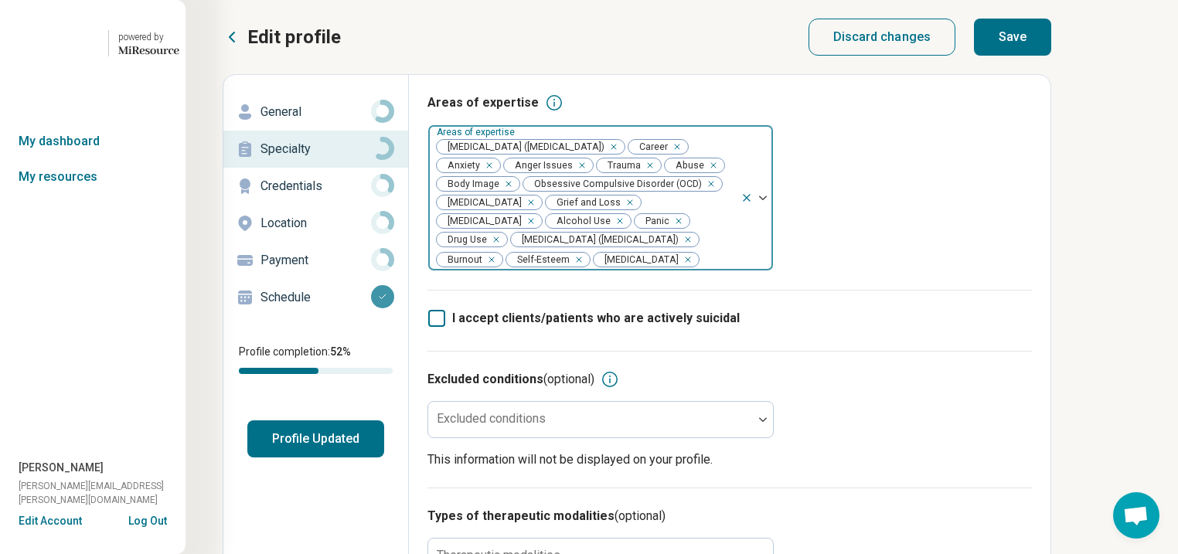
click at [608, 230] on div "Remove [object Object]" at bounding box center [617, 221] width 19 height 19
click at [653, 230] on div "Remove [object Object]" at bounding box center [662, 221] width 19 height 19
click at [1052, 51] on button "Save" at bounding box center [1012, 37] width 77 height 37
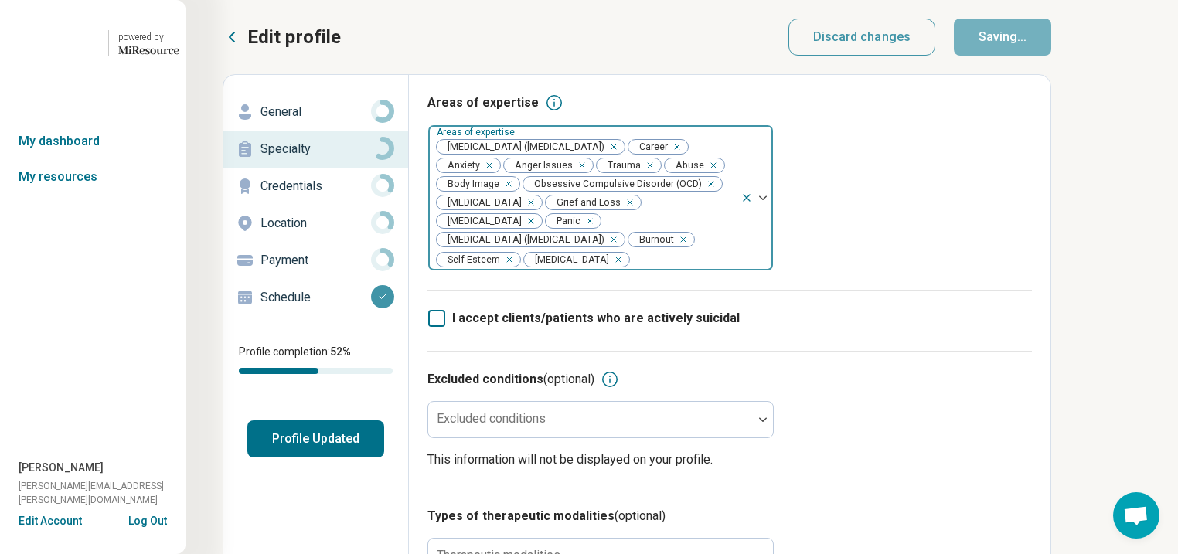
click at [306, 121] on p "General" at bounding box center [316, 112] width 111 height 19
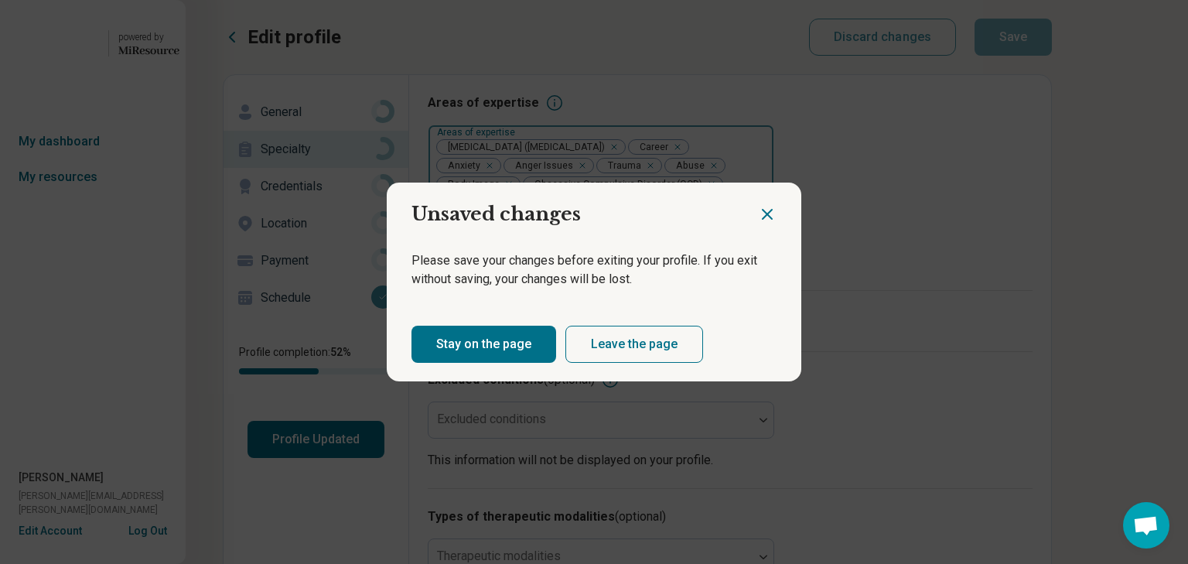
click at [762, 210] on icon "Close dialog" at bounding box center [766, 214] width 9 height 9
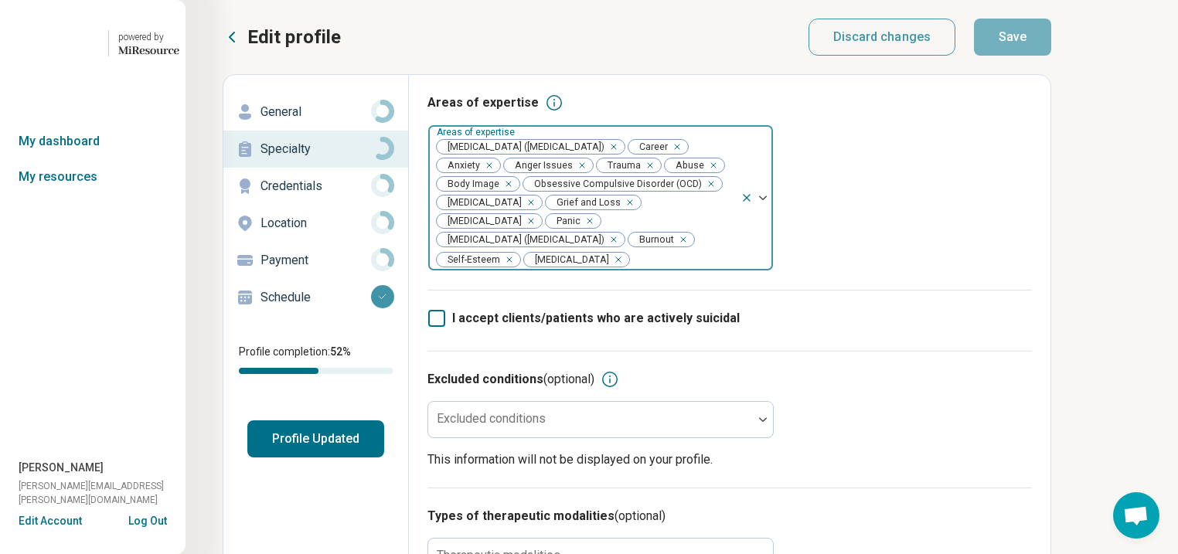
click at [369, 458] on button "Profile Updated" at bounding box center [315, 439] width 137 height 37
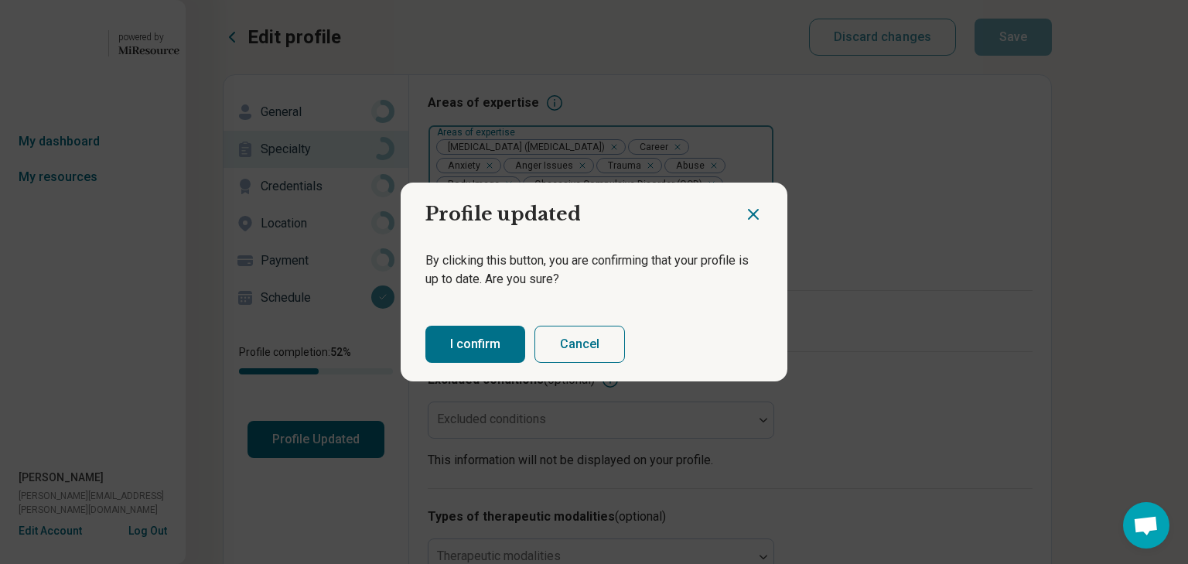
click at [501, 359] on button "I confirm" at bounding box center [475, 344] width 100 height 37
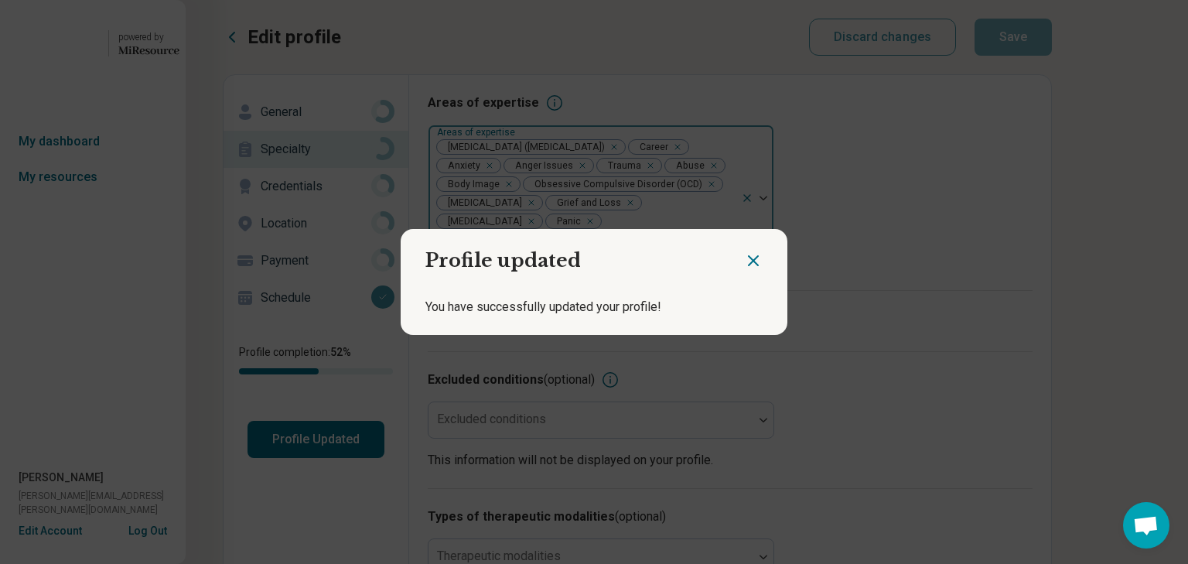
click at [749, 256] on icon "Close dialog" at bounding box center [753, 260] width 9 height 9
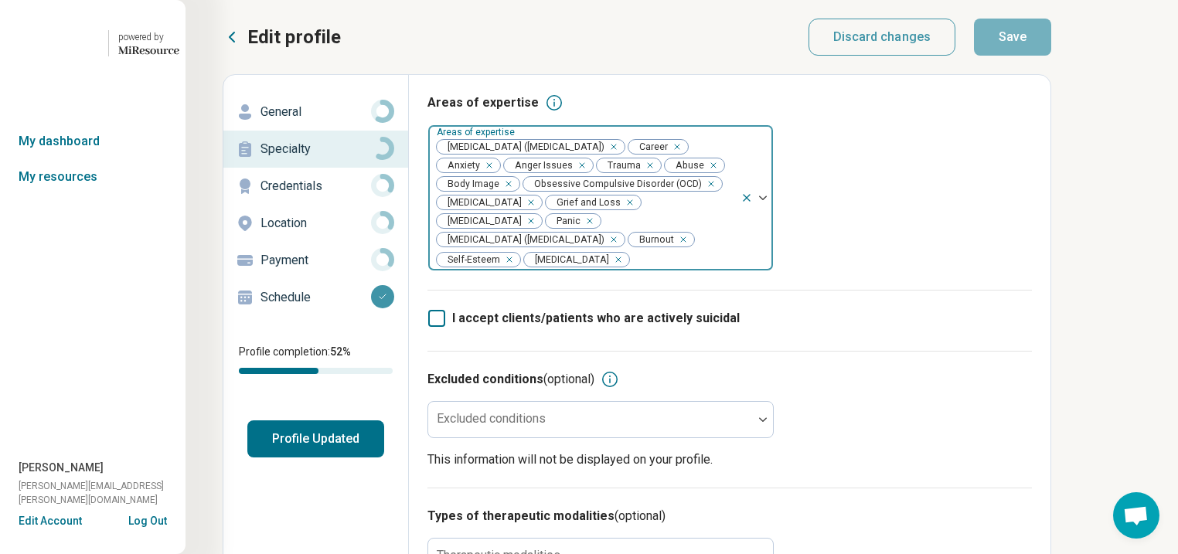
click at [306, 121] on p "General" at bounding box center [316, 112] width 111 height 19
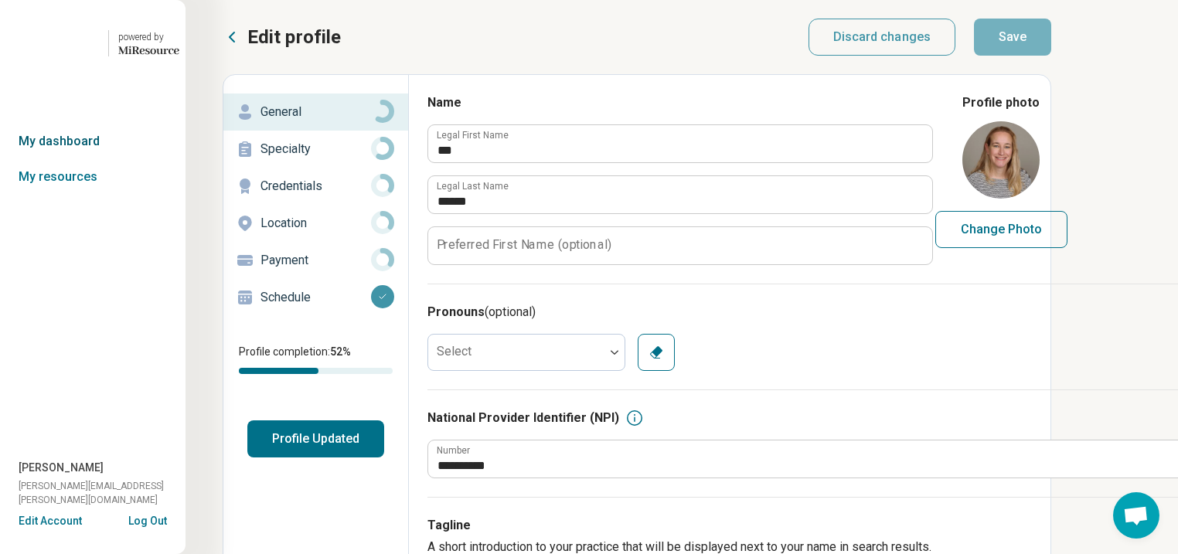
click at [74, 159] on link "My dashboard" at bounding box center [93, 142] width 186 height 36
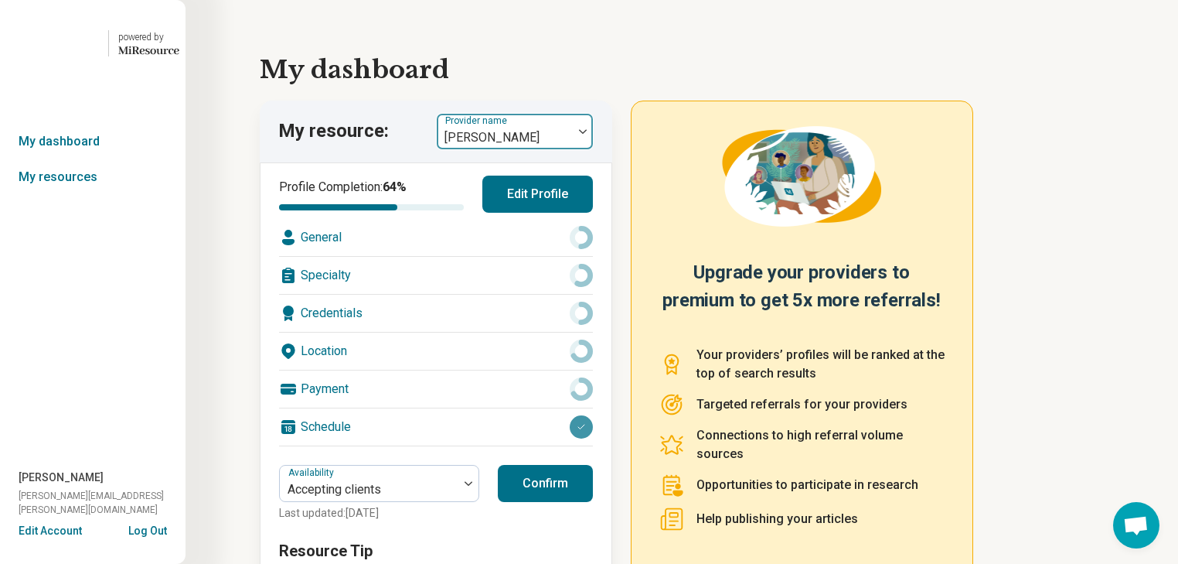
click at [591, 149] on div at bounding box center [583, 132] width 20 height 36
click at [64, 195] on link "My resources" at bounding box center [93, 177] width 186 height 36
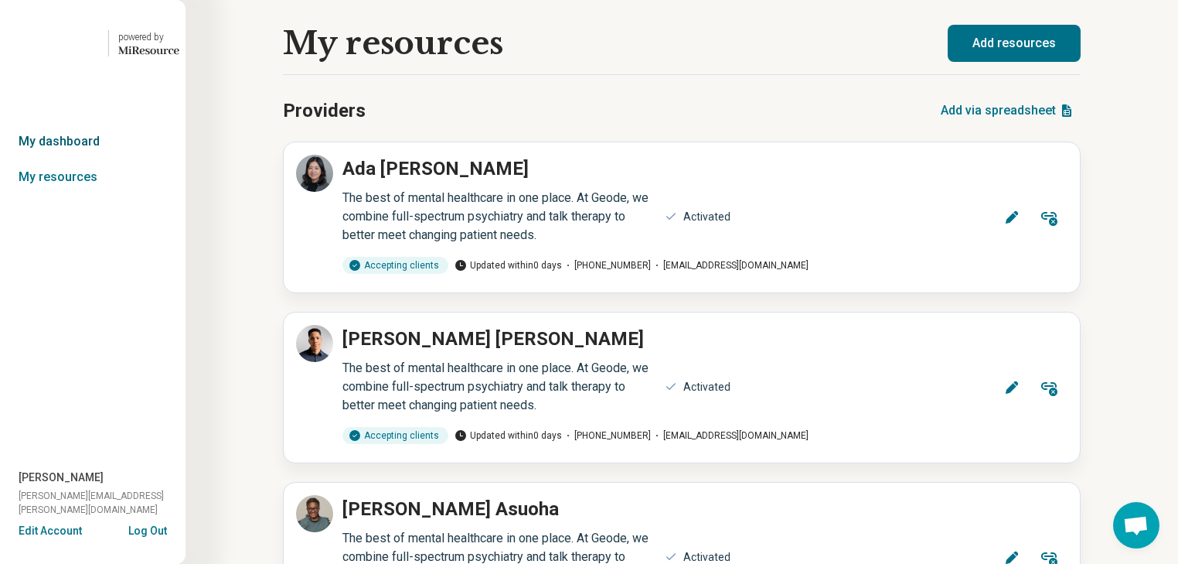
click at [73, 159] on link "My dashboard" at bounding box center [93, 142] width 186 height 36
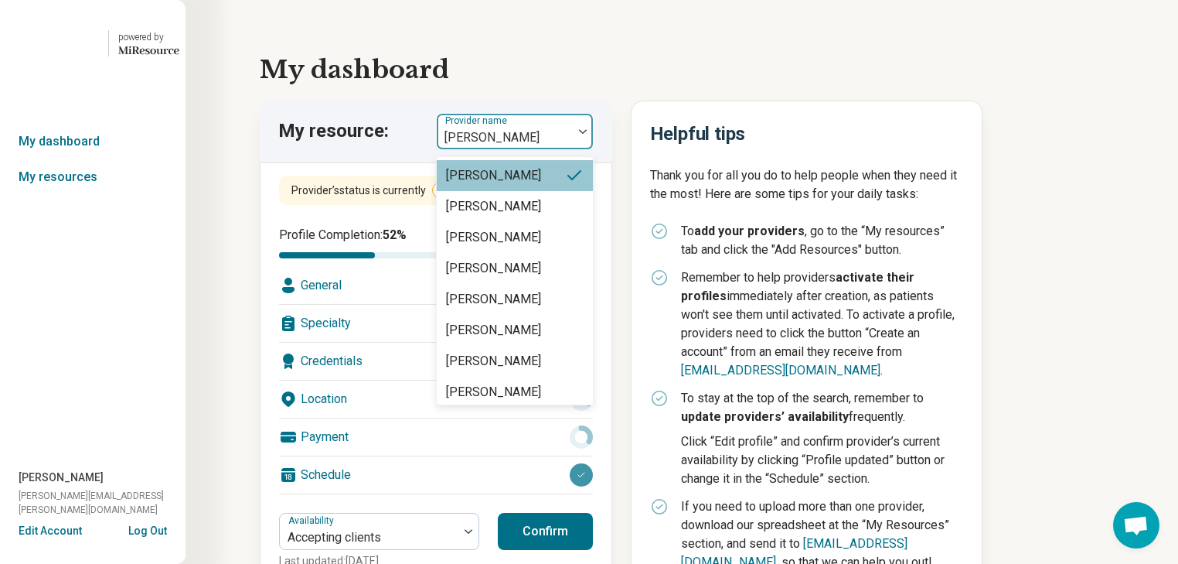
click at [588, 134] on div at bounding box center [583, 131] width 20 height 5
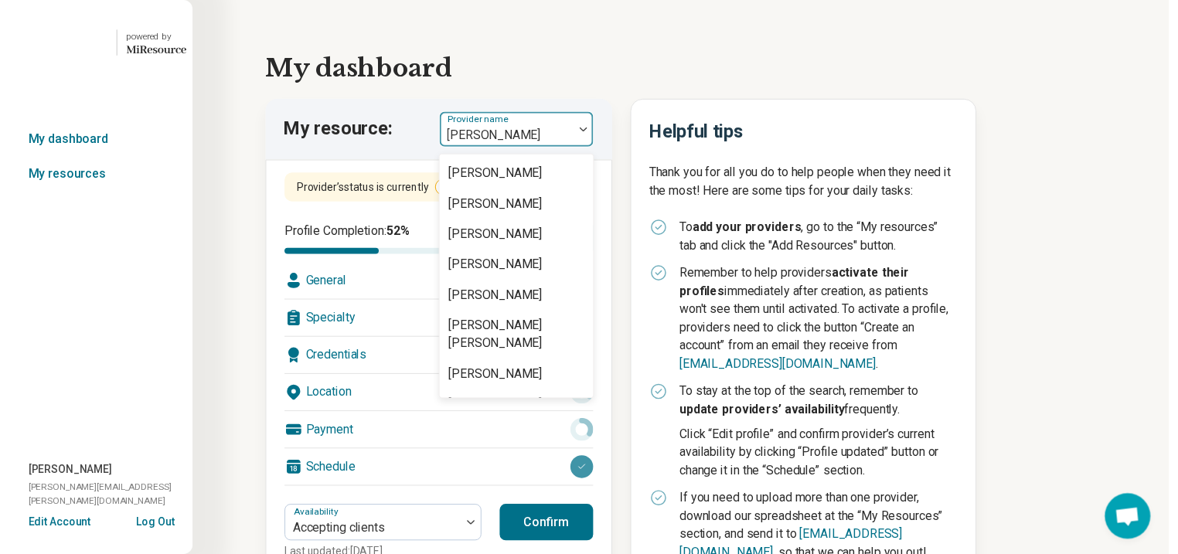
scroll to position [1052, 0]
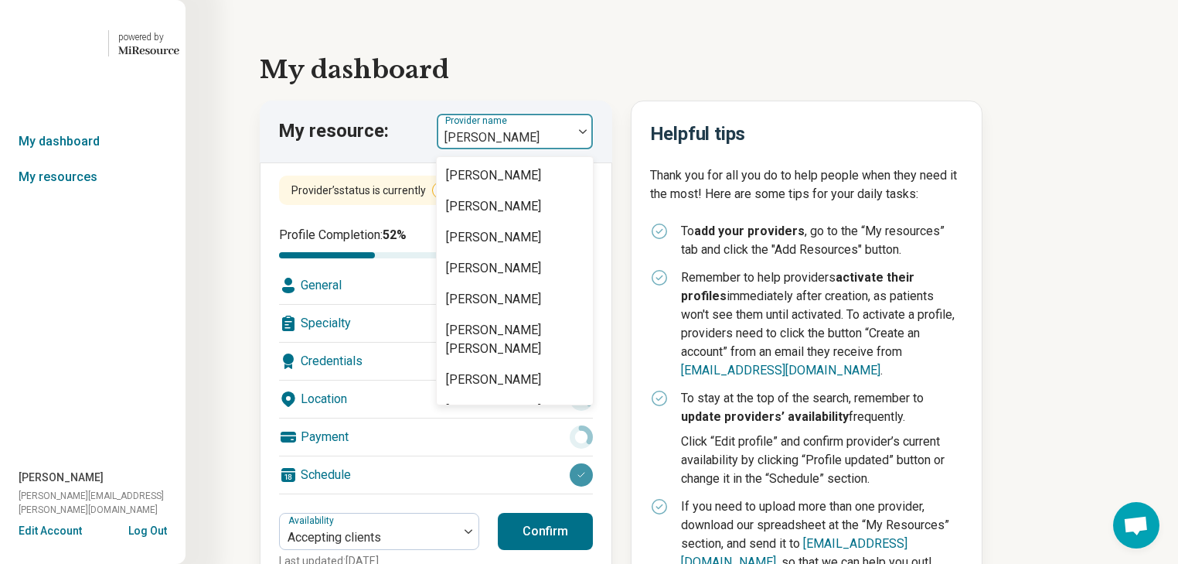
click at [540, 92] on div "[PERSON_NAME]" at bounding box center [493, 82] width 95 height 19
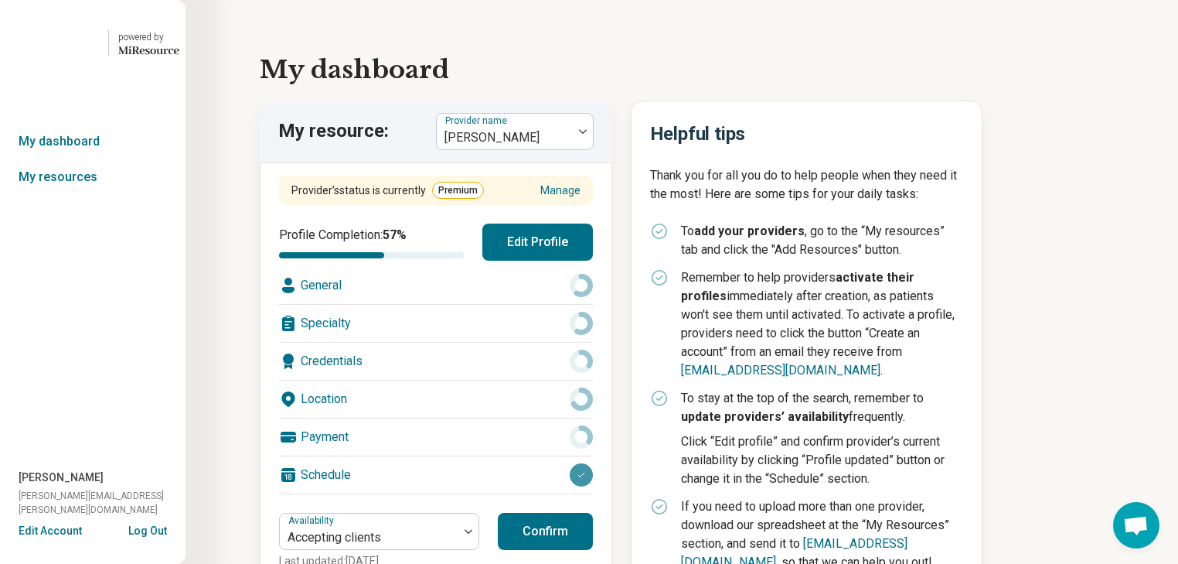
click at [485, 304] on div "General" at bounding box center [436, 285] width 314 height 37
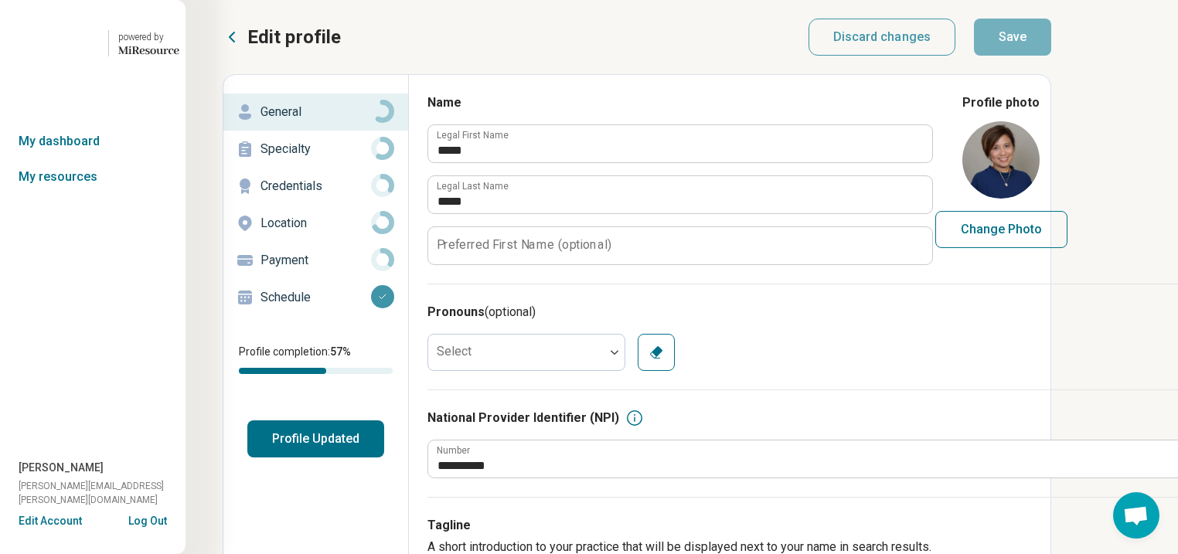
click at [322, 159] on p "Specialty" at bounding box center [316, 149] width 111 height 19
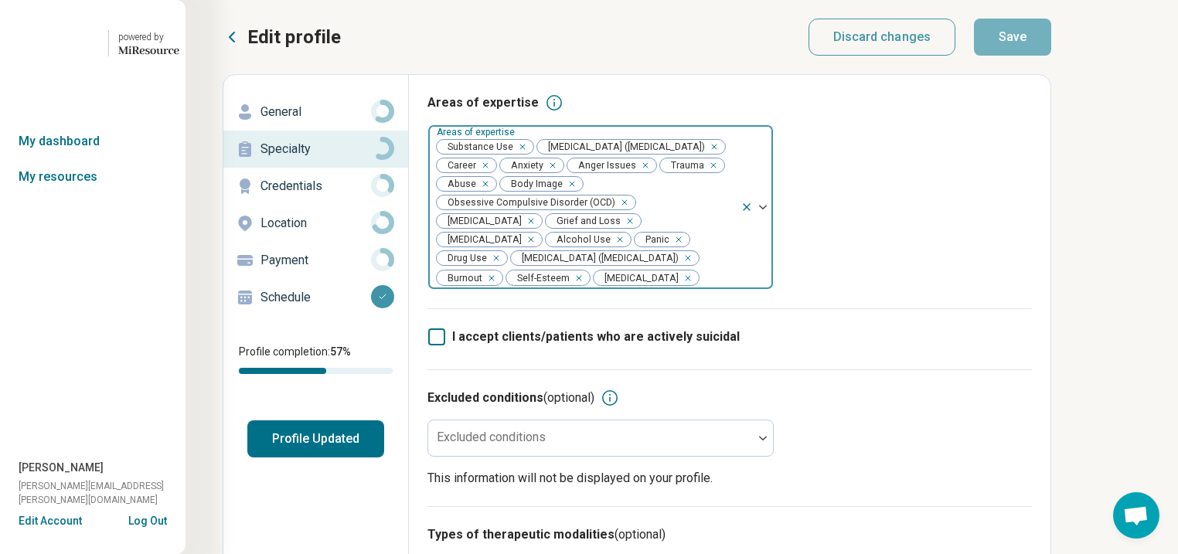
click at [524, 152] on icon "Remove [object Object]" at bounding box center [518, 147] width 11 height 11
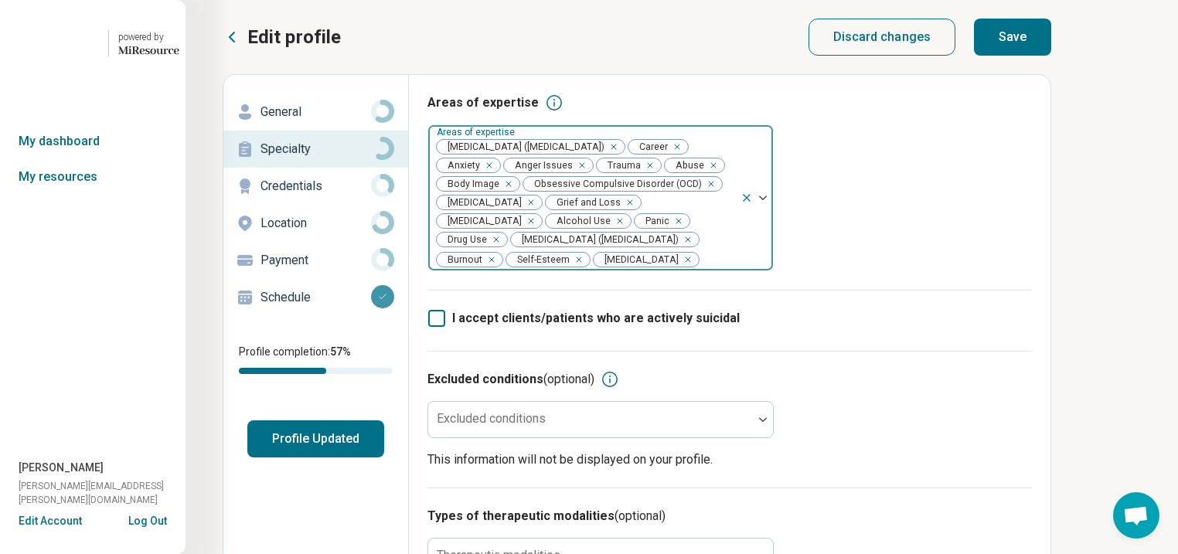
click at [608, 230] on div "Remove [object Object]" at bounding box center [617, 221] width 19 height 19
click at [653, 230] on div "Remove [object Object]" at bounding box center [662, 221] width 19 height 19
click at [1052, 50] on button "Save" at bounding box center [1012, 37] width 77 height 37
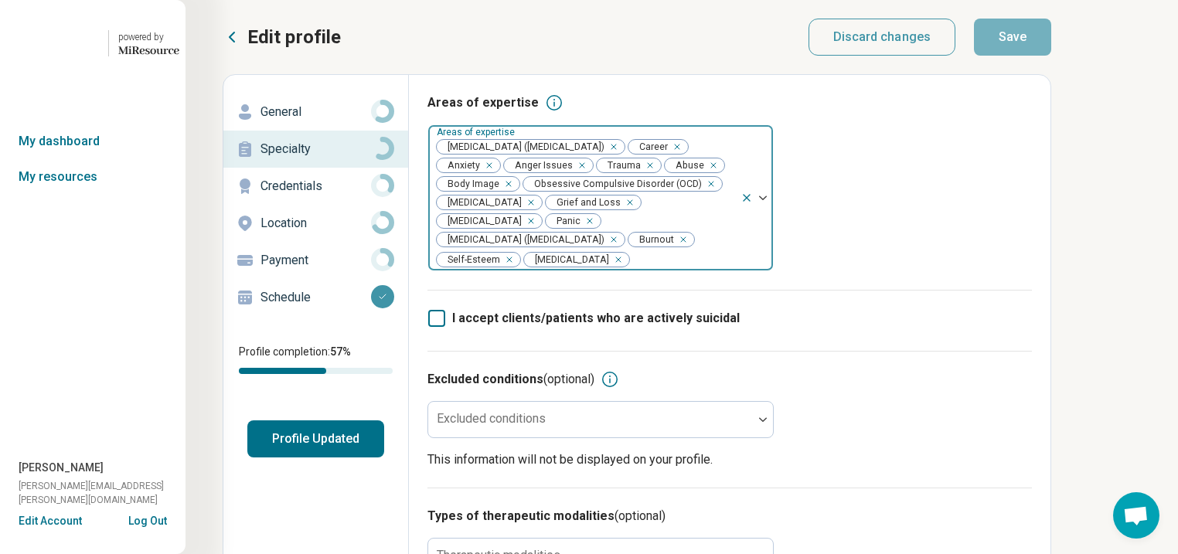
click at [384, 458] on button "Profile Updated" at bounding box center [315, 439] width 137 height 37
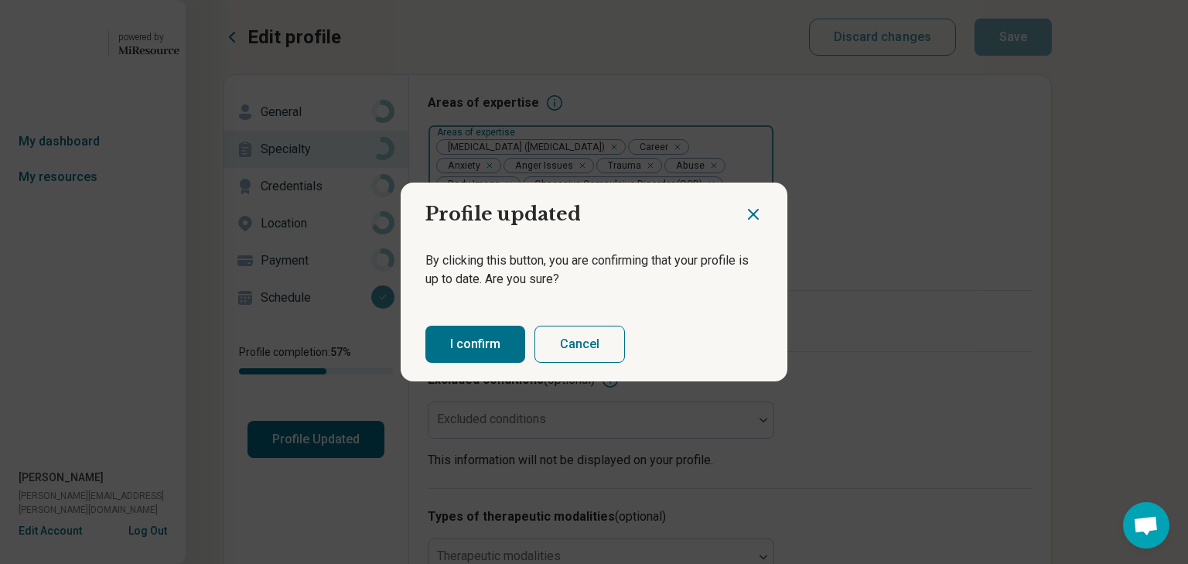
click at [486, 345] on button "I confirm" at bounding box center [475, 344] width 100 height 37
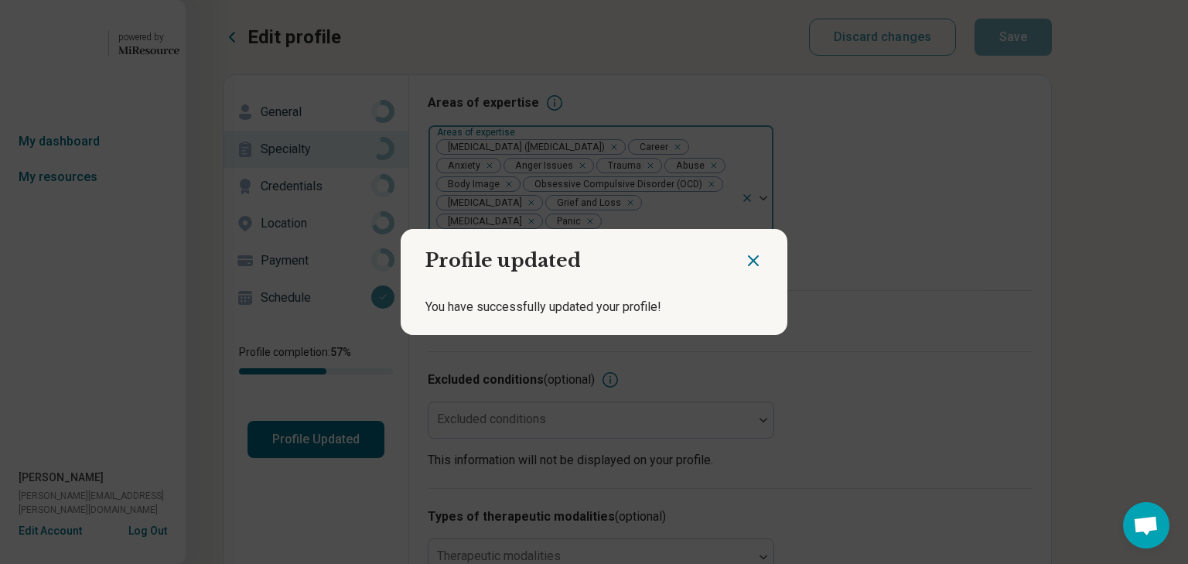
click at [745, 253] on icon "Close dialog" at bounding box center [753, 260] width 19 height 19
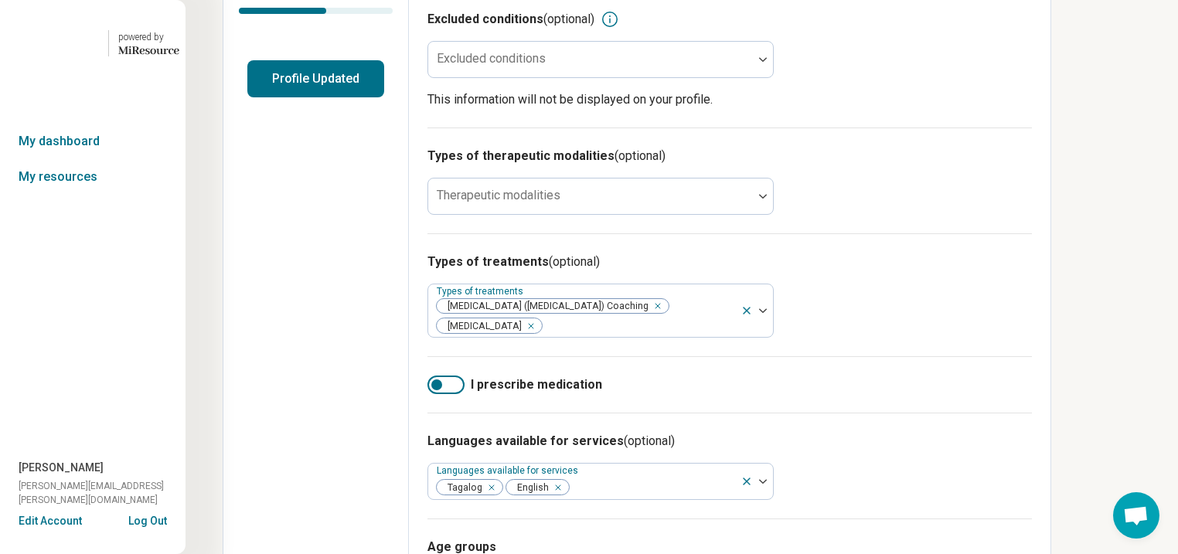
scroll to position [371, 0]
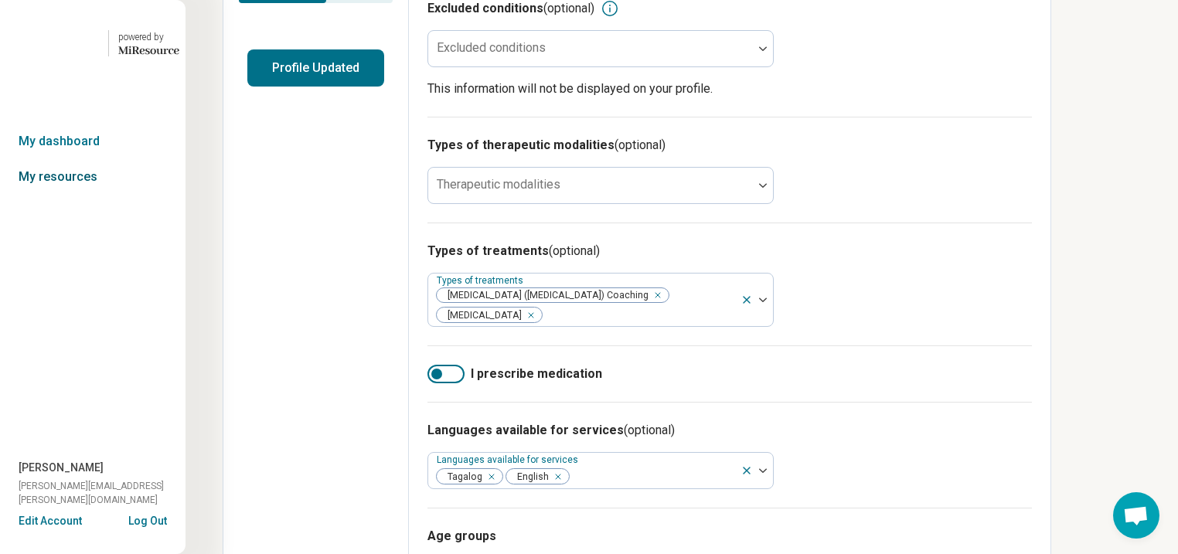
click at [55, 195] on link "My resources" at bounding box center [93, 177] width 186 height 36
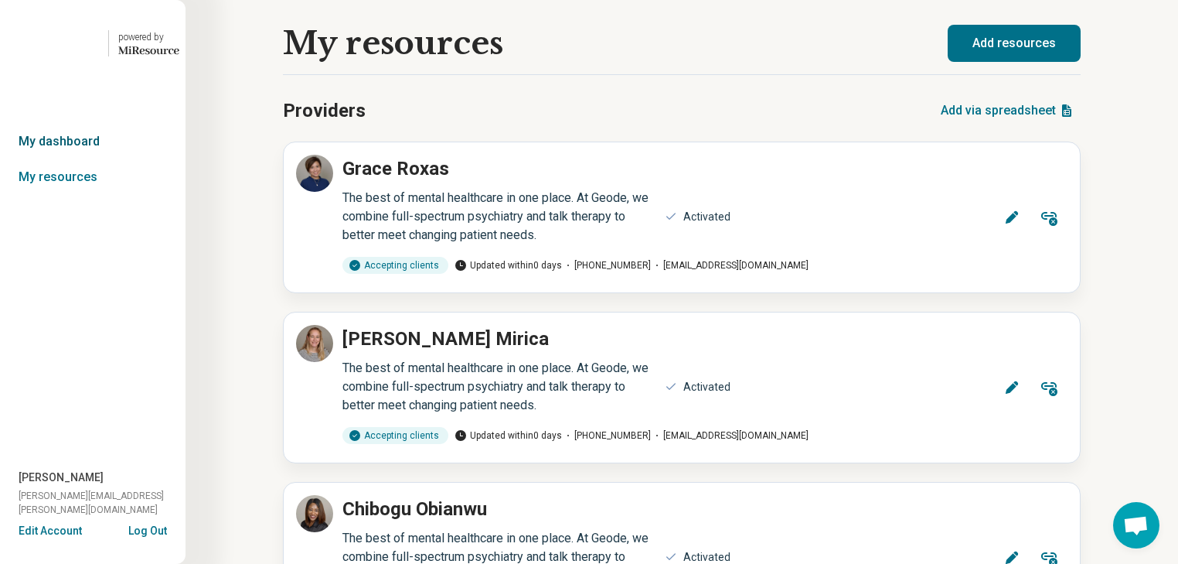
click at [33, 159] on link "My dashboard" at bounding box center [93, 142] width 186 height 36
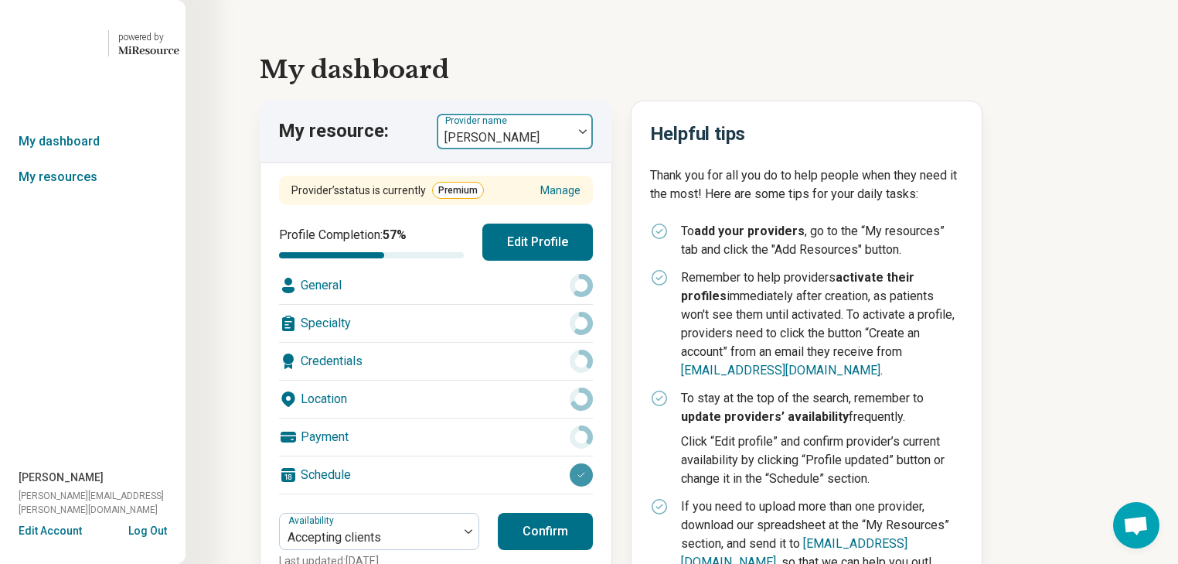
click at [587, 134] on img at bounding box center [583, 131] width 8 height 5
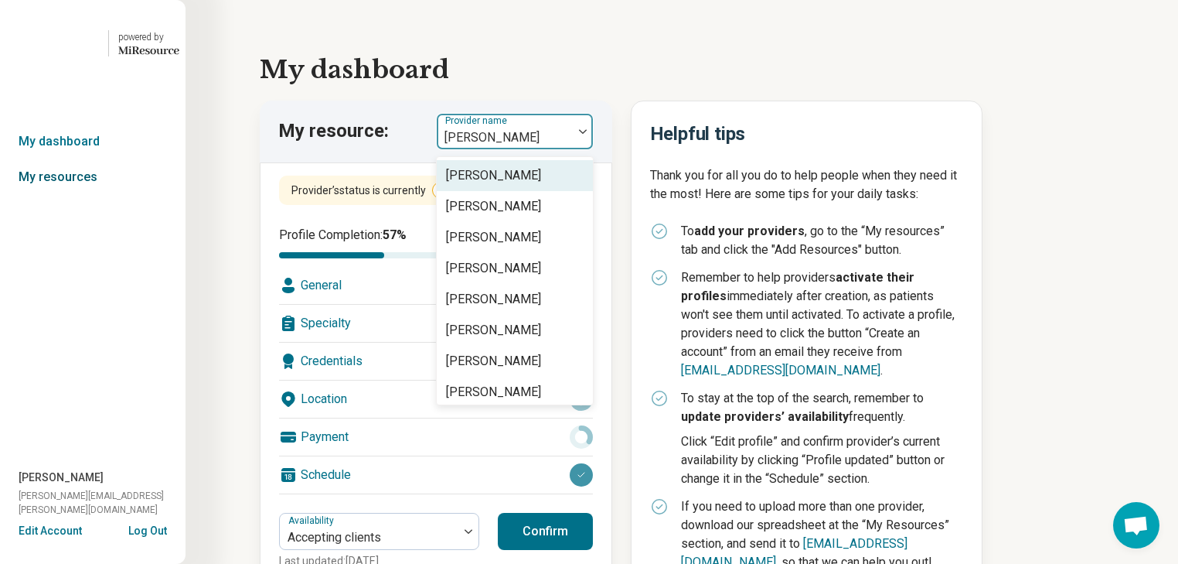
click at [49, 195] on link "My resources" at bounding box center [93, 177] width 186 height 36
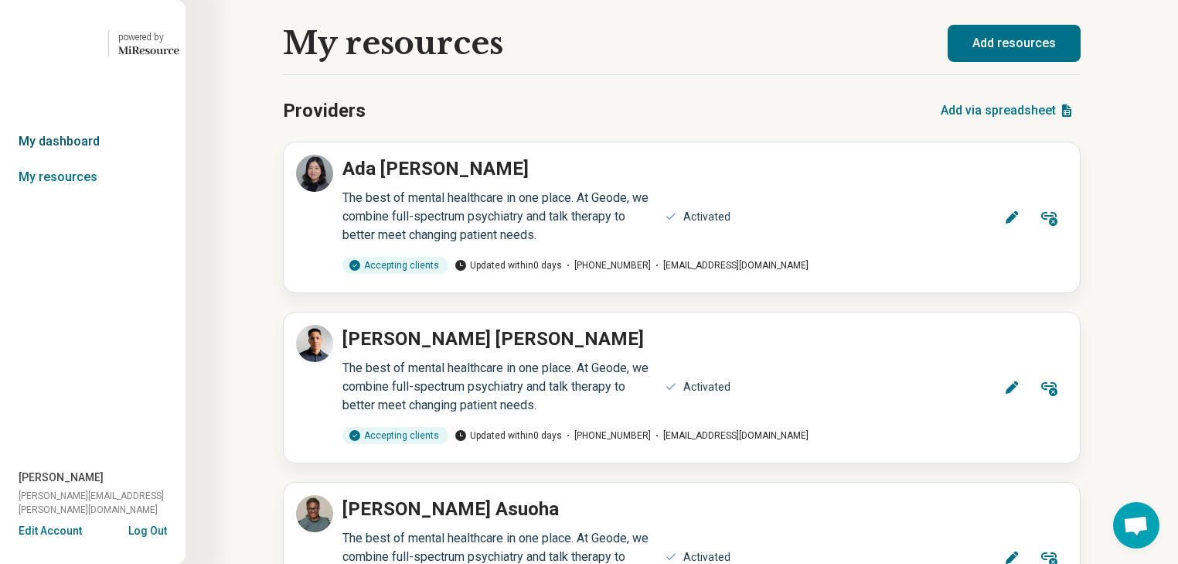
click at [78, 159] on link "My dashboard" at bounding box center [93, 142] width 186 height 36
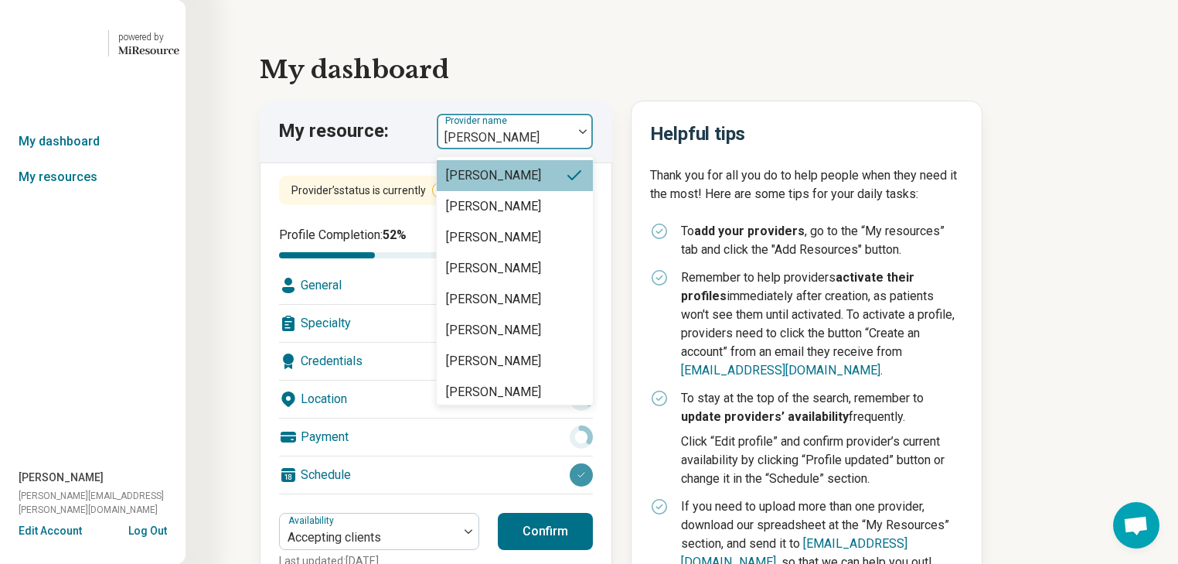
click at [587, 134] on img at bounding box center [583, 131] width 8 height 5
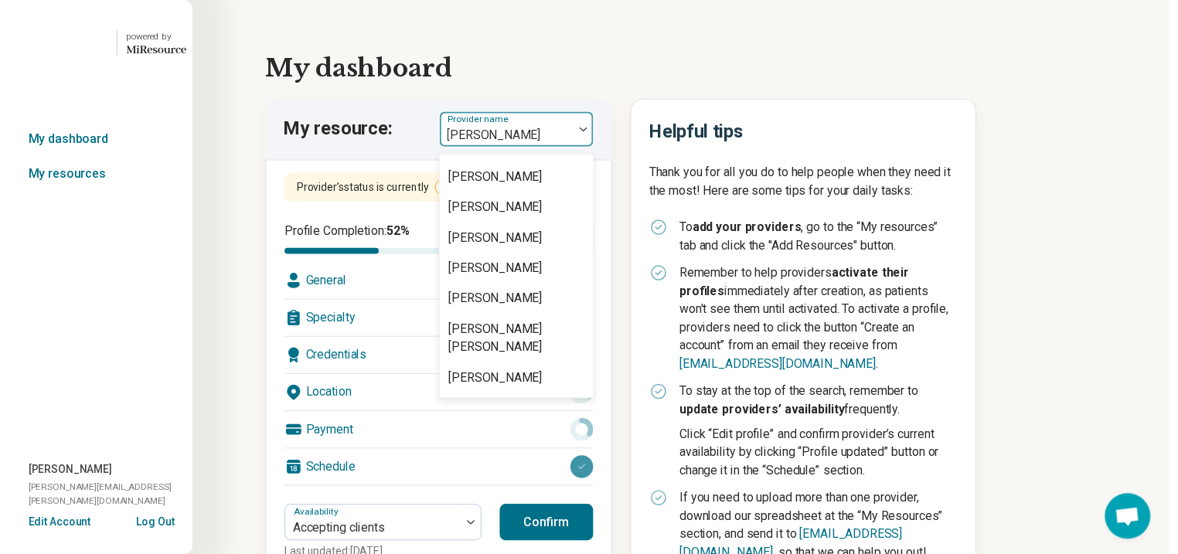
scroll to position [1052, 0]
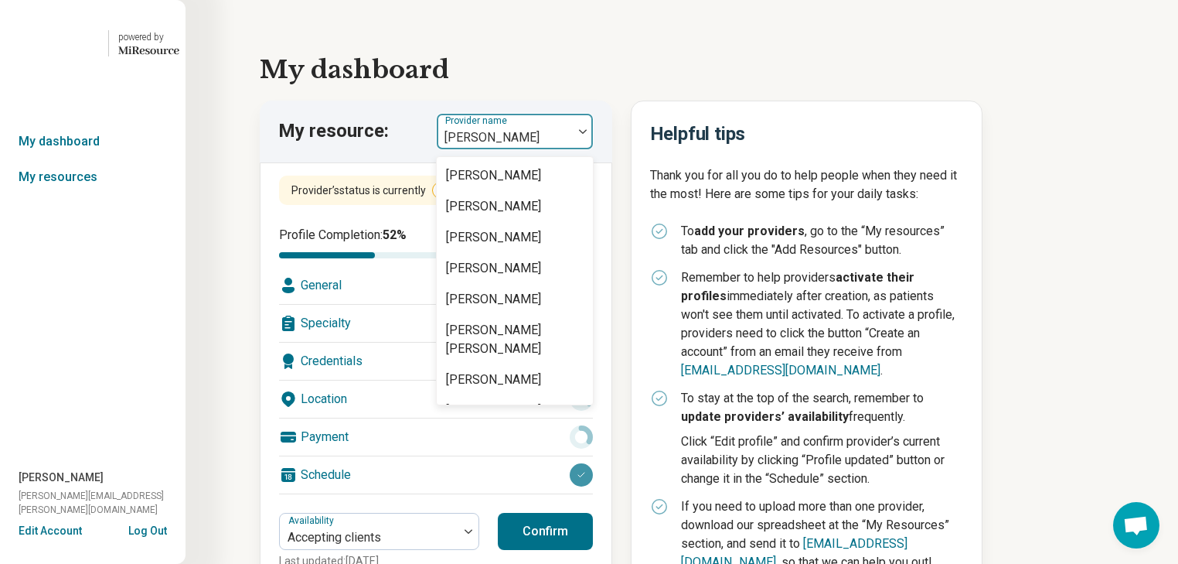
click at [537, 123] on div "[PERSON_NAME]" at bounding box center [493, 113] width 95 height 19
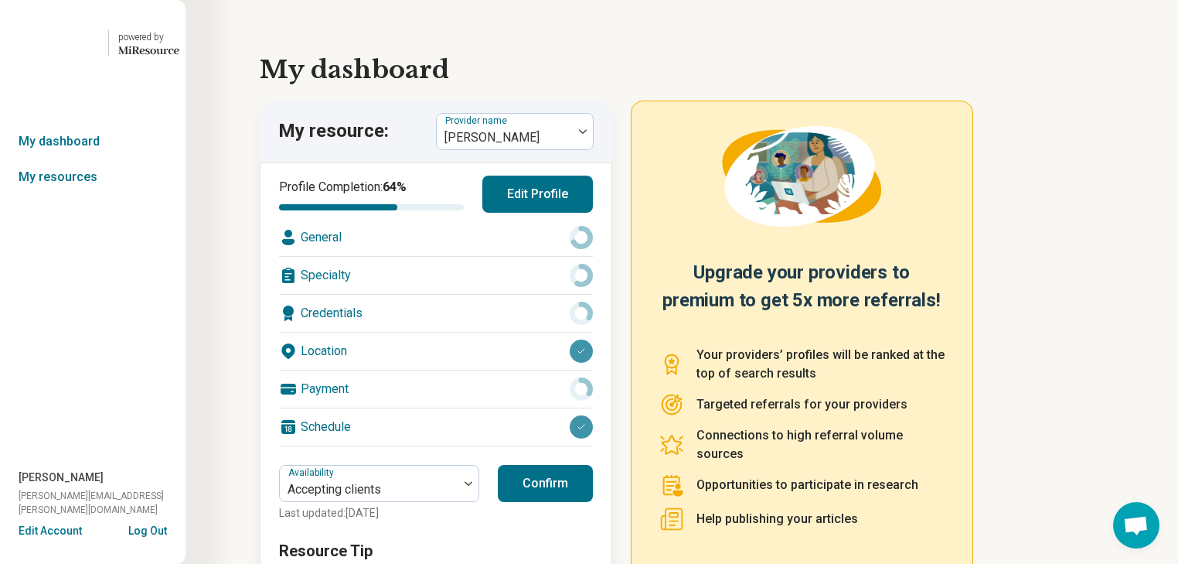
click at [461, 256] on div "General" at bounding box center [436, 237] width 314 height 37
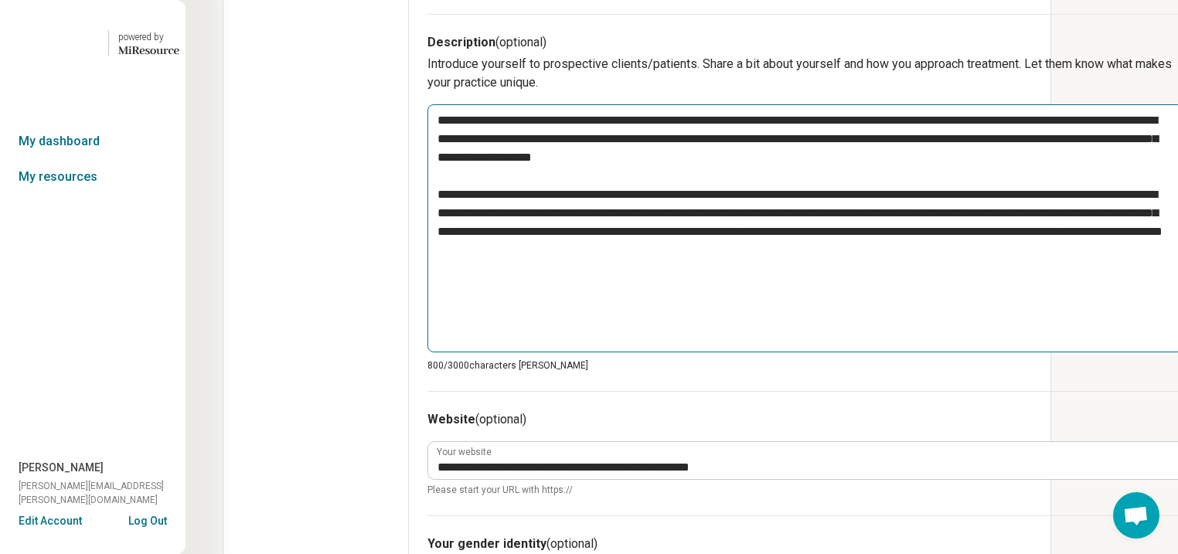
type textarea "*"
type textarea "**********"
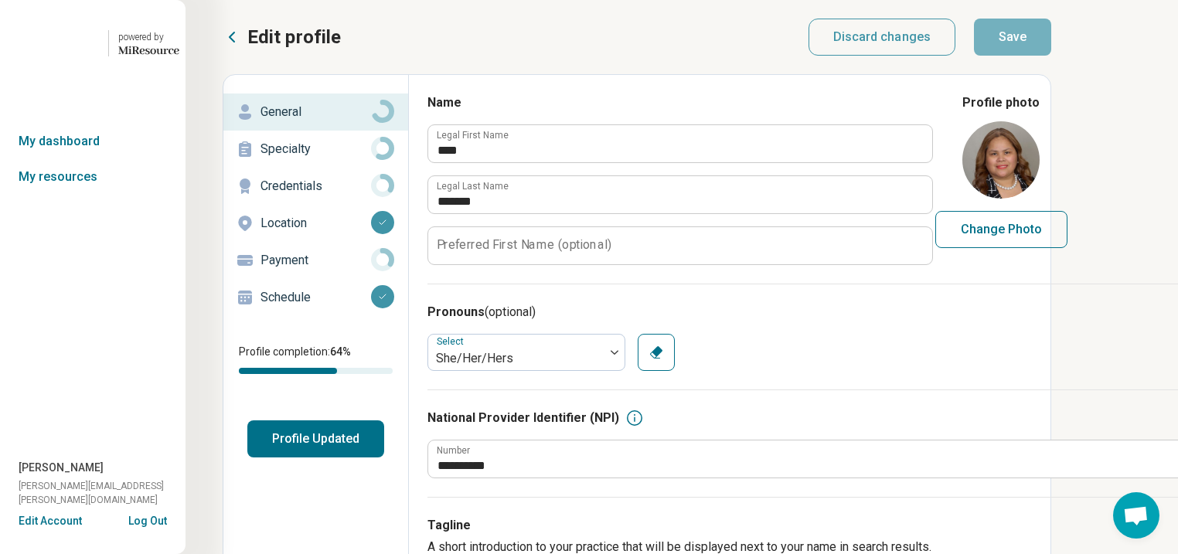
click at [339, 159] on p "Specialty" at bounding box center [316, 149] width 111 height 19
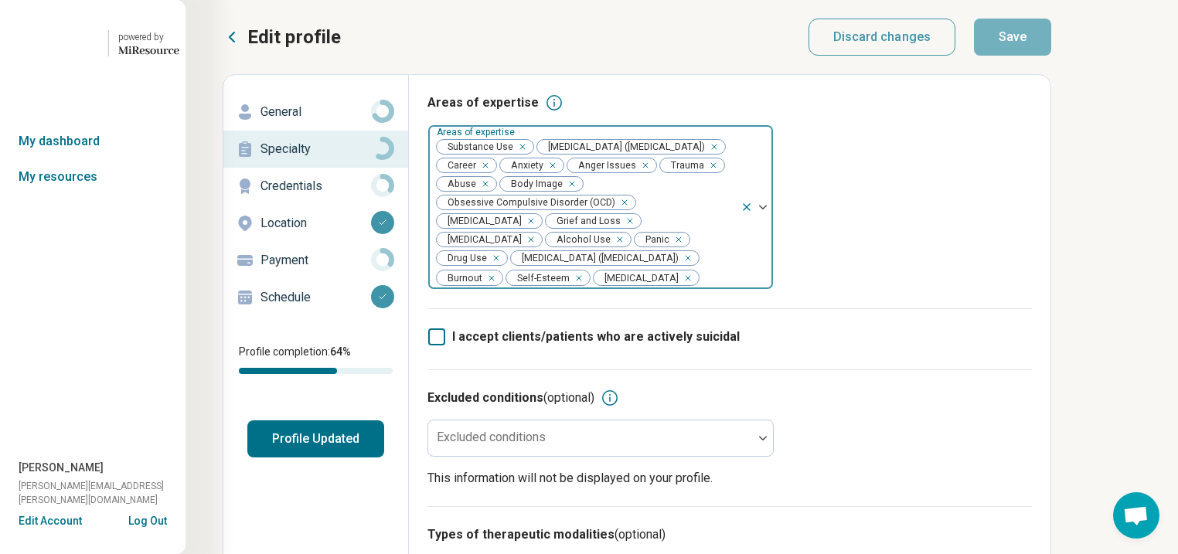
click at [529, 156] on div "Remove [object Object]" at bounding box center [519, 147] width 19 height 19
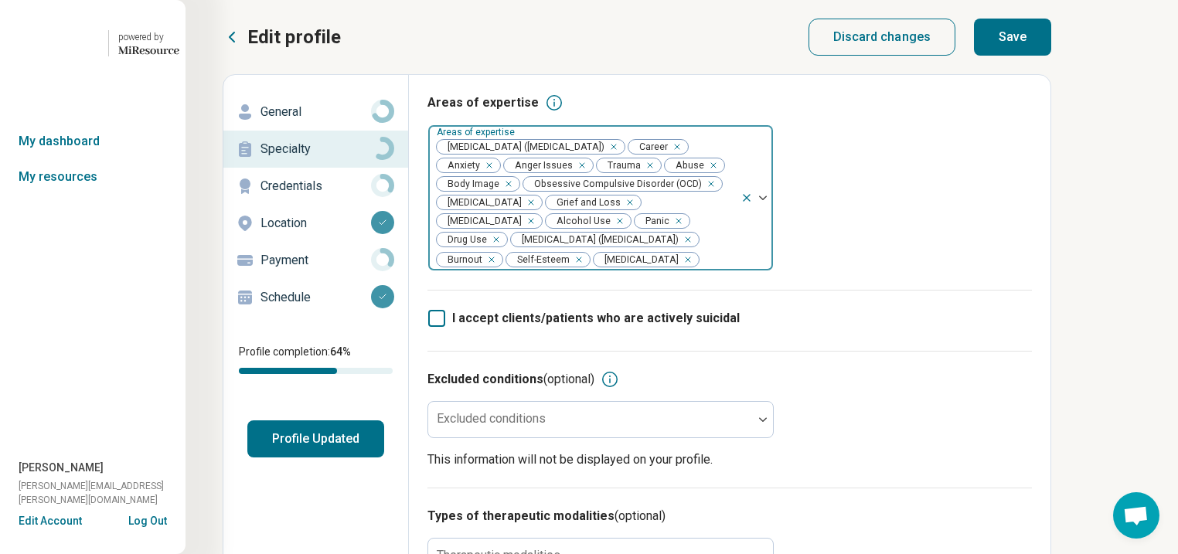
click at [608, 230] on div "Remove [object Object]" at bounding box center [617, 221] width 19 height 19
click at [653, 230] on div "Remove [object Object]" at bounding box center [662, 221] width 19 height 19
click at [1052, 53] on button "Save" at bounding box center [1012, 37] width 77 height 37
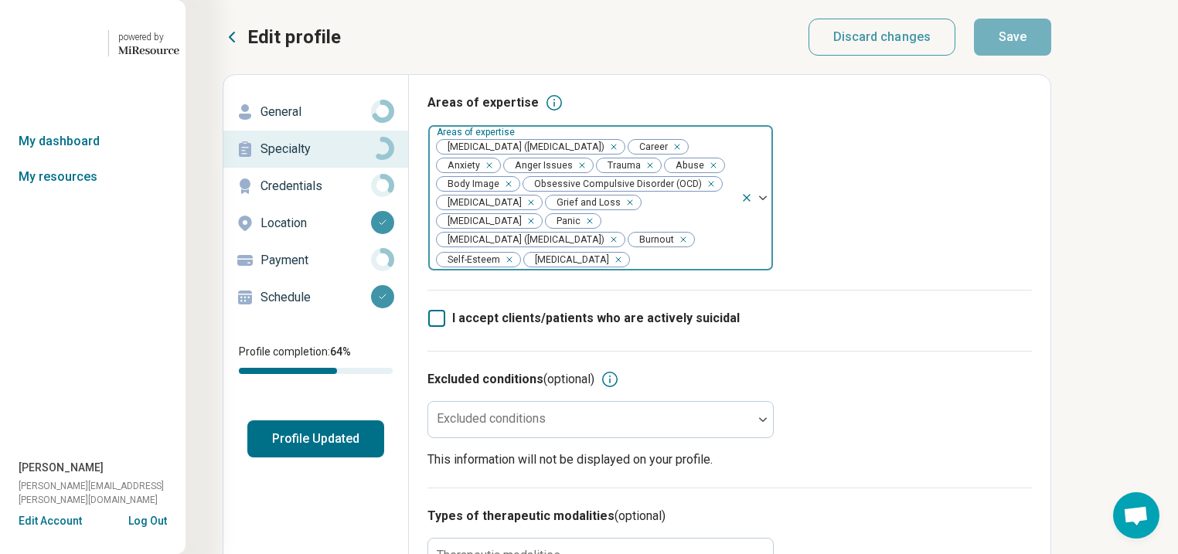
click at [384, 458] on button "Profile Updated" at bounding box center [315, 439] width 137 height 37
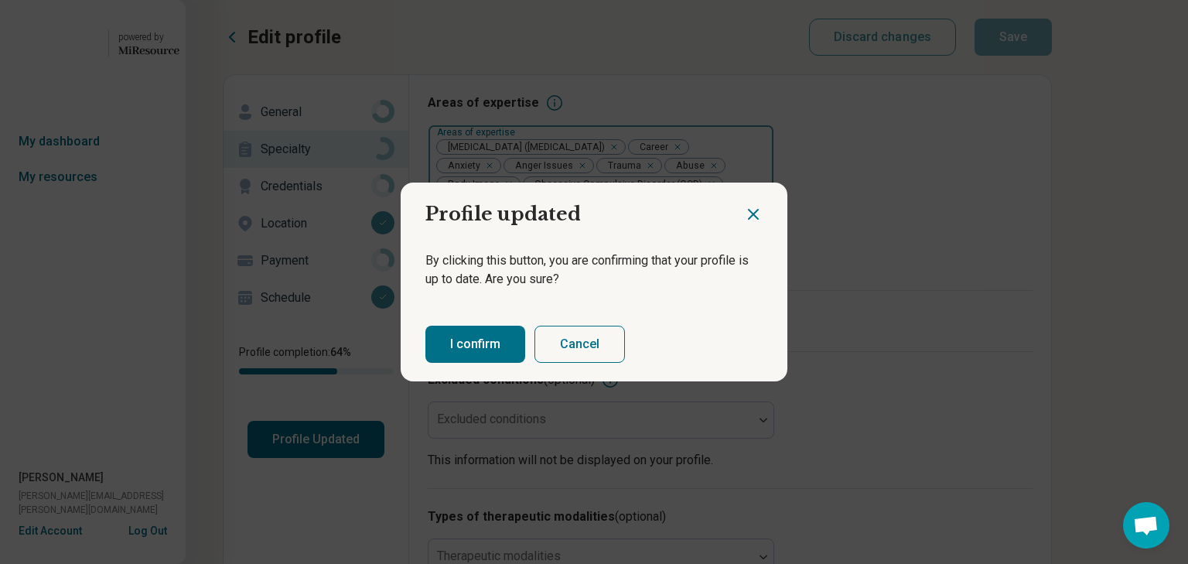
click at [505, 363] on button "I confirm" at bounding box center [475, 344] width 100 height 37
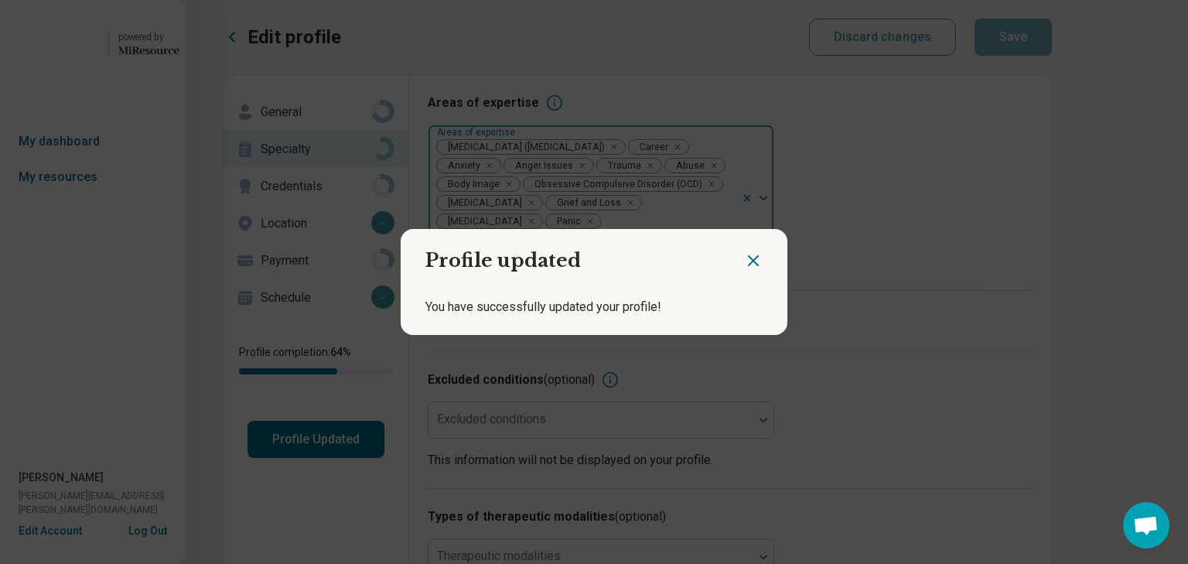
click at [749, 256] on icon "Close dialog" at bounding box center [753, 260] width 9 height 9
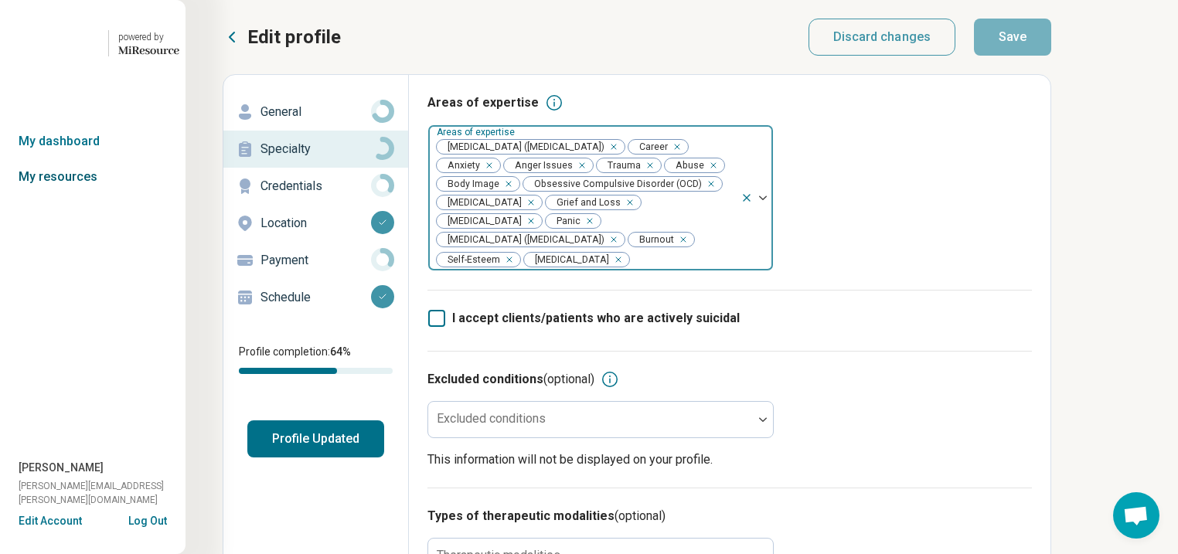
click at [78, 195] on link "My resources" at bounding box center [93, 177] width 186 height 36
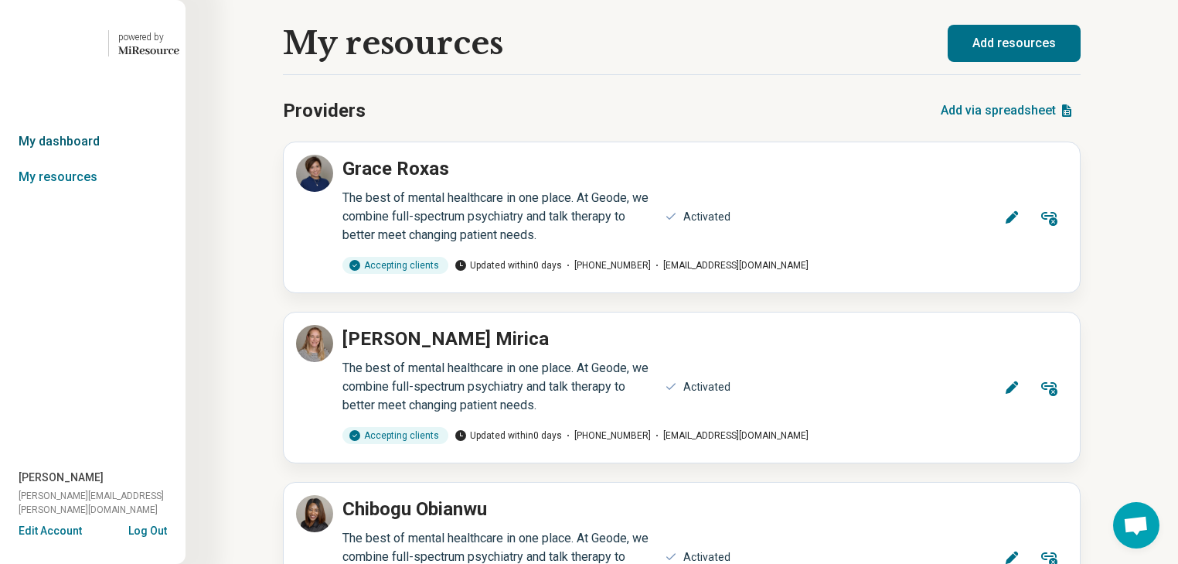
click at [80, 159] on link "My dashboard" at bounding box center [93, 142] width 186 height 36
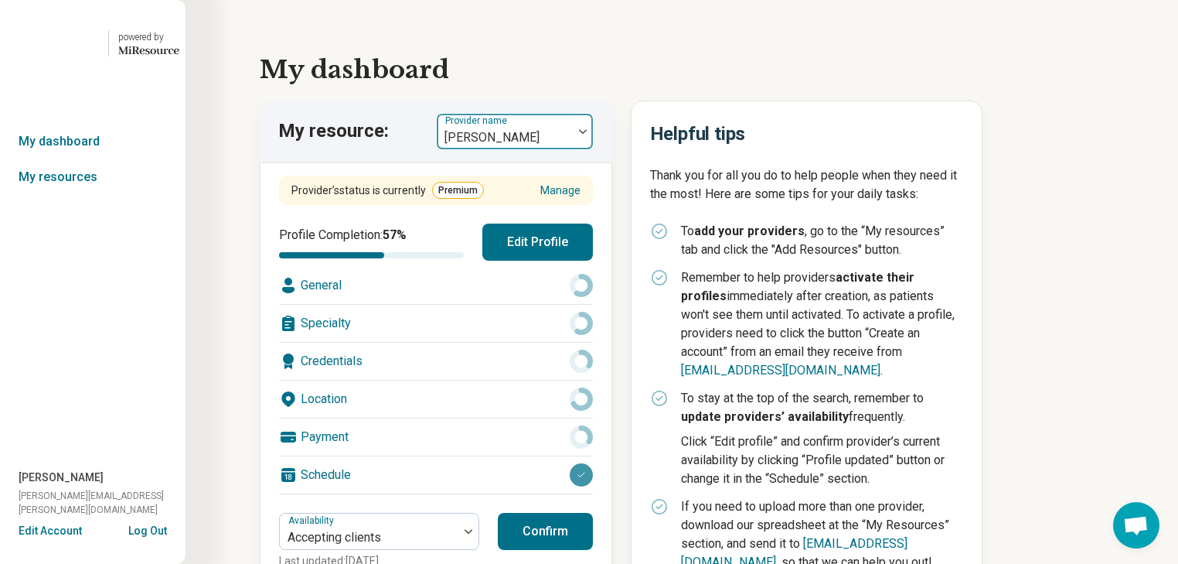
click at [587, 134] on img at bounding box center [583, 131] width 8 height 5
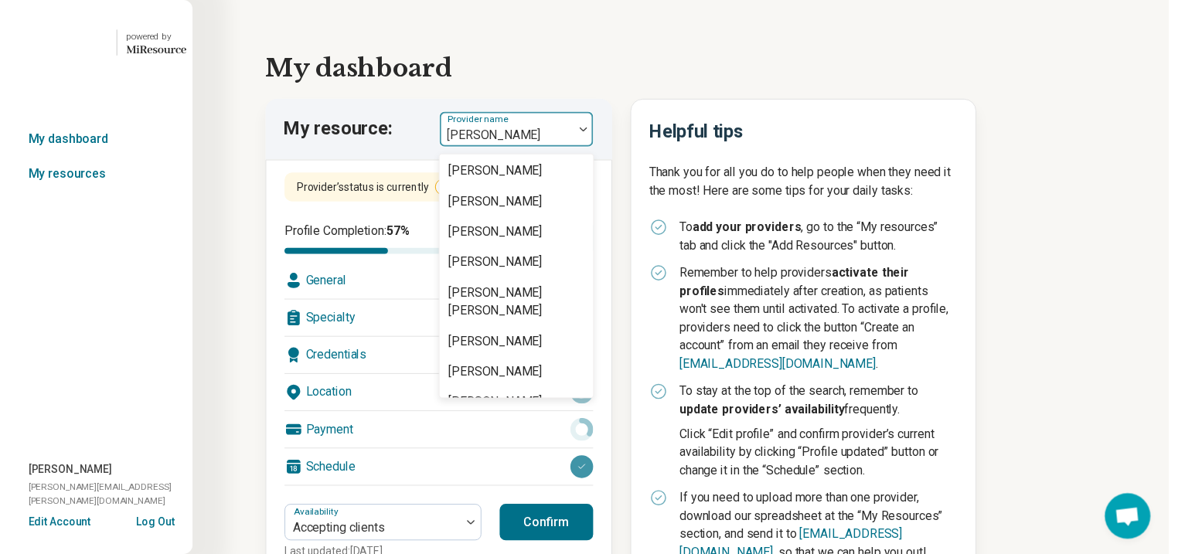
scroll to position [1114, 0]
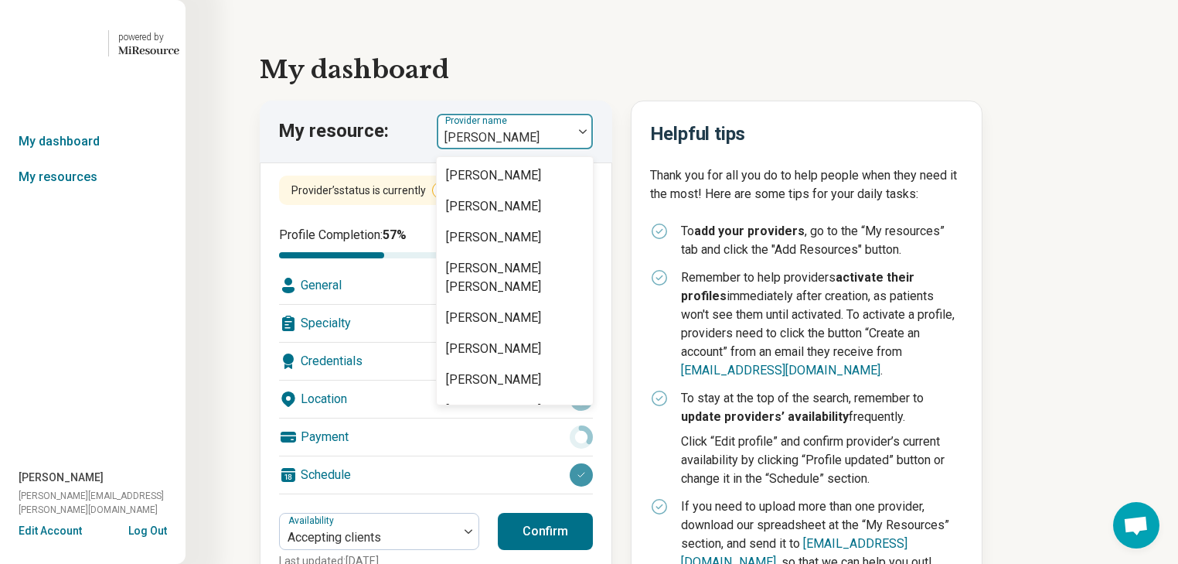
click at [541, 92] on div "[PERSON_NAME]" at bounding box center [493, 82] width 95 height 19
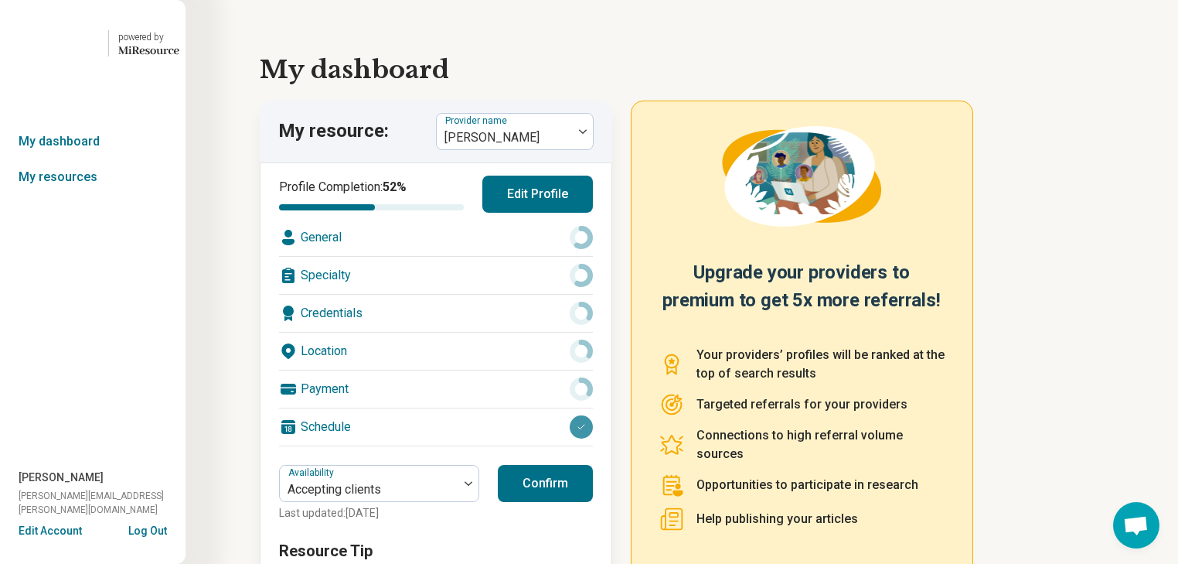
click at [486, 256] on div "General" at bounding box center [436, 237] width 314 height 37
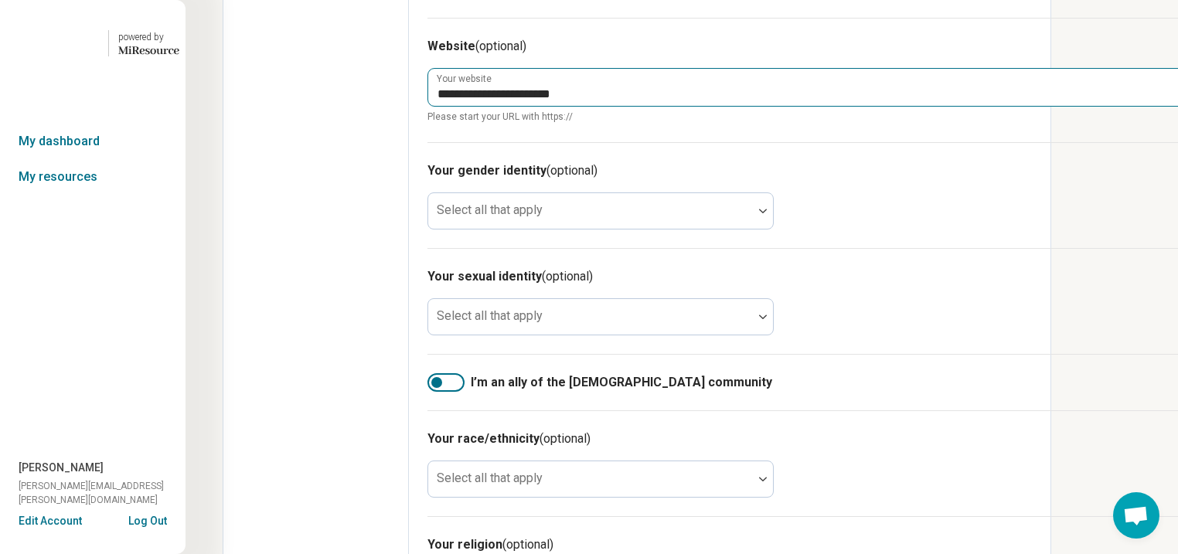
scroll to position [866, 0]
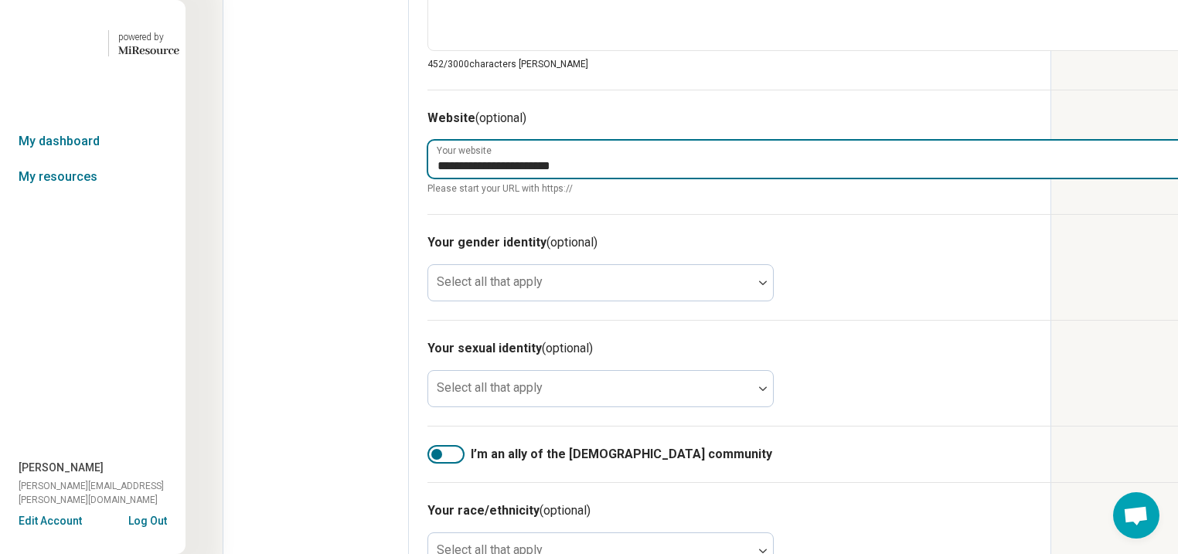
click at [838, 178] on input "**********" at bounding box center [806, 159] width 756 height 37
click at [707, 178] on input "**********" at bounding box center [806, 159] width 756 height 37
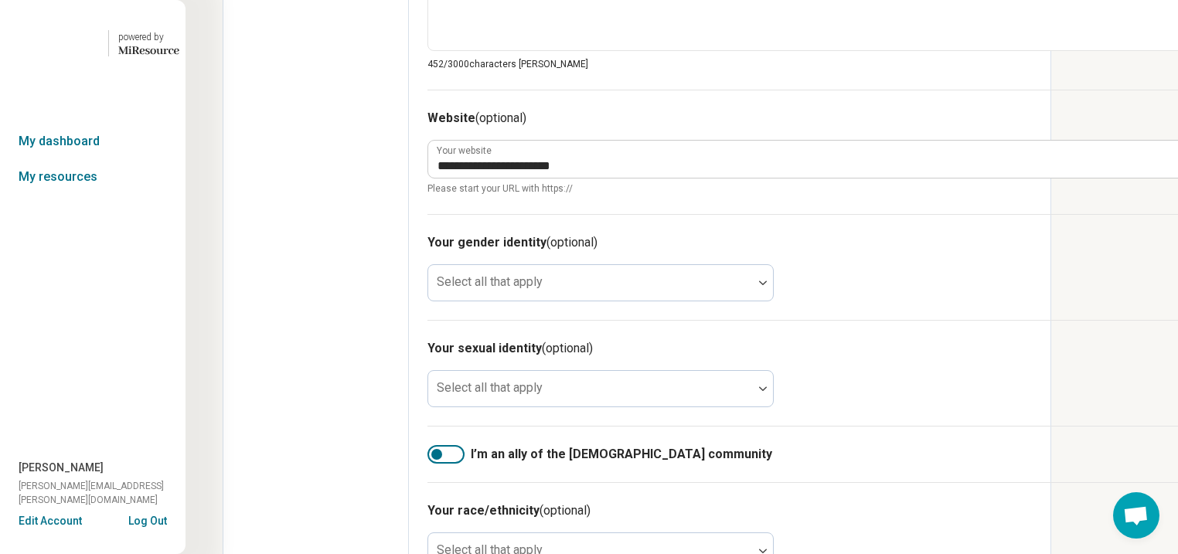
click at [732, 214] on div "**********" at bounding box center [806, 152] width 756 height 124
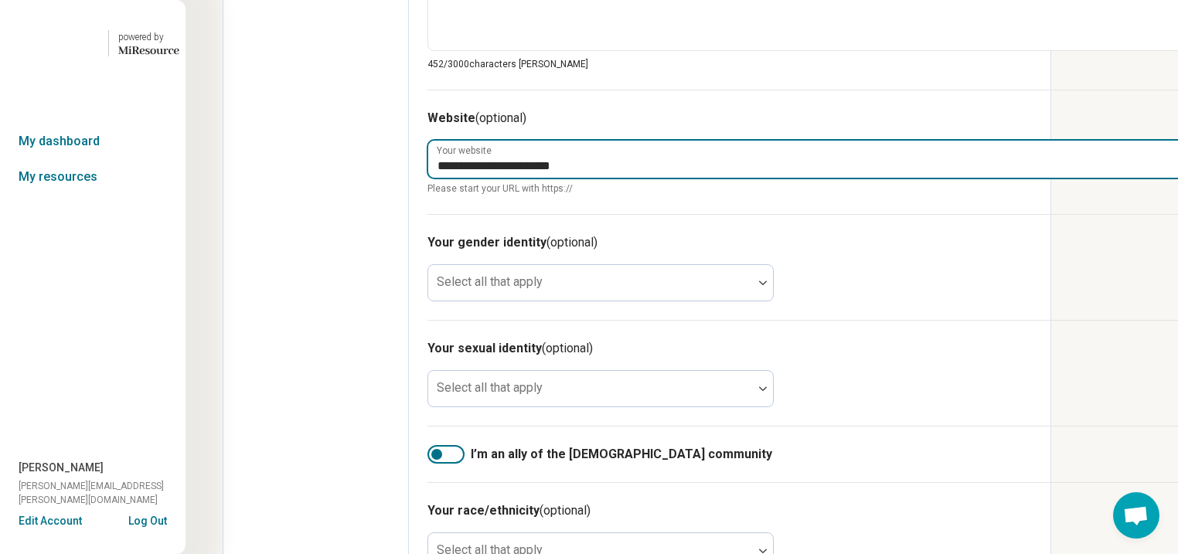
click at [745, 178] on input "**********" at bounding box center [806, 159] width 756 height 37
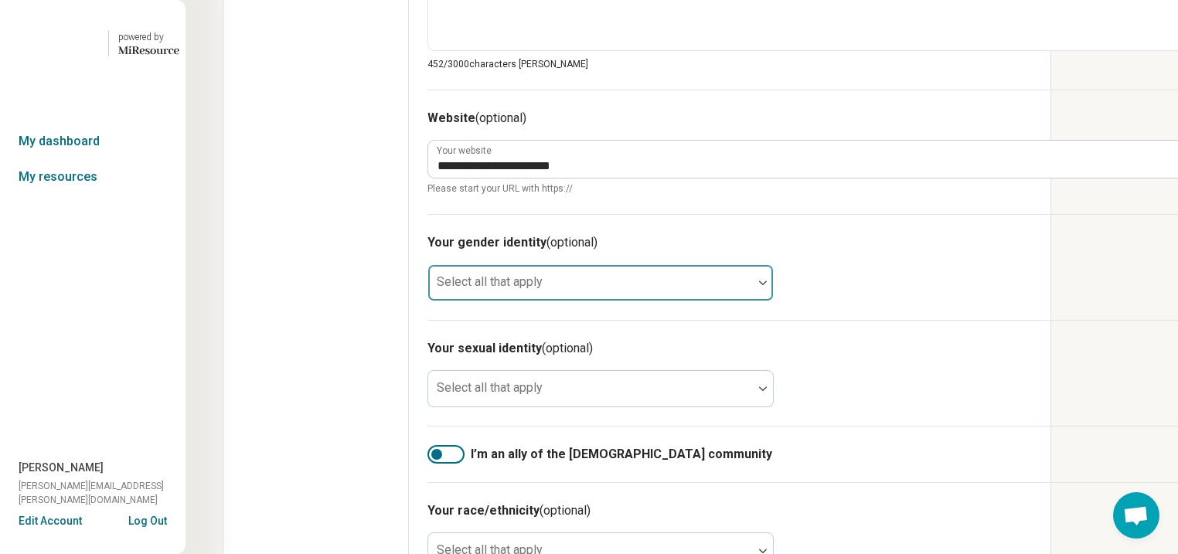
click at [715, 300] on div at bounding box center [591, 289] width 312 height 22
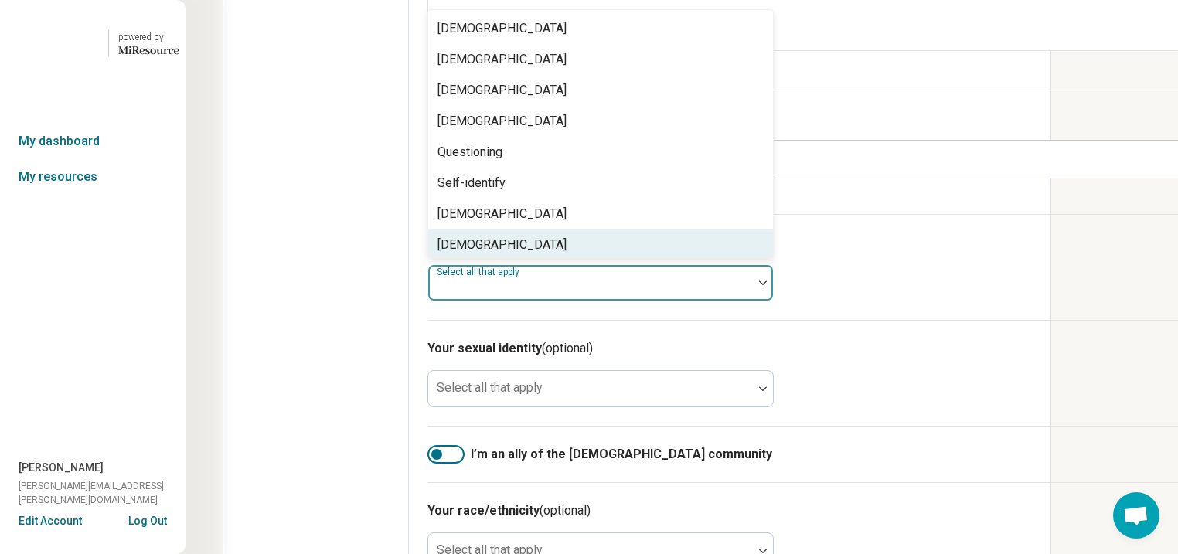
click at [1098, 196] on span "Please start your URL with https://" at bounding box center [806, 189] width 756 height 14
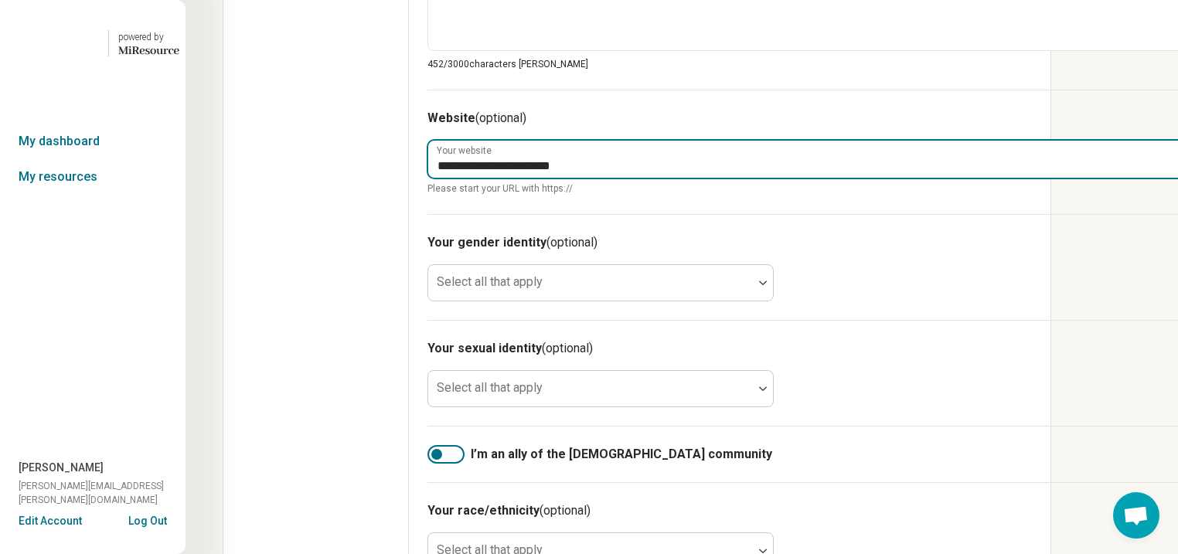
click at [721, 178] on input "**********" at bounding box center [806, 159] width 756 height 37
type textarea "*"
type input "**********"
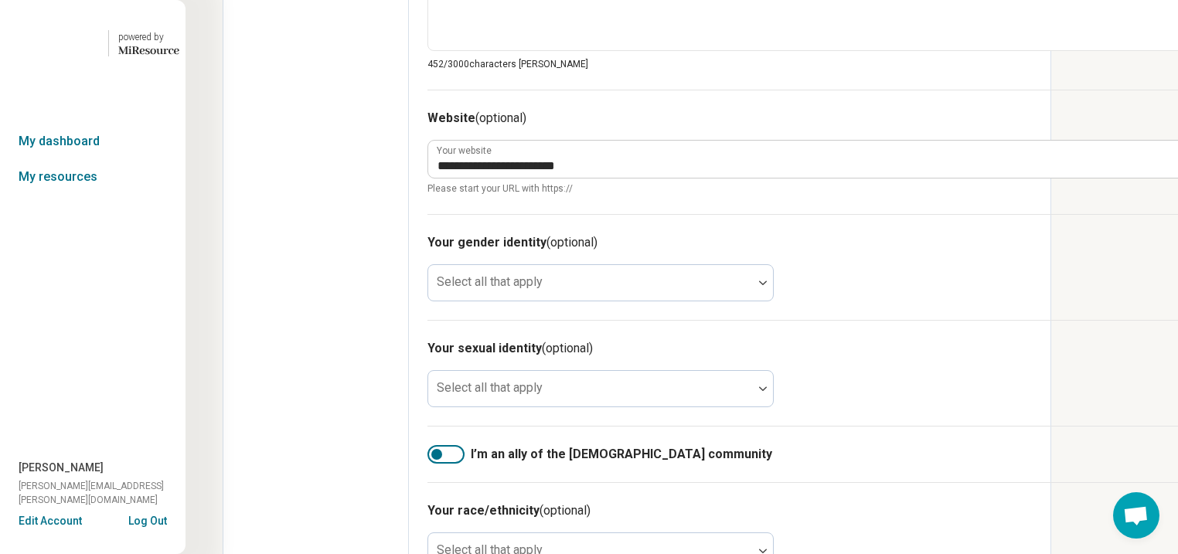
click at [743, 214] on div "**********" at bounding box center [806, 152] width 756 height 124
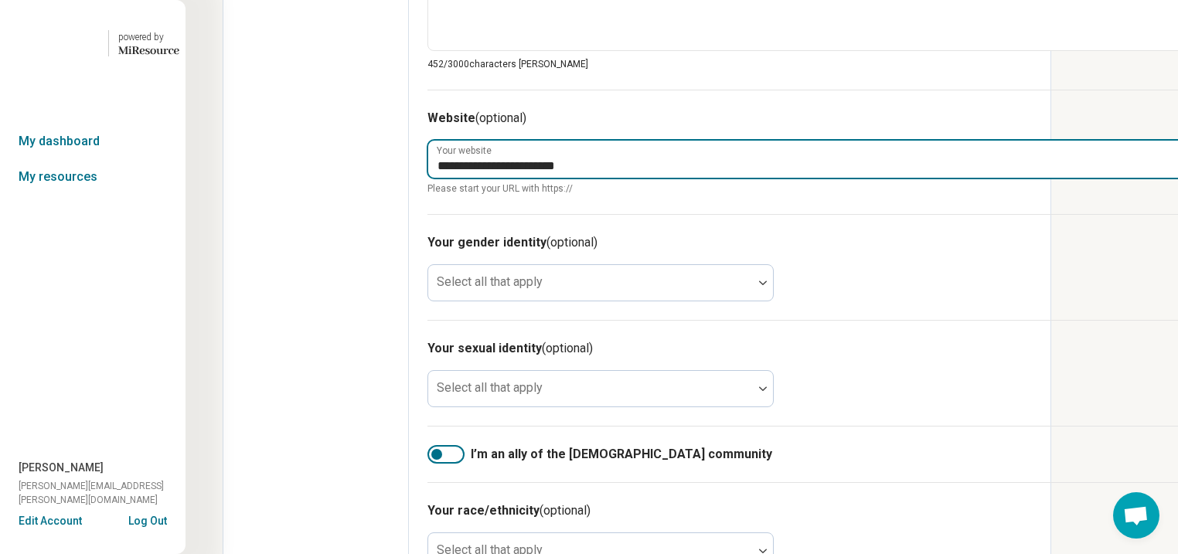
click at [692, 178] on input "**********" at bounding box center [806, 159] width 756 height 37
type textarea "*"
type input "**********"
type textarea "*"
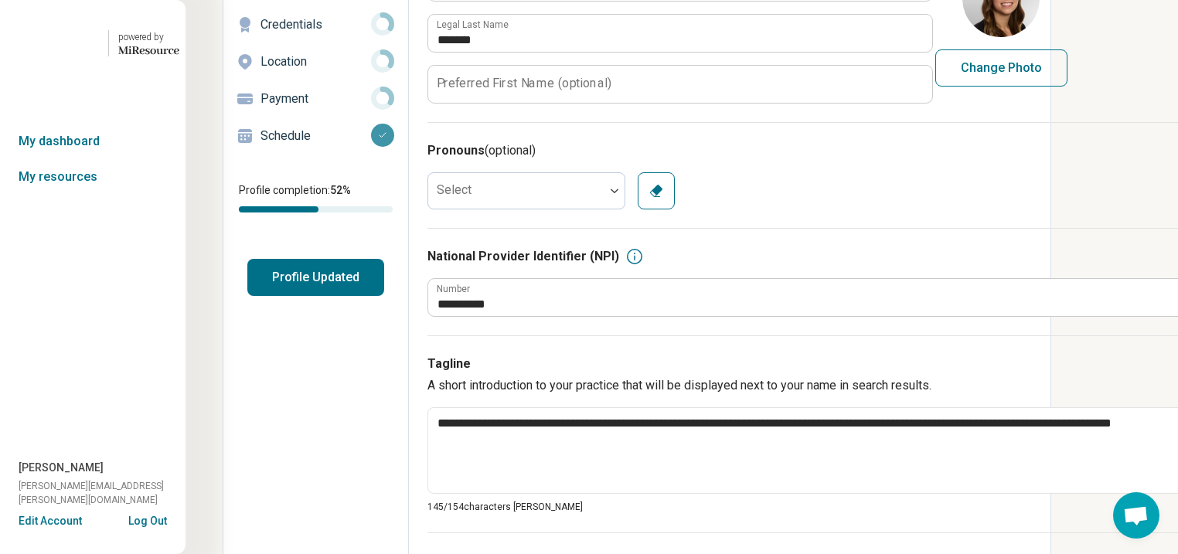
scroll to position [62, 0]
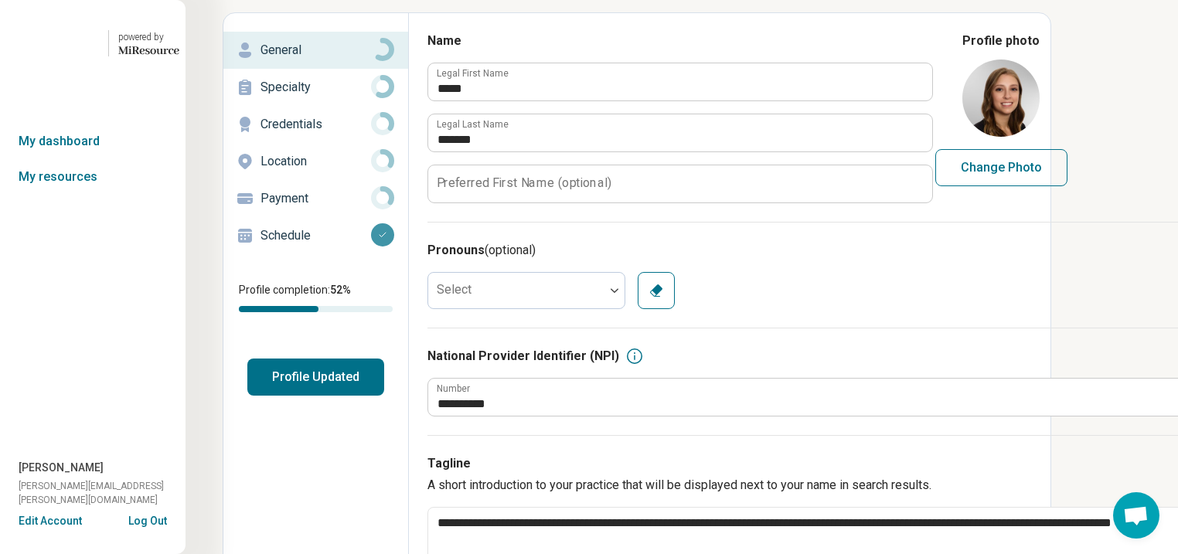
type input "**********"
click at [315, 97] on p "Specialty" at bounding box center [316, 87] width 111 height 19
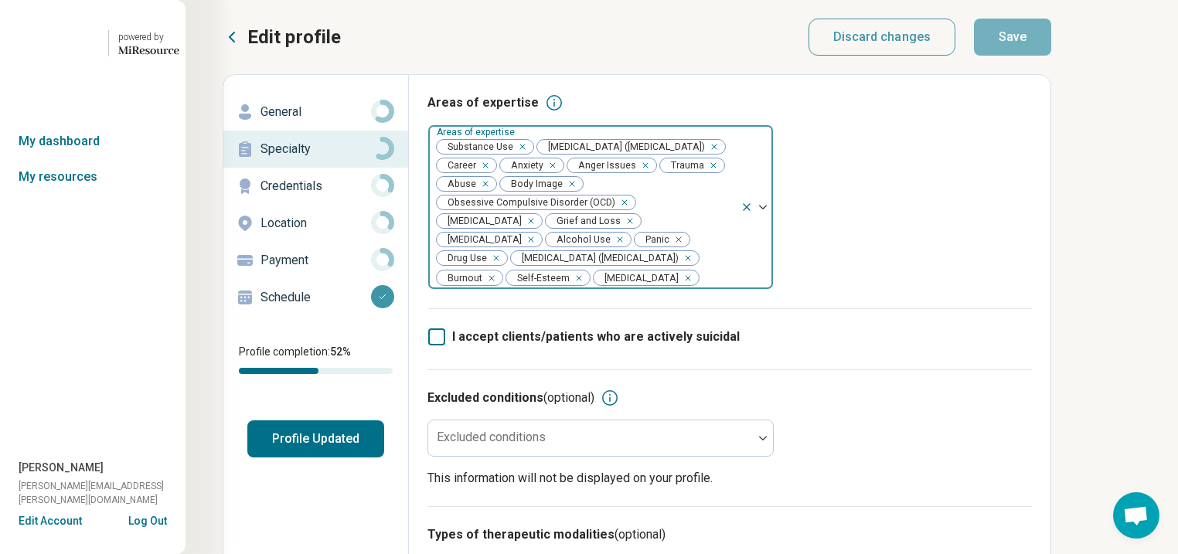
click at [529, 156] on div "Remove [object Object]" at bounding box center [519, 147] width 19 height 19
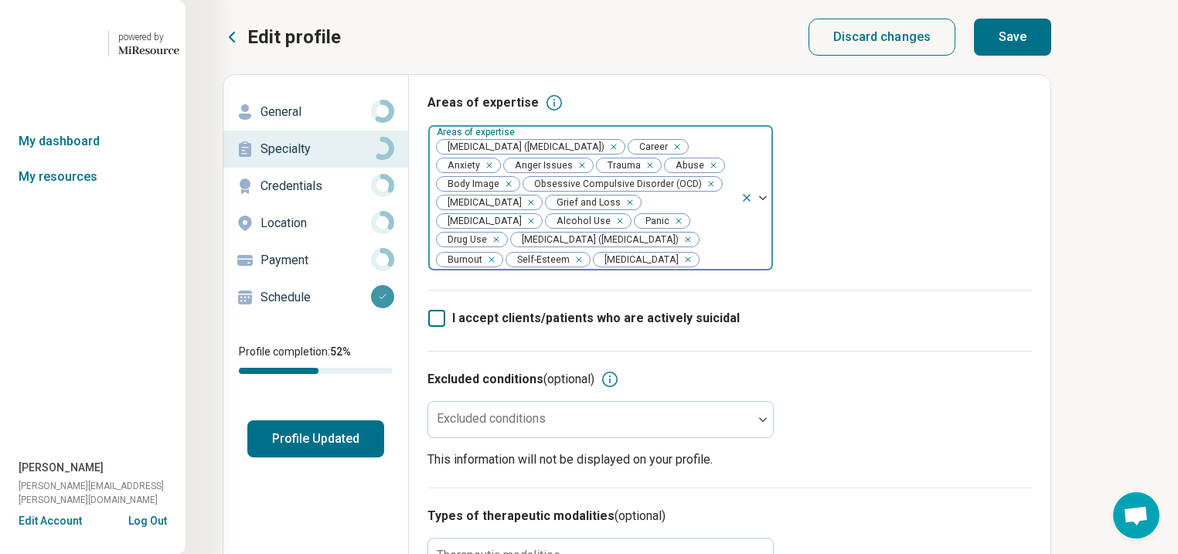
click at [611, 227] on icon "Remove [object Object]" at bounding box center [616, 221] width 11 height 11
click at [653, 230] on div "Remove [object Object]" at bounding box center [662, 221] width 19 height 19
click at [1052, 46] on button "Save" at bounding box center [1012, 37] width 77 height 37
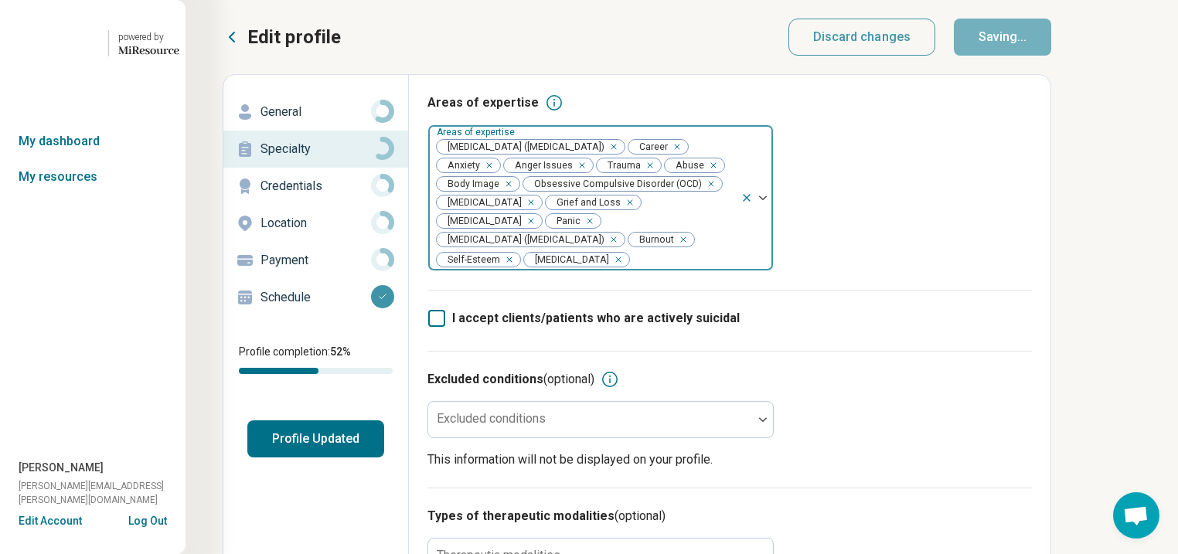
click at [363, 458] on button "Profile Updated" at bounding box center [315, 439] width 137 height 37
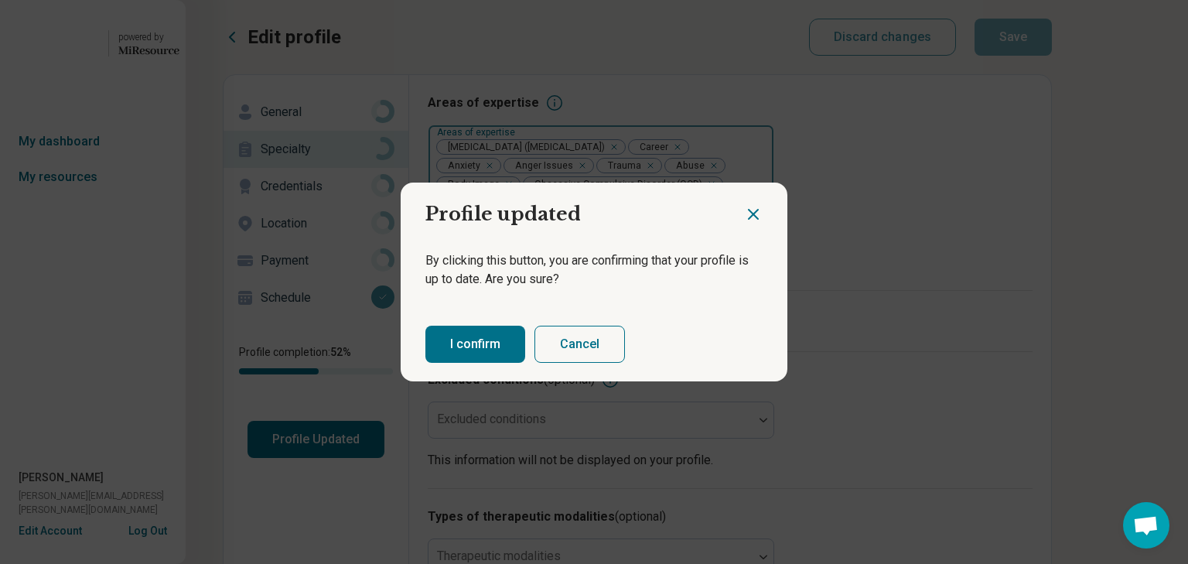
click at [523, 360] on button "I confirm" at bounding box center [475, 344] width 100 height 37
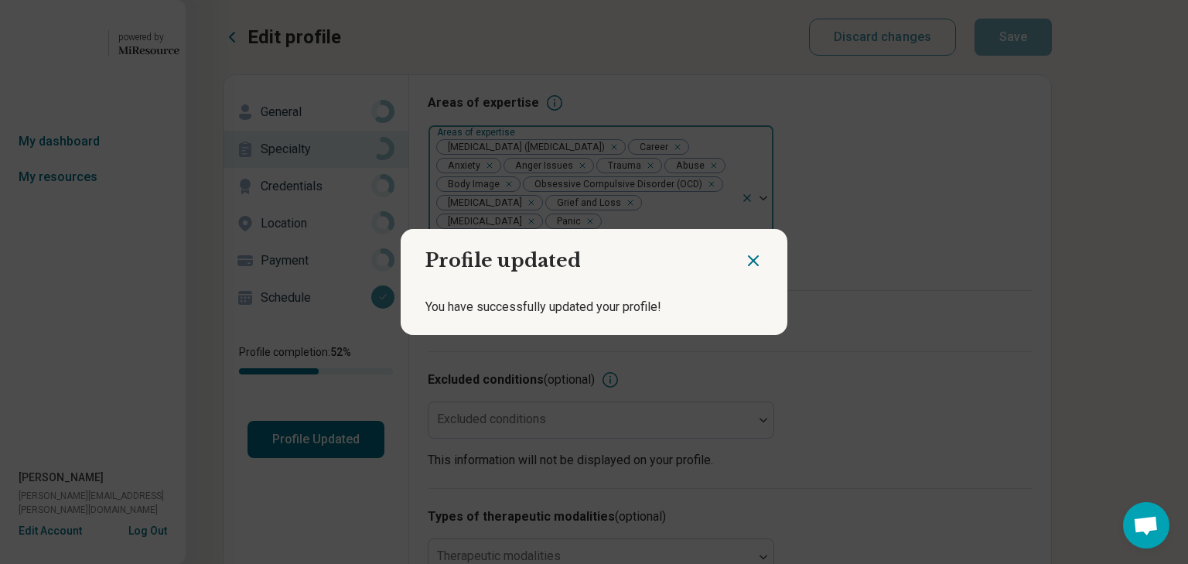
click at [745, 254] on icon "Close dialog" at bounding box center [753, 260] width 19 height 19
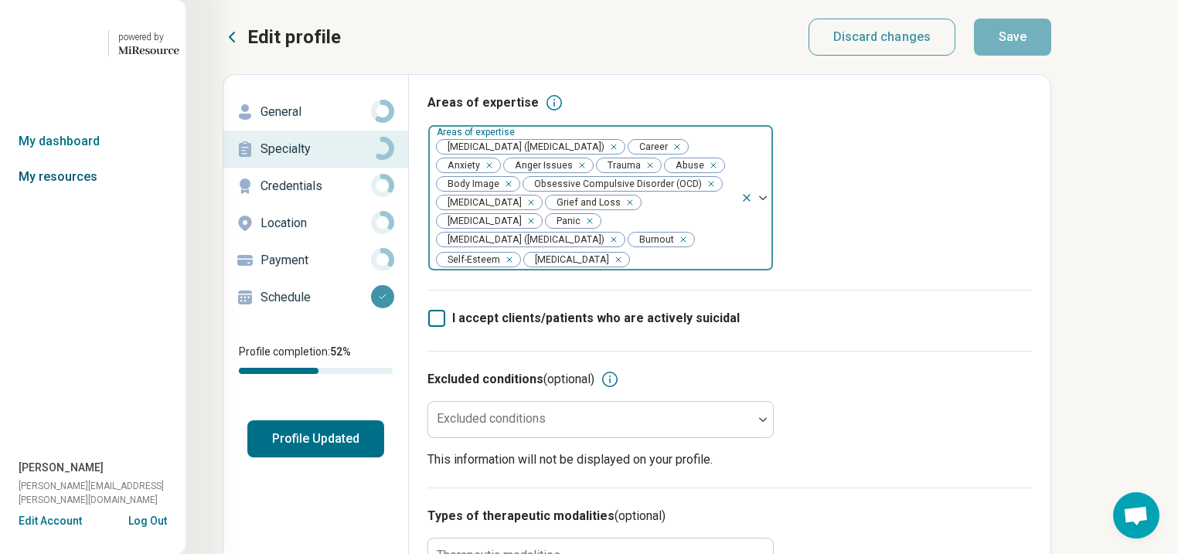
click at [68, 195] on link "My resources" at bounding box center [93, 177] width 186 height 36
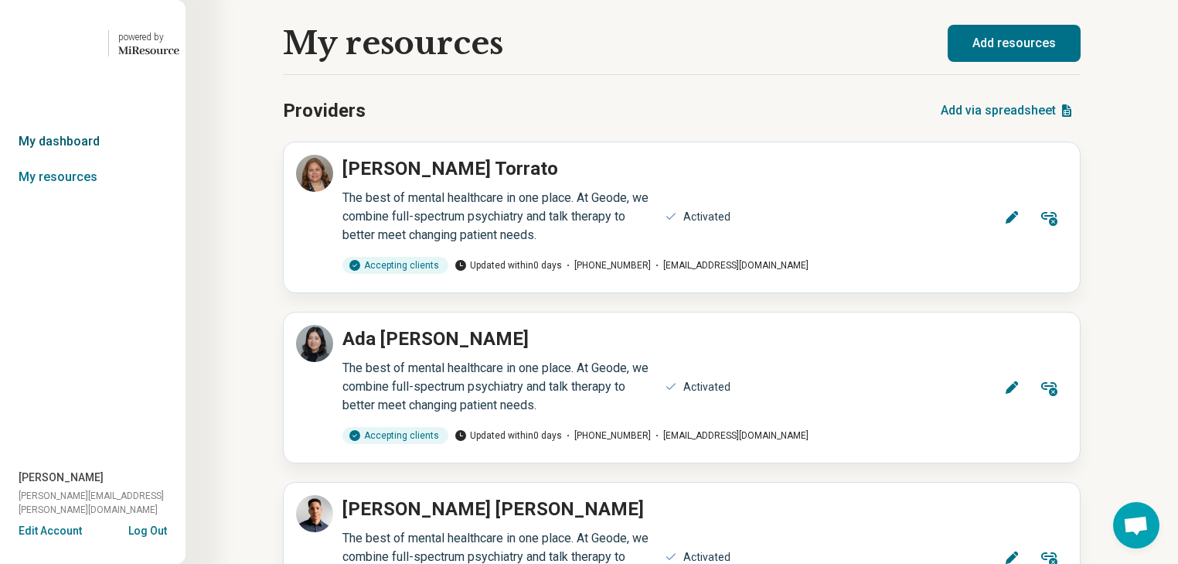
click at [75, 159] on link "My dashboard" at bounding box center [93, 142] width 186 height 36
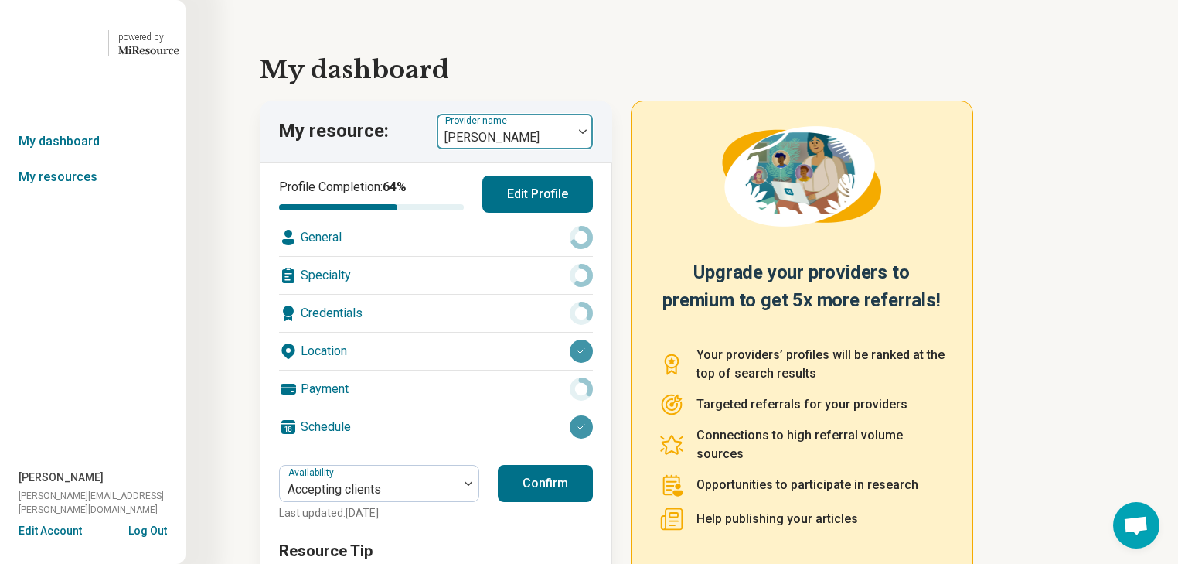
click at [587, 134] on img at bounding box center [583, 131] width 8 height 5
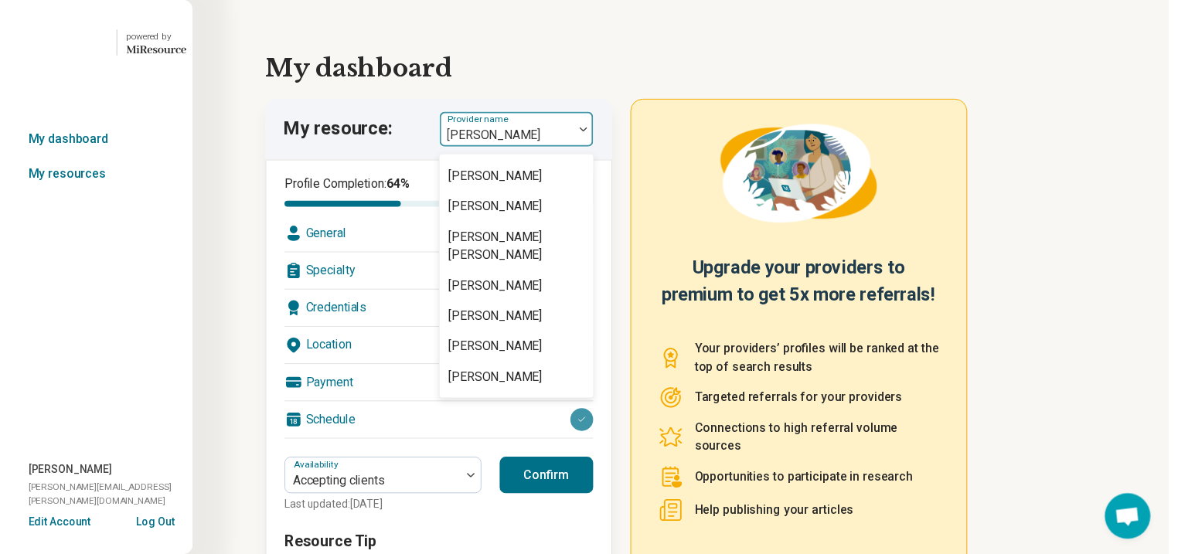
scroll to position [1175, 0]
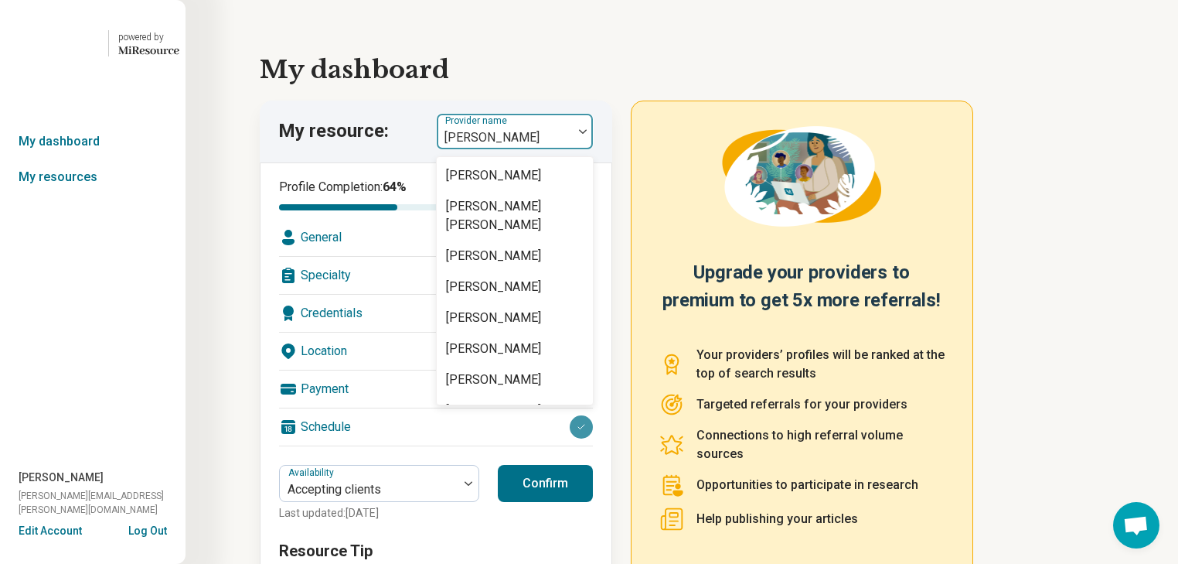
click at [541, 61] on div "[PERSON_NAME]" at bounding box center [493, 52] width 95 height 19
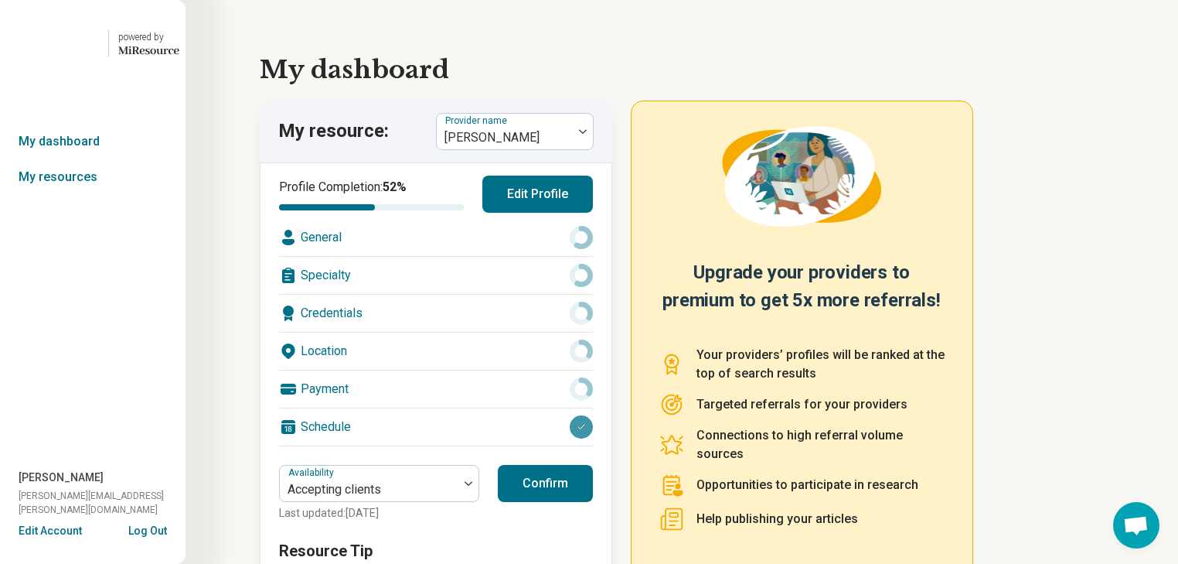
click at [445, 256] on div "General" at bounding box center [436, 237] width 314 height 37
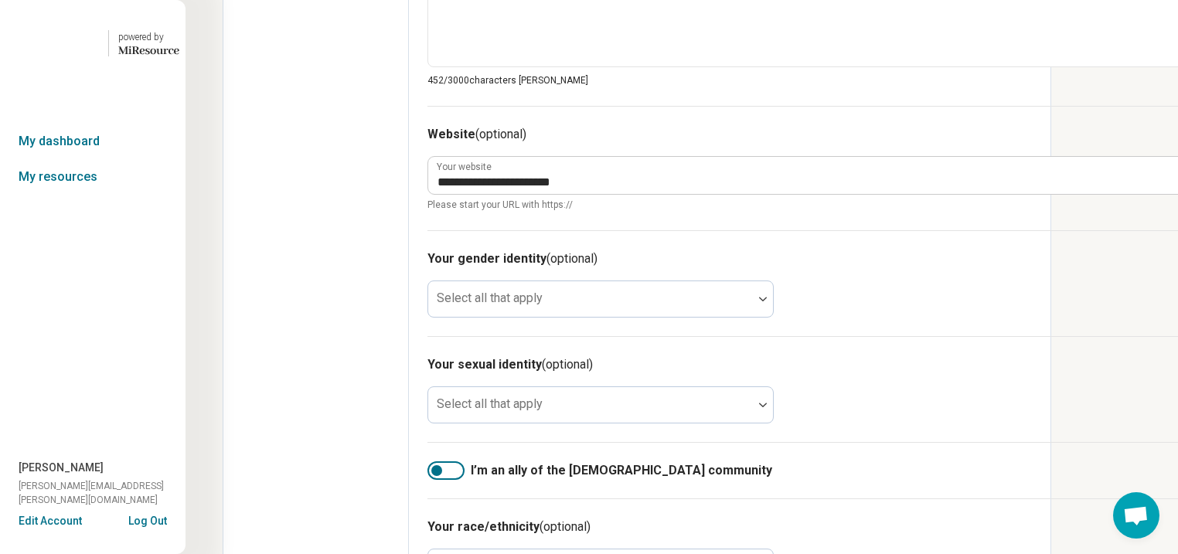
scroll to position [990, 0]
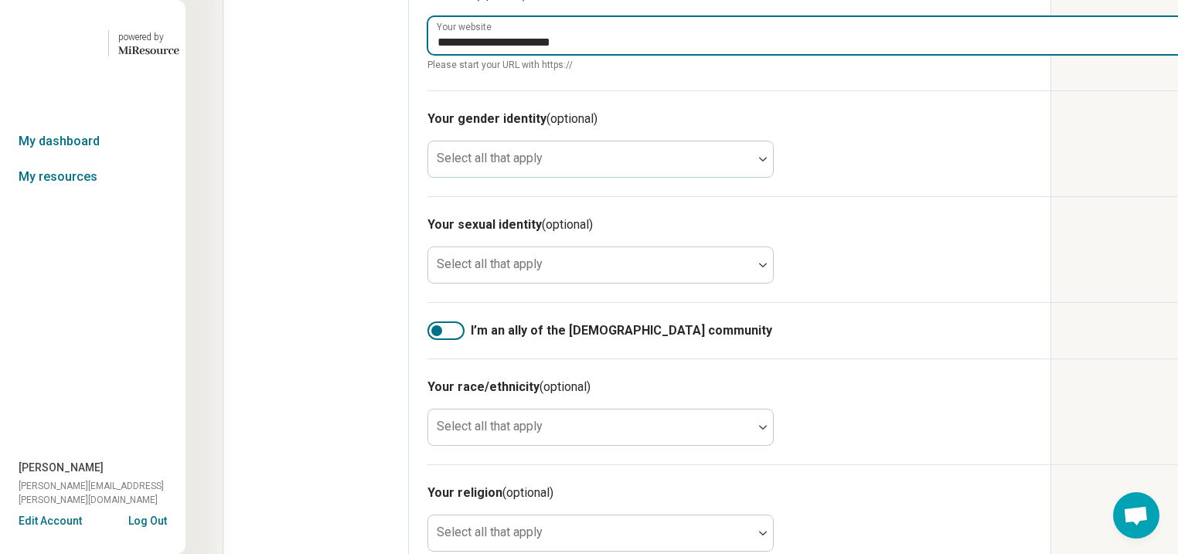
click at [702, 54] on input "**********" at bounding box center [806, 35] width 756 height 37
type textarea "*"
type input "**********"
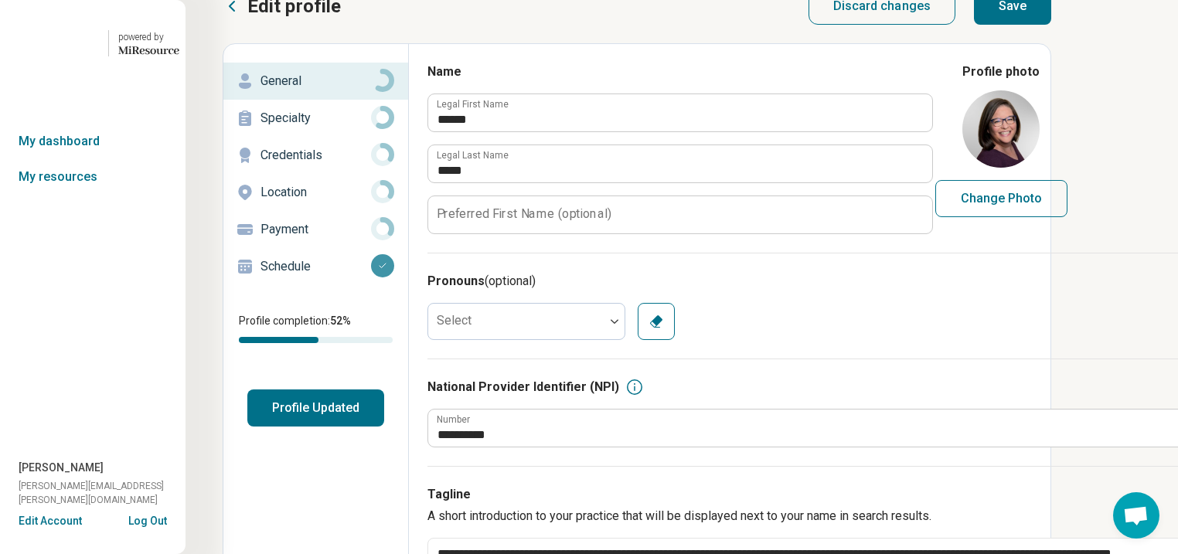
scroll to position [0, 0]
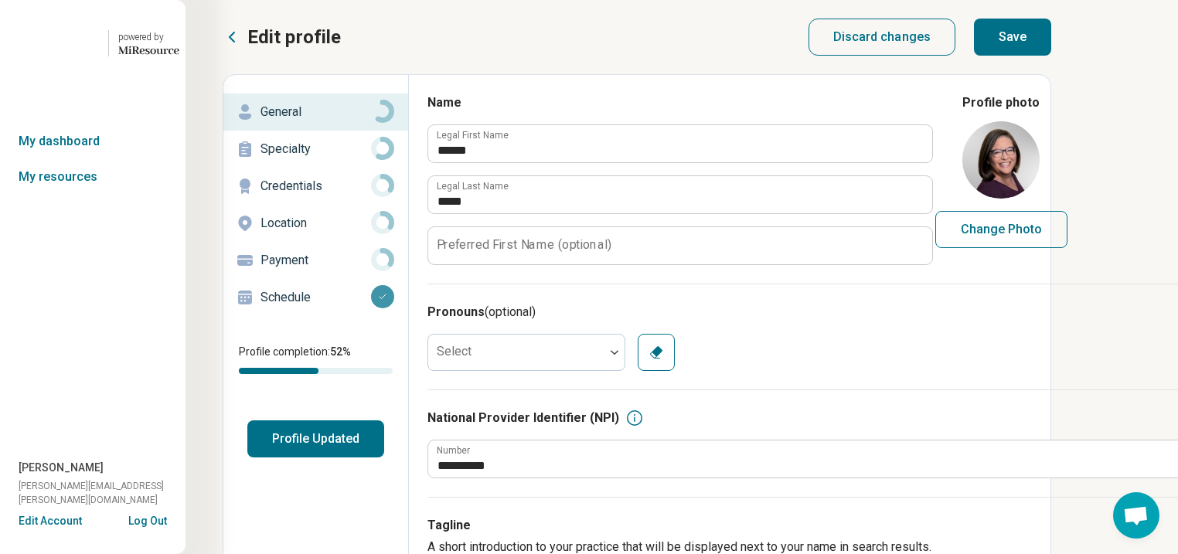
click at [1052, 48] on button "Save" at bounding box center [1012, 37] width 77 height 37
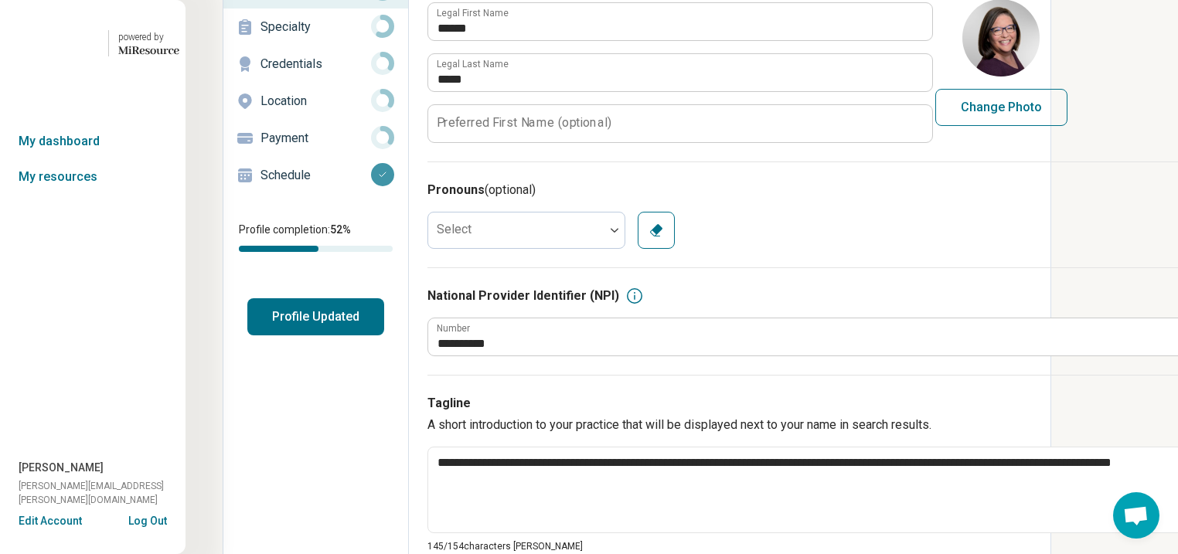
scroll to position [124, 0]
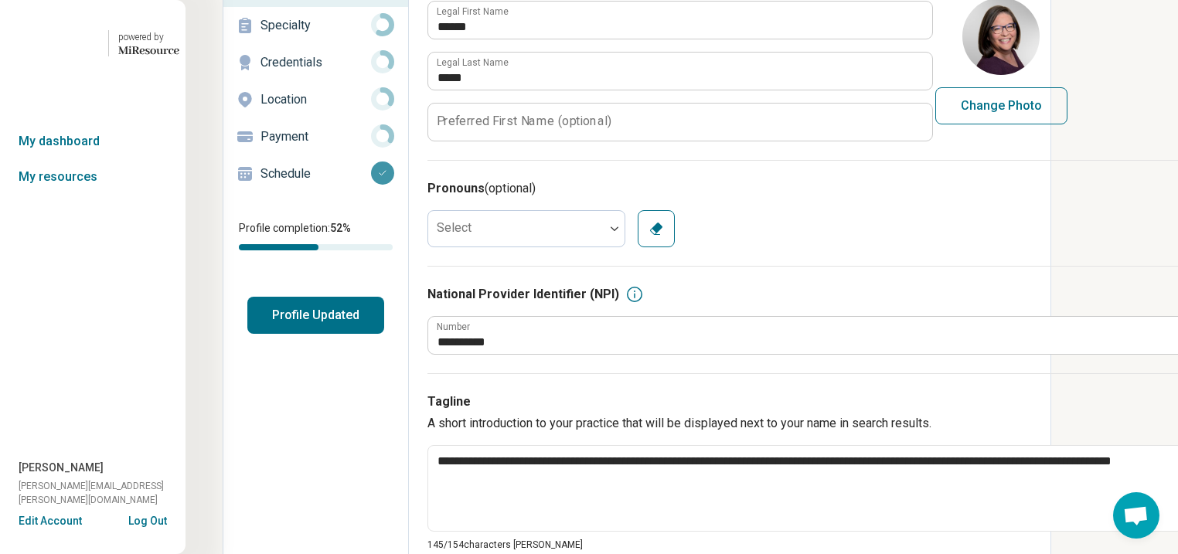
click at [312, 35] on p "Specialty" at bounding box center [316, 25] width 111 height 19
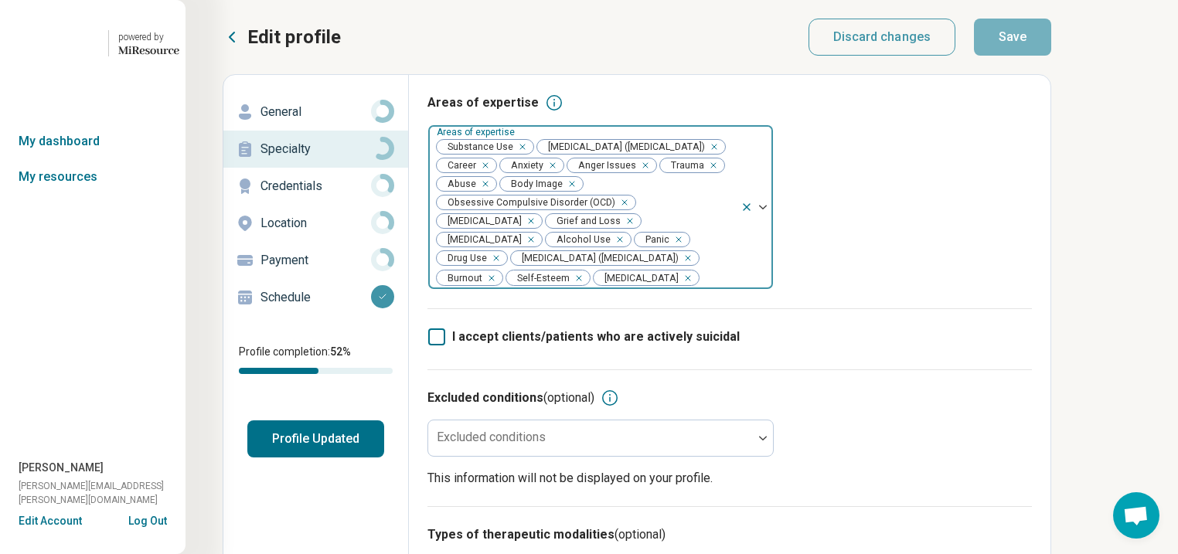
click at [529, 156] on div "Remove [object Object]" at bounding box center [519, 147] width 19 height 19
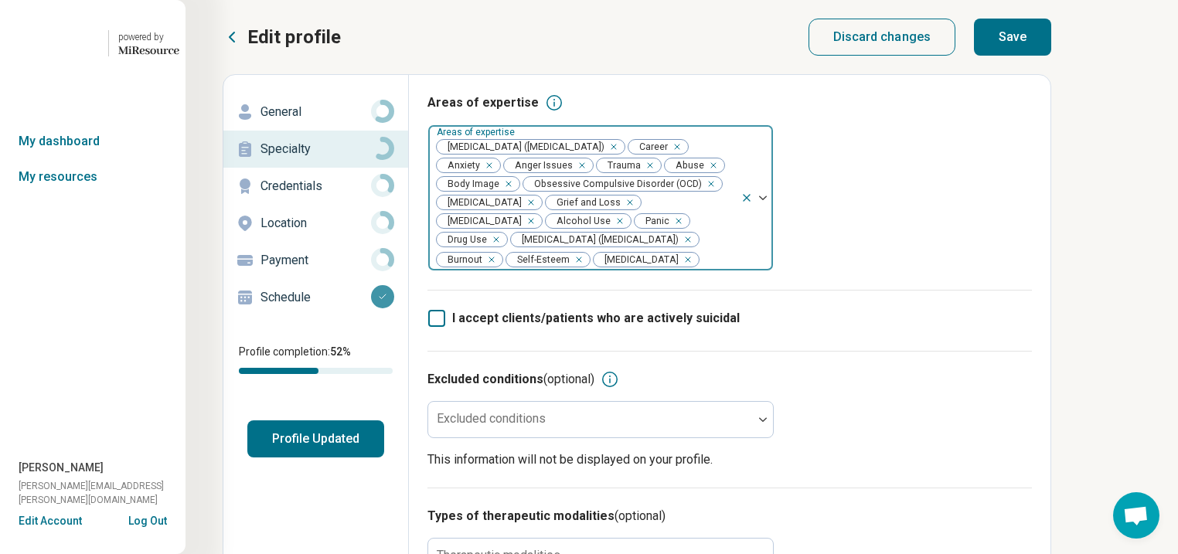
click at [608, 230] on div "Remove [object Object]" at bounding box center [617, 221] width 19 height 19
click at [653, 230] on div "Remove [object Object]" at bounding box center [662, 221] width 19 height 19
click at [1052, 53] on button "Save" at bounding box center [1012, 37] width 77 height 37
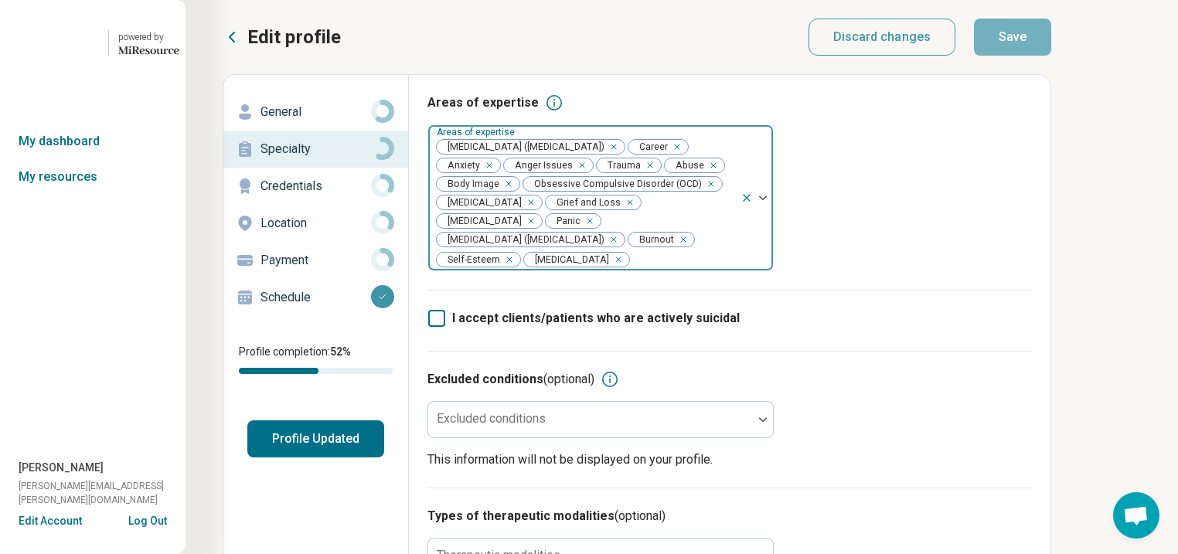
click at [334, 458] on button "Profile Updated" at bounding box center [315, 439] width 137 height 37
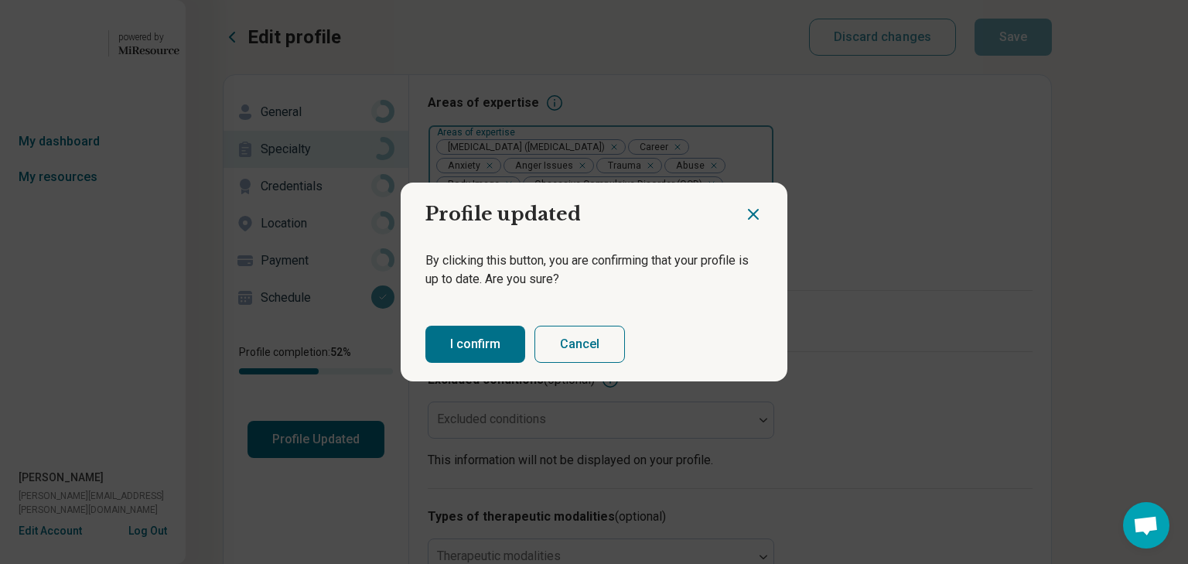
click at [510, 361] on button "I confirm" at bounding box center [475, 344] width 100 height 37
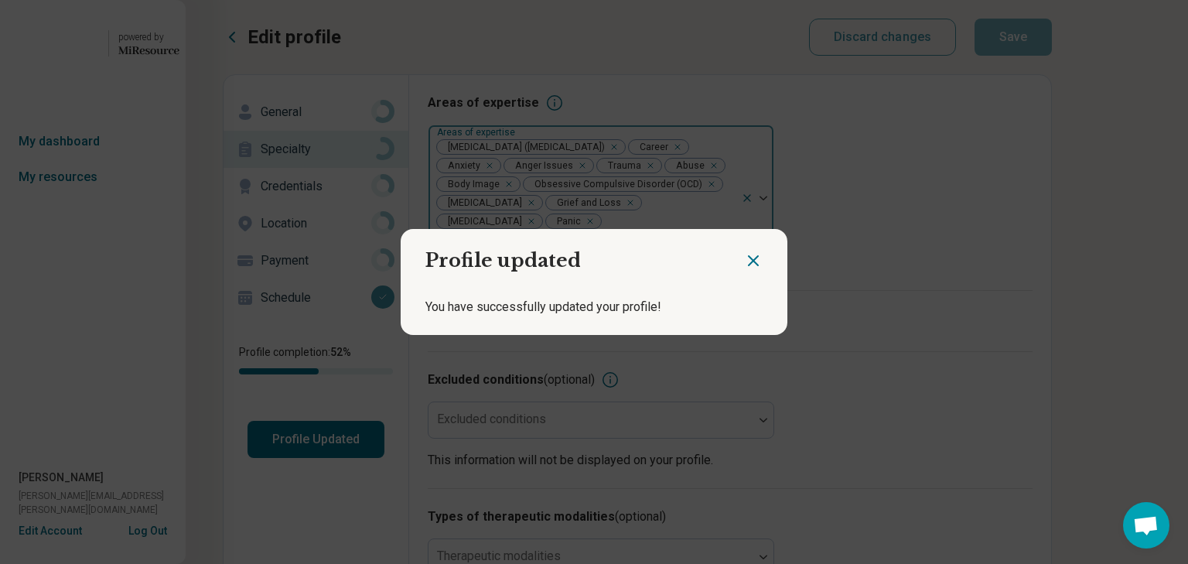
click at [749, 256] on icon "Close dialog" at bounding box center [753, 260] width 9 height 9
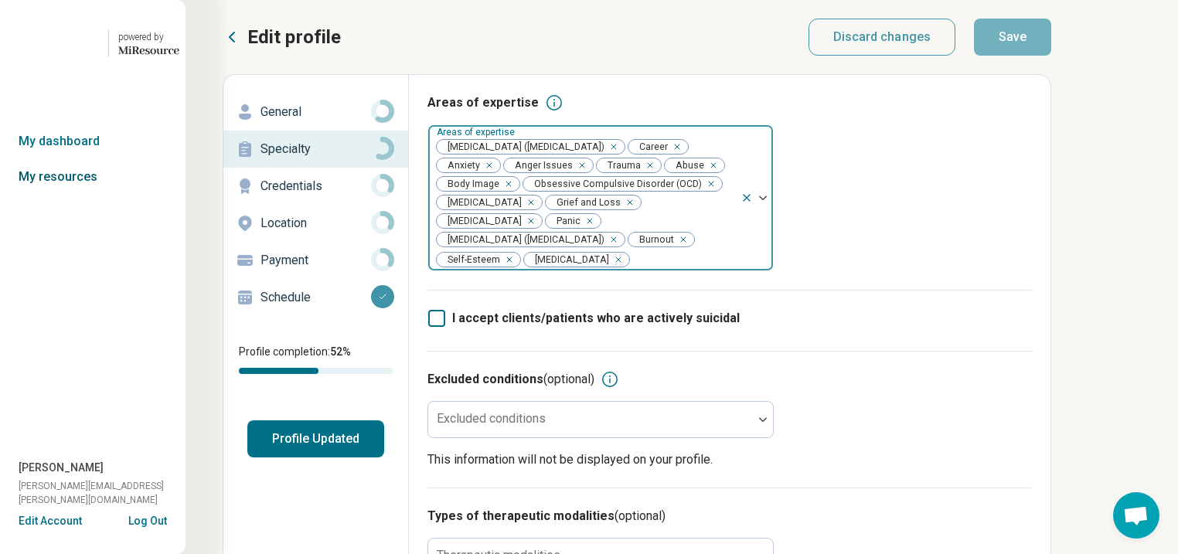
click at [85, 195] on link "My resources" at bounding box center [93, 177] width 186 height 36
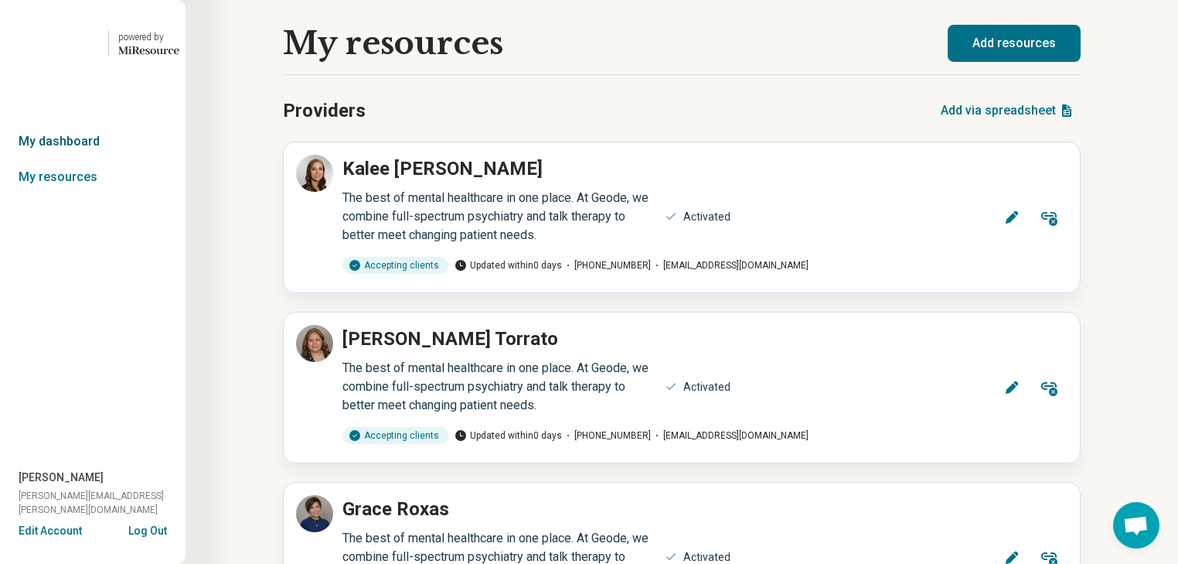
click at [77, 159] on link "My dashboard" at bounding box center [93, 142] width 186 height 36
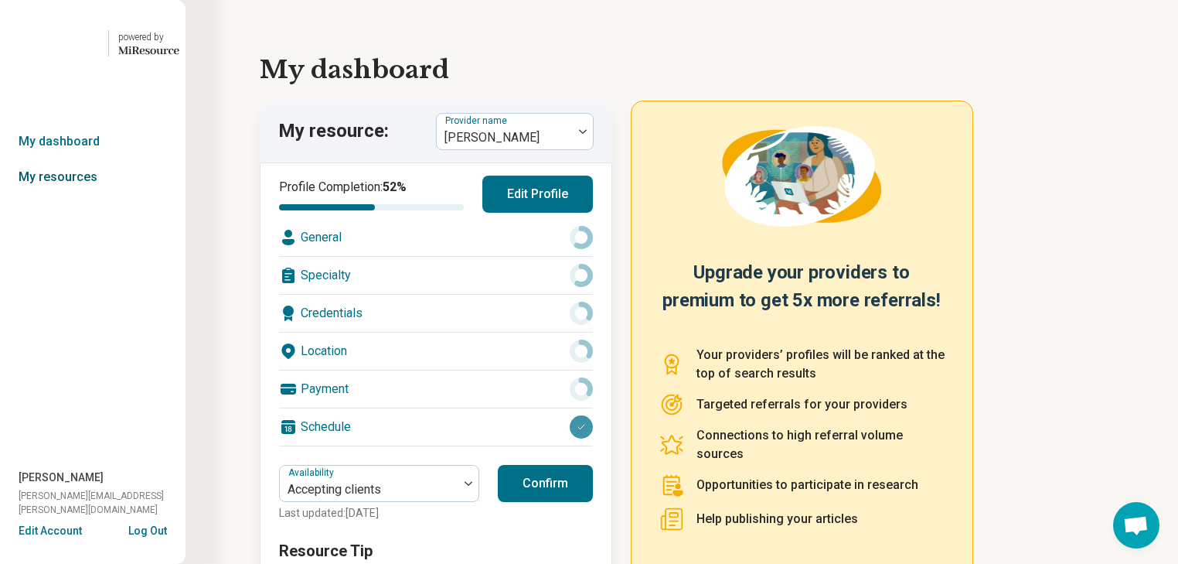
click at [94, 195] on link "My resources" at bounding box center [93, 177] width 186 height 36
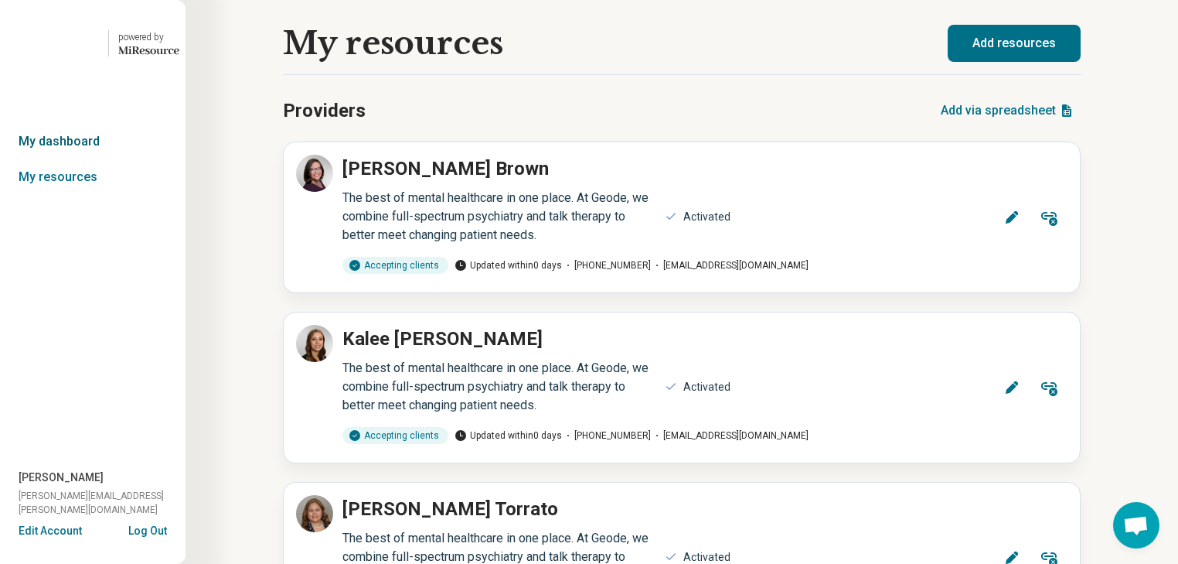
click at [101, 159] on link "My dashboard" at bounding box center [93, 142] width 186 height 36
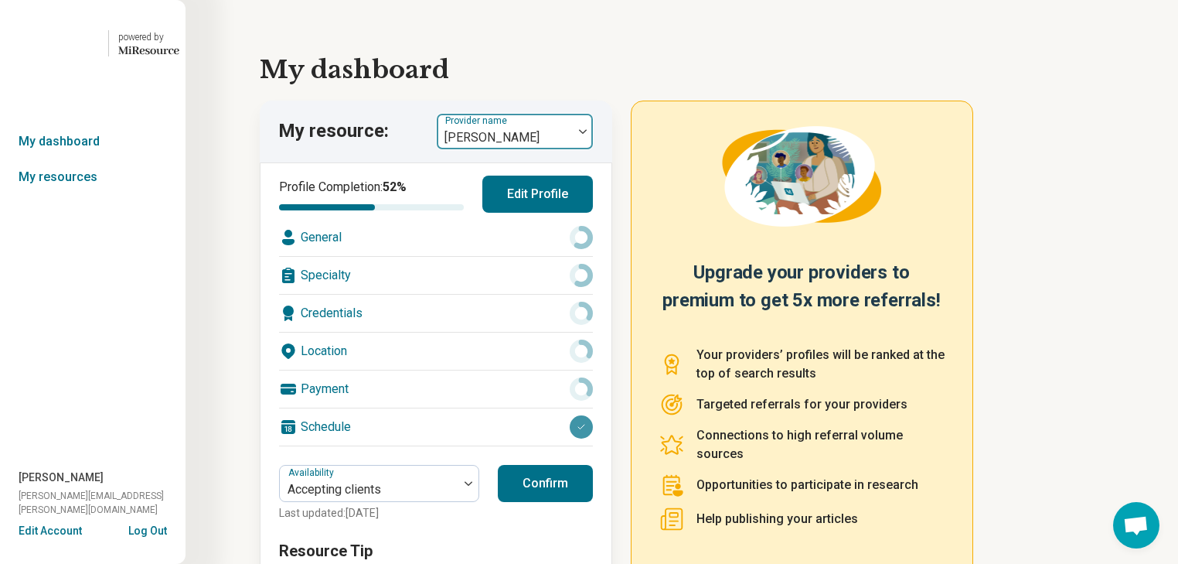
click at [587, 134] on img at bounding box center [583, 131] width 8 height 5
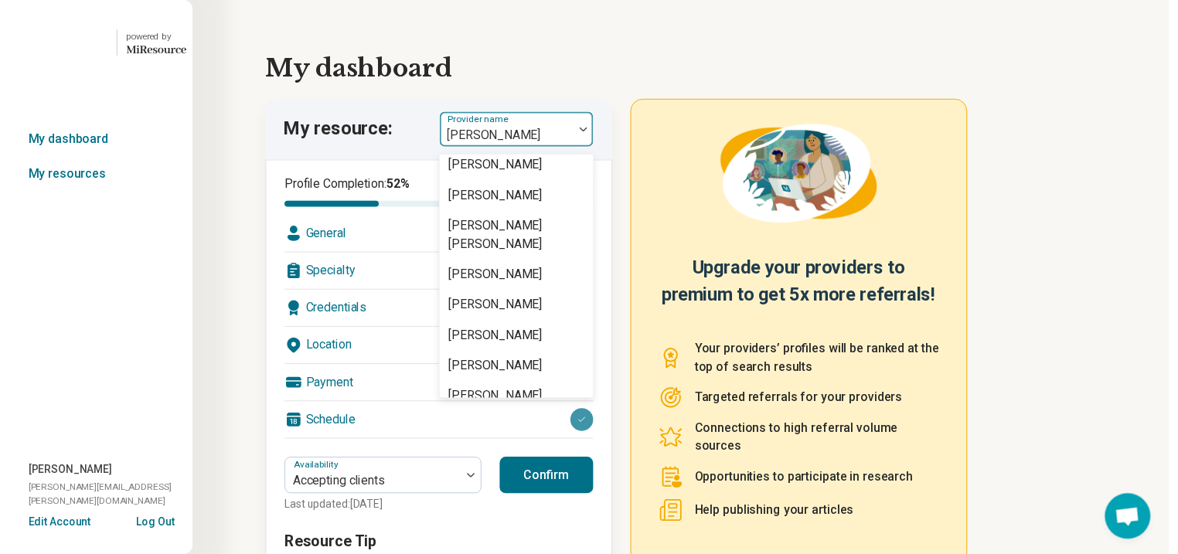
scroll to position [1214, 0]
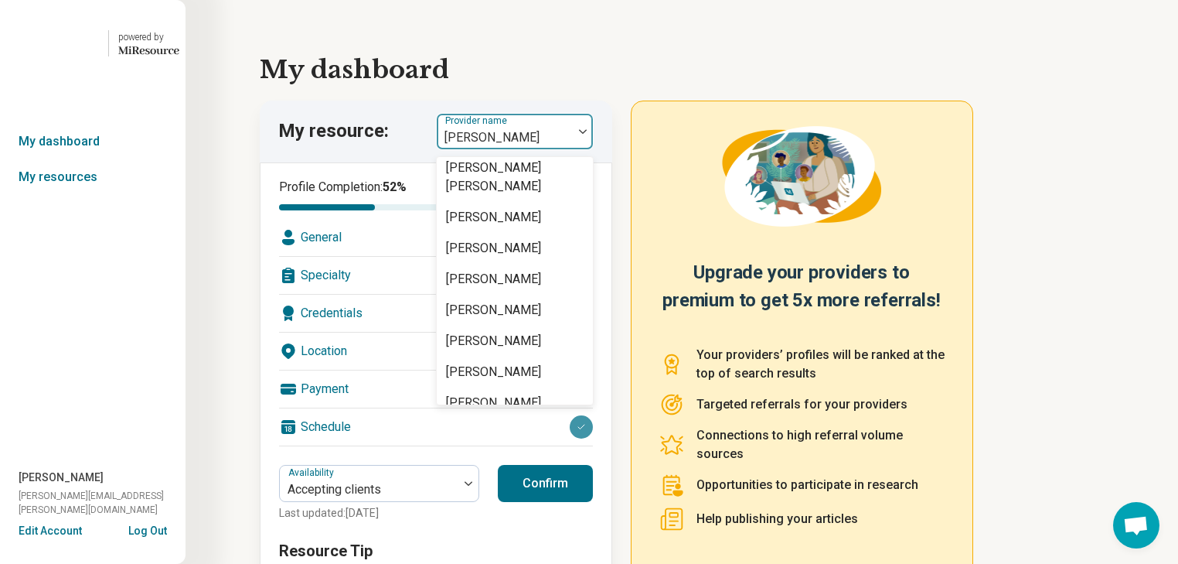
click at [524, 53] on div "[PERSON_NAME]" at bounding box center [493, 44] width 95 height 19
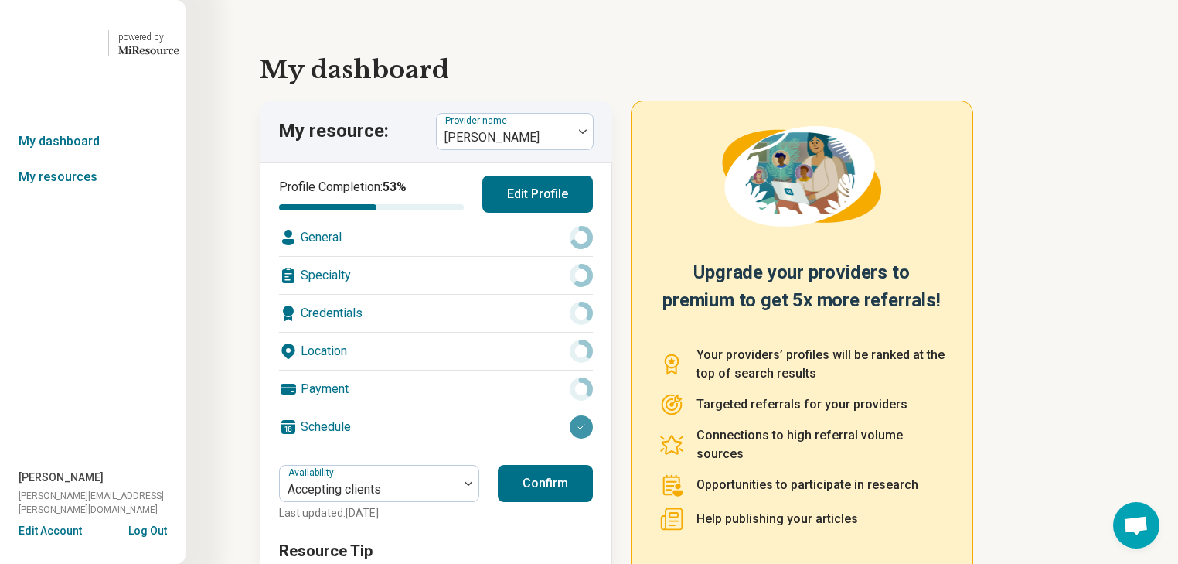
click at [410, 256] on div "General" at bounding box center [436, 237] width 314 height 37
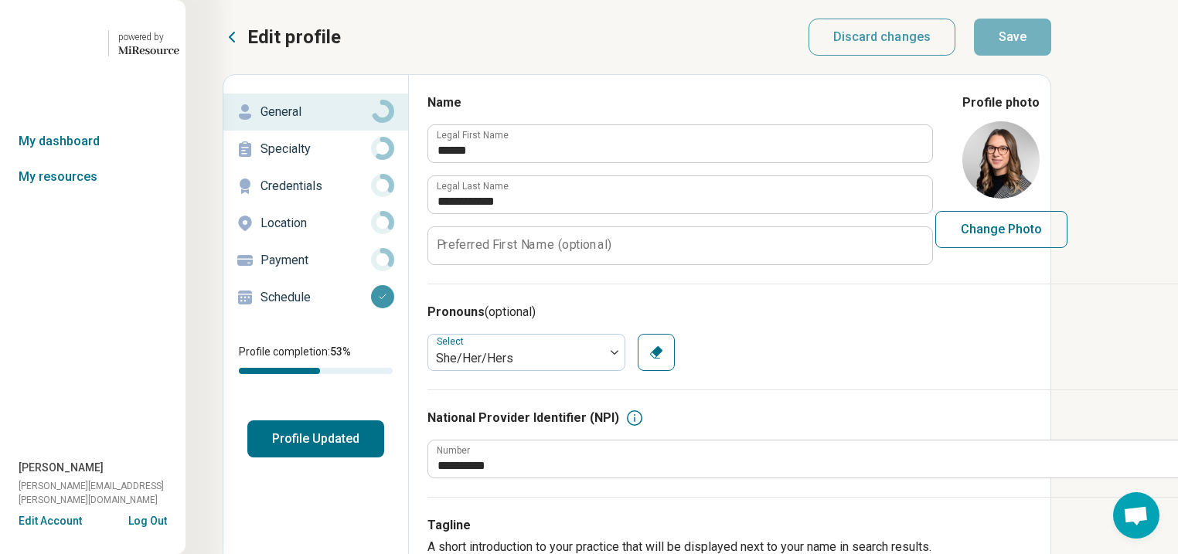
click at [315, 159] on p "Specialty" at bounding box center [316, 149] width 111 height 19
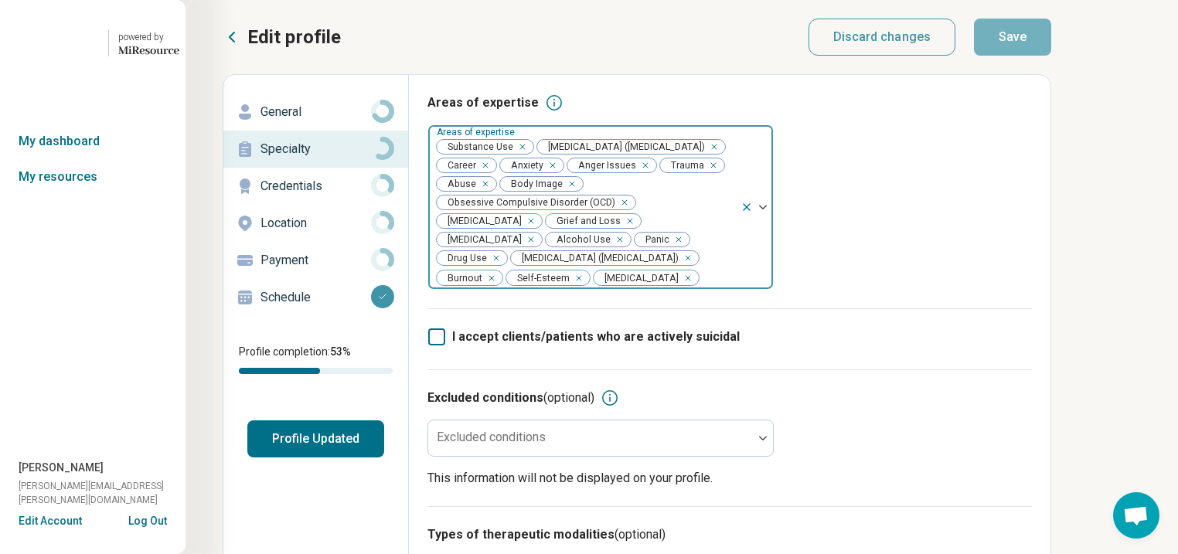
click at [529, 156] on div "Remove [object Object]" at bounding box center [519, 147] width 19 height 19
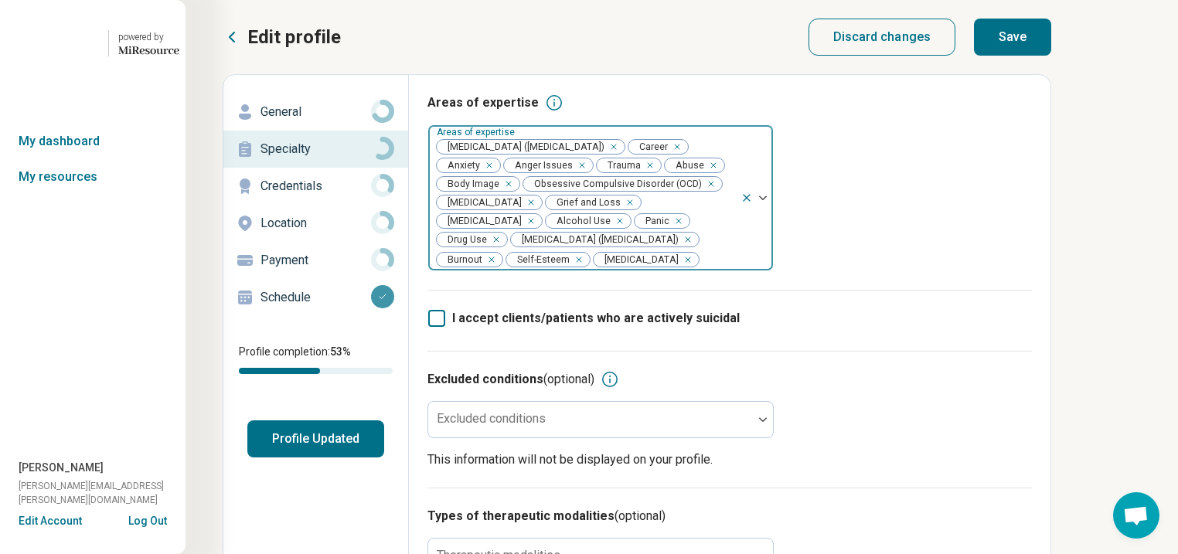
click at [608, 230] on div "Remove [object Object]" at bounding box center [617, 221] width 19 height 19
click at [653, 230] on div "Remove [object Object]" at bounding box center [662, 221] width 19 height 19
click at [1052, 53] on button "Save" at bounding box center [1012, 37] width 77 height 37
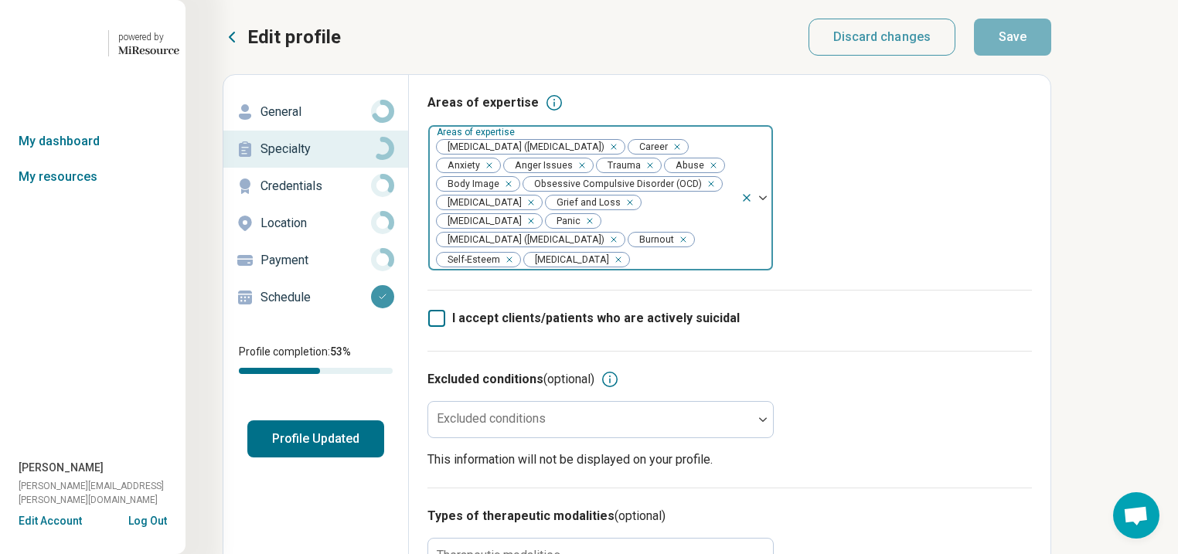
click at [377, 458] on button "Profile Updated" at bounding box center [315, 439] width 137 height 37
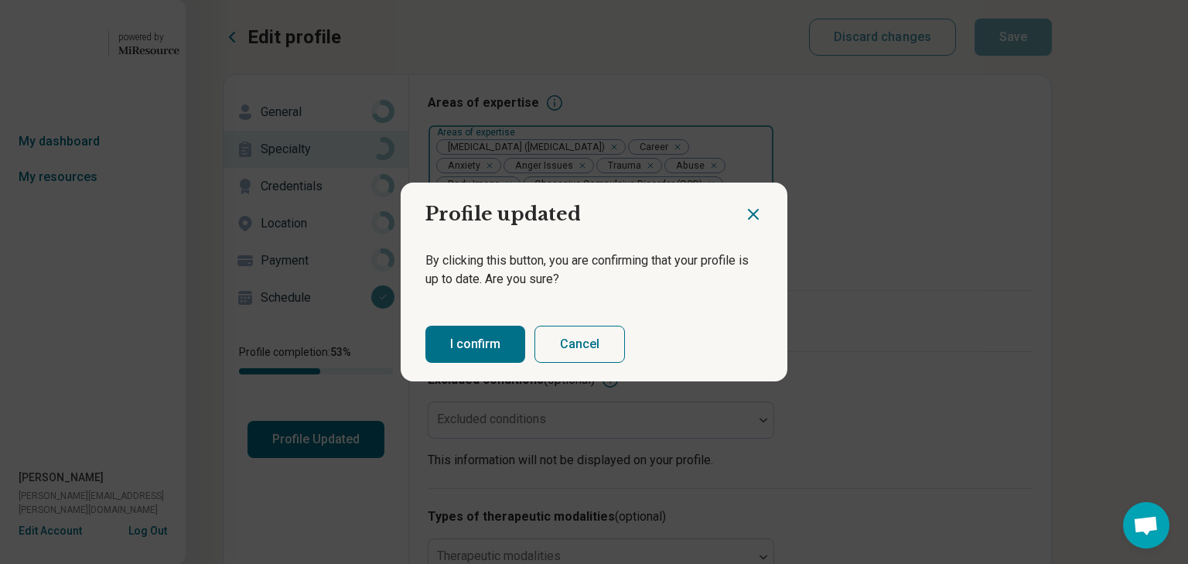
click at [498, 340] on button "I confirm" at bounding box center [475, 344] width 100 height 37
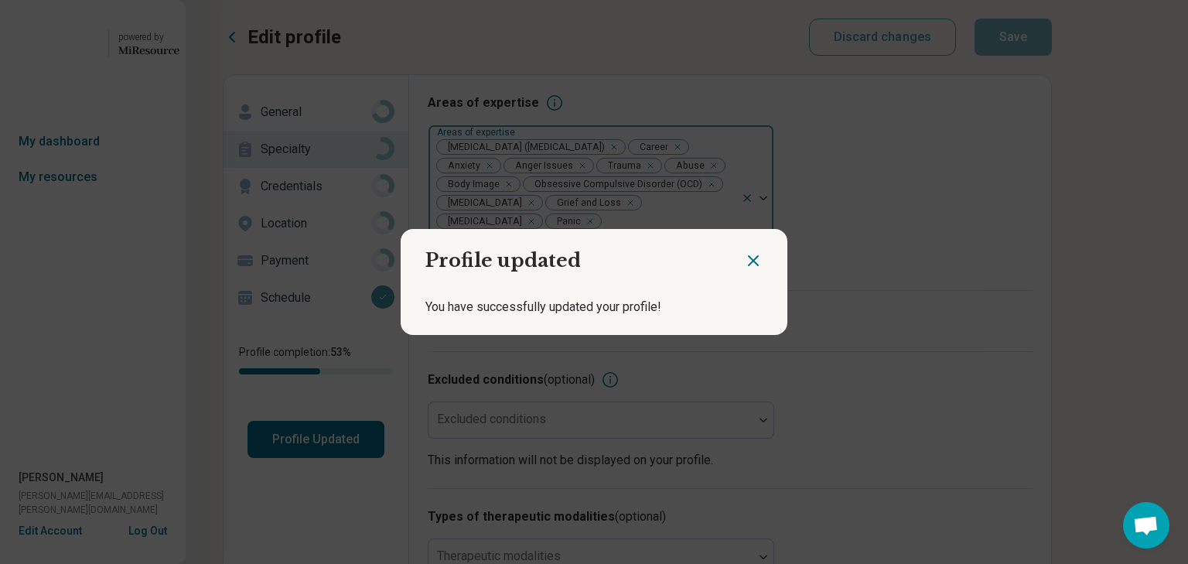
click at [746, 254] on icon "Close dialog" at bounding box center [753, 260] width 19 height 19
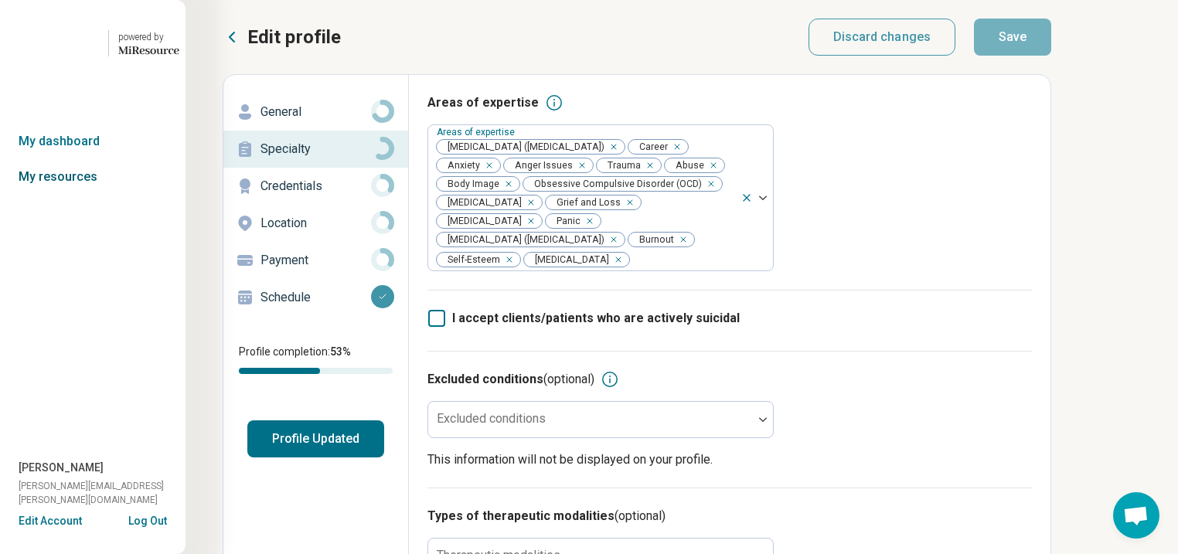
click at [90, 195] on link "My resources" at bounding box center [93, 177] width 186 height 36
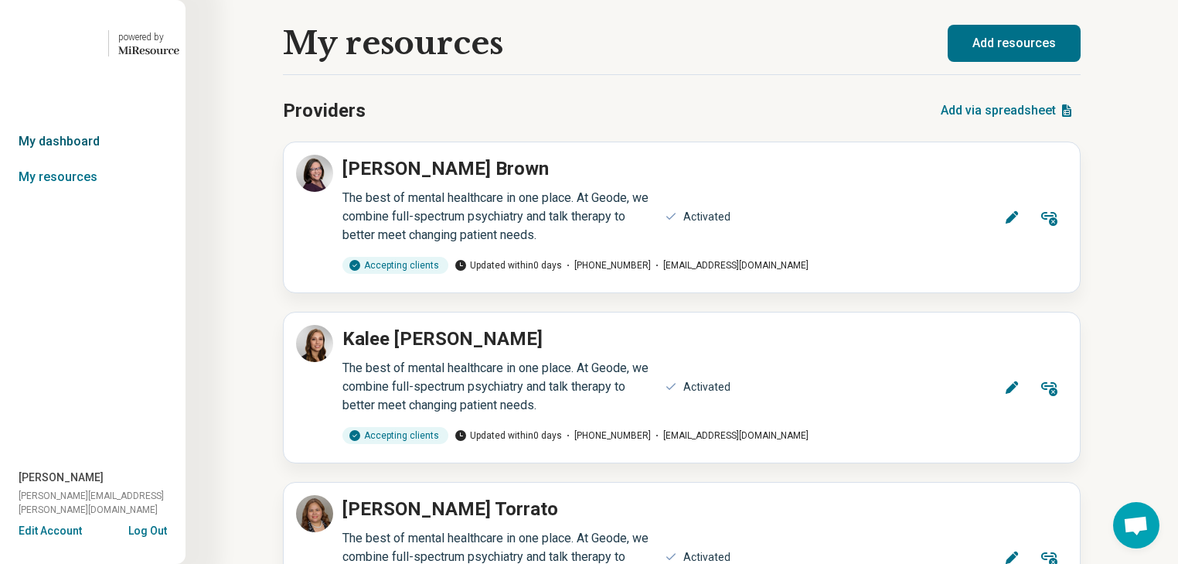
click at [100, 159] on link "My dashboard" at bounding box center [93, 142] width 186 height 36
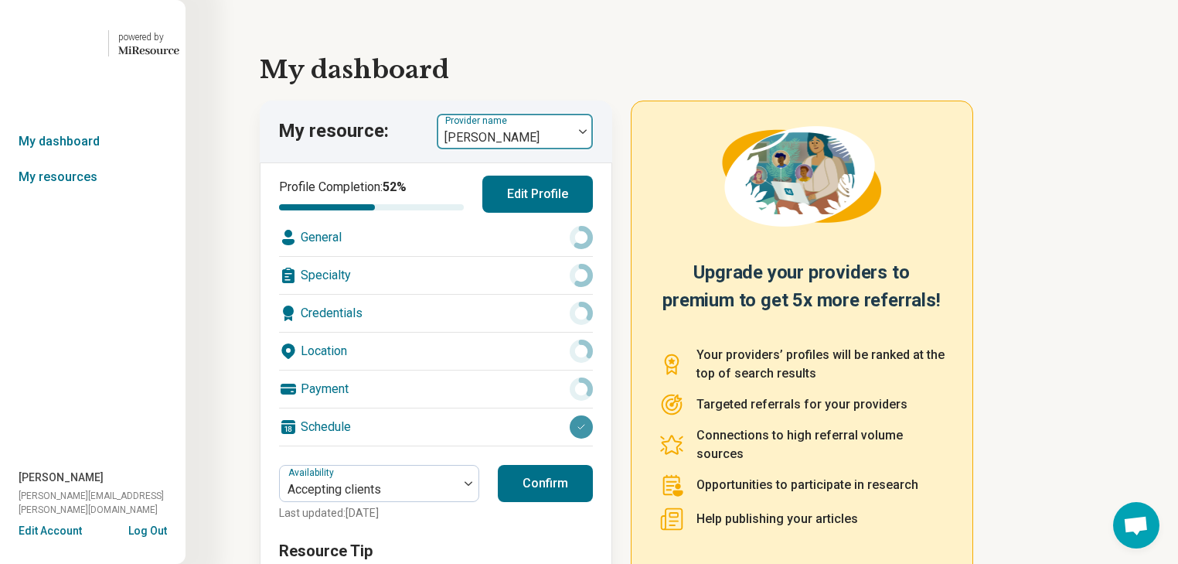
click at [592, 149] on div at bounding box center [583, 132] width 20 height 36
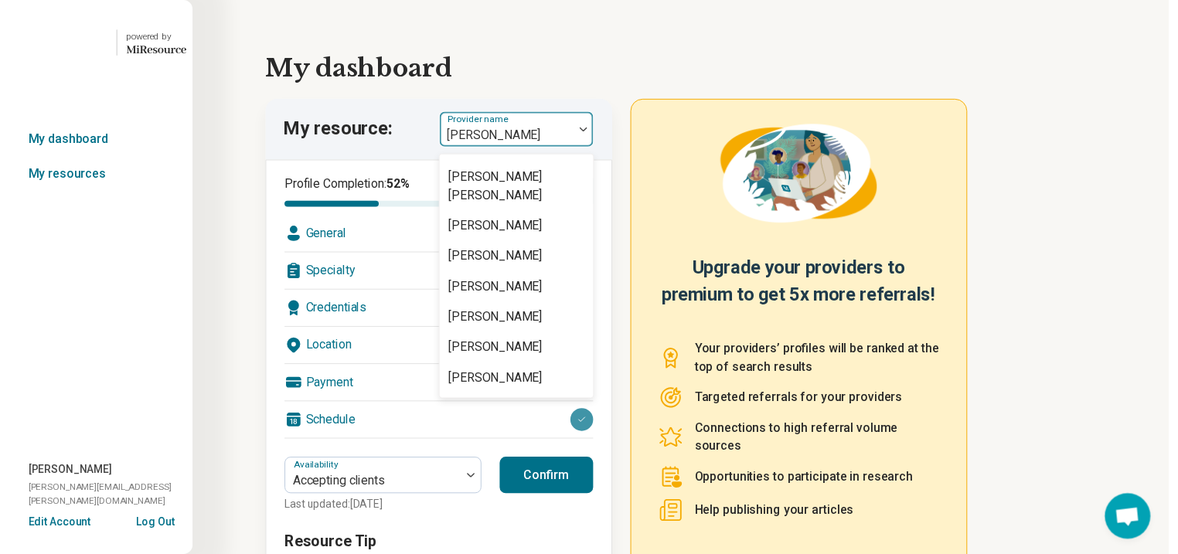
scroll to position [1237, 0]
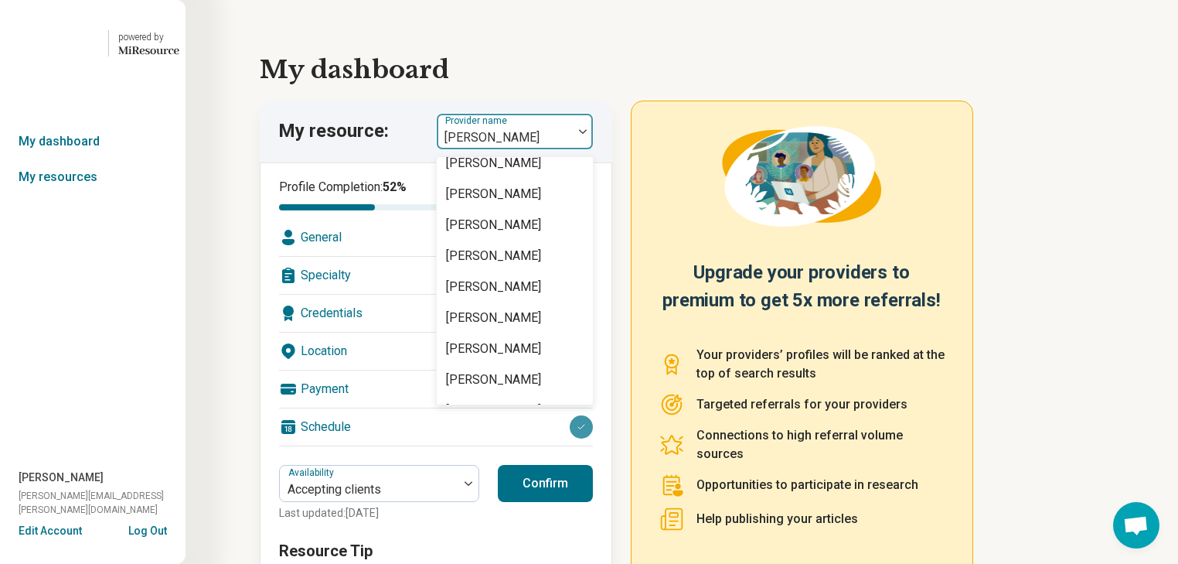
click at [541, 61] on div "[PERSON_NAME]" at bounding box center [493, 52] width 95 height 19
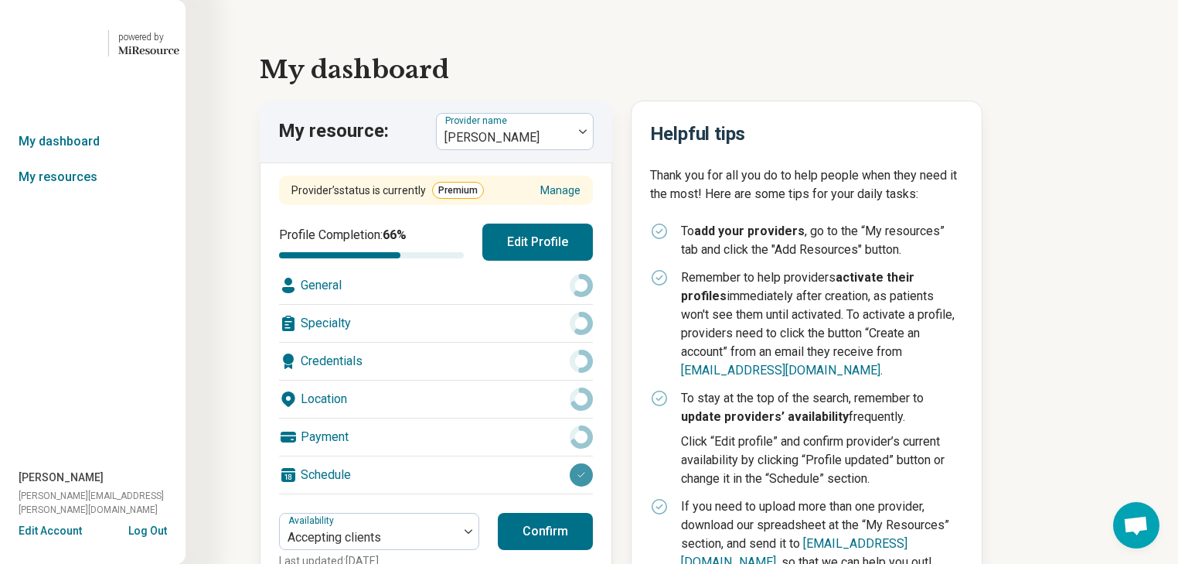
click at [486, 304] on div "General" at bounding box center [436, 285] width 314 height 37
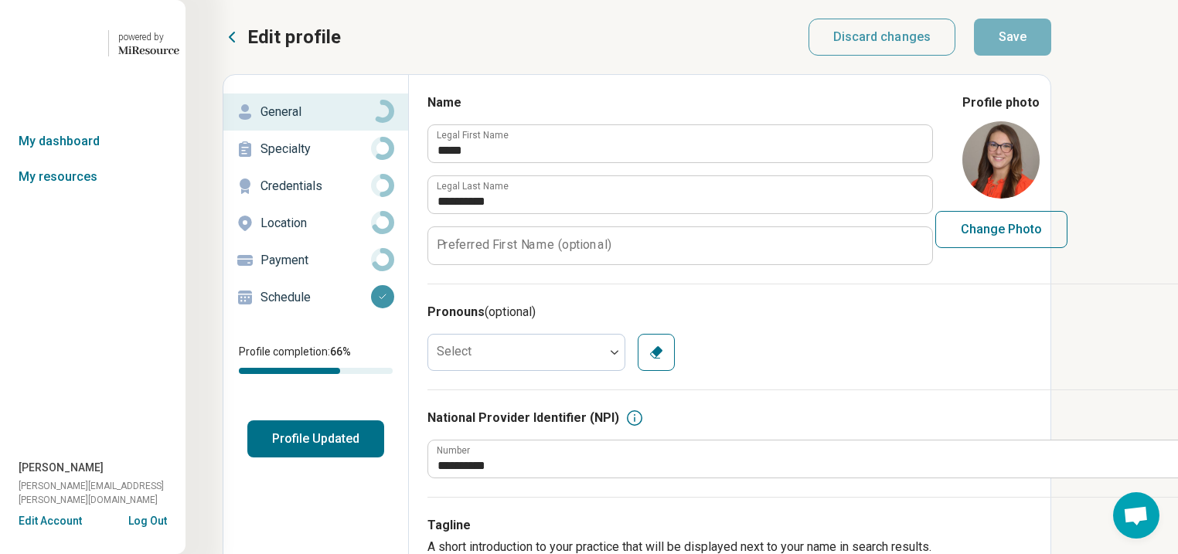
click at [306, 159] on p "Specialty" at bounding box center [316, 149] width 111 height 19
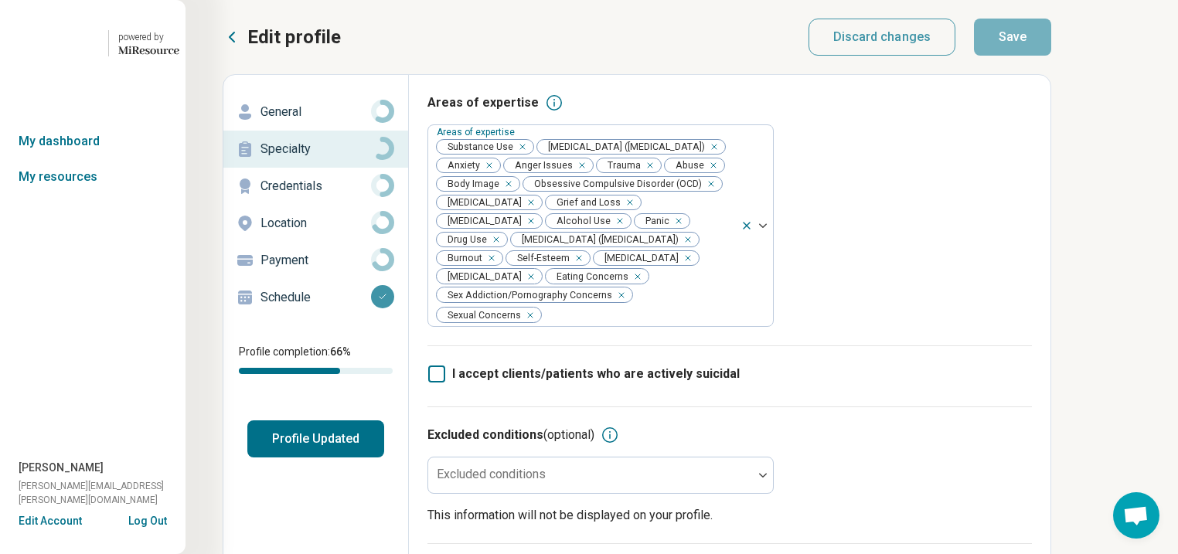
click at [307, 121] on p "General" at bounding box center [316, 112] width 111 height 19
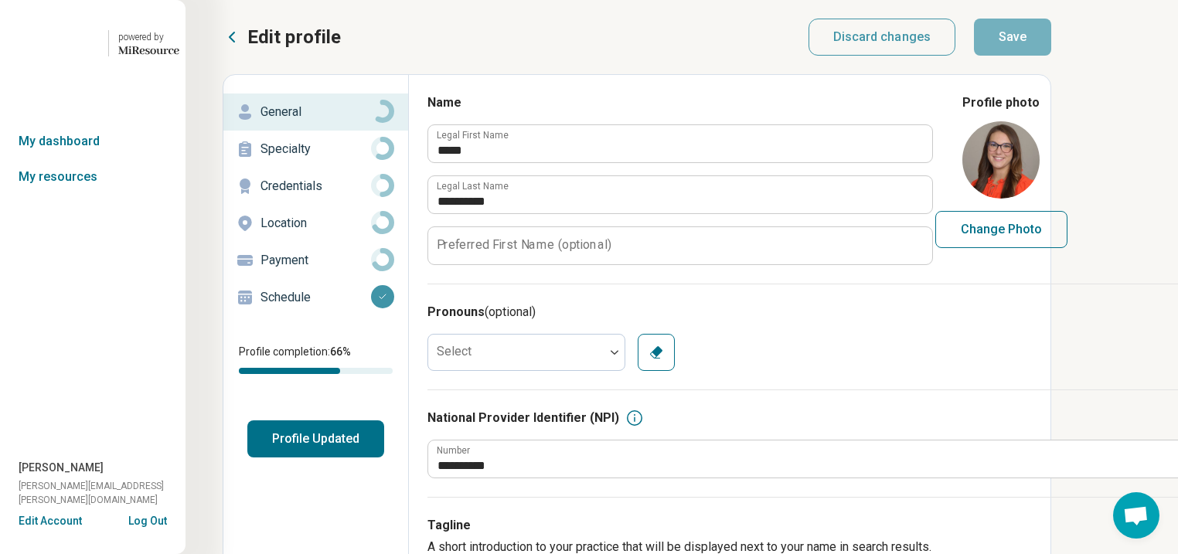
click at [318, 159] on p "Specialty" at bounding box center [316, 149] width 111 height 19
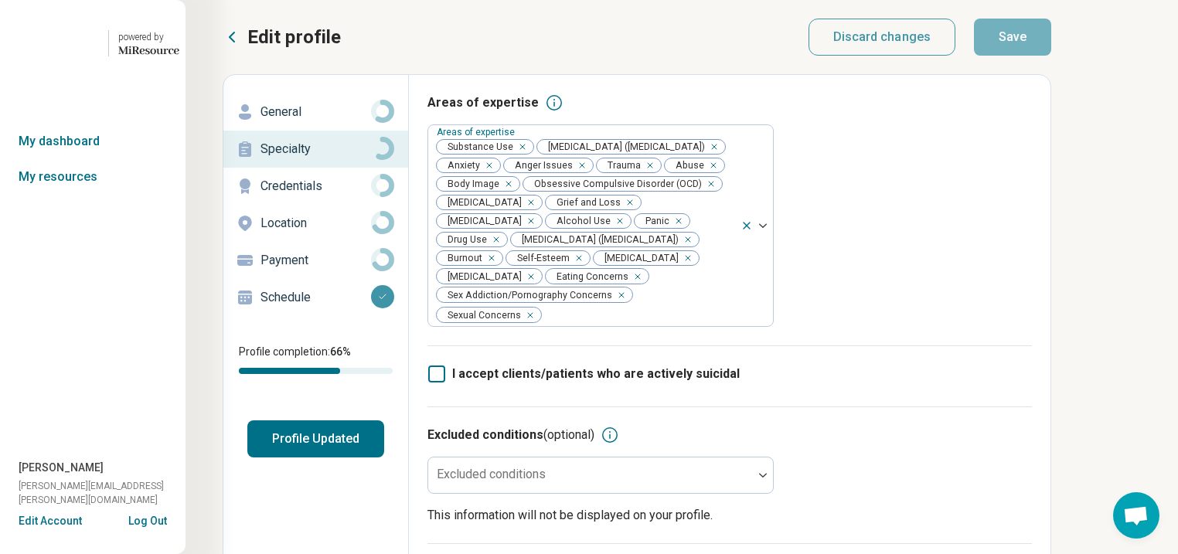
click at [333, 121] on p "General" at bounding box center [316, 112] width 111 height 19
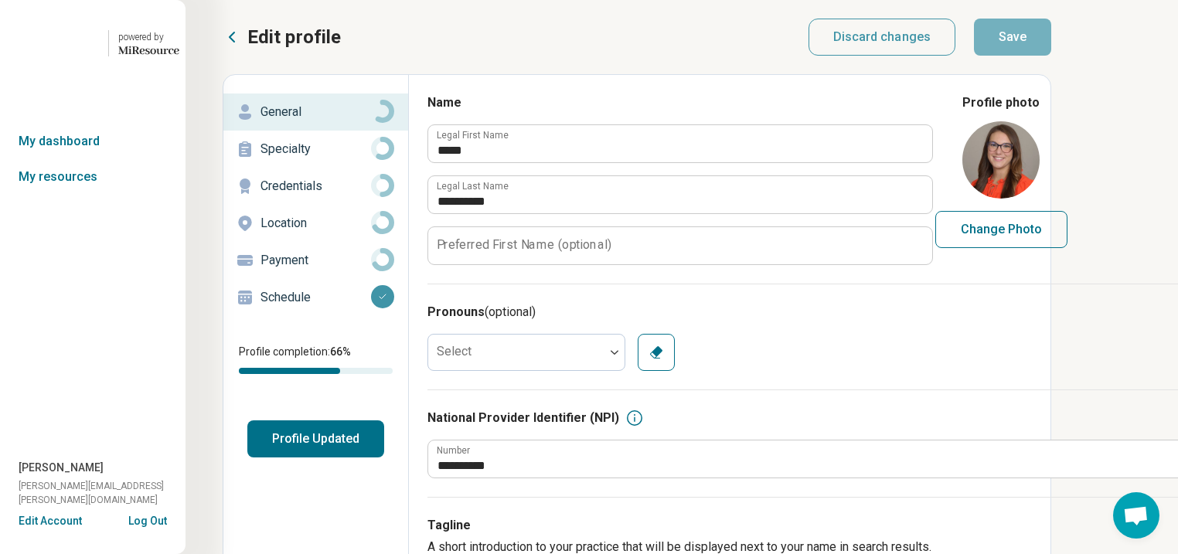
click at [337, 159] on p "Specialty" at bounding box center [316, 149] width 111 height 19
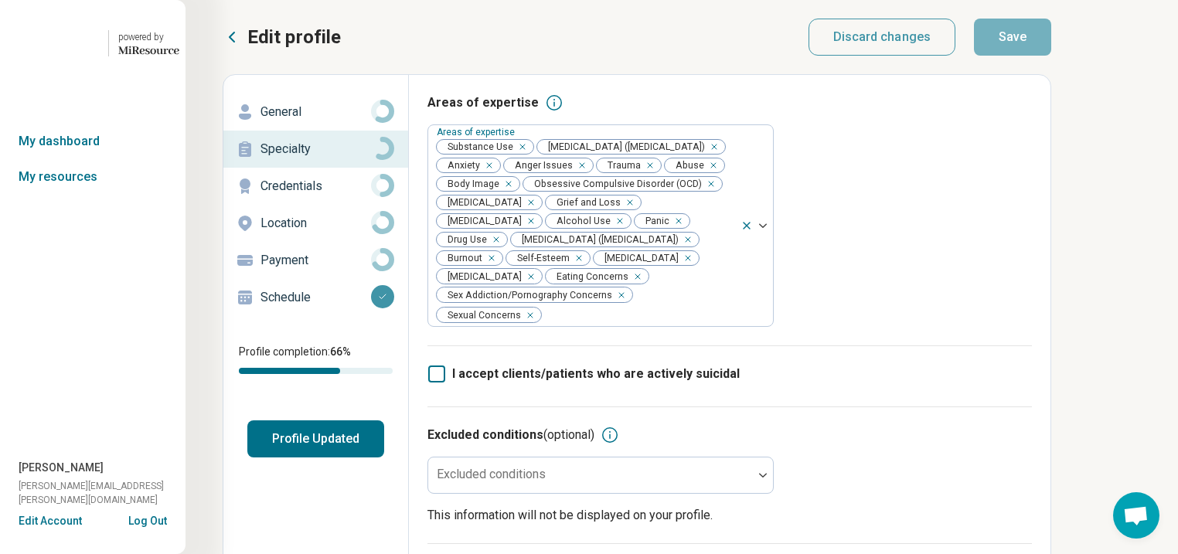
click at [314, 121] on p "General" at bounding box center [316, 112] width 111 height 19
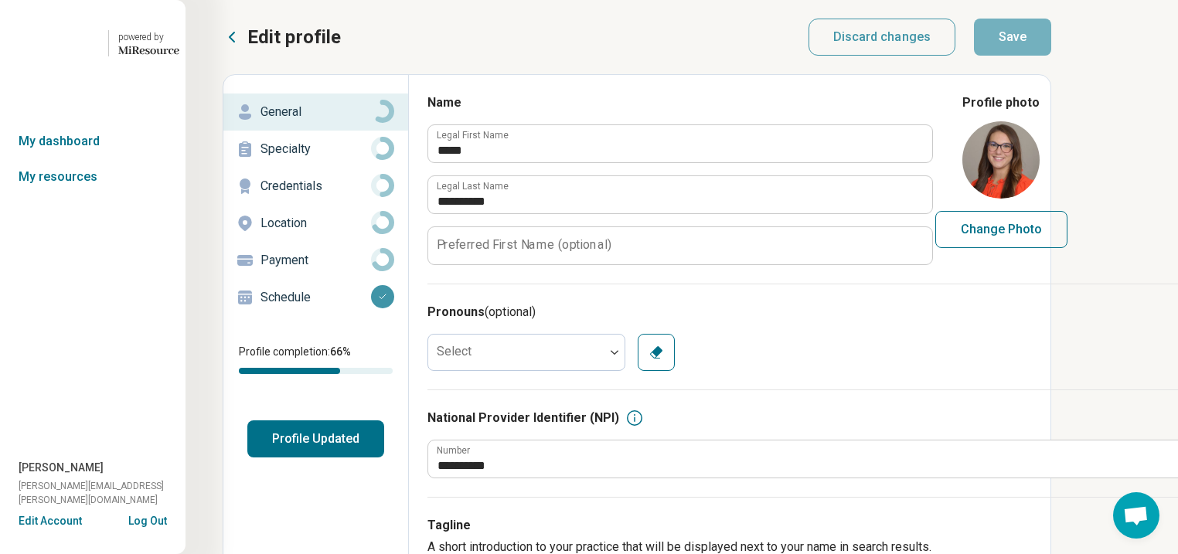
click at [322, 159] on p "Specialty" at bounding box center [316, 149] width 111 height 19
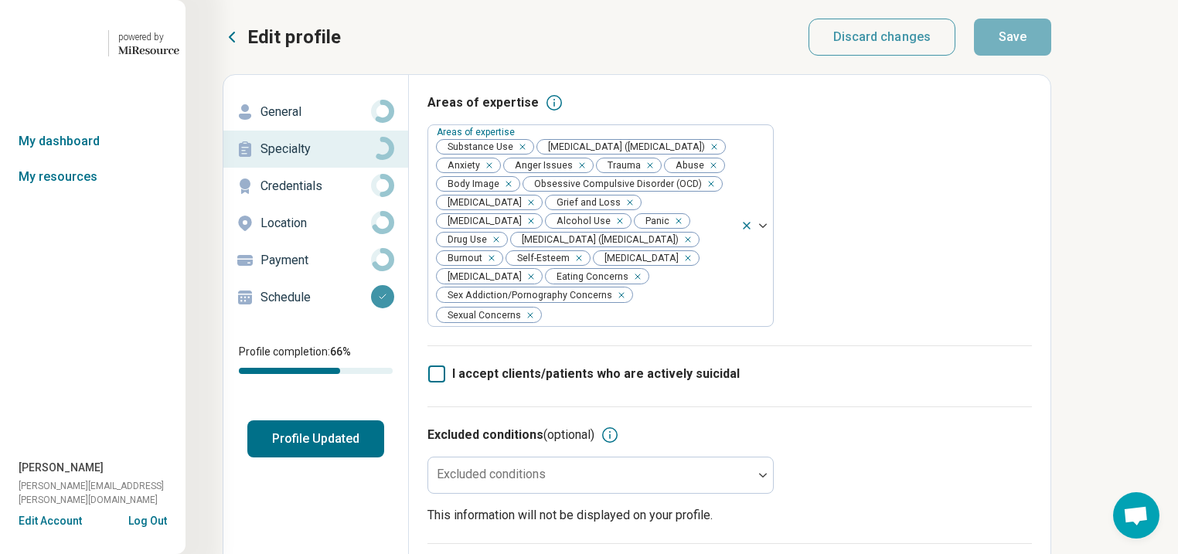
click at [334, 233] on p "Location" at bounding box center [316, 223] width 111 height 19
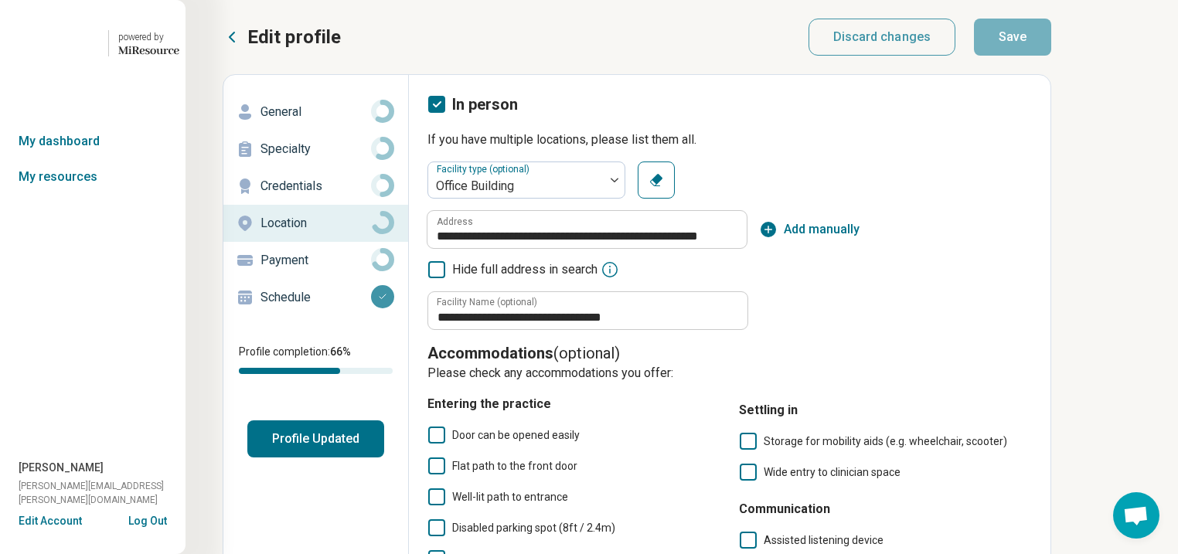
click at [318, 159] on p "Specialty" at bounding box center [316, 149] width 111 height 19
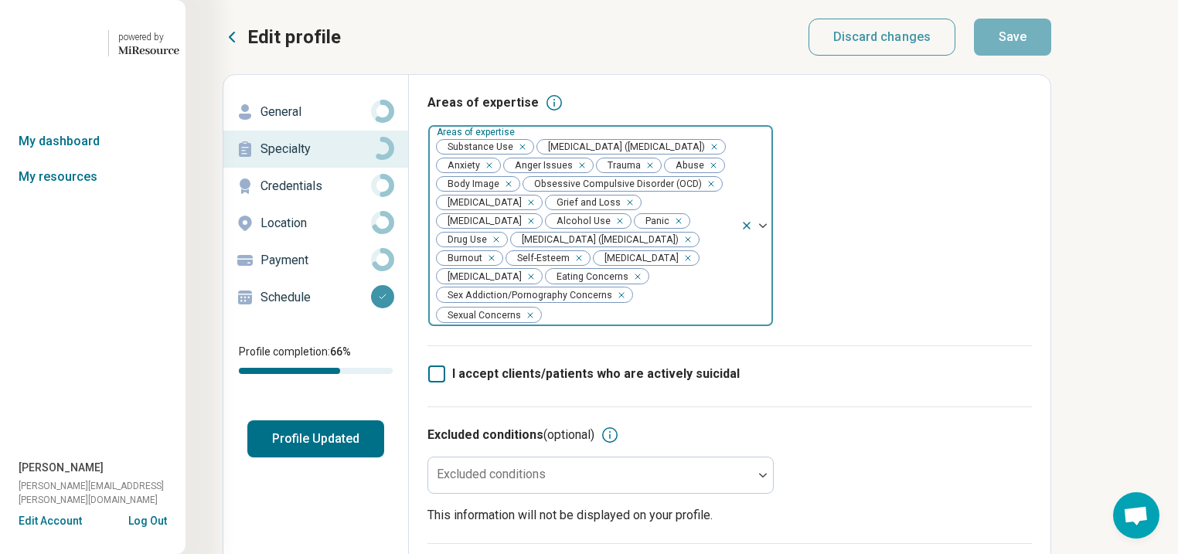
click at [529, 156] on div "Remove [object Object]" at bounding box center [519, 147] width 19 height 19
click at [498, 245] on icon "Remove [object Object]" at bounding box center [492, 239] width 11 height 11
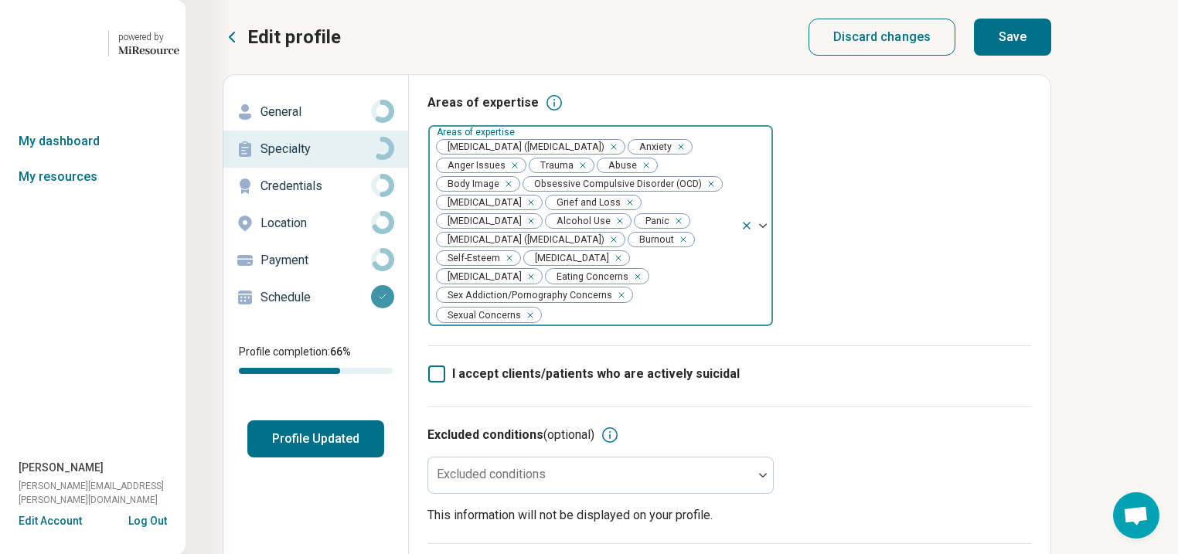
click at [626, 230] on div "Remove [object Object]" at bounding box center [617, 221] width 19 height 19
click at [1052, 56] on button "Save" at bounding box center [1012, 37] width 77 height 37
click at [323, 458] on button "Profile Updated" at bounding box center [315, 439] width 137 height 37
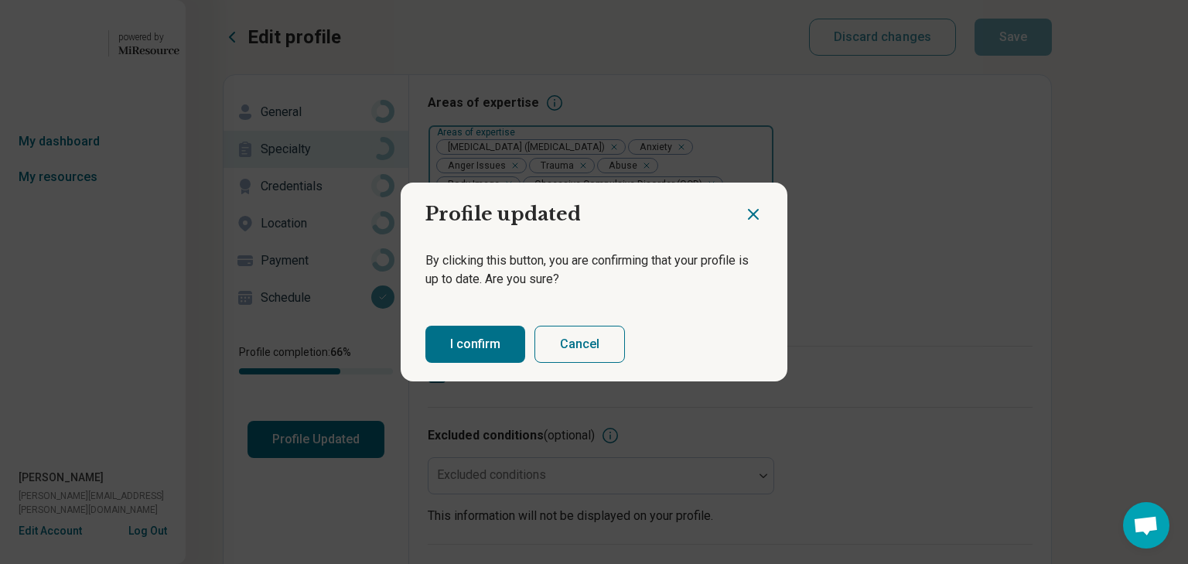
click at [501, 353] on button "I confirm" at bounding box center [475, 344] width 100 height 37
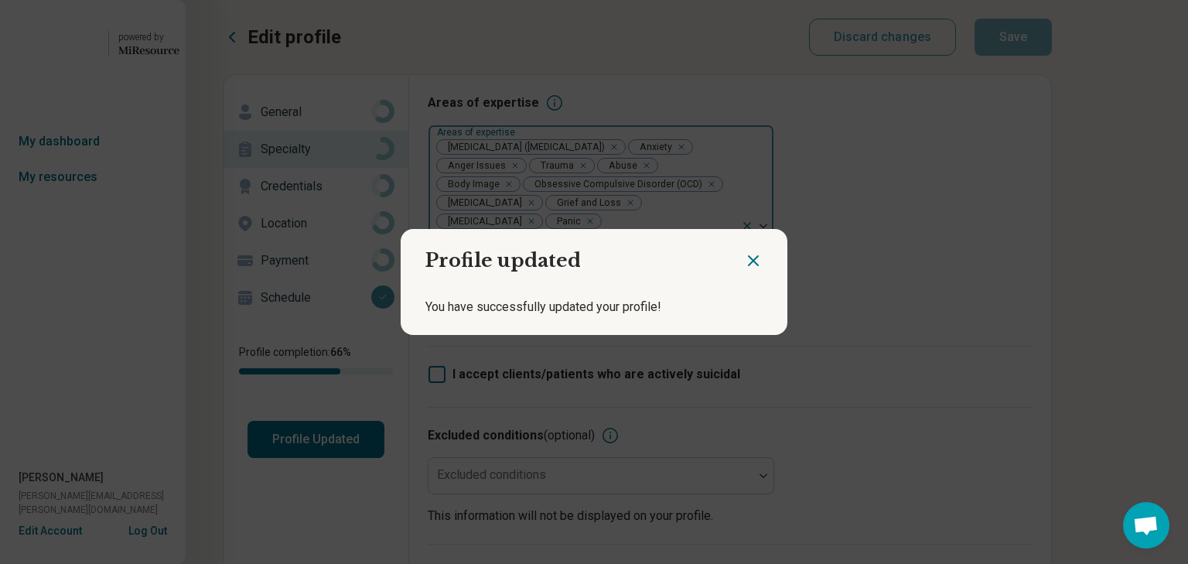
click at [749, 256] on icon "Close dialog" at bounding box center [753, 260] width 9 height 9
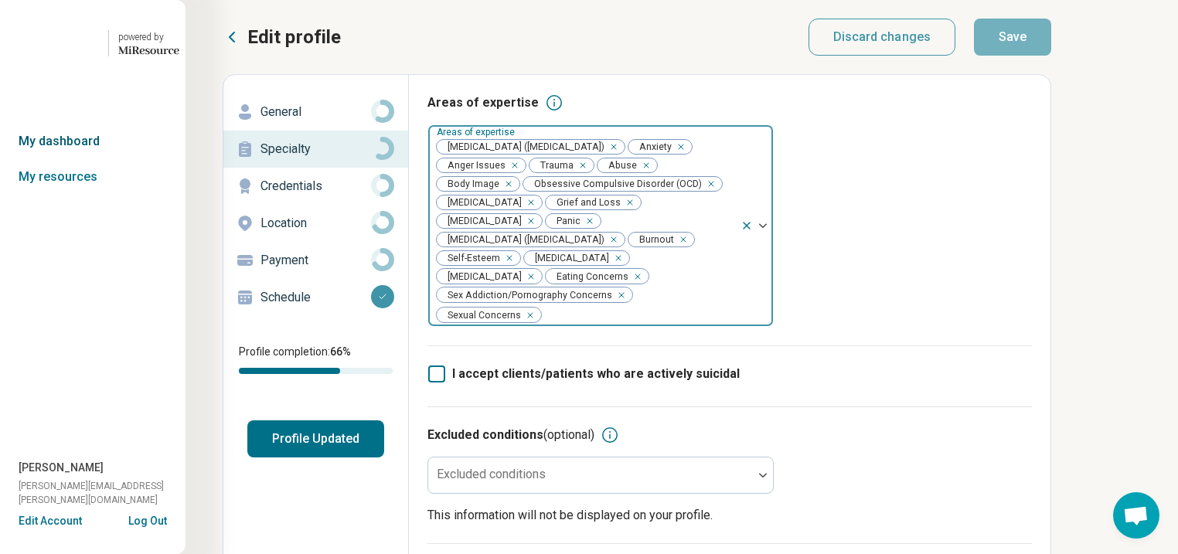
click at [85, 159] on link "My dashboard" at bounding box center [93, 142] width 186 height 36
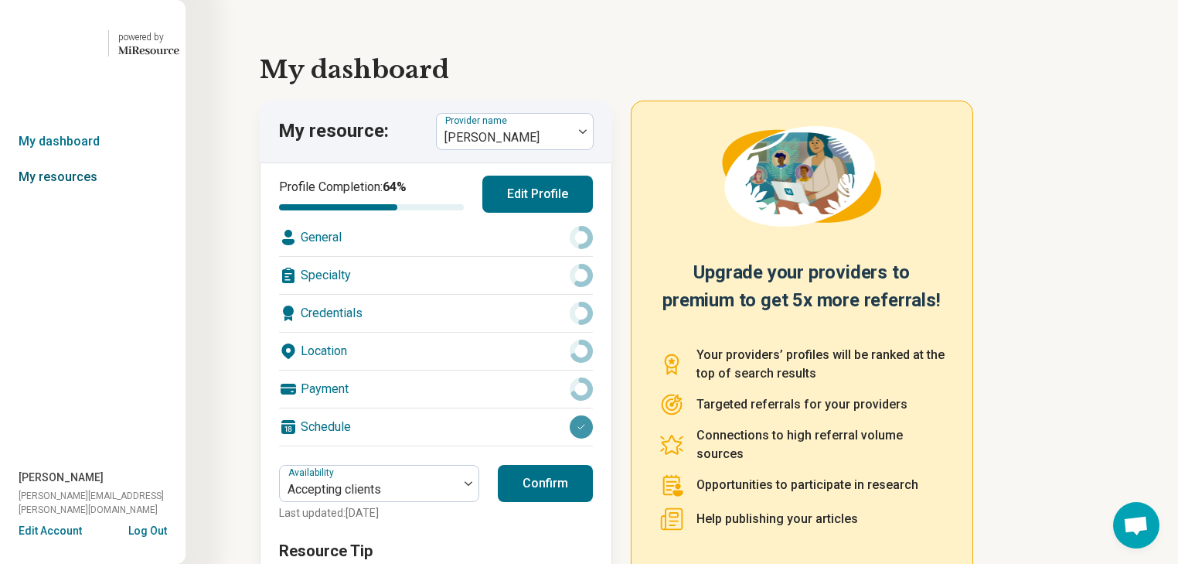
click at [60, 195] on link "My resources" at bounding box center [93, 177] width 186 height 36
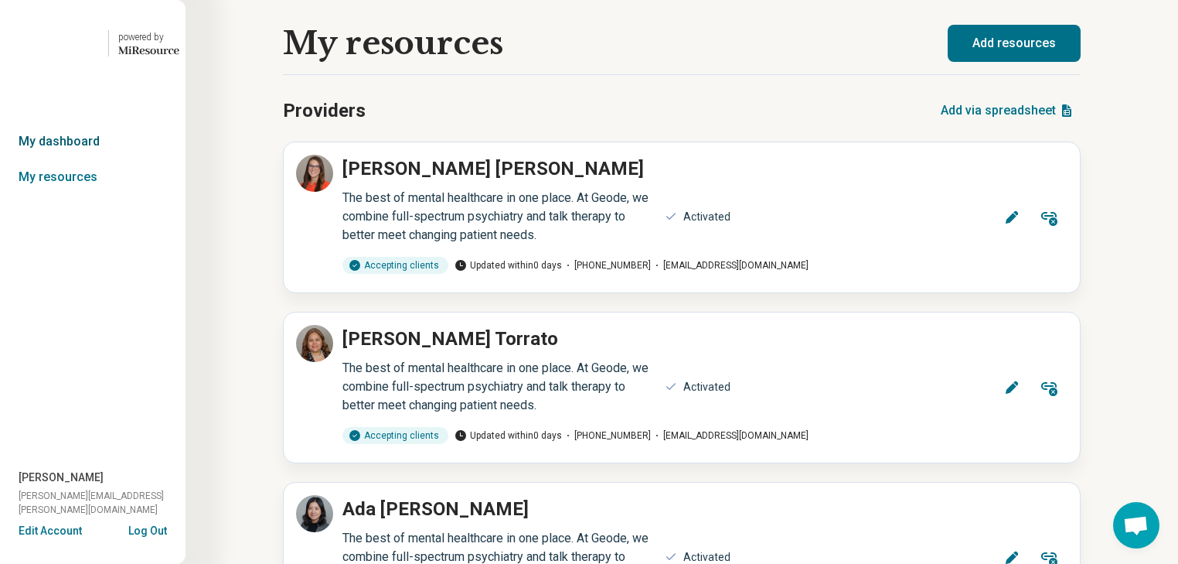
click at [90, 159] on link "My dashboard" at bounding box center [93, 142] width 186 height 36
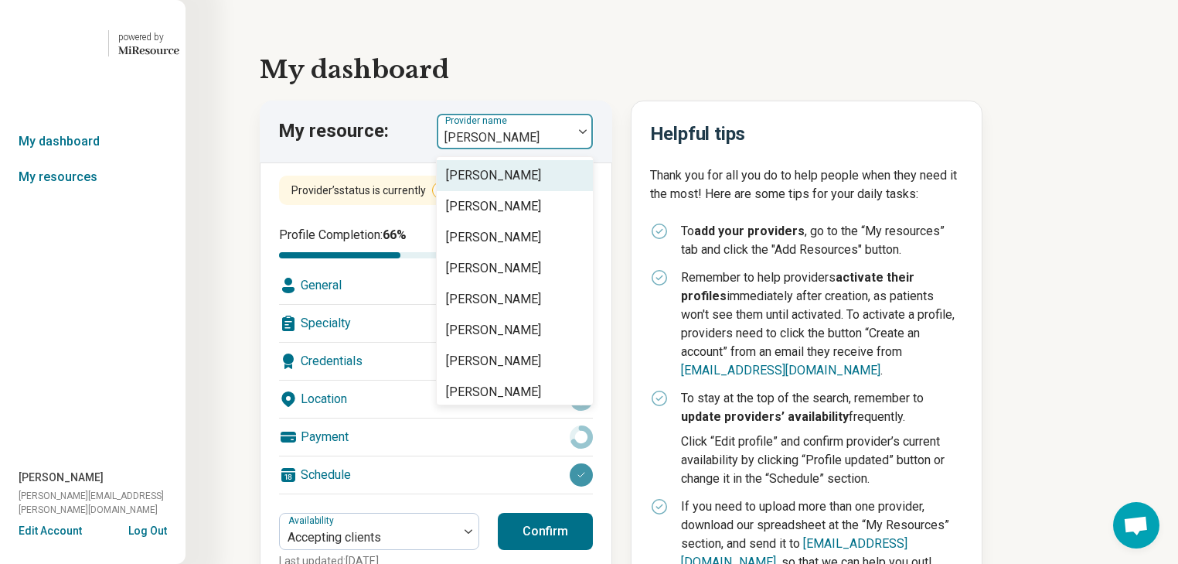
click at [592, 149] on div at bounding box center [583, 132] width 20 height 36
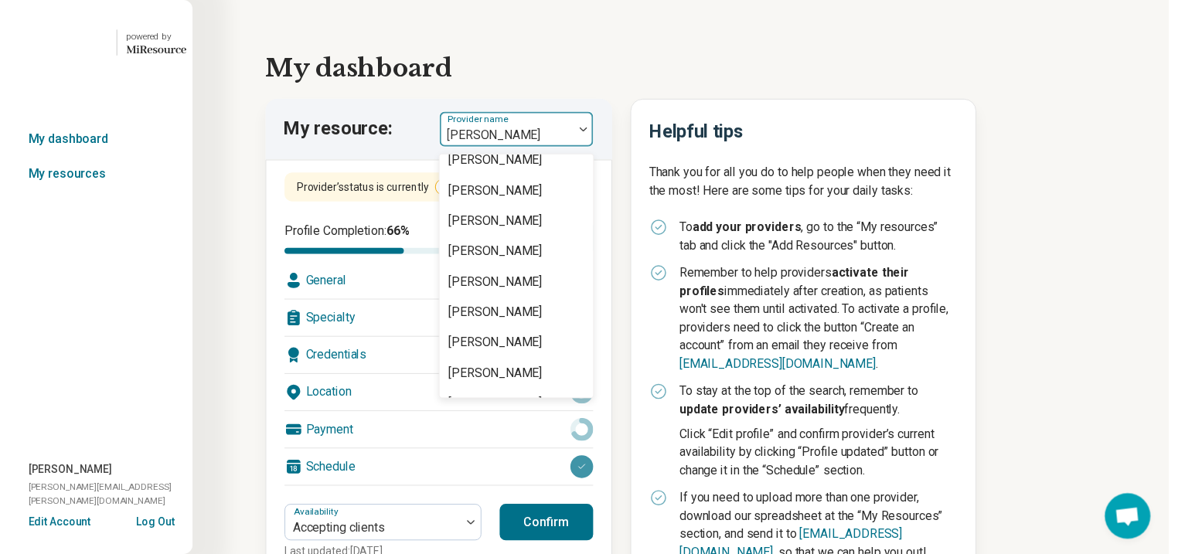
scroll to position [1299, 0]
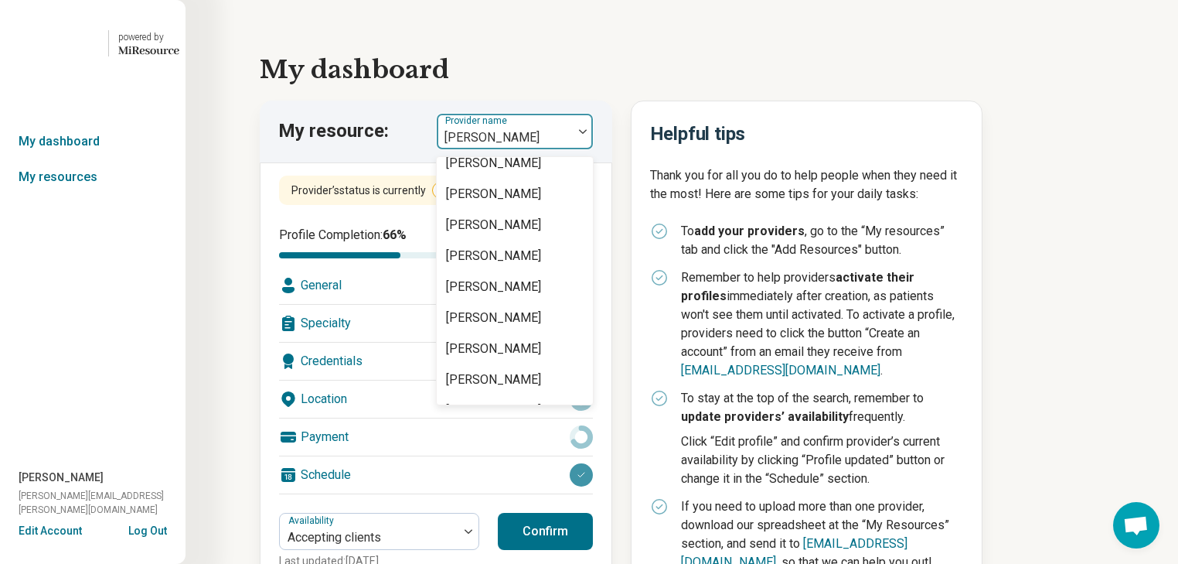
click at [529, 30] on div "[PERSON_NAME]" at bounding box center [493, 21] width 95 height 19
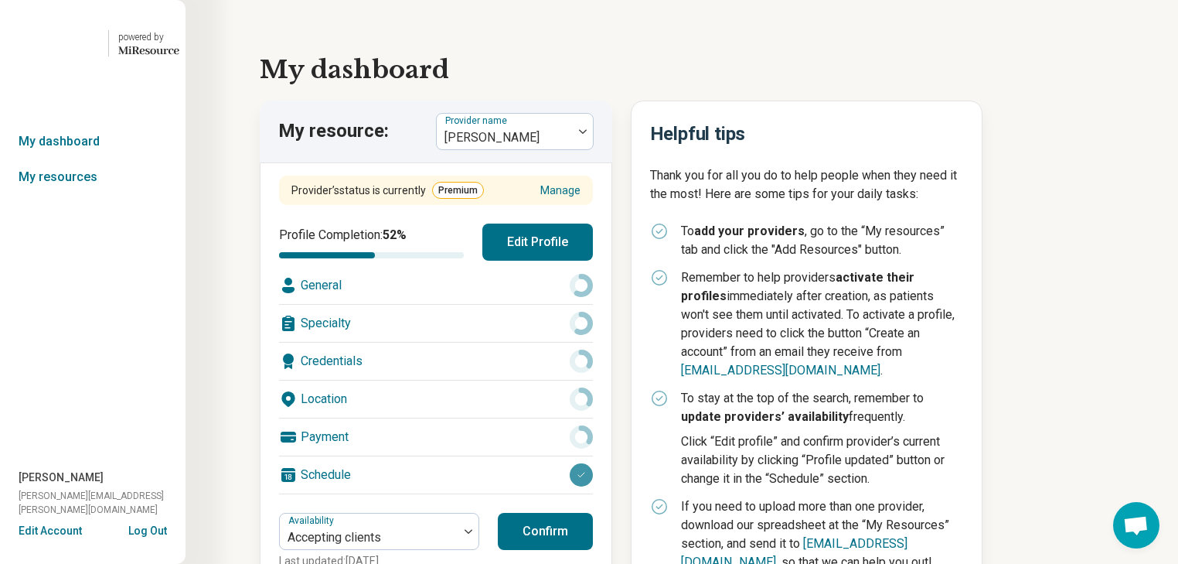
click at [391, 304] on div "General" at bounding box center [436, 285] width 314 height 37
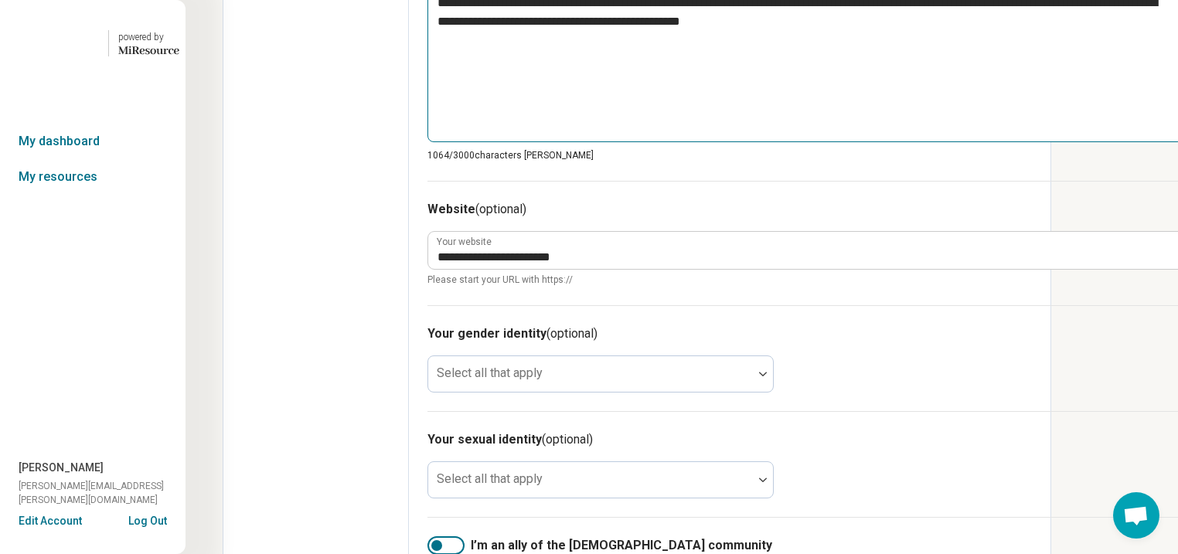
scroll to position [990, 0]
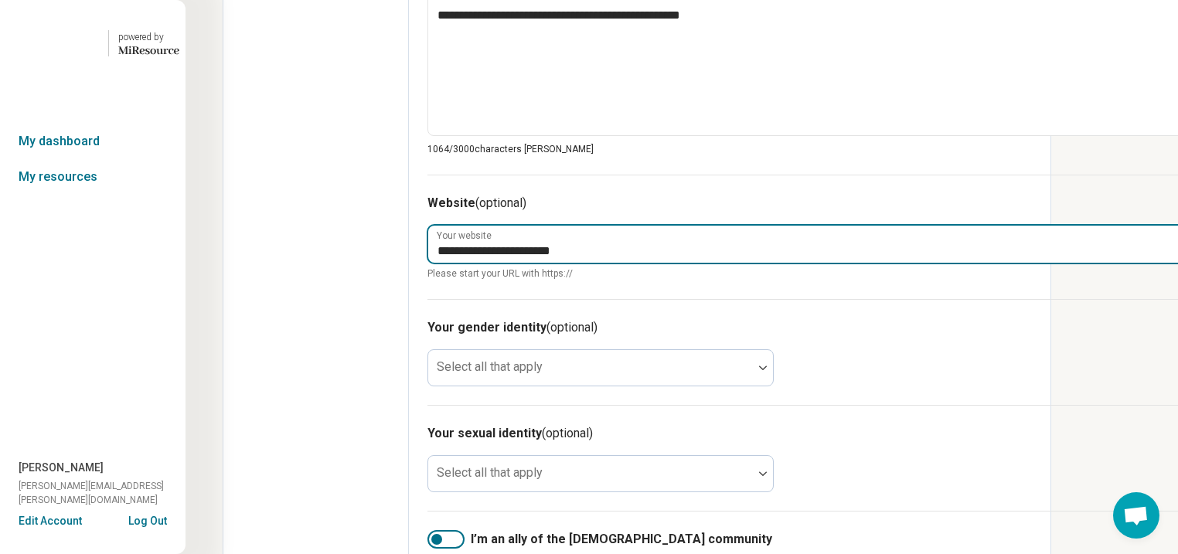
type textarea "*"
type textarea "**********"
click at [761, 263] on input "**********" at bounding box center [806, 244] width 756 height 37
type input "**********"
type textarea "*"
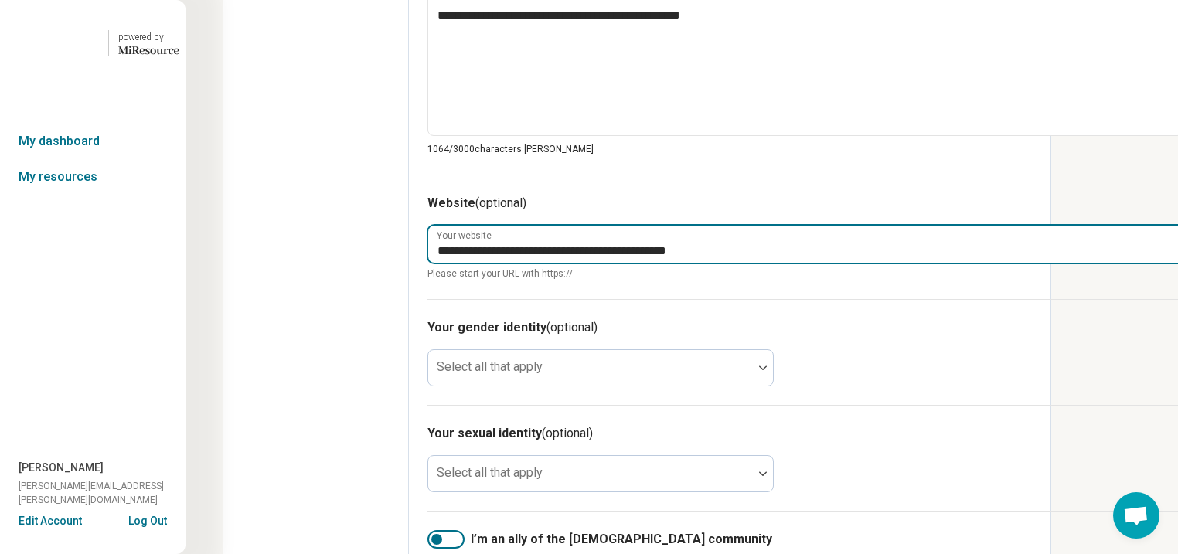
type textarea "**********"
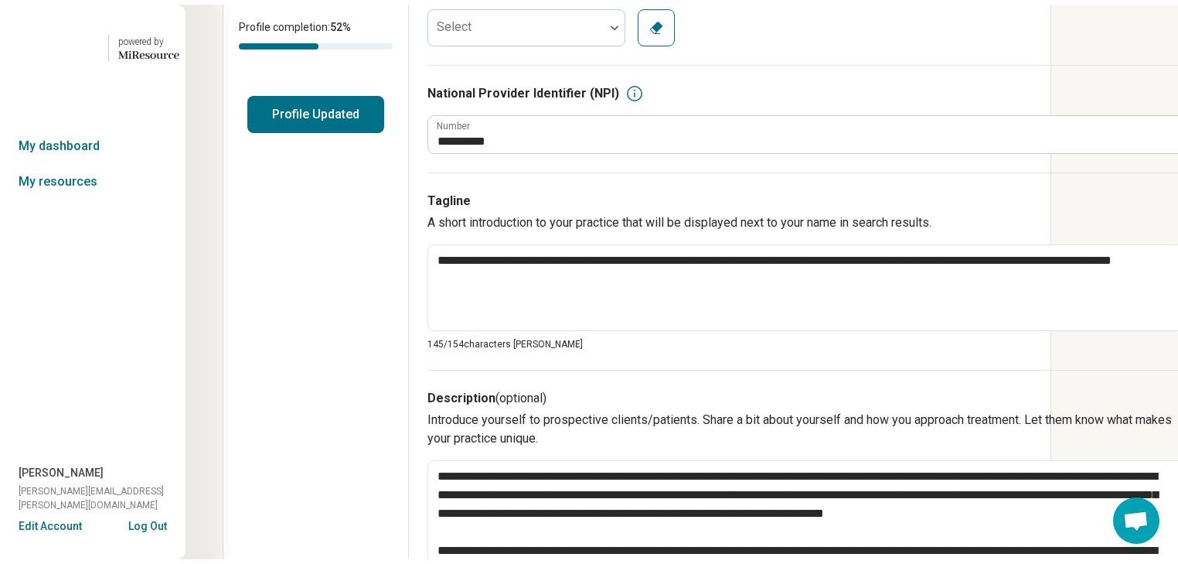
scroll to position [0, 0]
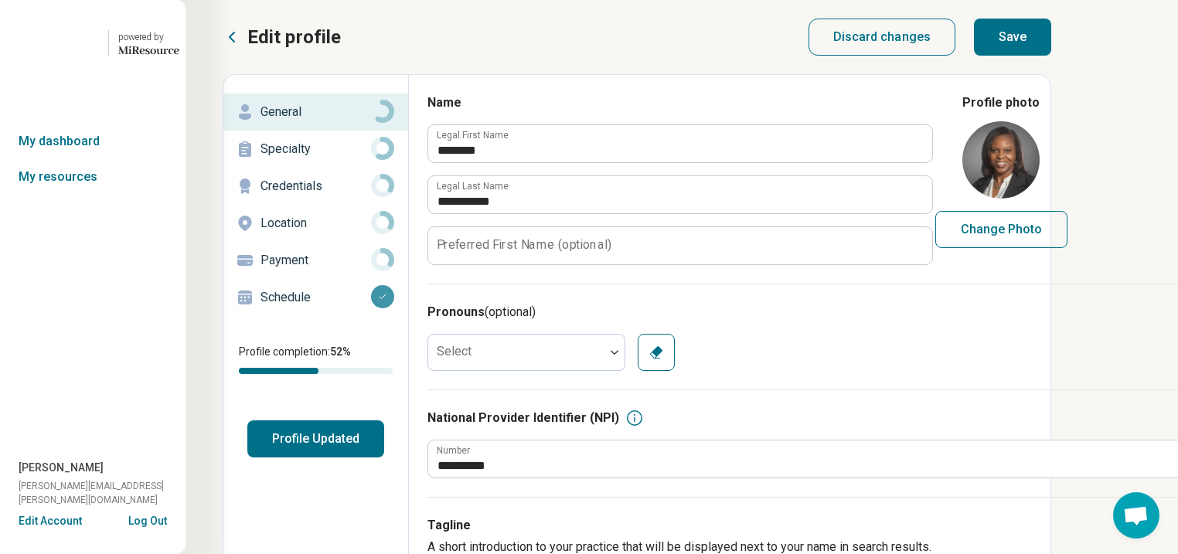
click at [1052, 49] on button "Save" at bounding box center [1012, 37] width 77 height 37
type textarea "*"
type textarea "**********"
type textarea "*"
type textarea "**********"
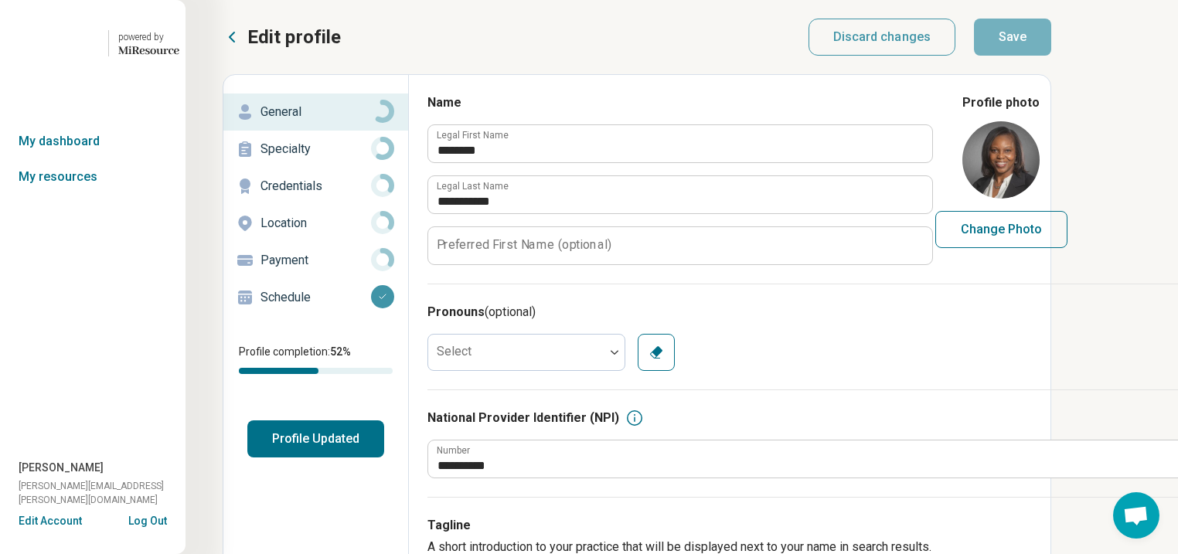
click at [316, 159] on p "Specialty" at bounding box center [316, 149] width 111 height 19
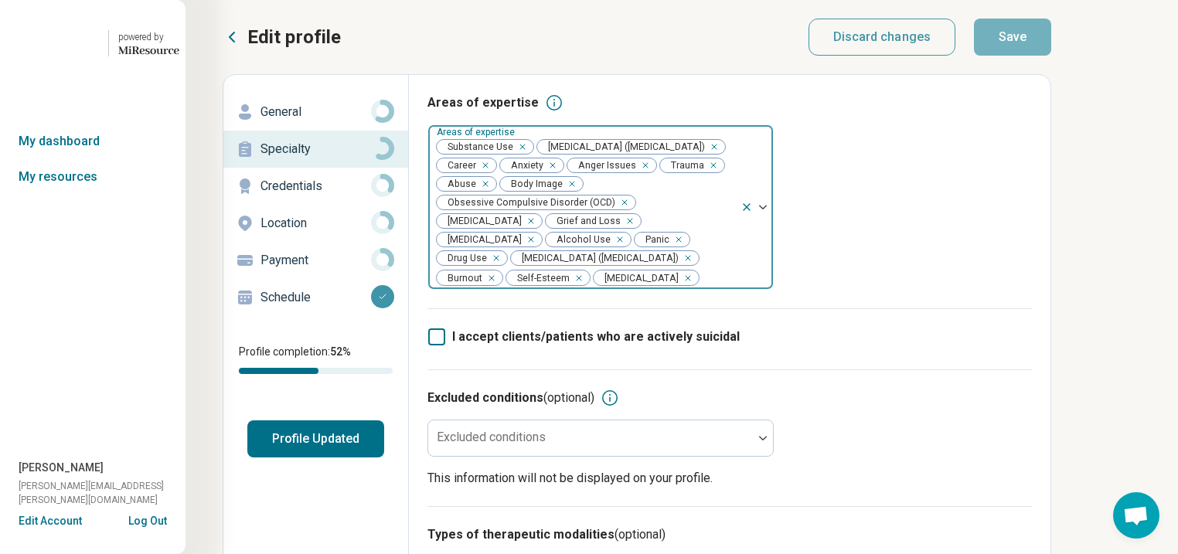
click at [529, 156] on div "Remove [object Object]" at bounding box center [519, 147] width 19 height 19
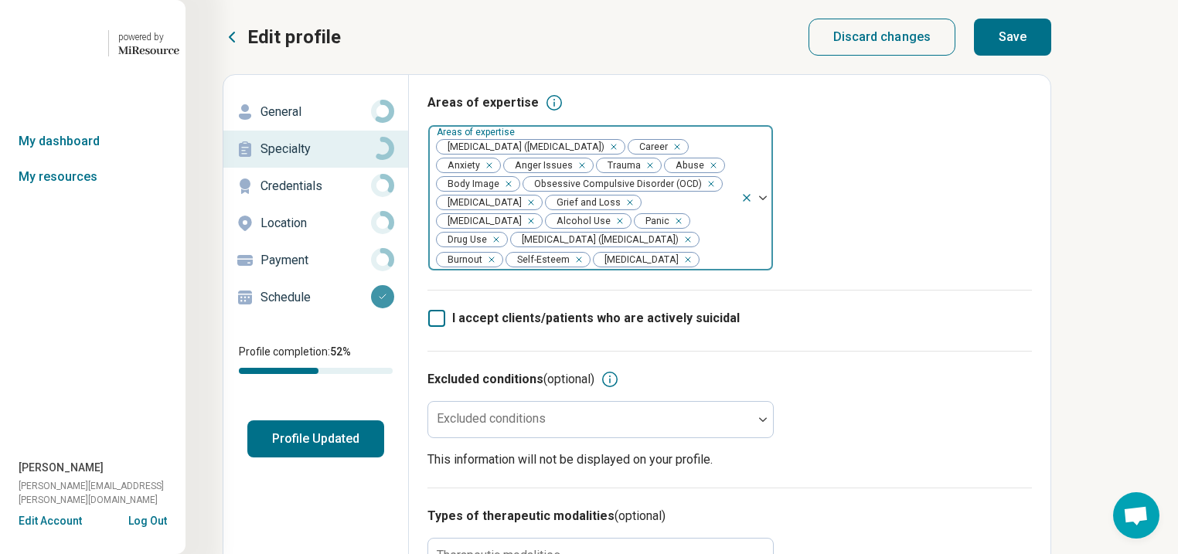
click at [611, 227] on icon "Remove [object Object]" at bounding box center [616, 221] width 11 height 11
drag, startPoint x: 640, startPoint y: 277, endPoint x: 656, endPoint y: 276, distance: 15.5
click at [653, 230] on div "Remove [object Object]" at bounding box center [662, 221] width 19 height 19
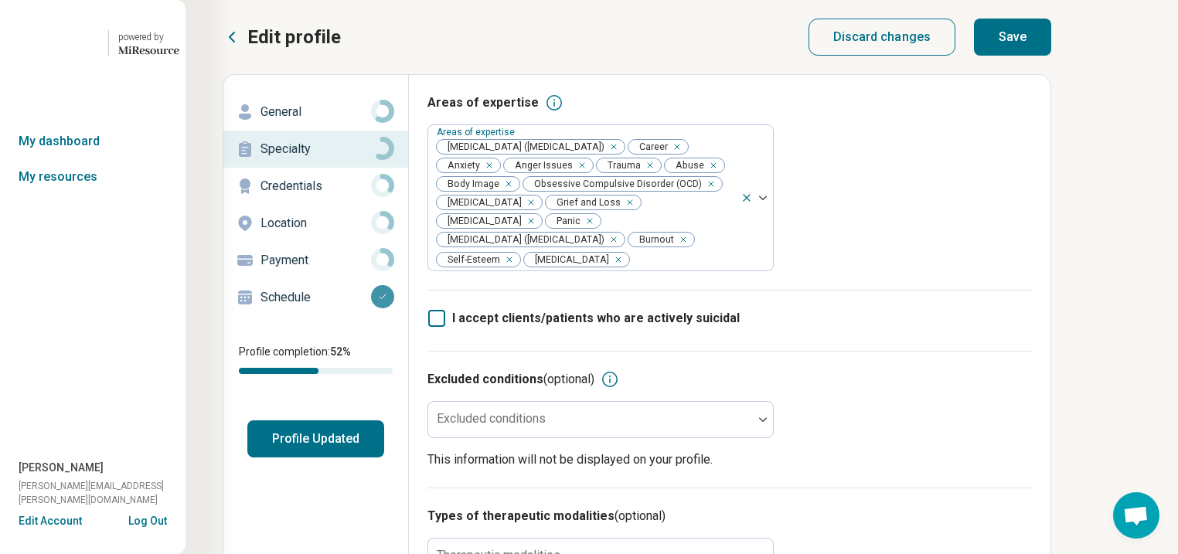
click at [1052, 42] on button "Save" at bounding box center [1012, 37] width 77 height 37
click at [377, 458] on button "Profile Updated" at bounding box center [315, 439] width 137 height 37
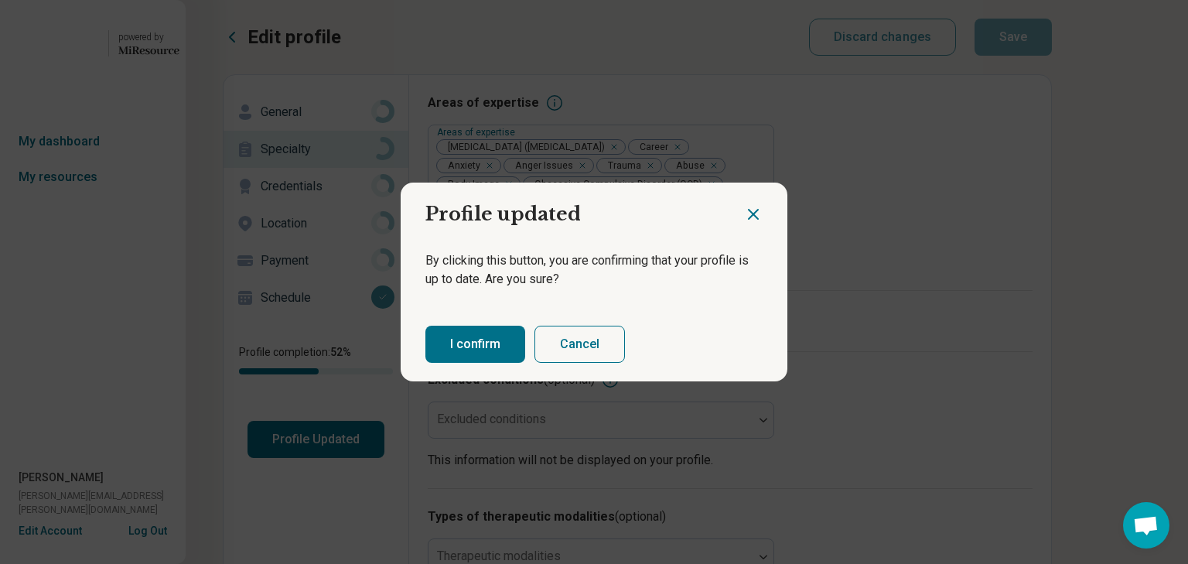
click at [500, 363] on button "I confirm" at bounding box center [475, 344] width 100 height 37
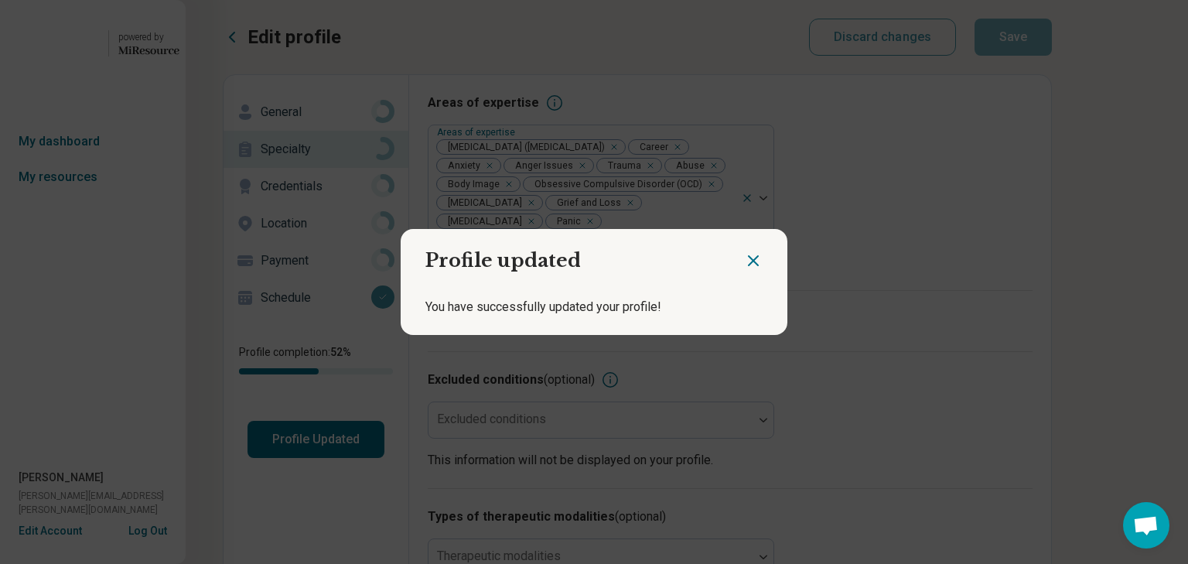
click at [749, 256] on icon "Close dialog" at bounding box center [753, 260] width 9 height 9
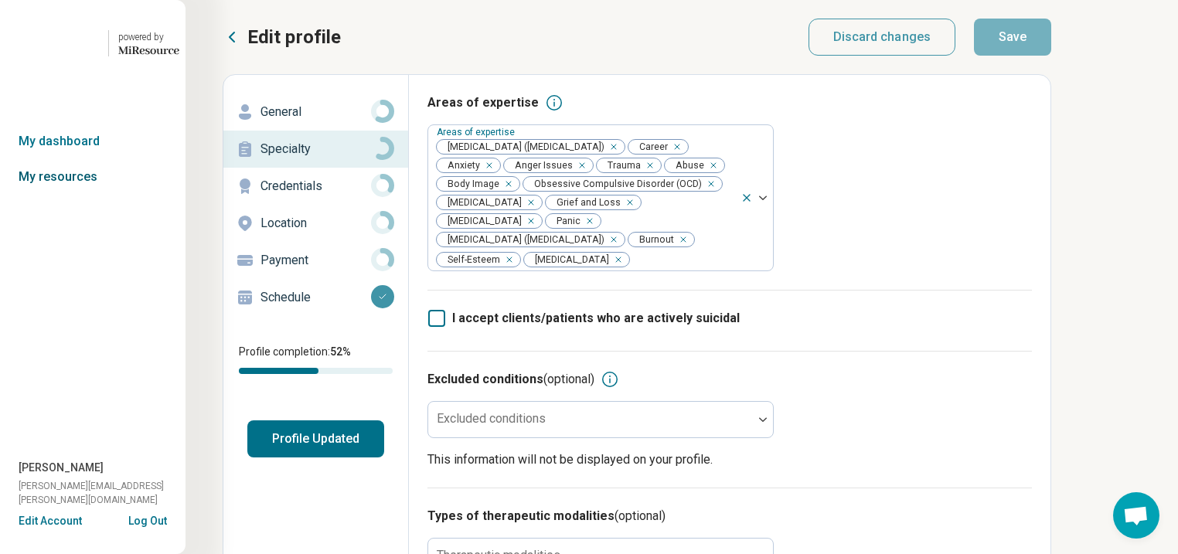
click at [72, 195] on link "My resources" at bounding box center [93, 177] width 186 height 36
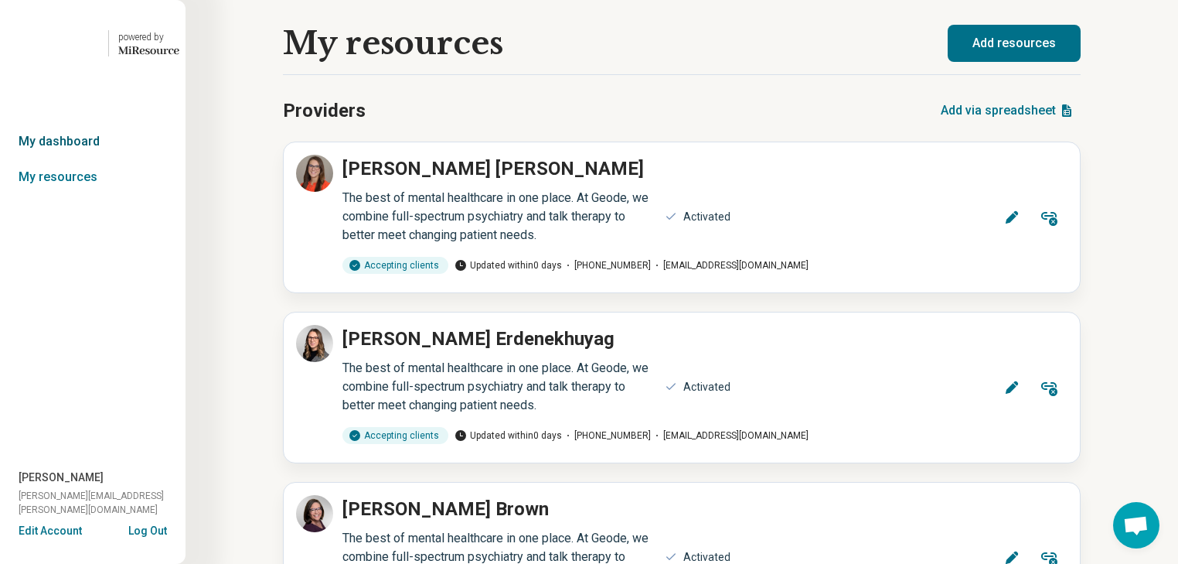
click at [70, 159] on link "My dashboard" at bounding box center [93, 142] width 186 height 36
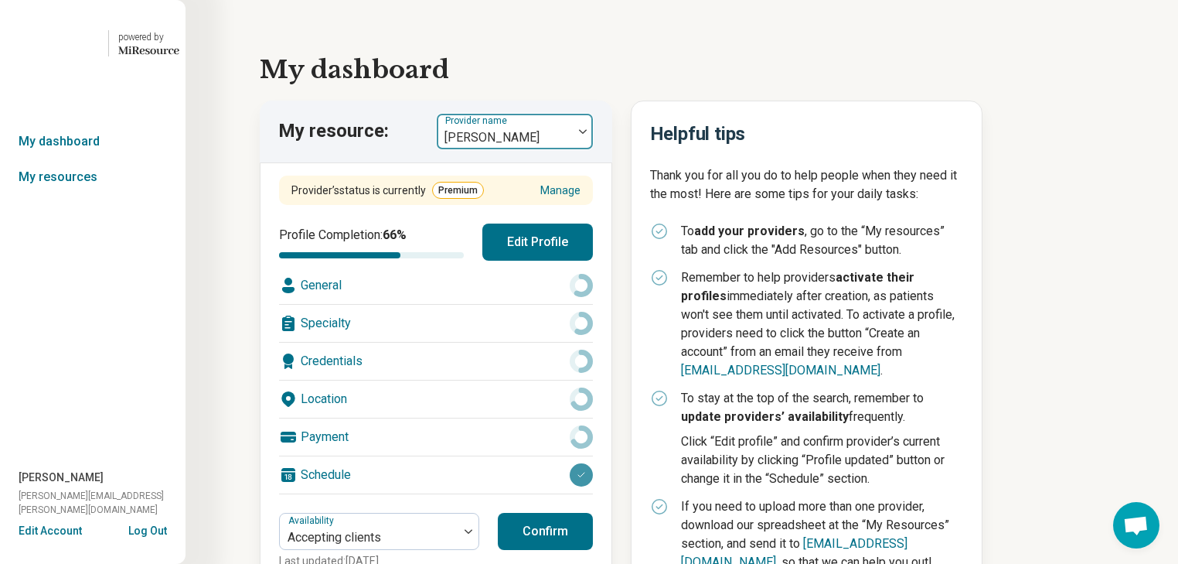
click at [593, 149] on div at bounding box center [583, 132] width 20 height 36
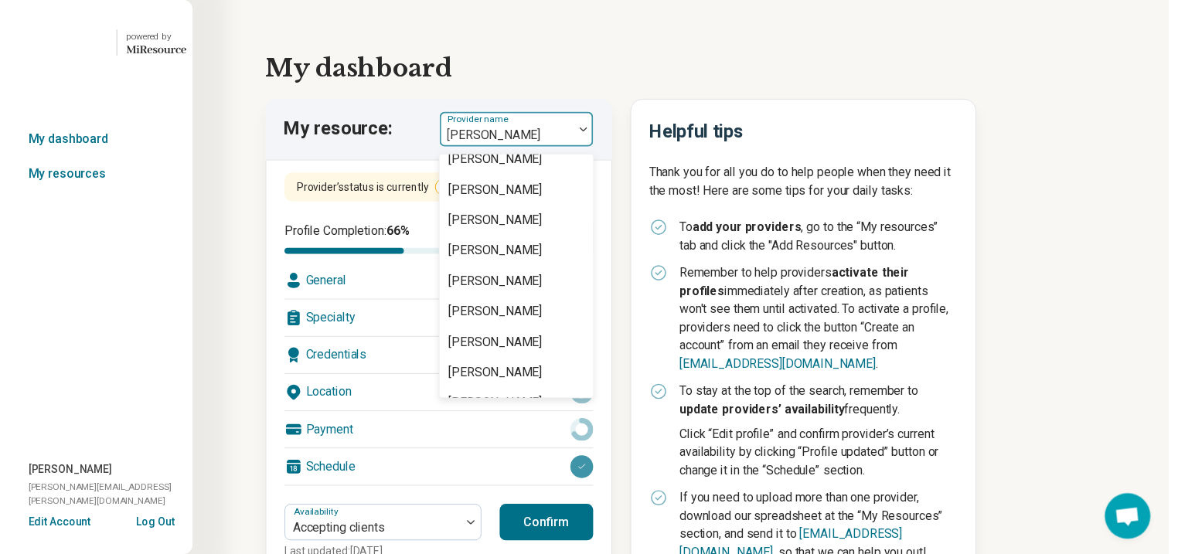
scroll to position [1299, 0]
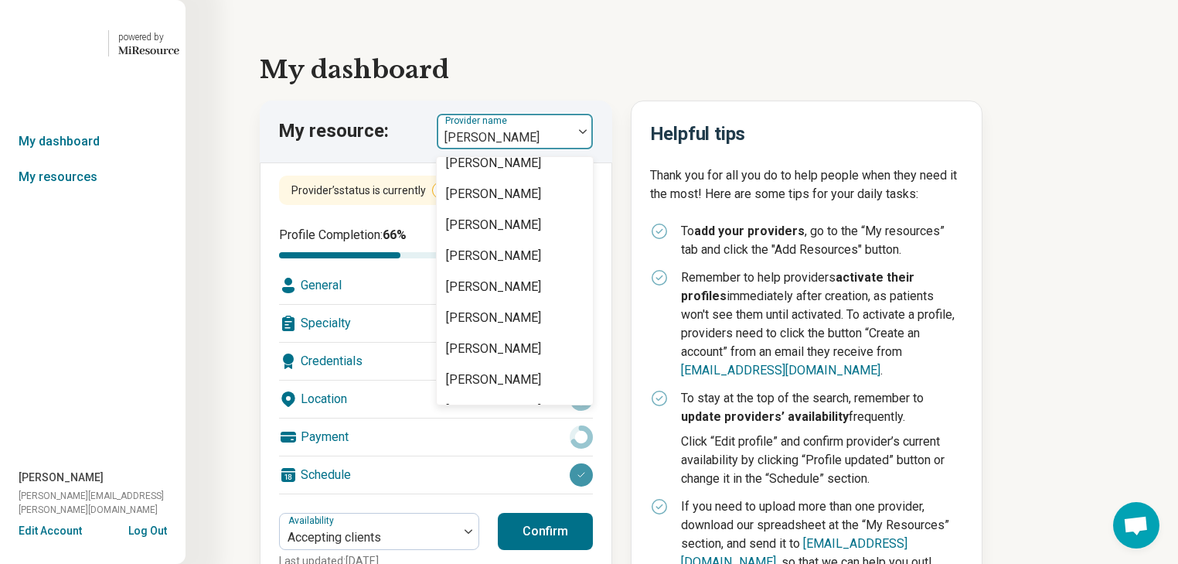
click at [541, 61] on div "[PERSON_NAME]" at bounding box center [493, 52] width 95 height 19
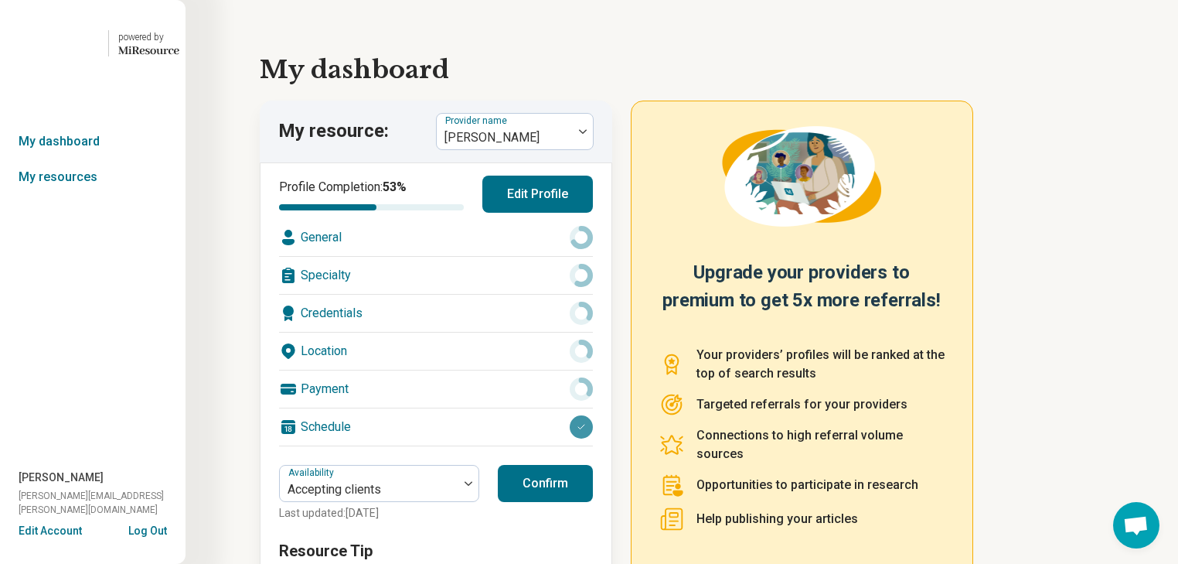
click at [472, 256] on div "General" at bounding box center [436, 237] width 314 height 37
type textarea "*"
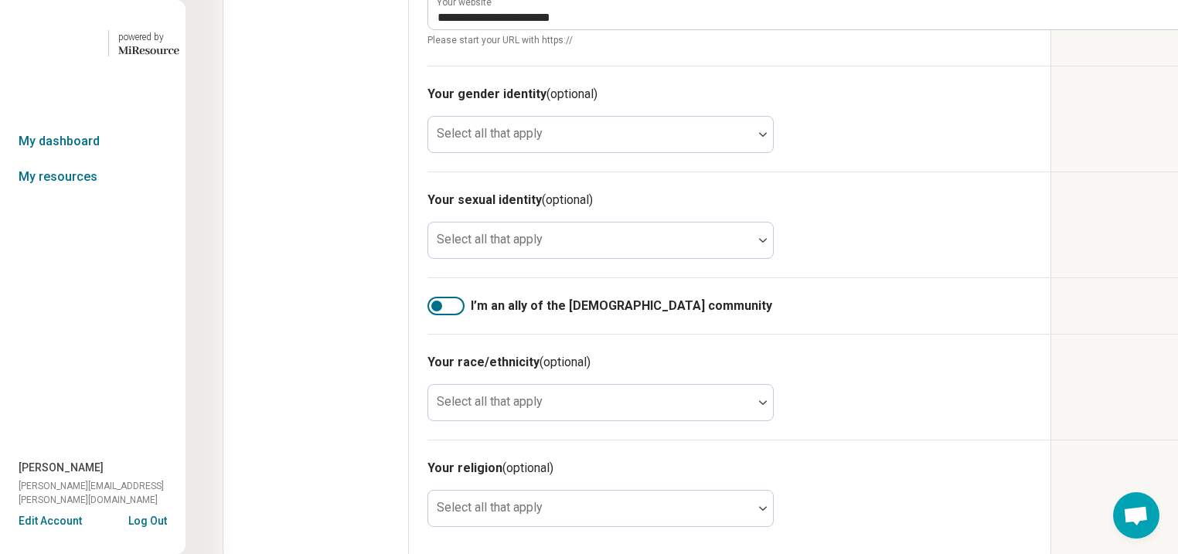
scroll to position [1052, 0]
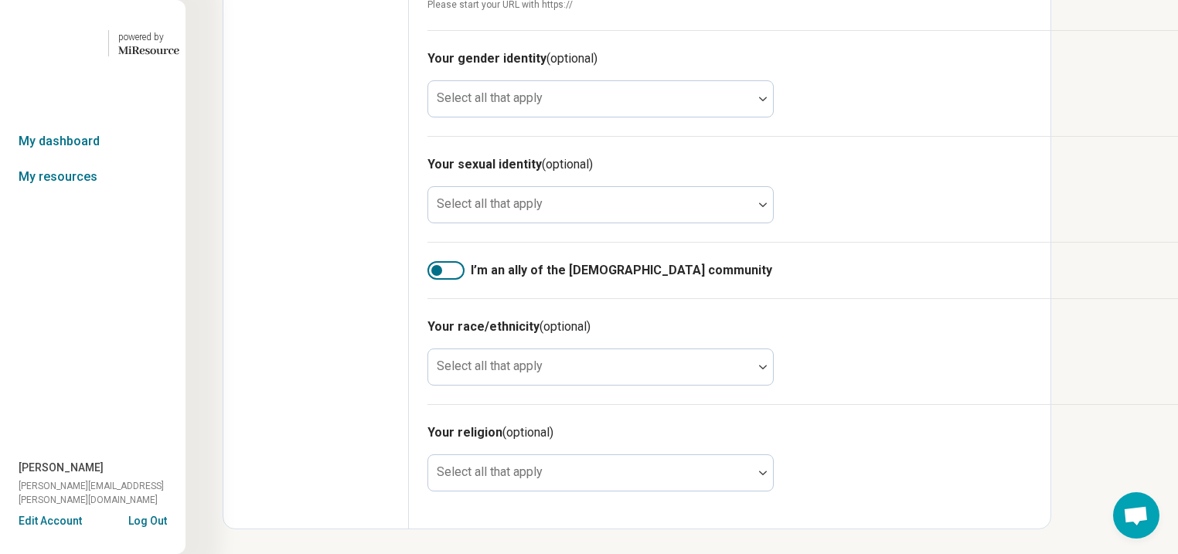
type input "**********"
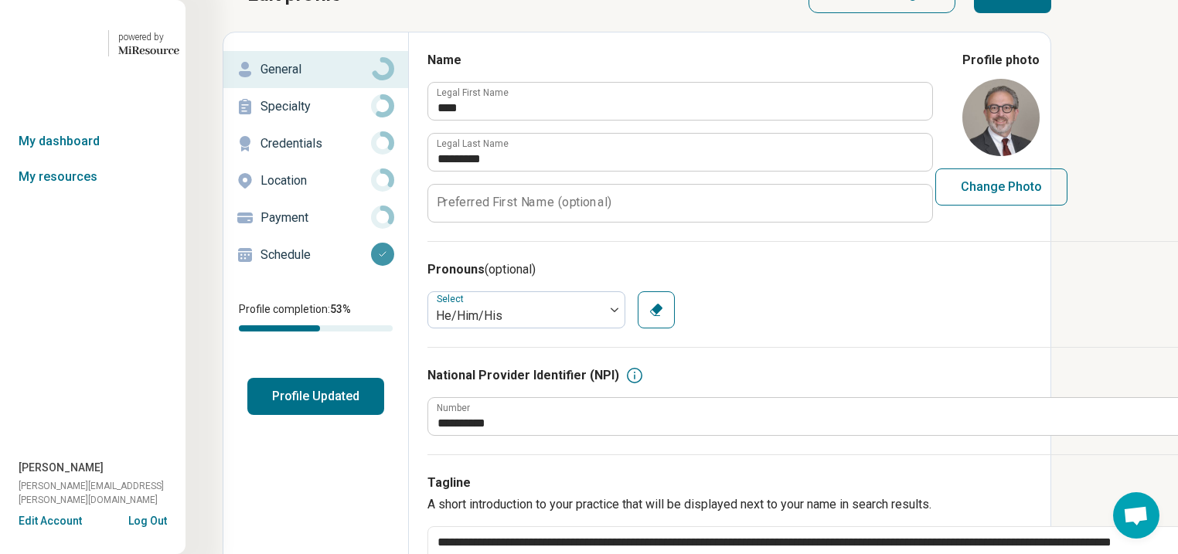
scroll to position [0, 0]
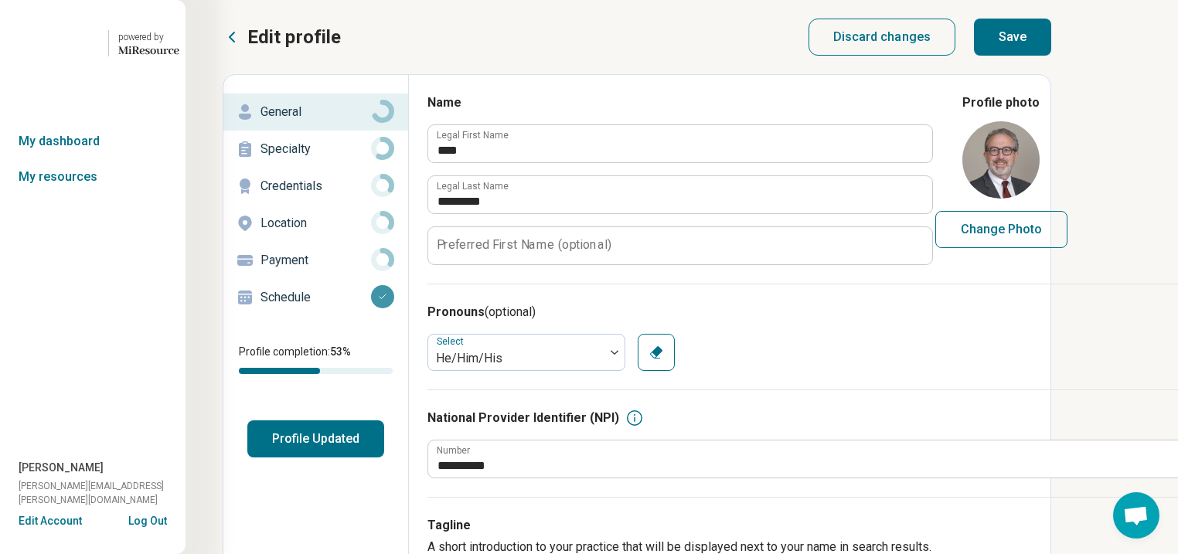
click at [1052, 44] on button "Save" at bounding box center [1012, 37] width 77 height 37
click at [325, 159] on p "Specialty" at bounding box center [316, 149] width 111 height 19
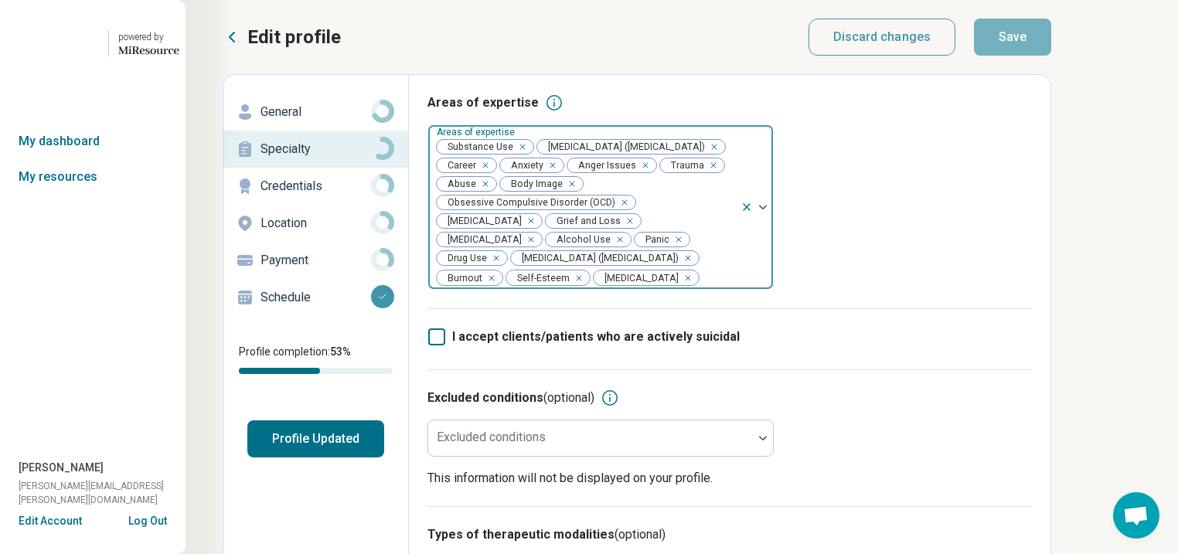
click at [529, 156] on div "Remove [object Object]" at bounding box center [519, 147] width 19 height 19
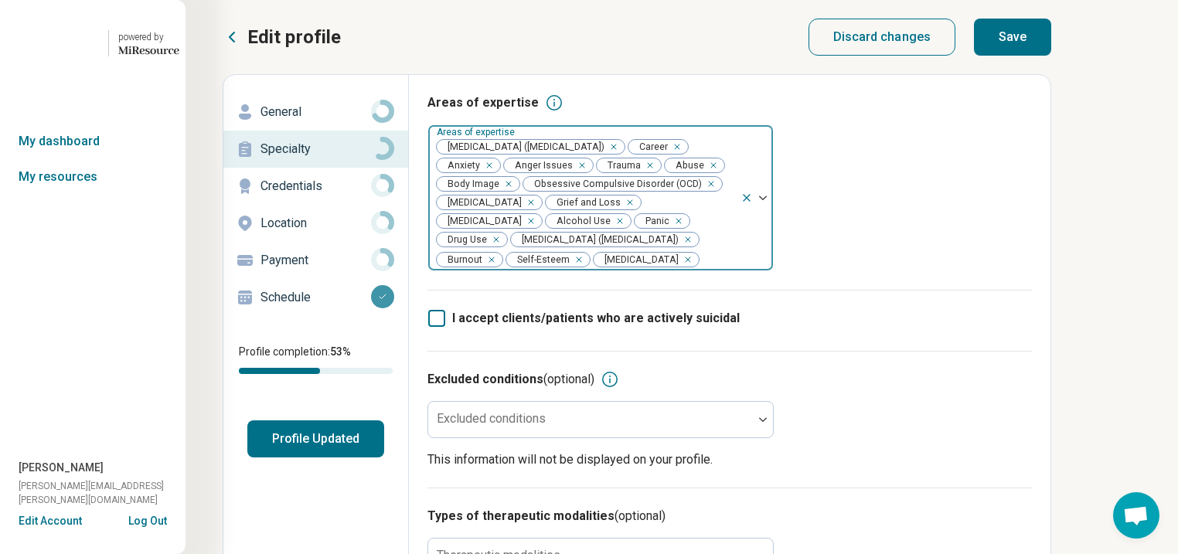
click at [608, 230] on div "Remove [object Object]" at bounding box center [617, 221] width 19 height 19
click at [653, 230] on div "Remove [object Object]" at bounding box center [662, 221] width 19 height 19
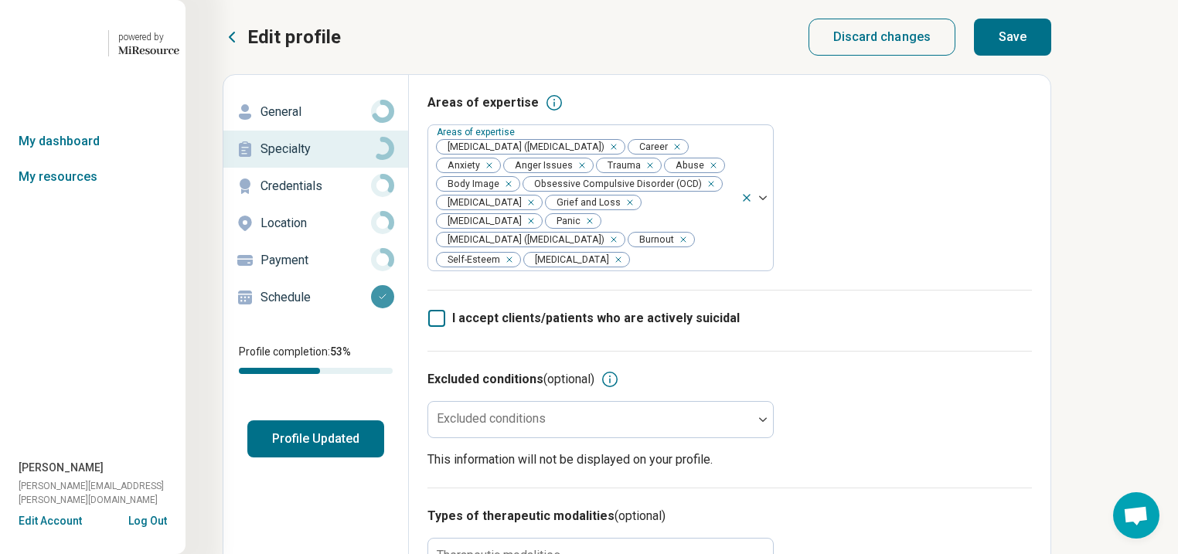
click at [1052, 56] on button "Save" at bounding box center [1012, 37] width 77 height 37
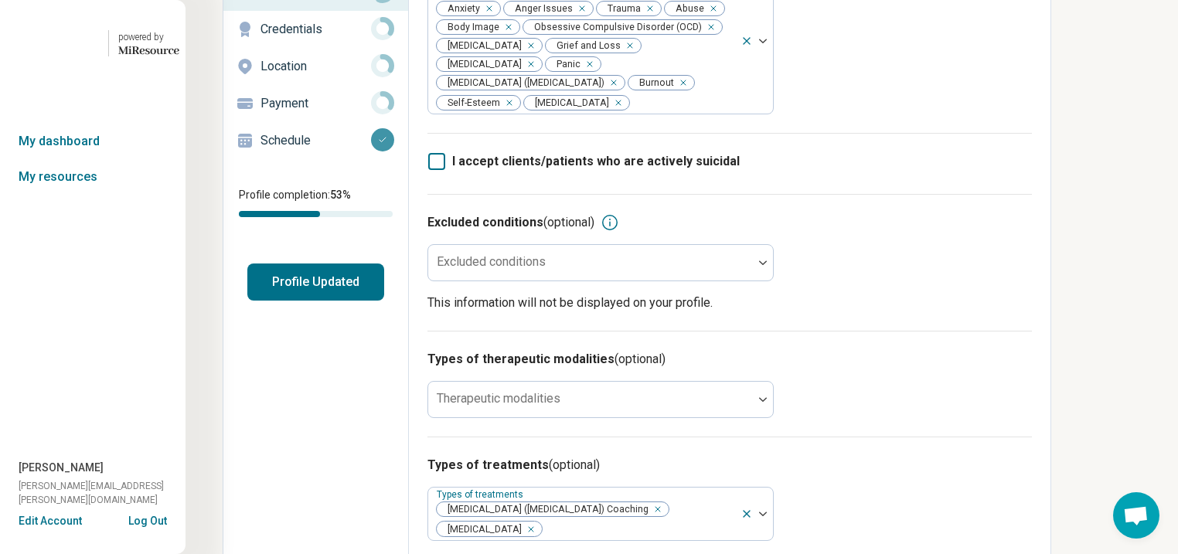
scroll to position [124, 0]
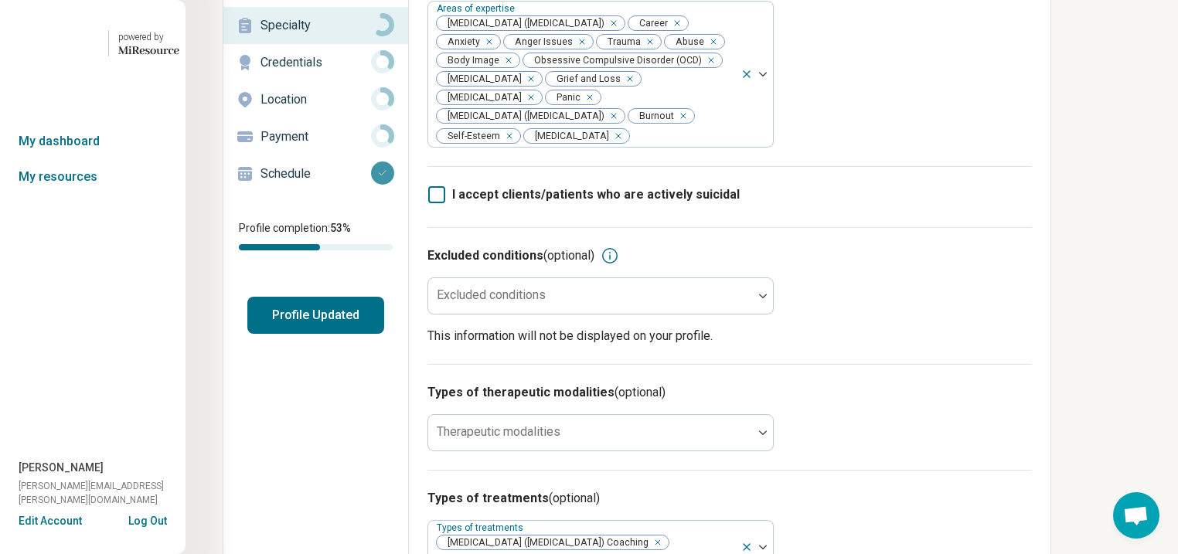
click at [333, 334] on button "Profile Updated" at bounding box center [315, 315] width 137 height 37
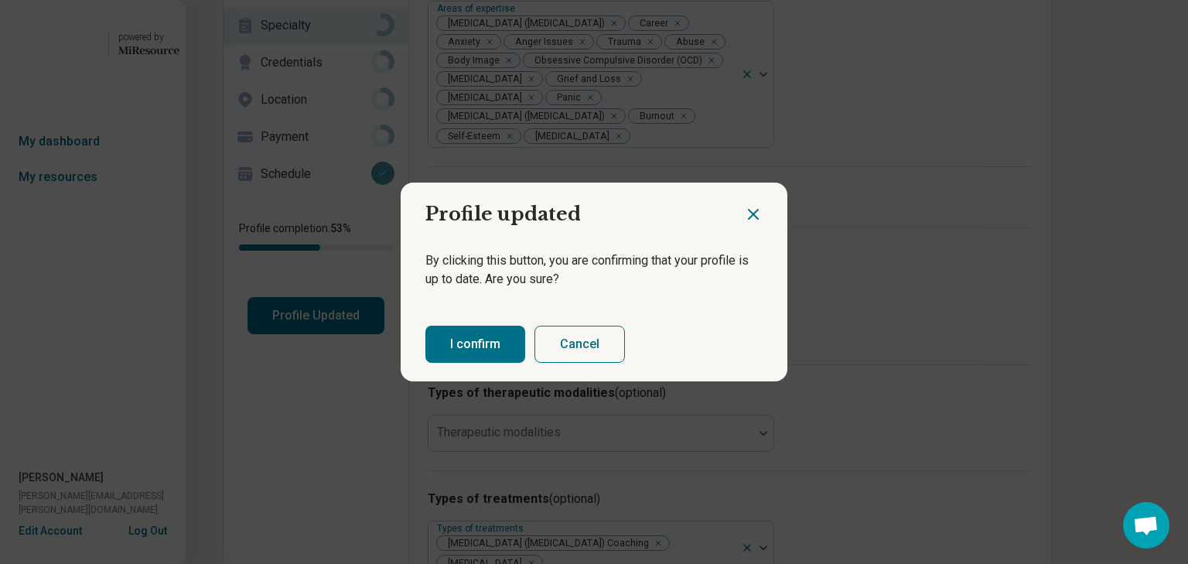
click at [492, 350] on button "I confirm" at bounding box center [475, 344] width 100 height 37
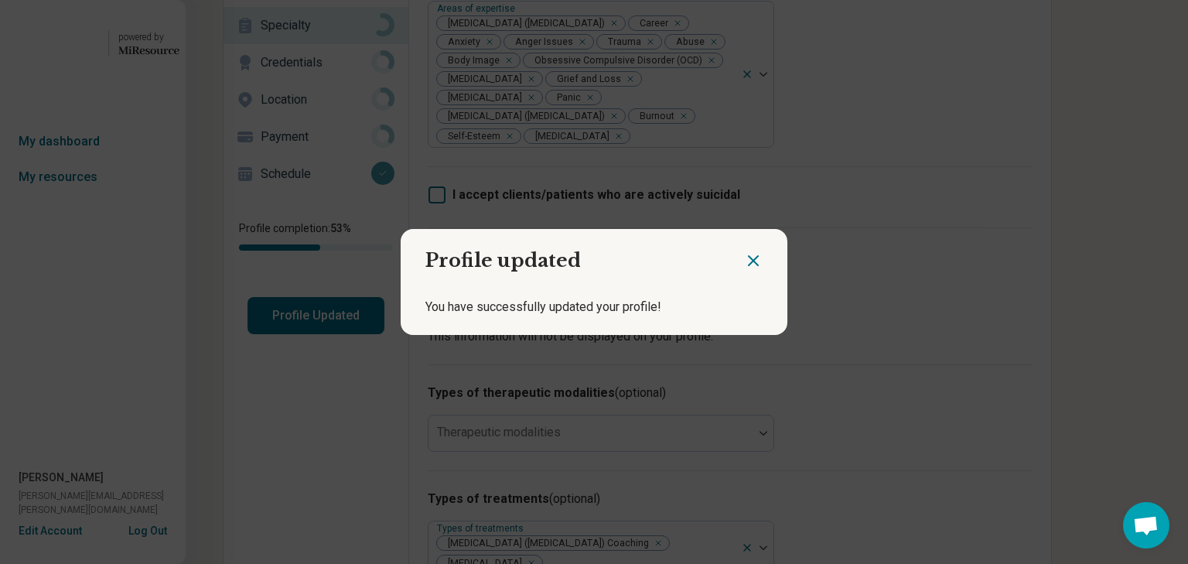
click at [745, 254] on icon "Close dialog" at bounding box center [753, 260] width 19 height 19
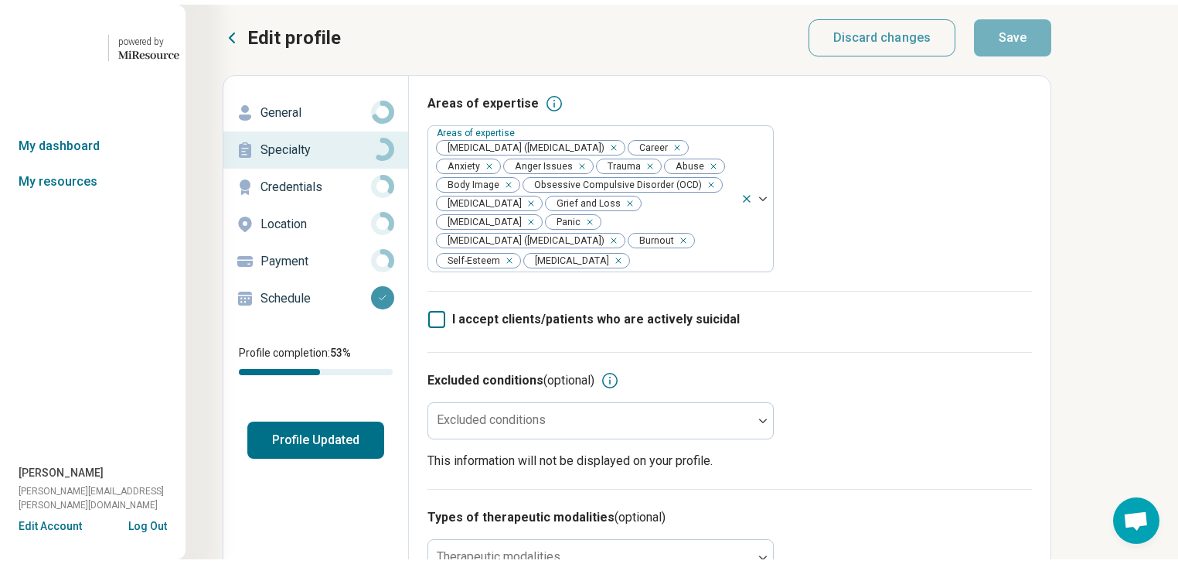
scroll to position [0, 0]
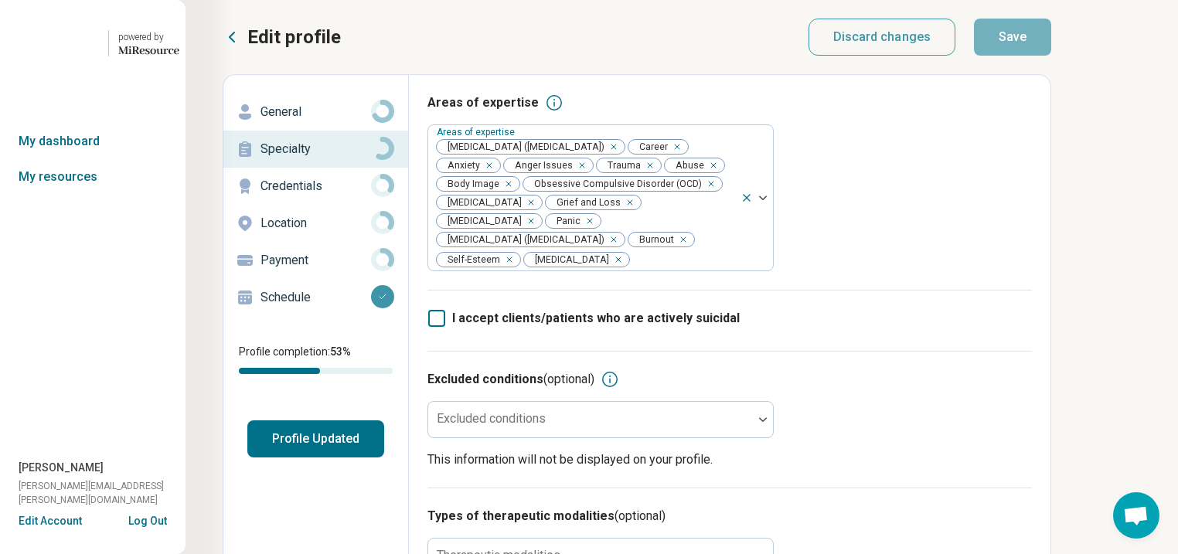
click at [322, 121] on p "General" at bounding box center [316, 112] width 111 height 19
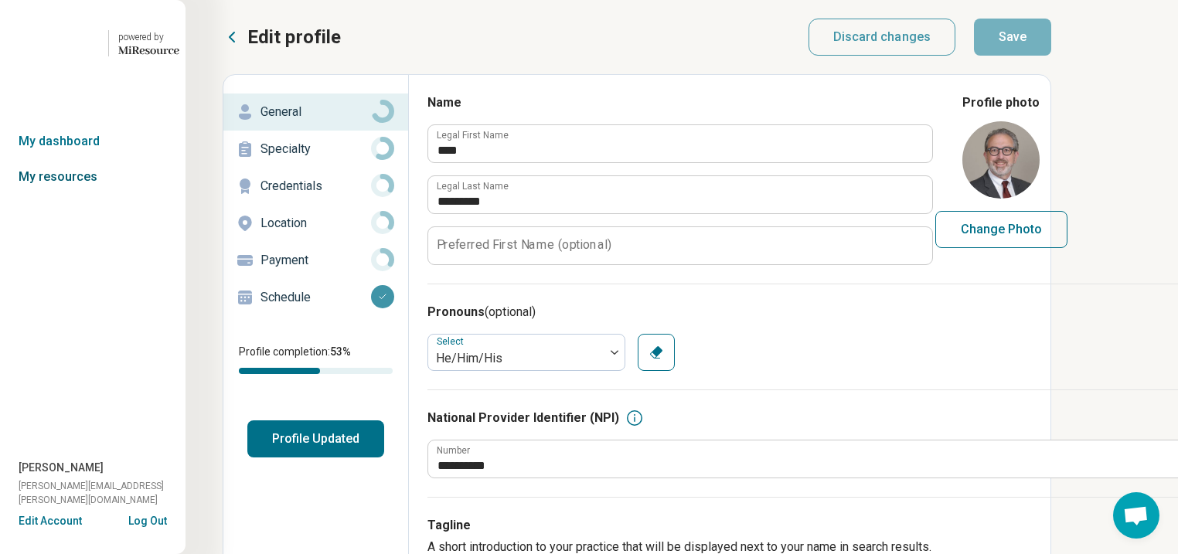
click at [64, 195] on link "My resources" at bounding box center [93, 177] width 186 height 36
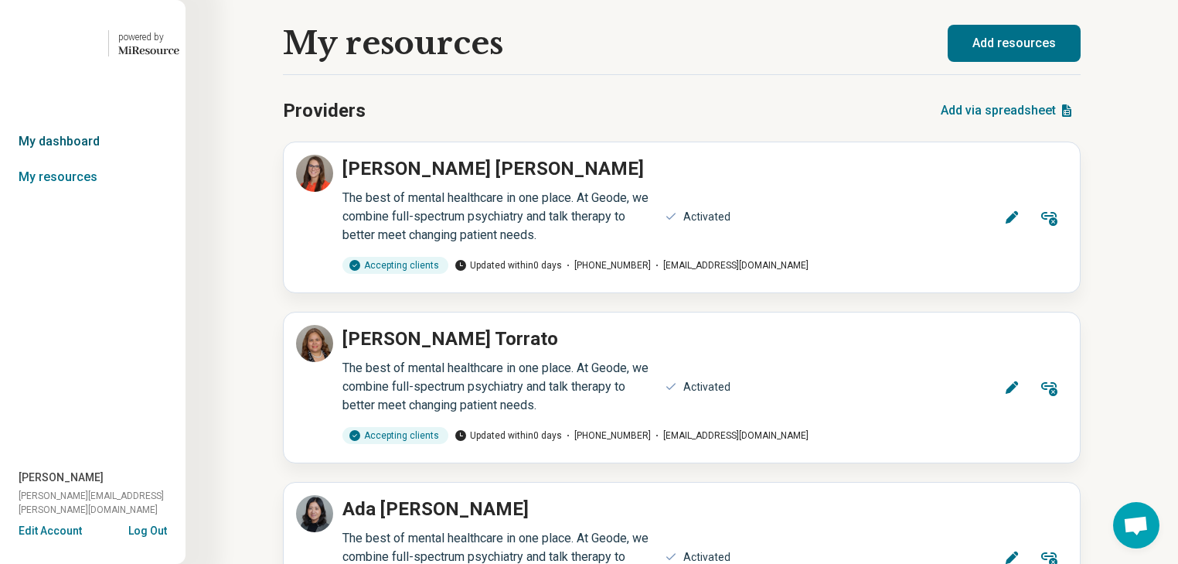
click at [74, 159] on link "My dashboard" at bounding box center [93, 142] width 186 height 36
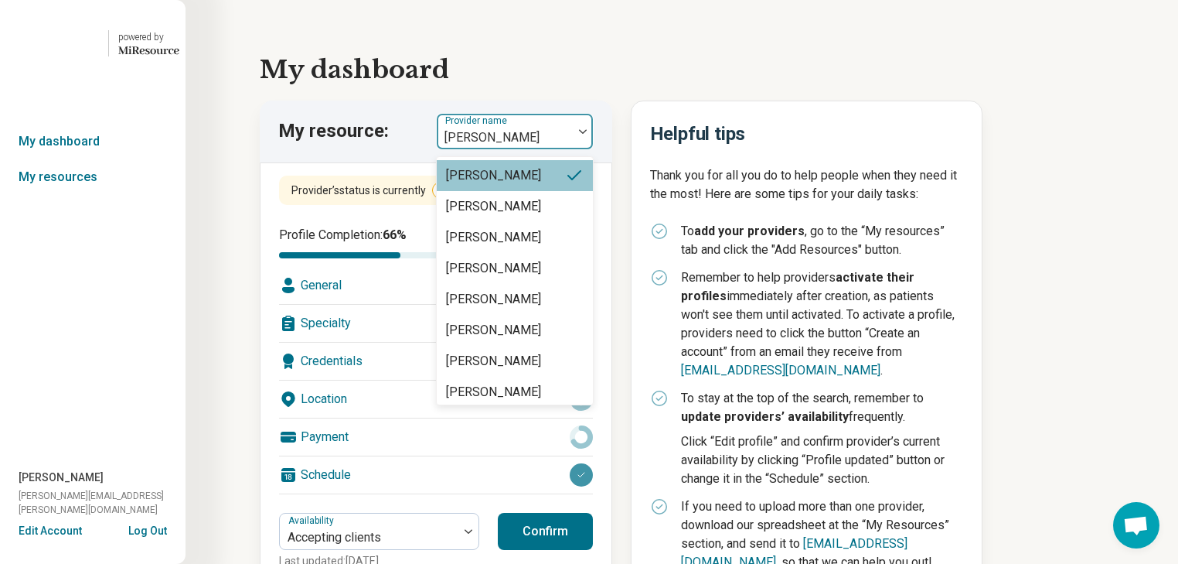
click at [589, 149] on div at bounding box center [583, 132] width 20 height 36
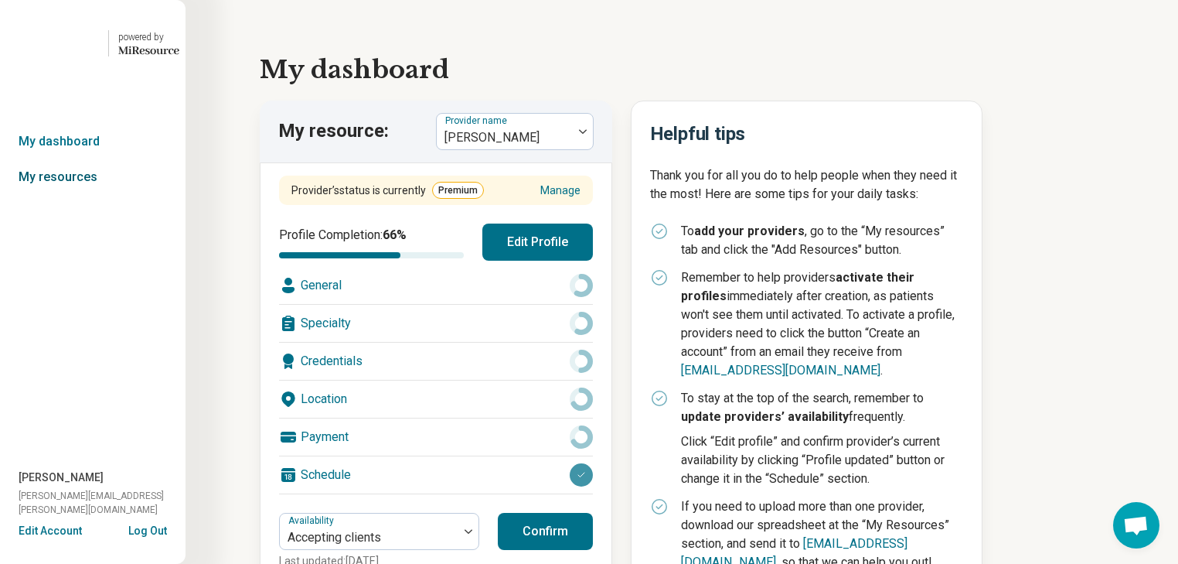
click at [68, 195] on link "My resources" at bounding box center [93, 177] width 186 height 36
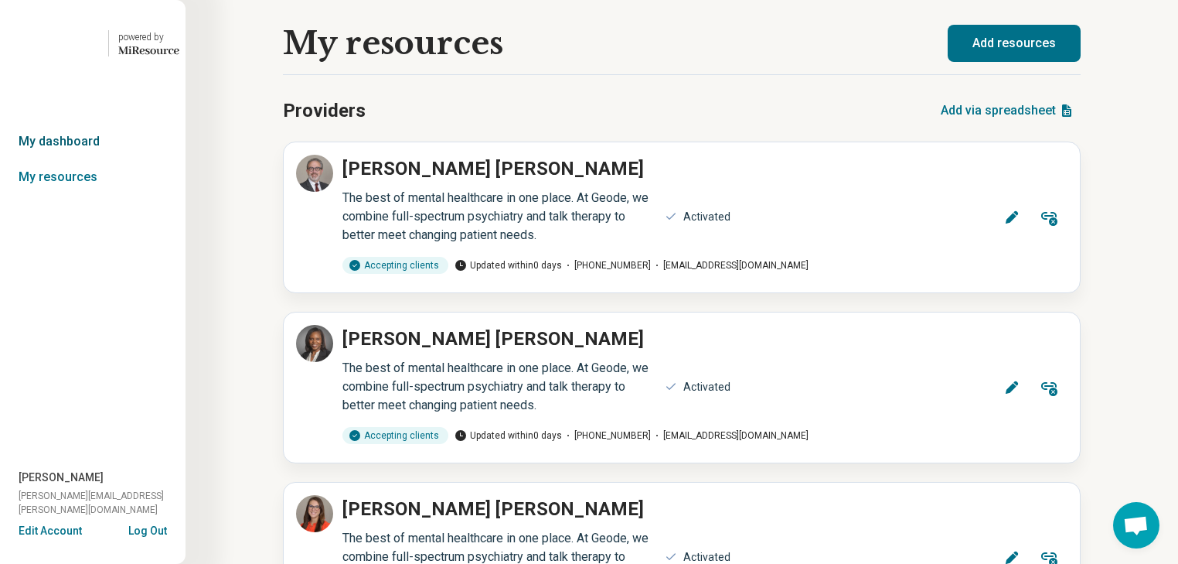
click at [77, 159] on link "My dashboard" at bounding box center [93, 142] width 186 height 36
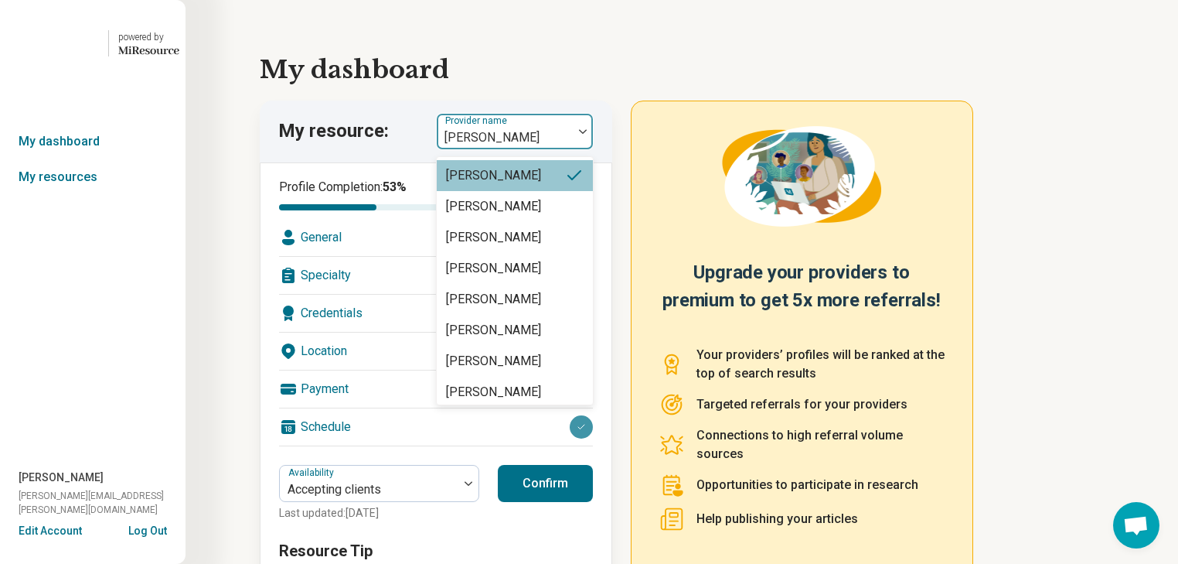
click at [587, 134] on img at bounding box center [583, 131] width 8 height 5
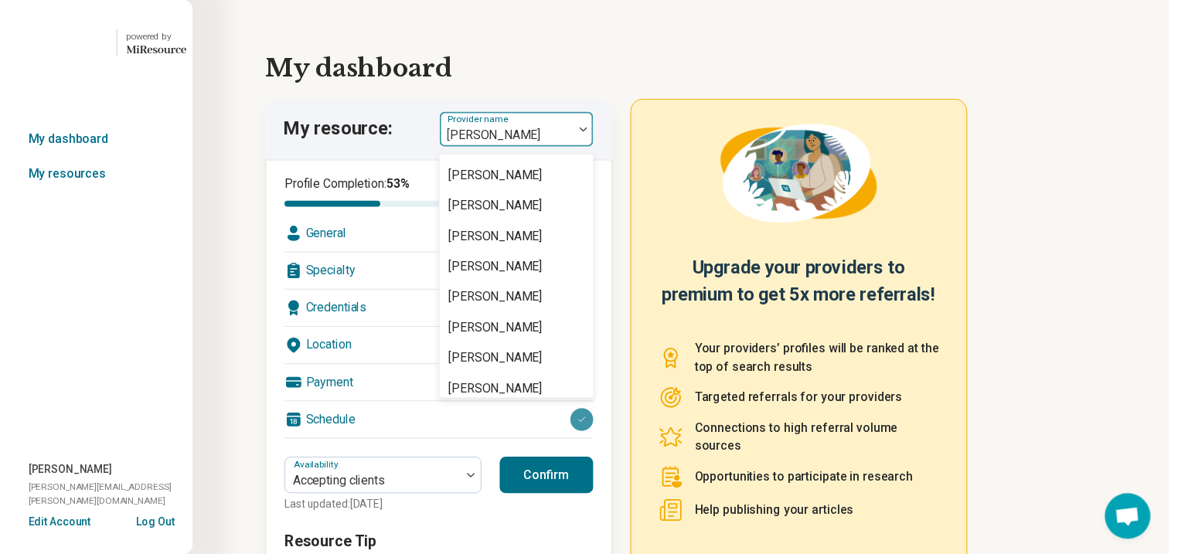
scroll to position [1438, 0]
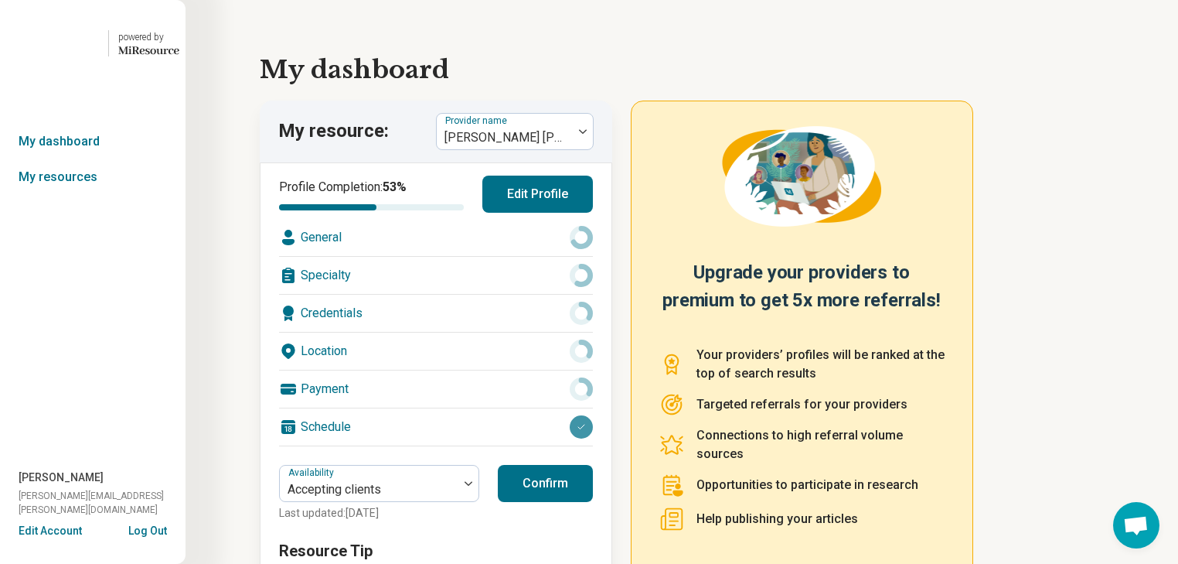
click at [375, 256] on div "General" at bounding box center [436, 237] width 314 height 37
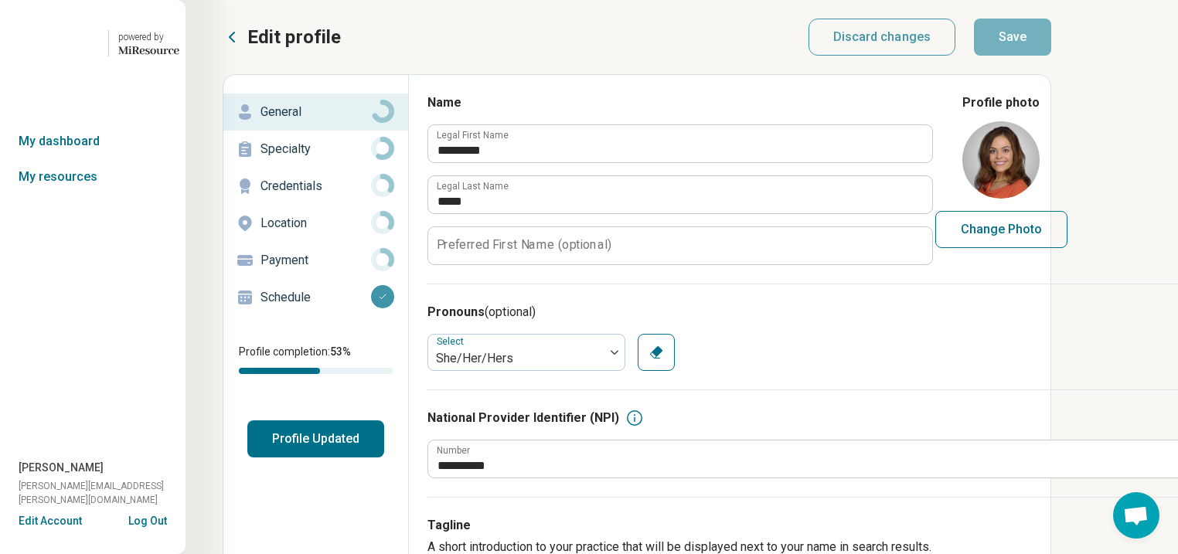
click at [326, 159] on p "Specialty" at bounding box center [316, 149] width 111 height 19
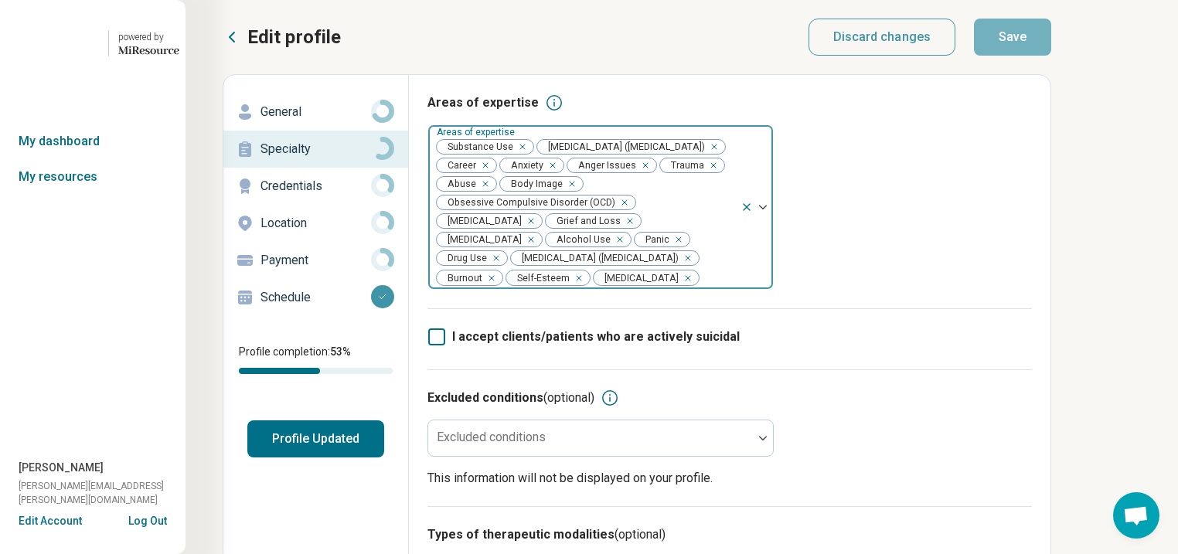
click at [529, 156] on div "Remove [object Object]" at bounding box center [519, 147] width 19 height 19
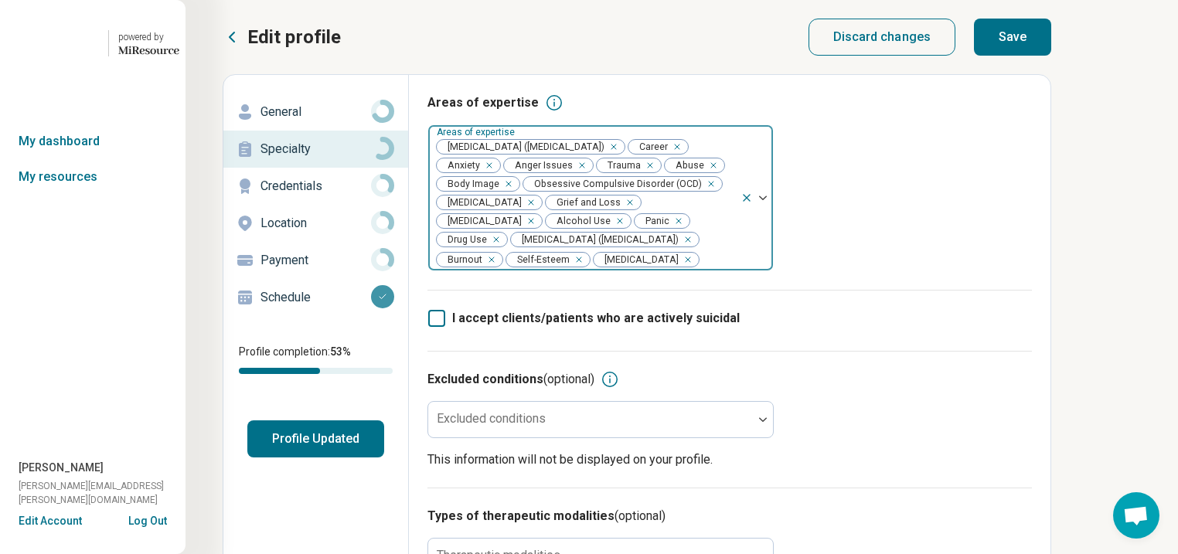
click at [608, 230] on div "Remove [object Object]" at bounding box center [617, 221] width 19 height 19
click at [656, 227] on icon "Remove [object Object]" at bounding box center [661, 221] width 11 height 11
click at [1052, 40] on button "Save" at bounding box center [1012, 37] width 77 height 37
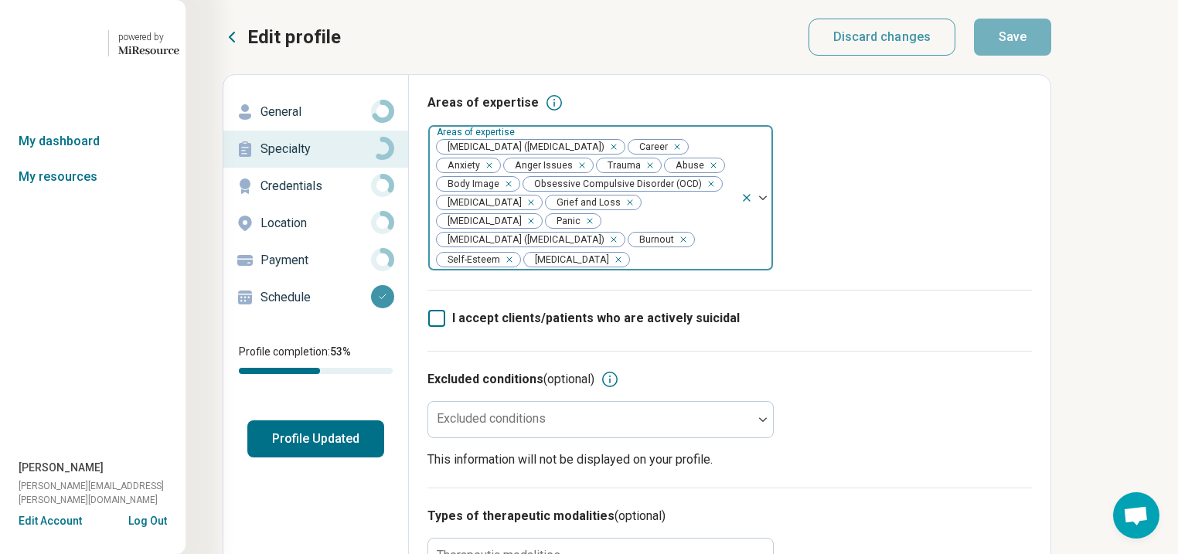
click at [371, 458] on button "Profile Updated" at bounding box center [315, 439] width 137 height 37
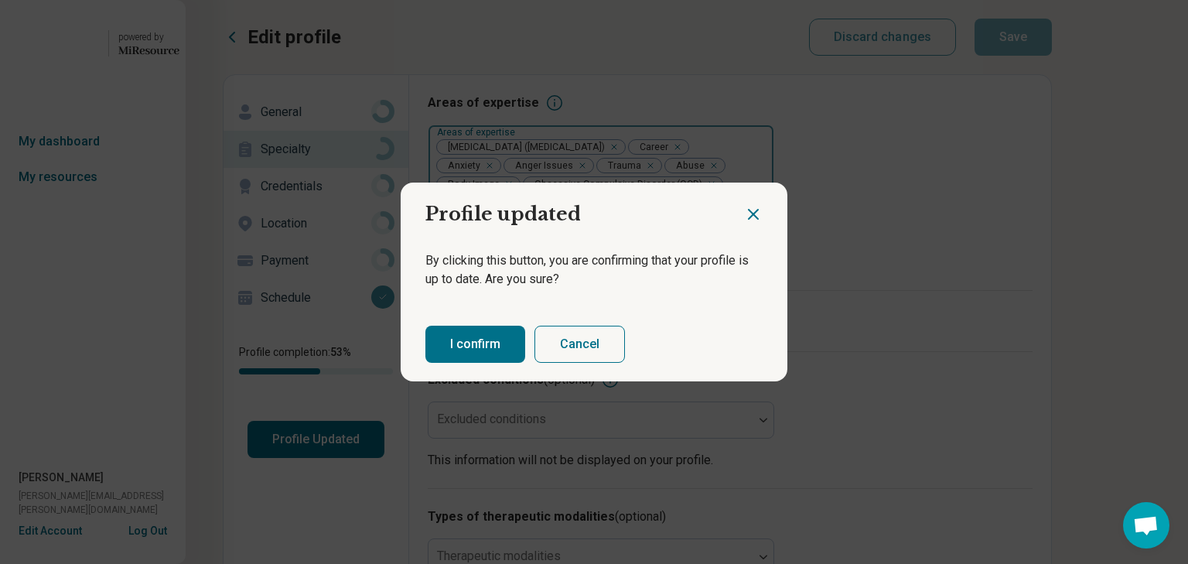
click at [486, 356] on button "I confirm" at bounding box center [475, 344] width 100 height 37
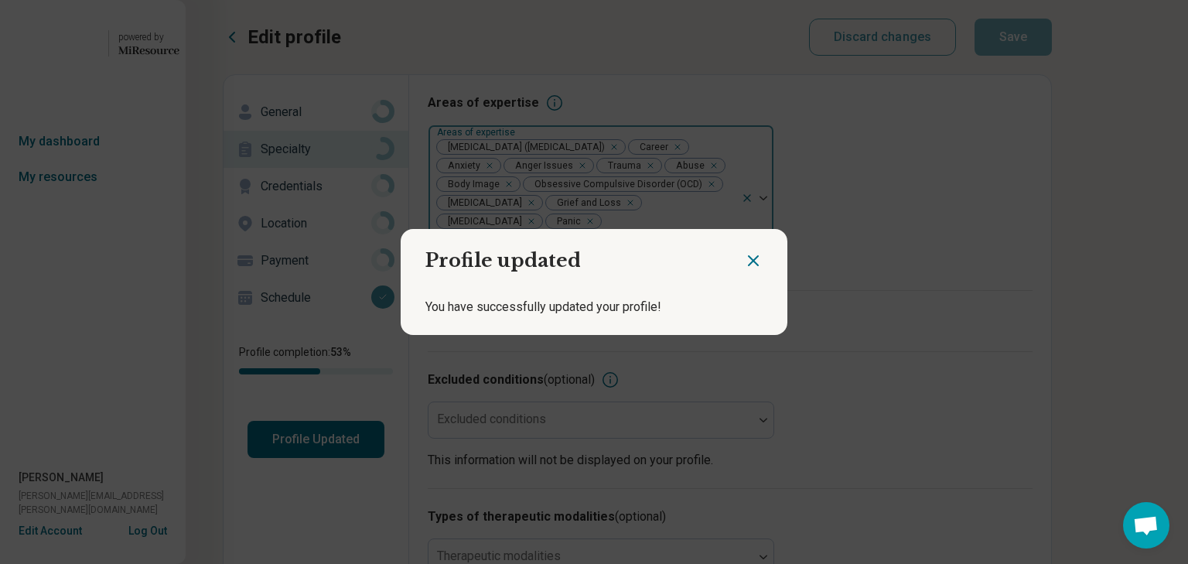
click at [745, 252] on icon "Close dialog" at bounding box center [753, 260] width 19 height 19
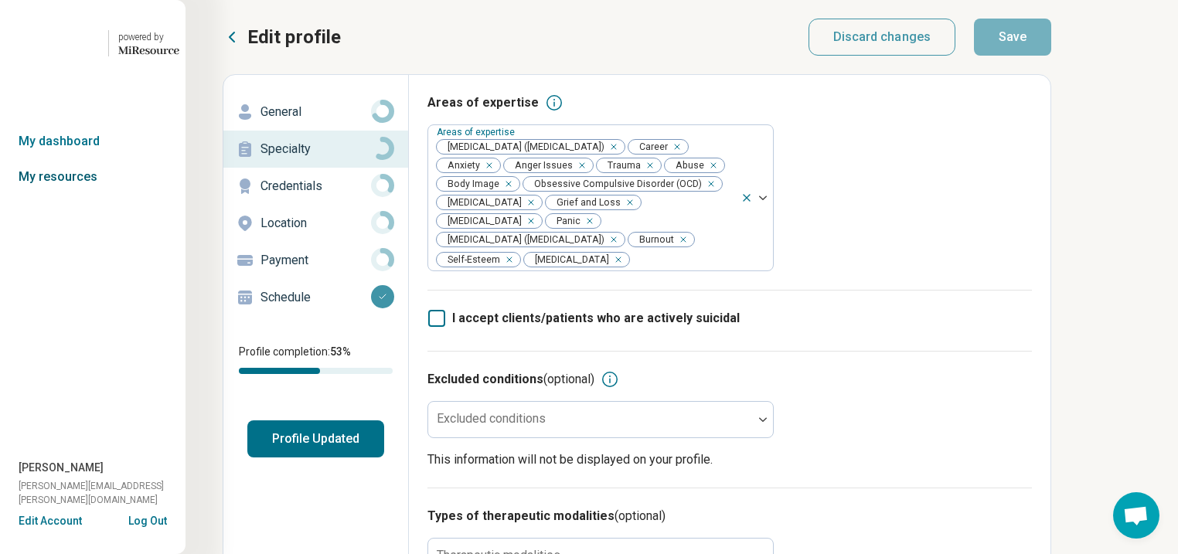
click at [77, 195] on link "My resources" at bounding box center [93, 177] width 186 height 36
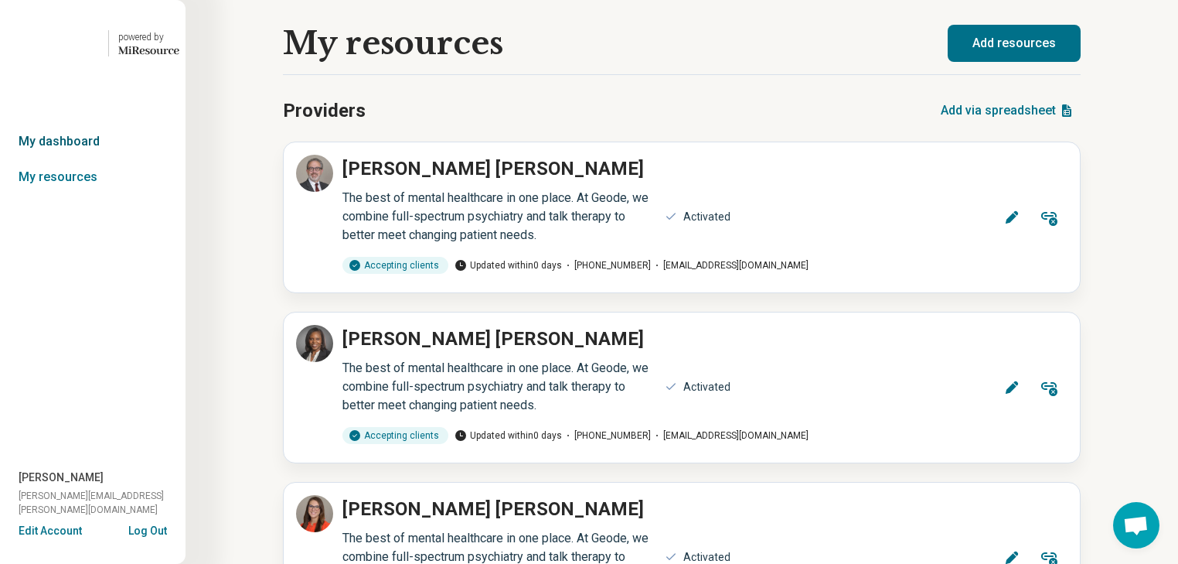
click at [68, 159] on link "My dashboard" at bounding box center [93, 142] width 186 height 36
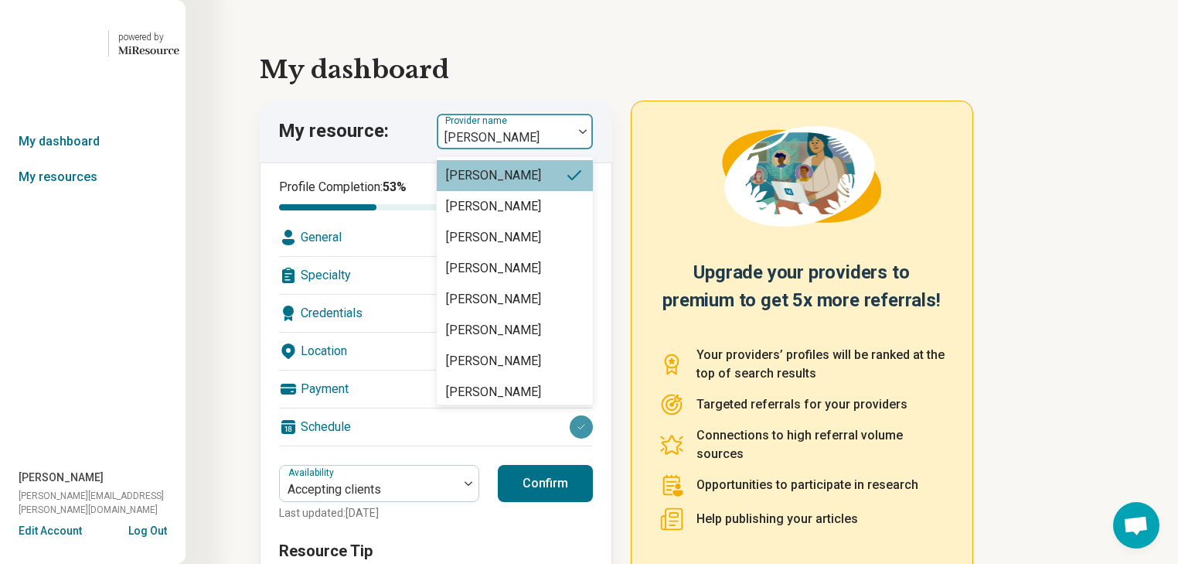
click at [593, 149] on div at bounding box center [583, 132] width 20 height 36
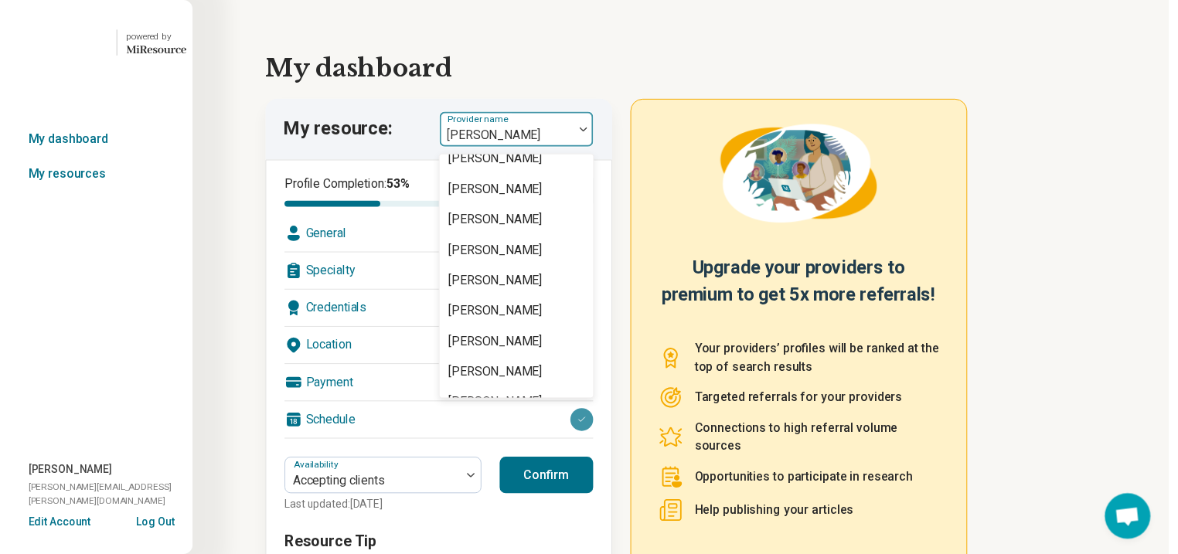
scroll to position [1423, 0]
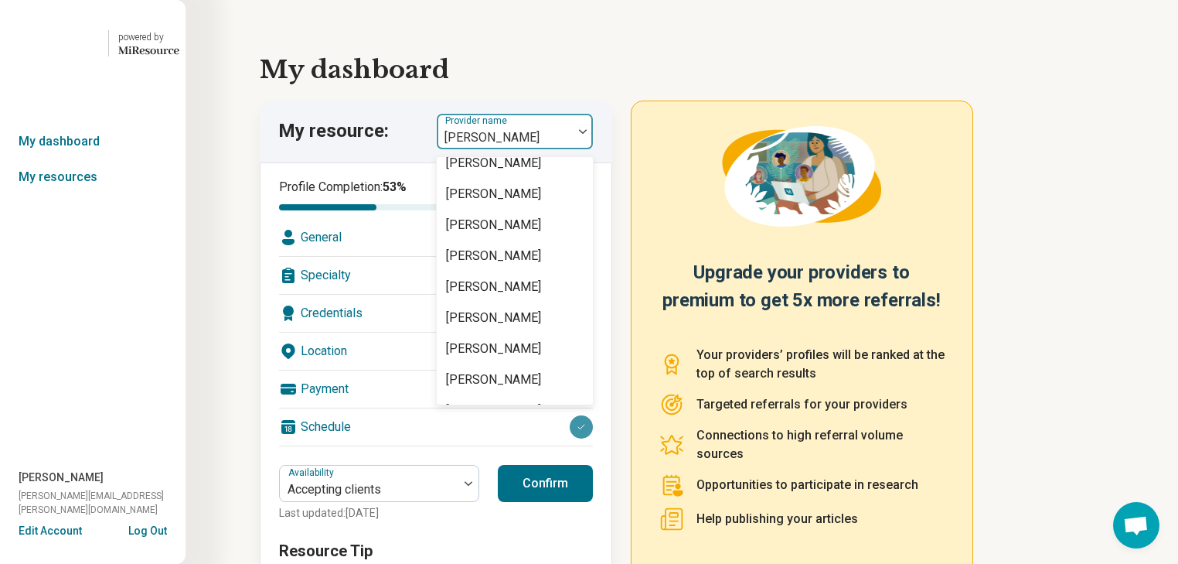
click at [541, 18] on div "[PERSON_NAME]" at bounding box center [493, 8] width 95 height 19
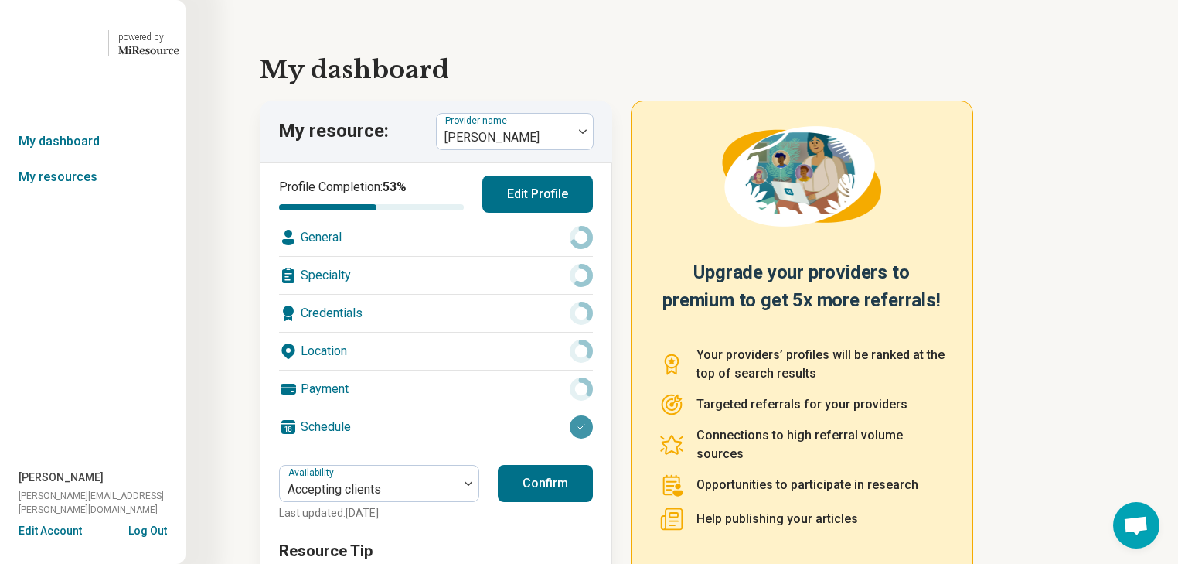
click at [391, 306] on div "Profile Completion: 53 % Edit Profile General Specialty Credentials Location Pa…" at bounding box center [436, 311] width 314 height 271
click at [433, 256] on div "General" at bounding box center [436, 237] width 314 height 37
type textarea "*"
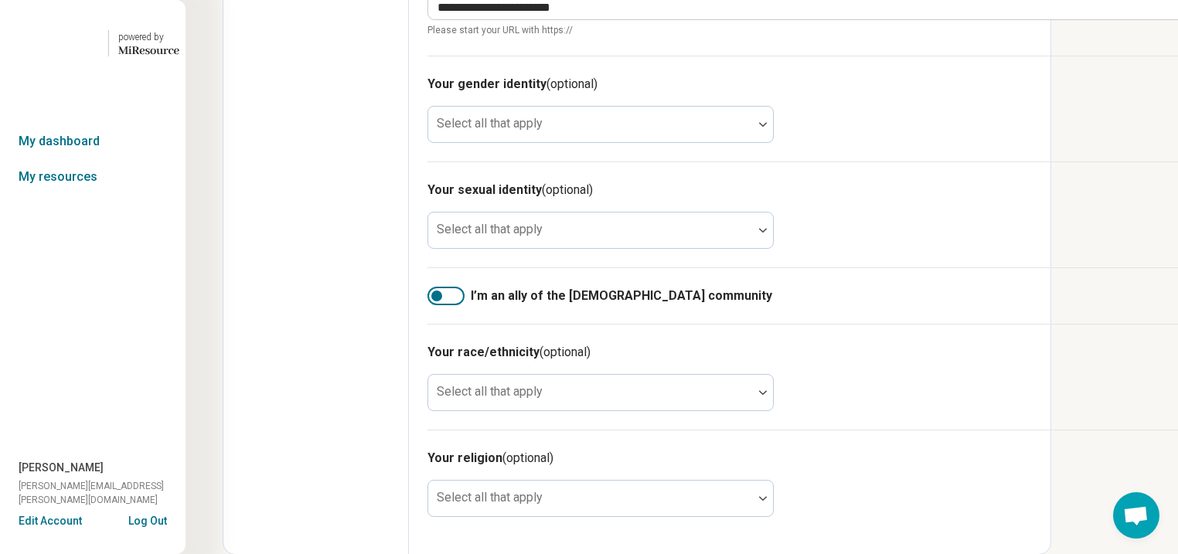
scroll to position [1052, 0]
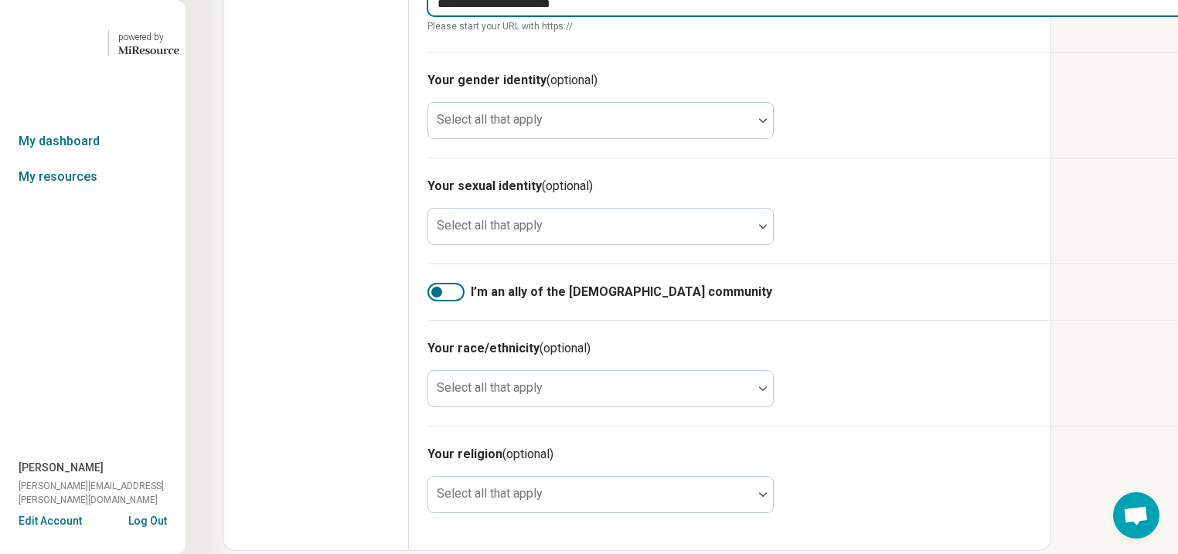
type input "**********"
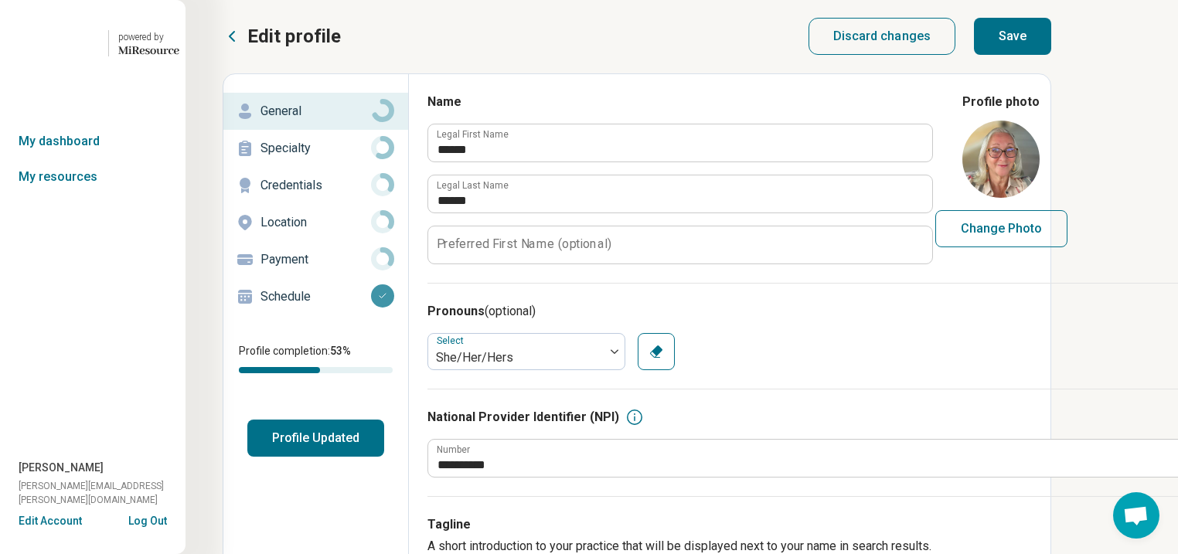
scroll to position [0, 0]
click at [1052, 51] on button "Save" at bounding box center [1012, 37] width 77 height 37
click at [307, 159] on p "Specialty" at bounding box center [316, 149] width 111 height 19
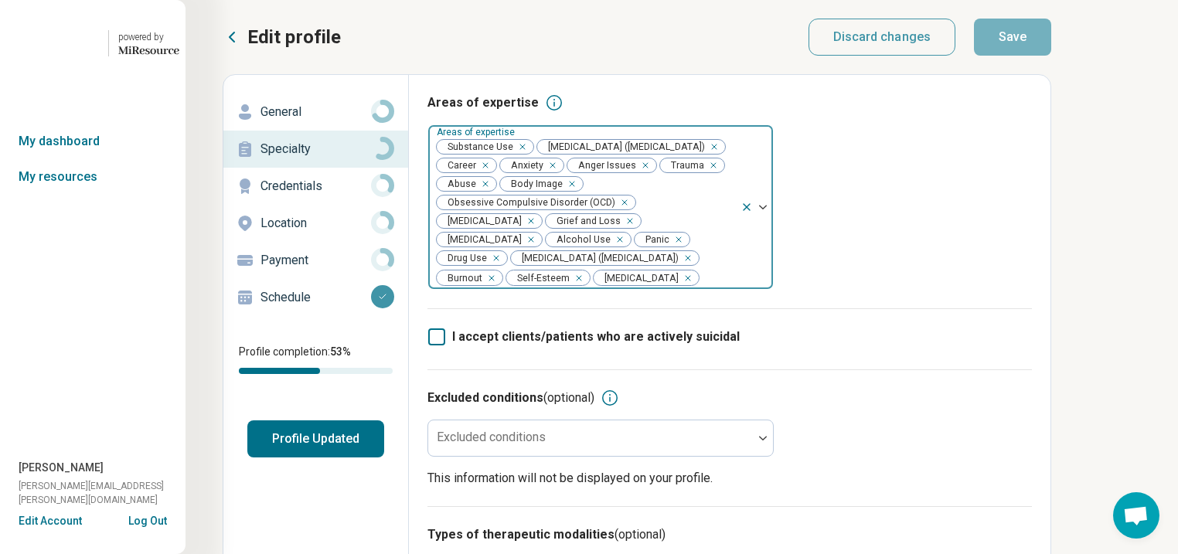
click at [529, 156] on div "Remove [object Object]" at bounding box center [519, 147] width 19 height 19
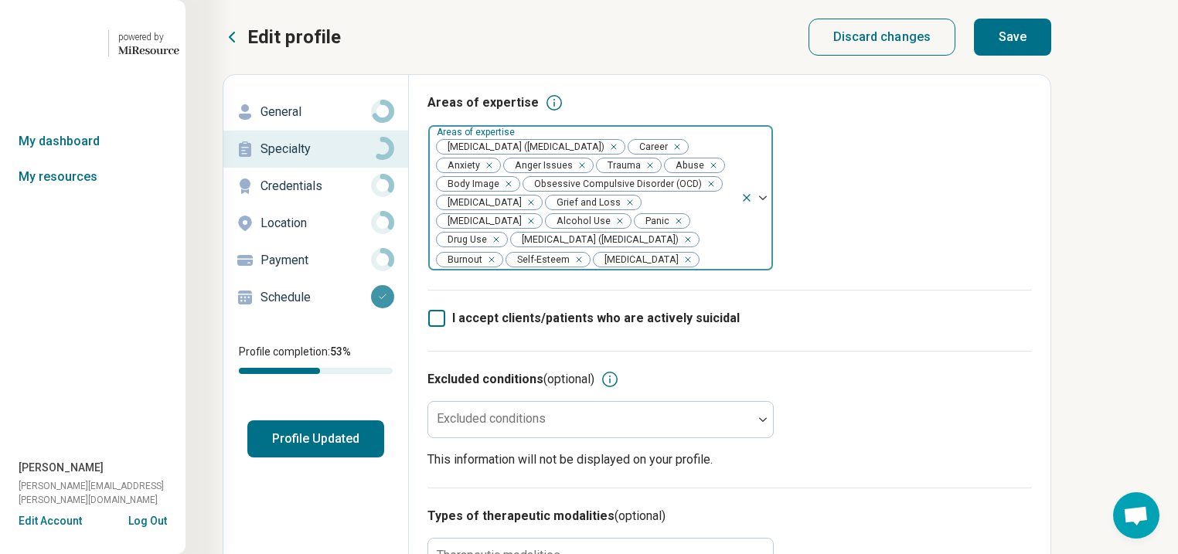
click at [608, 230] on div "Remove [object Object]" at bounding box center [617, 221] width 19 height 19
click at [653, 230] on div "Remove [object Object]" at bounding box center [662, 221] width 19 height 19
click at [1052, 50] on button "Save" at bounding box center [1012, 37] width 77 height 37
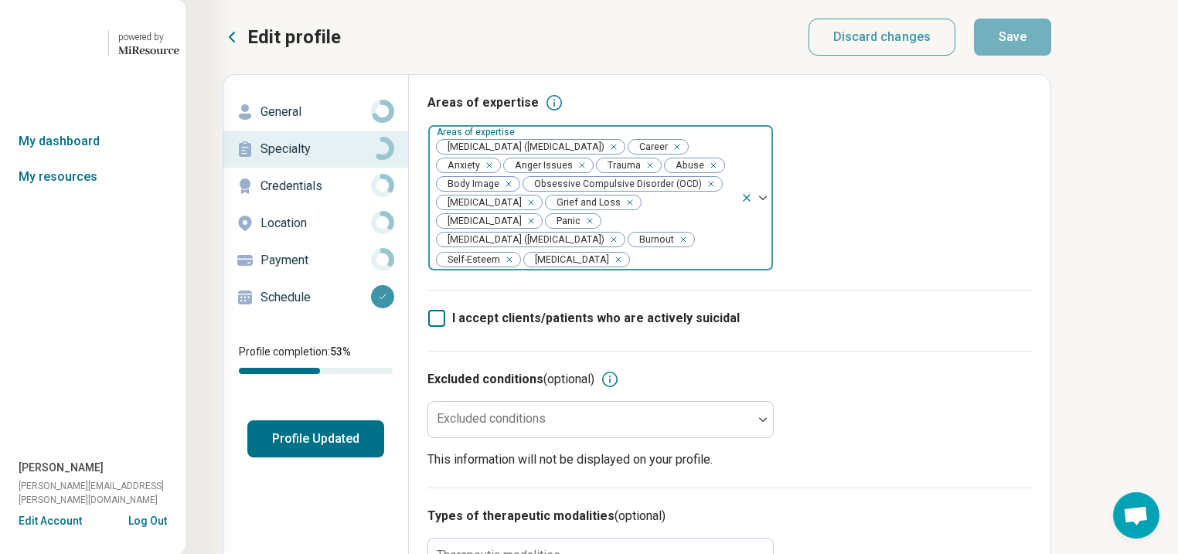
click at [384, 458] on button "Profile Updated" at bounding box center [315, 439] width 137 height 37
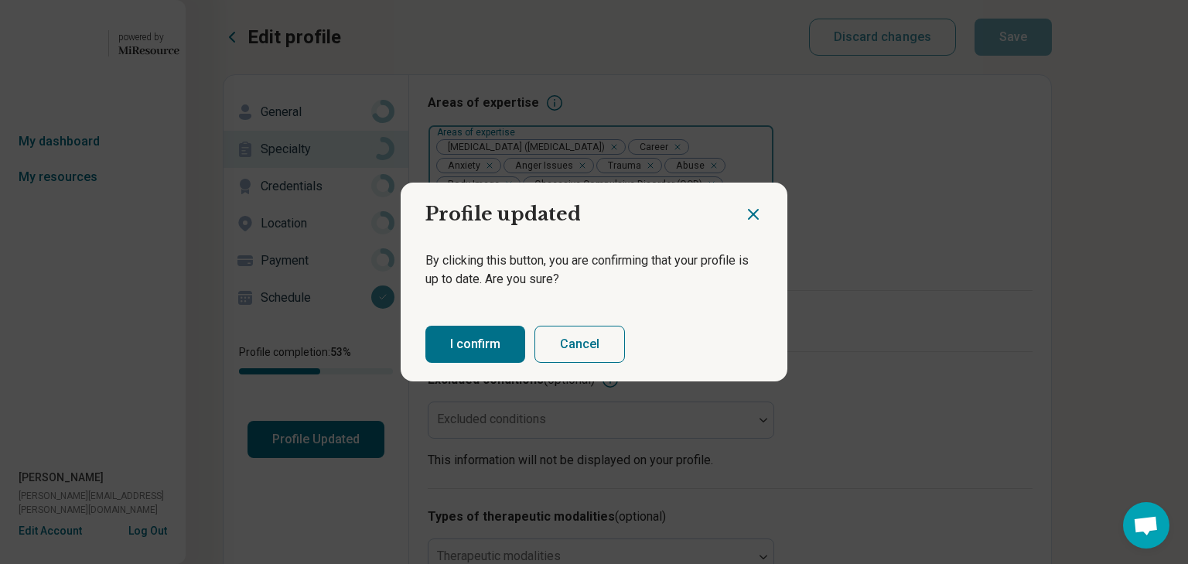
click at [483, 356] on button "I confirm" at bounding box center [475, 344] width 100 height 37
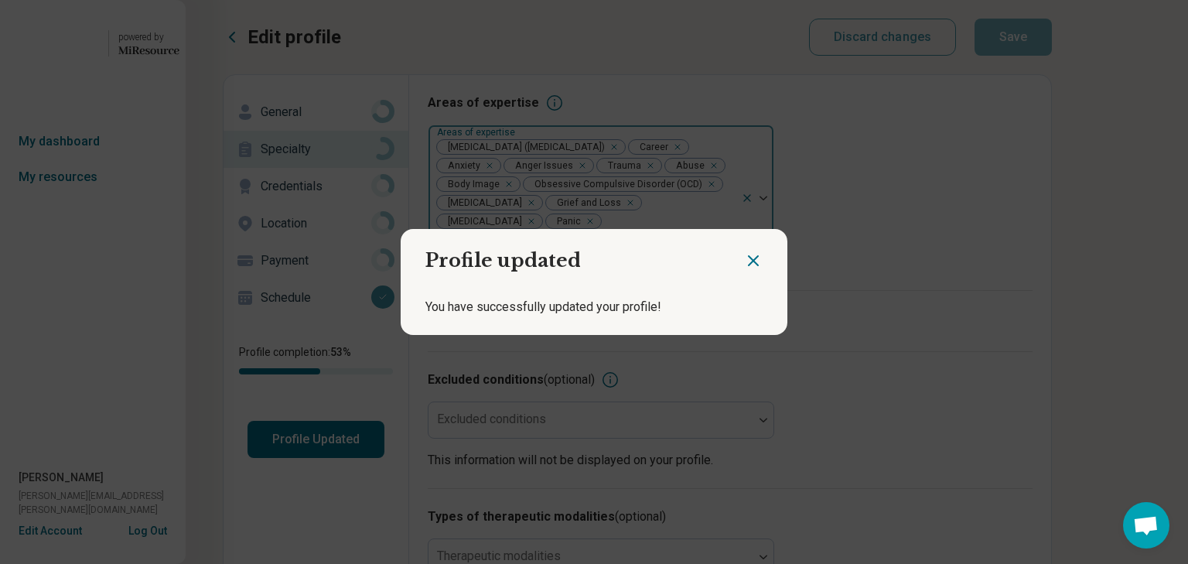
click at [744, 251] on icon "Close dialog" at bounding box center [753, 260] width 19 height 19
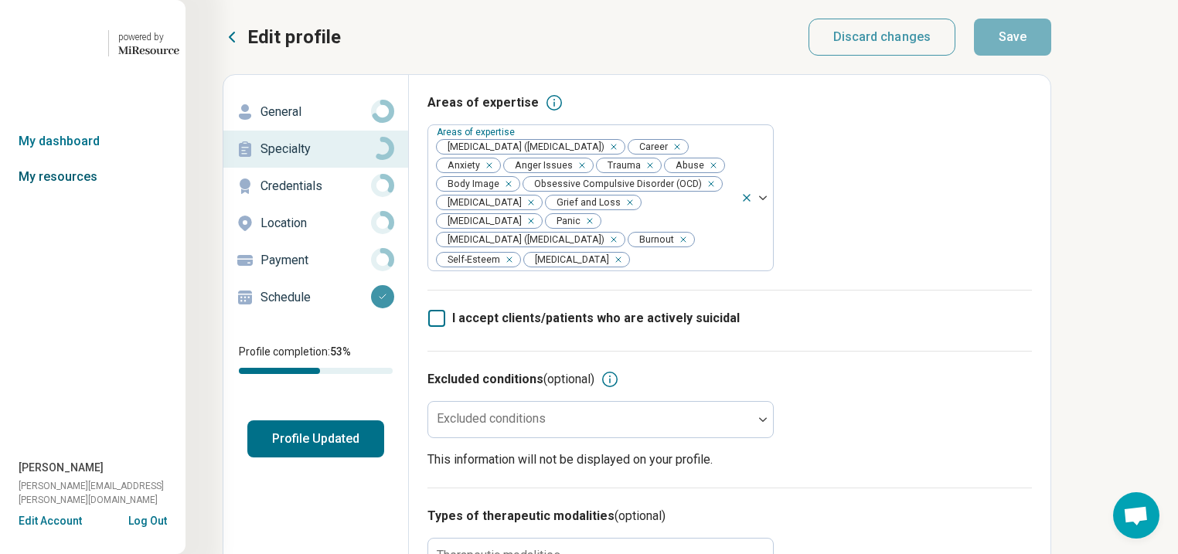
click at [86, 195] on link "My resources" at bounding box center [93, 177] width 186 height 36
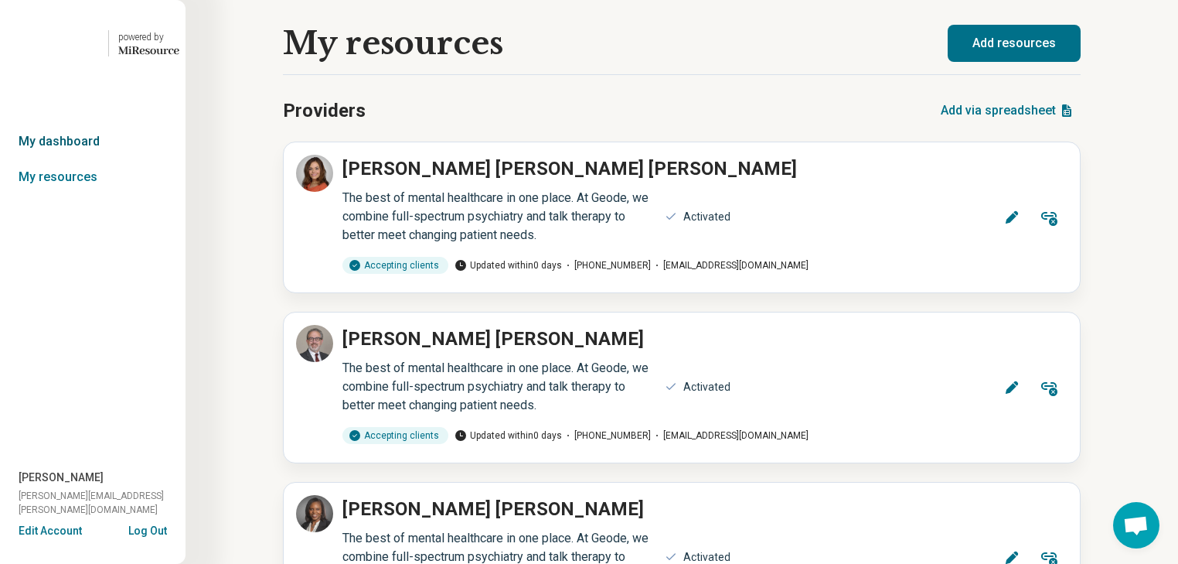
click at [77, 159] on link "My dashboard" at bounding box center [93, 142] width 186 height 36
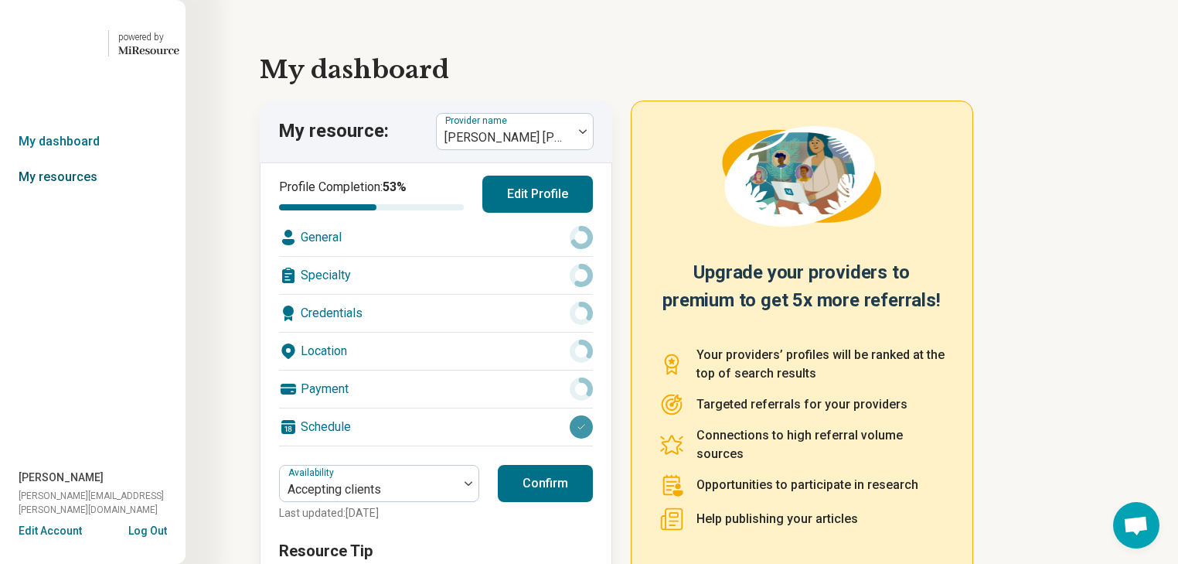
click at [74, 195] on link "My resources" at bounding box center [93, 177] width 186 height 36
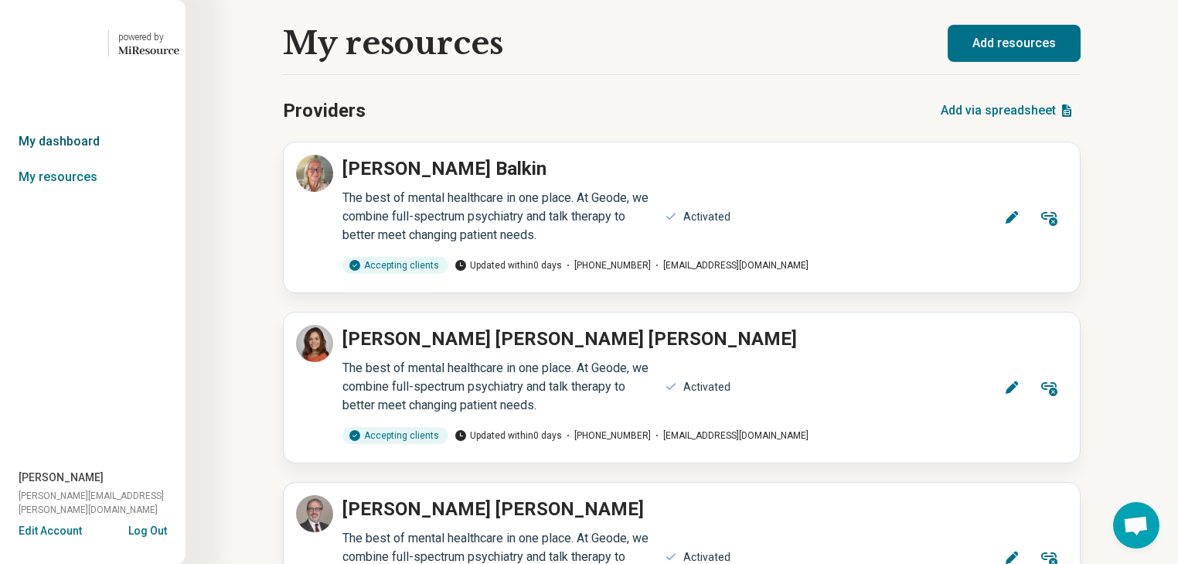
click at [85, 159] on link "My dashboard" at bounding box center [93, 142] width 186 height 36
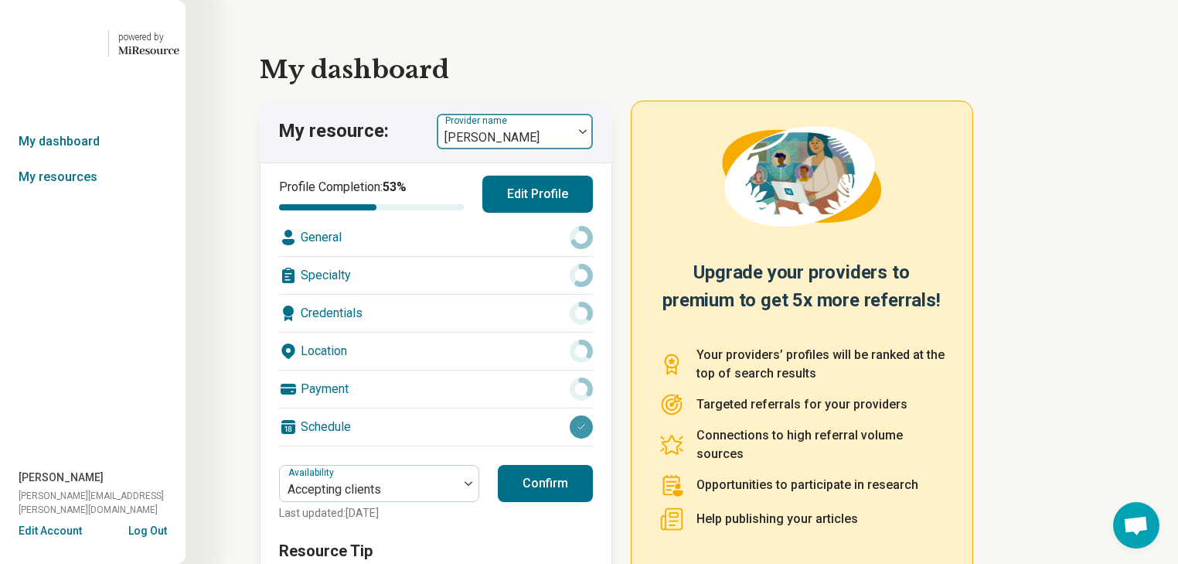
click at [591, 149] on div at bounding box center [583, 132] width 20 height 36
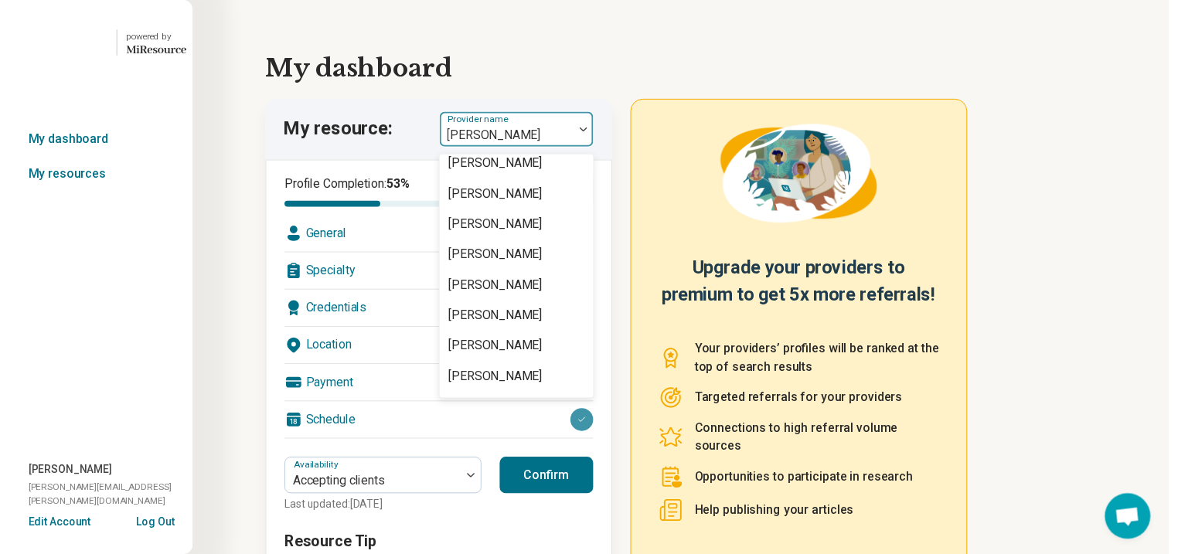
scroll to position [1485, 0]
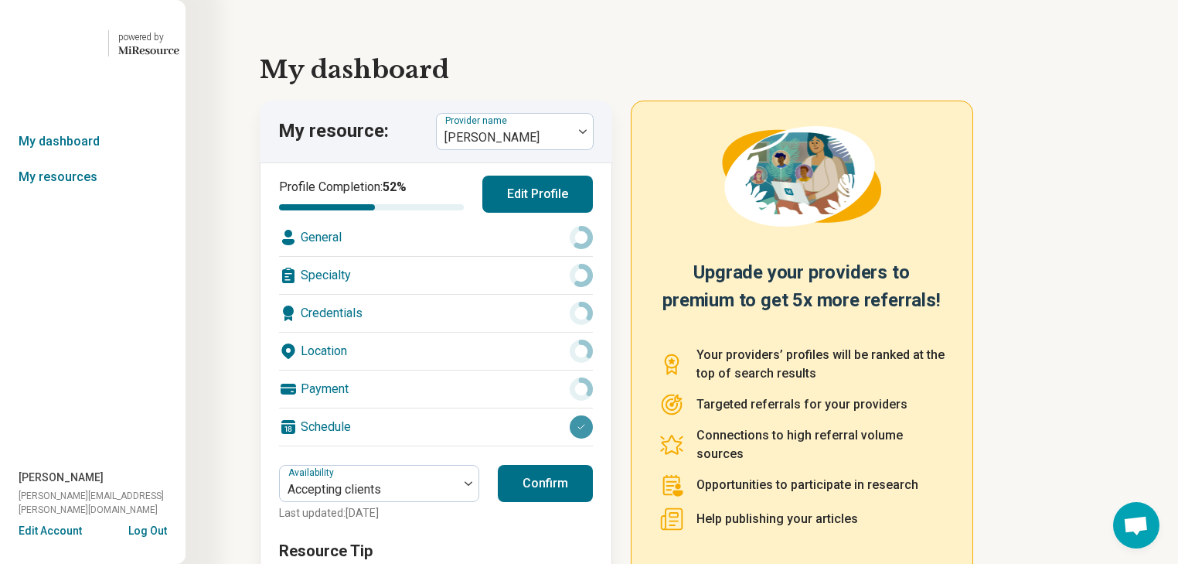
click at [495, 256] on div "General" at bounding box center [436, 237] width 314 height 37
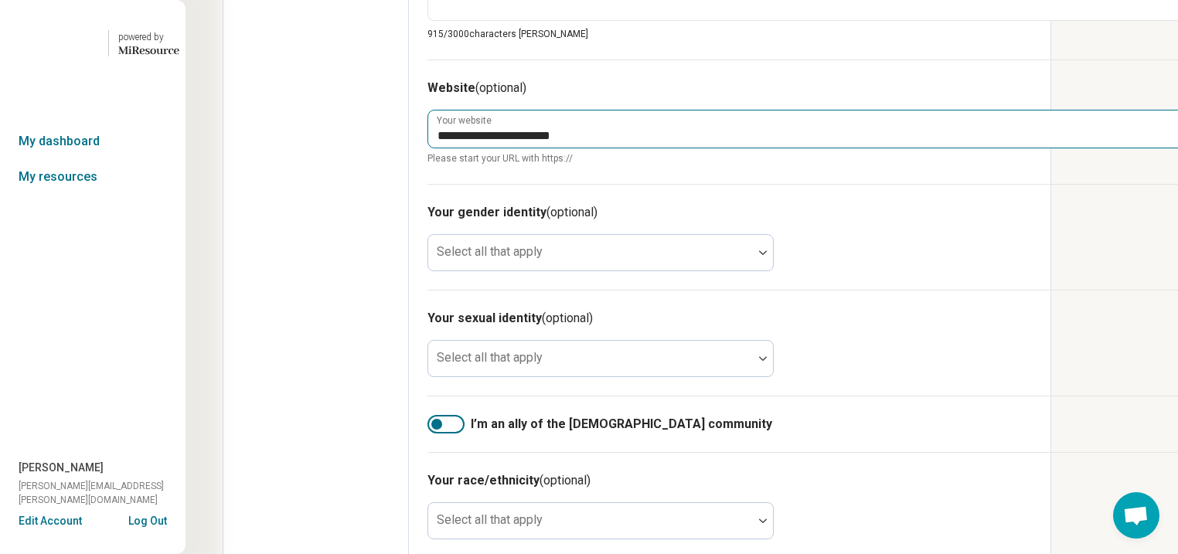
scroll to position [990, 0]
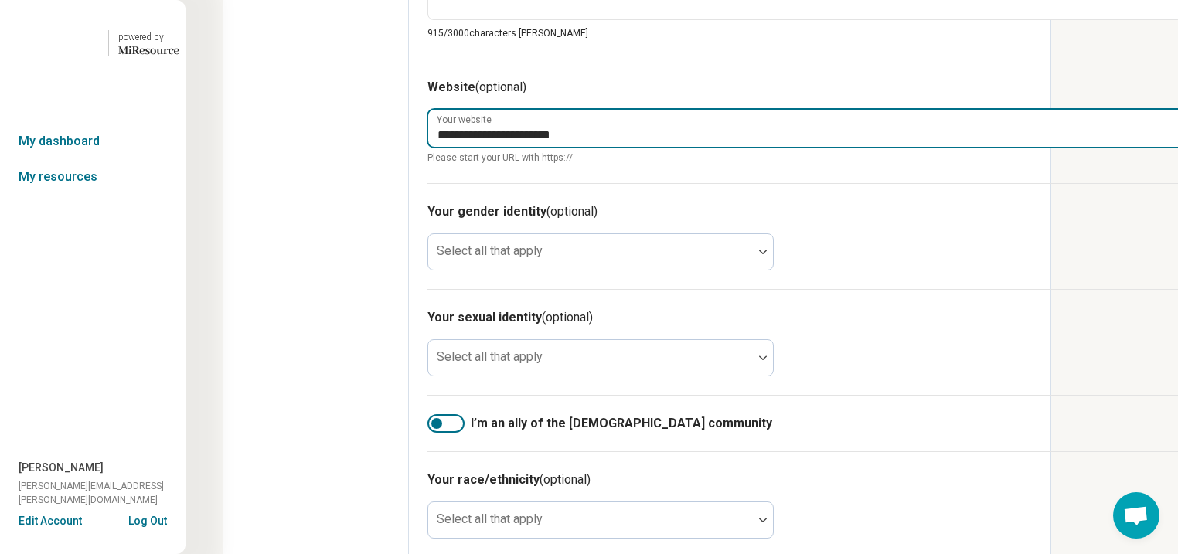
click at [773, 147] on input "**********" at bounding box center [806, 128] width 756 height 37
type textarea "*"
type input "**********"
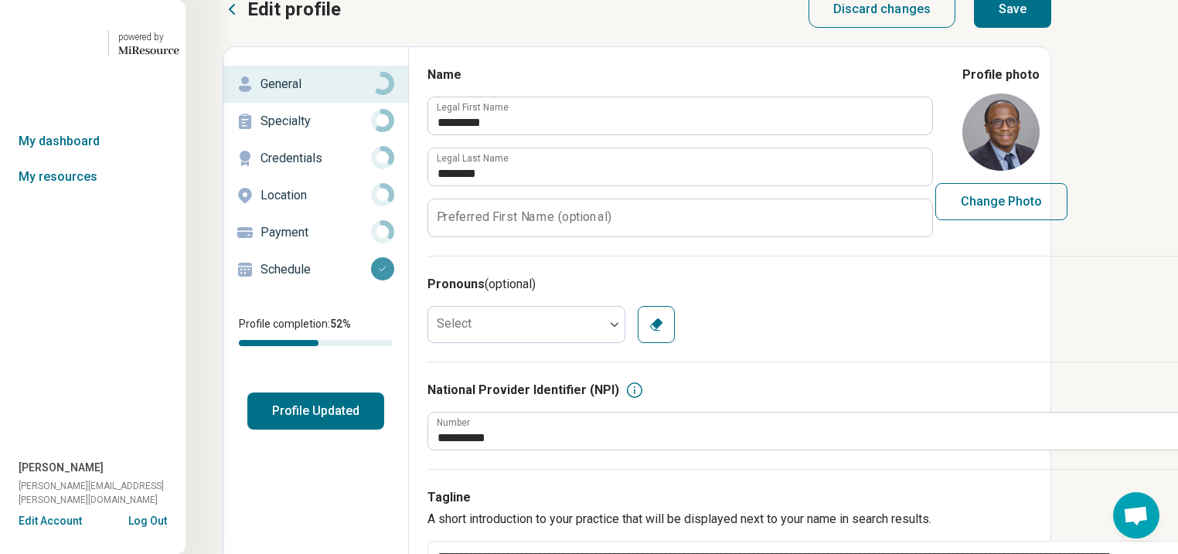
scroll to position [0, 0]
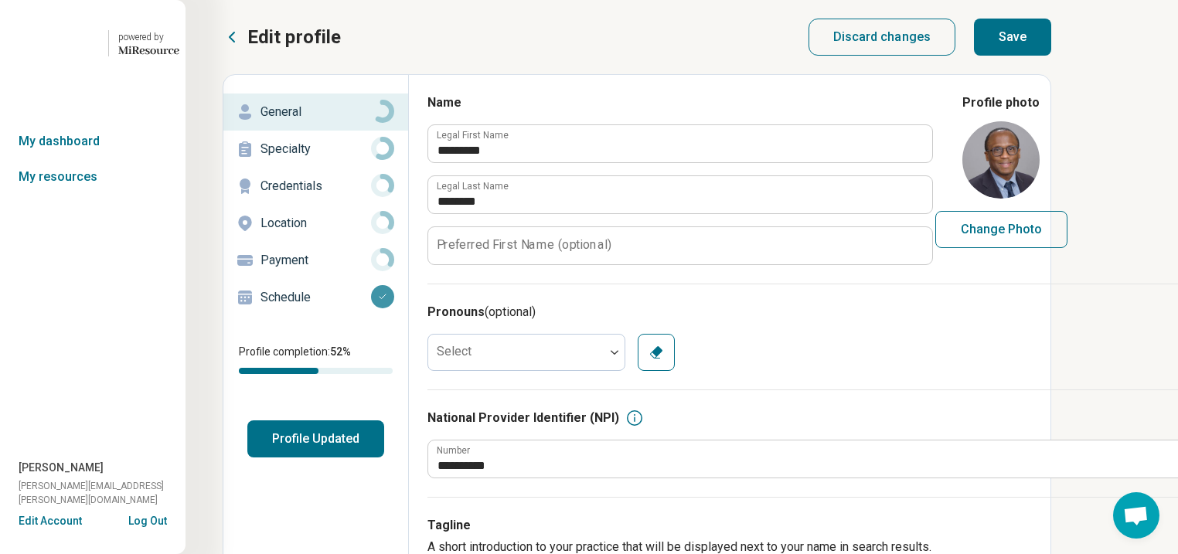
click at [1052, 54] on button "Save" at bounding box center [1012, 37] width 77 height 37
click at [339, 159] on p "Specialty" at bounding box center [316, 149] width 111 height 19
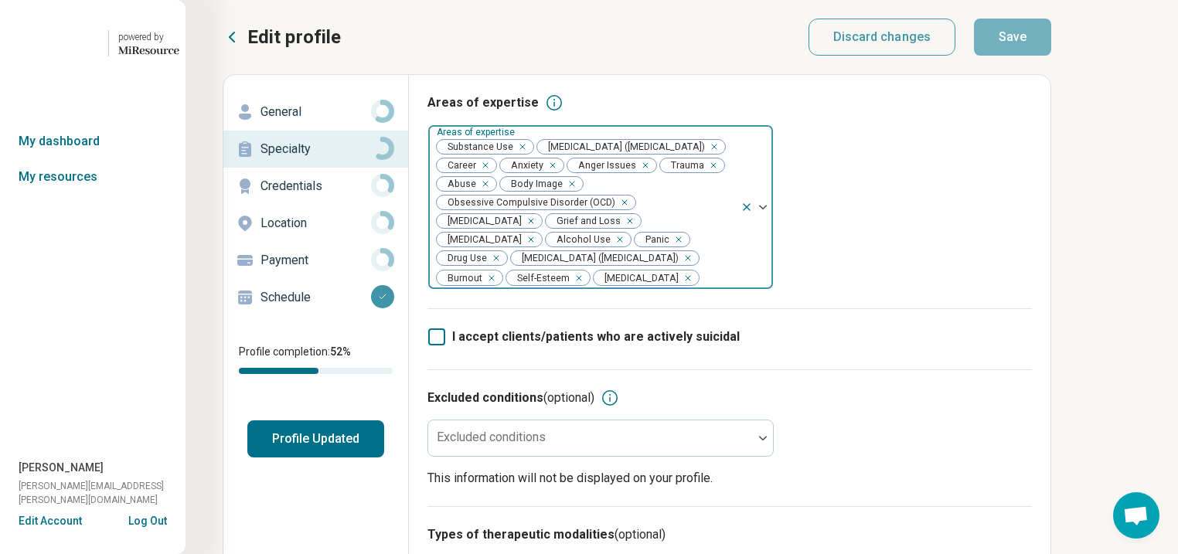
click at [529, 156] on div "Remove [object Object]" at bounding box center [519, 147] width 19 height 19
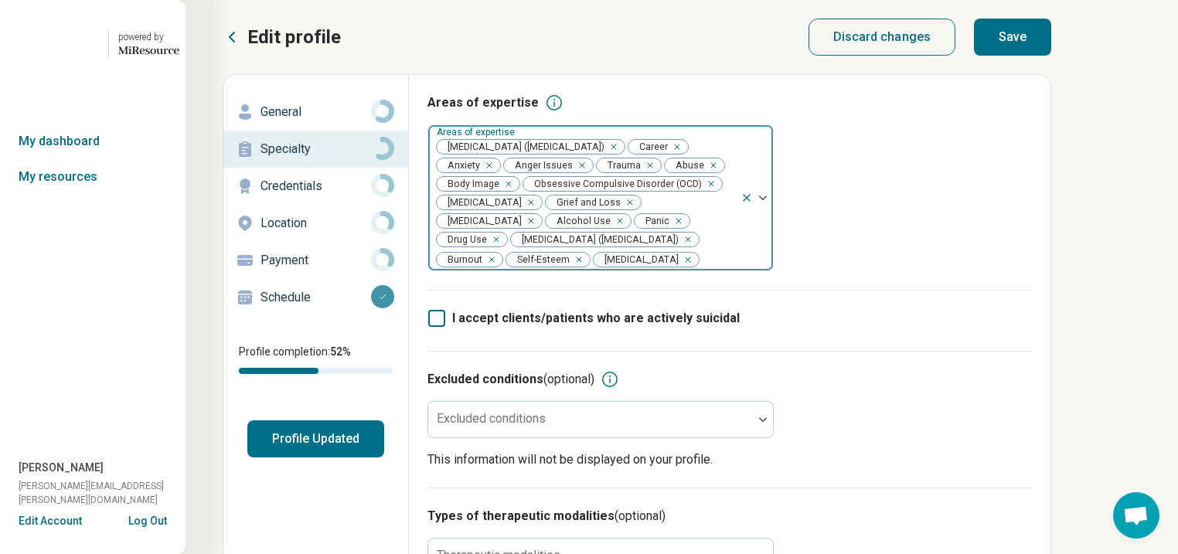
click at [608, 230] on div "Remove [object Object]" at bounding box center [617, 221] width 19 height 19
click at [653, 230] on div "Remove [object Object]" at bounding box center [662, 221] width 19 height 19
click at [1052, 49] on button "Save" at bounding box center [1012, 37] width 77 height 37
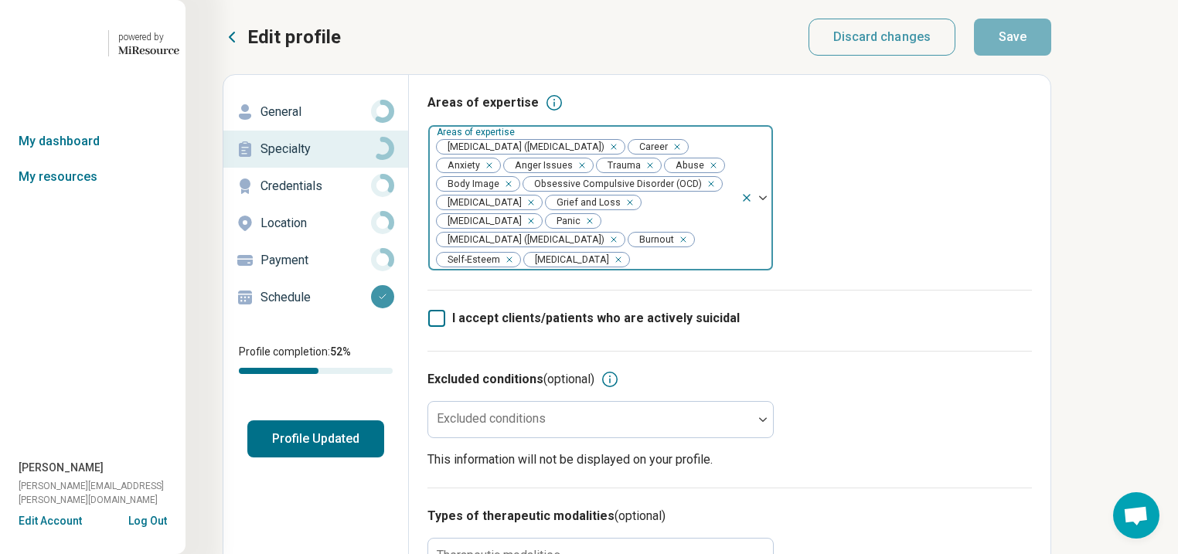
click at [384, 458] on button "Profile Updated" at bounding box center [315, 439] width 137 height 37
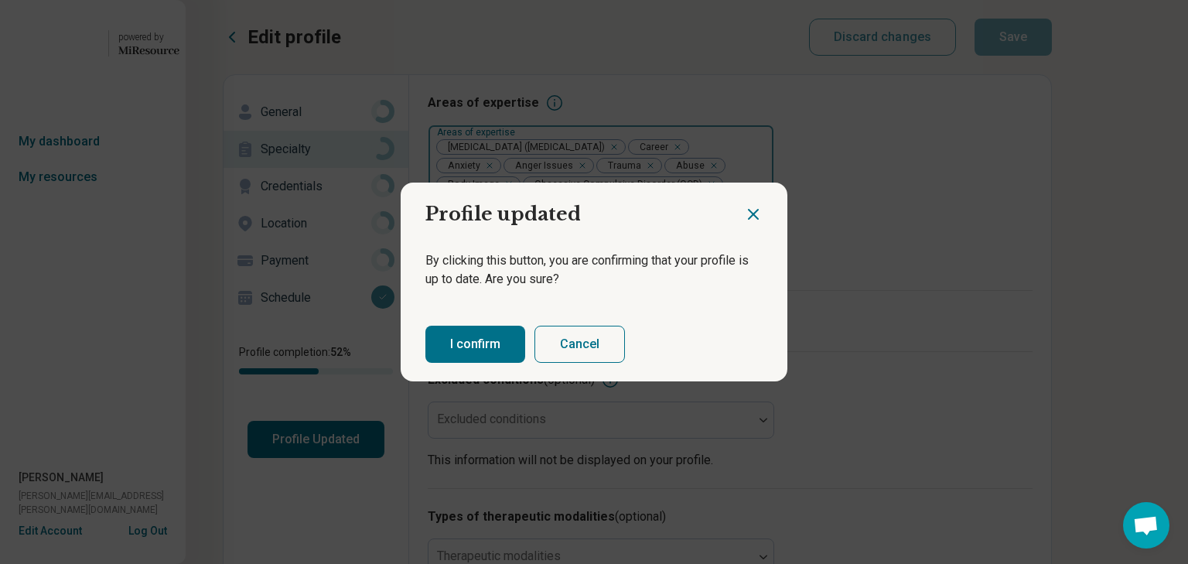
click at [470, 362] on button "I confirm" at bounding box center [475, 344] width 100 height 37
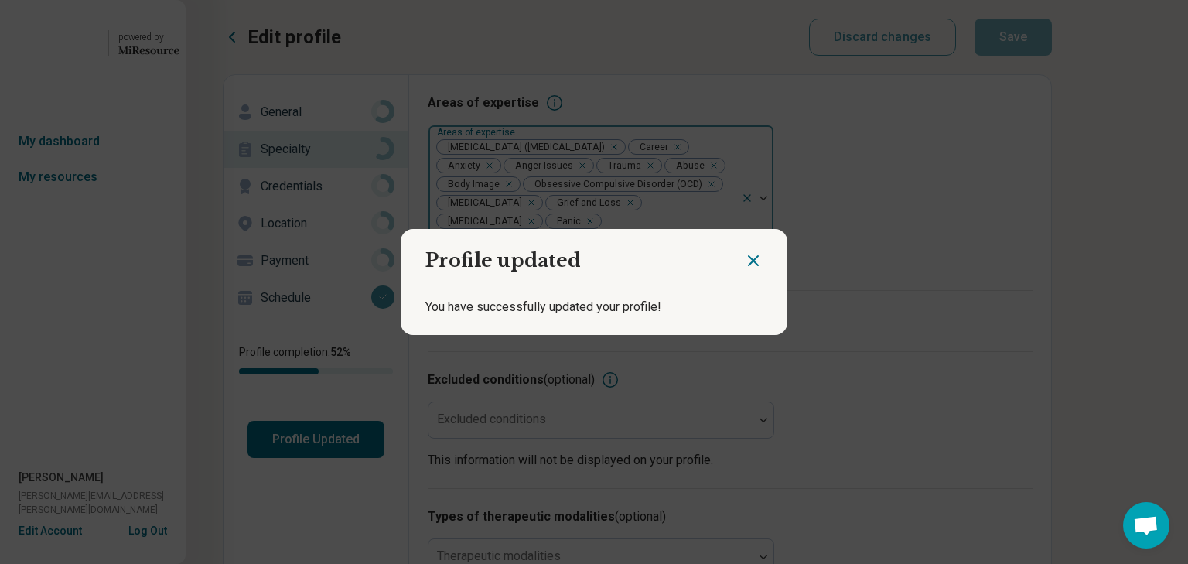
drag, startPoint x: 742, startPoint y: 252, endPoint x: 732, endPoint y: 249, distance: 11.3
click at [744, 251] on icon "Close dialog" at bounding box center [753, 260] width 19 height 19
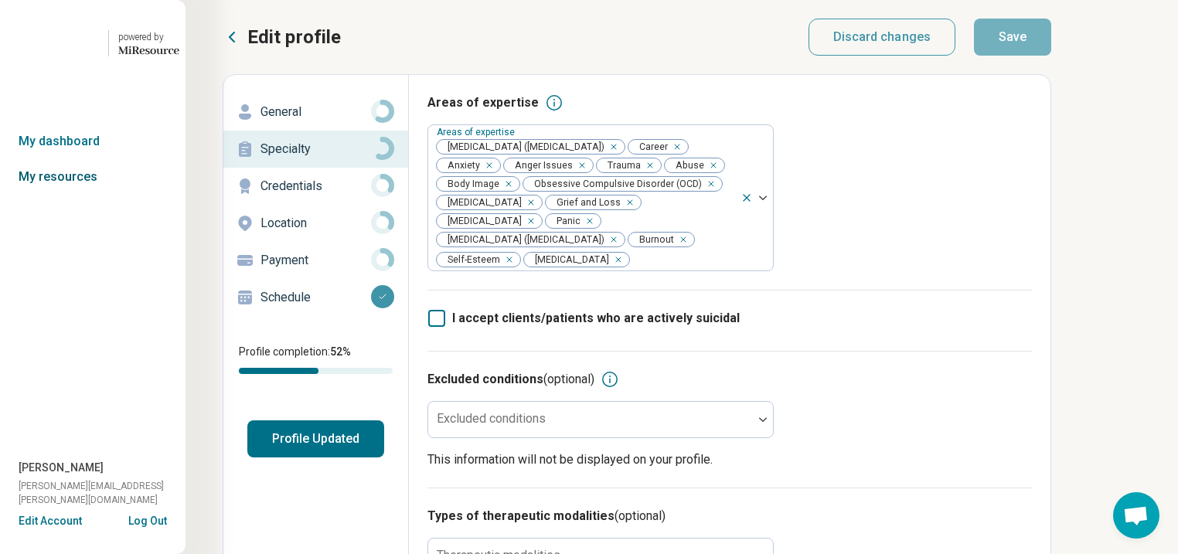
click at [38, 195] on link "My resources" at bounding box center [93, 177] width 186 height 36
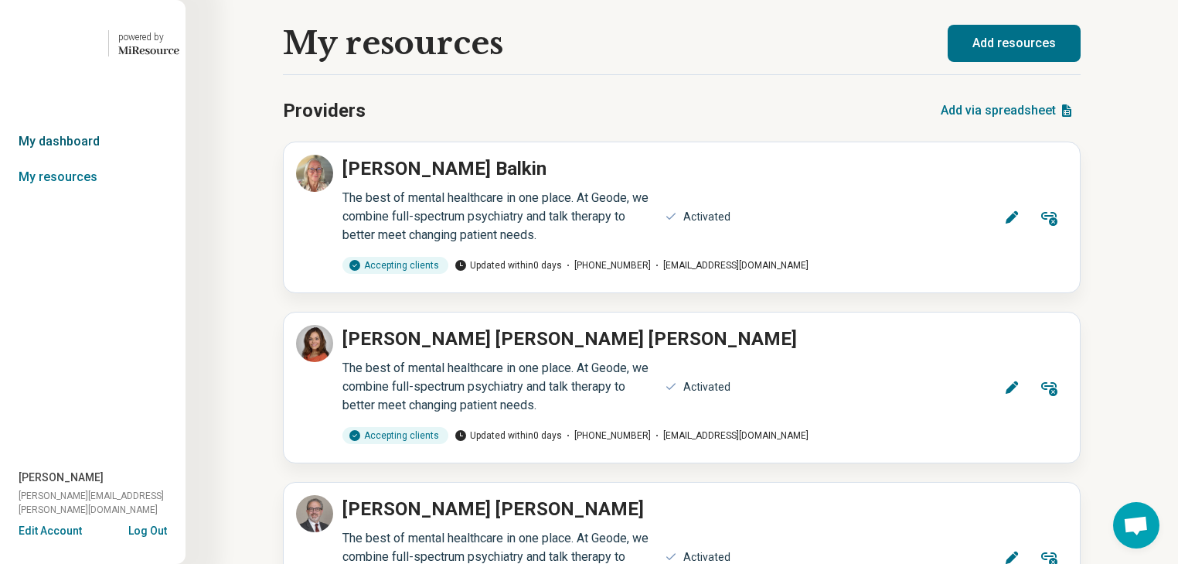
click at [81, 159] on link "My dashboard" at bounding box center [93, 142] width 186 height 36
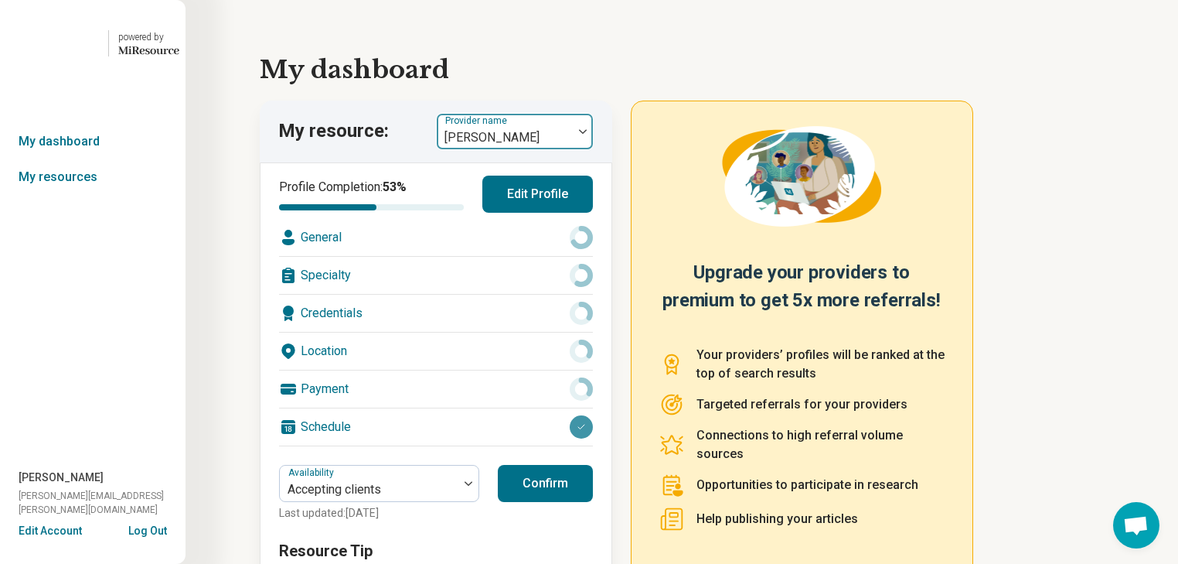
click at [587, 134] on img at bounding box center [583, 131] width 8 height 5
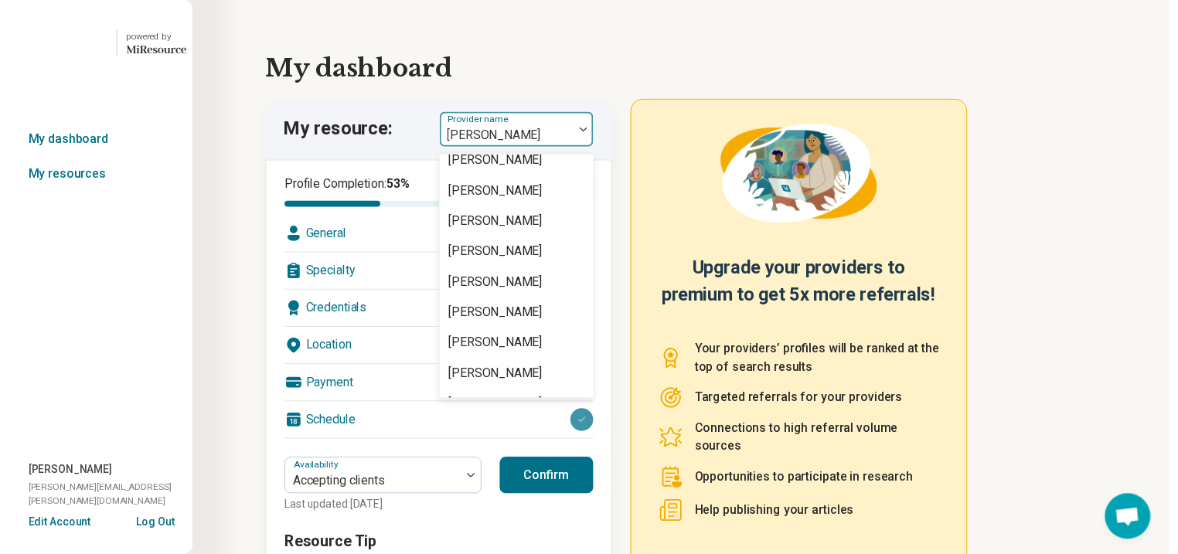
scroll to position [1608, 0]
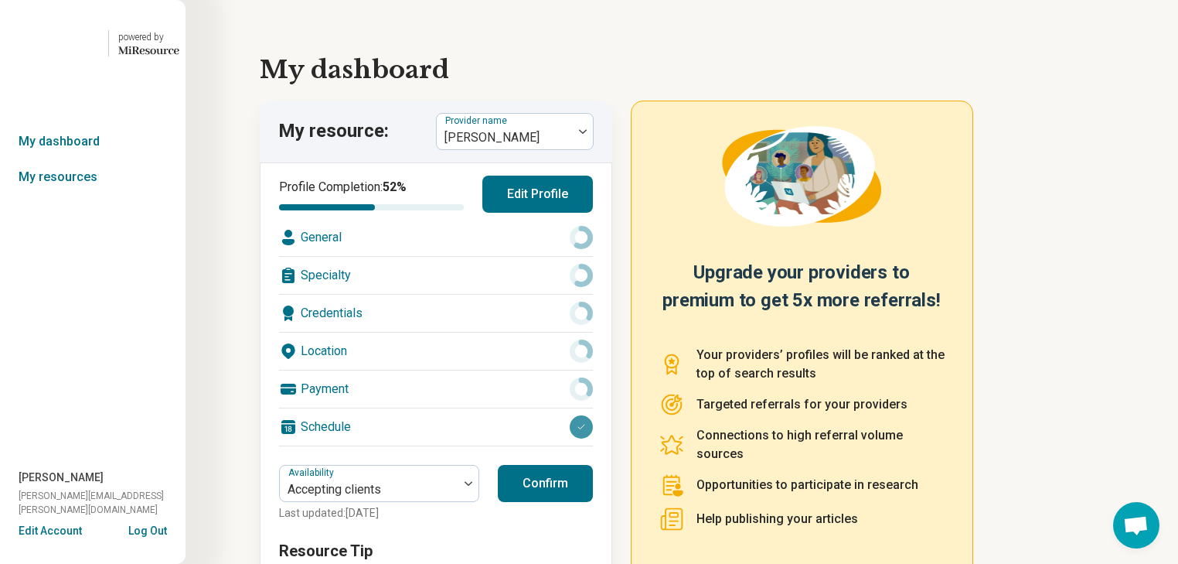
click at [483, 256] on div "General" at bounding box center [436, 237] width 314 height 37
type textarea "*"
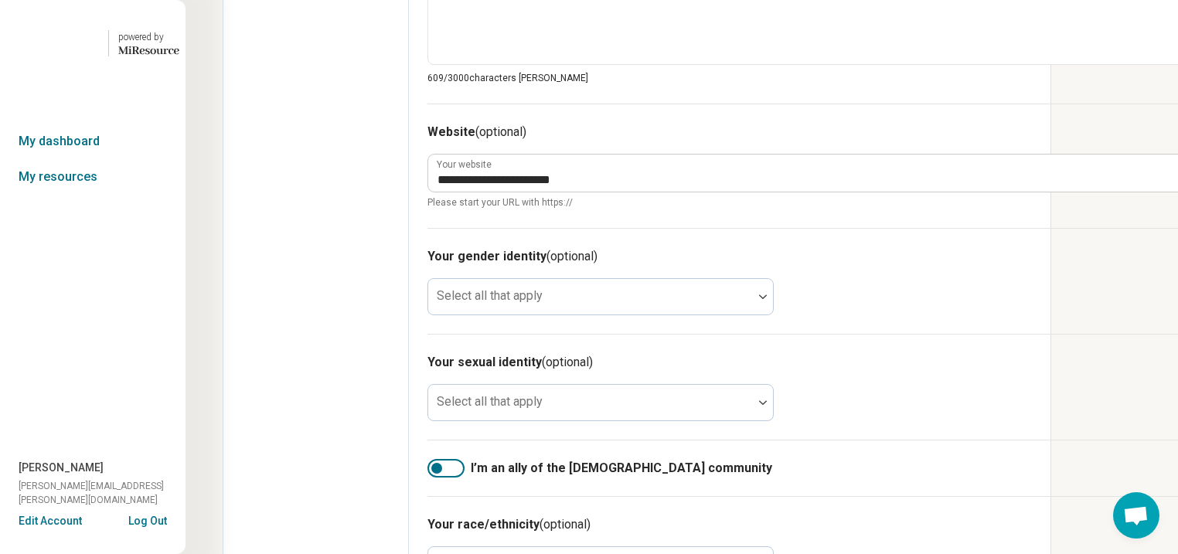
scroll to position [928, 0]
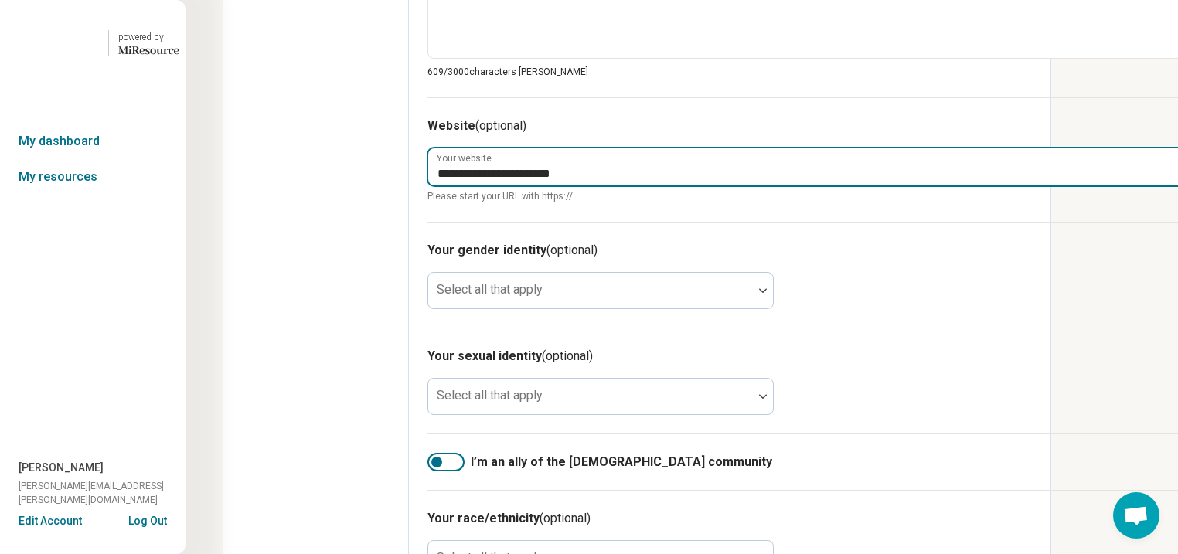
click at [820, 186] on input "**********" at bounding box center [806, 166] width 756 height 37
type input "**********"
type textarea "*"
type textarea "**********"
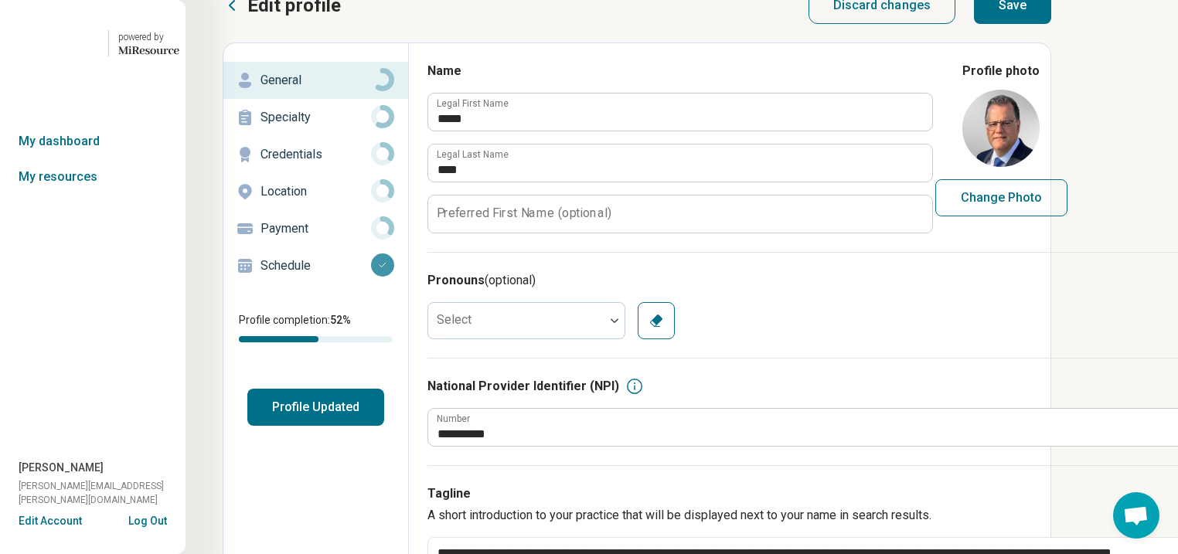
scroll to position [0, 0]
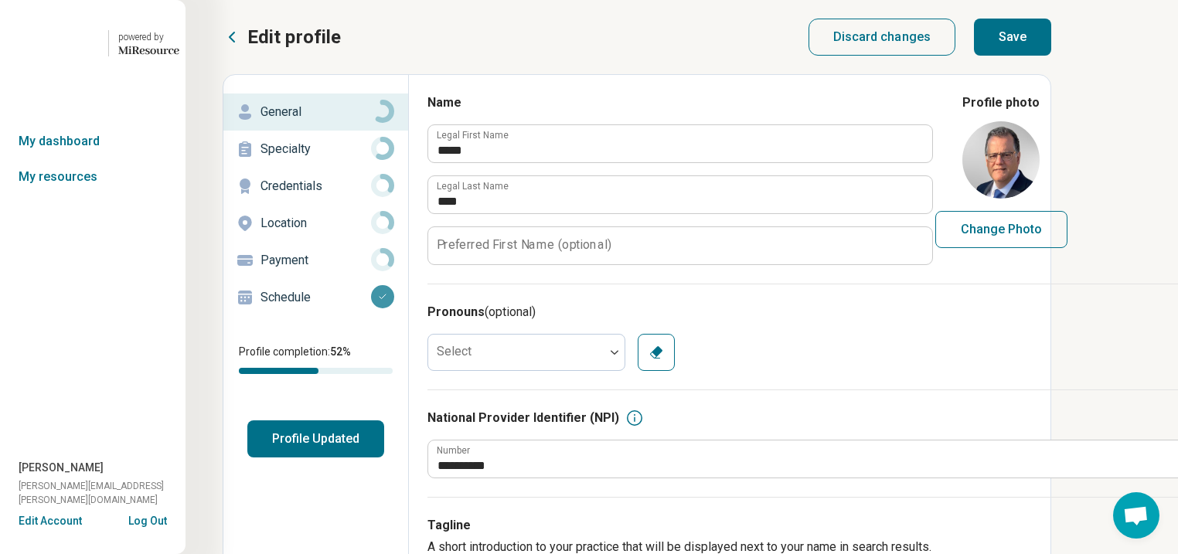
click at [1052, 53] on button "Save" at bounding box center [1012, 37] width 77 height 37
type textarea "*"
type textarea "**********"
type textarea "*"
type textarea "**********"
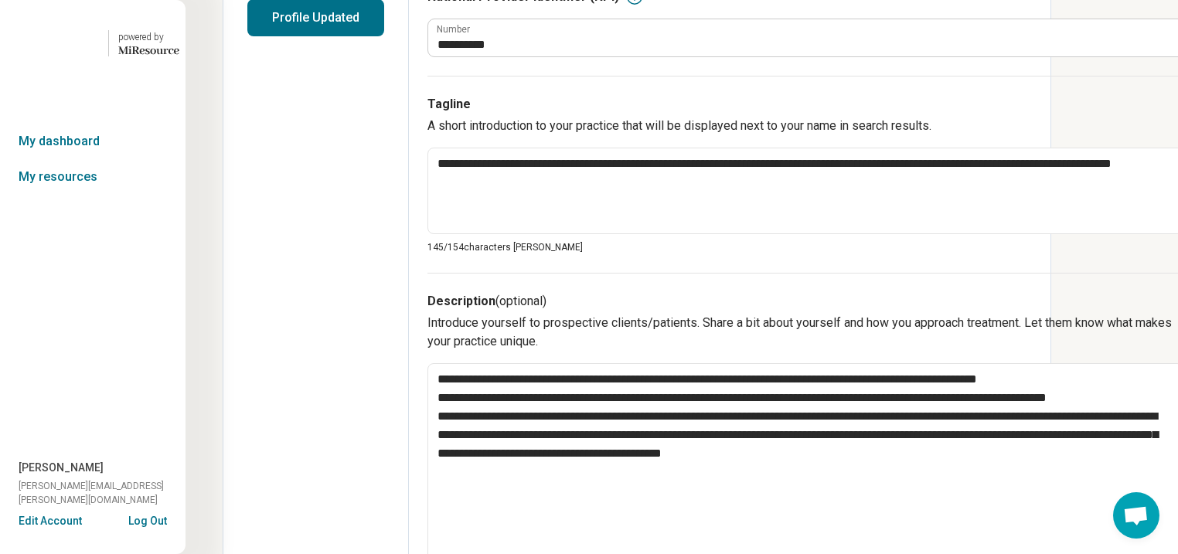
scroll to position [433, 0]
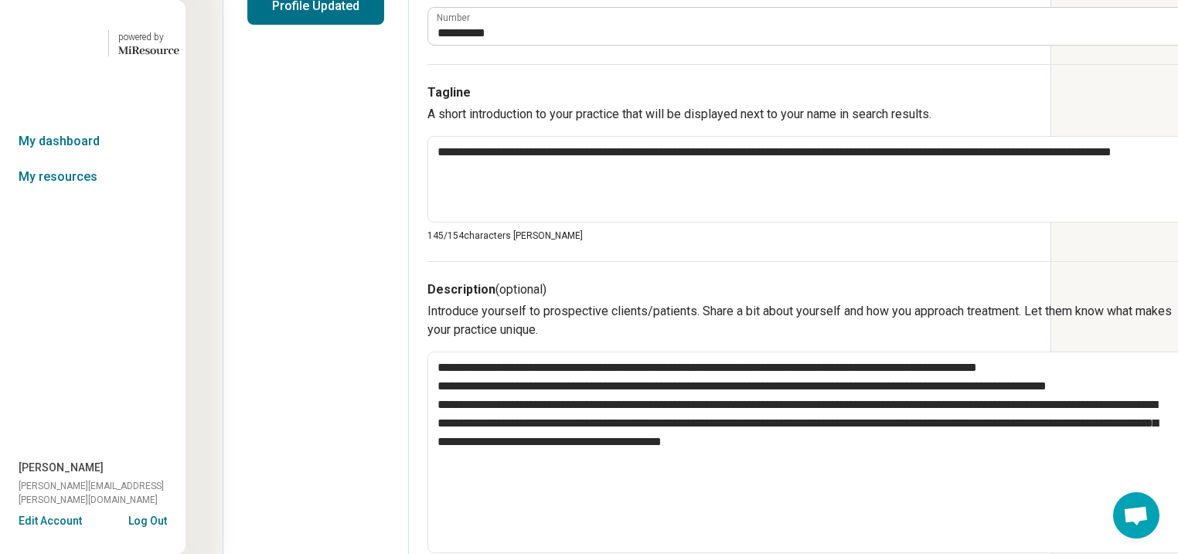
click at [333, 25] on button "Profile Updated" at bounding box center [315, 6] width 137 height 37
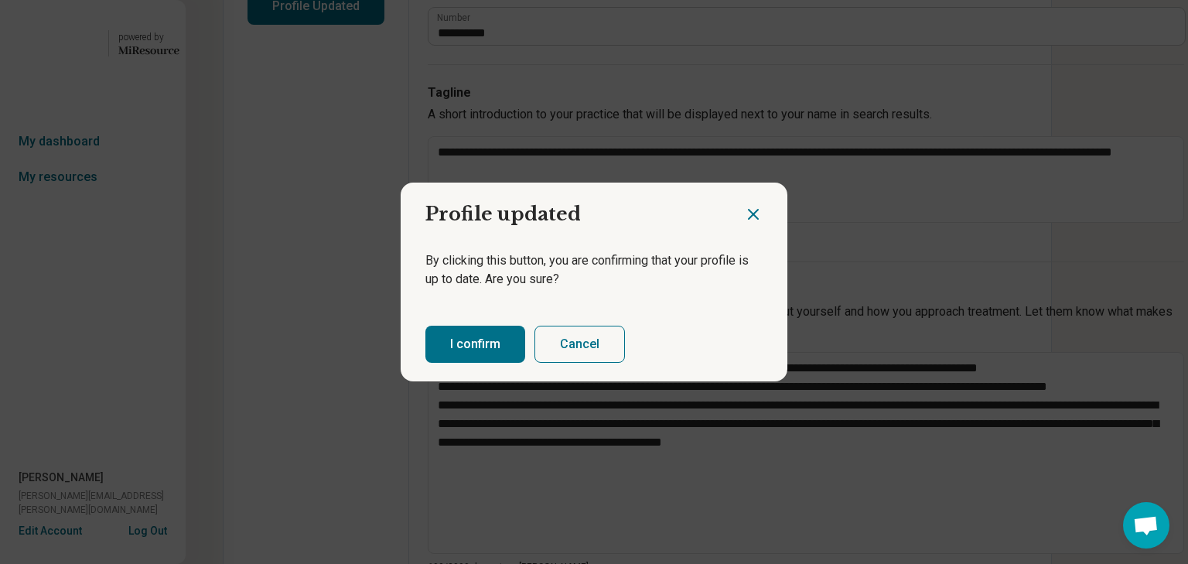
click at [443, 351] on button "I confirm" at bounding box center [475, 344] width 100 height 37
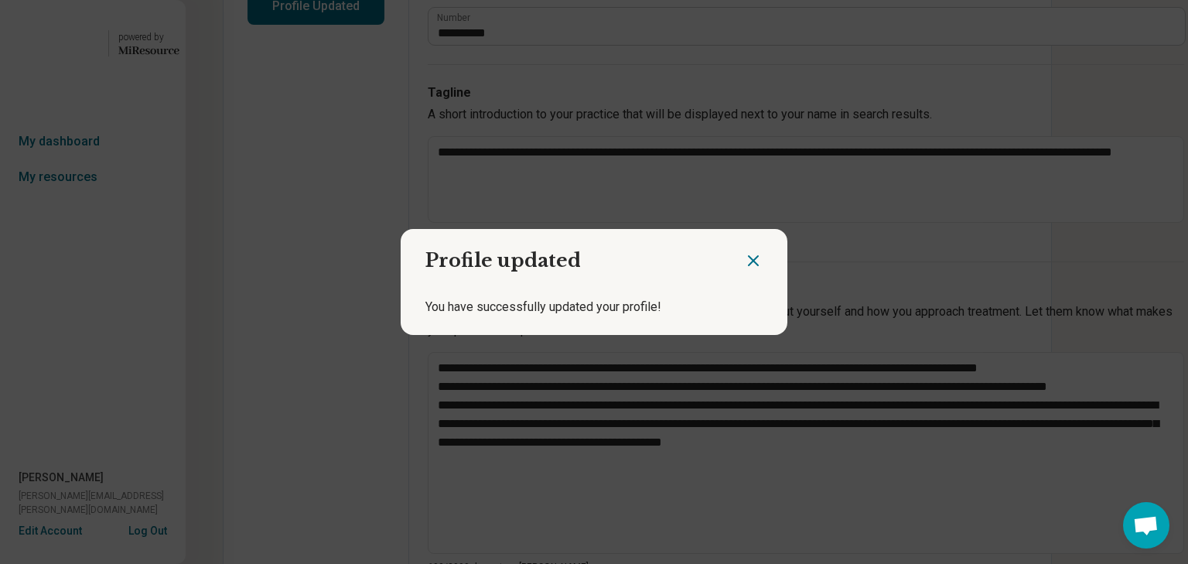
click at [746, 254] on icon "Close dialog" at bounding box center [753, 260] width 19 height 19
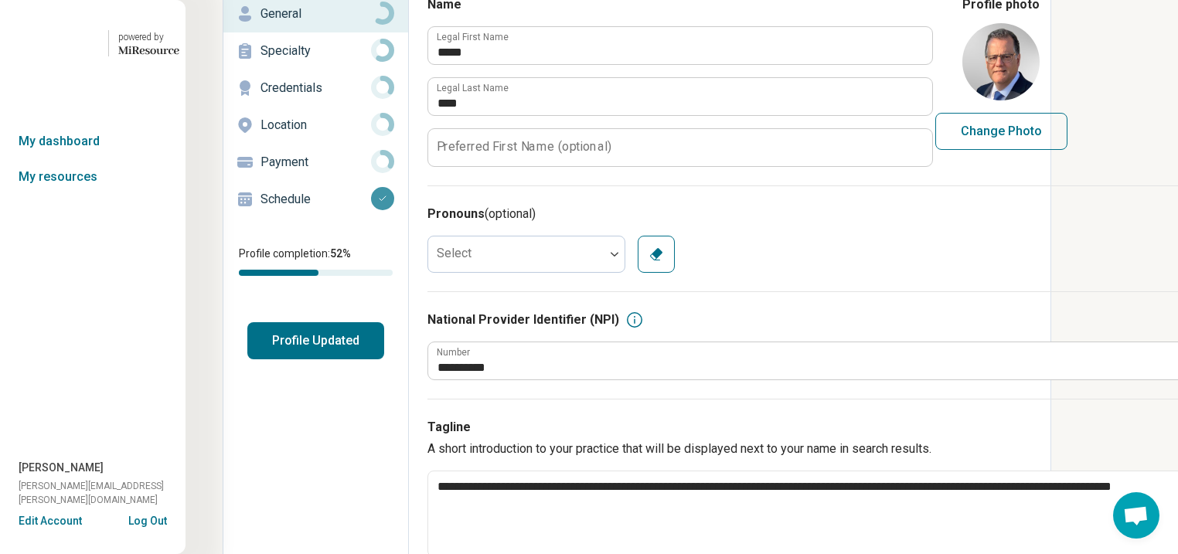
scroll to position [0, 0]
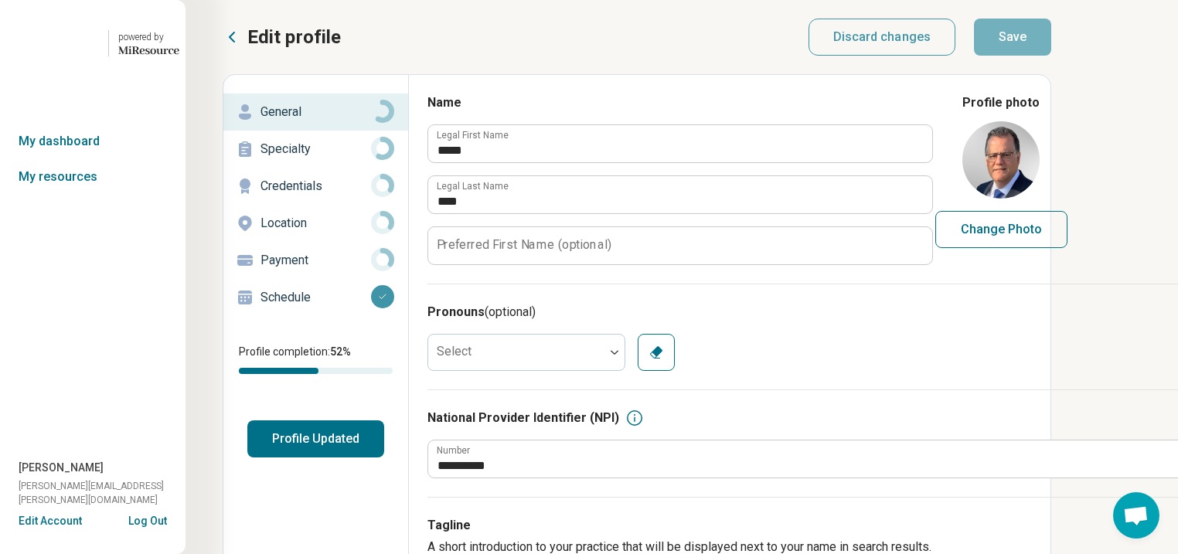
click at [326, 159] on p "Specialty" at bounding box center [316, 149] width 111 height 19
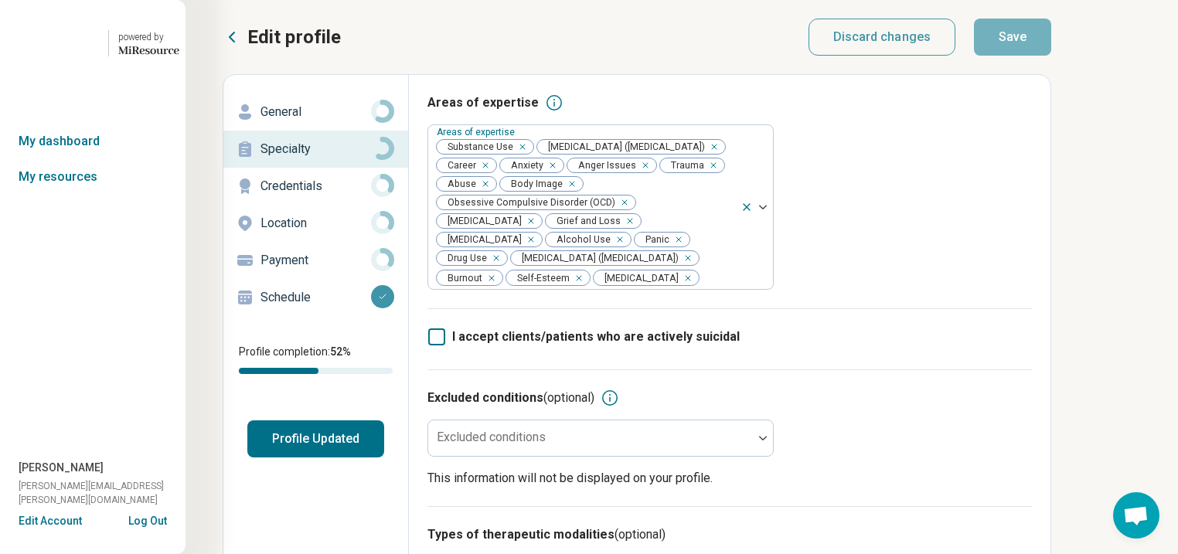
click at [327, 121] on p "General" at bounding box center [316, 112] width 111 height 19
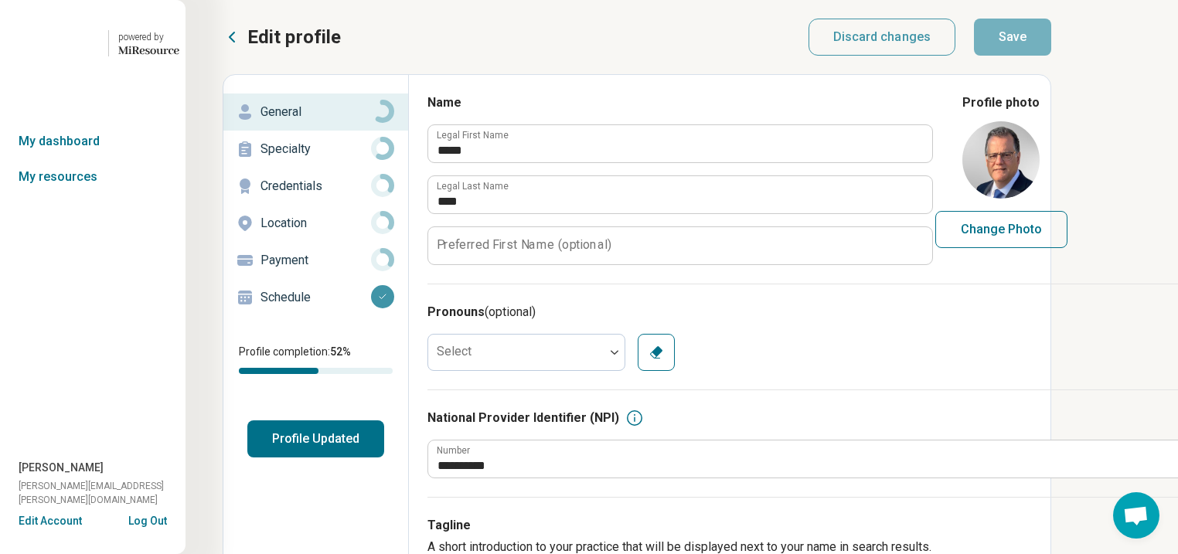
click at [322, 159] on p "Specialty" at bounding box center [316, 149] width 111 height 19
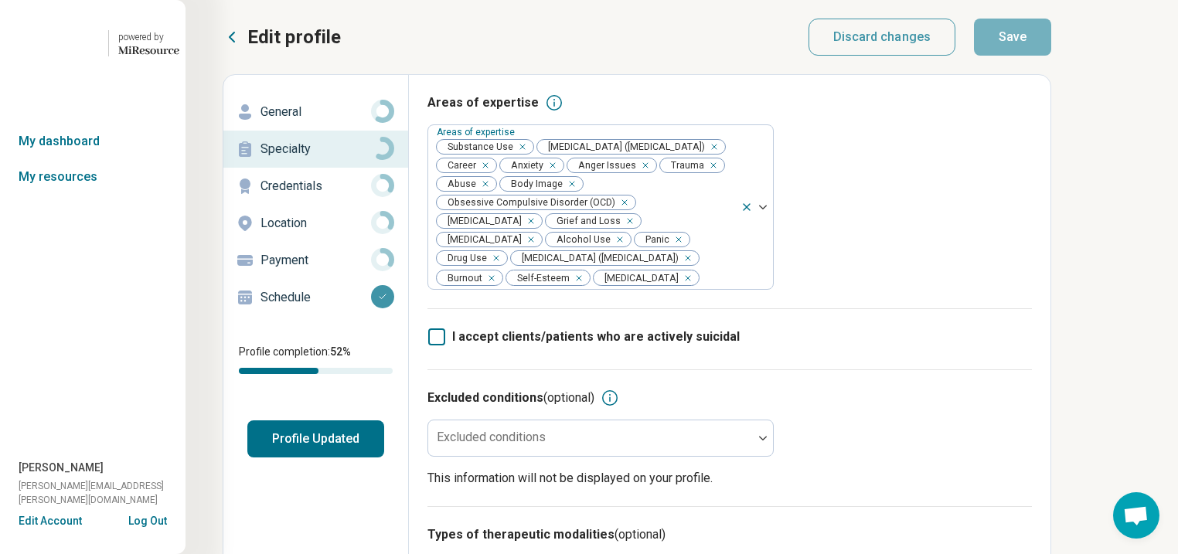
click at [302, 121] on p "General" at bounding box center [316, 112] width 111 height 19
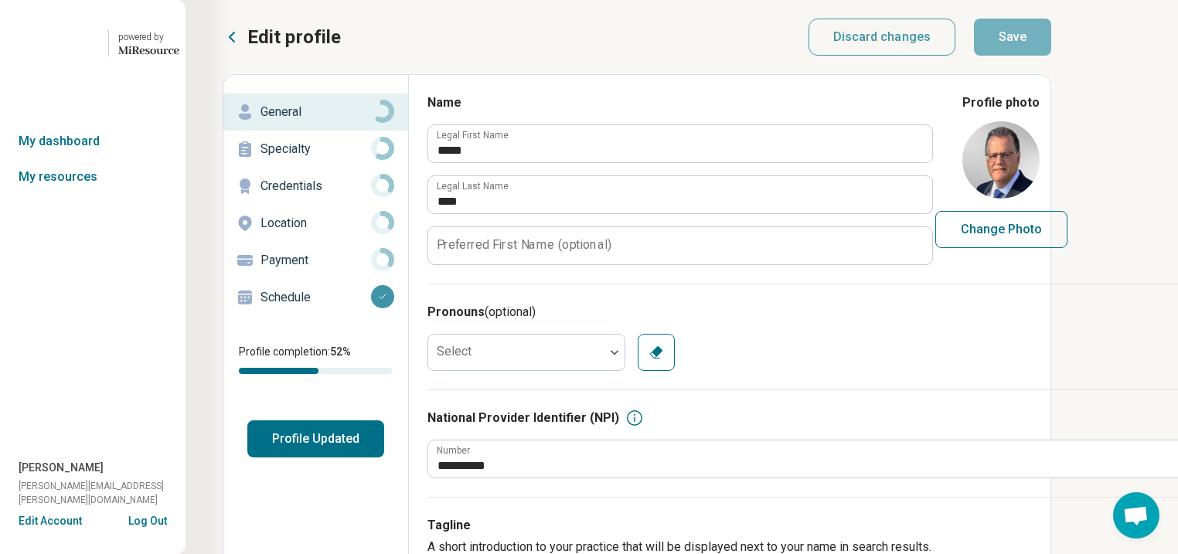
click at [303, 233] on p "Location" at bounding box center [316, 223] width 111 height 19
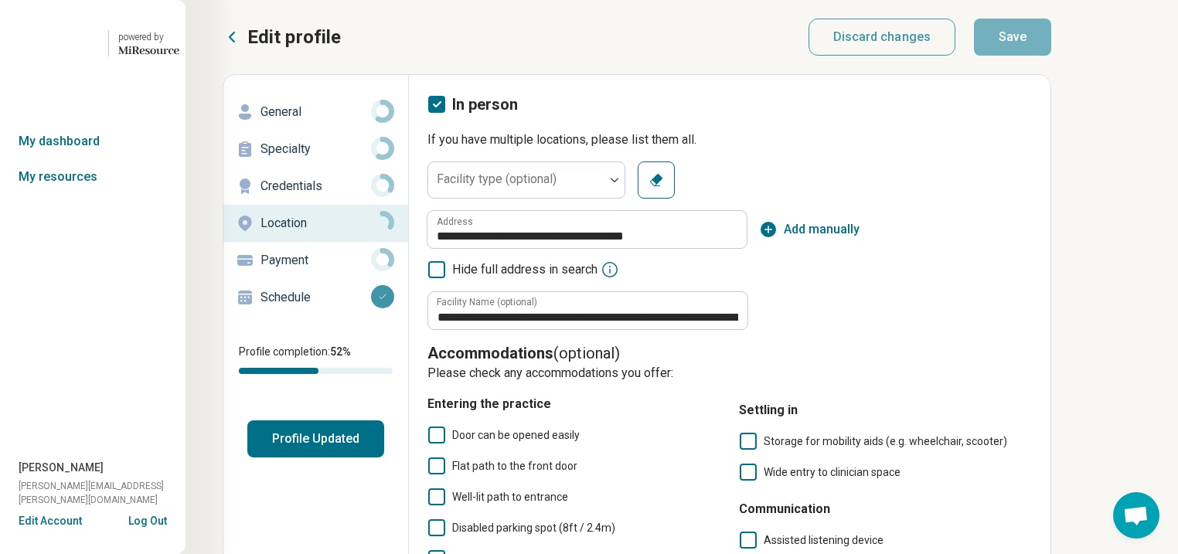
click at [309, 121] on p "General" at bounding box center [316, 112] width 111 height 19
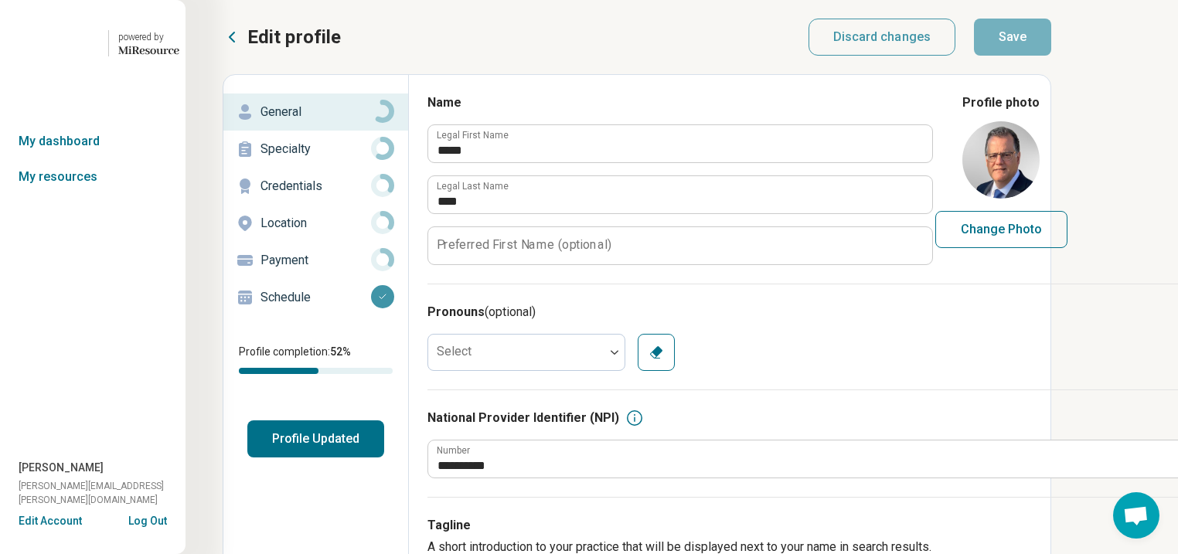
click at [298, 233] on p "Location" at bounding box center [316, 223] width 111 height 19
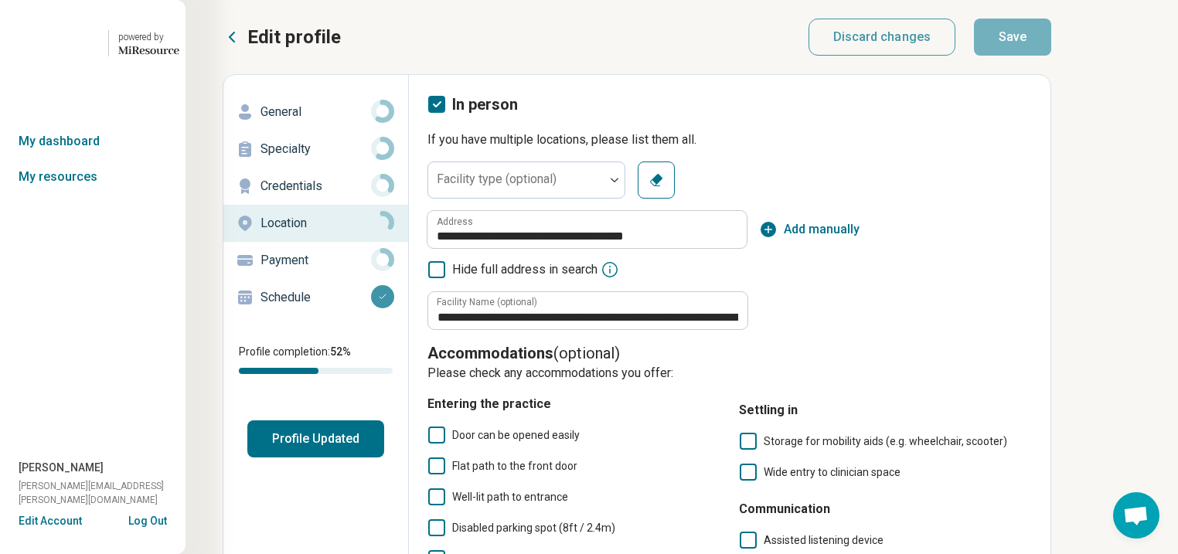
click at [306, 196] on p "Credentials" at bounding box center [316, 186] width 111 height 19
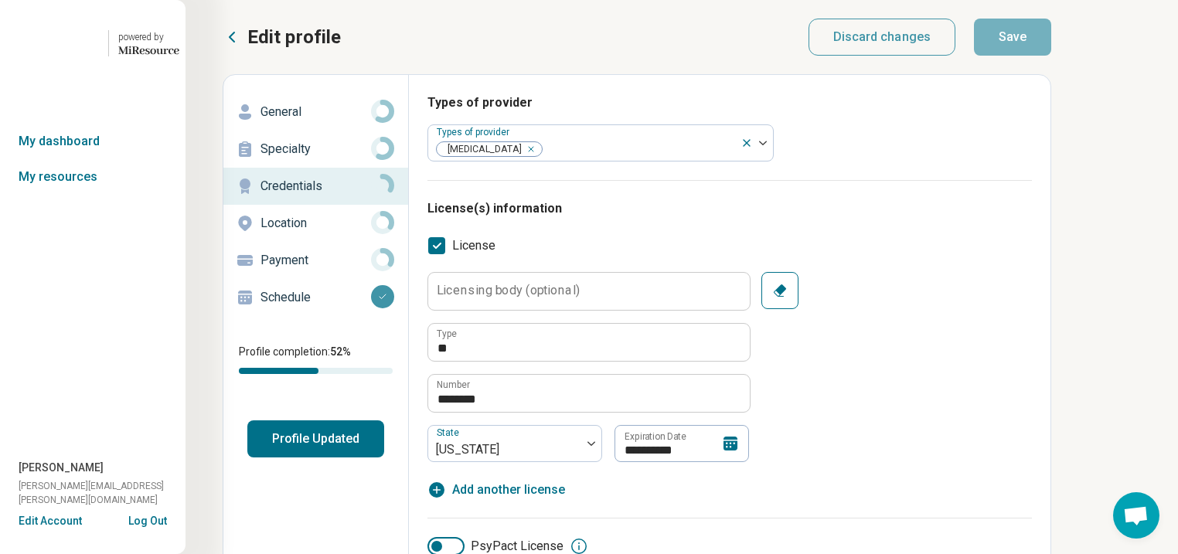
click at [316, 159] on p "Specialty" at bounding box center [316, 149] width 111 height 19
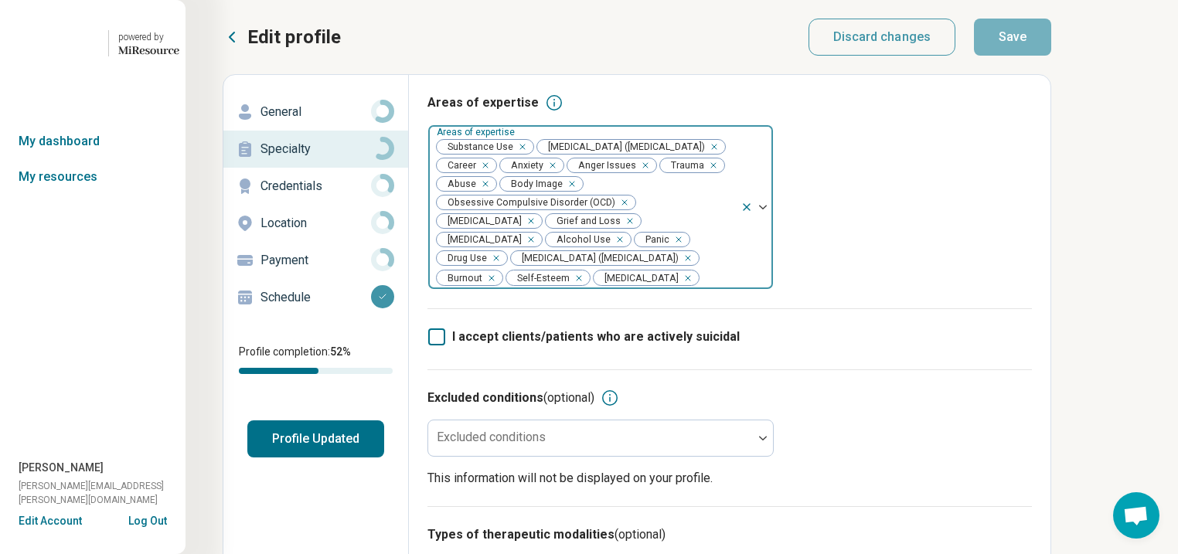
click at [529, 156] on div "Remove [object Object]" at bounding box center [519, 147] width 19 height 19
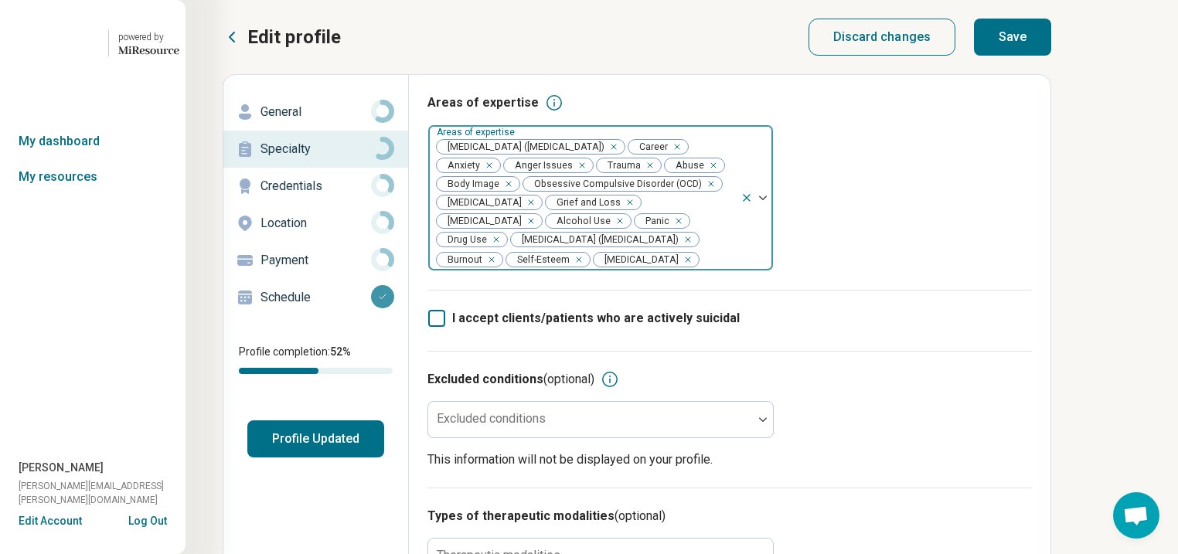
click at [608, 230] on div "Remove [object Object]" at bounding box center [617, 221] width 19 height 19
click at [653, 230] on div "Remove [object Object]" at bounding box center [662, 221] width 19 height 19
click at [1052, 48] on button "Save" at bounding box center [1012, 37] width 77 height 37
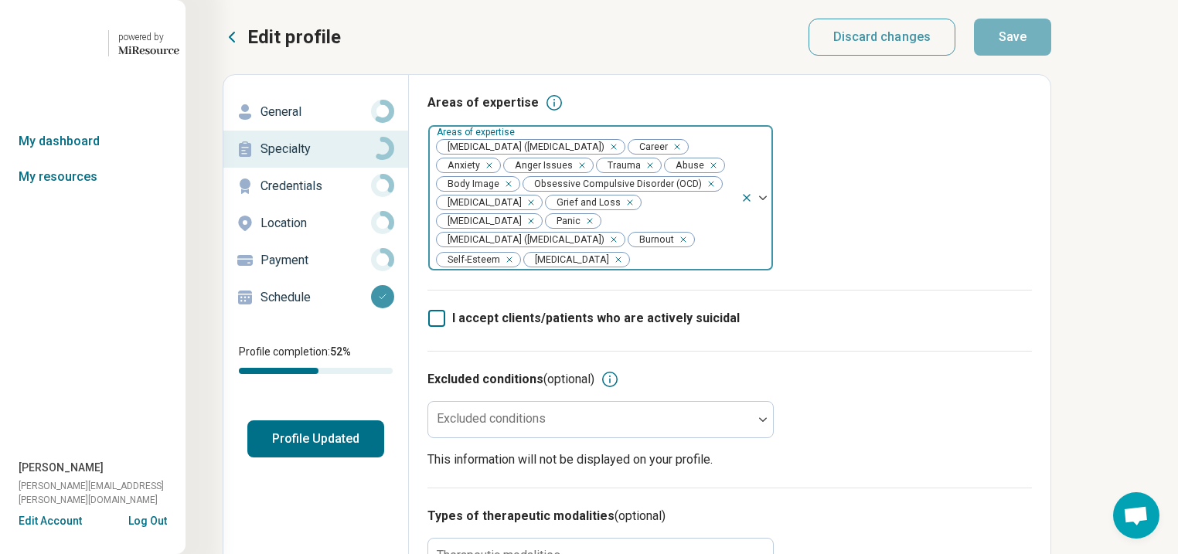
click at [384, 458] on button "Profile Updated" at bounding box center [315, 439] width 137 height 37
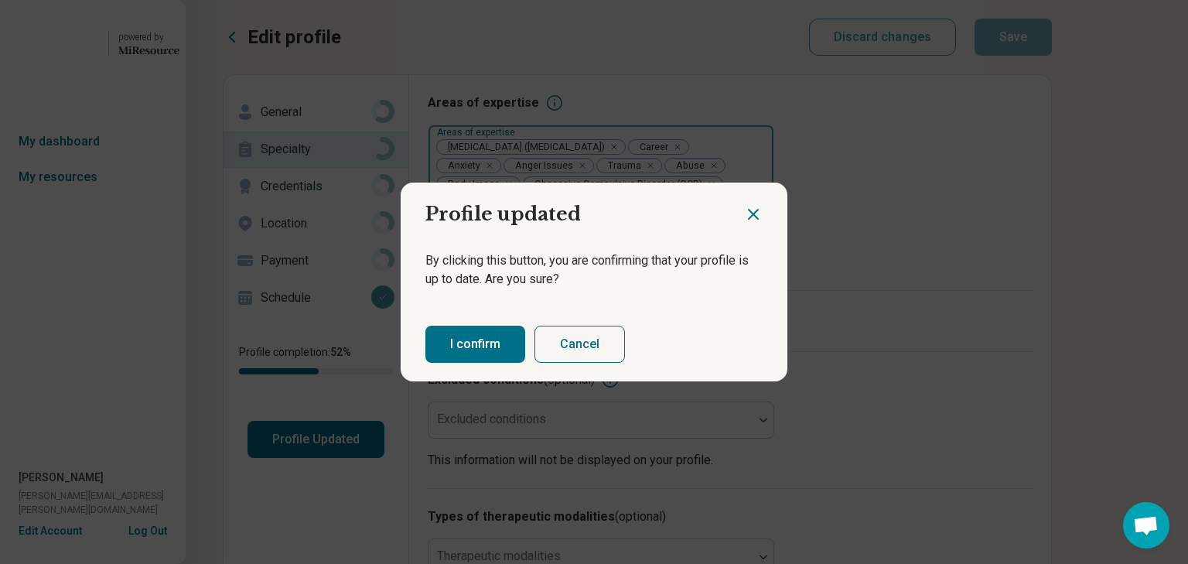
click at [462, 356] on button "I confirm" at bounding box center [475, 344] width 100 height 37
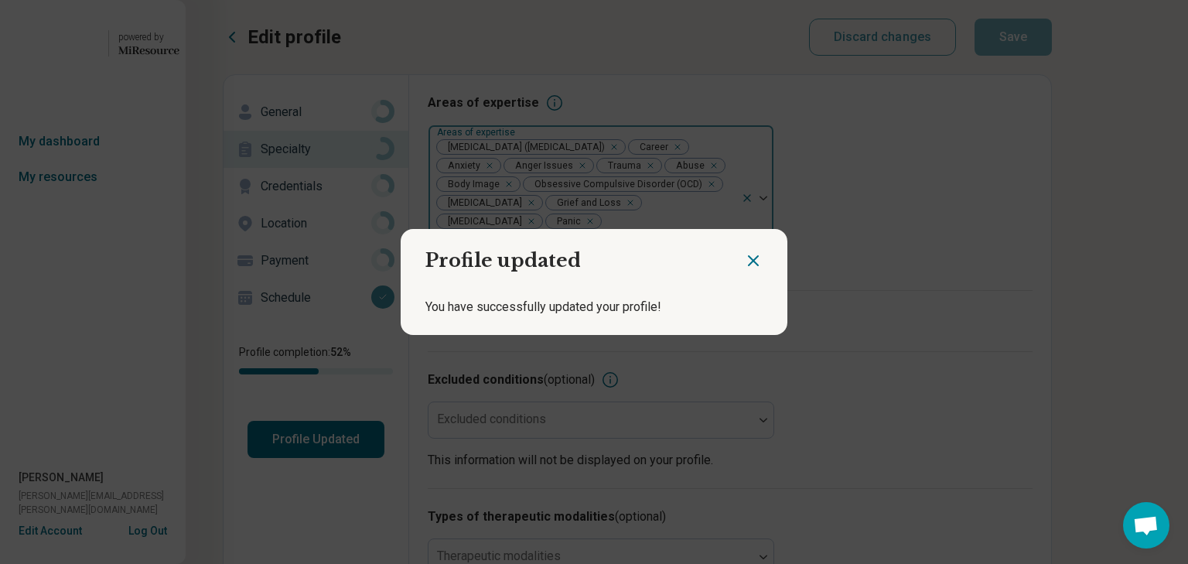
click at [749, 256] on icon "Close dialog" at bounding box center [753, 260] width 9 height 9
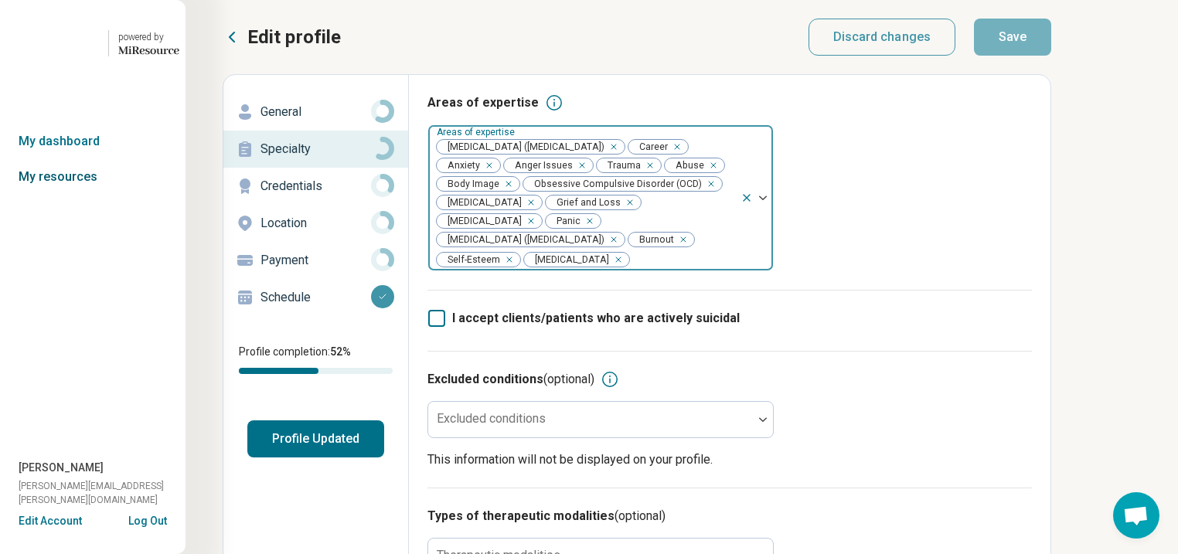
click at [73, 195] on link "My resources" at bounding box center [93, 177] width 186 height 36
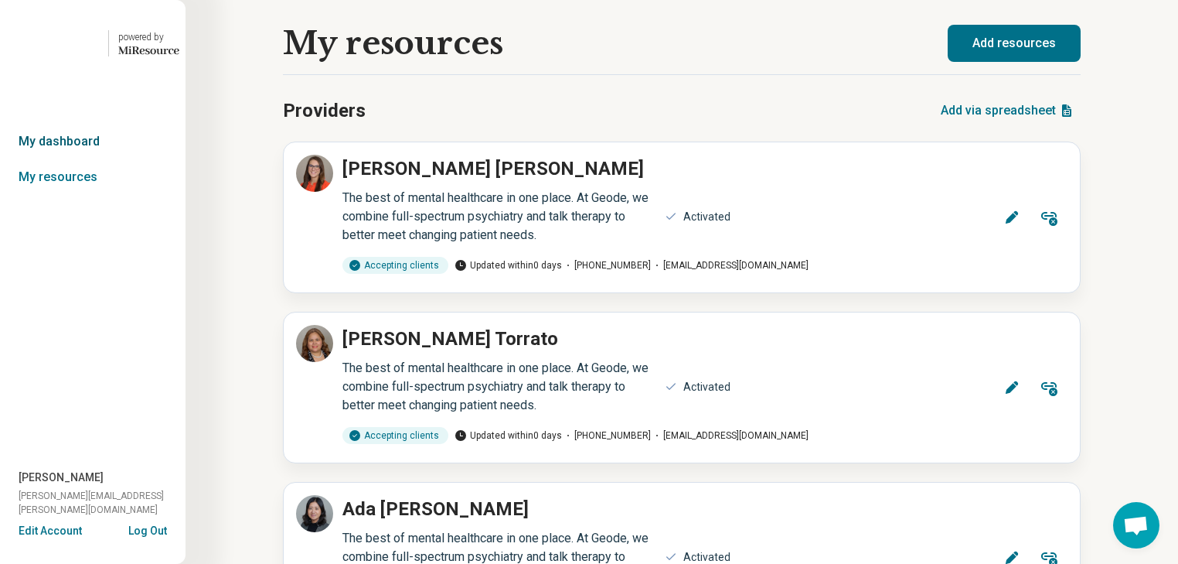
click at [91, 159] on link "My dashboard" at bounding box center [93, 142] width 186 height 36
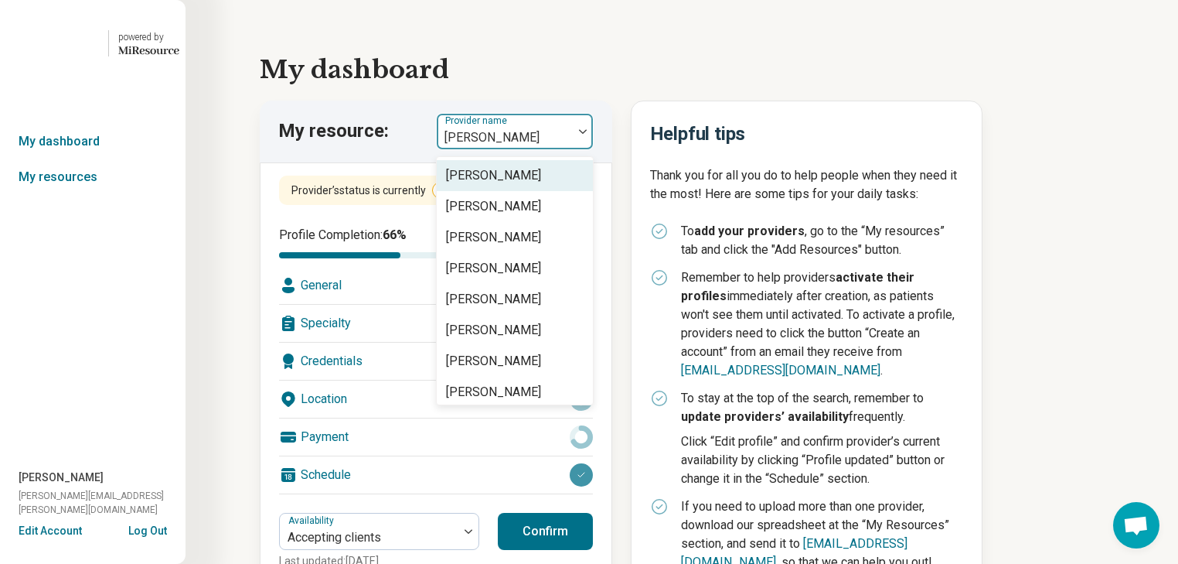
click at [592, 149] on div at bounding box center [583, 132] width 20 height 36
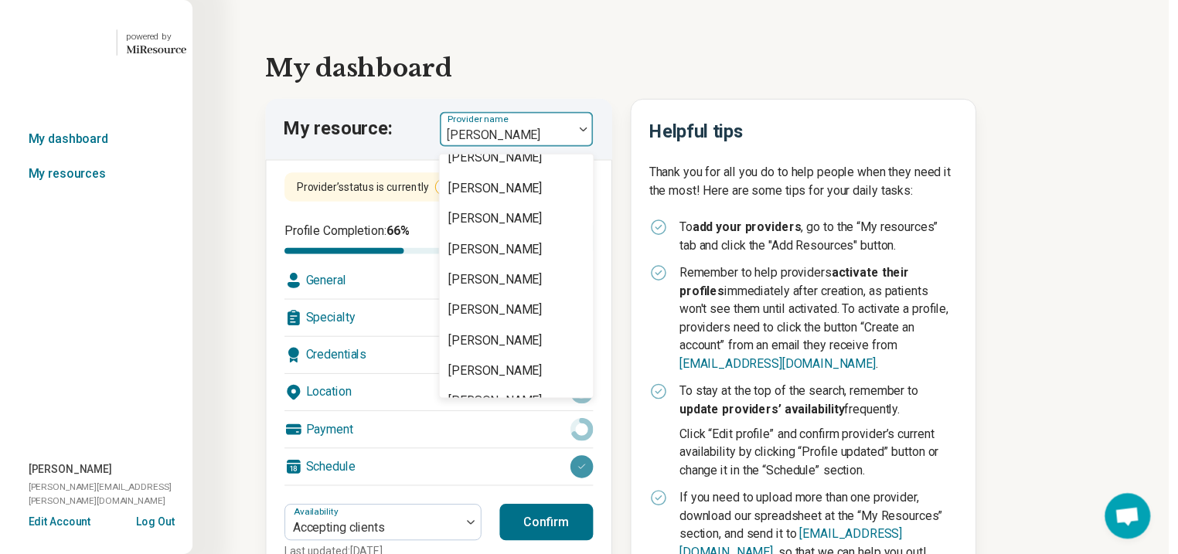
scroll to position [1547, 0]
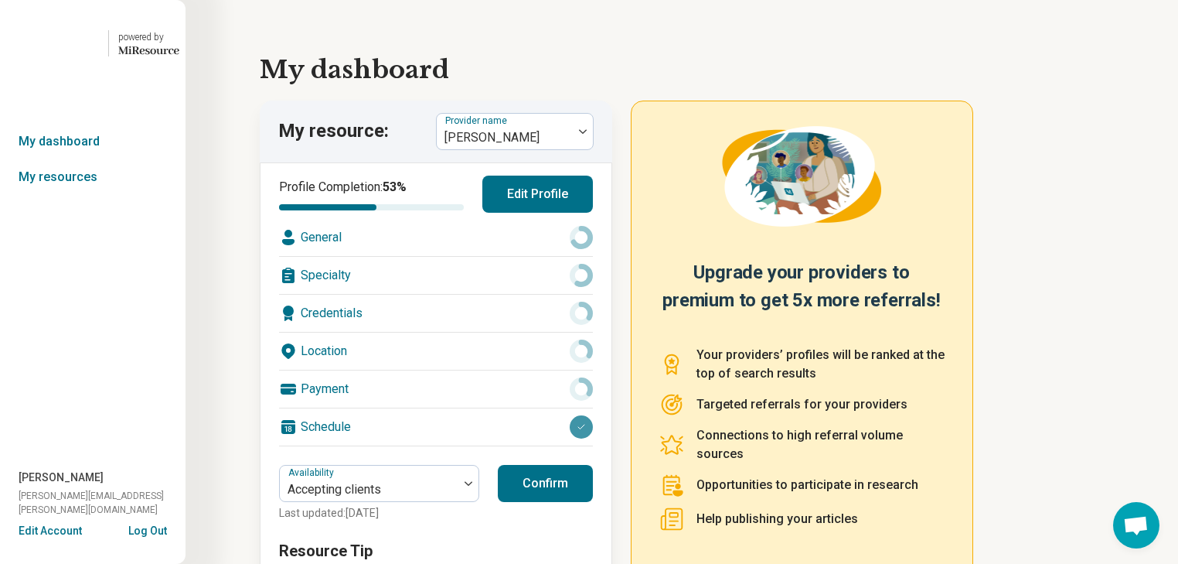
click at [342, 256] on div "General" at bounding box center [436, 237] width 314 height 37
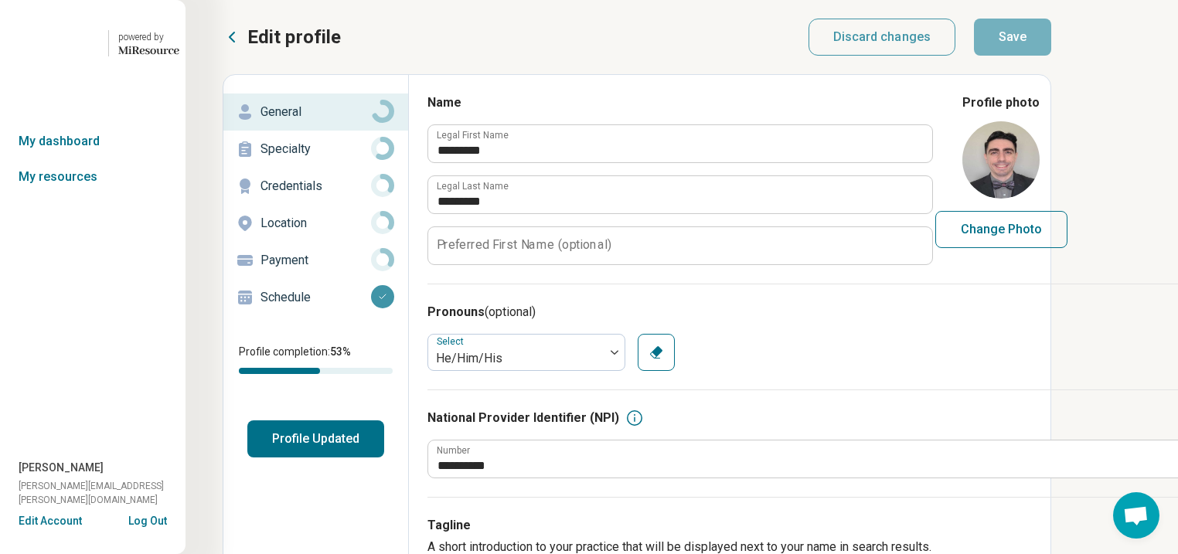
click at [341, 159] on p "Specialty" at bounding box center [316, 149] width 111 height 19
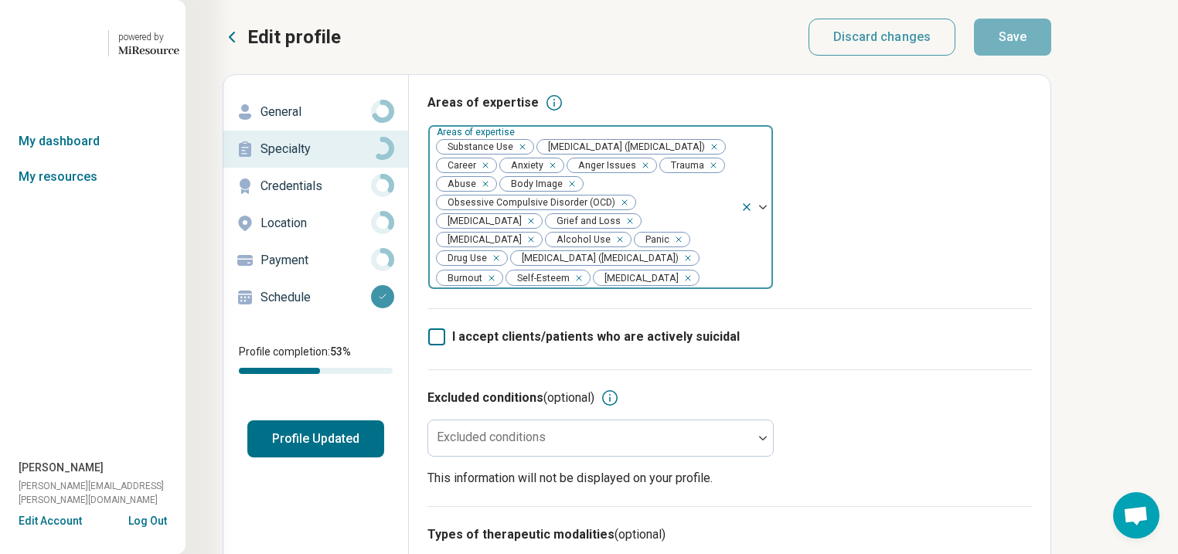
click at [529, 156] on div "Remove [object Object]" at bounding box center [519, 147] width 19 height 19
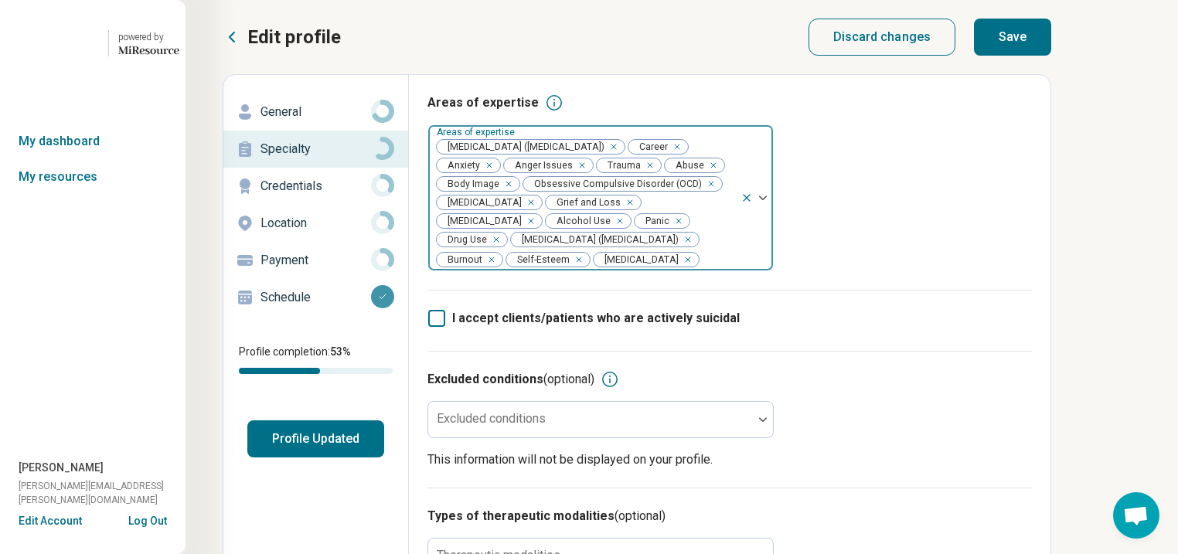
click at [611, 227] on icon "Remove [object Object]" at bounding box center [616, 221] width 11 height 11
click at [653, 230] on div "Remove [object Object]" at bounding box center [662, 221] width 19 height 19
click at [1052, 43] on button "Save" at bounding box center [1012, 37] width 77 height 37
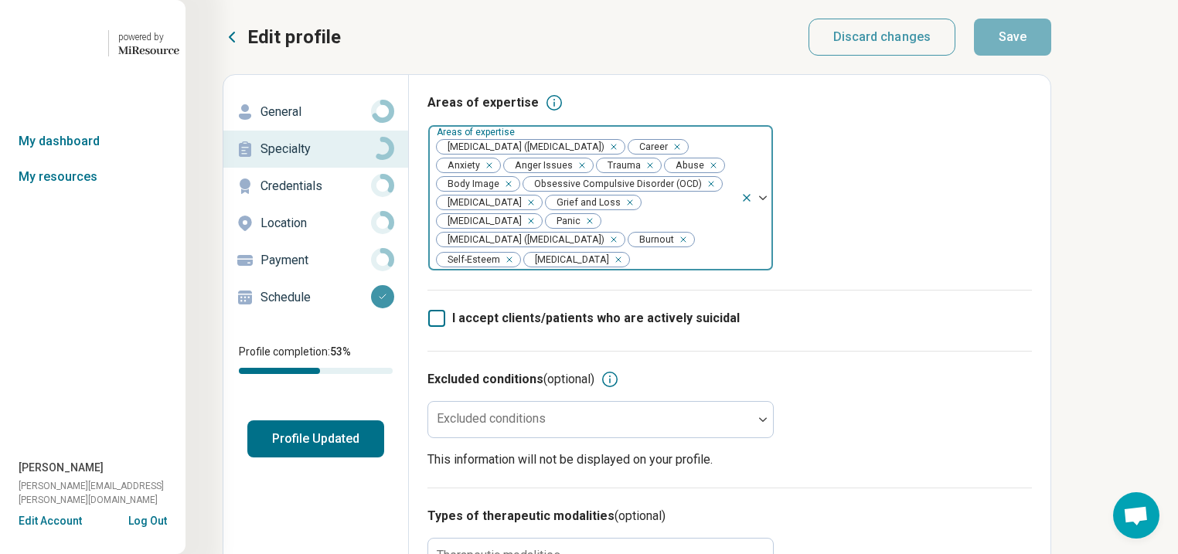
click at [378, 458] on button "Profile Updated" at bounding box center [315, 439] width 137 height 37
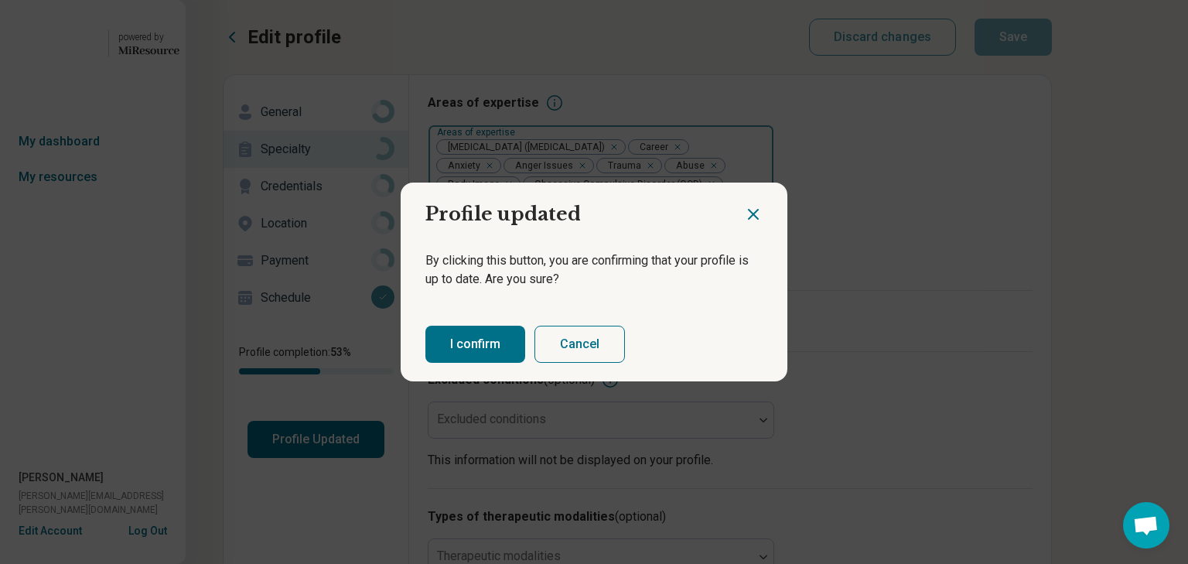
click at [467, 363] on button "I confirm" at bounding box center [475, 344] width 100 height 37
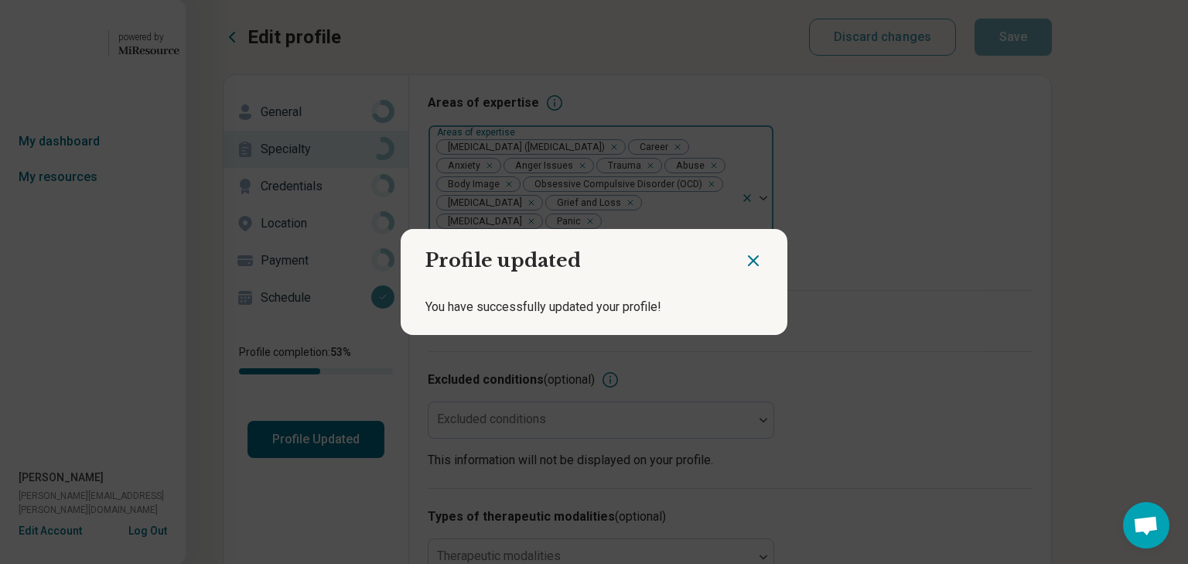
click at [749, 257] on icon "Close dialog" at bounding box center [753, 260] width 19 height 19
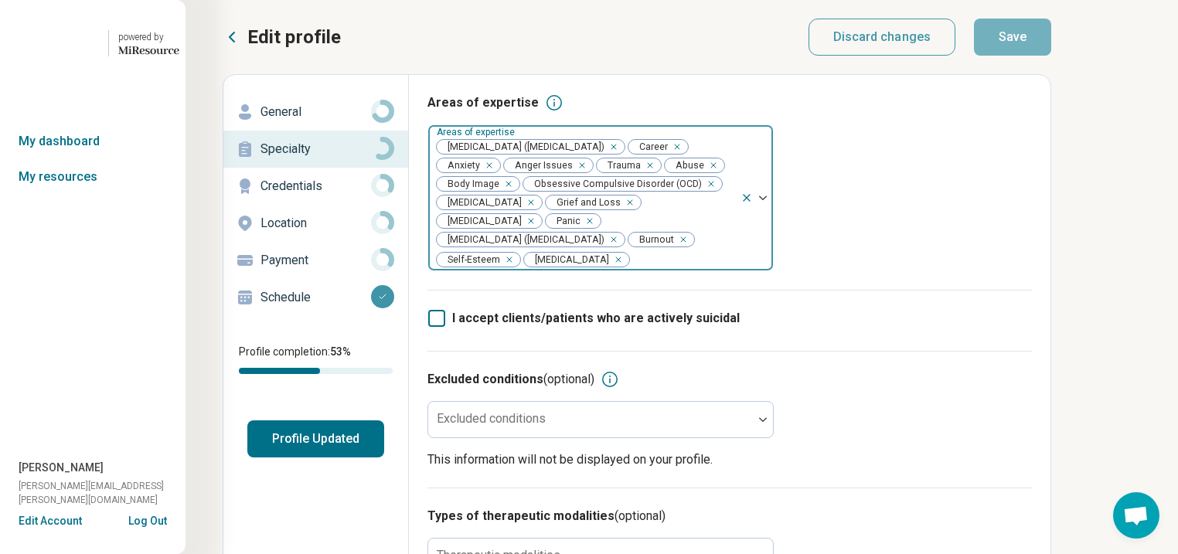
click at [321, 121] on p "General" at bounding box center [316, 112] width 111 height 19
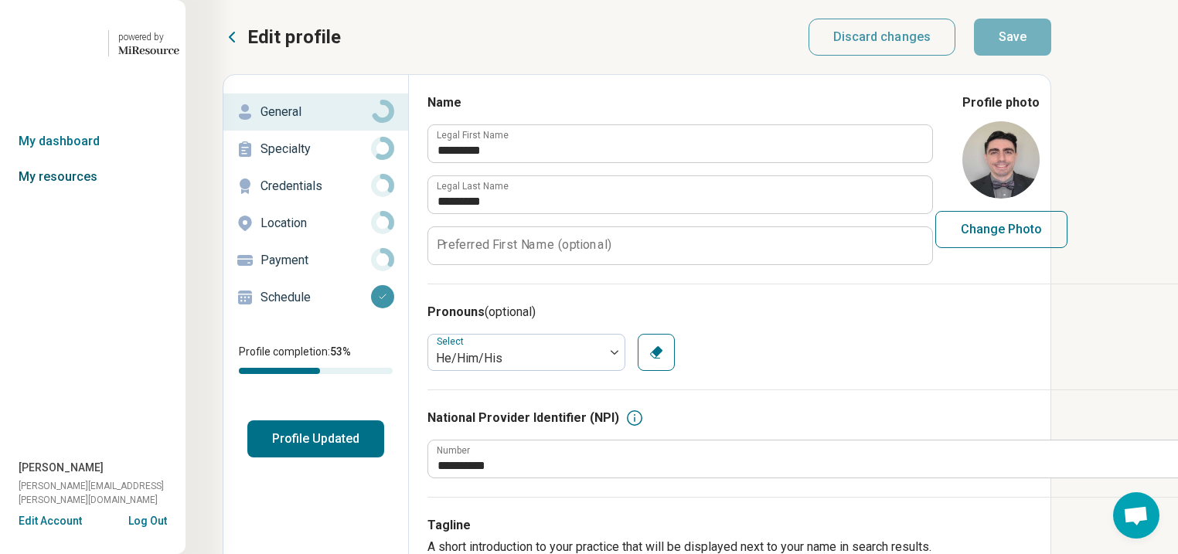
click at [87, 195] on link "My resources" at bounding box center [93, 177] width 186 height 36
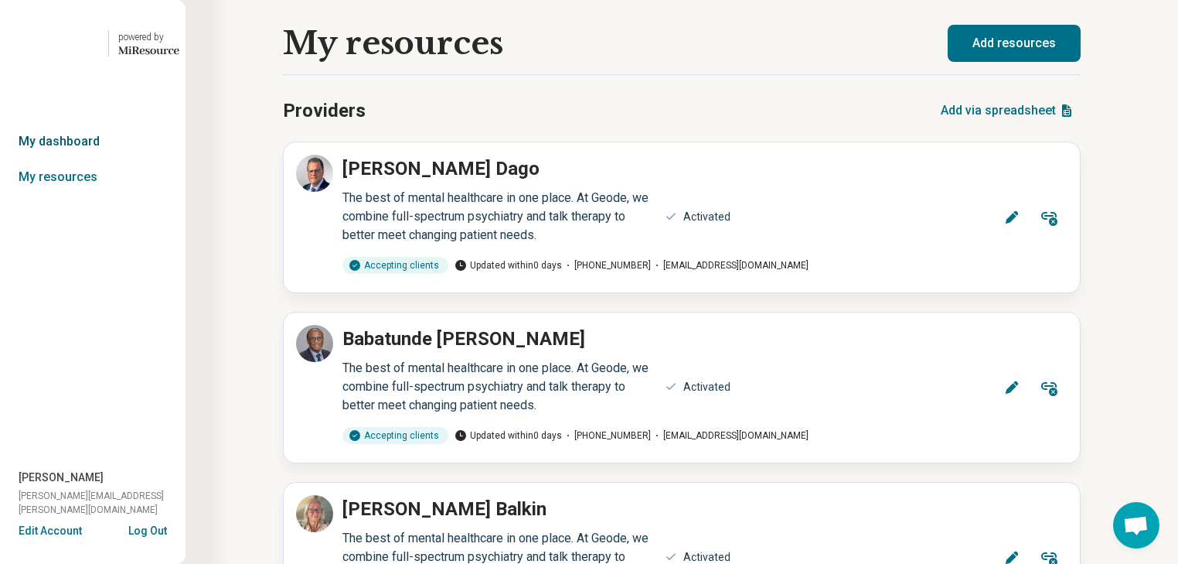
click at [80, 159] on link "My dashboard" at bounding box center [93, 142] width 186 height 36
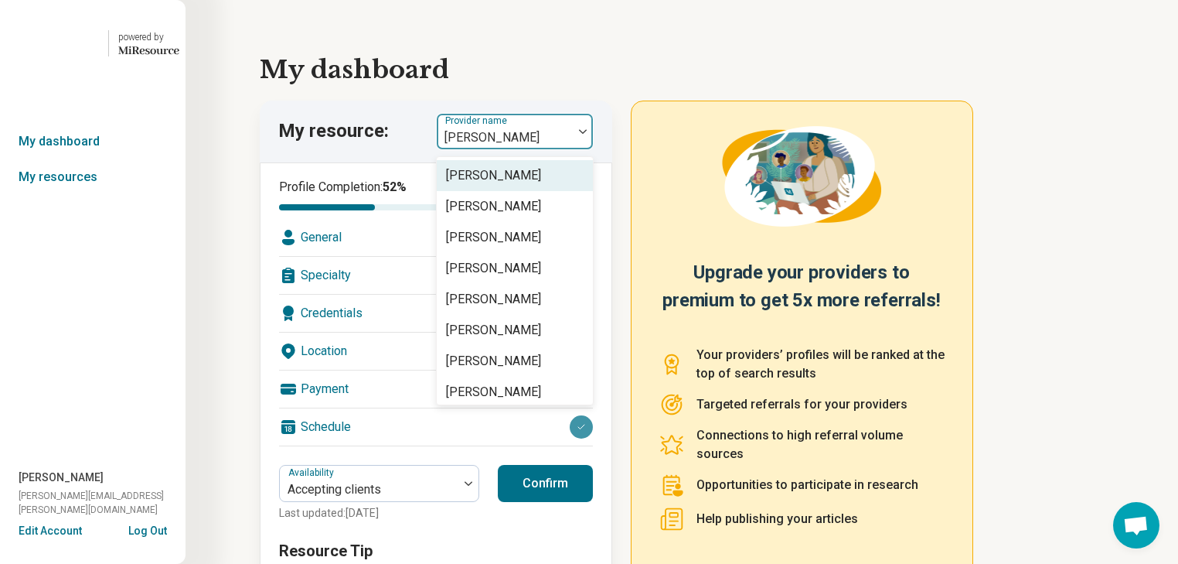
click at [587, 134] on img at bounding box center [583, 131] width 8 height 5
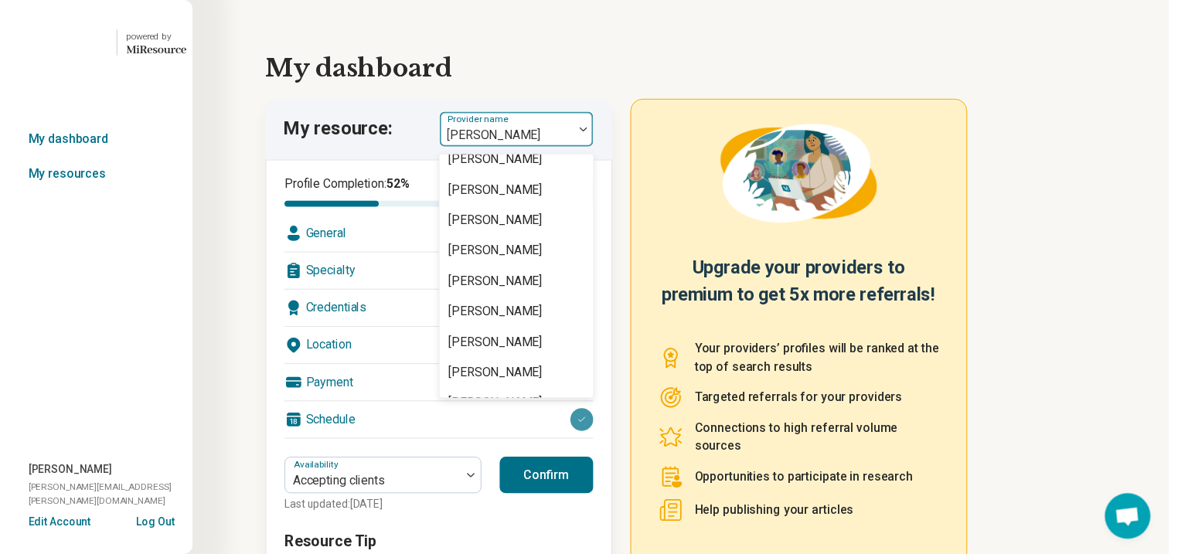
scroll to position [1547, 0]
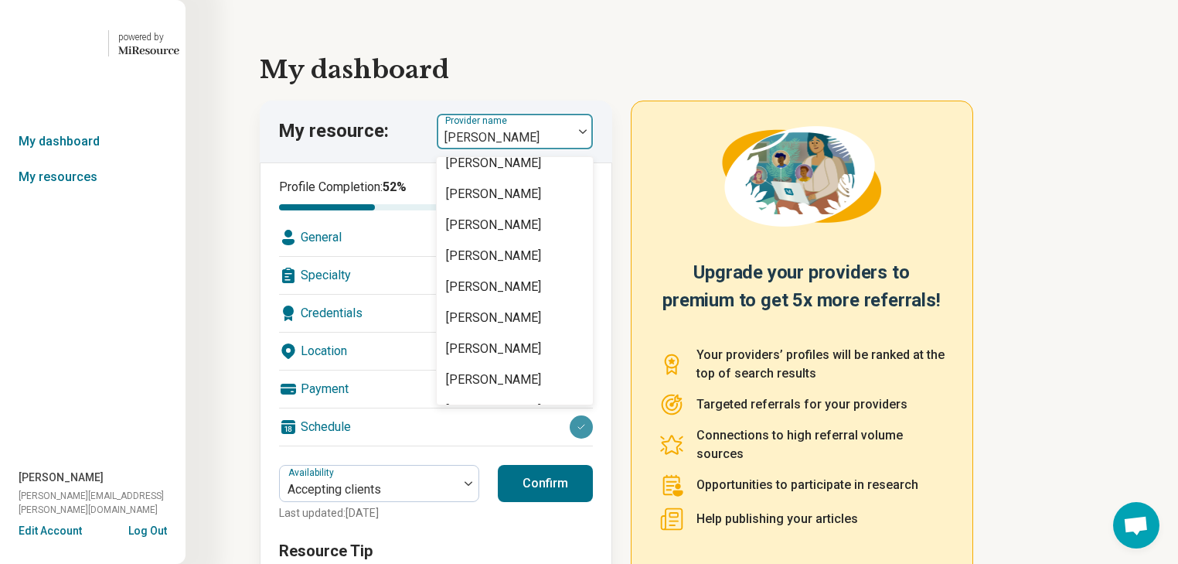
click at [541, 18] on div "[PERSON_NAME]" at bounding box center [493, 8] width 95 height 19
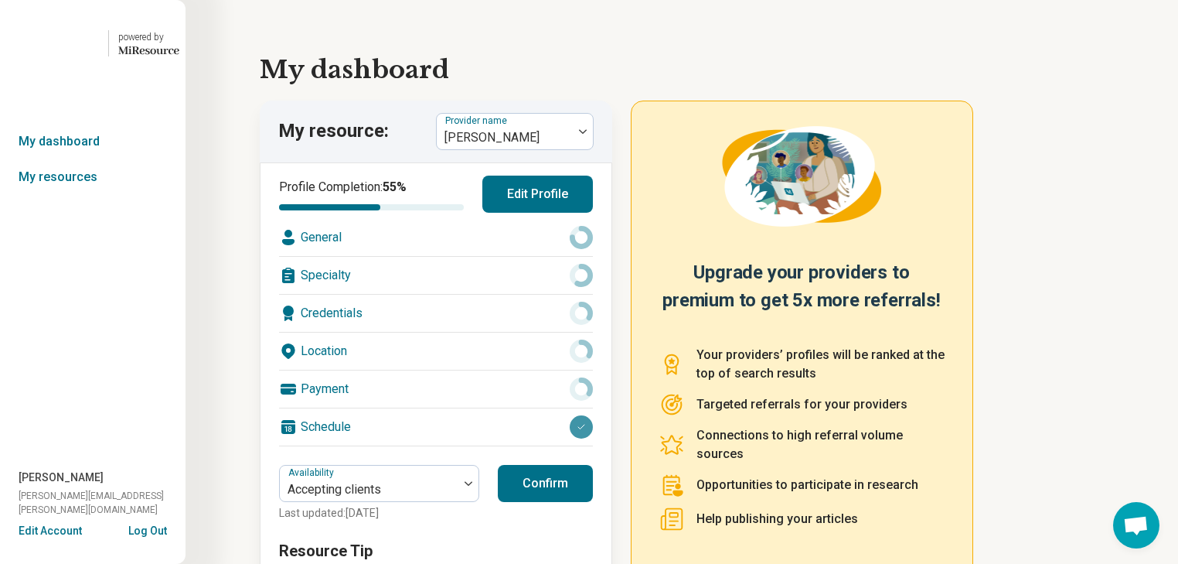
click at [463, 256] on div "General" at bounding box center [436, 237] width 314 height 37
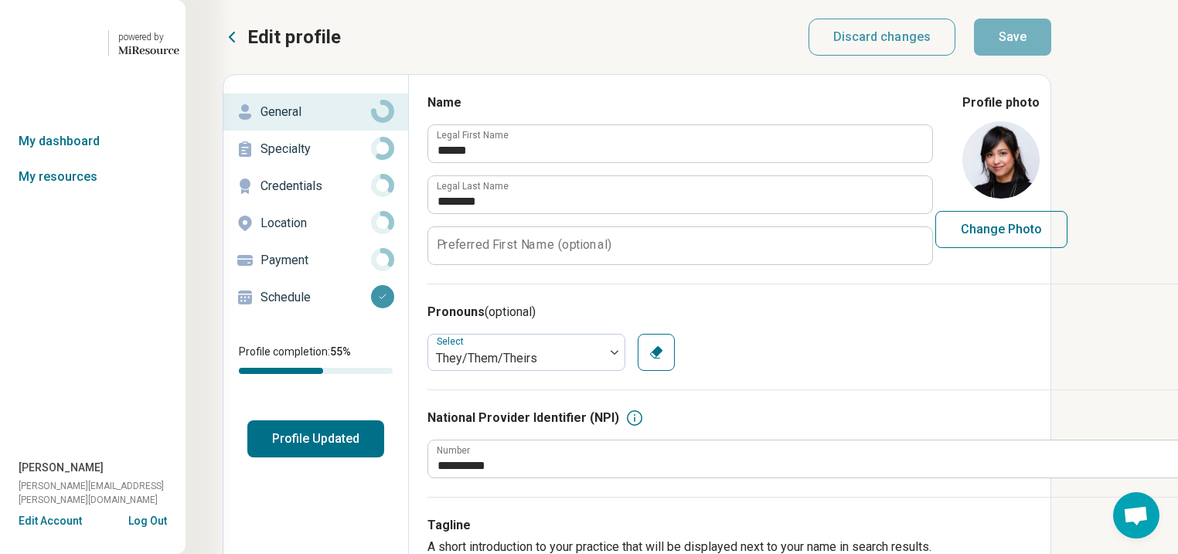
click at [319, 159] on p "Specialty" at bounding box center [316, 149] width 111 height 19
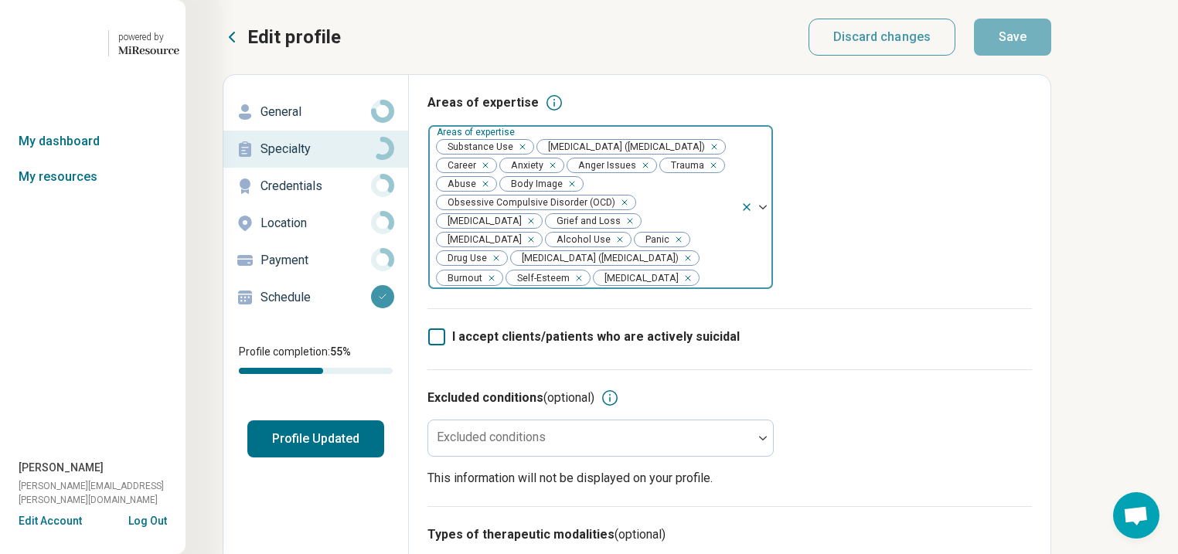
click at [529, 156] on div "Remove [object Object]" at bounding box center [519, 147] width 19 height 19
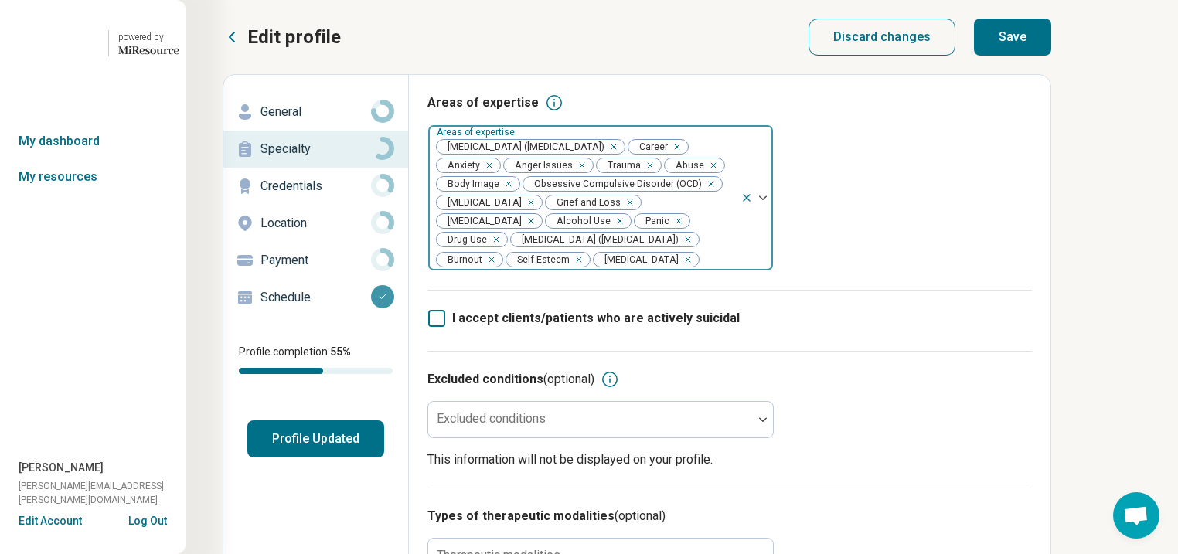
click at [608, 230] on div "Remove [object Object]" at bounding box center [617, 221] width 19 height 19
click at [653, 230] on div "Remove [object Object]" at bounding box center [662, 221] width 19 height 19
click at [1052, 49] on button "Save" at bounding box center [1012, 37] width 77 height 37
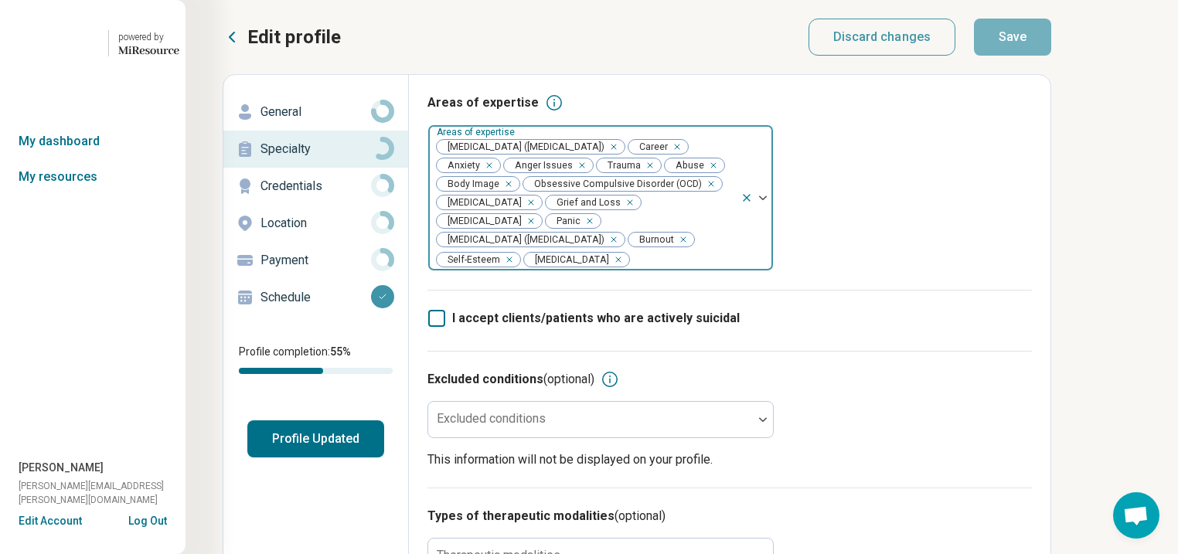
click at [368, 458] on button "Profile Updated" at bounding box center [315, 439] width 137 height 37
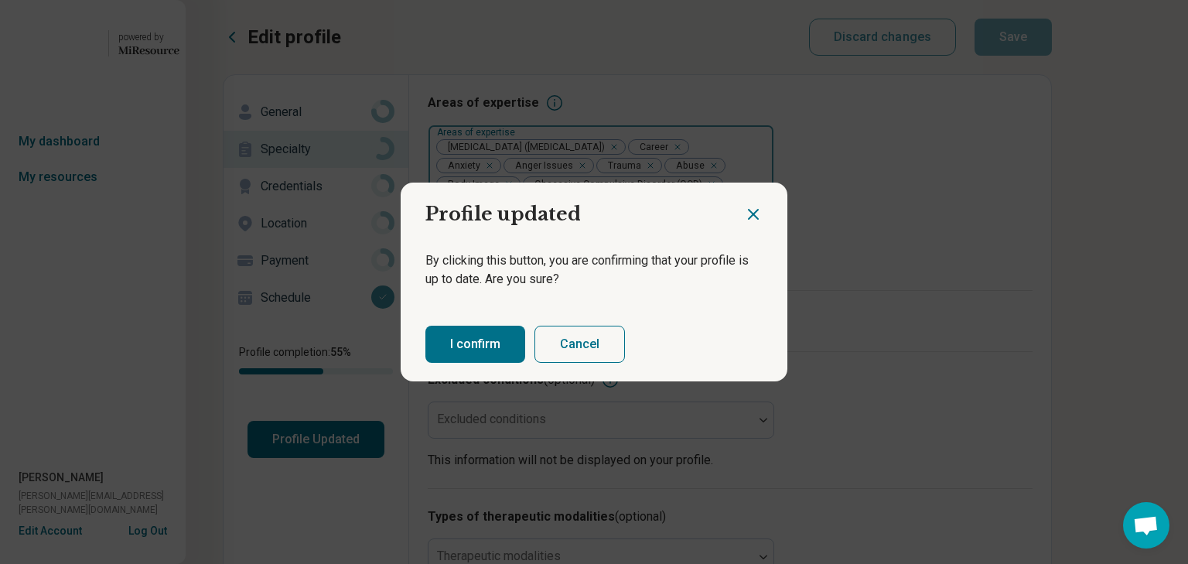
click at [502, 363] on button "I confirm" at bounding box center [475, 344] width 100 height 37
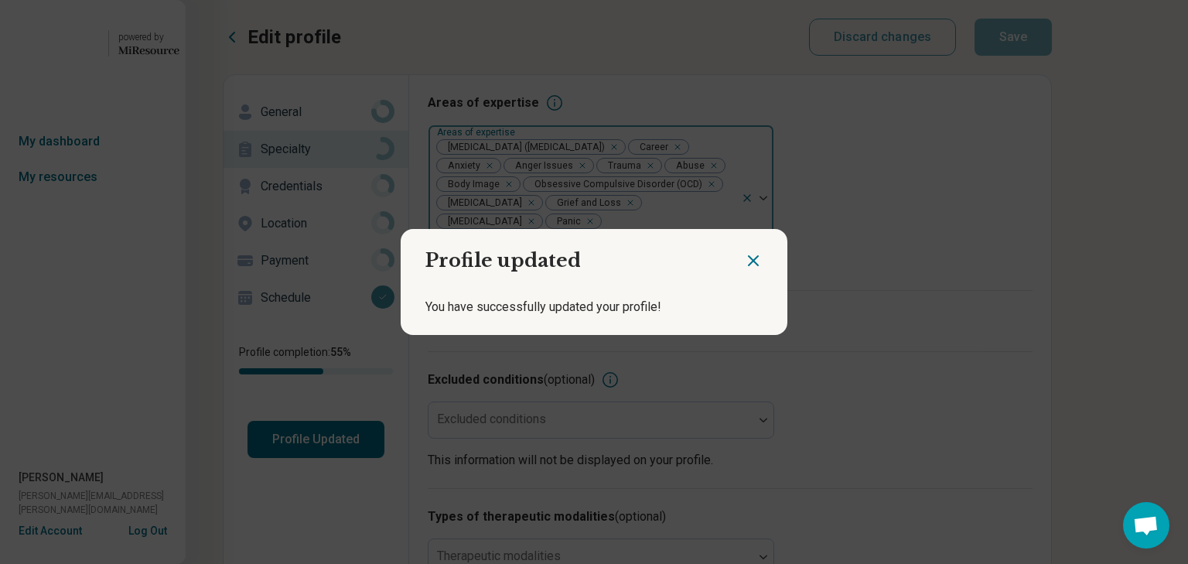
click at [749, 256] on icon "Close dialog" at bounding box center [753, 260] width 9 height 9
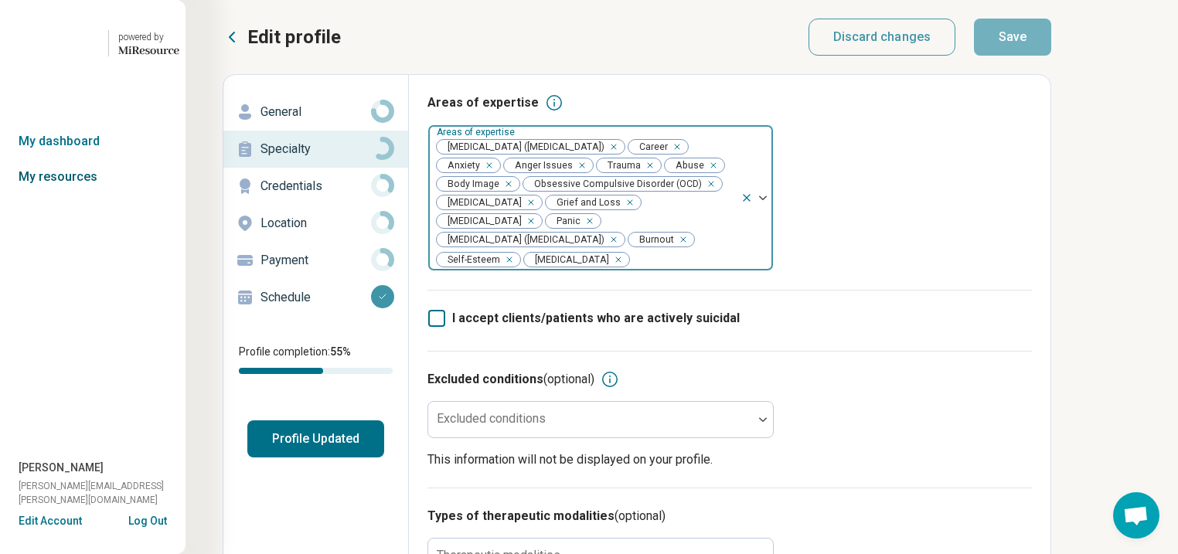
click at [80, 195] on link "My resources" at bounding box center [93, 177] width 186 height 36
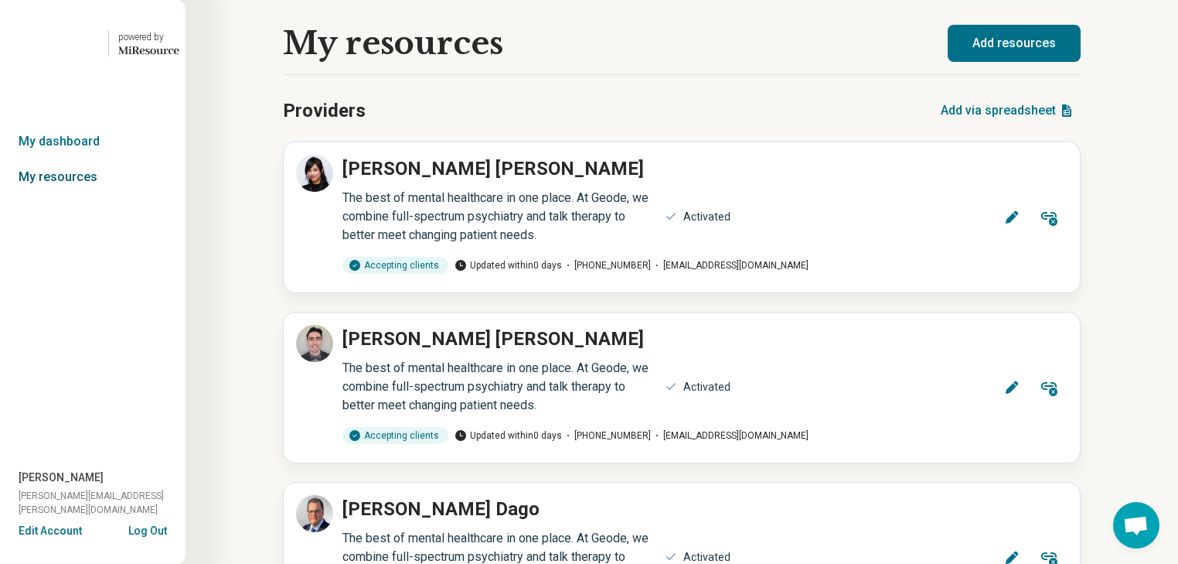
click at [84, 195] on link "My resources" at bounding box center [93, 177] width 186 height 36
click at [73, 159] on link "My dashboard" at bounding box center [93, 142] width 186 height 36
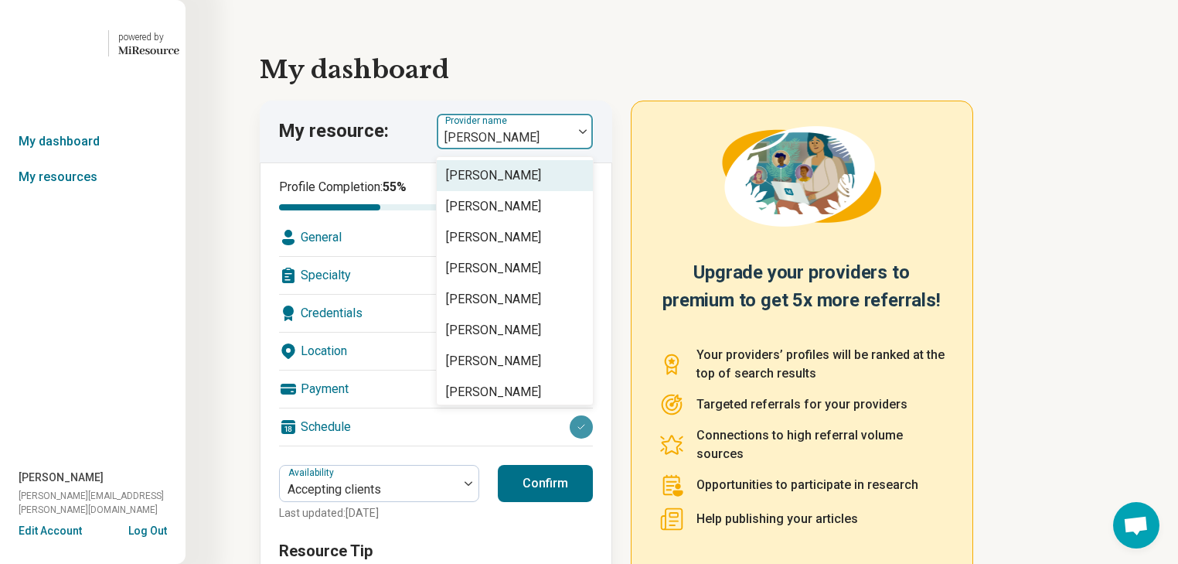
click at [587, 134] on img at bounding box center [583, 131] width 8 height 5
click at [25, 195] on link "My resources" at bounding box center [93, 177] width 186 height 36
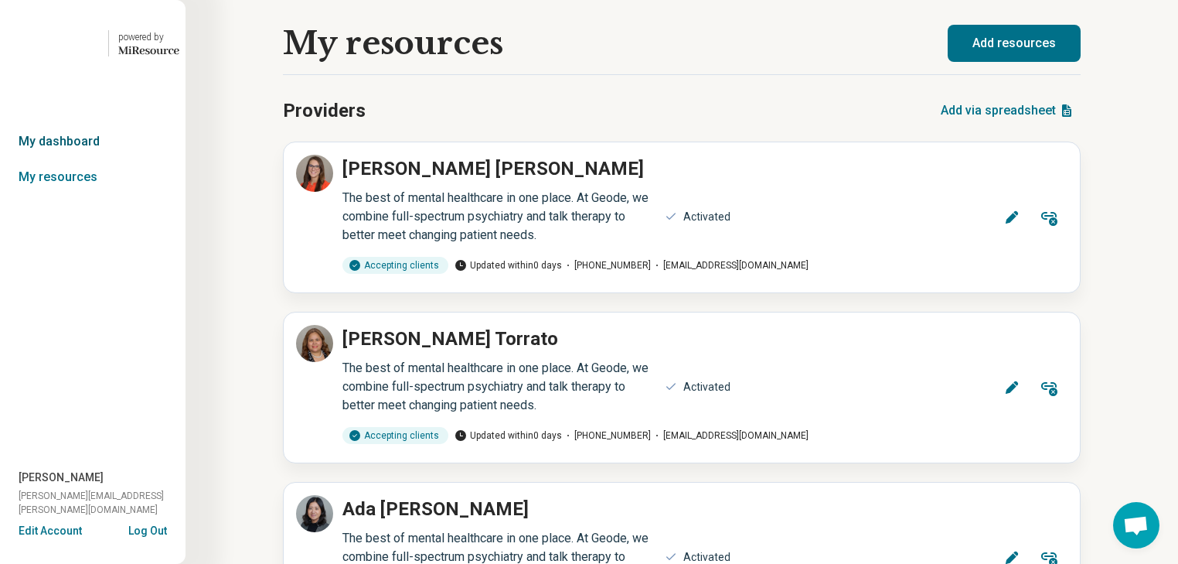
click at [89, 159] on link "My dashboard" at bounding box center [93, 142] width 186 height 36
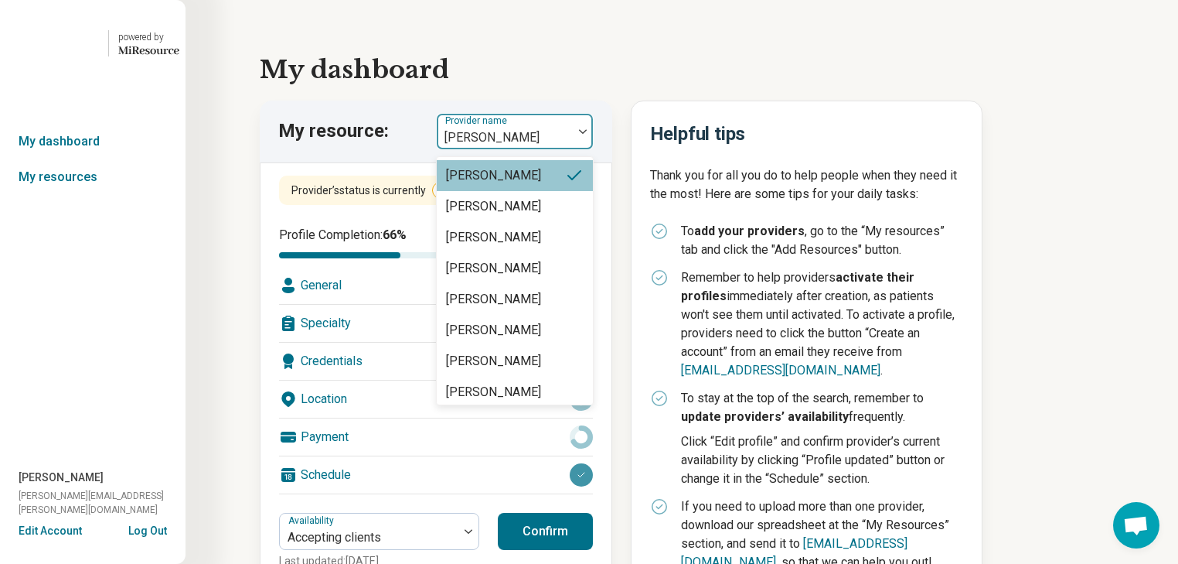
click at [587, 134] on img at bounding box center [583, 131] width 8 height 5
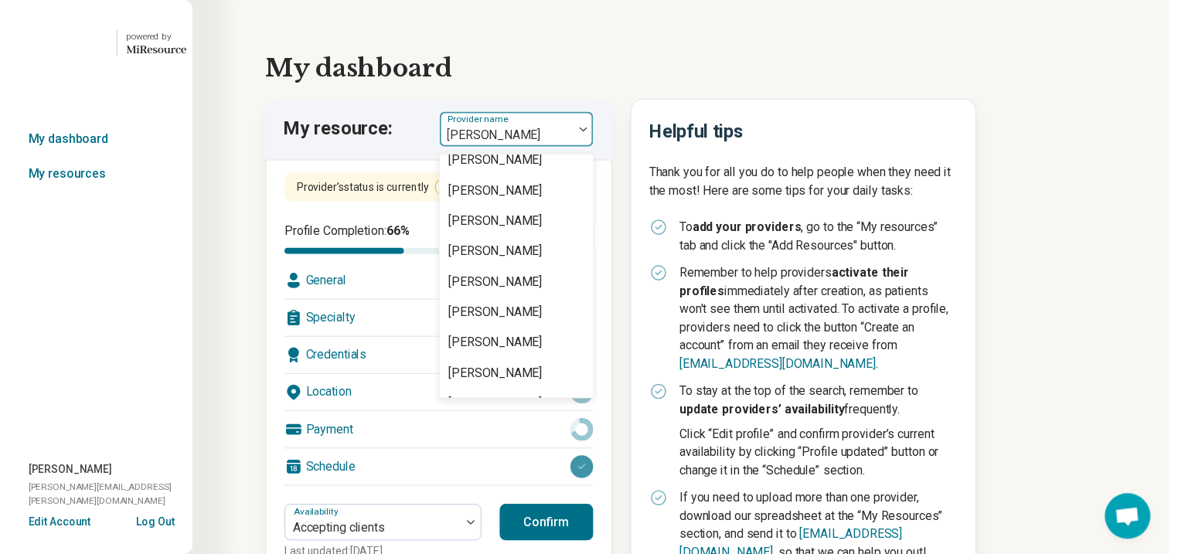
scroll to position [1670, 0]
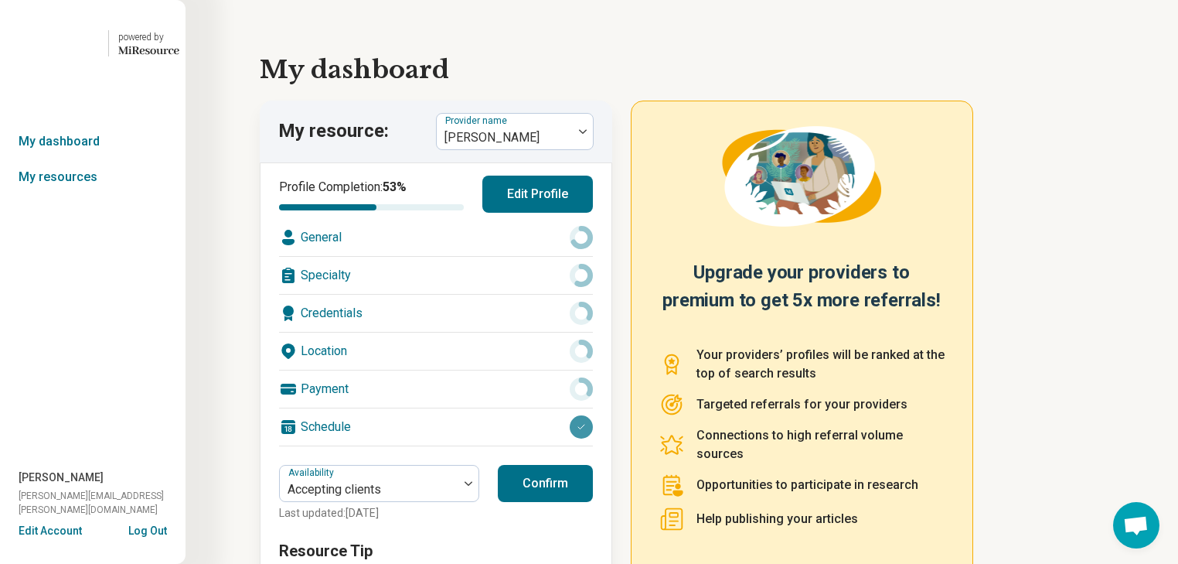
click at [427, 256] on div "General" at bounding box center [436, 237] width 314 height 37
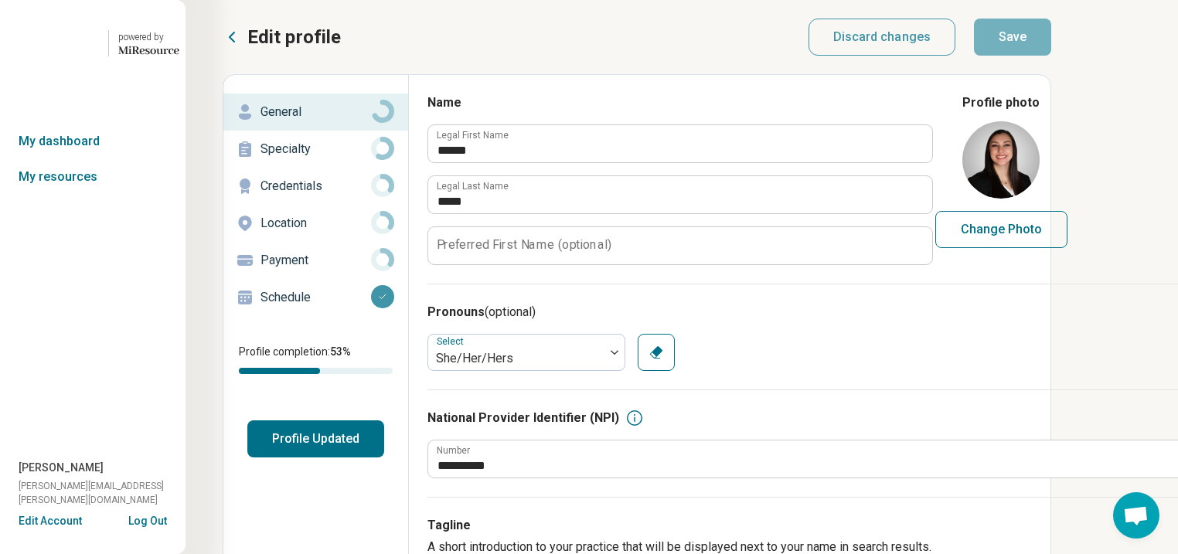
click at [309, 159] on p "Specialty" at bounding box center [316, 149] width 111 height 19
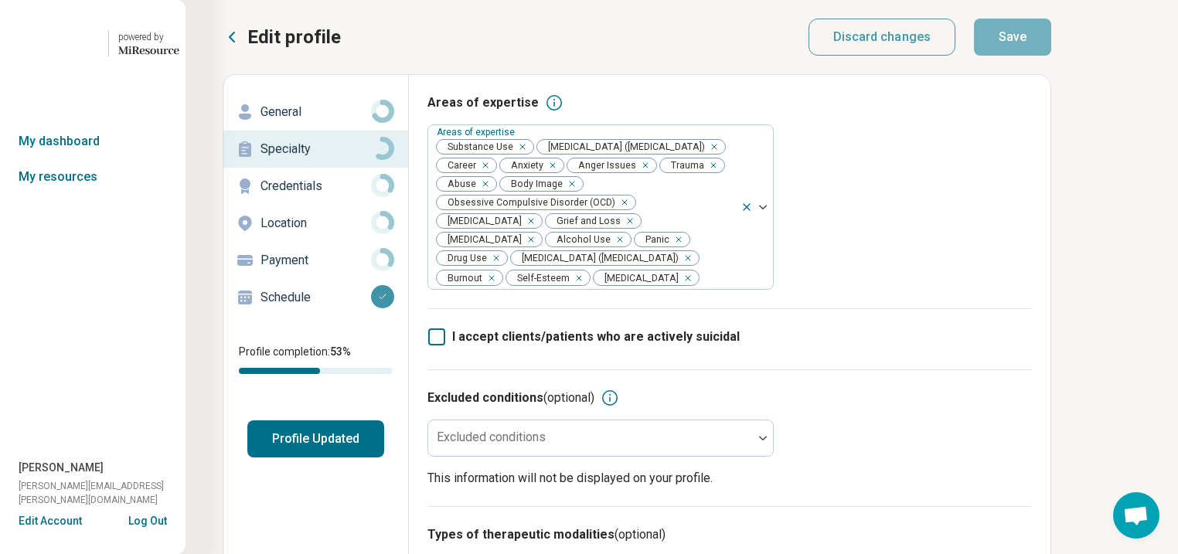
click at [286, 121] on p "General" at bounding box center [316, 112] width 111 height 19
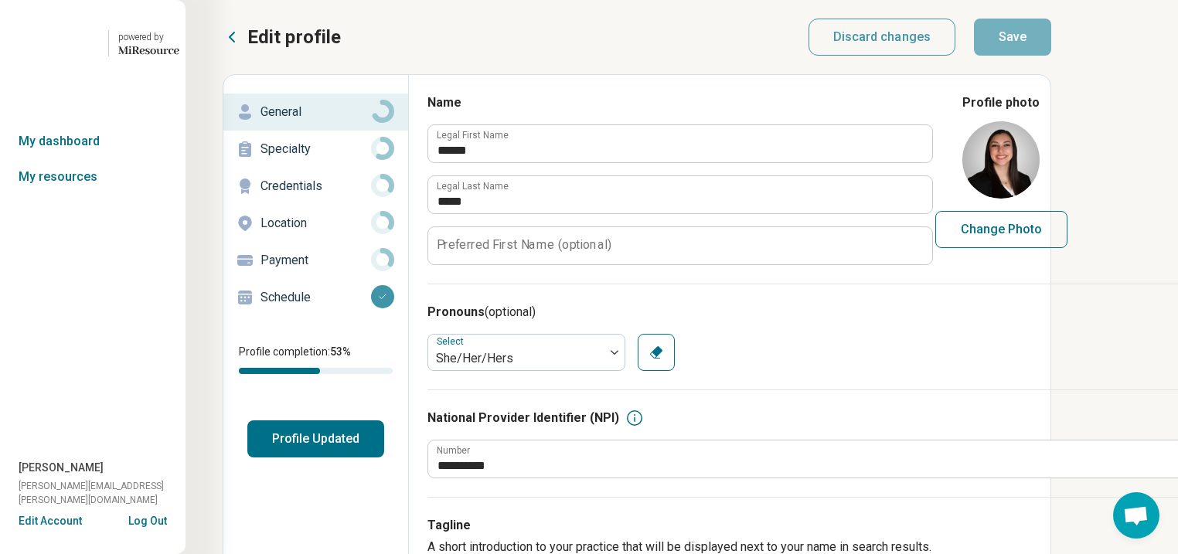
click at [297, 159] on p "Specialty" at bounding box center [316, 149] width 111 height 19
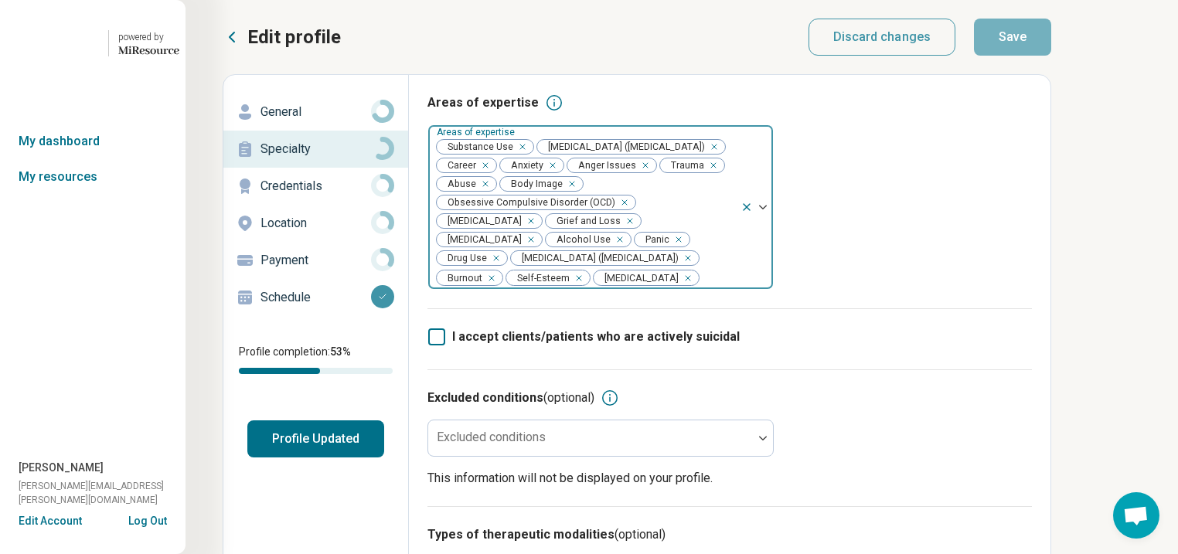
click at [529, 156] on div "Remove [object Object]" at bounding box center [519, 147] width 19 height 19
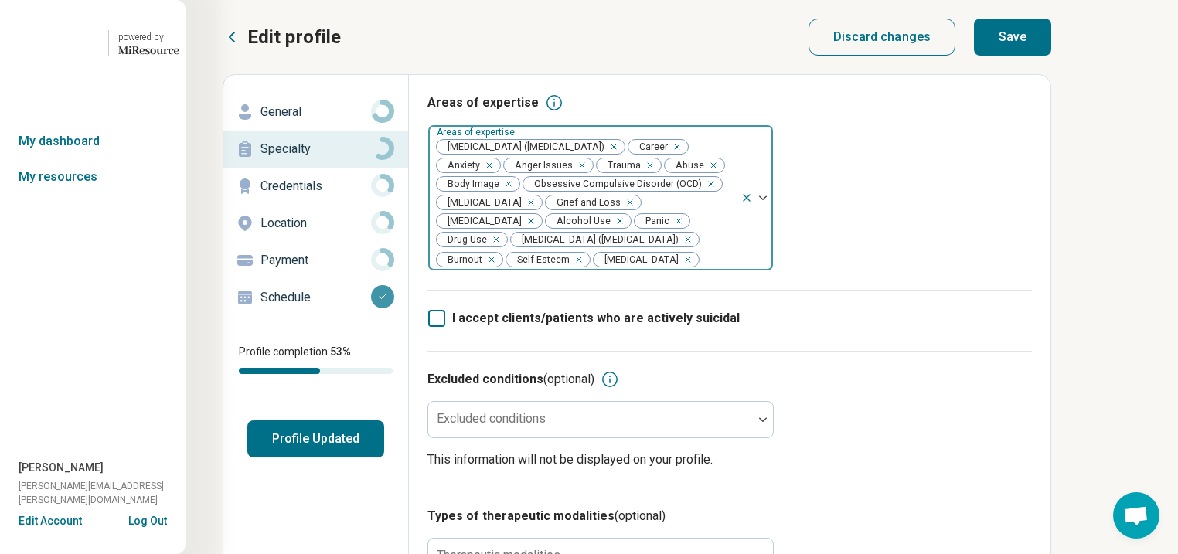
click at [608, 230] on div "Remove [object Object]" at bounding box center [617, 221] width 19 height 19
click at [653, 230] on div "Remove [object Object]" at bounding box center [662, 221] width 19 height 19
click at [1052, 49] on button "Save" at bounding box center [1012, 37] width 77 height 37
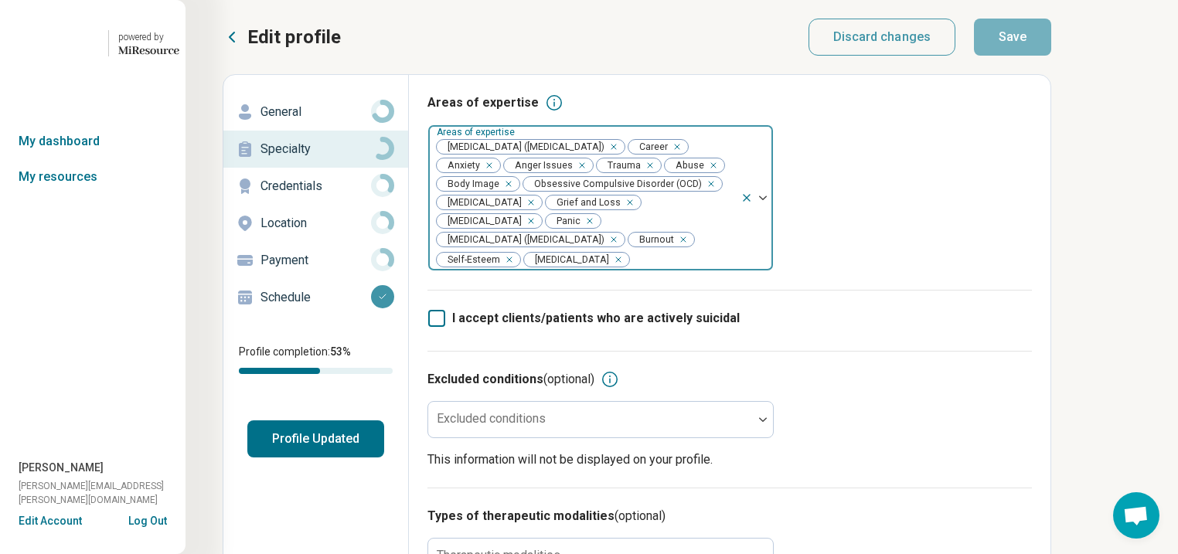
click at [321, 121] on p "General" at bounding box center [316, 112] width 111 height 19
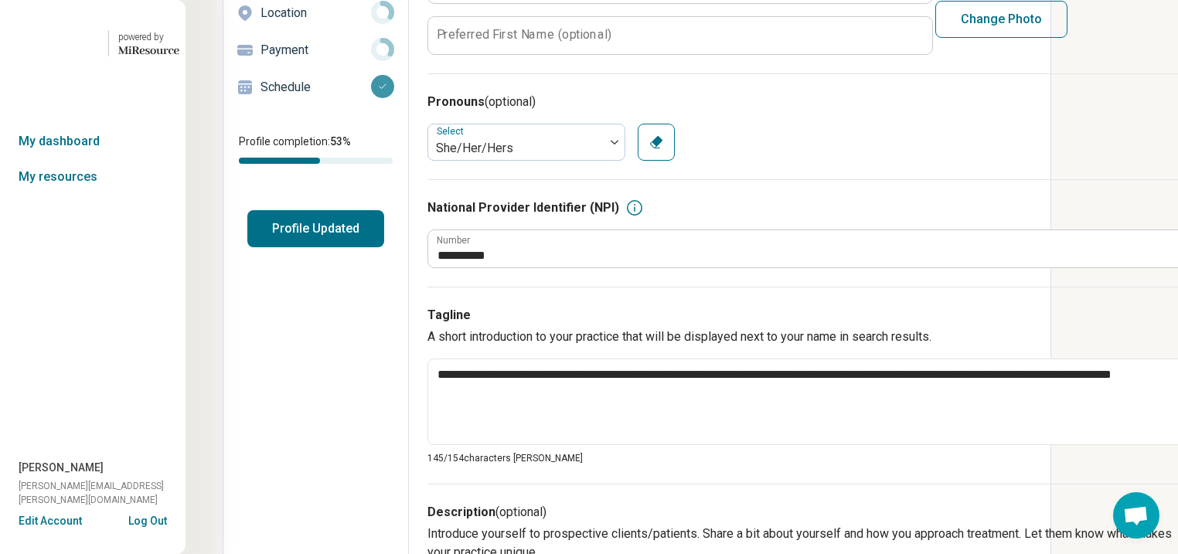
scroll to position [186, 0]
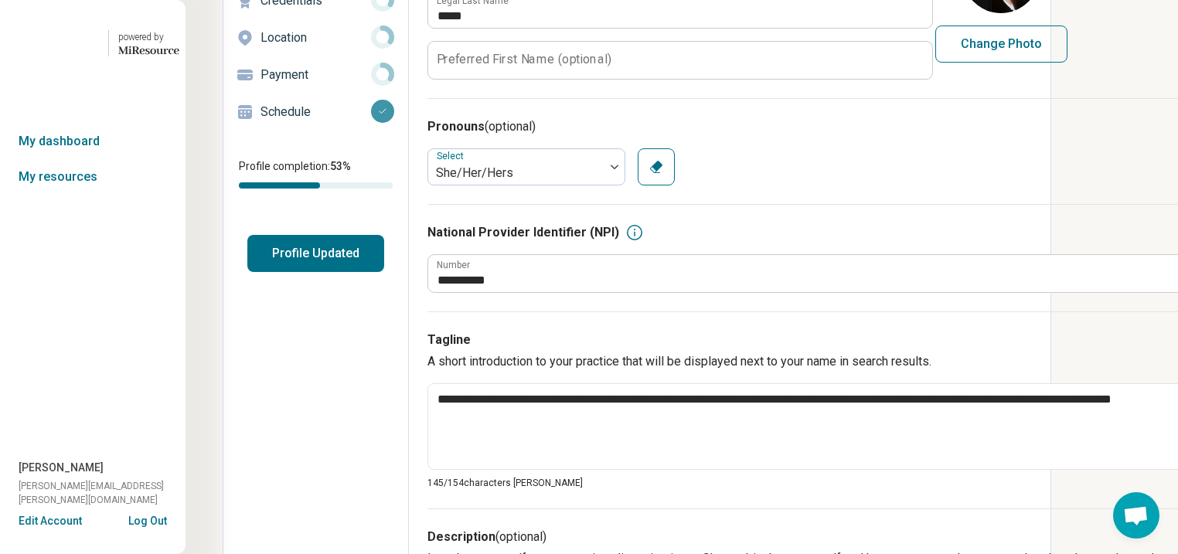
click at [358, 272] on button "Profile Updated" at bounding box center [315, 253] width 137 height 37
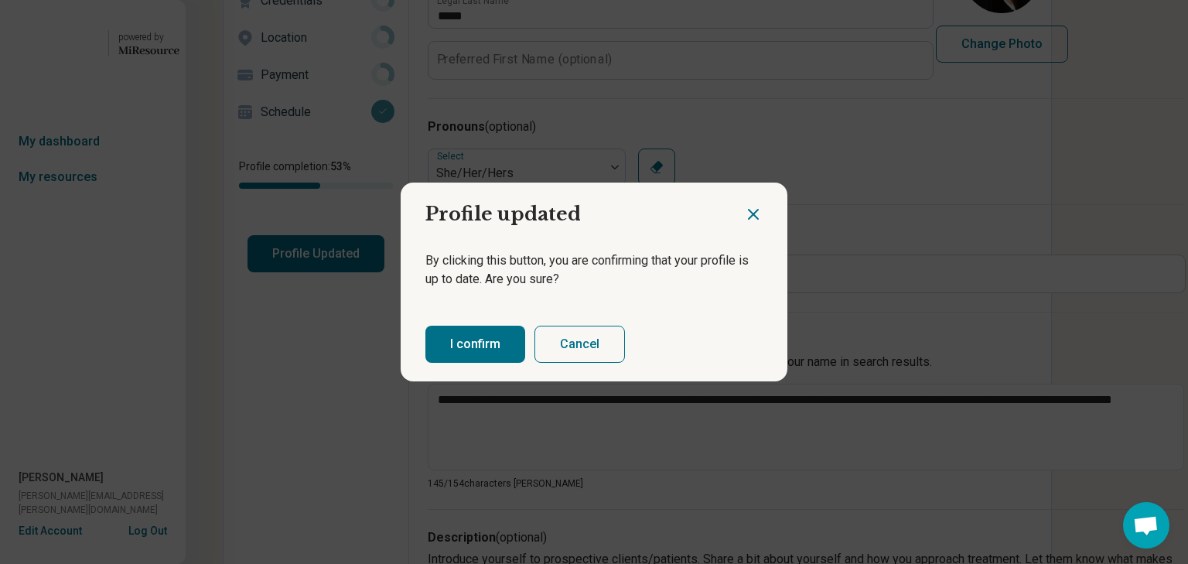
click at [506, 356] on button "I confirm" at bounding box center [475, 344] width 100 height 37
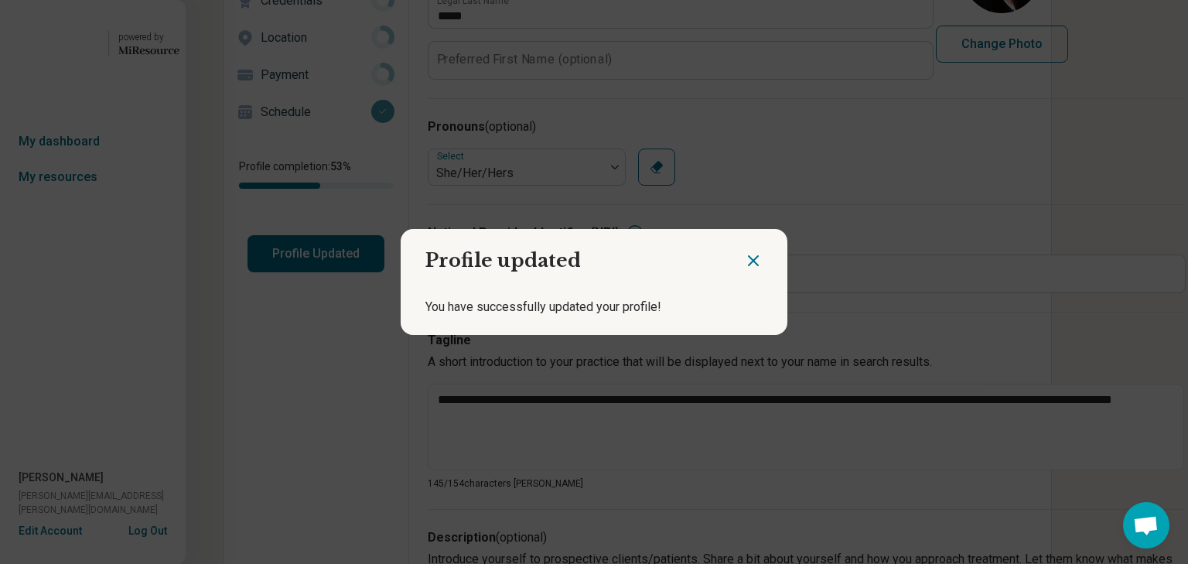
click at [744, 251] on icon "Close dialog" at bounding box center [753, 260] width 19 height 19
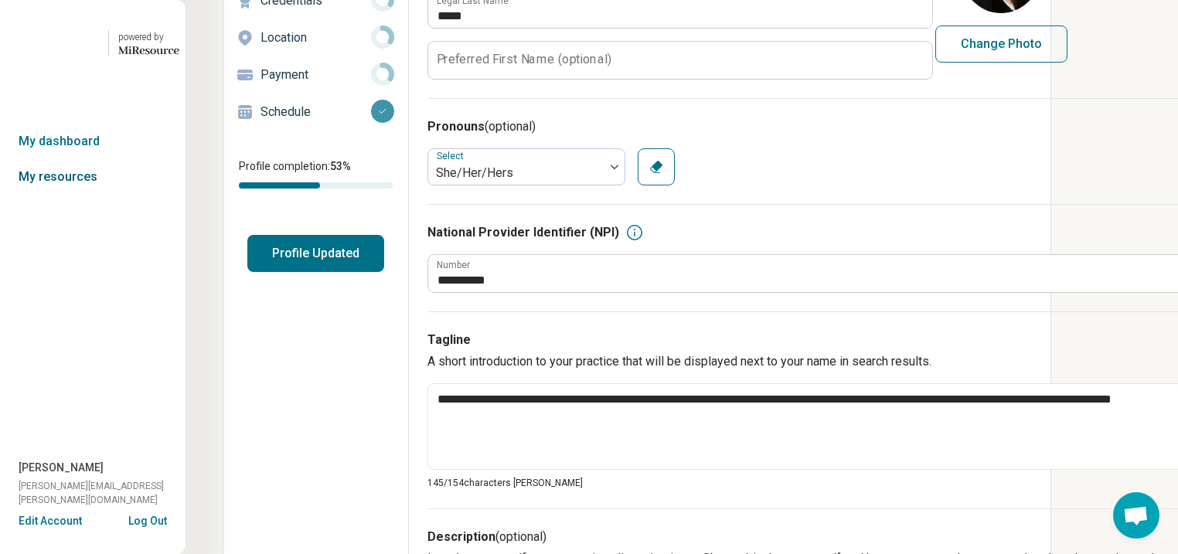
click at [80, 195] on link "My resources" at bounding box center [93, 177] width 186 height 36
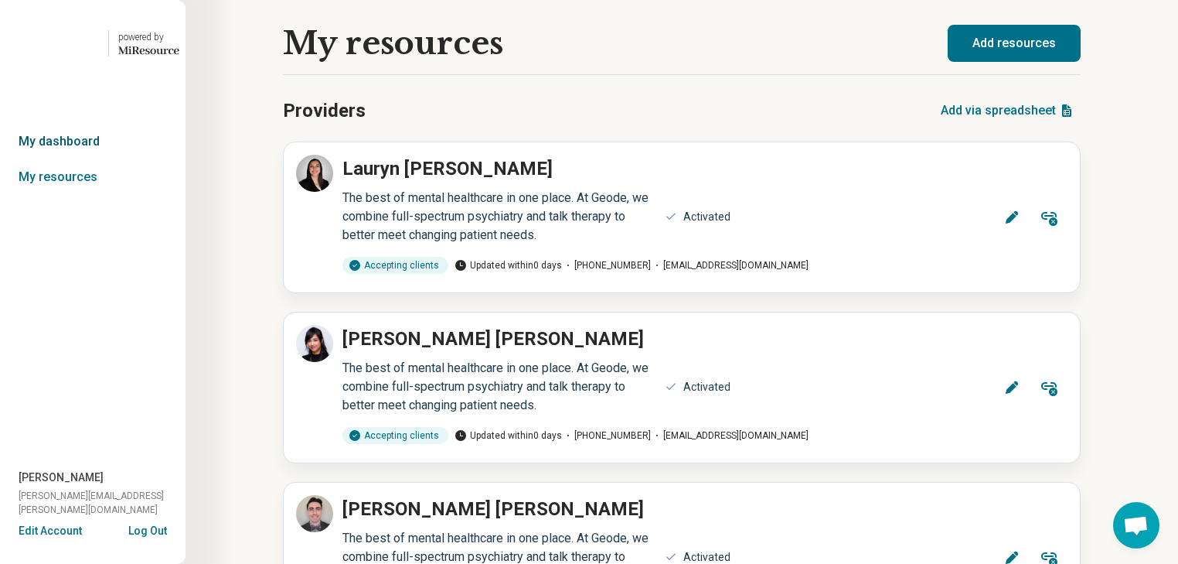
click at [87, 159] on link "My dashboard" at bounding box center [93, 142] width 186 height 36
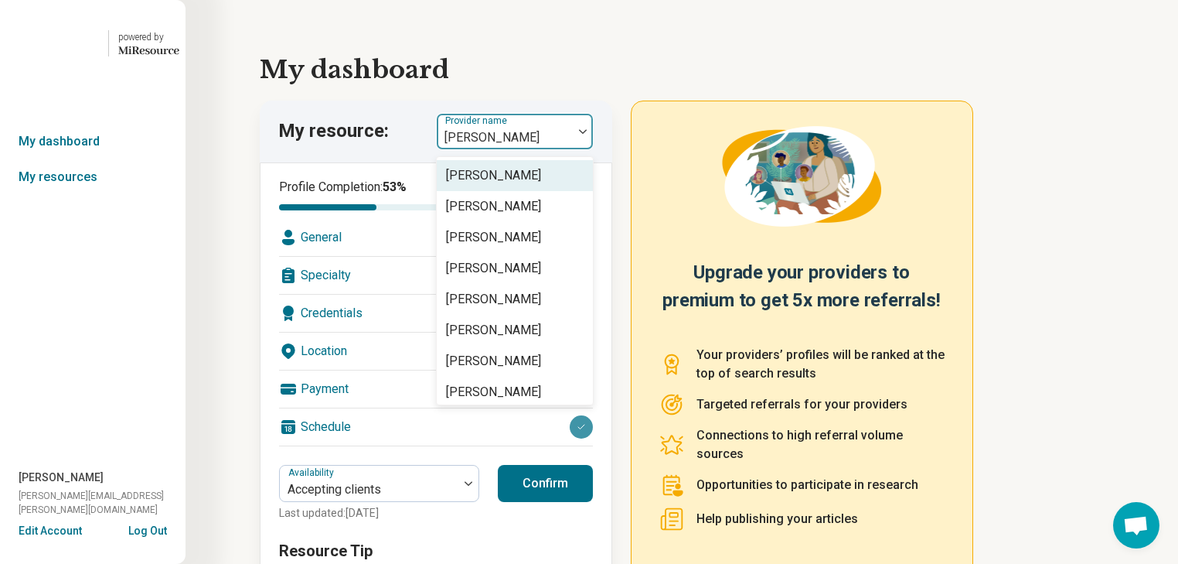
click at [587, 134] on img at bounding box center [583, 131] width 8 height 5
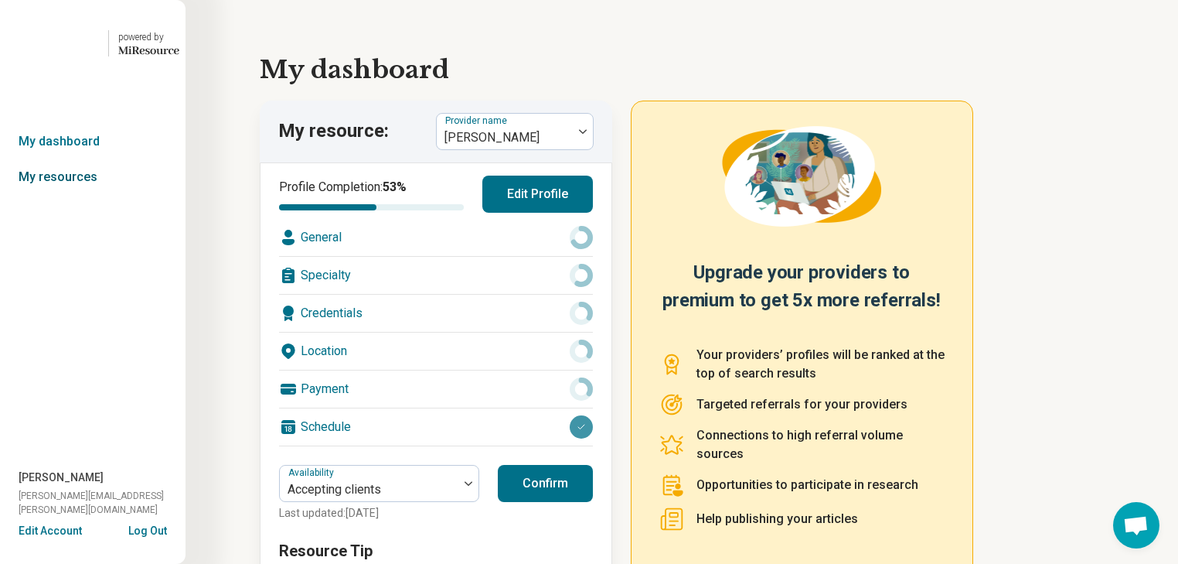
click at [62, 195] on link "My resources" at bounding box center [93, 177] width 186 height 36
click at [69, 159] on link "My dashboard" at bounding box center [93, 142] width 186 height 36
click at [72, 159] on link "My dashboard" at bounding box center [93, 142] width 186 height 36
click at [73, 195] on link "My resources" at bounding box center [93, 177] width 186 height 36
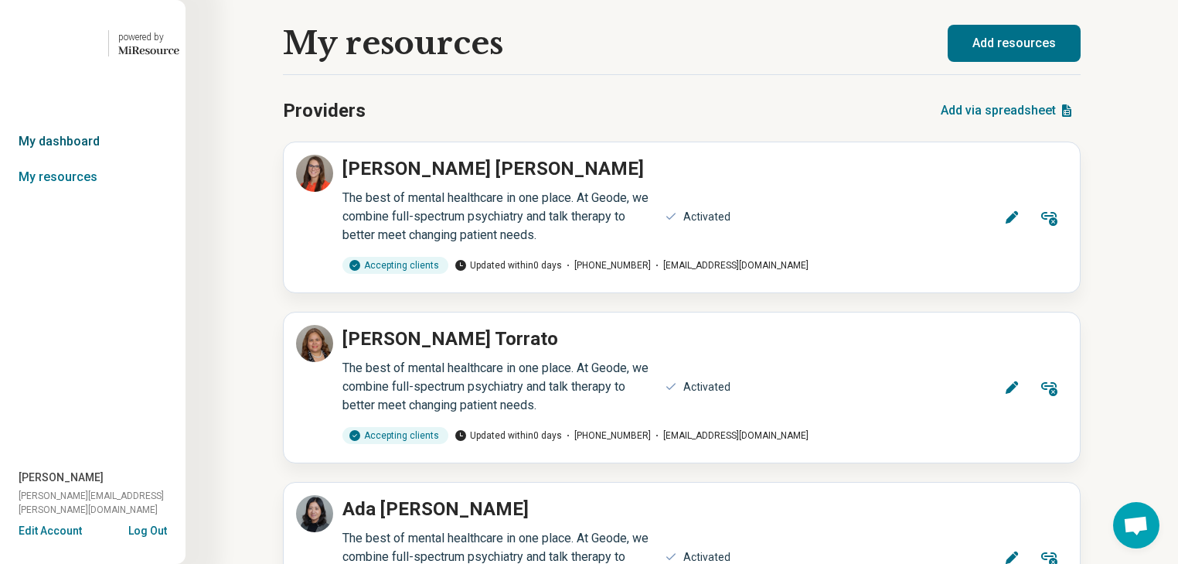
click at [74, 159] on link "My dashboard" at bounding box center [93, 142] width 186 height 36
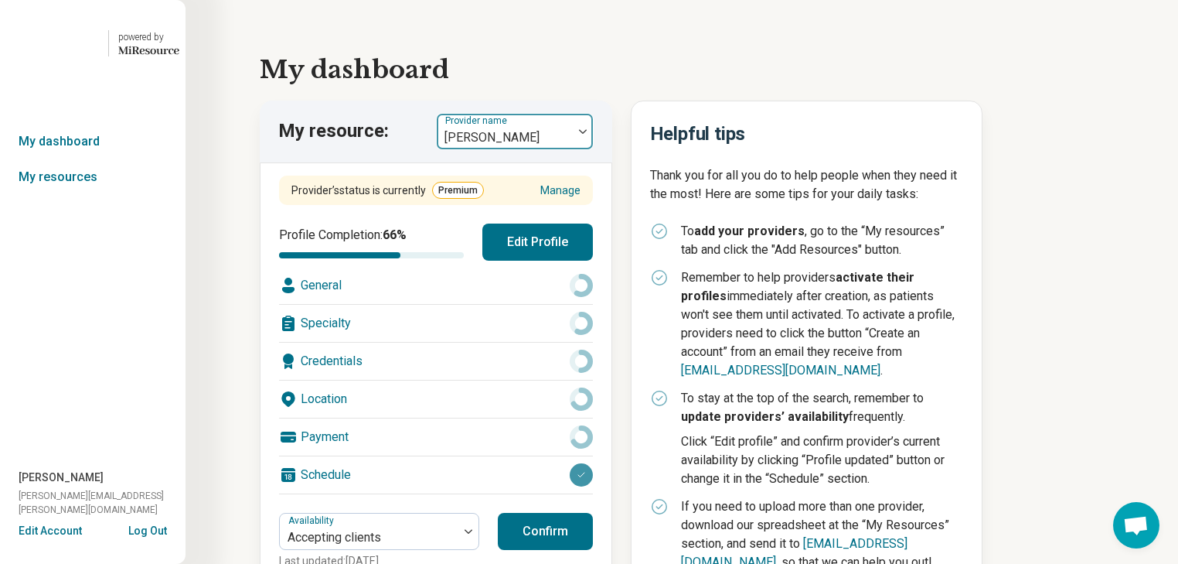
click at [593, 134] on div at bounding box center [583, 131] width 20 height 5
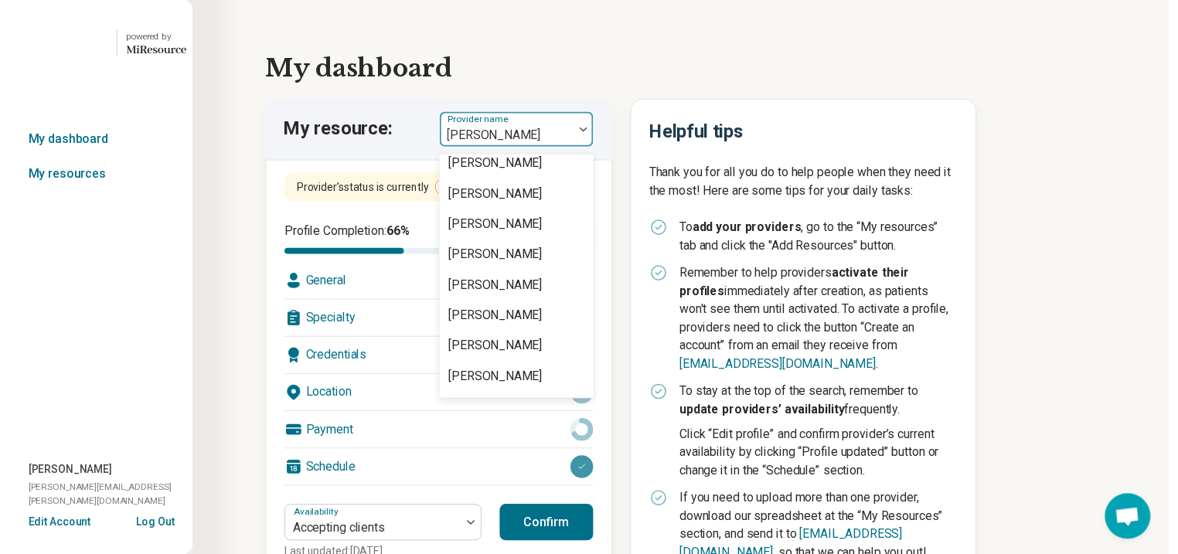
scroll to position [1670, 0]
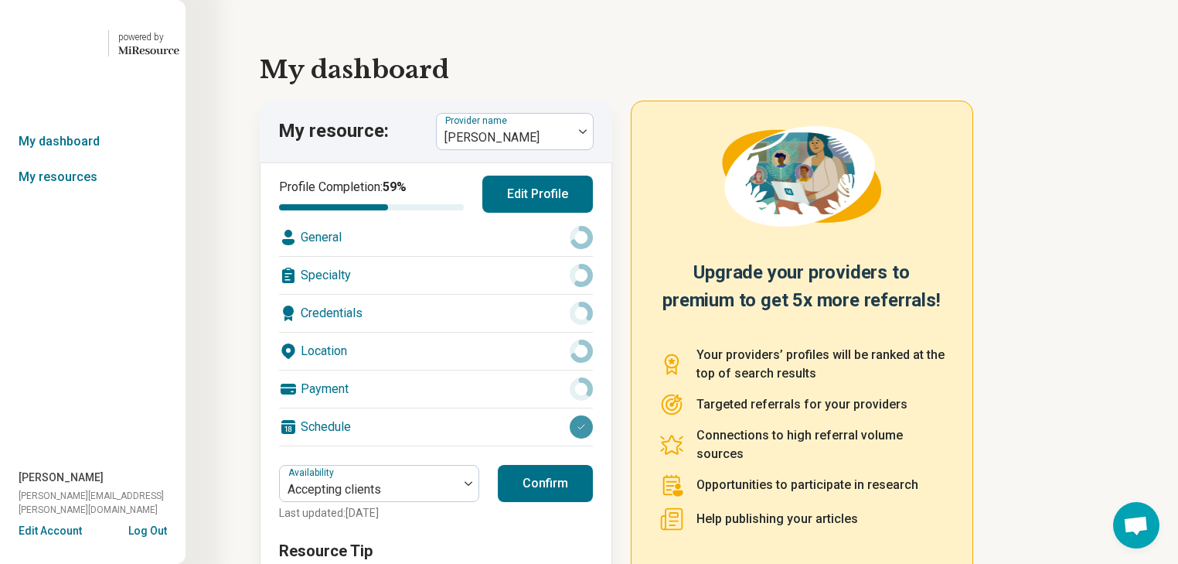
click at [459, 256] on div "General" at bounding box center [436, 237] width 314 height 37
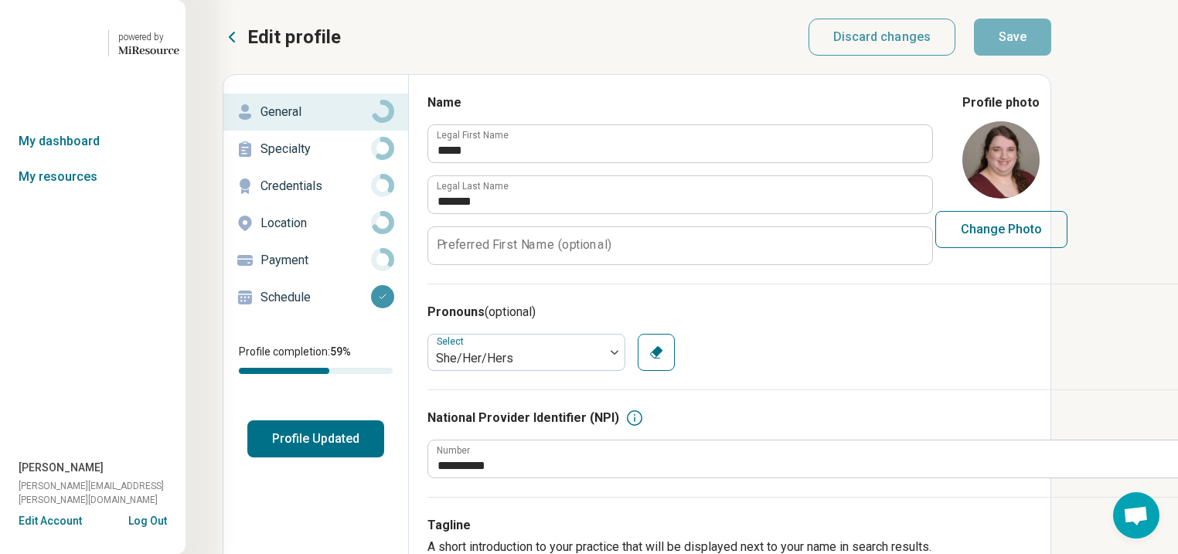
click at [334, 159] on p "Specialty" at bounding box center [316, 149] width 111 height 19
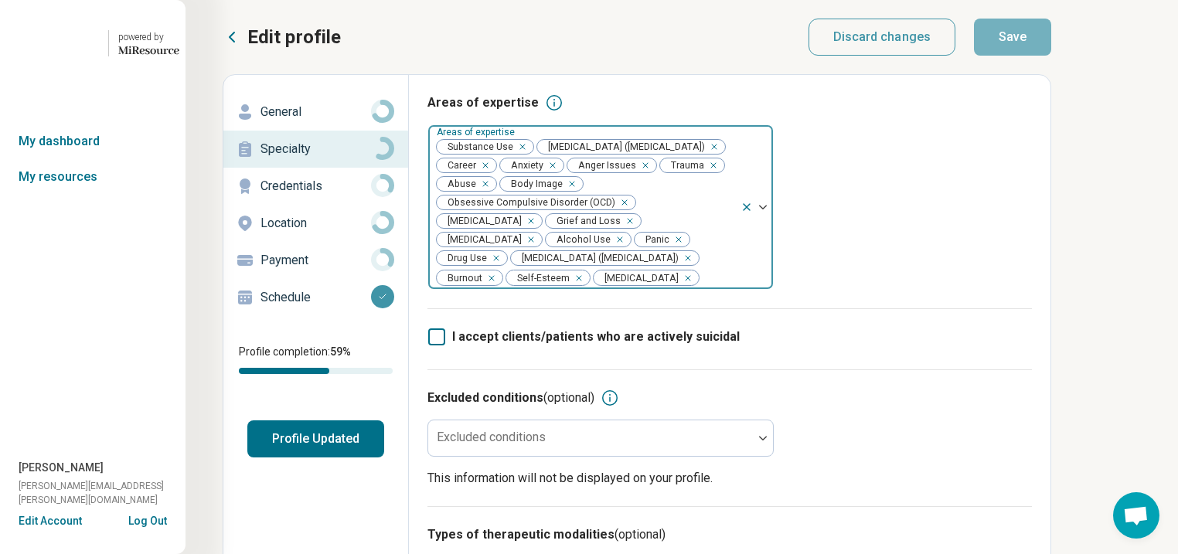
drag, startPoint x: 602, startPoint y: 183, endPoint x: 588, endPoint y: 206, distance: 27.1
click at [529, 156] on div "Remove [object Object]" at bounding box center [519, 147] width 19 height 19
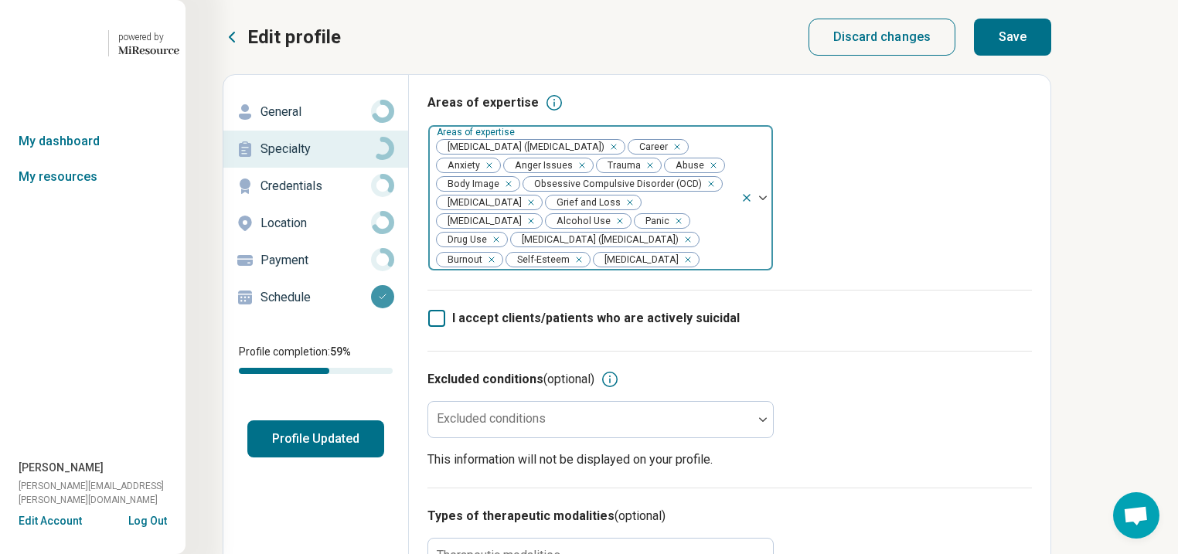
click at [608, 230] on div "Remove [object Object]" at bounding box center [617, 221] width 19 height 19
click at [656, 227] on icon "Remove [object Object]" at bounding box center [661, 221] width 11 height 11
click at [1052, 39] on button "Save" at bounding box center [1012, 37] width 77 height 37
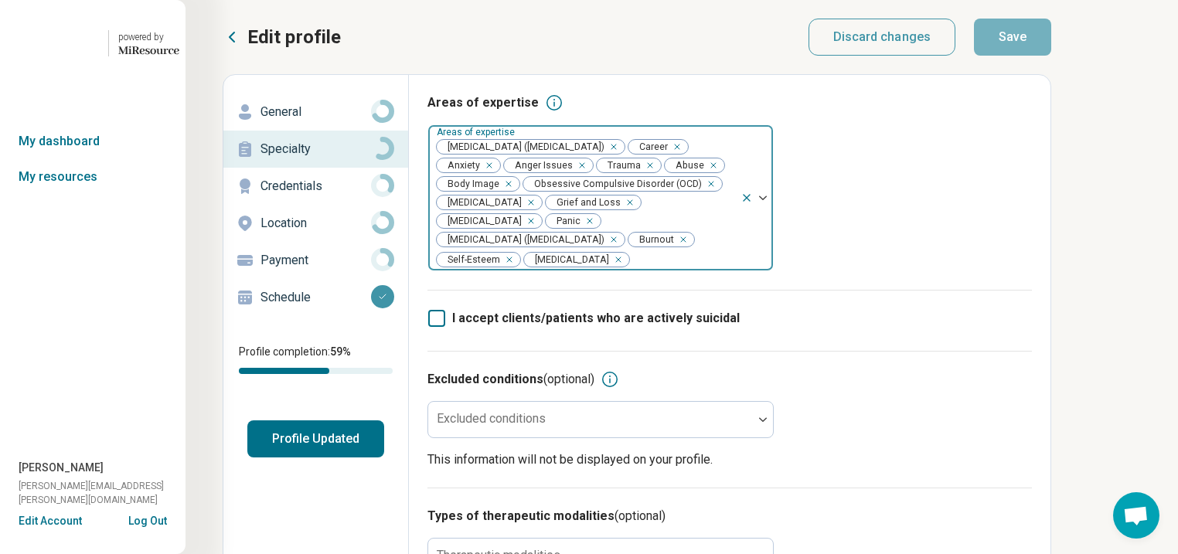
click at [347, 458] on button "Profile Updated" at bounding box center [315, 439] width 137 height 37
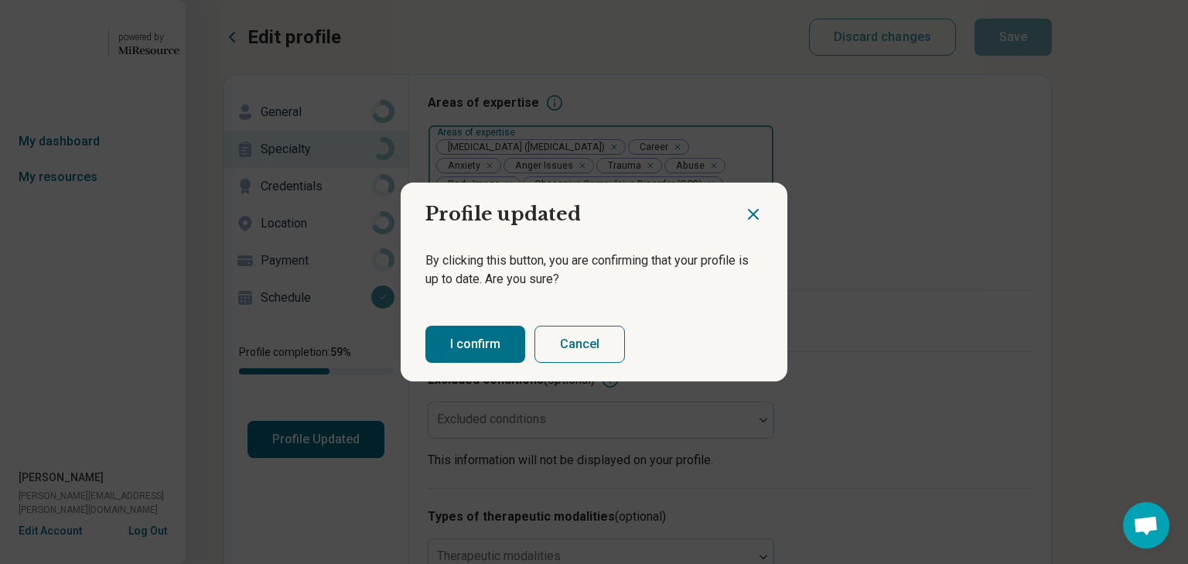
click at [525, 353] on button "I confirm" at bounding box center [475, 344] width 100 height 37
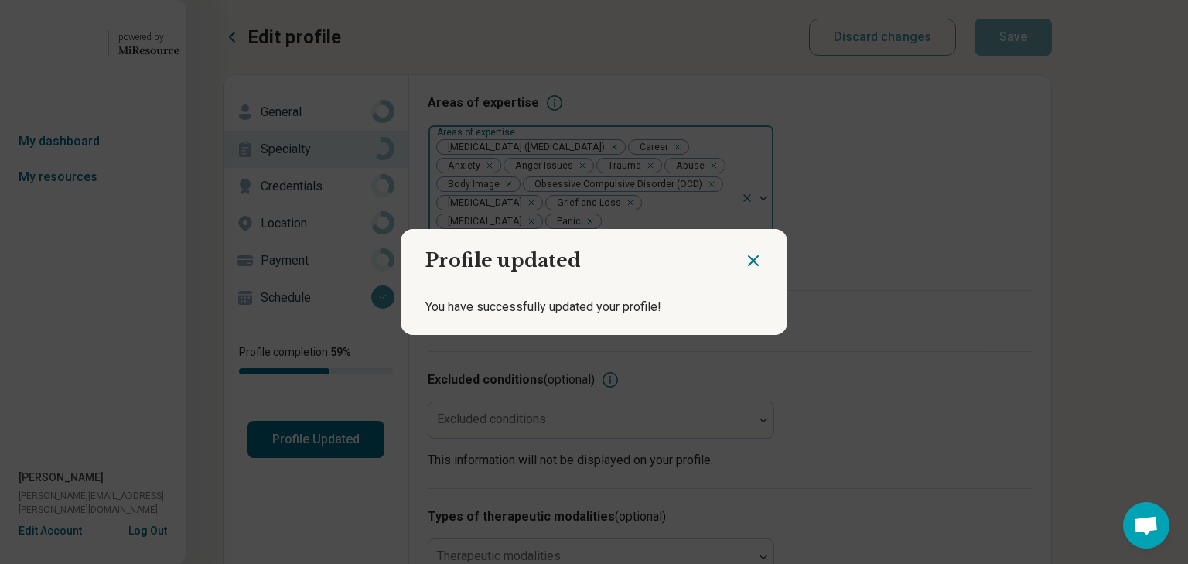
drag, startPoint x: 745, startPoint y: 254, endPoint x: 729, endPoint y: 251, distance: 15.8
click at [744, 254] on icon "Close dialog" at bounding box center [753, 260] width 19 height 19
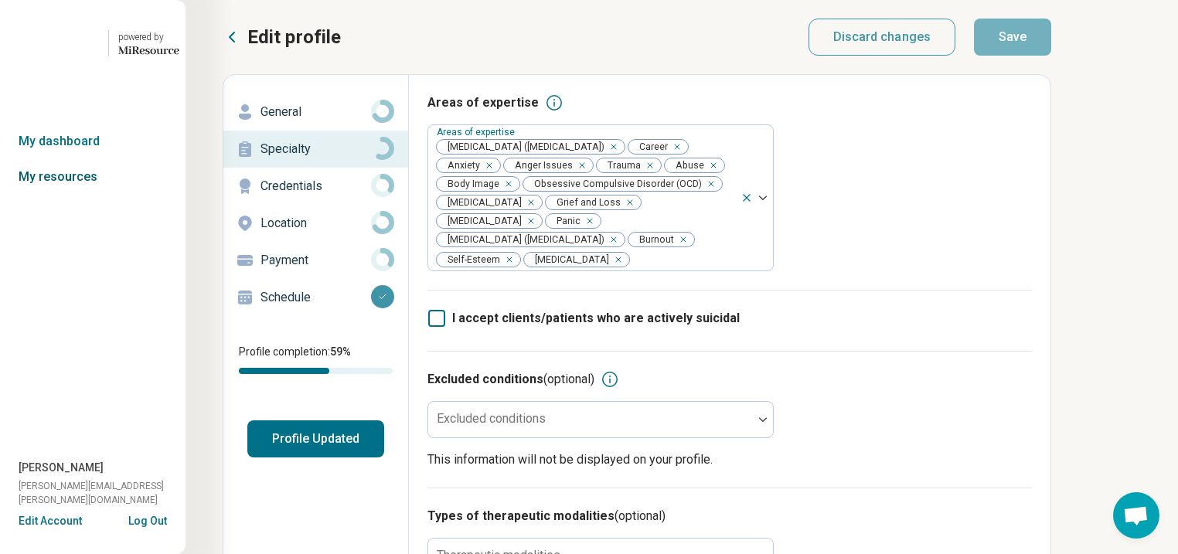
click at [58, 195] on link "My resources" at bounding box center [93, 177] width 186 height 36
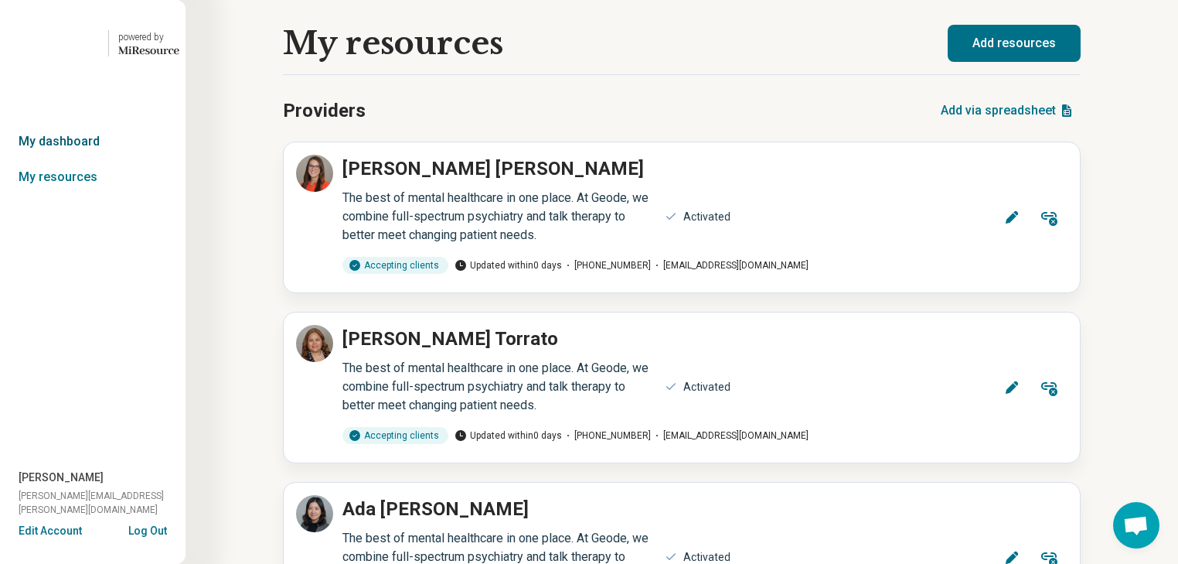
click at [77, 159] on link "My dashboard" at bounding box center [93, 142] width 186 height 36
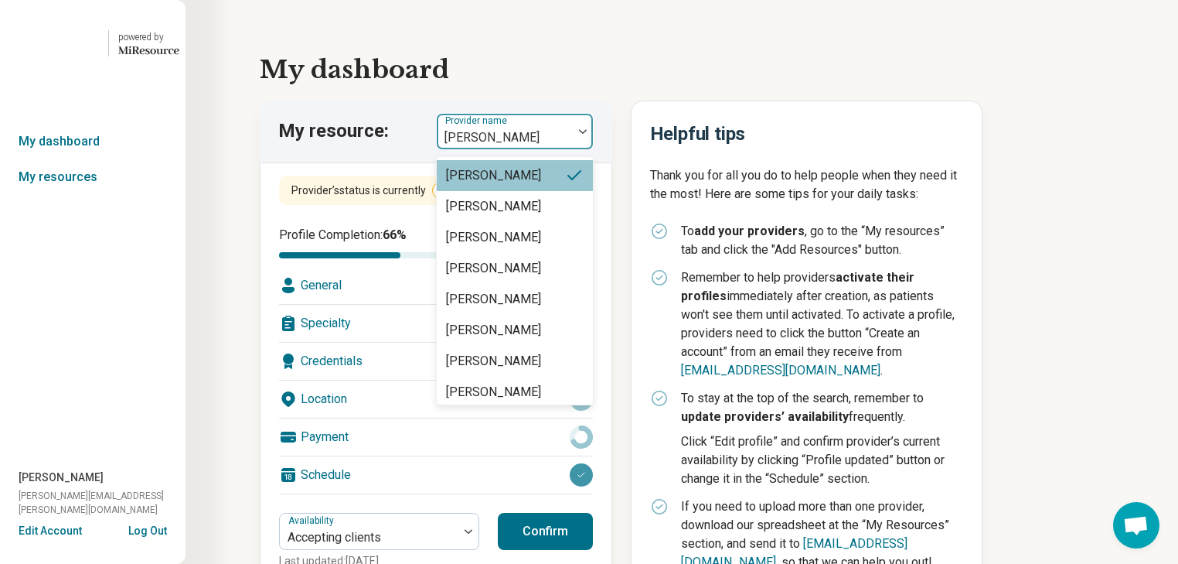
click at [587, 134] on img at bounding box center [583, 131] width 8 height 5
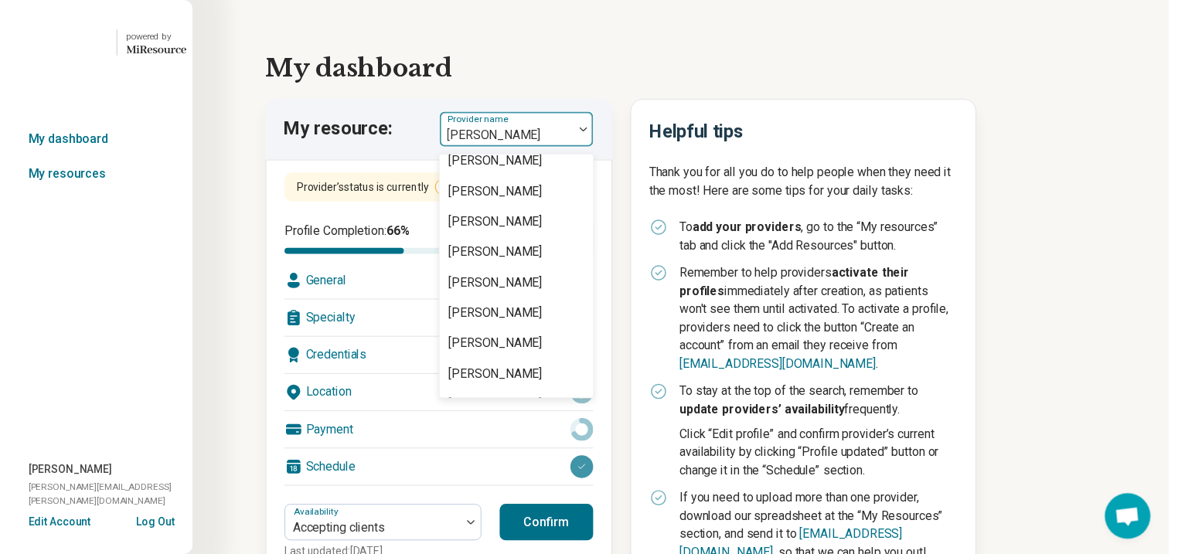
scroll to position [1732, 0]
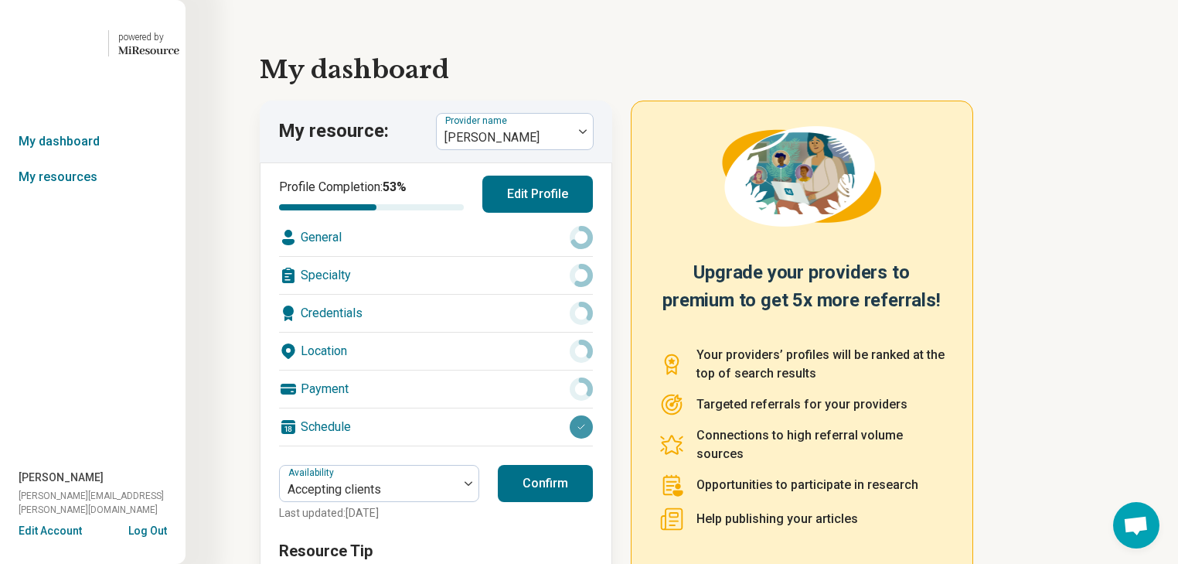
click at [533, 256] on div "General" at bounding box center [436, 237] width 314 height 37
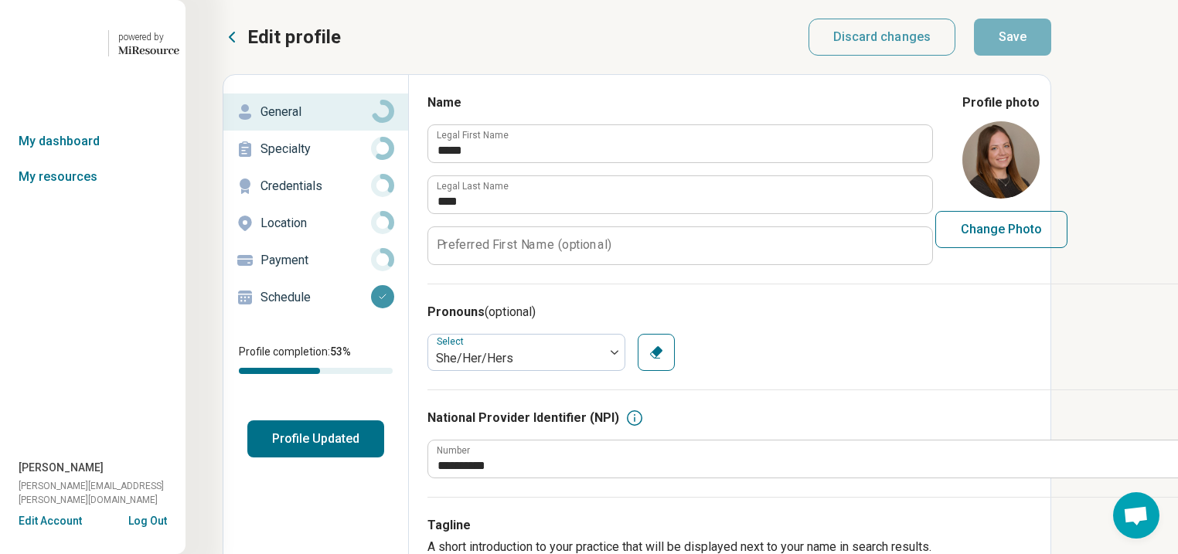
click at [320, 159] on p "Specialty" at bounding box center [316, 149] width 111 height 19
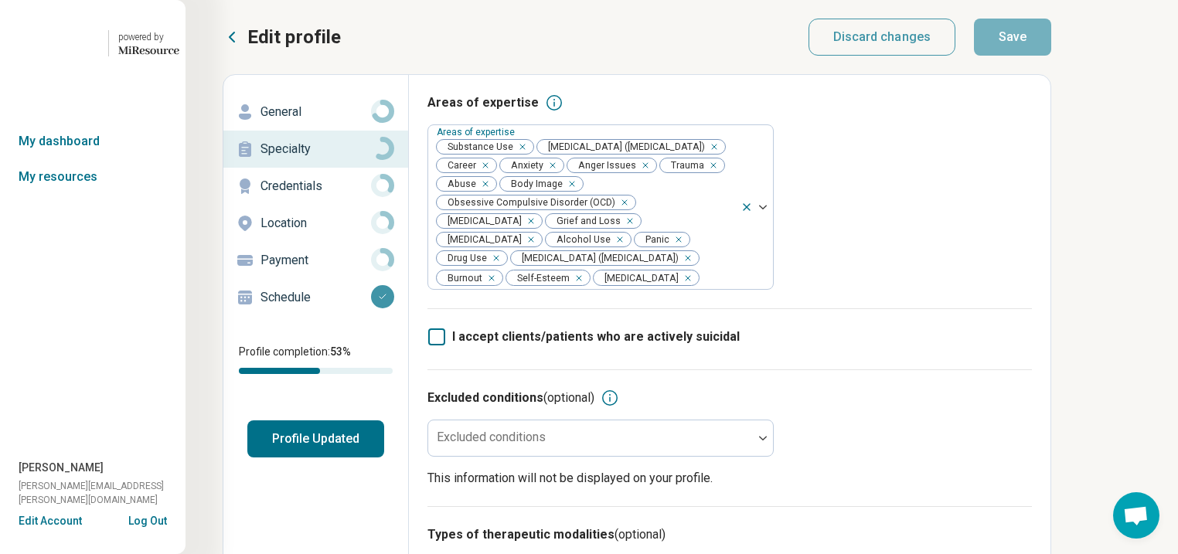
click at [302, 121] on p "General" at bounding box center [316, 112] width 111 height 19
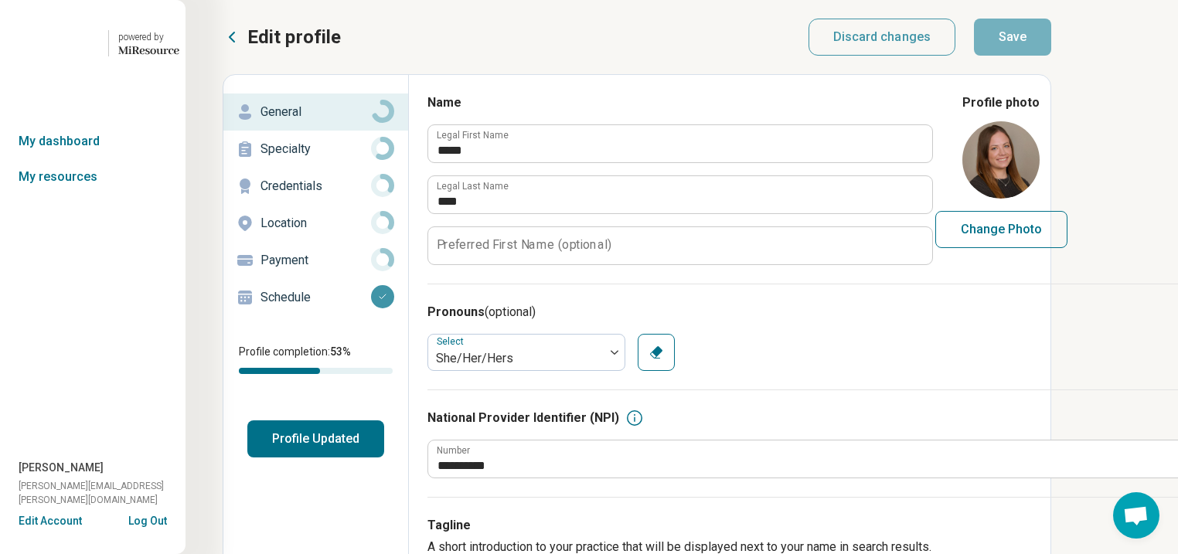
click at [308, 159] on p "Specialty" at bounding box center [316, 149] width 111 height 19
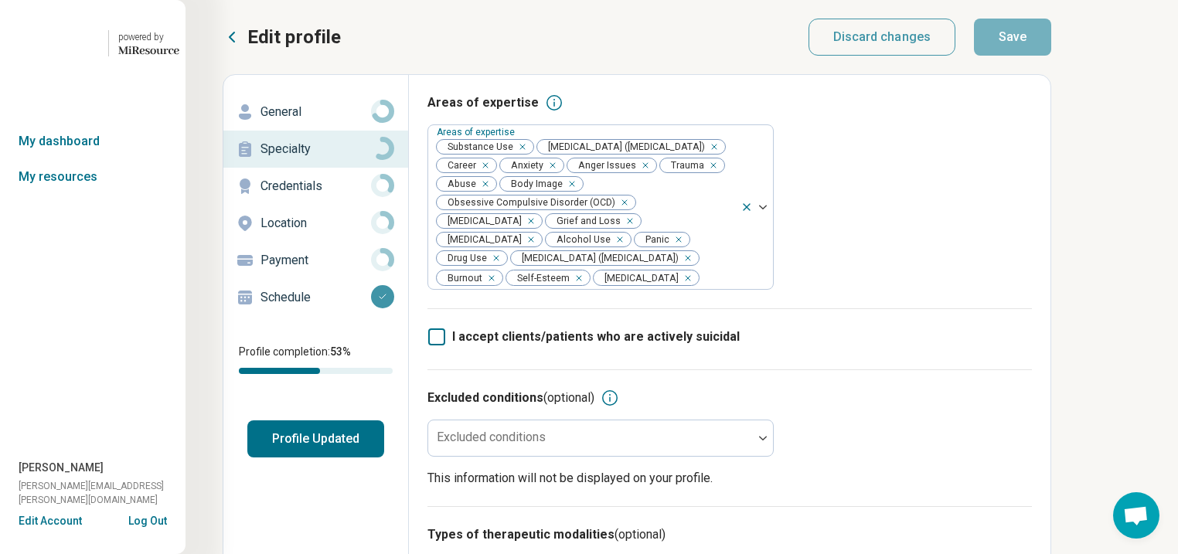
click at [311, 121] on p "General" at bounding box center [316, 112] width 111 height 19
type textarea "*"
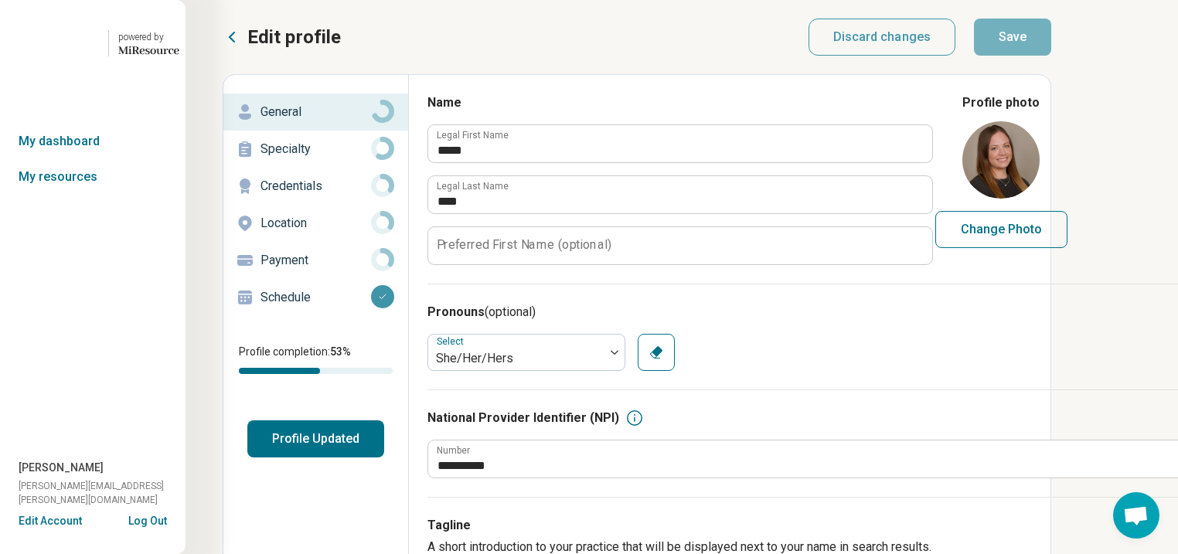
click at [319, 159] on p "Specialty" at bounding box center [316, 149] width 111 height 19
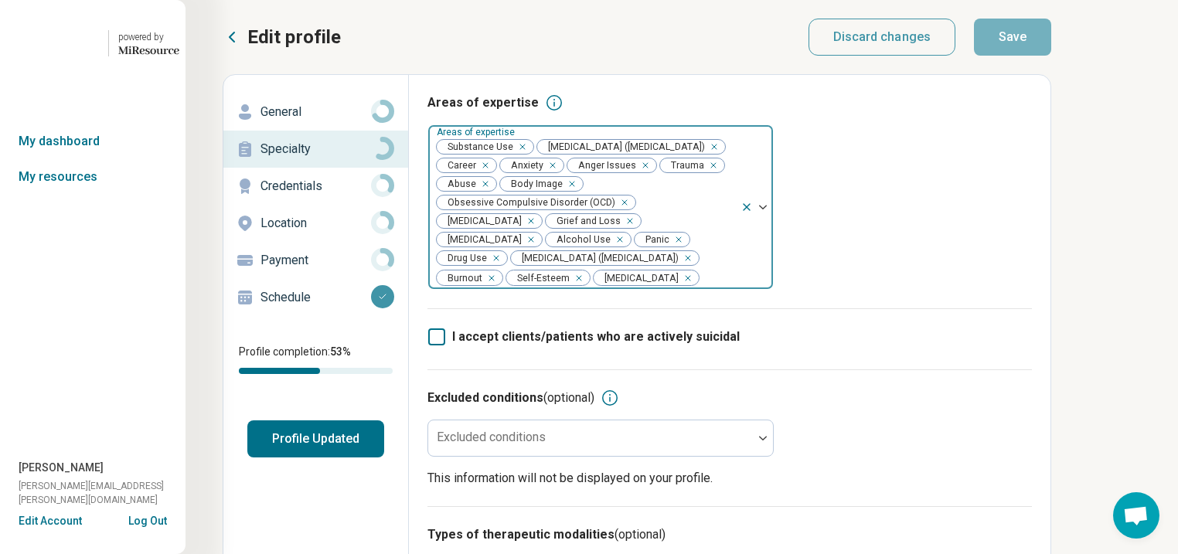
click at [529, 156] on div "Remove [object Object]" at bounding box center [519, 147] width 19 height 19
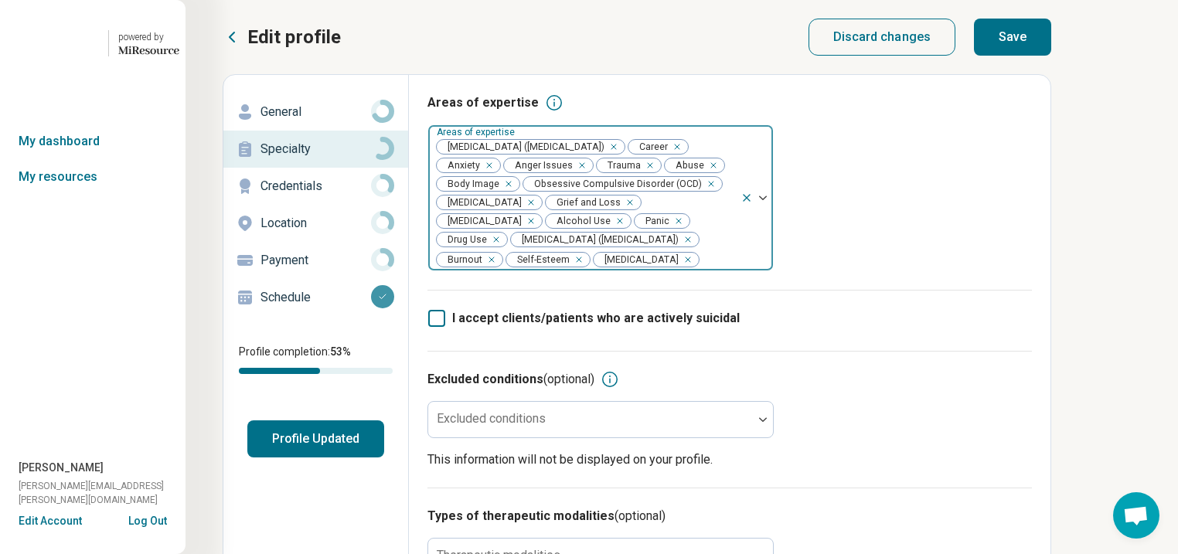
click at [608, 230] on div "Remove [object Object]" at bounding box center [617, 221] width 19 height 19
click at [653, 230] on div "Remove [object Object]" at bounding box center [662, 221] width 19 height 19
click at [1052, 53] on button "Save" at bounding box center [1012, 37] width 77 height 37
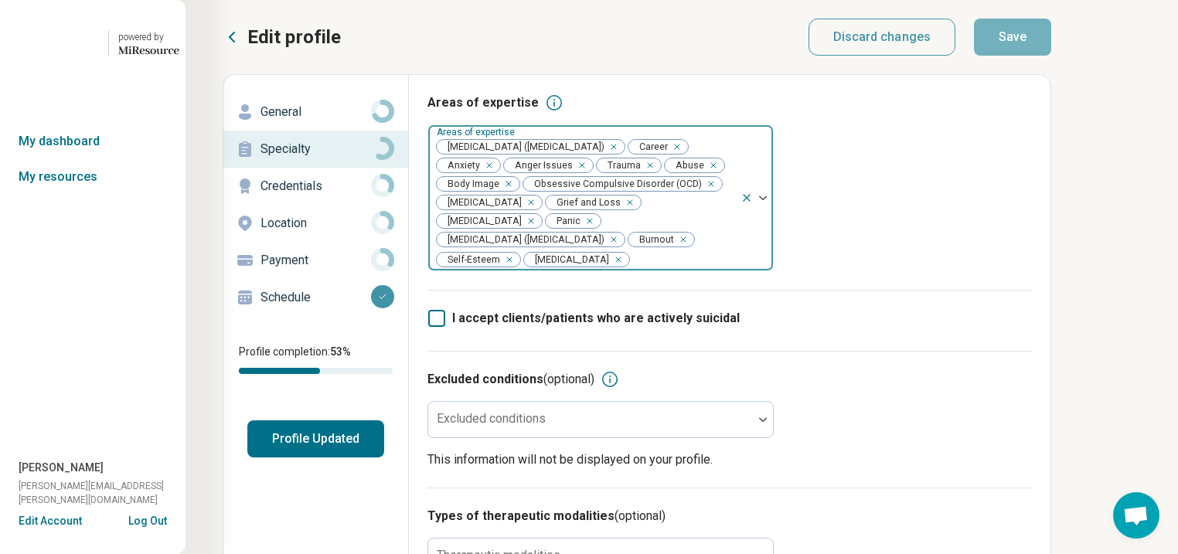
click at [313, 458] on button "Profile Updated" at bounding box center [315, 439] width 137 height 37
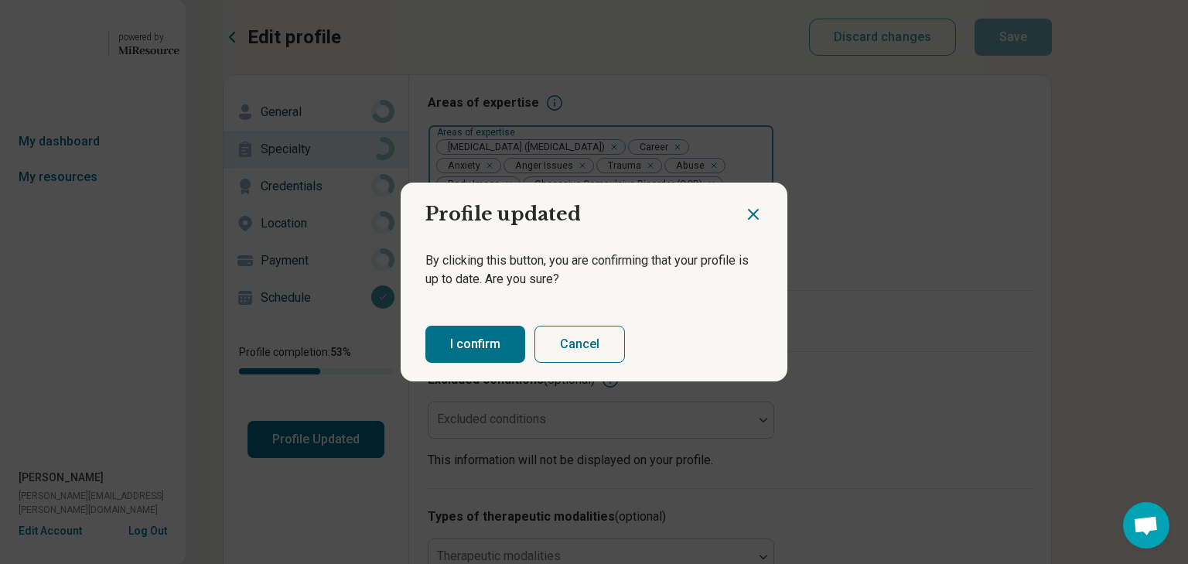
click at [479, 353] on button "I confirm" at bounding box center [475, 344] width 100 height 37
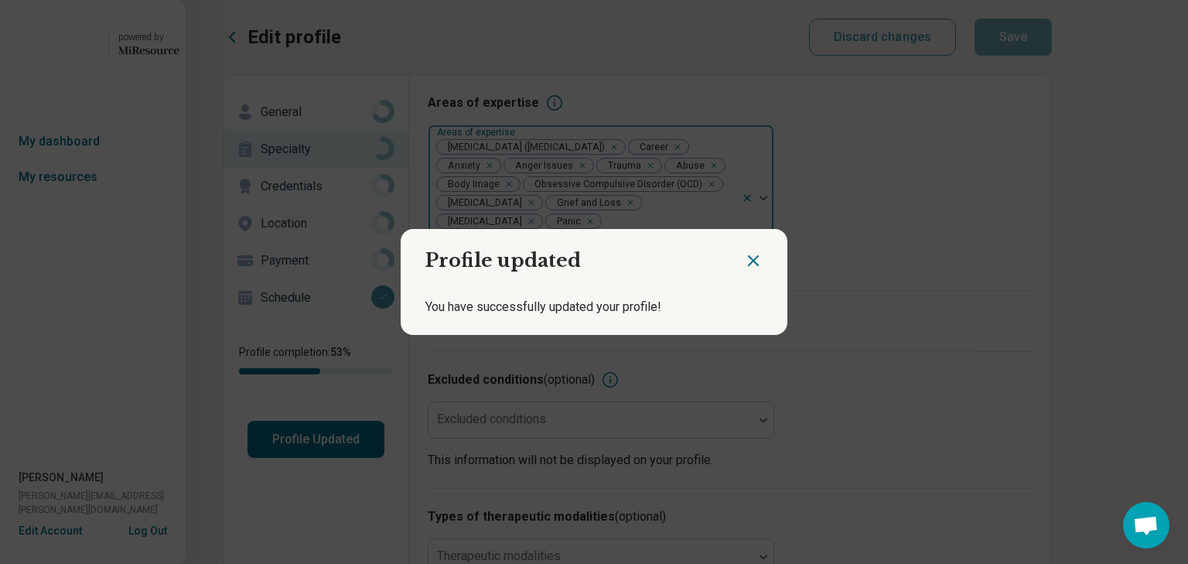
click at [749, 256] on icon "Close dialog" at bounding box center [753, 260] width 9 height 9
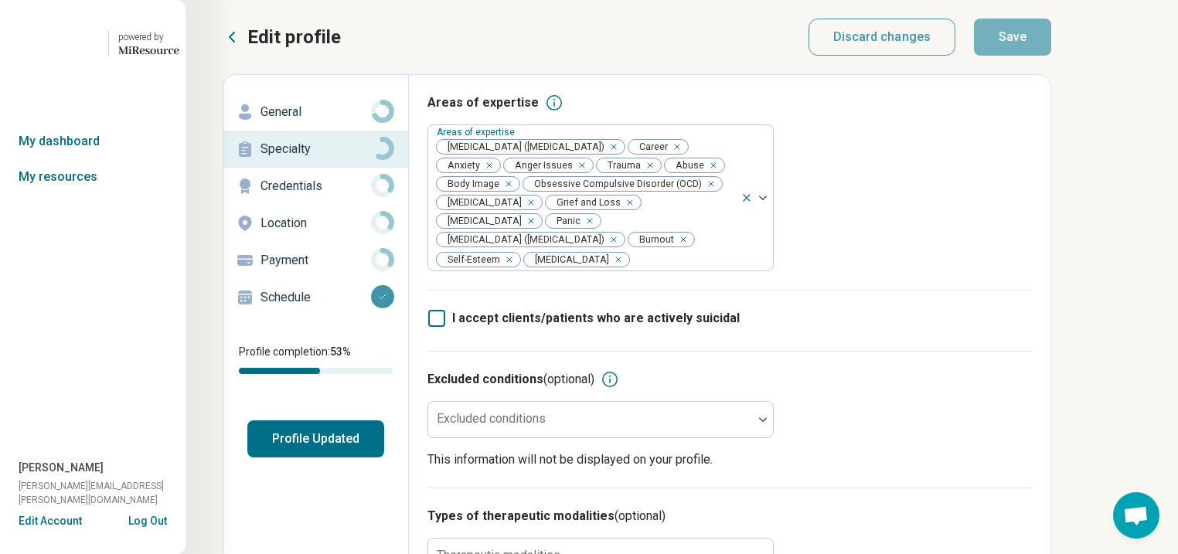
click at [384, 458] on button "Profile Updated" at bounding box center [315, 439] width 137 height 37
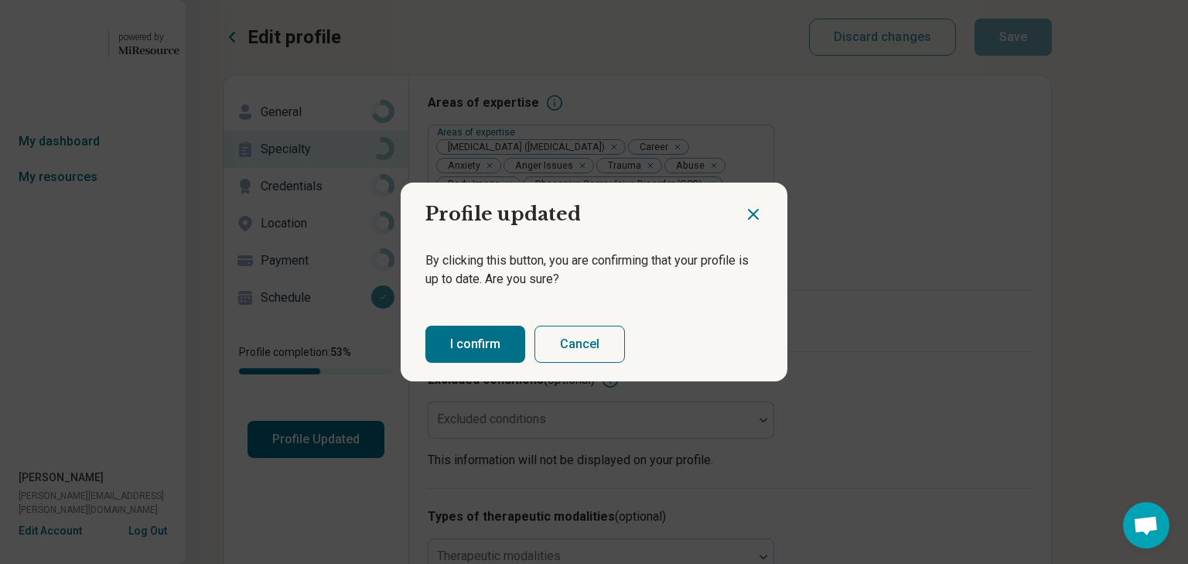
click at [513, 345] on button "I confirm" at bounding box center [475, 344] width 100 height 37
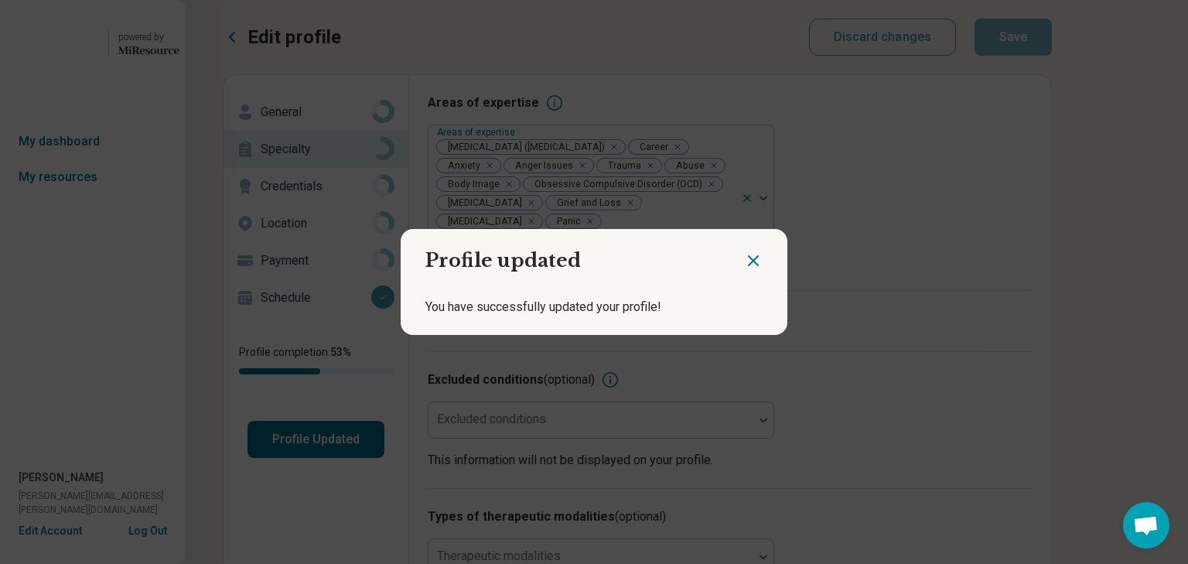
click at [745, 254] on icon "Close dialog" at bounding box center [753, 260] width 19 height 19
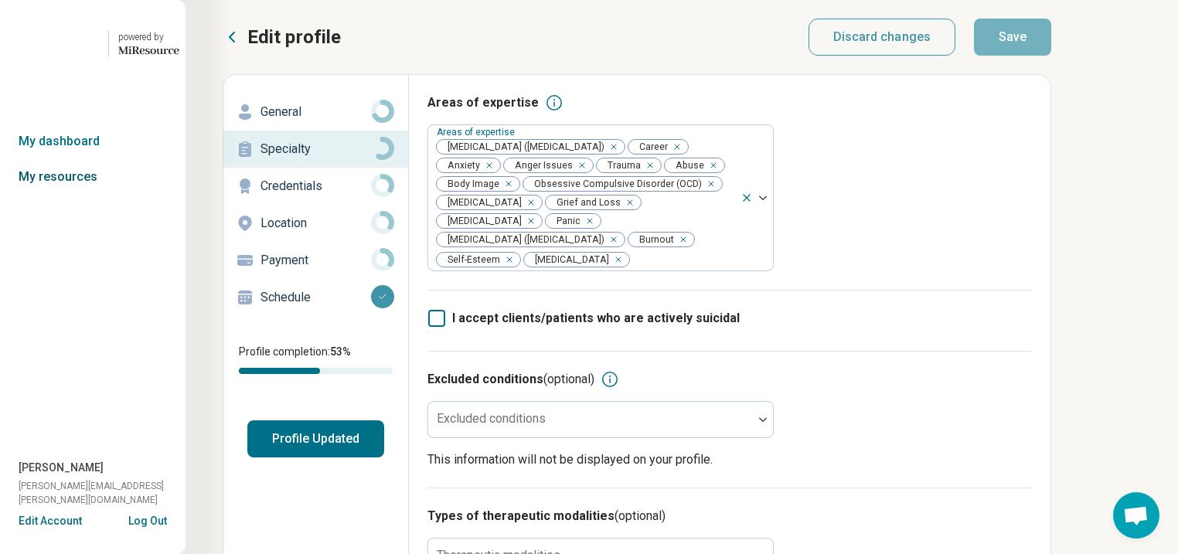
click at [69, 195] on link "My resources" at bounding box center [93, 177] width 186 height 36
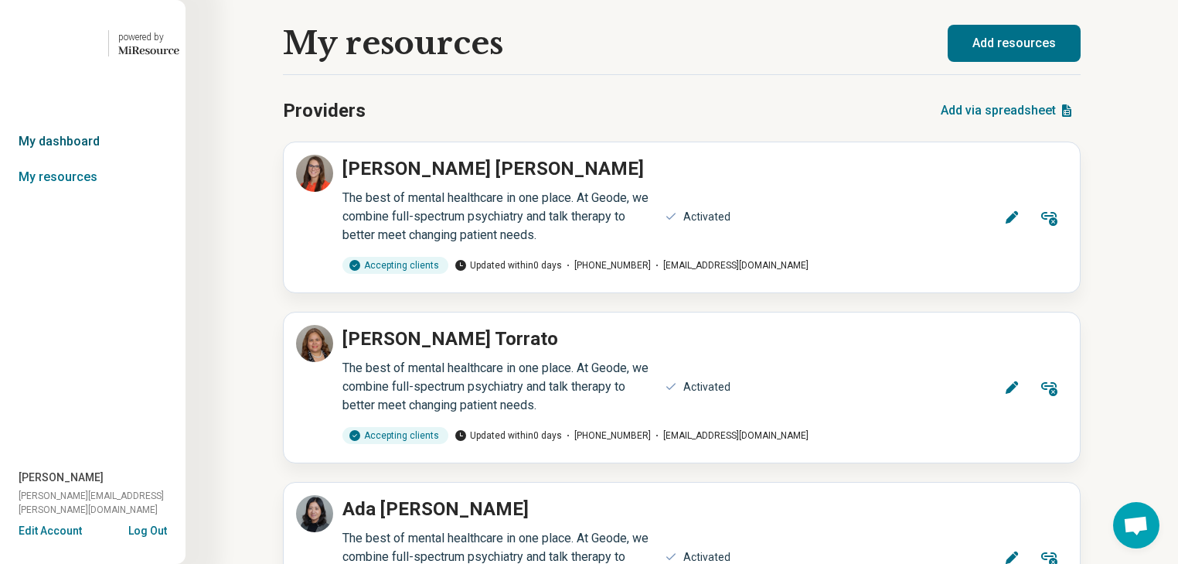
click at [74, 159] on link "My dashboard" at bounding box center [93, 142] width 186 height 36
